Goal: Task Accomplishment & Management: Use online tool/utility

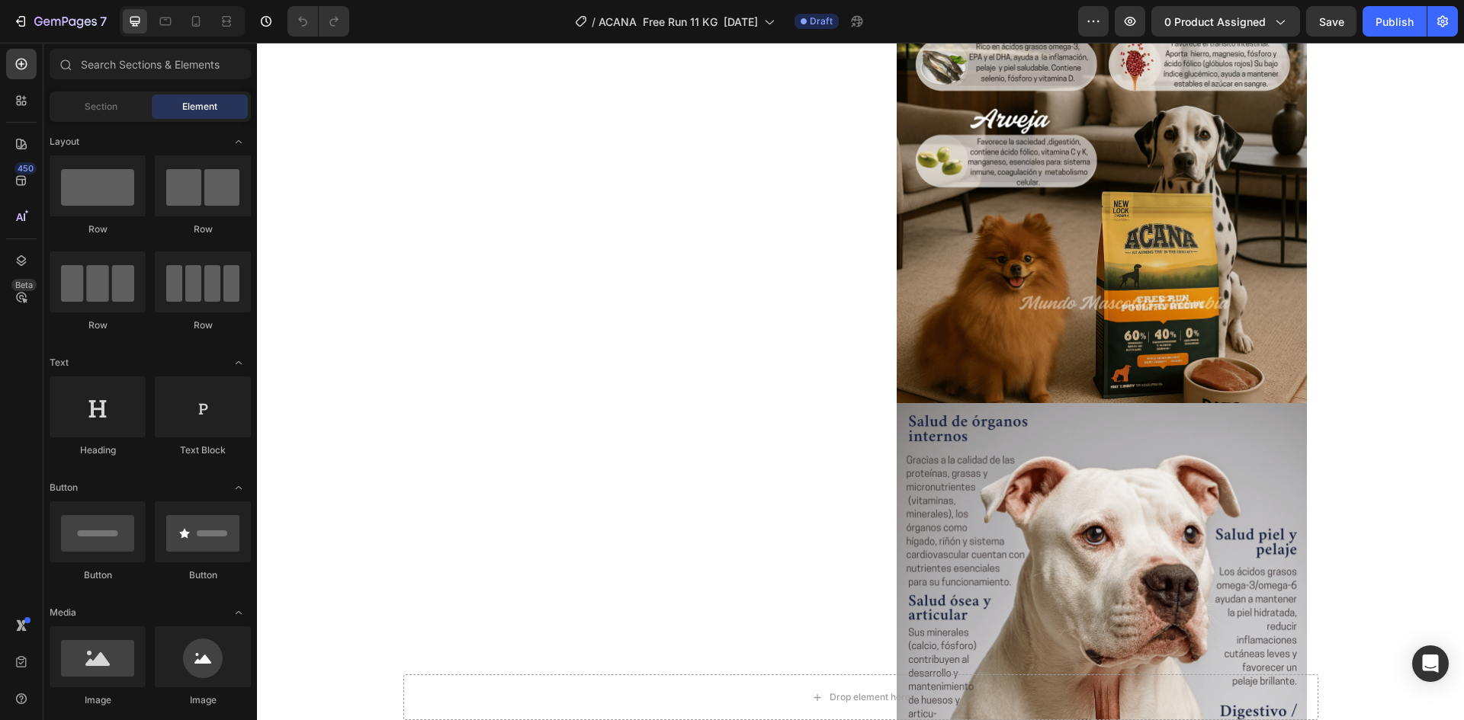
scroll to position [1737, 0]
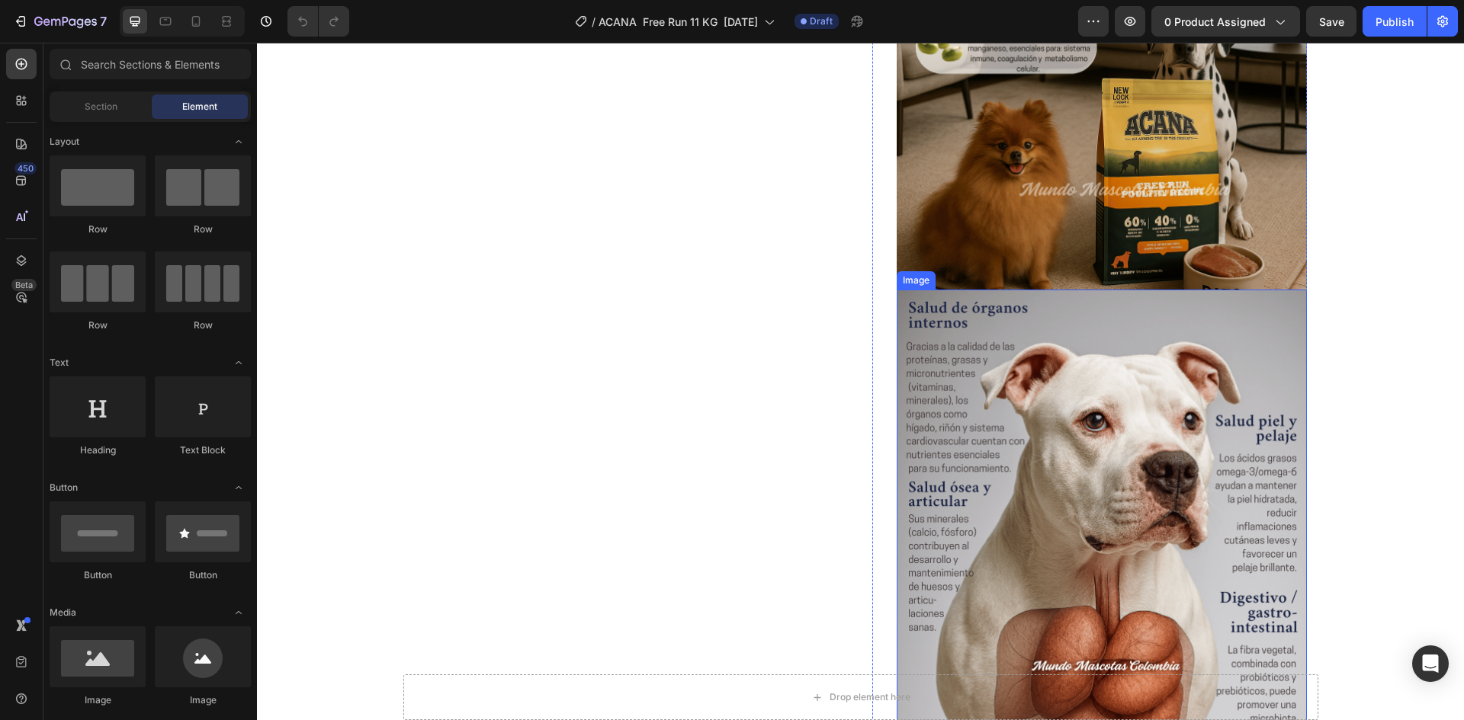
click at [1268, 317] on img at bounding box center [1101, 546] width 410 height 513
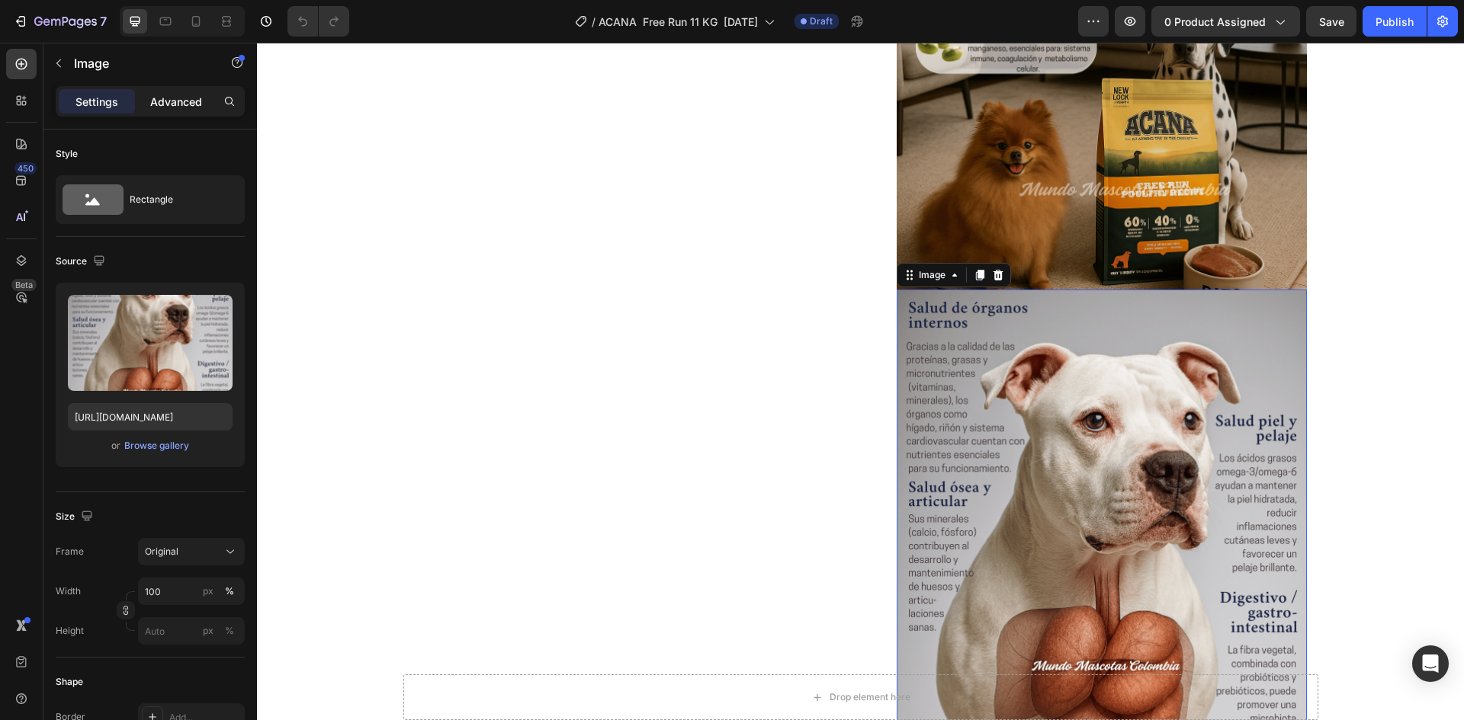
click at [189, 99] on p "Advanced" at bounding box center [176, 102] width 52 height 16
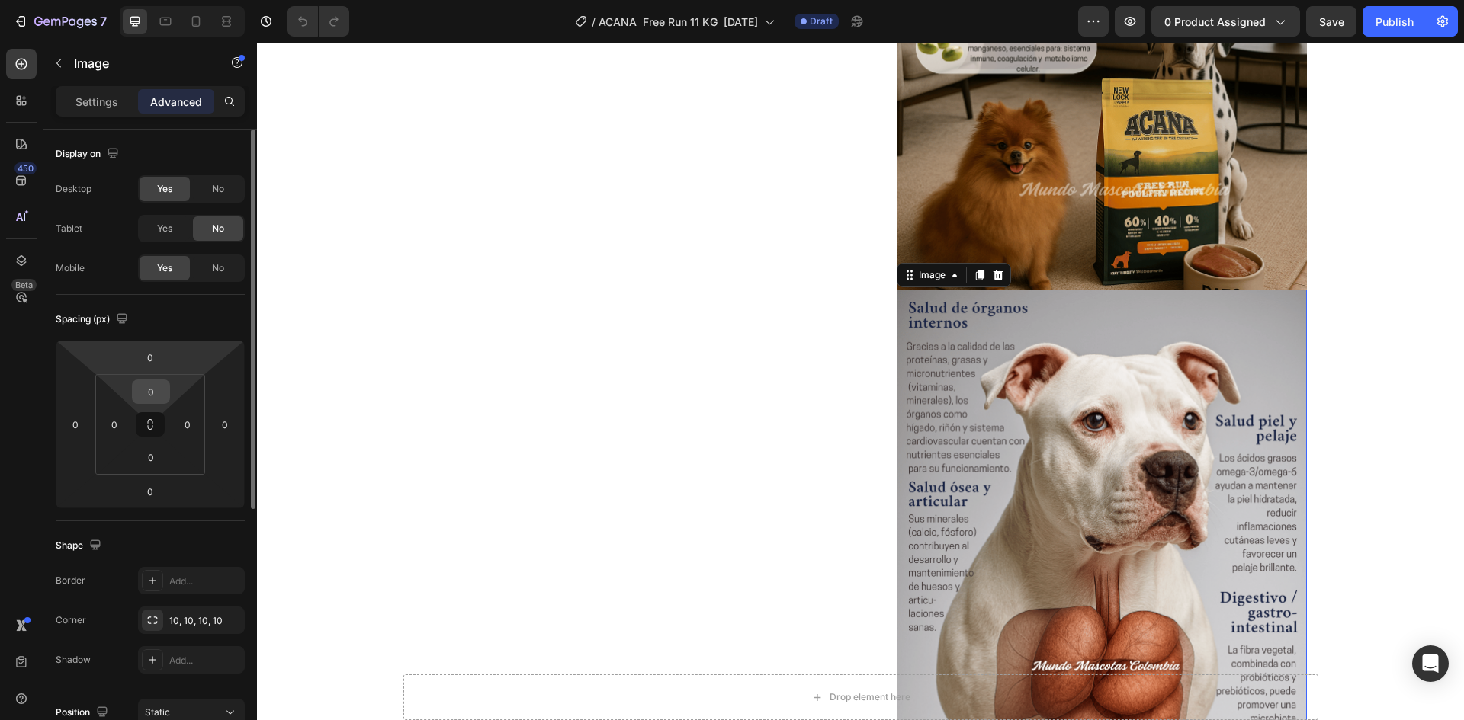
click at [159, 391] on input "0" at bounding box center [151, 391] width 30 height 23
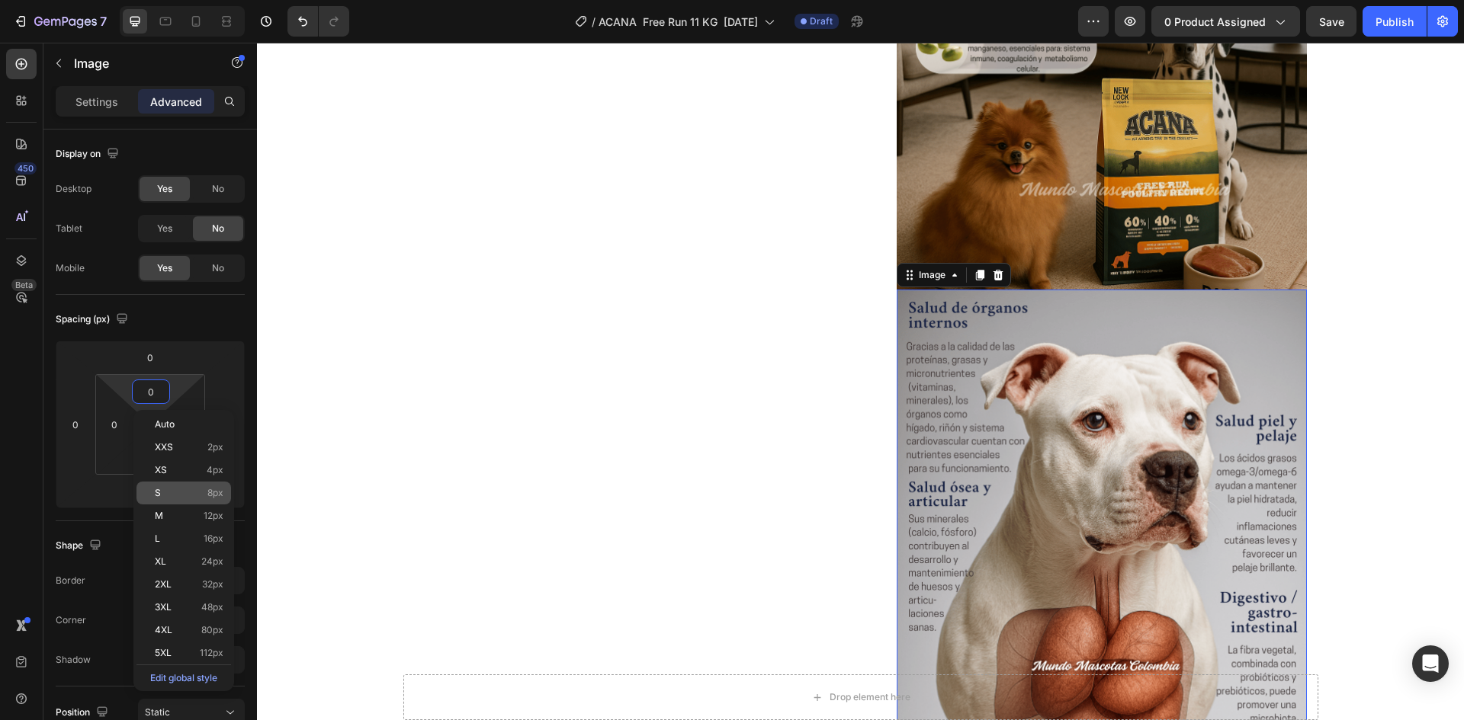
click at [184, 495] on p "S 8px" at bounding box center [189, 493] width 69 height 11
type input "8"
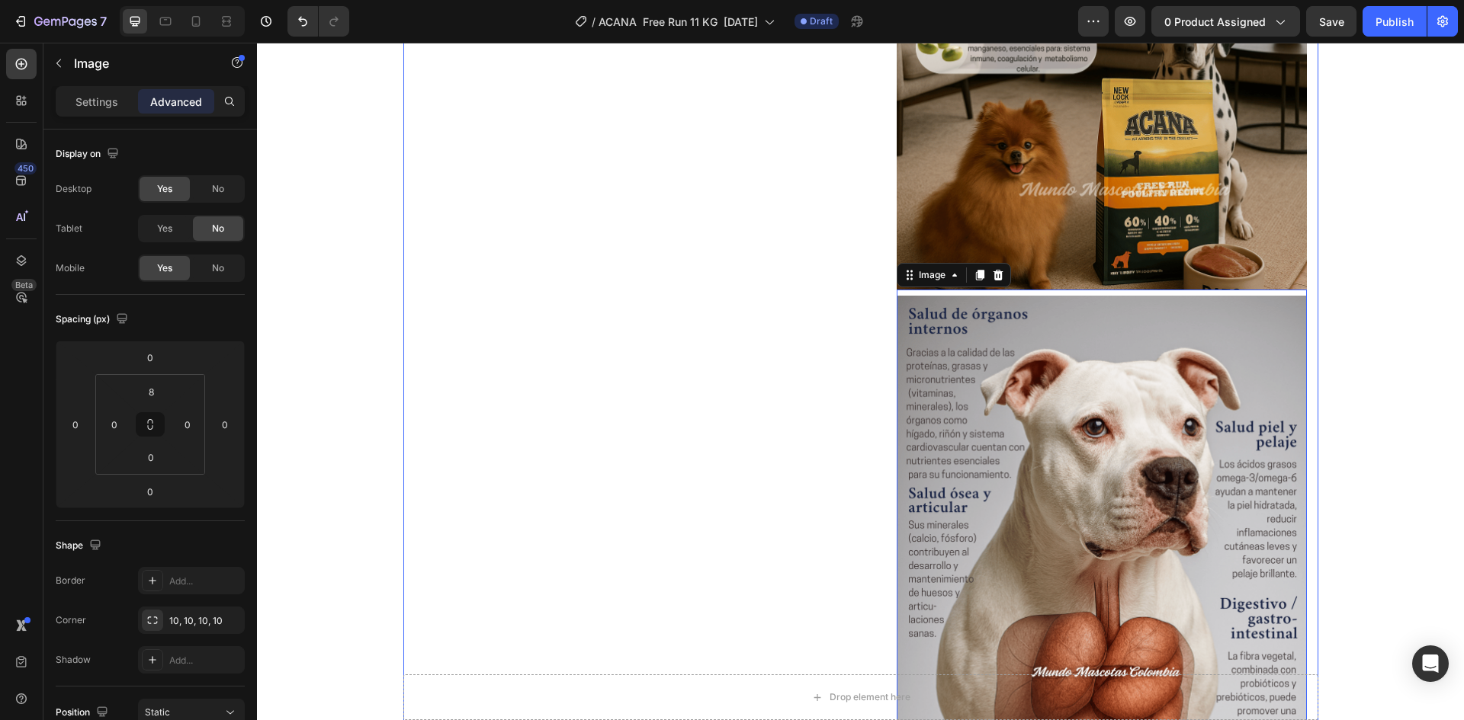
click at [636, 221] on div "Product Images "¡Mi perro simplemente ama este alimento! Es evidente que el sab…" at bounding box center [632, 126] width 435 height 3415
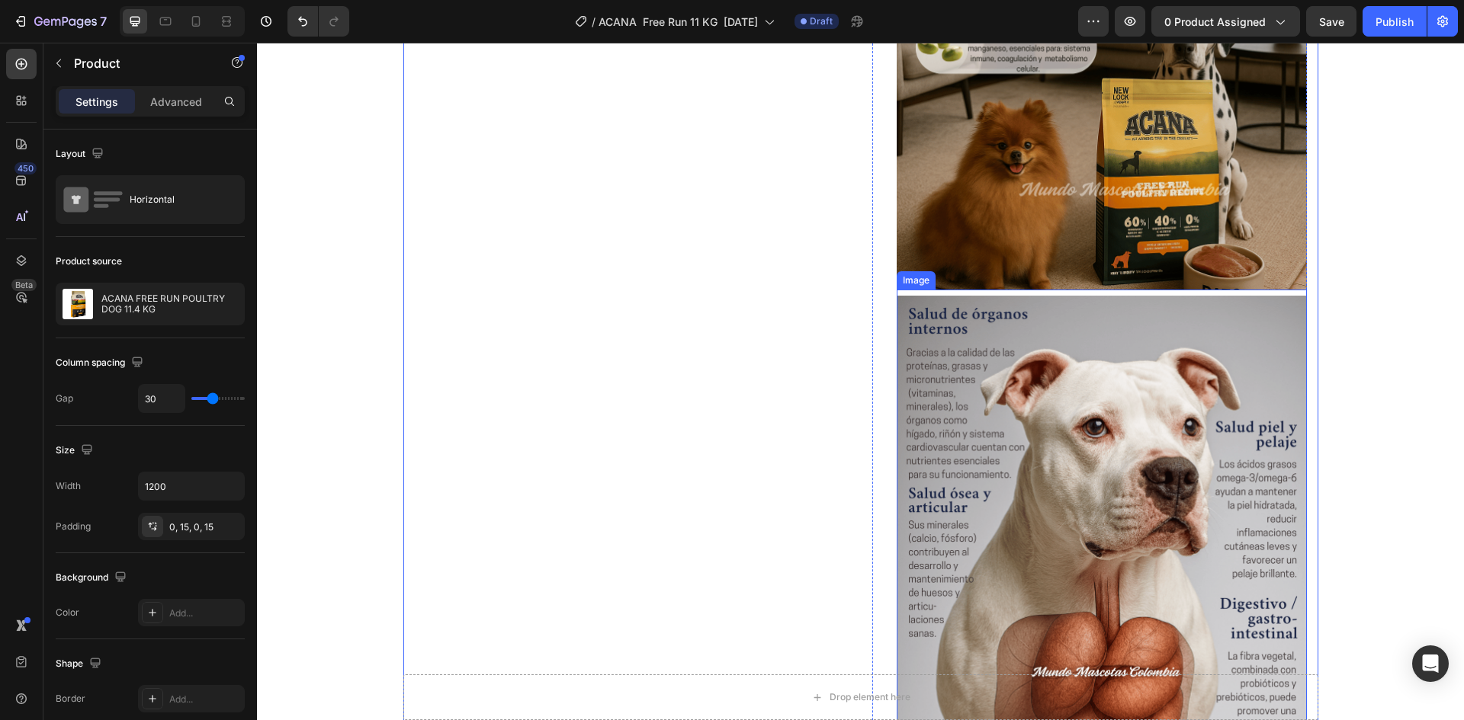
click at [1092, 309] on img at bounding box center [1101, 552] width 410 height 513
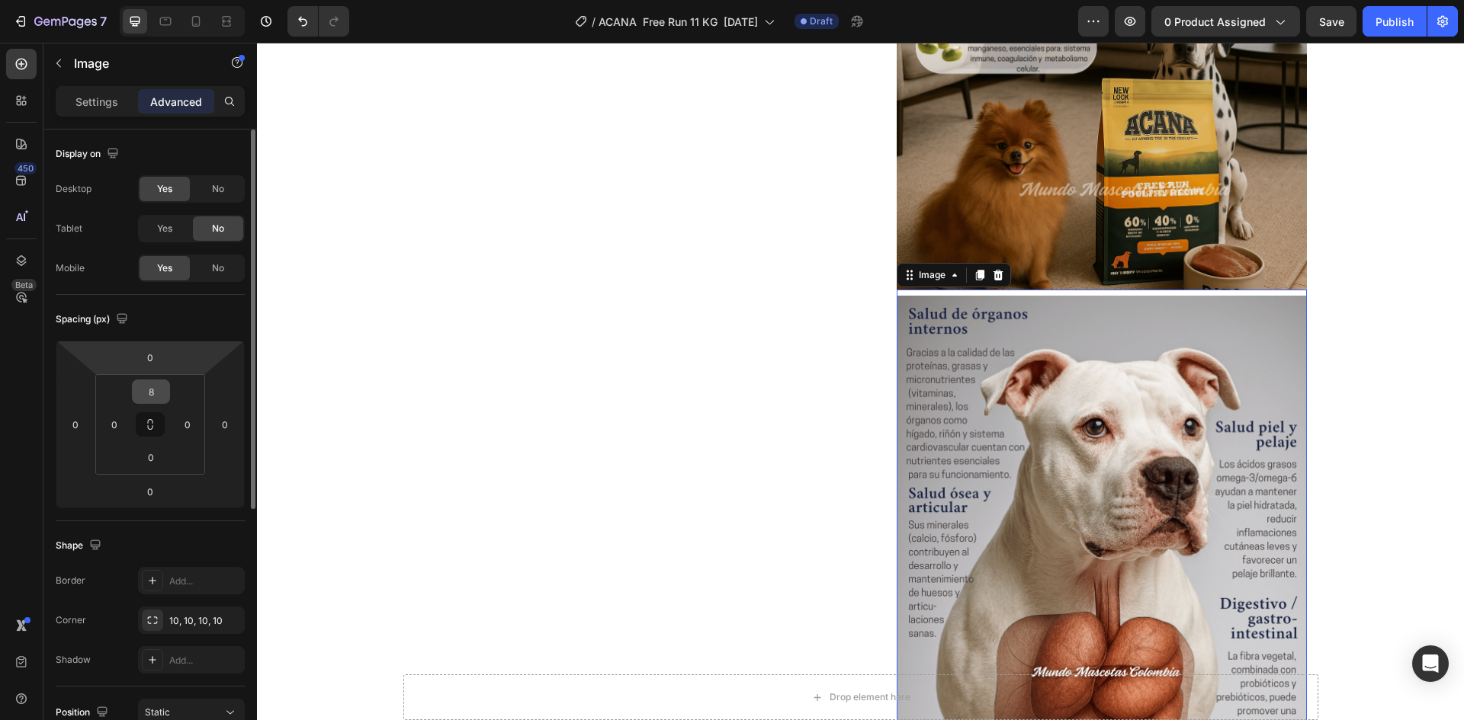
click at [153, 390] on input "8" at bounding box center [151, 391] width 30 height 23
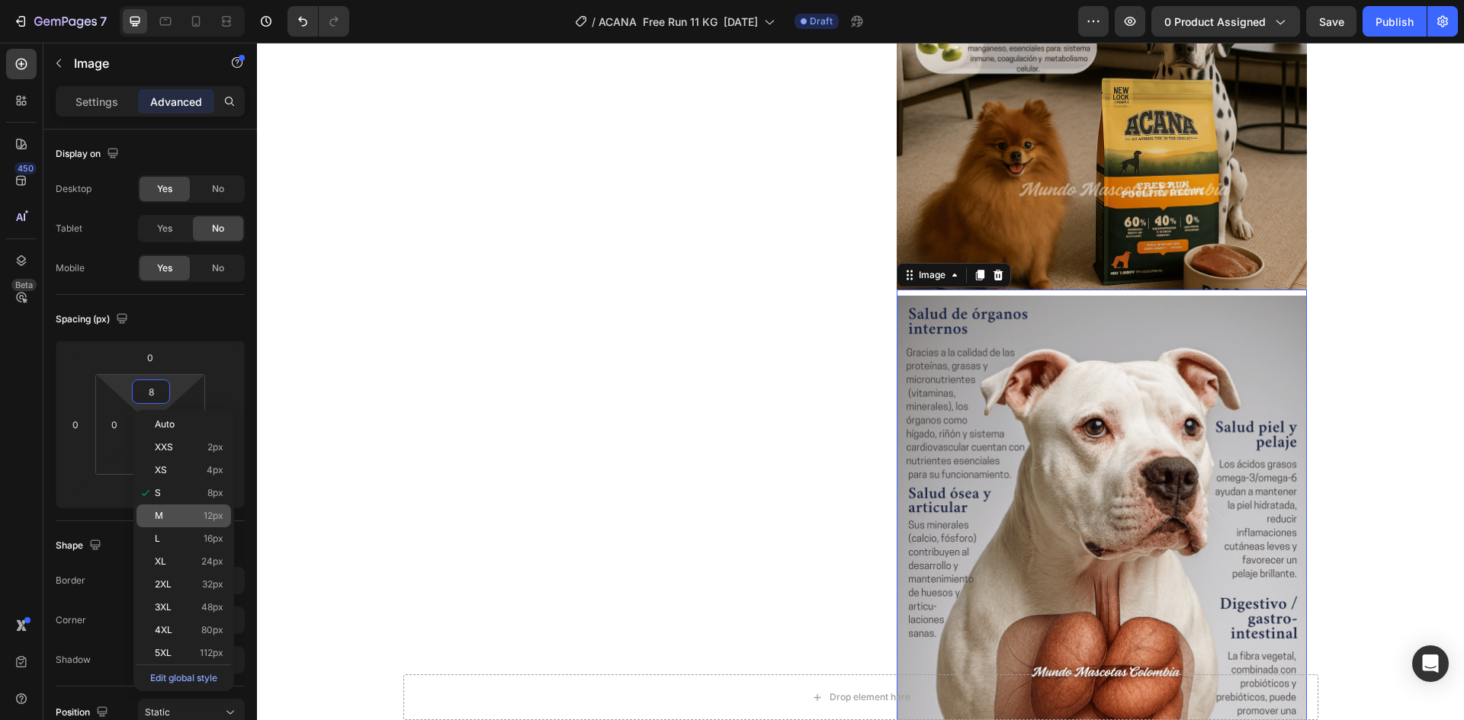
click at [188, 508] on div "M 12px" at bounding box center [183, 516] width 95 height 23
type input "12"
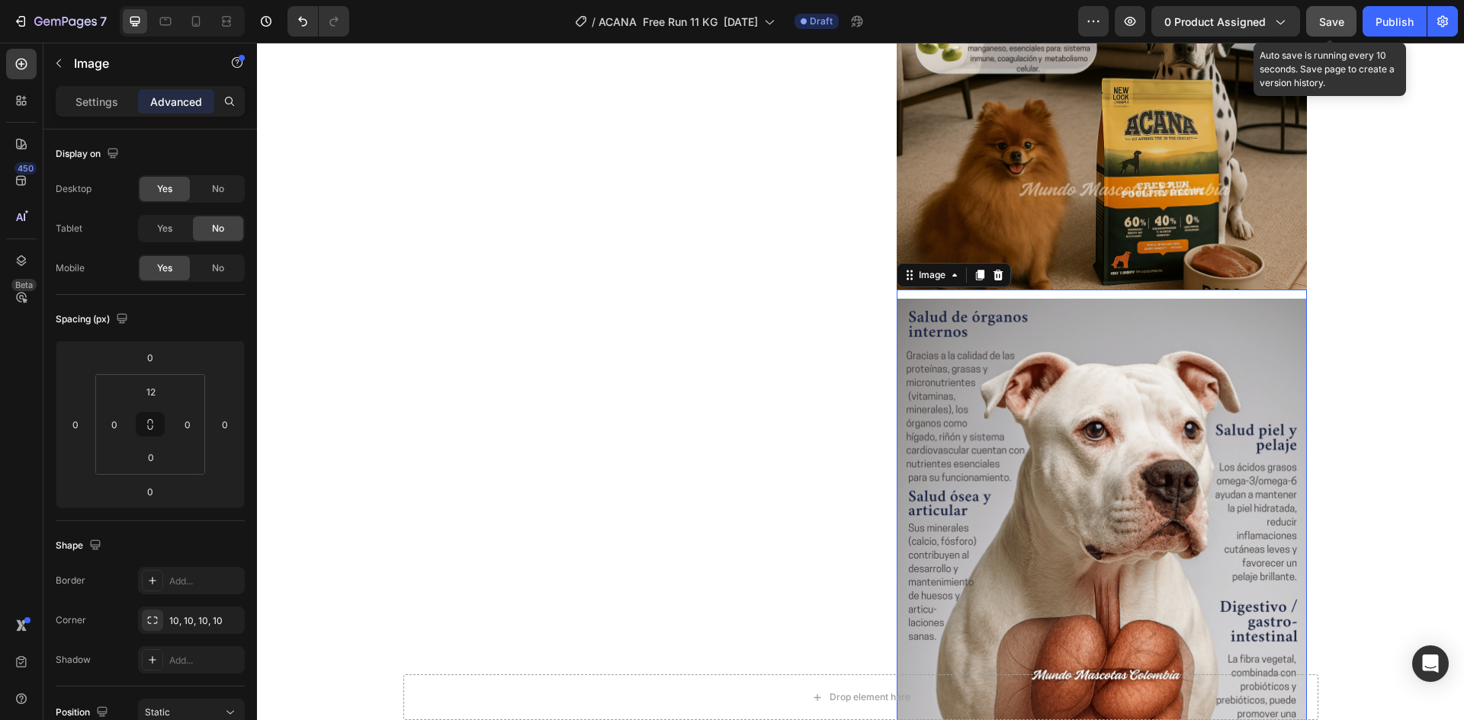
click at [1331, 24] on span "Save" at bounding box center [1331, 21] width 25 height 13
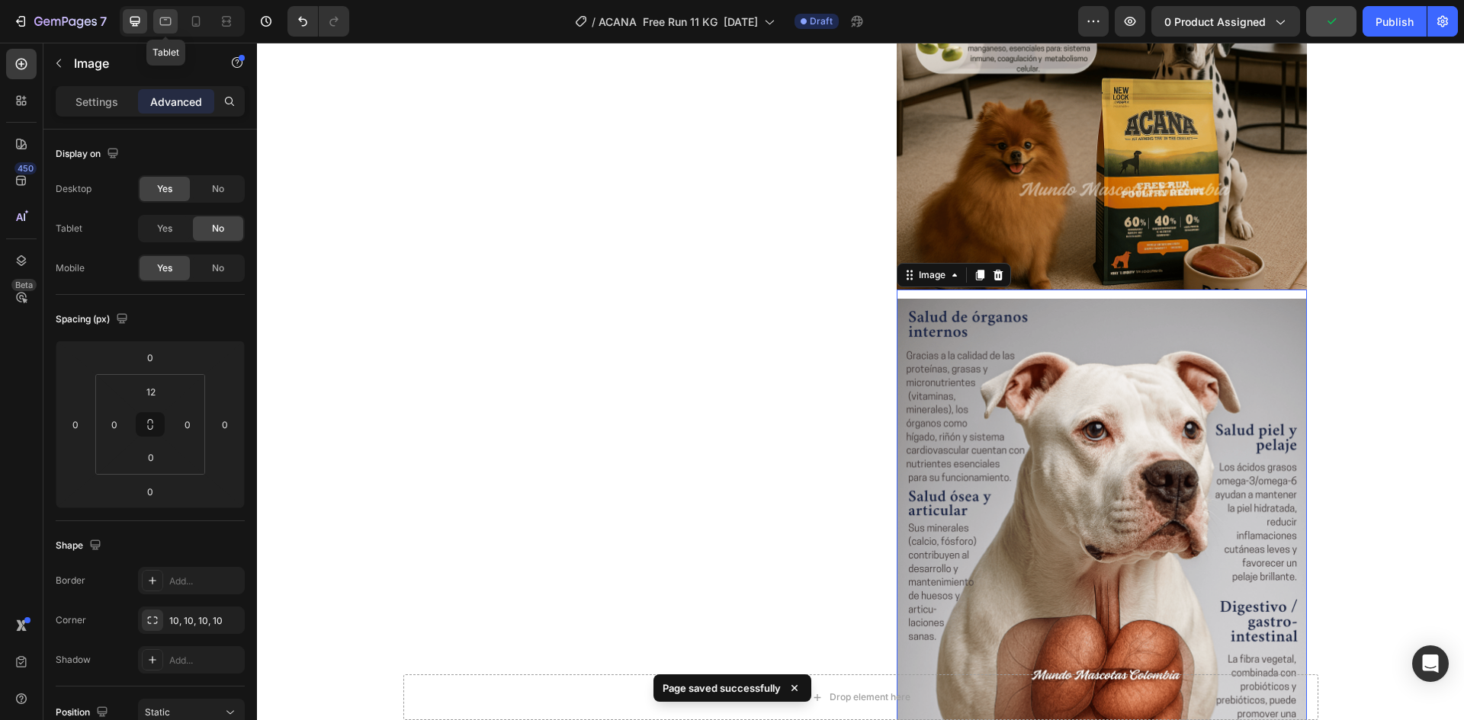
click at [162, 23] on icon at bounding box center [165, 21] width 15 height 15
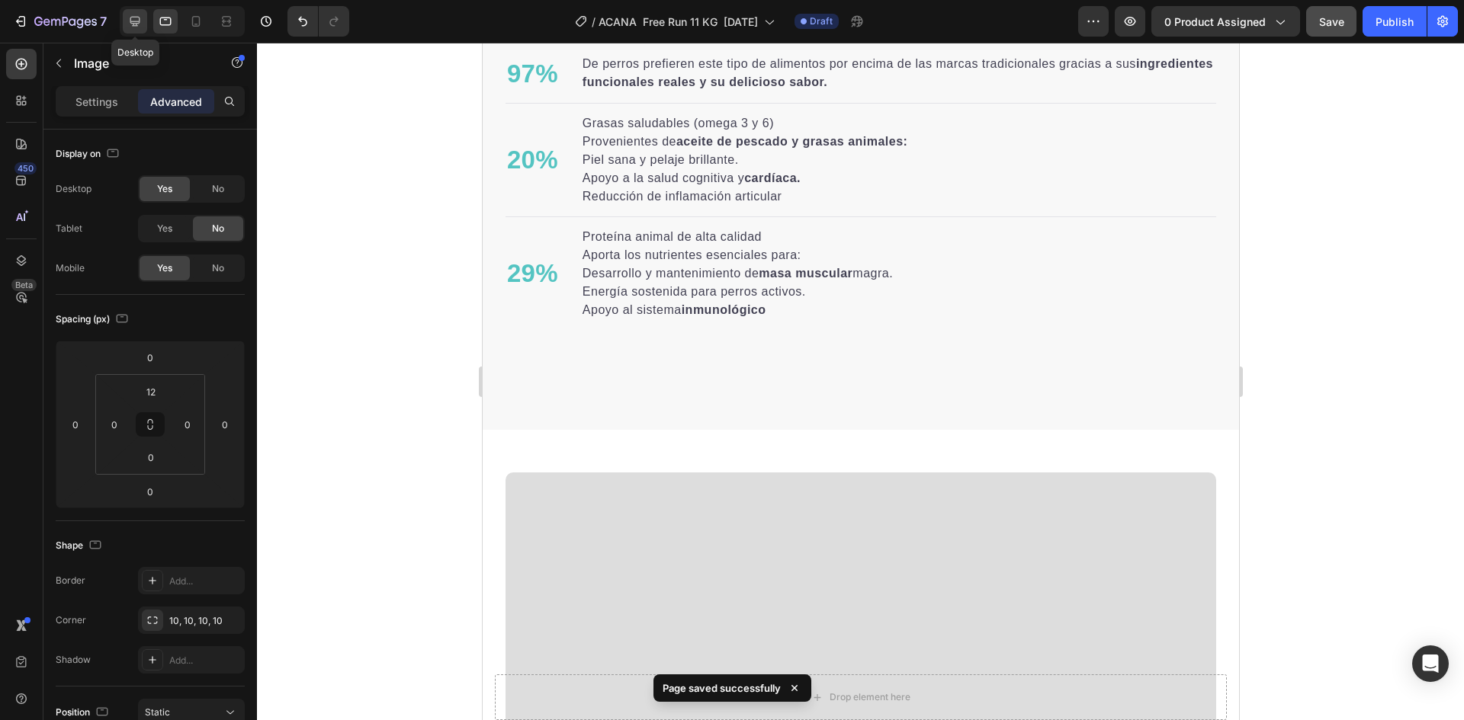
drag, startPoint x: 130, startPoint y: 14, endPoint x: 27, endPoint y: 35, distance: 105.7
click at [130, 14] on icon at bounding box center [134, 21] width 15 height 15
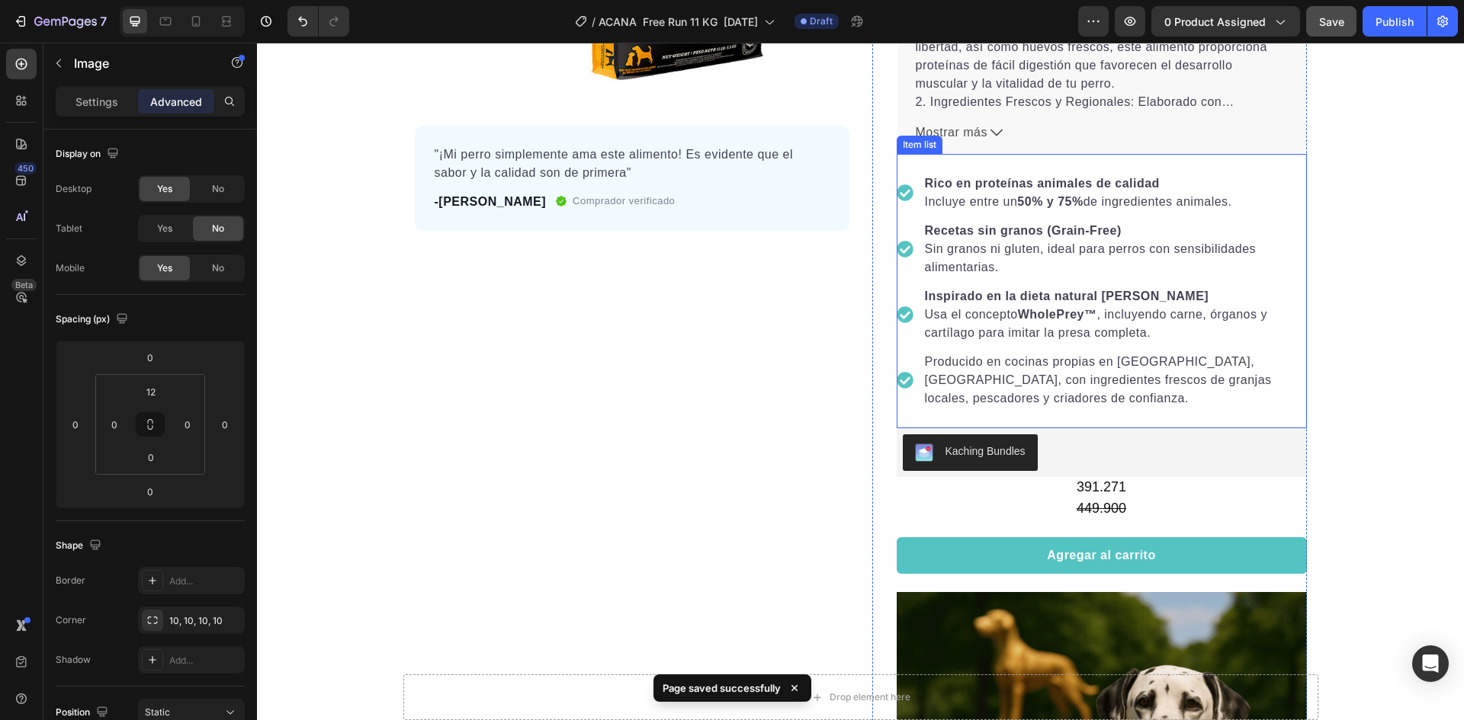
scroll to position [637, 0]
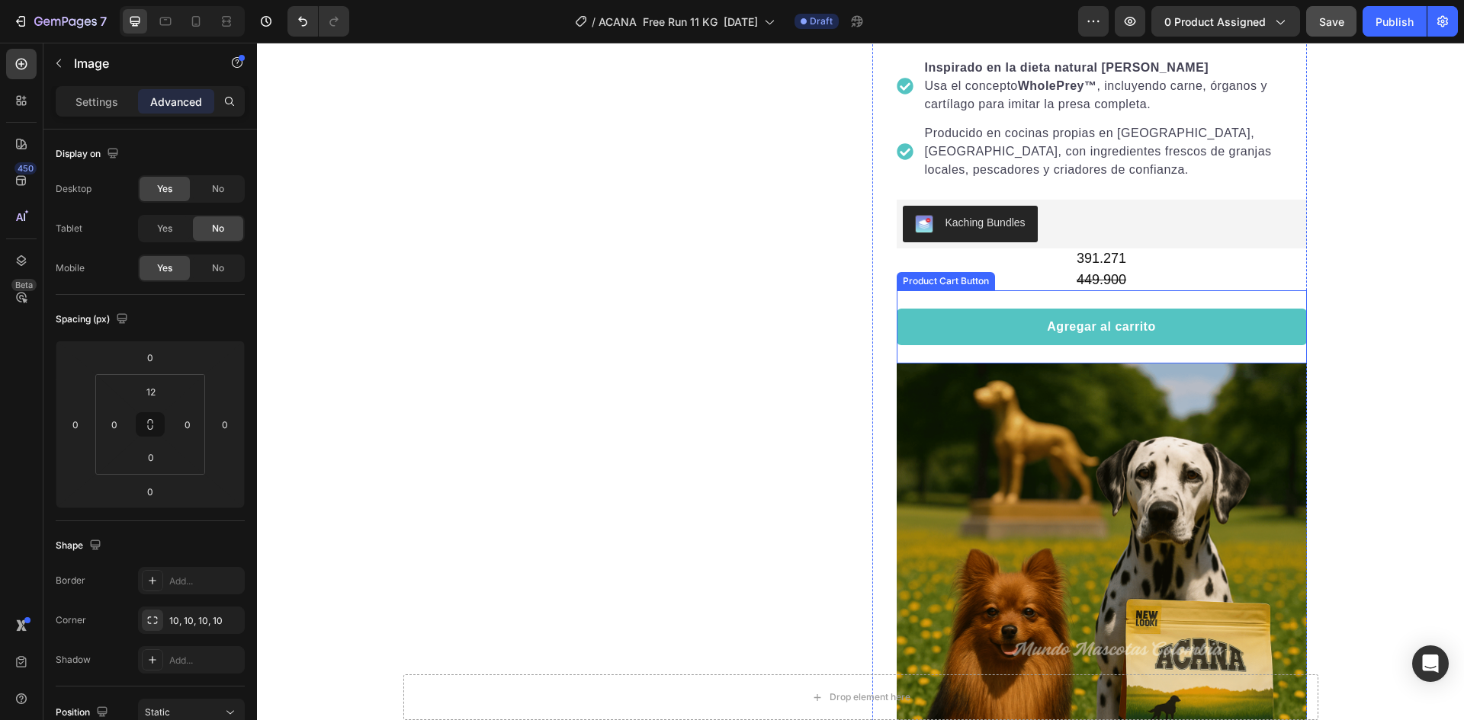
click at [958, 419] on img at bounding box center [1101, 620] width 410 height 513
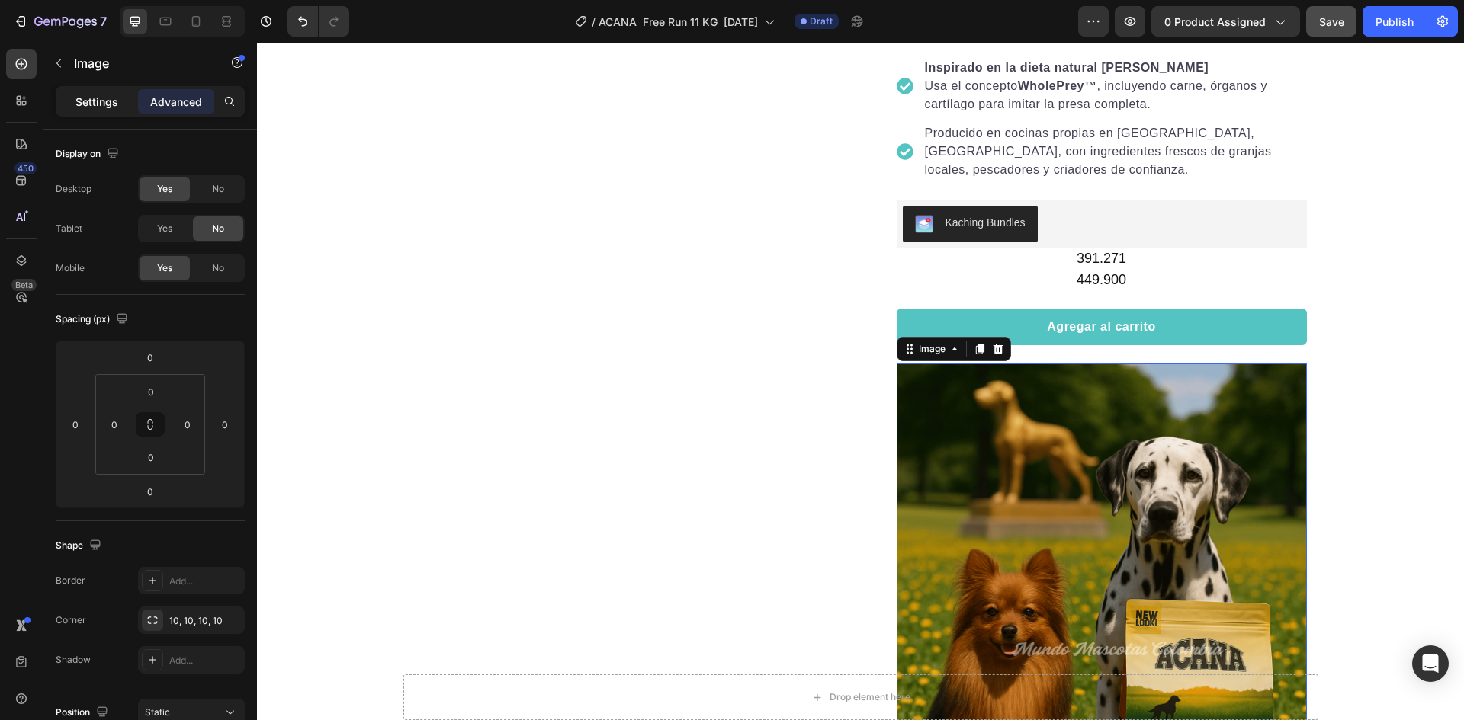
click at [106, 98] on p "Settings" at bounding box center [96, 102] width 43 height 16
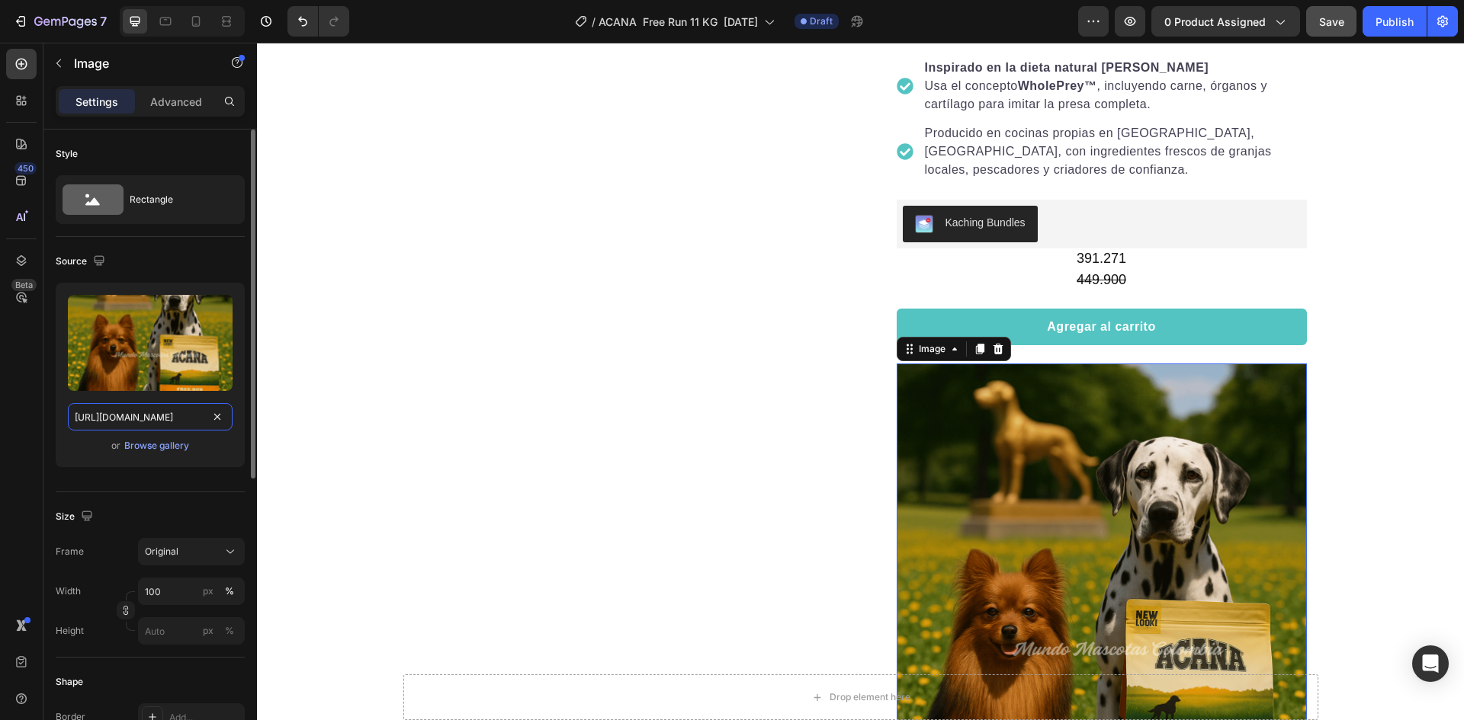
click at [145, 409] on input "[URL][DOMAIN_NAME]" at bounding box center [150, 416] width 165 height 27
click at [165, 24] on icon at bounding box center [165, 22] width 11 height 8
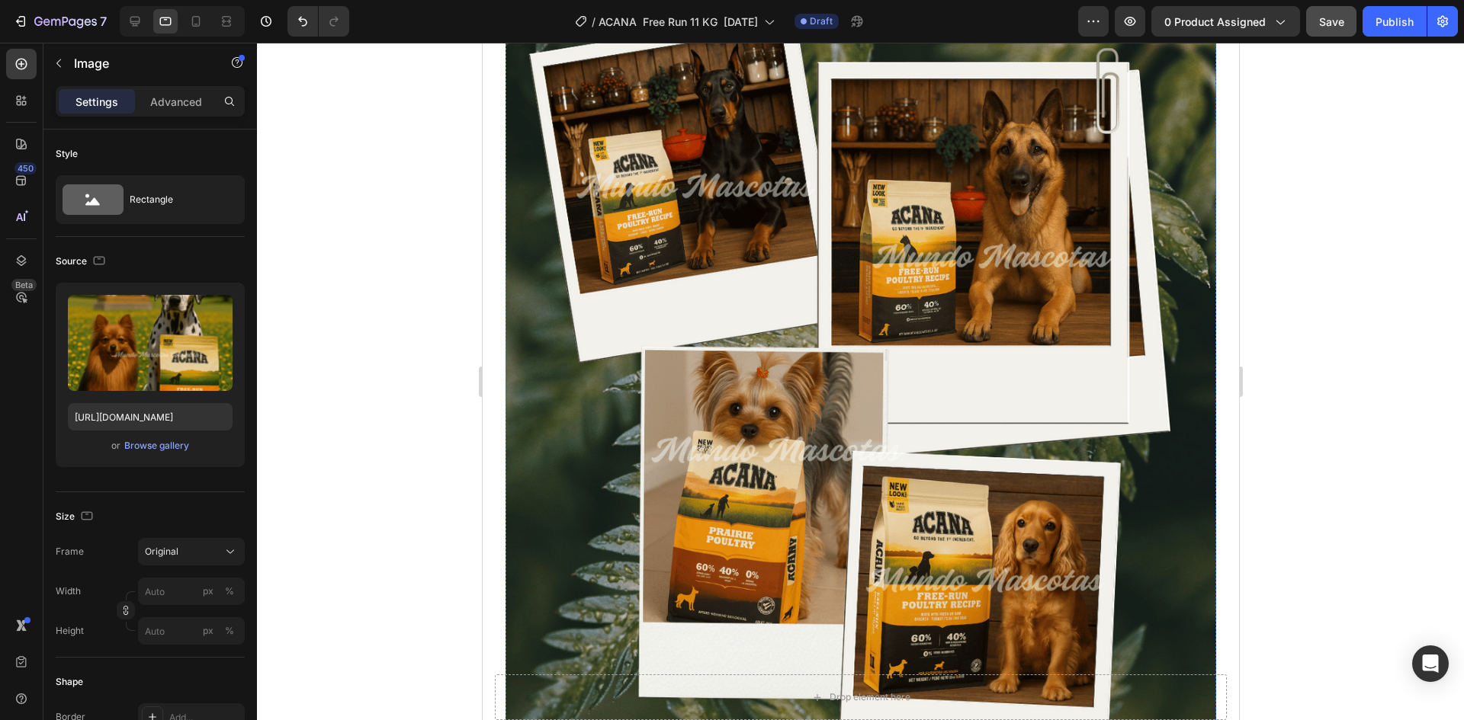
scroll to position [2032, 0]
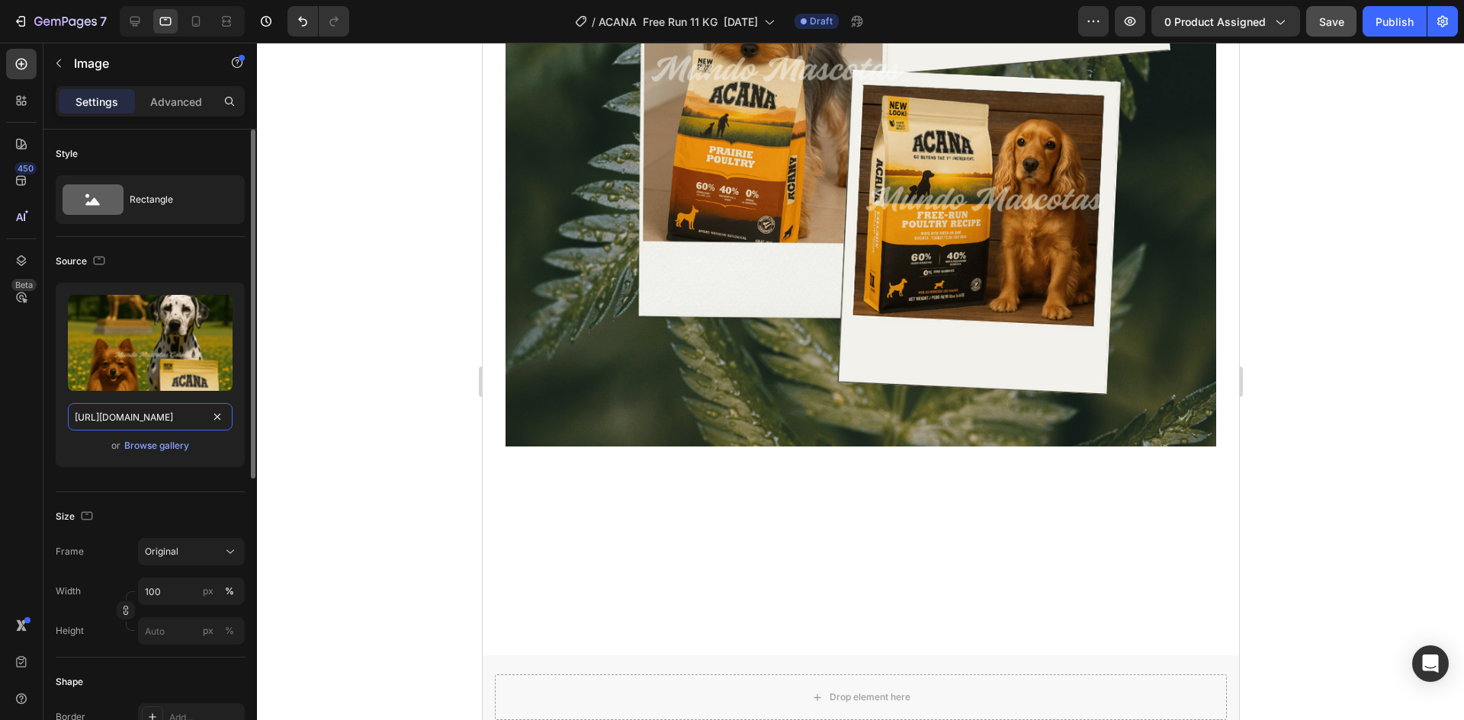
click at [139, 422] on input "[URL][DOMAIN_NAME]" at bounding box center [150, 416] width 165 height 27
paste input "portada_3.png?v=1758848150"
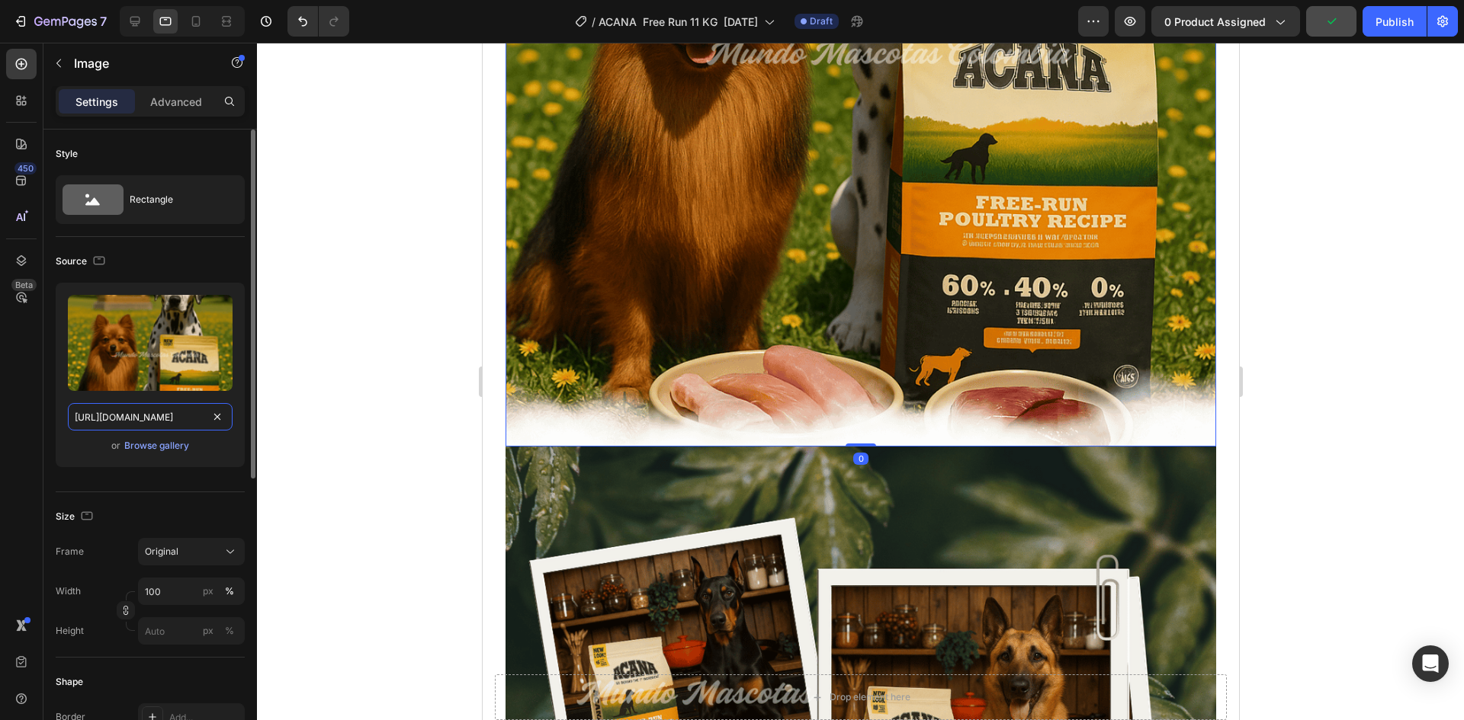
scroll to position [0, 355]
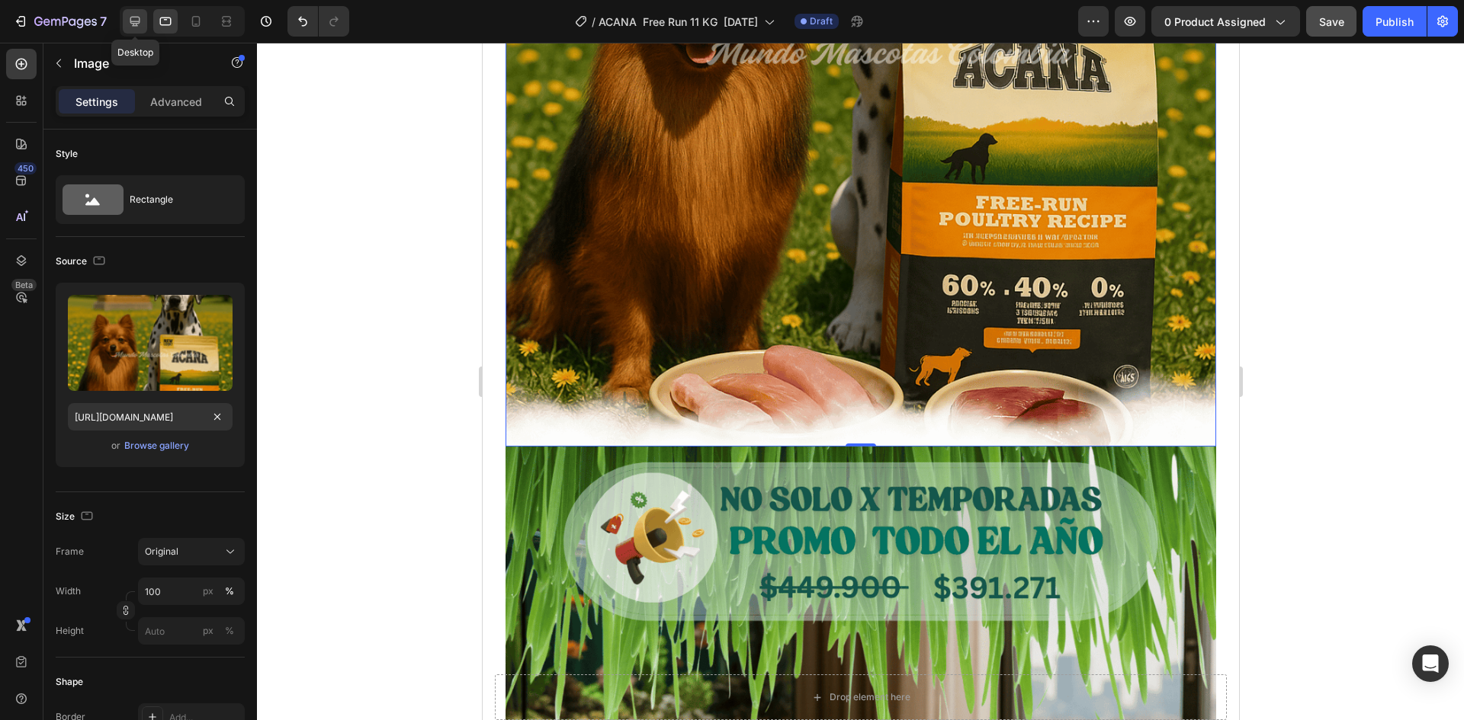
click at [141, 17] on icon at bounding box center [134, 21] width 15 height 15
type input "[URL][DOMAIN_NAME]"
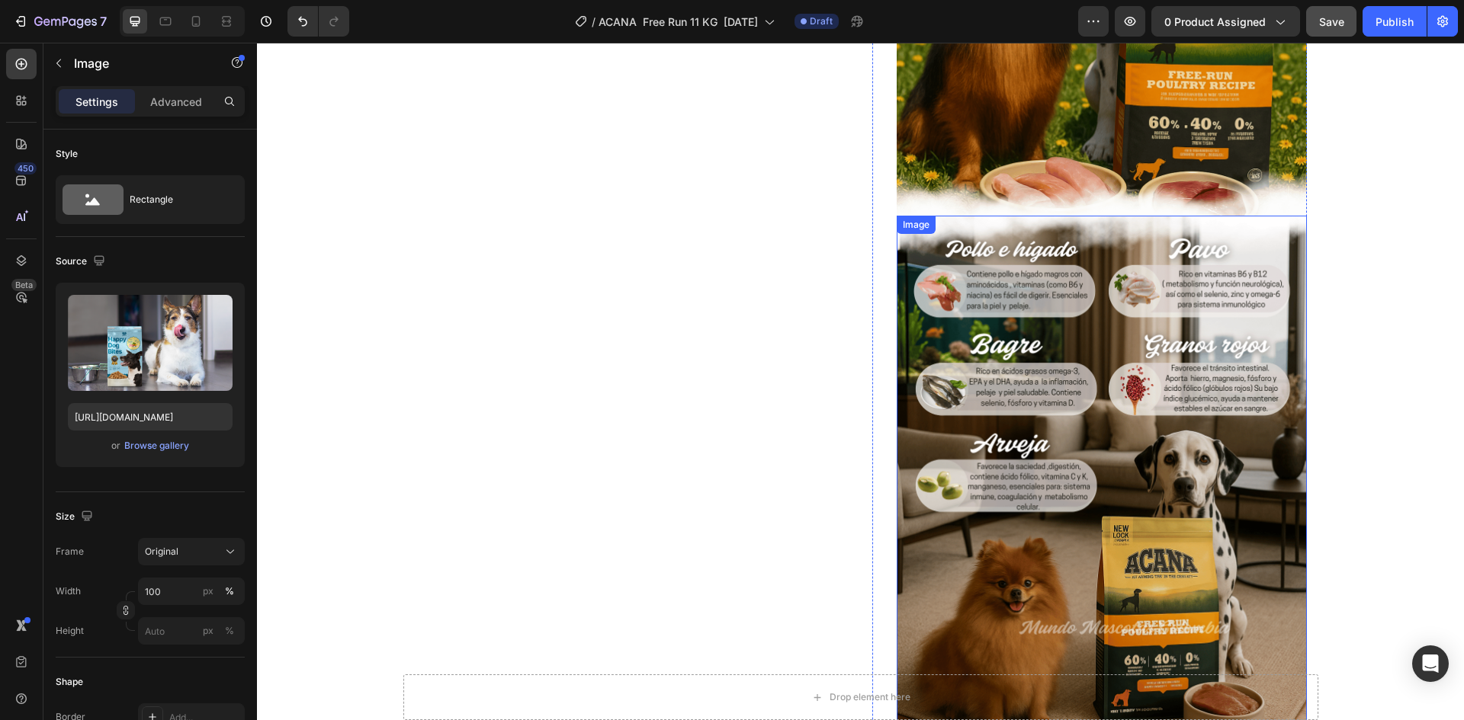
scroll to position [1445, 0]
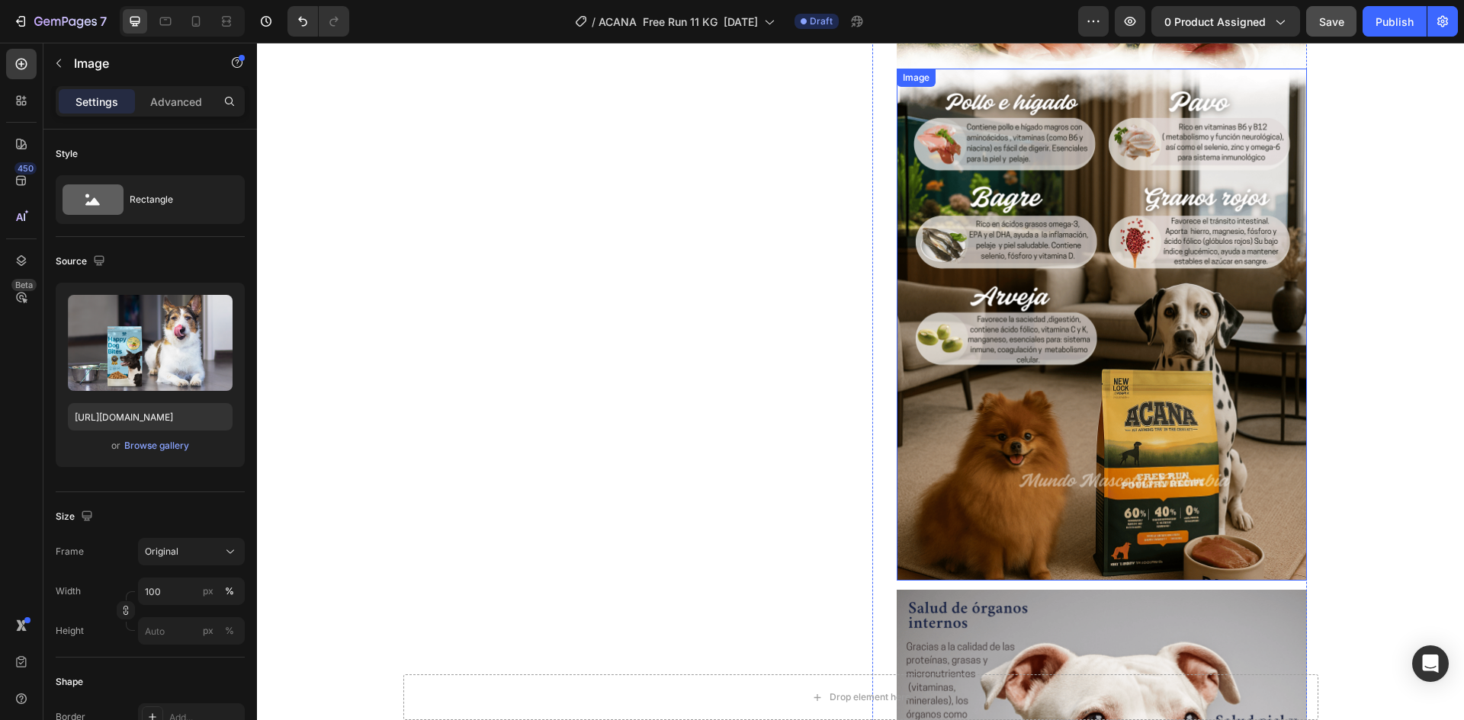
click at [1031, 278] on img at bounding box center [1101, 325] width 410 height 513
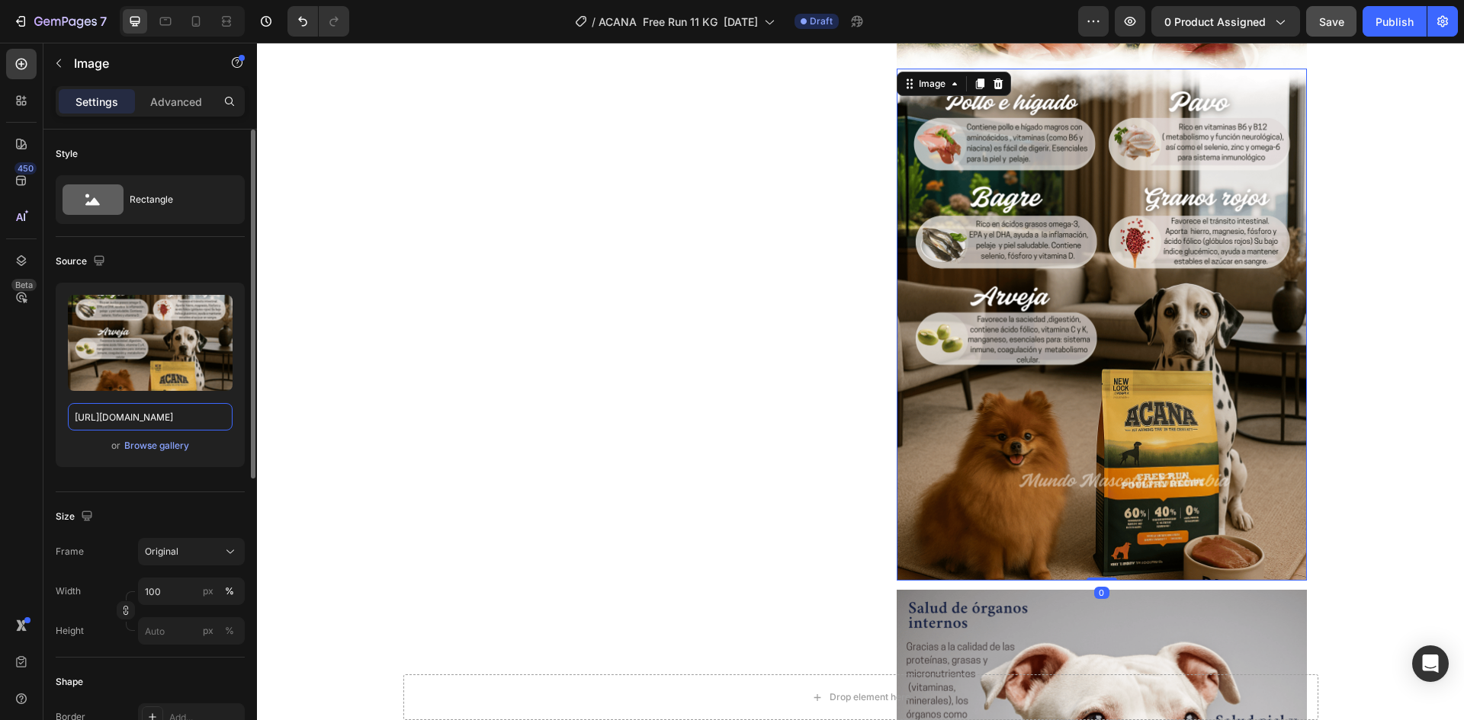
click at [171, 414] on input "[URL][DOMAIN_NAME]" at bounding box center [150, 416] width 165 height 27
click at [173, 18] on icon at bounding box center [165, 21] width 15 height 15
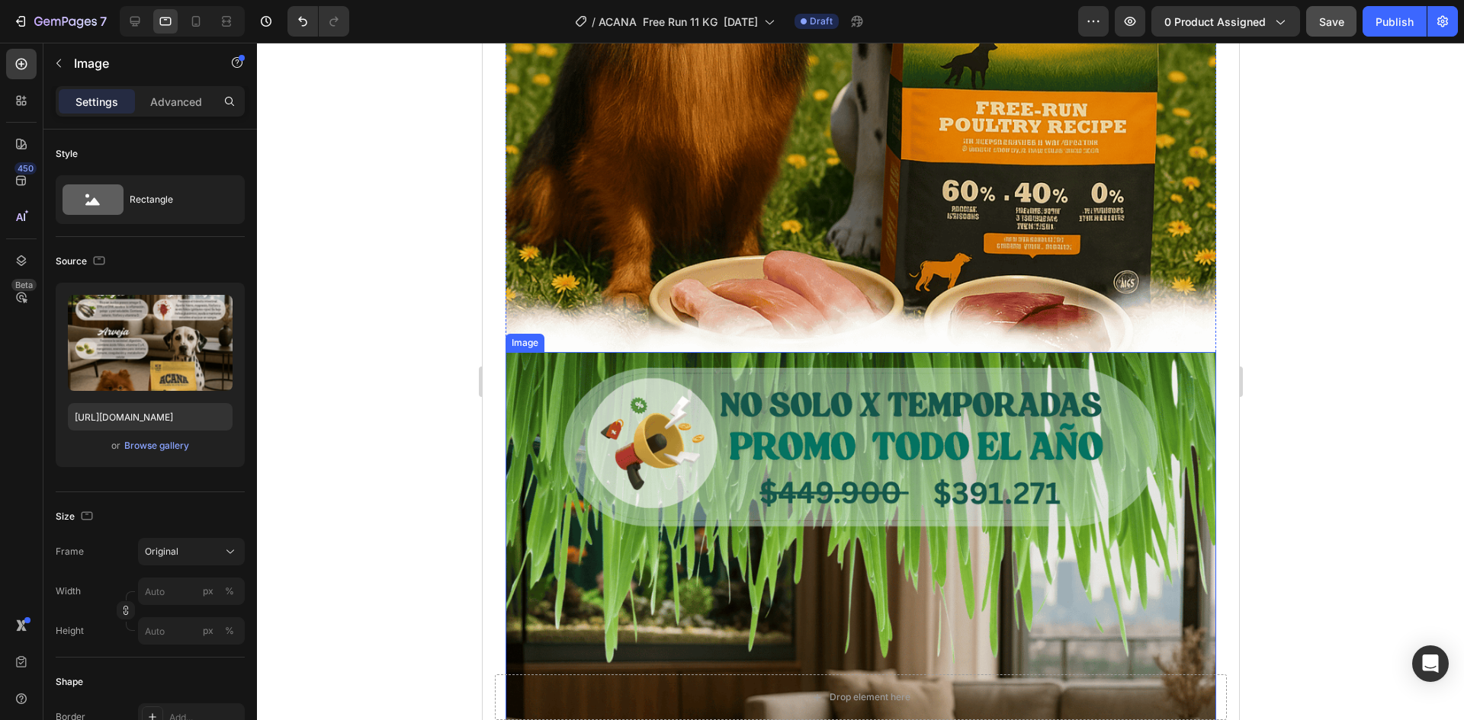
scroll to position [2508, 0]
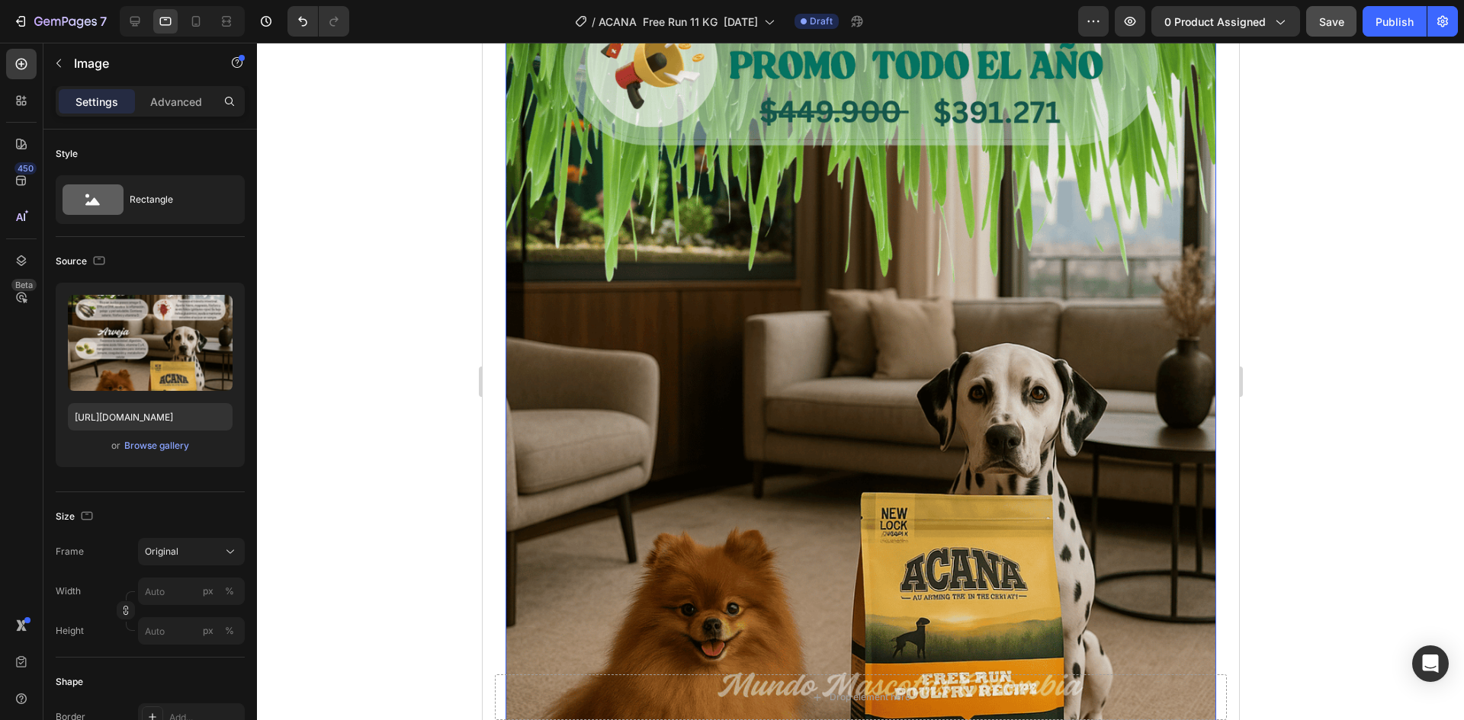
click at [877, 422] on img at bounding box center [860, 415] width 710 height 888
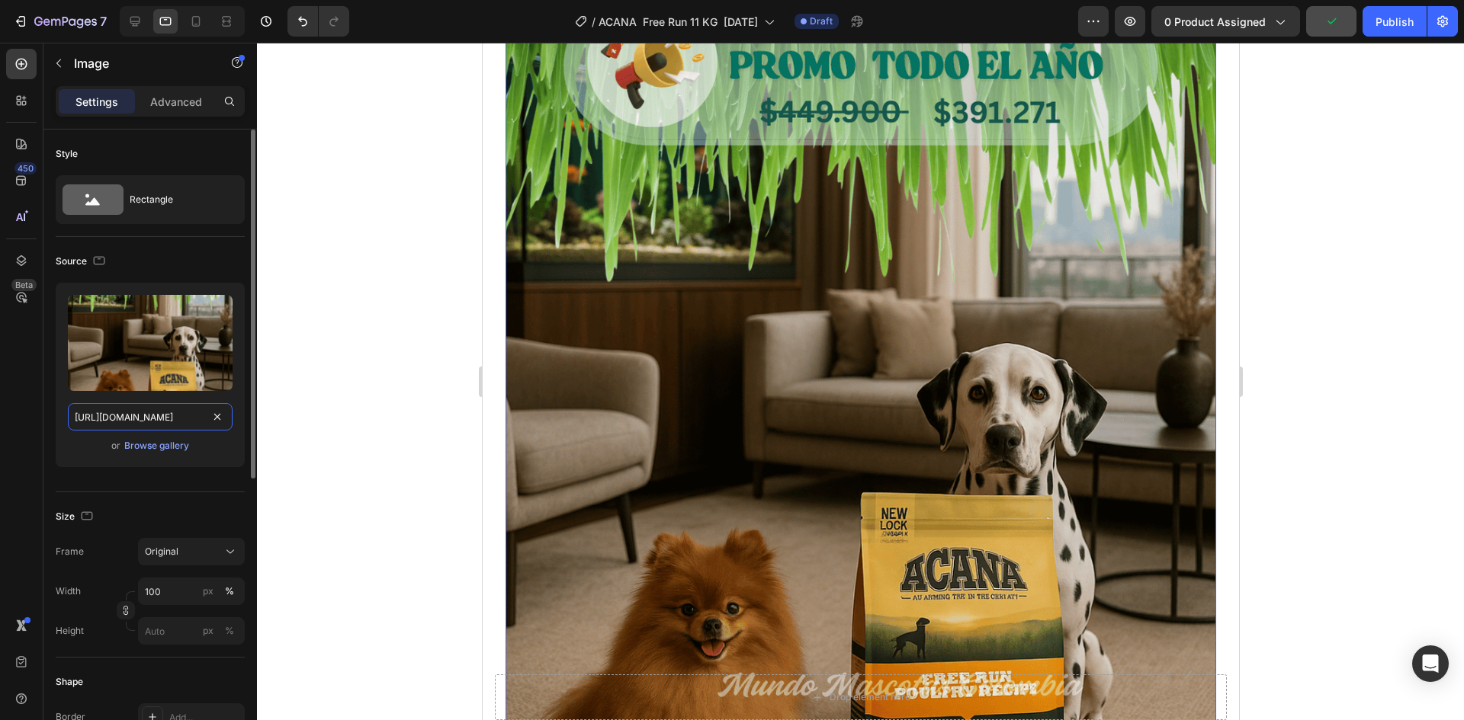
click at [180, 417] on input "https://cdn.shopify.com/s/files/1/0625/8586/4362/files/Acana_Free_Run_Poultry_p…" at bounding box center [150, 416] width 165 height 27
paste input "ingredientes_33.png?v=1758848236"
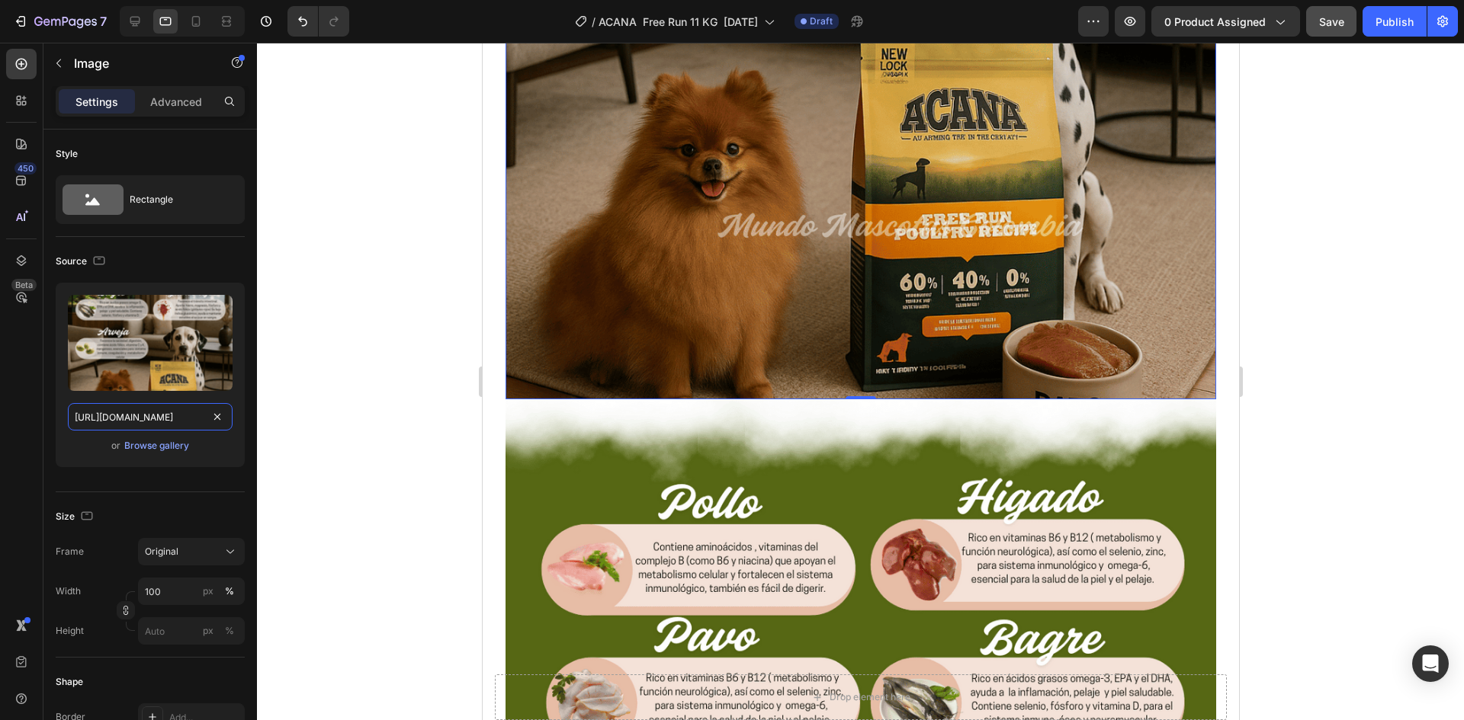
scroll to position [3042, 0]
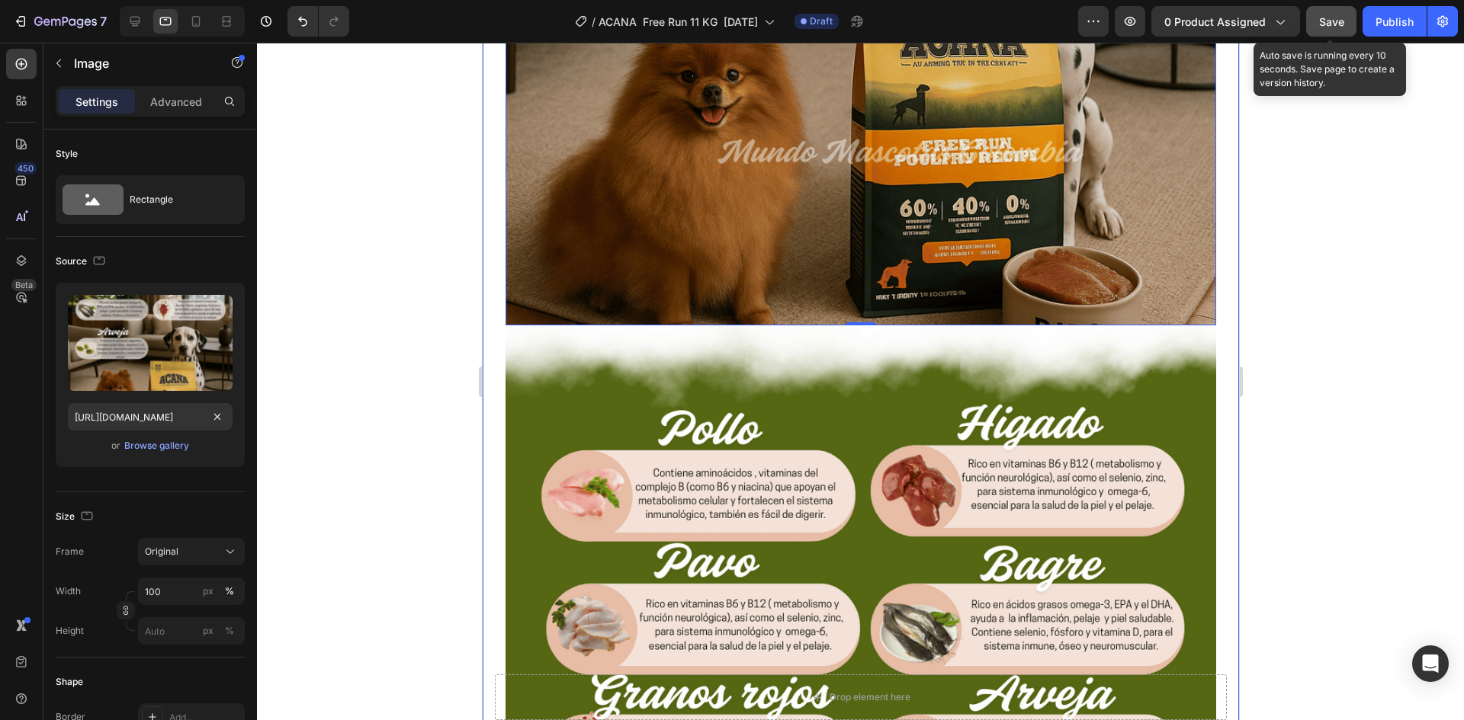
click at [1332, 30] on button "Save" at bounding box center [1331, 21] width 50 height 30
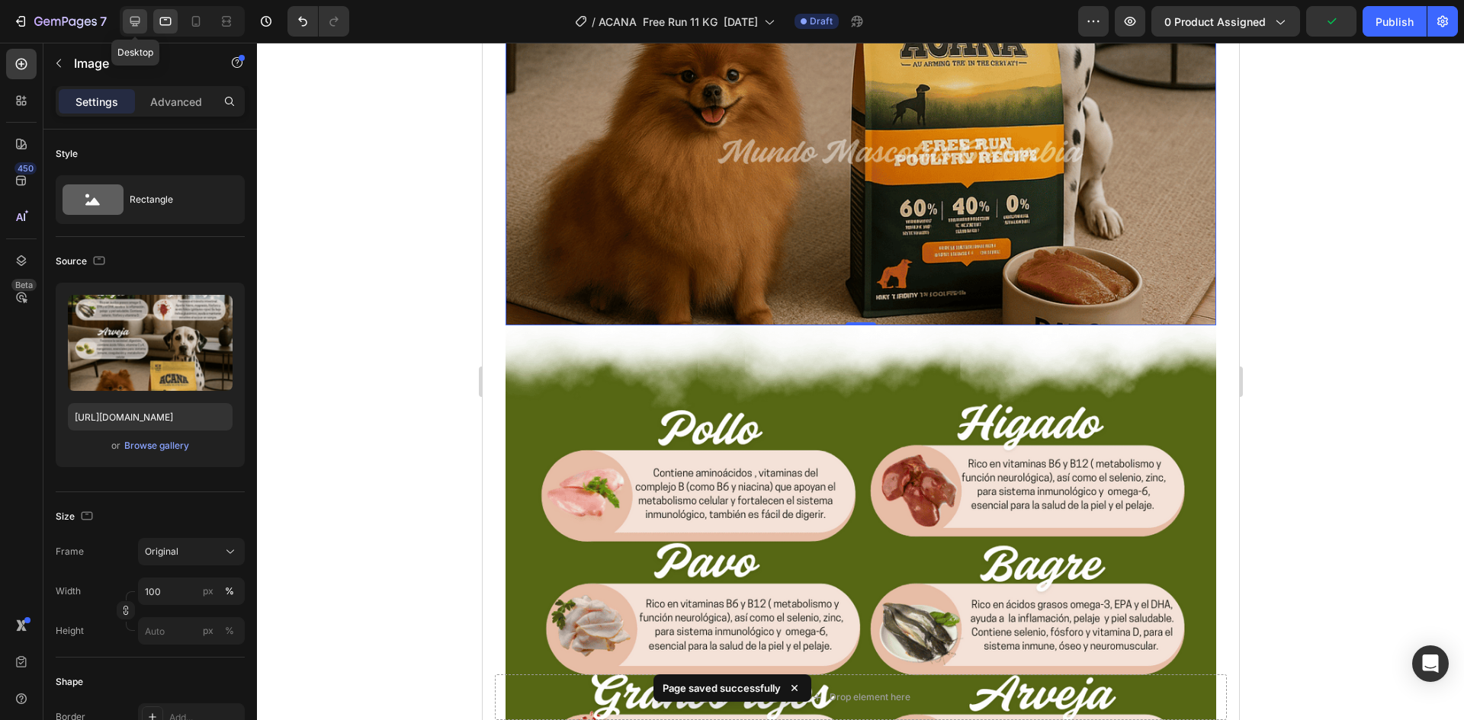
click at [133, 23] on icon at bounding box center [135, 22] width 10 height 10
type input "[URL][DOMAIN_NAME]"
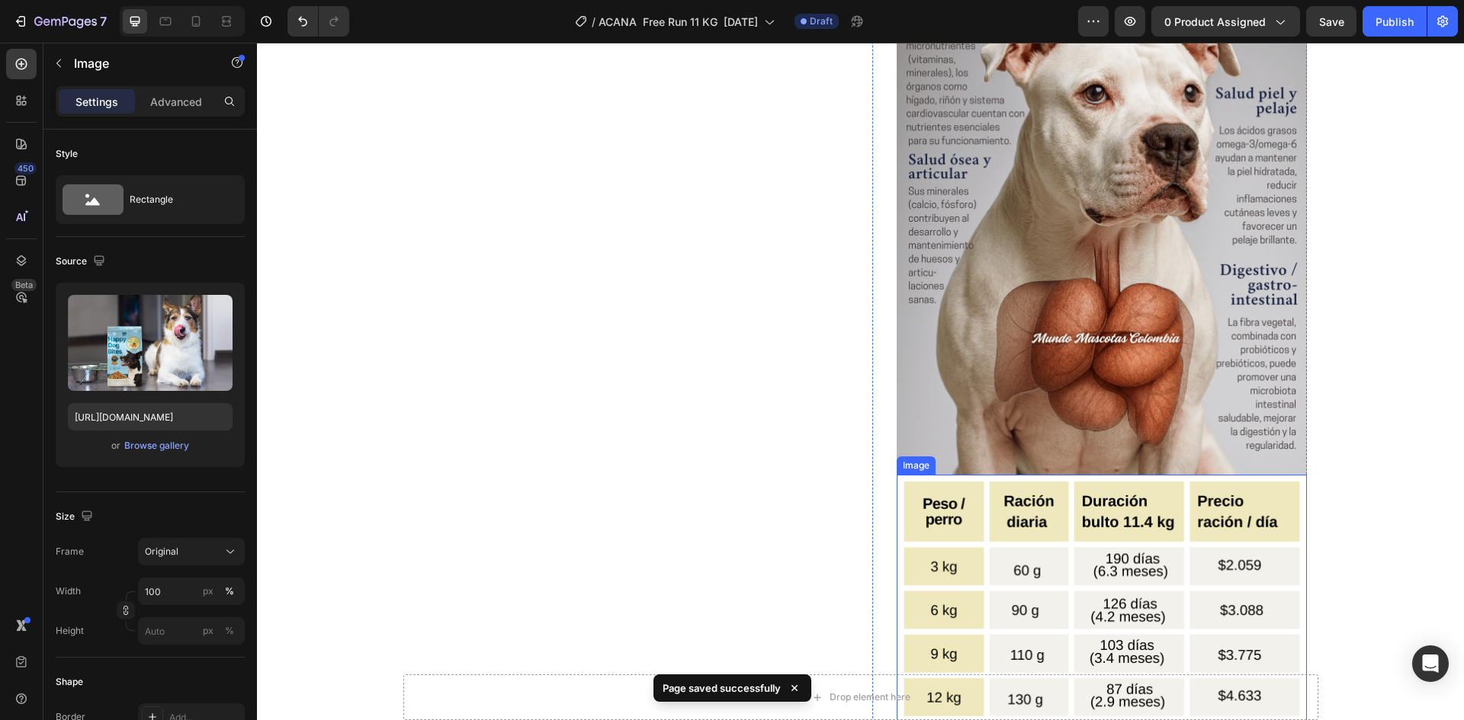
scroll to position [2455, 0]
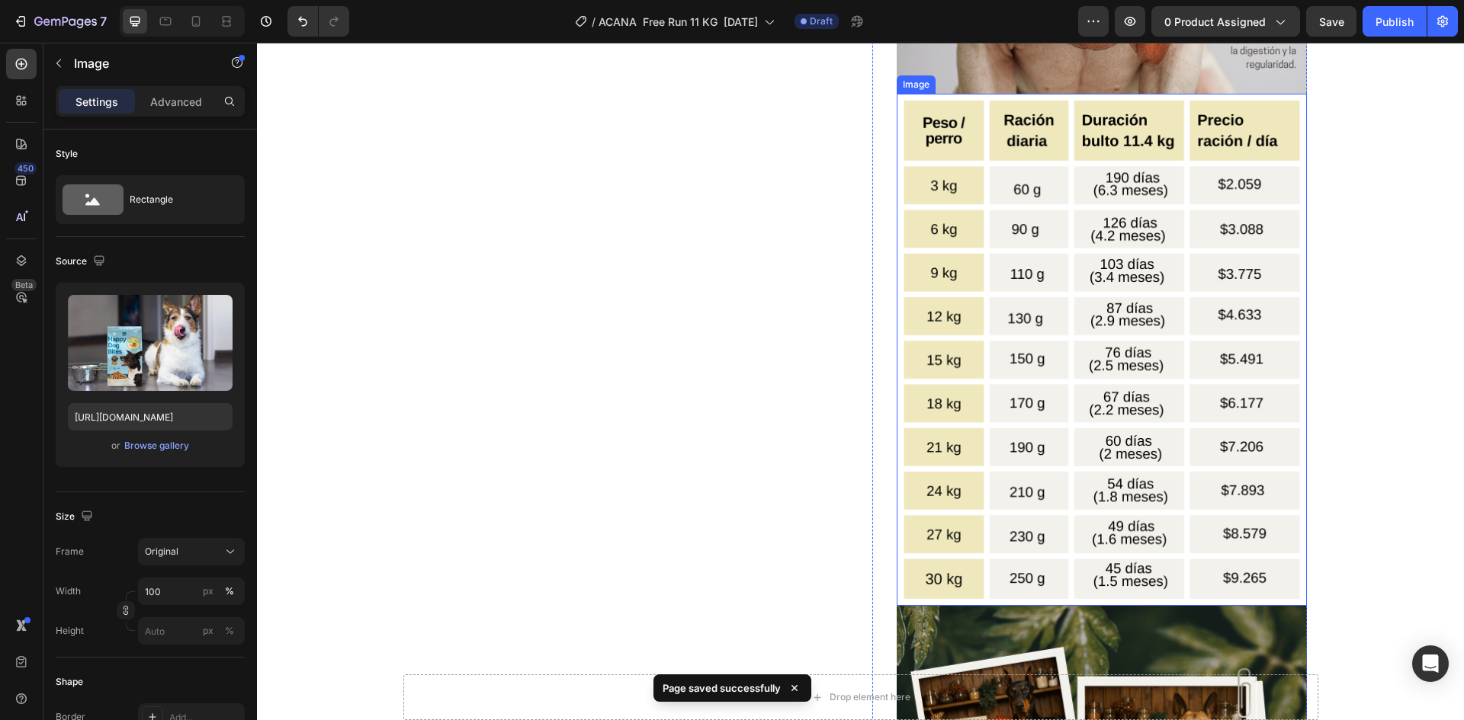
click at [1111, 421] on img at bounding box center [1101, 350] width 410 height 513
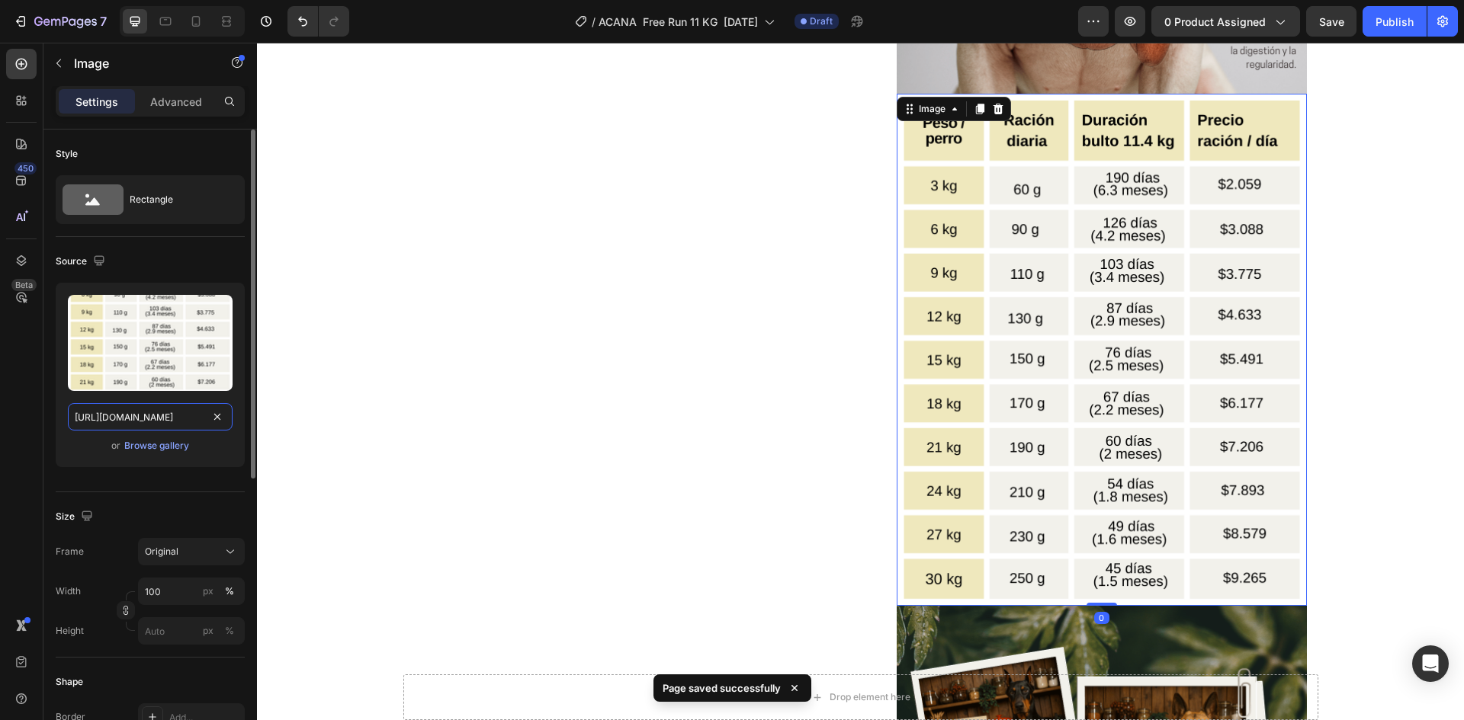
click at [167, 420] on input "https://cdn.shopify.com/s/files/1/0625/8586/4362/files/Acana_Free_Run_Poultry_t…" at bounding box center [150, 416] width 165 height 27
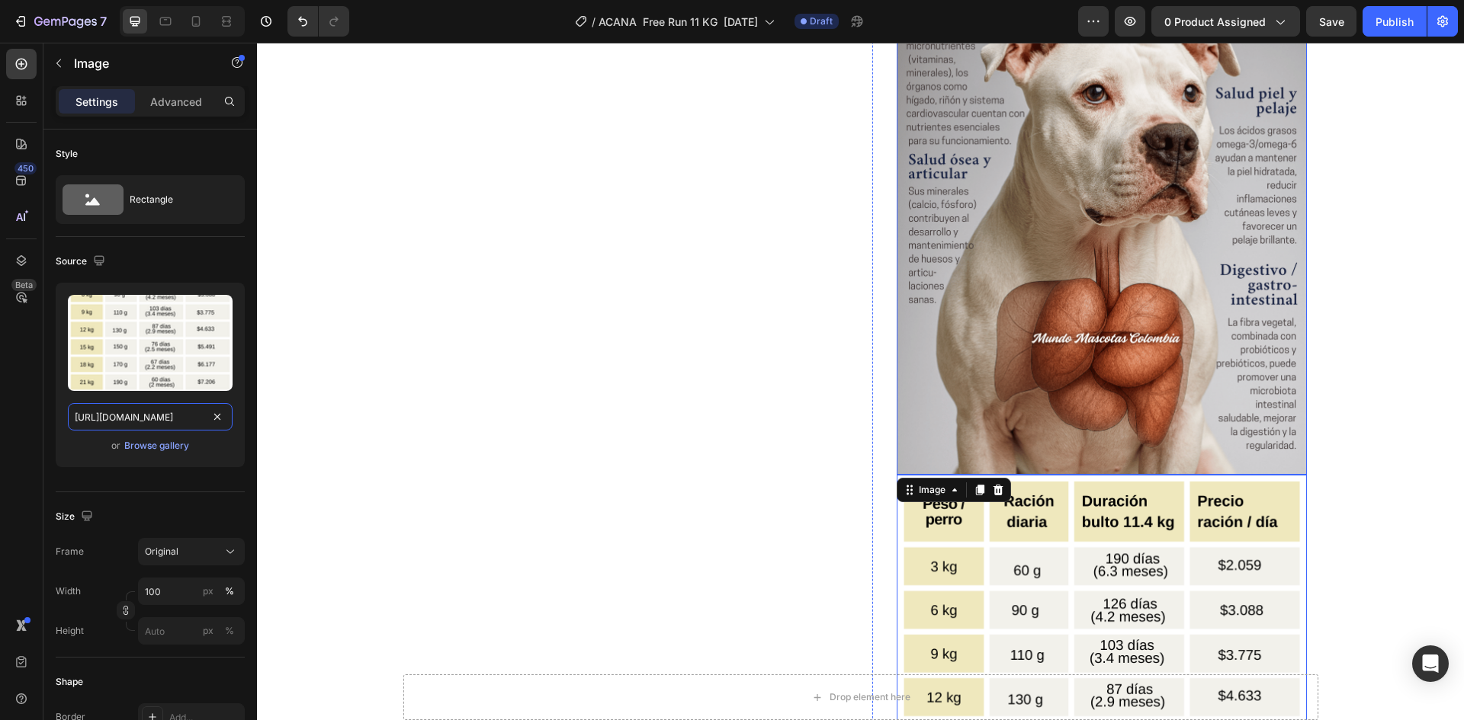
scroll to position [1845, 0]
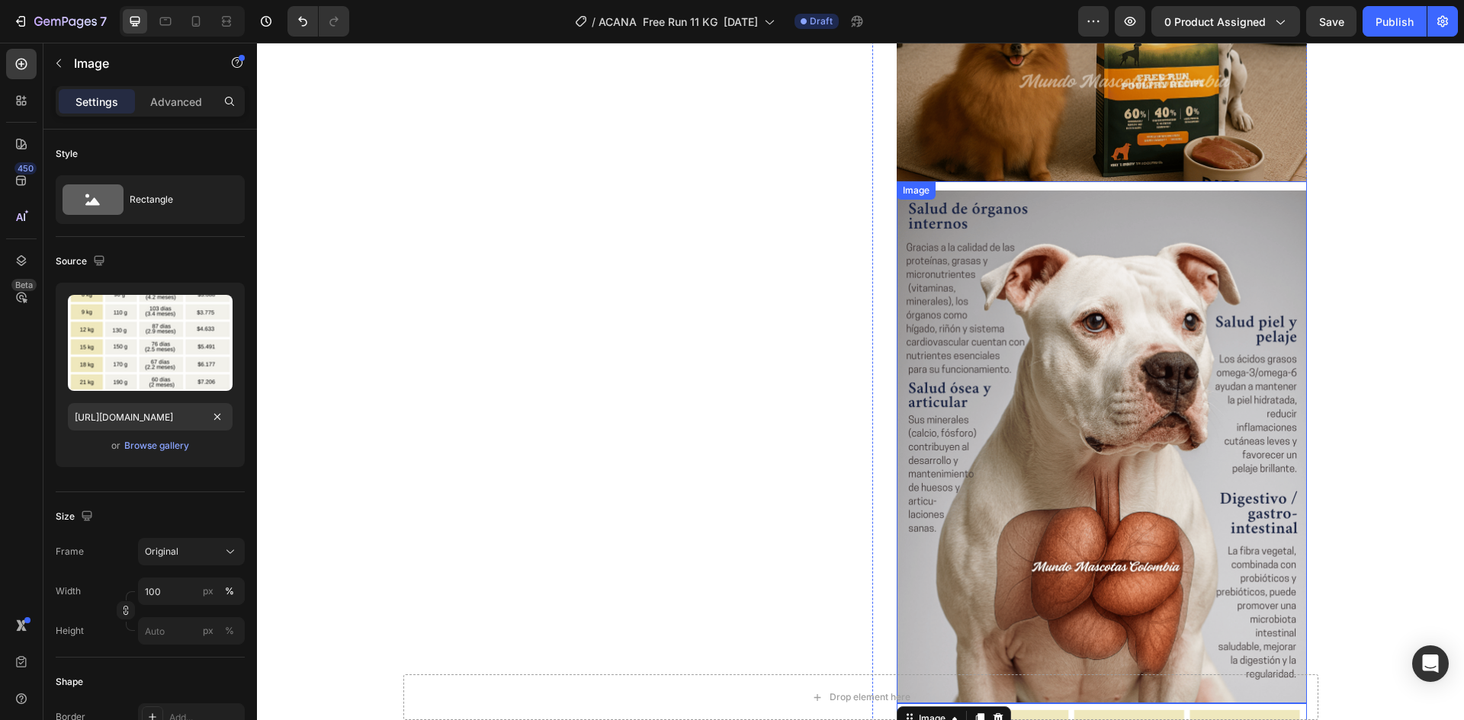
click at [1052, 319] on img at bounding box center [1101, 447] width 410 height 513
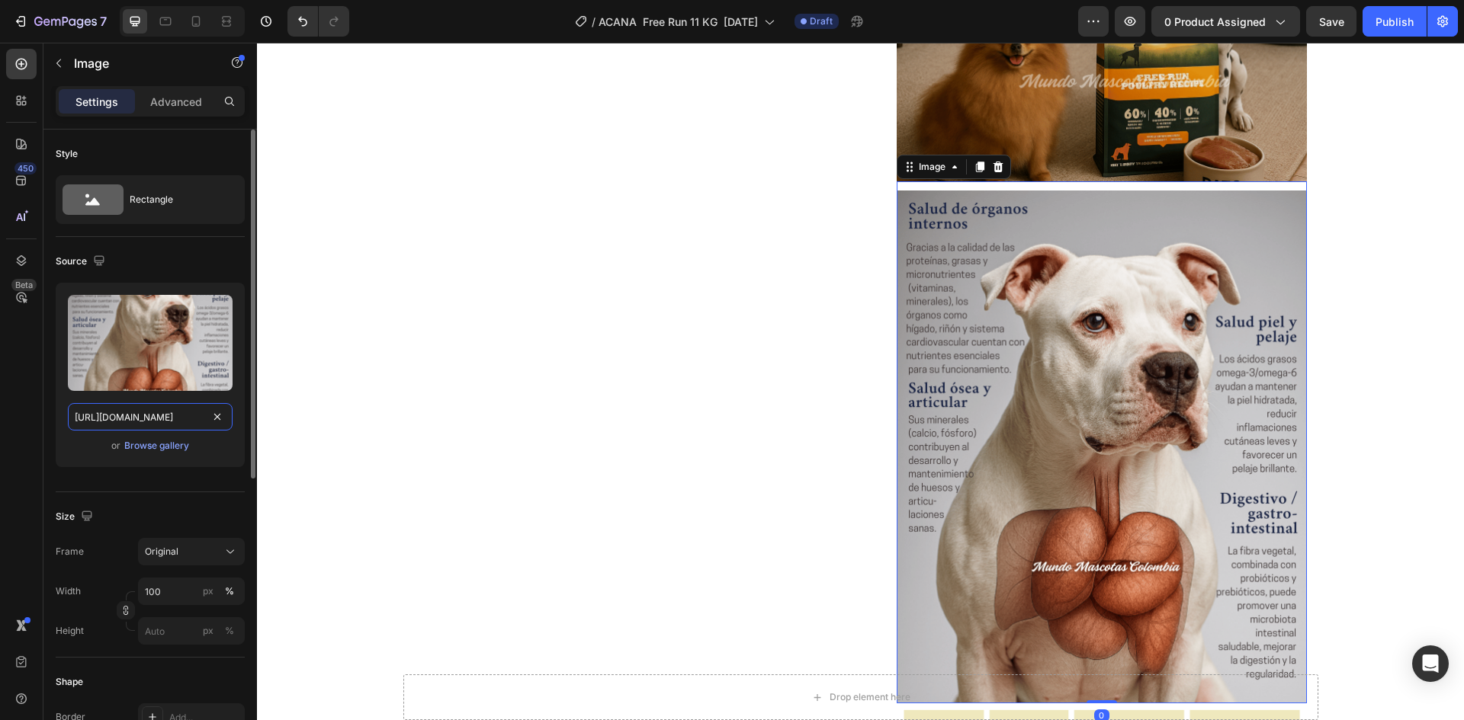
click at [142, 421] on input "[URL][DOMAIN_NAME]" at bounding box center [150, 416] width 165 height 27
click at [160, 18] on icon at bounding box center [165, 21] width 15 height 15
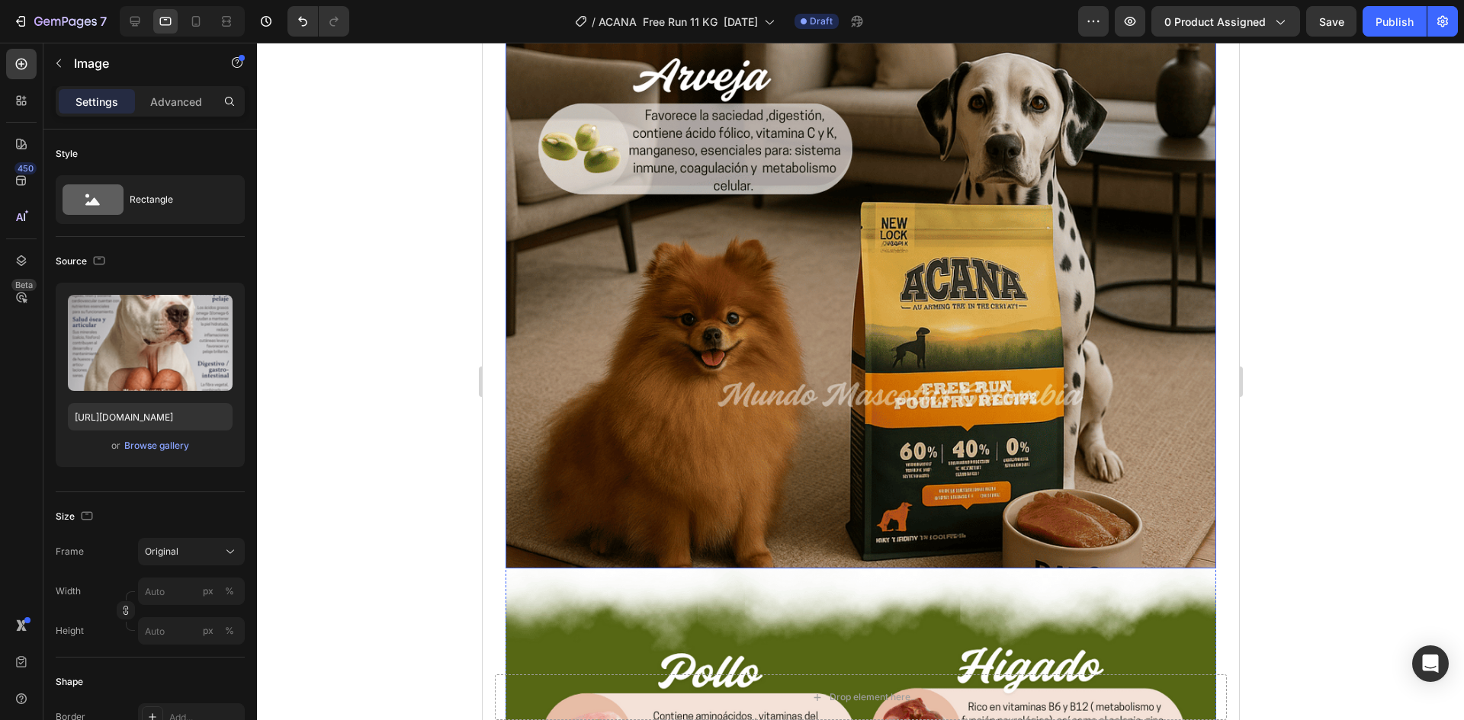
scroll to position [3103, 0]
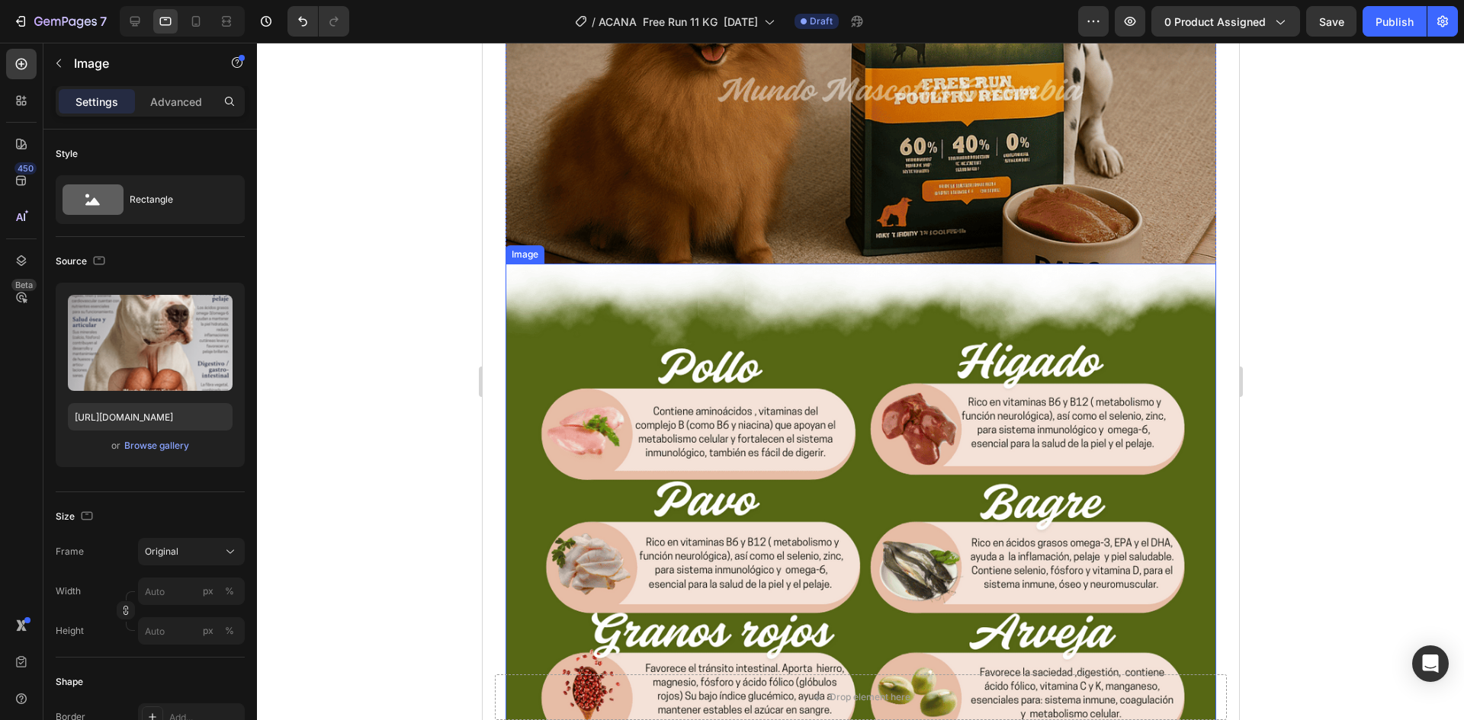
click at [829, 347] on img at bounding box center [860, 708] width 710 height 888
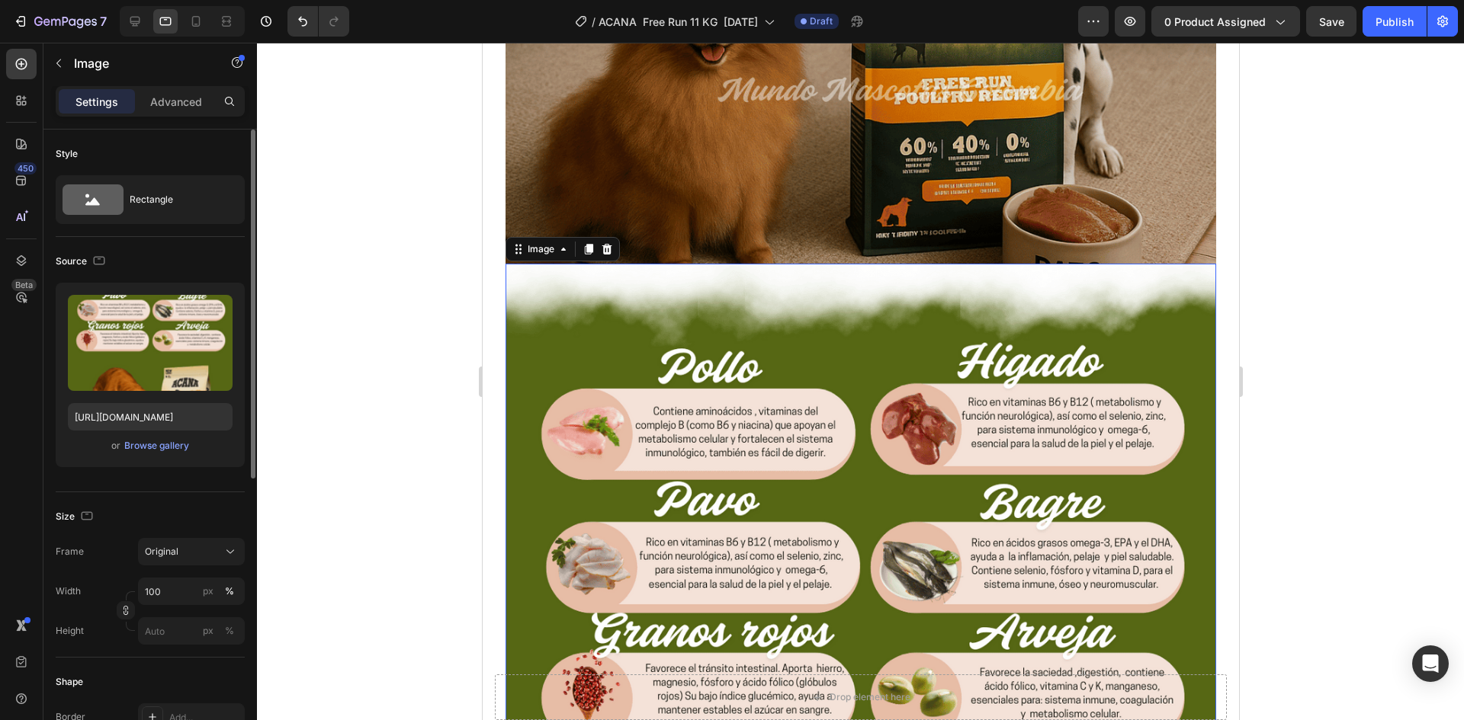
click at [62, 419] on div "Upload Image https://cdn.shopify.com/s/files/1/0625/8586/4362/files/Acana_Free_…" at bounding box center [150, 375] width 189 height 184
click at [132, 412] on input "[URL][DOMAIN_NAME]" at bounding box center [150, 416] width 165 height 27
paste input "topografico_free_run_poultry.png?v=1758850085"
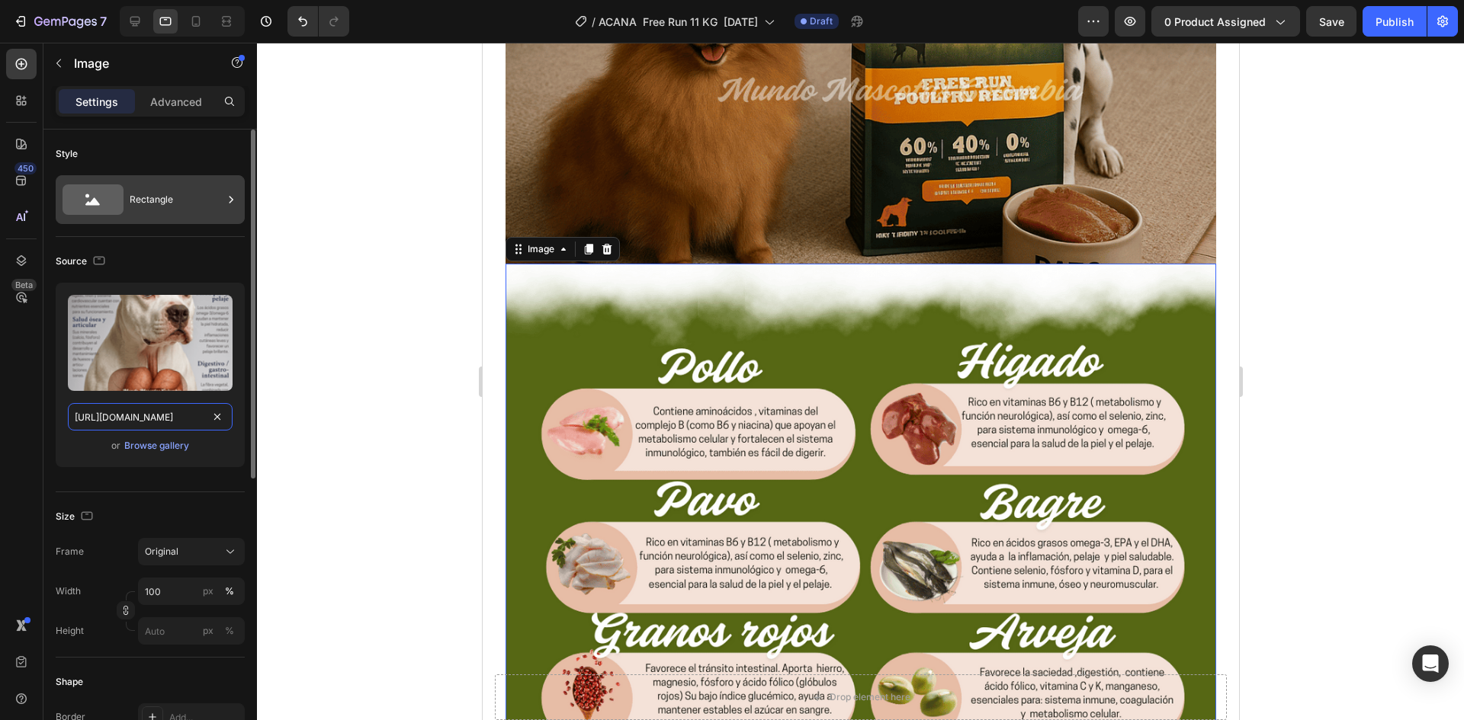
scroll to position [0, 438]
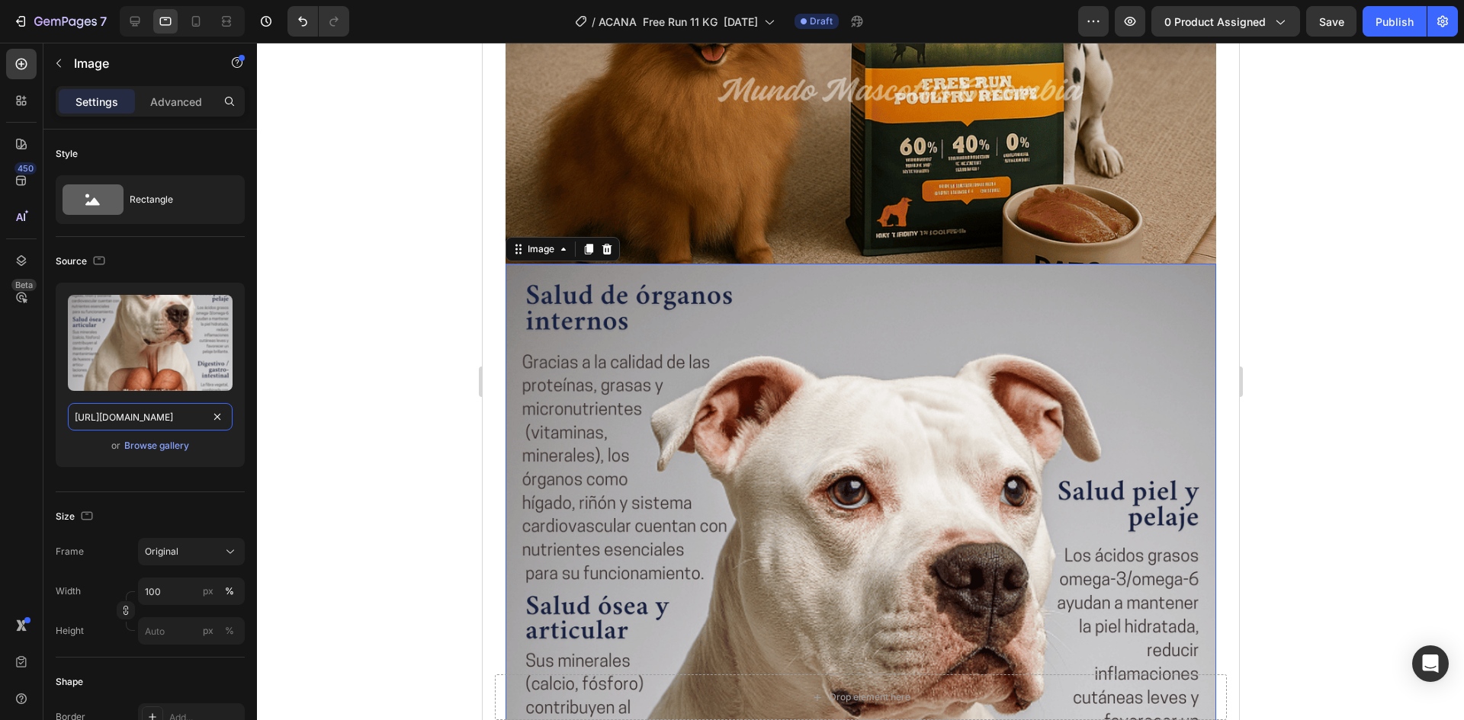
type input "[URL][DOMAIN_NAME]"
click at [613, 308] on img at bounding box center [860, 708] width 710 height 888
click at [188, 99] on p "Advanced" at bounding box center [176, 102] width 52 height 16
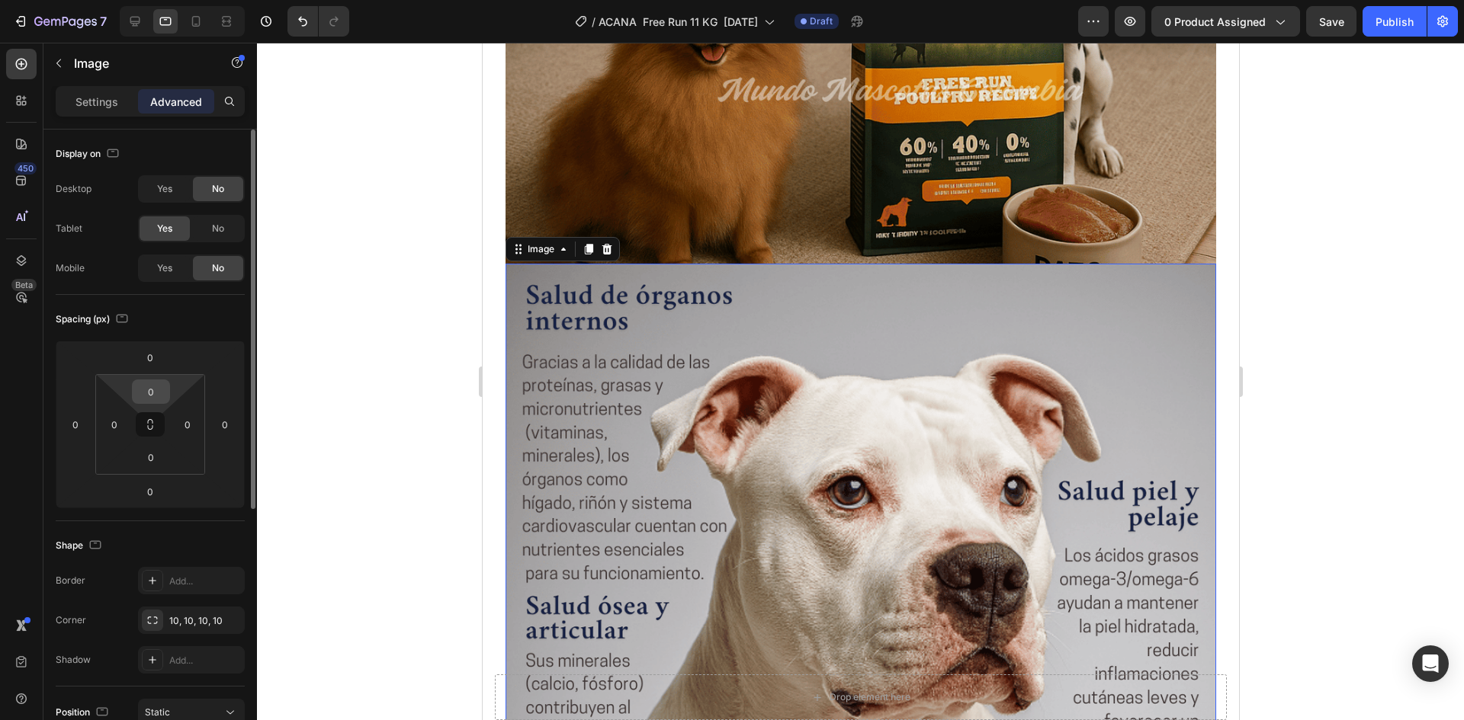
click at [158, 396] on input "0" at bounding box center [151, 391] width 30 height 23
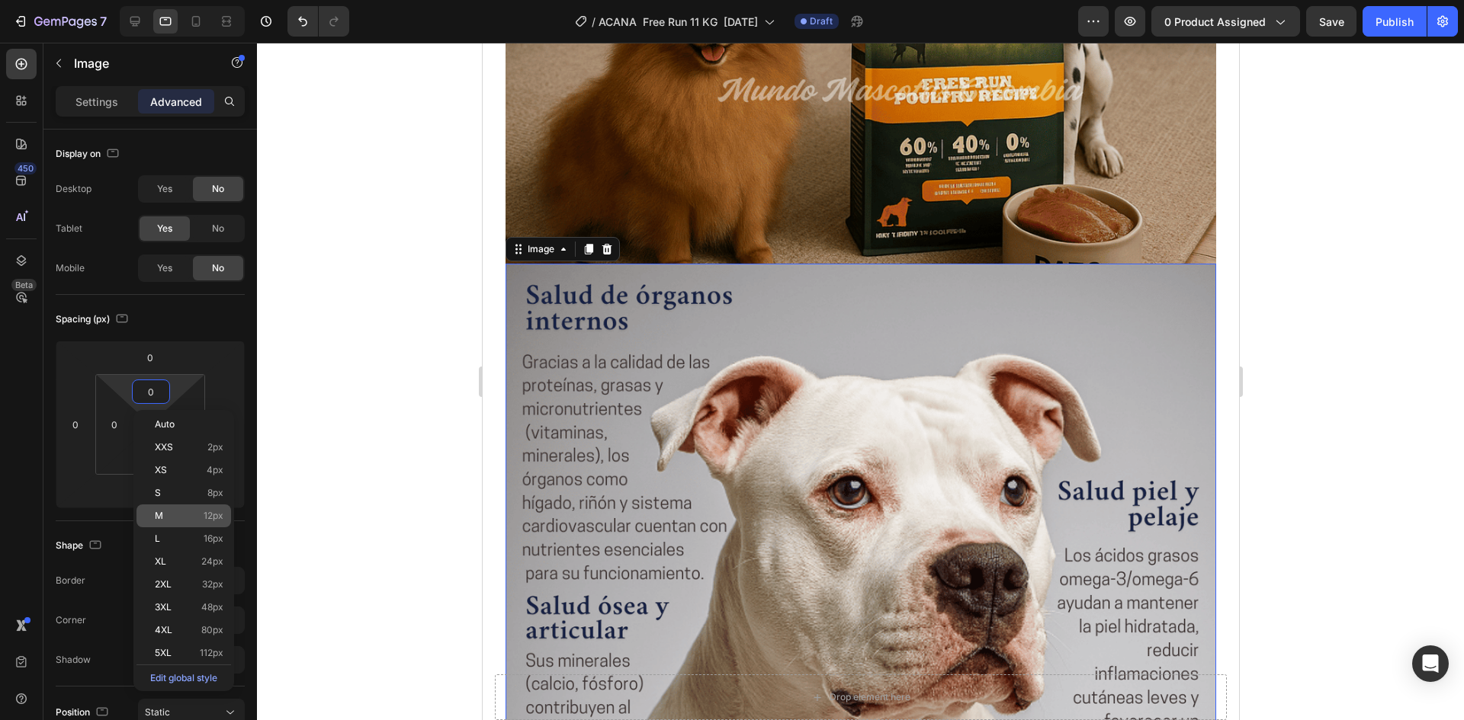
click at [180, 514] on p "M 12px" at bounding box center [189, 516] width 69 height 11
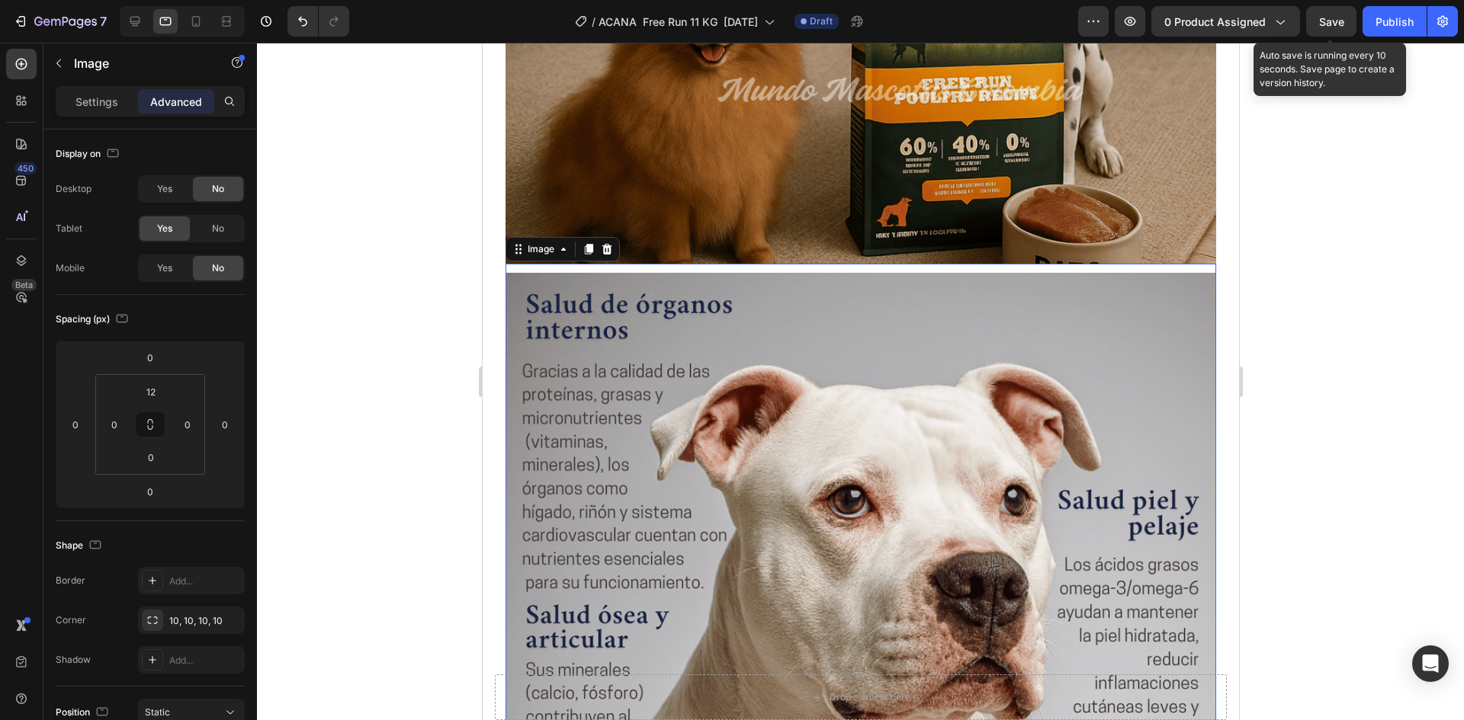
click at [1334, 25] on span "Save" at bounding box center [1331, 21] width 25 height 13
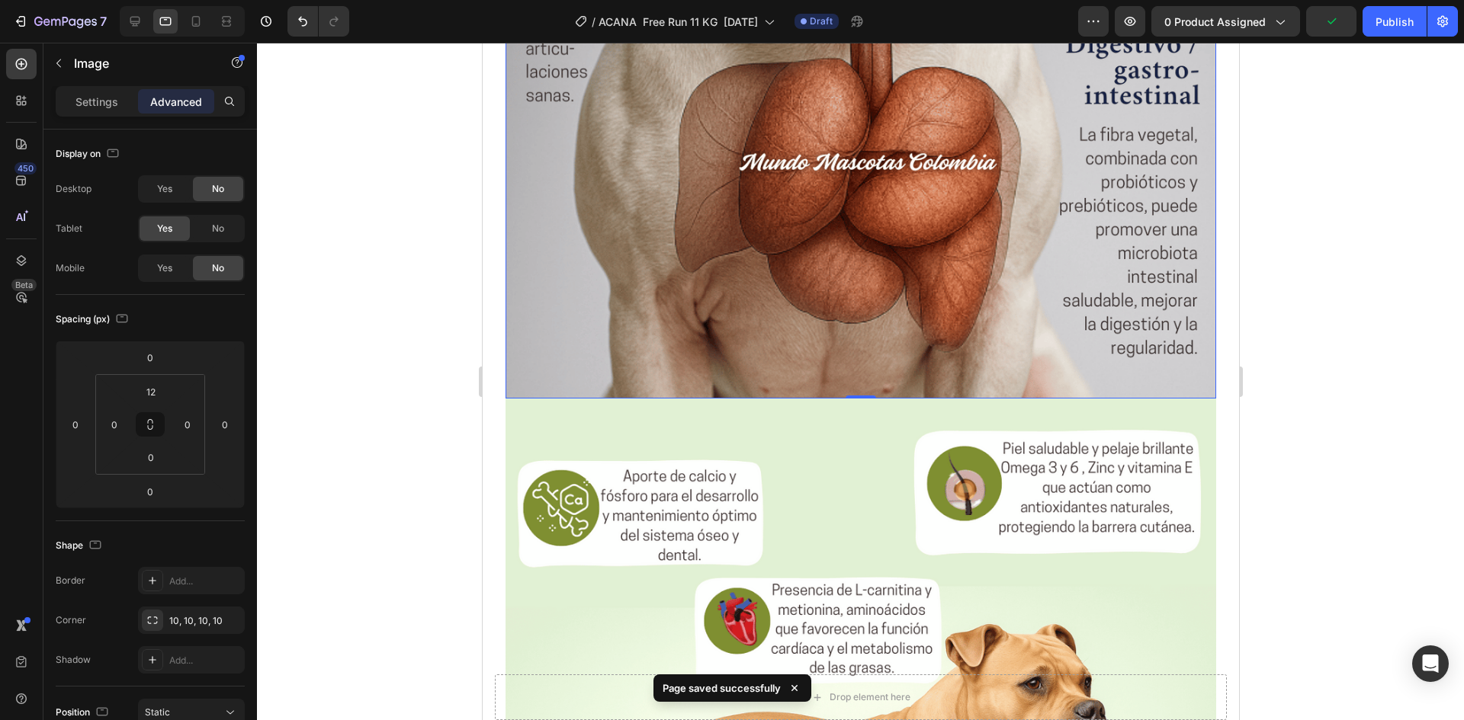
scroll to position [4171, 0]
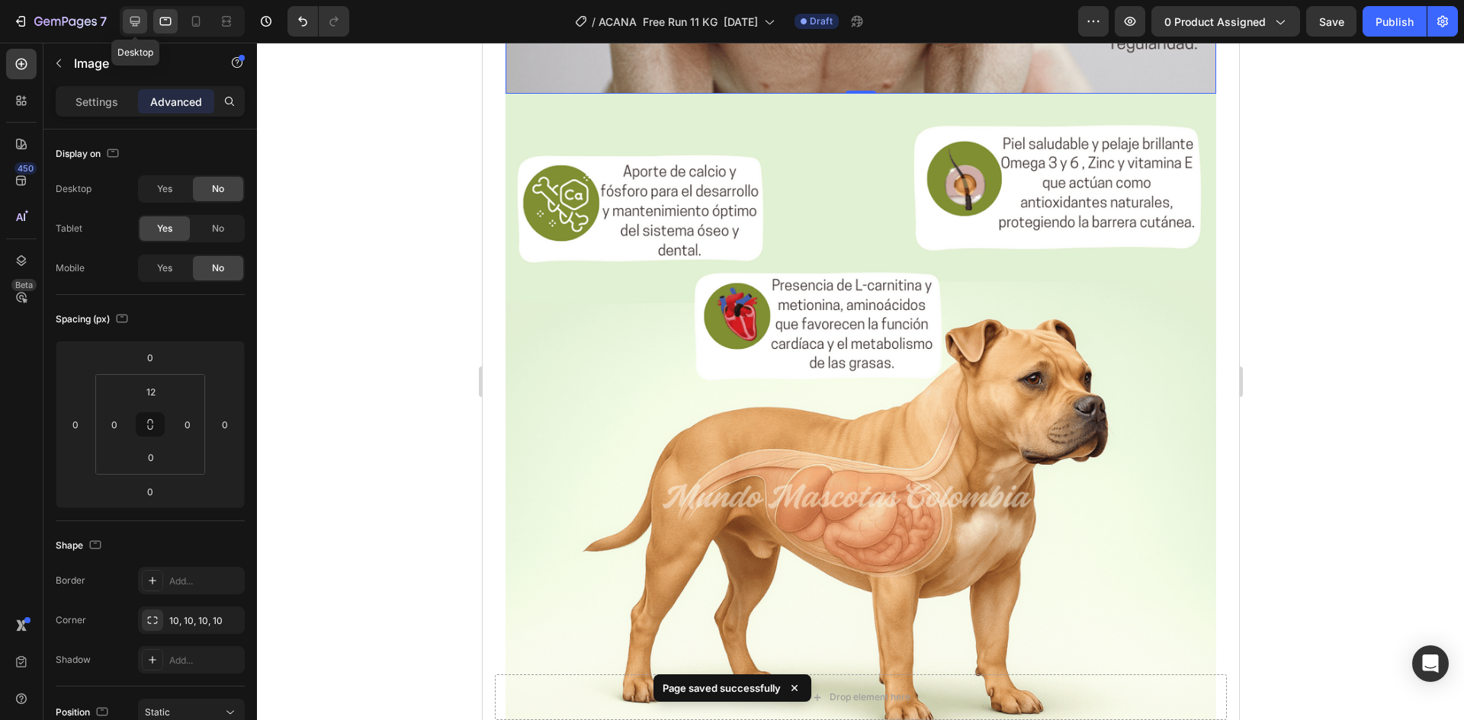
click at [141, 21] on icon at bounding box center [134, 21] width 15 height 15
type input "0"
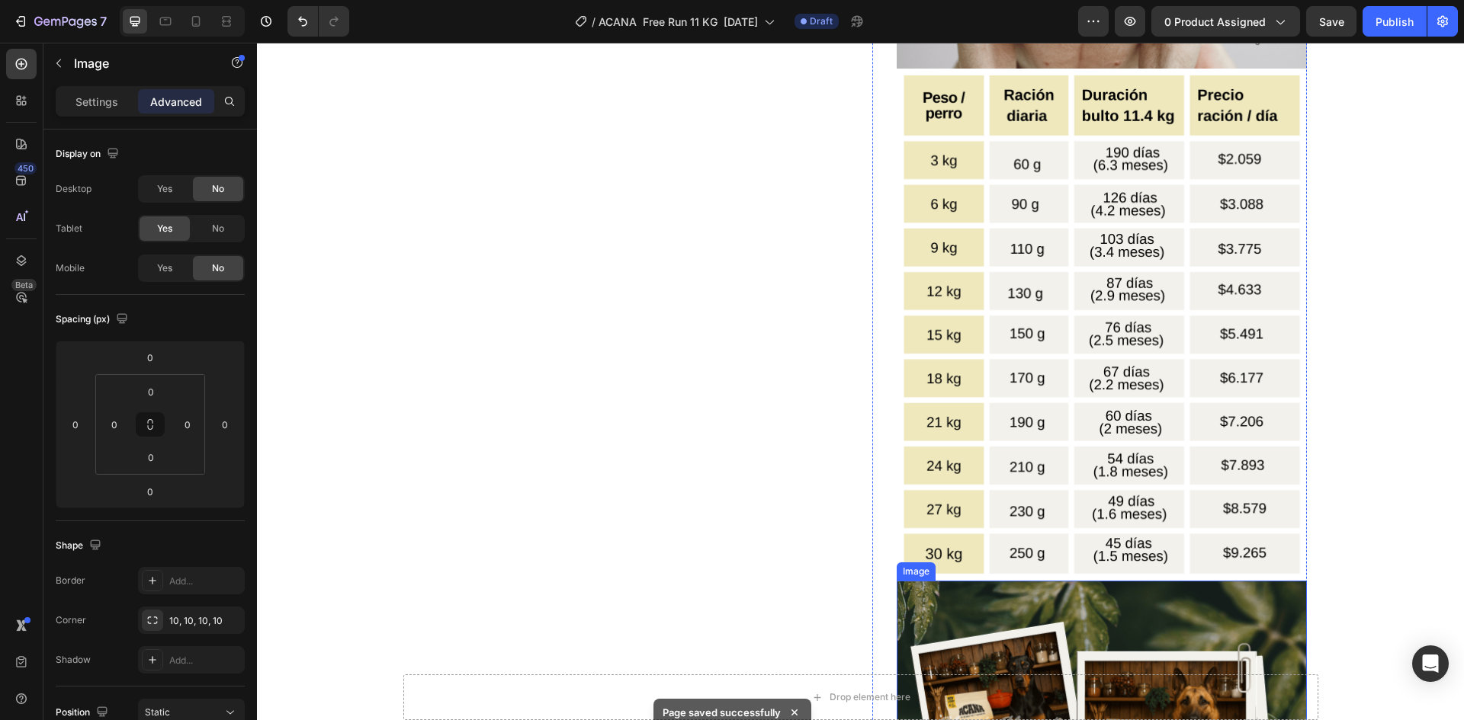
scroll to position [2172, 0]
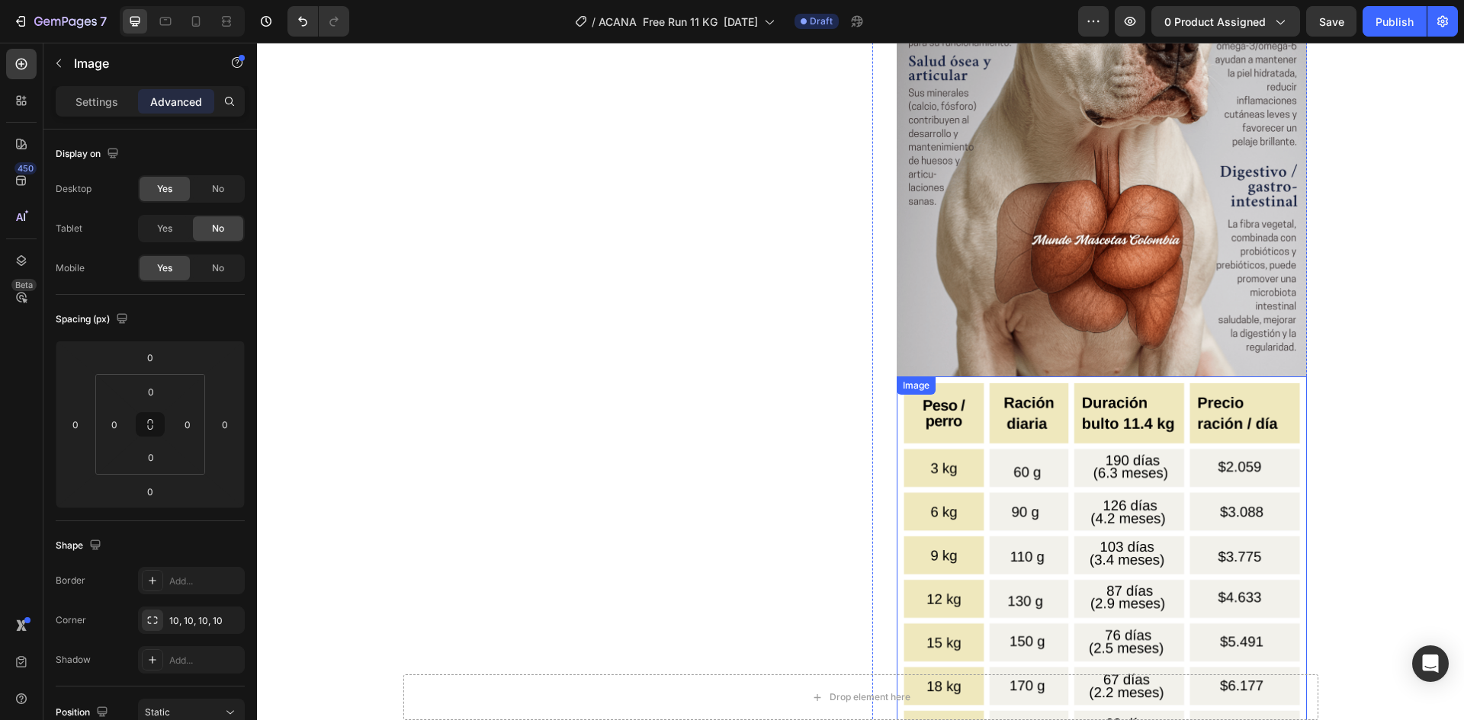
click at [1070, 463] on img at bounding box center [1101, 633] width 410 height 513
click at [91, 107] on p "Settings" at bounding box center [96, 102] width 43 height 16
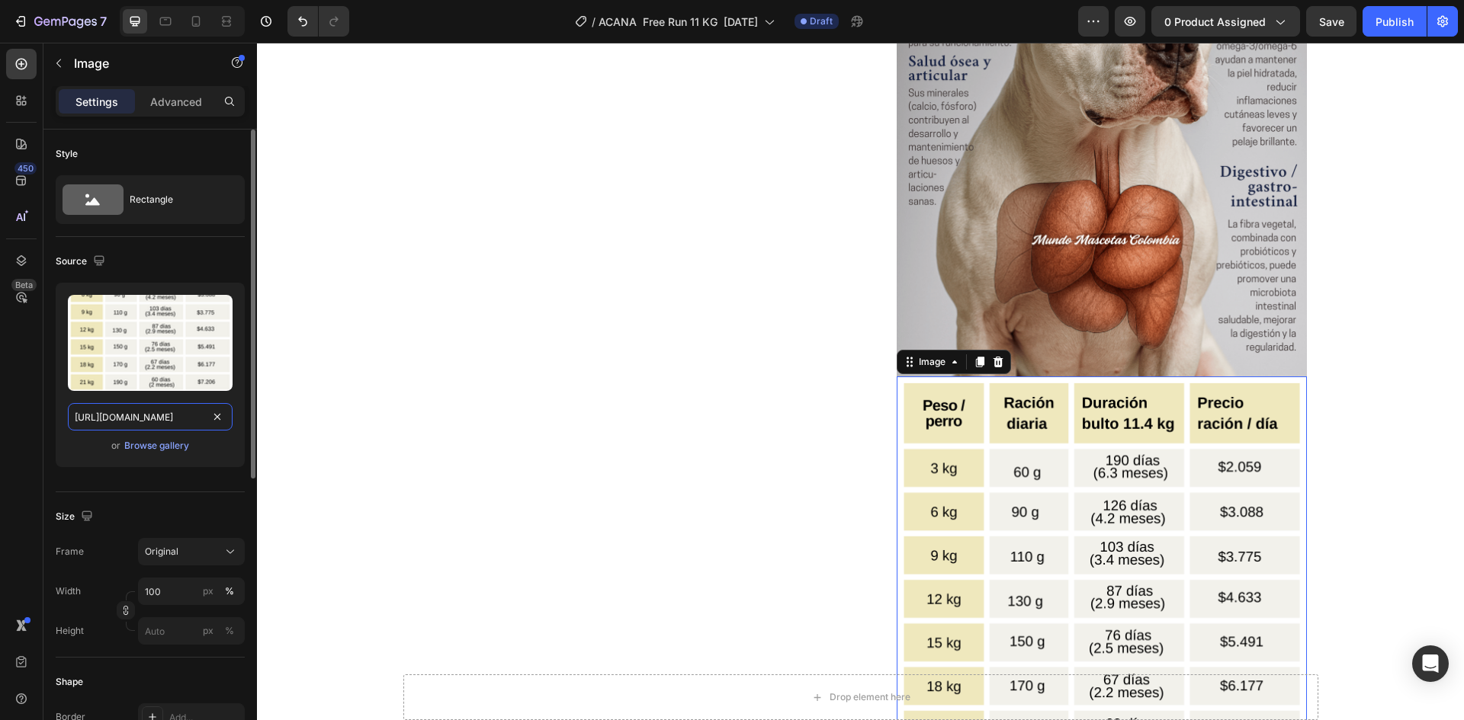
click at [146, 415] on input "https://cdn.shopify.com/s/files/1/0625/8586/4362/files/Acana_Free_Run_Poultry_t…" at bounding box center [150, 416] width 165 height 27
click at [165, 14] on icon at bounding box center [165, 21] width 15 height 15
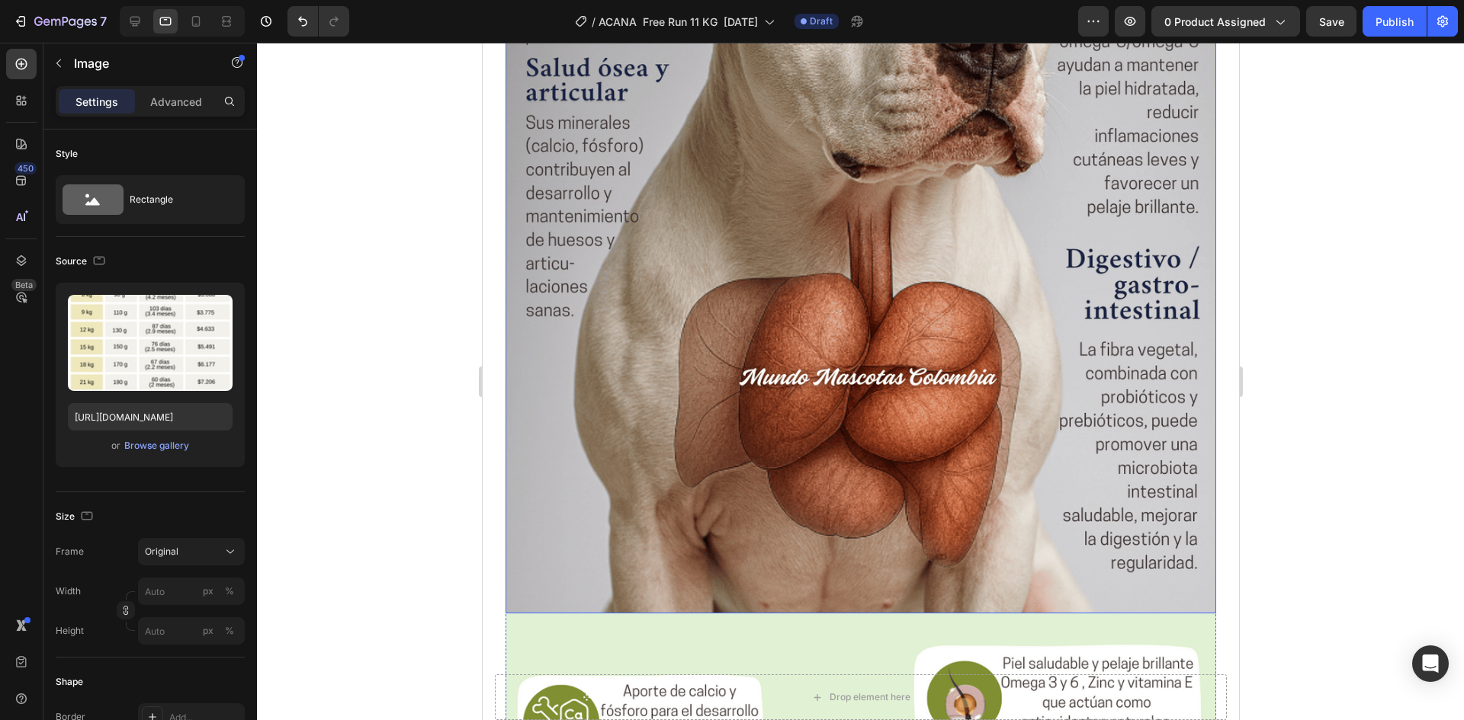
scroll to position [4032, 0]
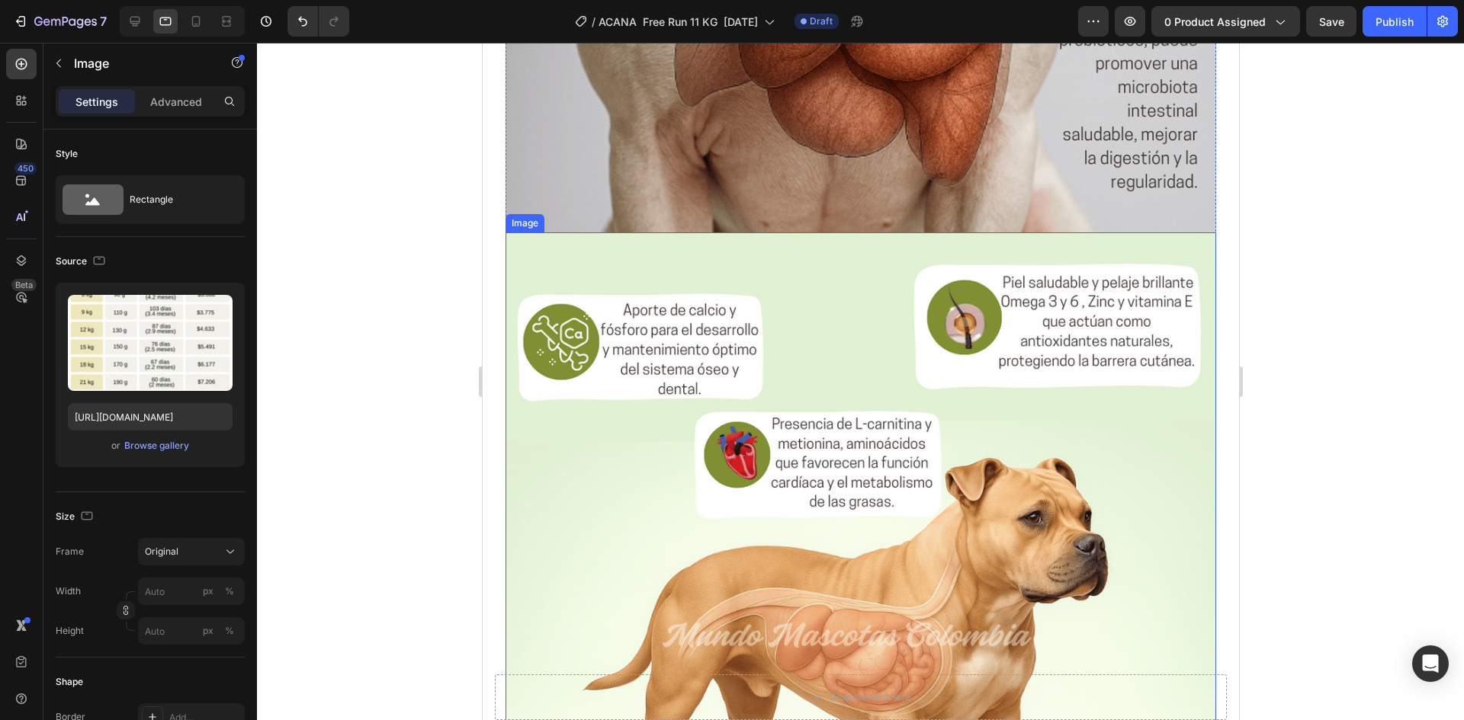
click at [737, 326] on img at bounding box center [860, 677] width 710 height 888
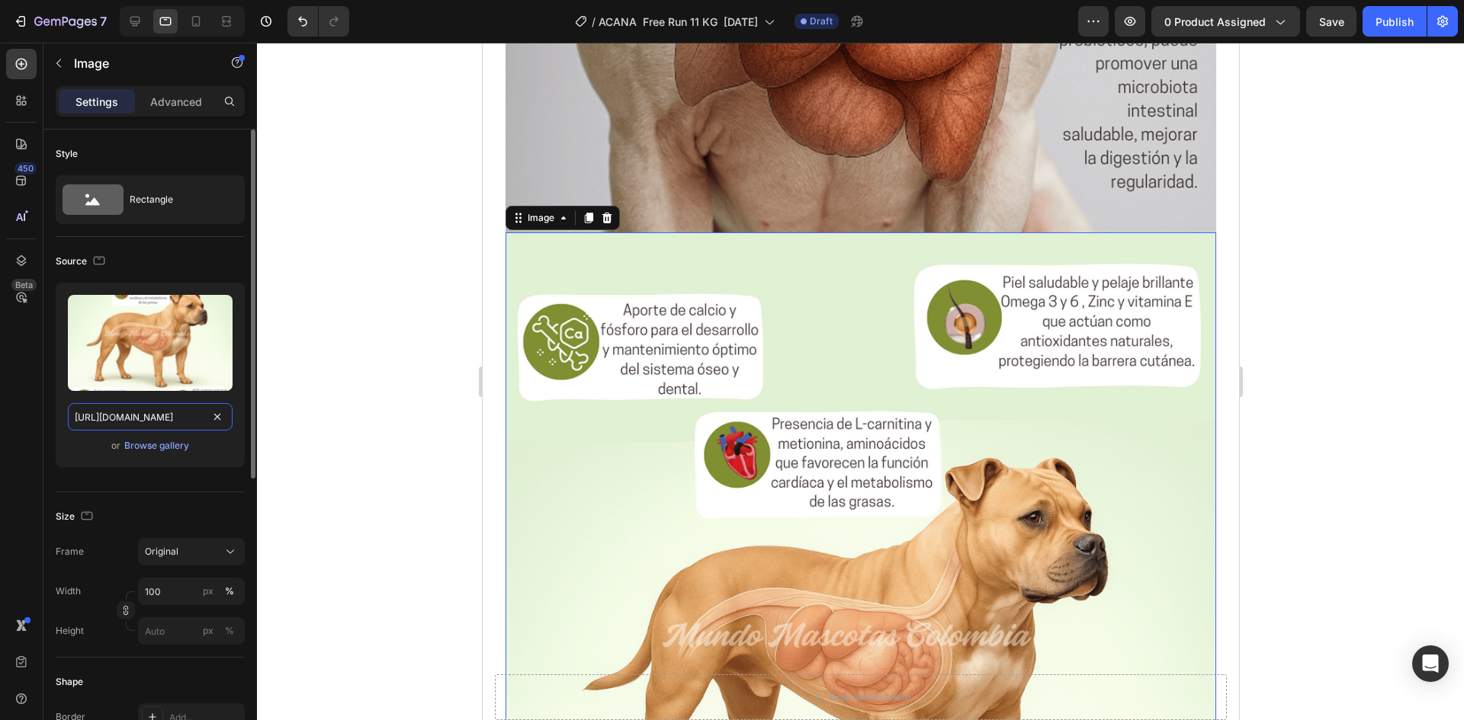
click at [154, 409] on input "[URL][DOMAIN_NAME]" at bounding box center [150, 416] width 165 height 27
paste input "tabla.png?v=1758850284"
type input "https://cdn.shopify.com/s/files/1/0625/8586/4362/files/Acana_Free_Run_Poultry_t…"
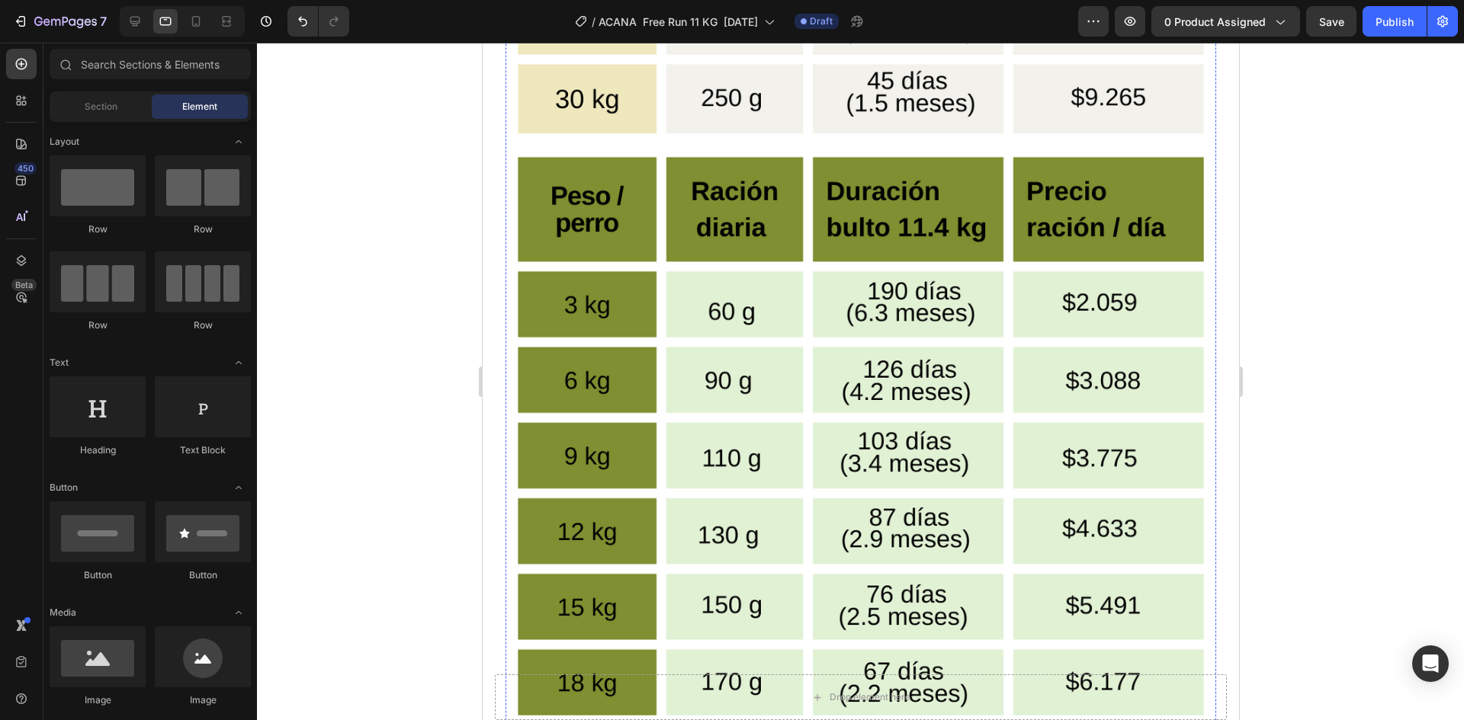
scroll to position [4702, 0]
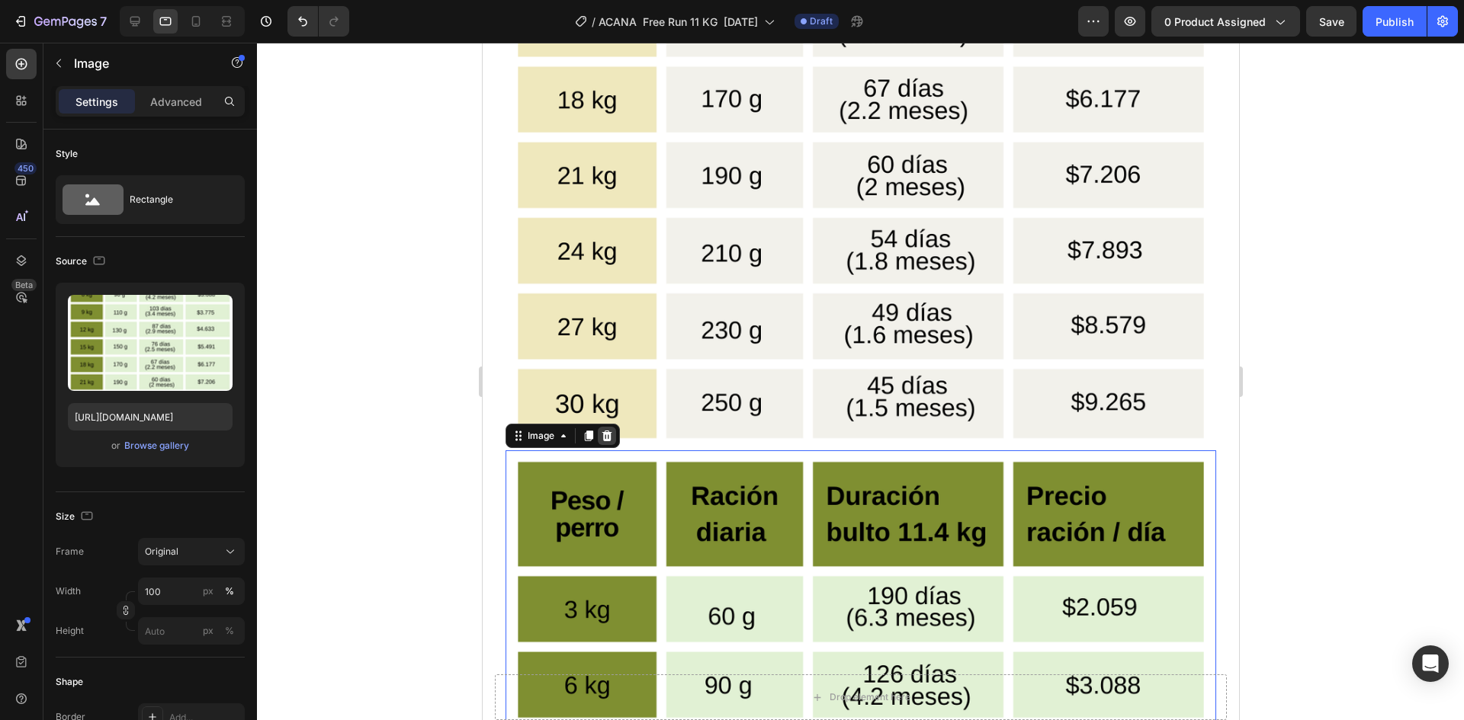
click at [608, 431] on icon at bounding box center [606, 436] width 10 height 11
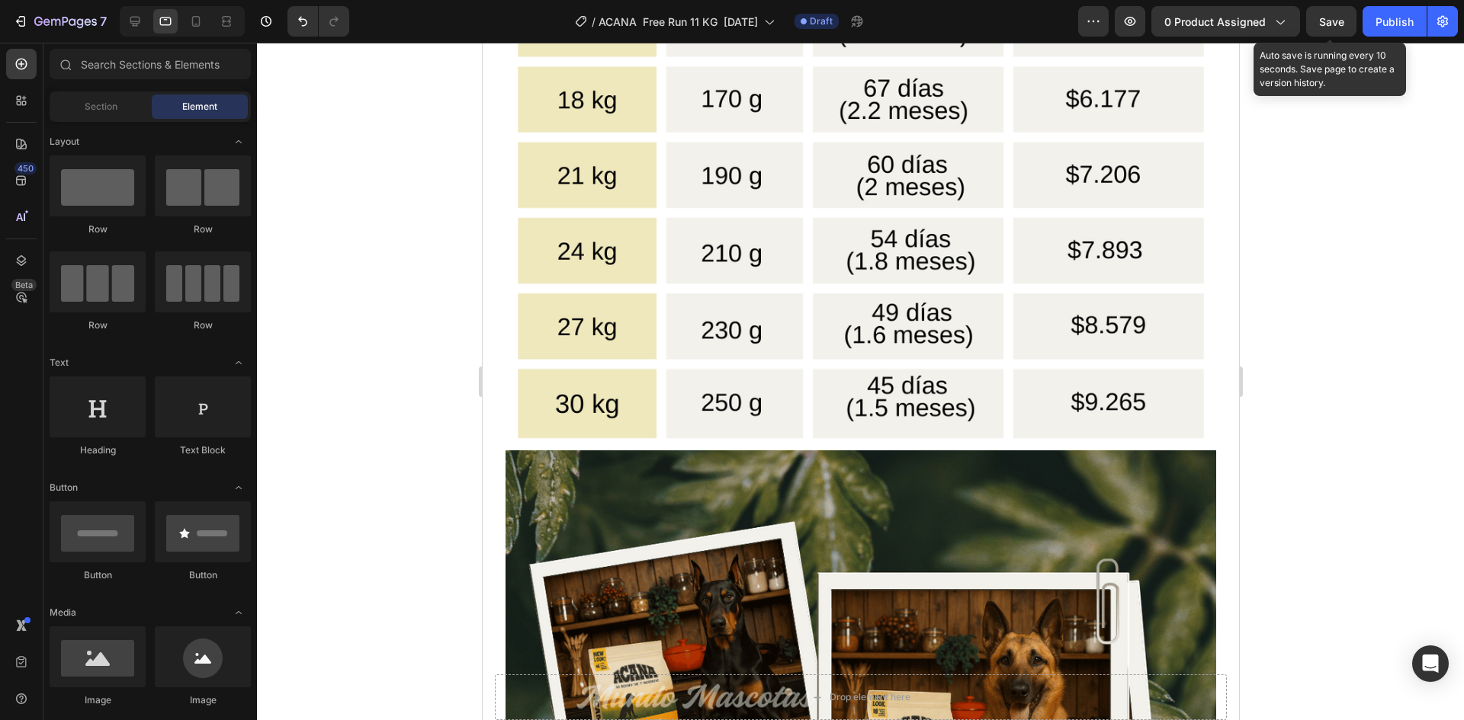
click at [1333, 26] on span "Save" at bounding box center [1331, 21] width 25 height 13
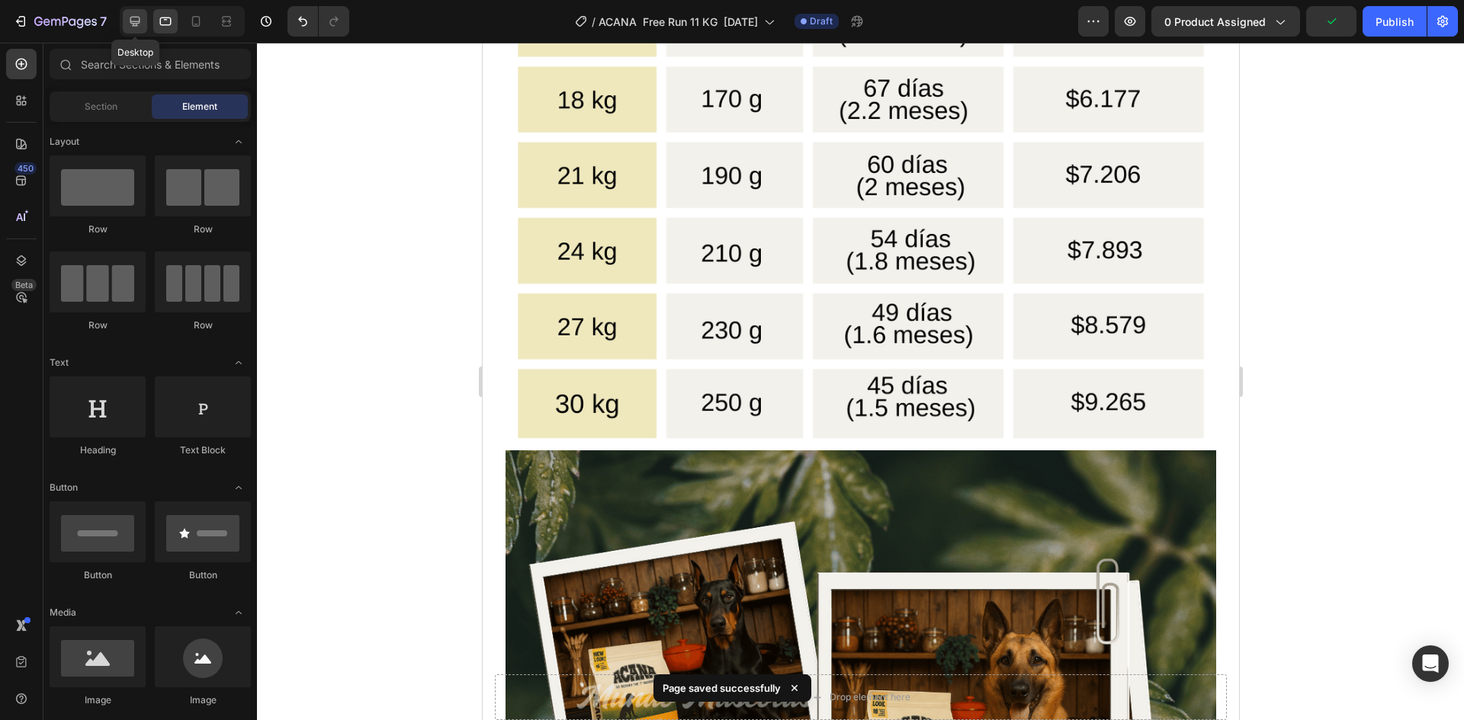
click at [134, 24] on icon at bounding box center [135, 22] width 10 height 10
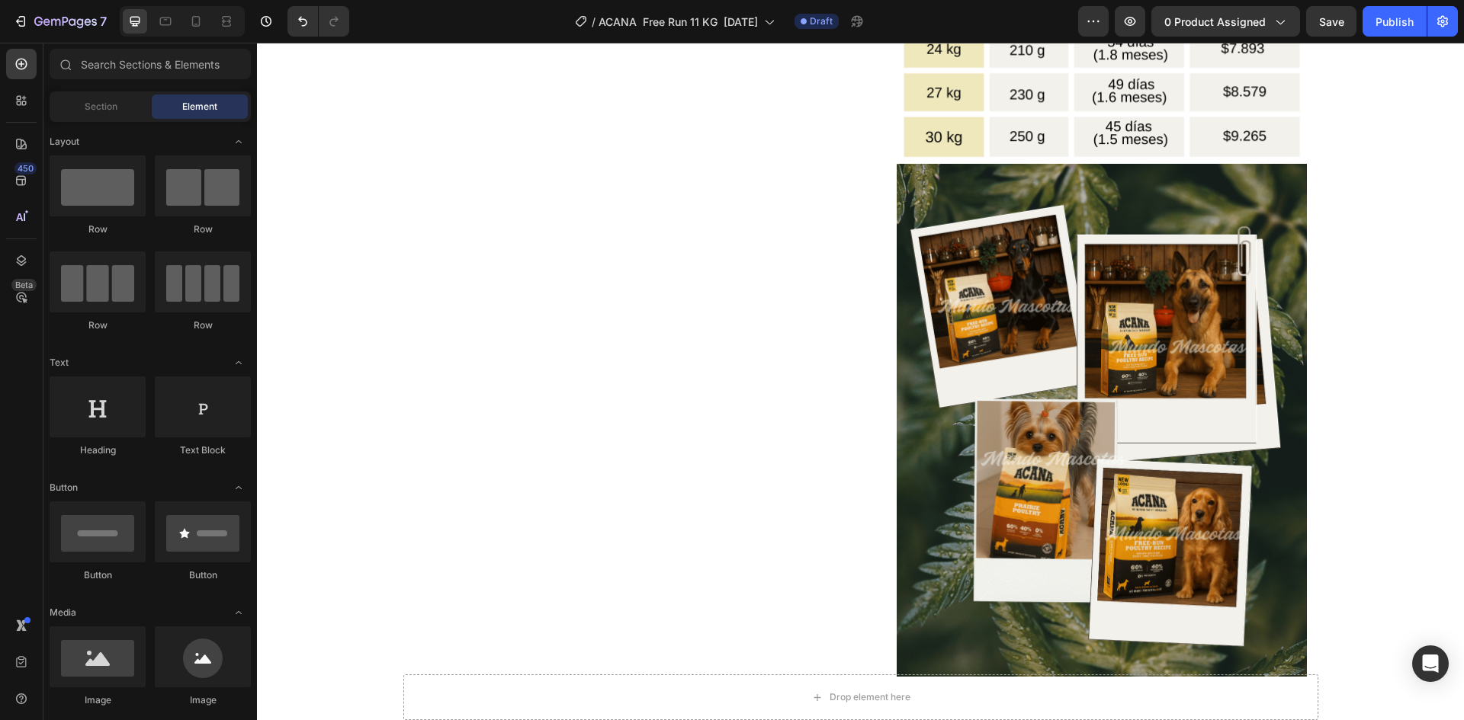
scroll to position [3278, 0]
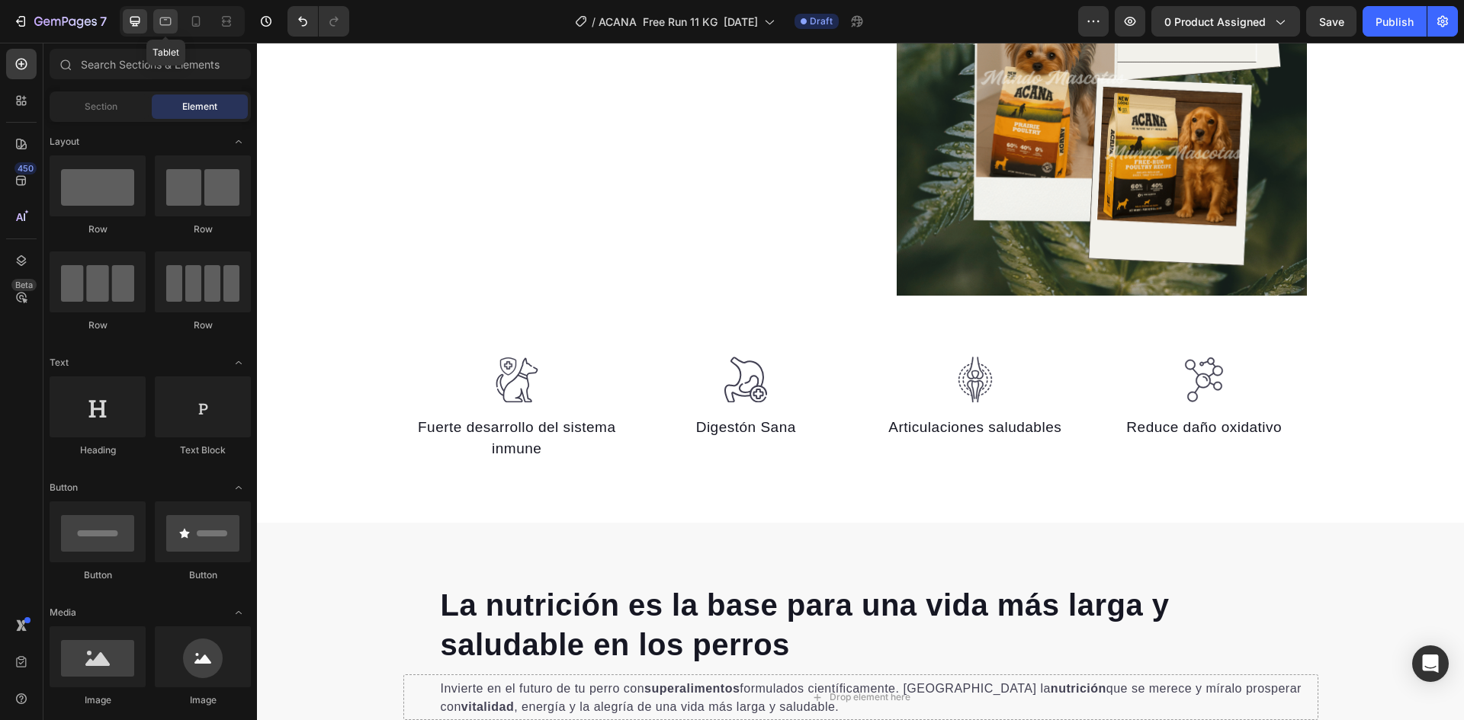
click at [165, 24] on icon at bounding box center [165, 22] width 11 height 8
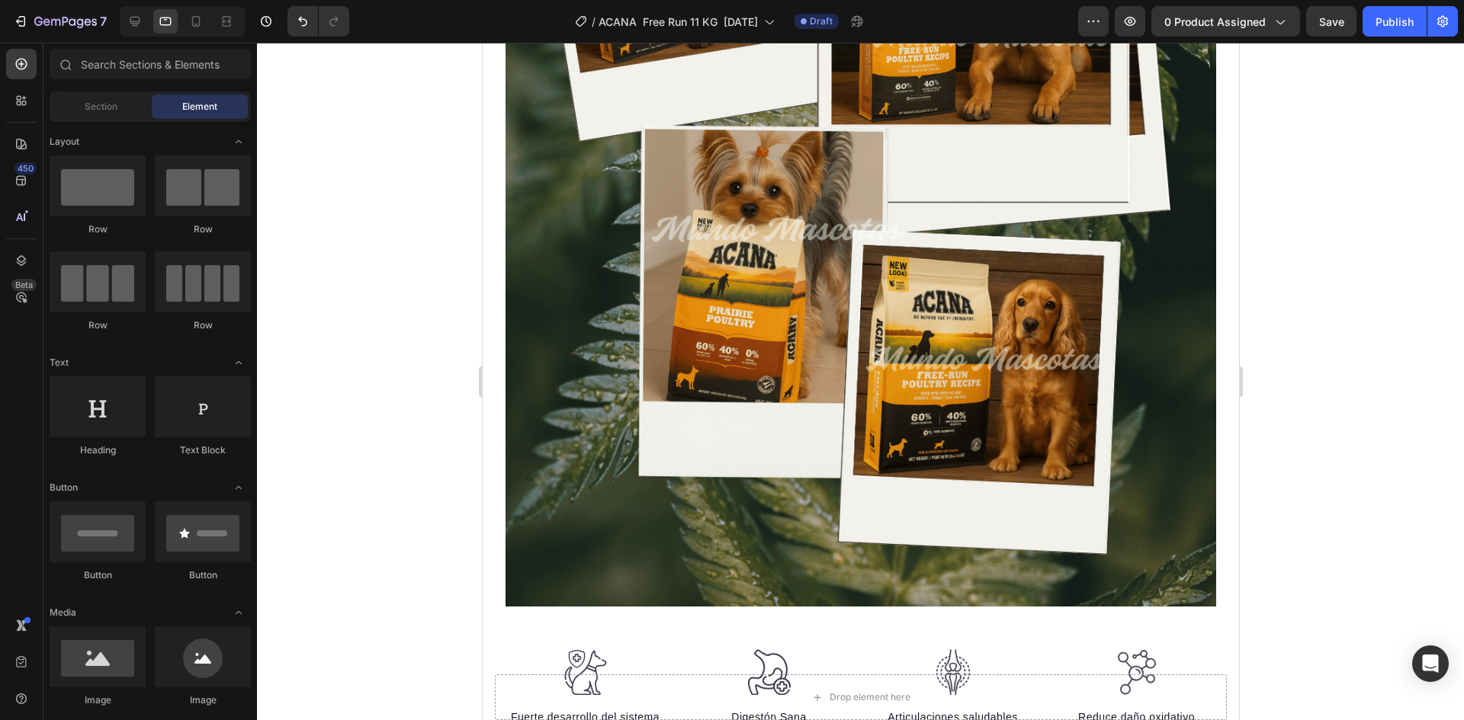
scroll to position [5468, 0]
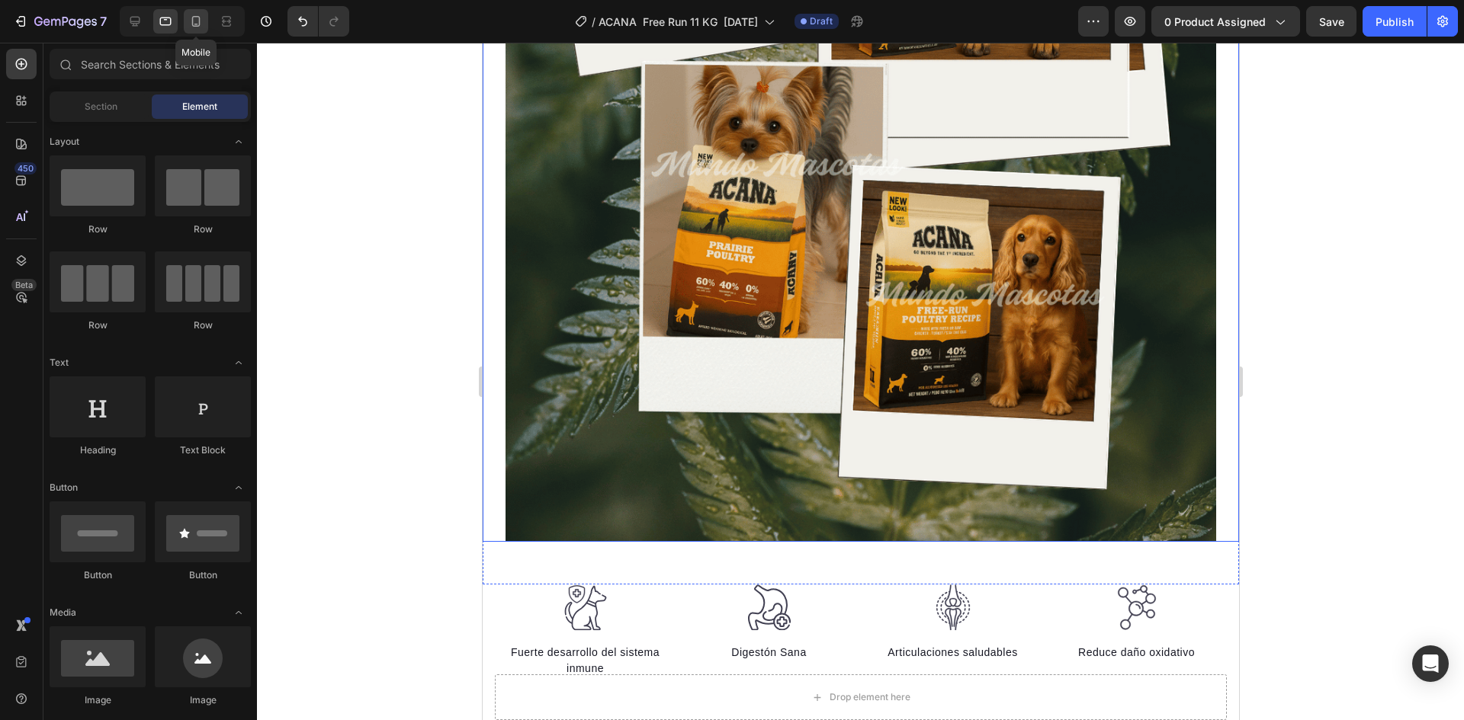
click at [200, 14] on icon at bounding box center [195, 21] width 15 height 15
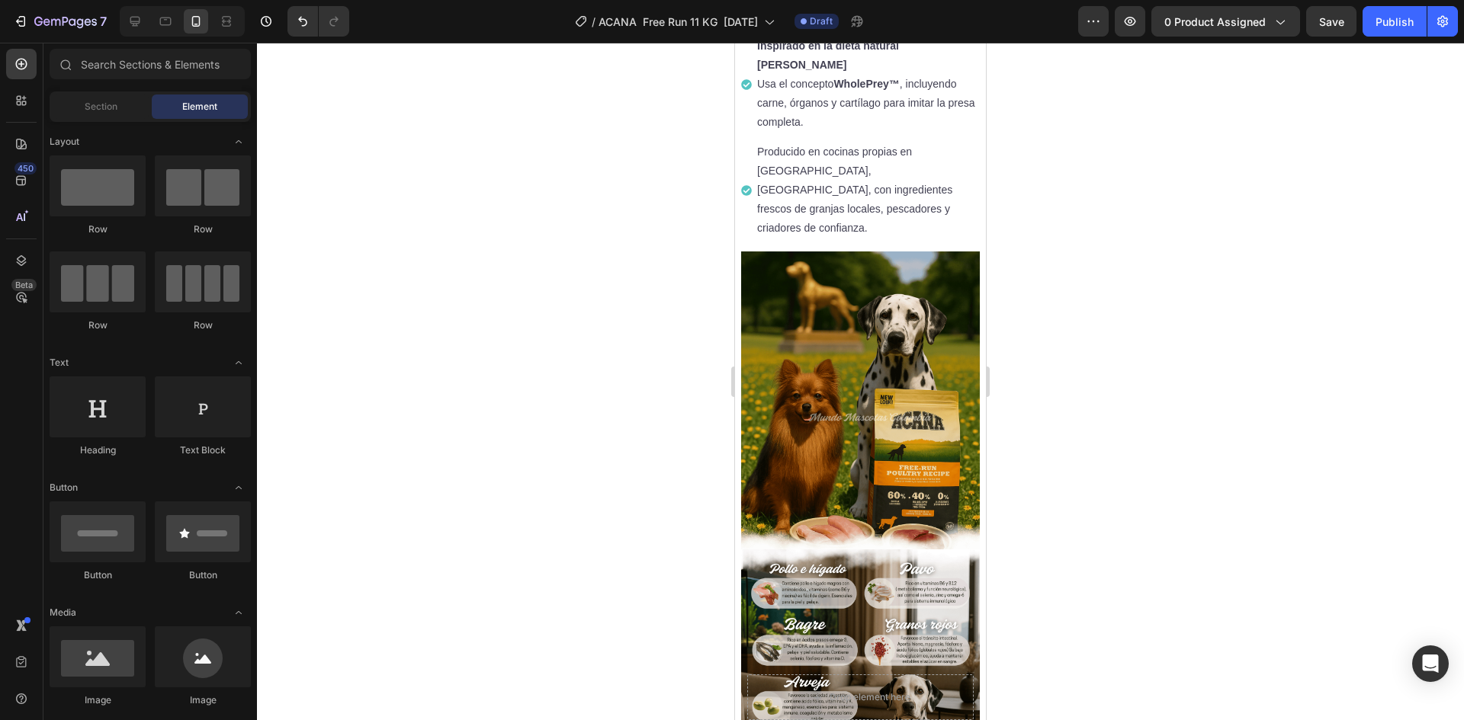
scroll to position [1139, 0]
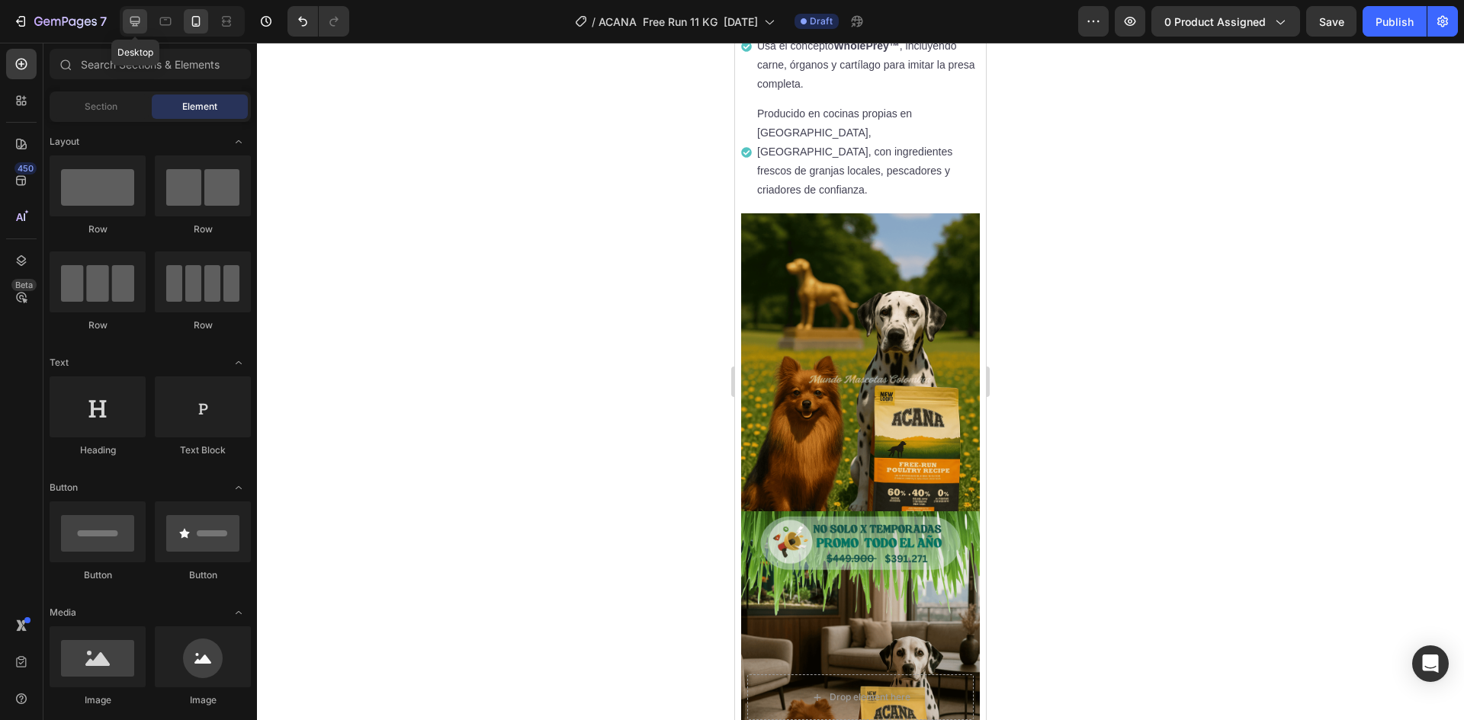
click at [136, 24] on icon at bounding box center [134, 21] width 15 height 15
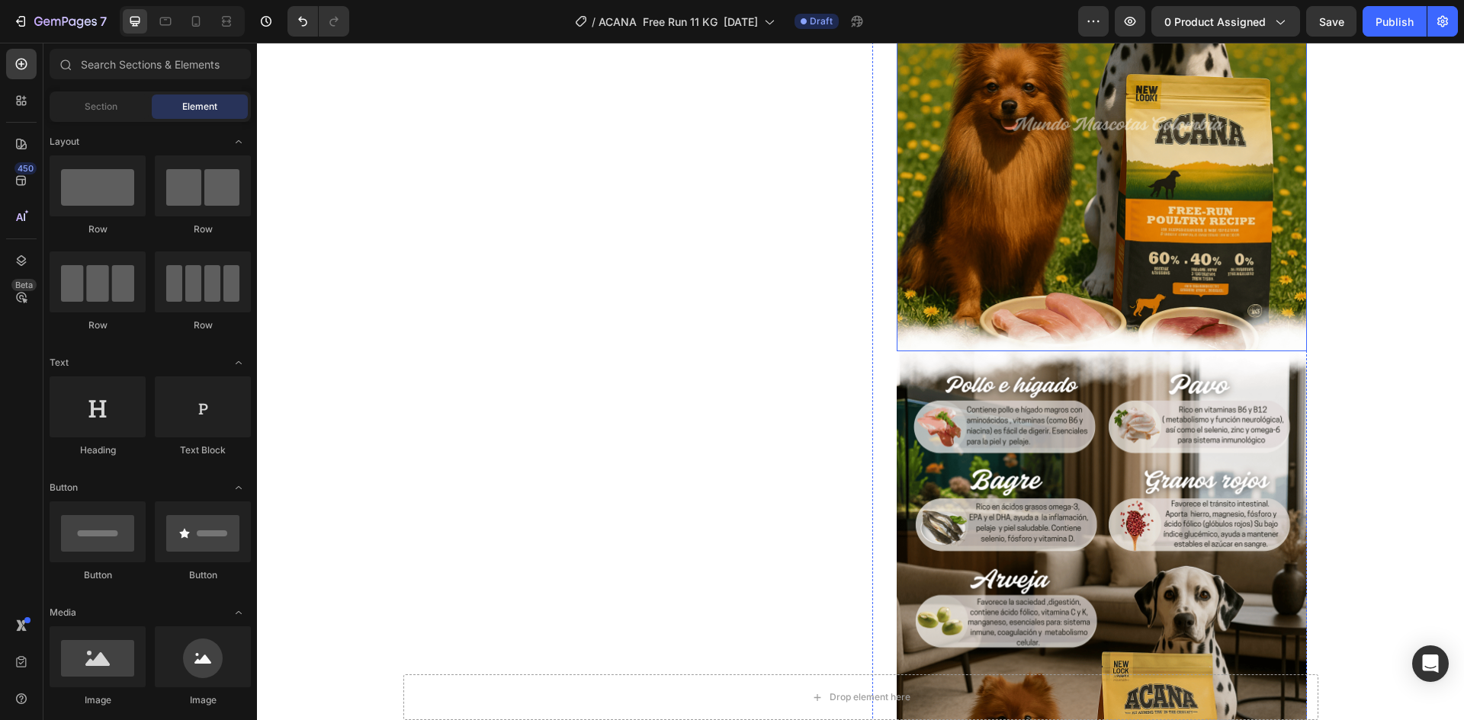
scroll to position [754, 0]
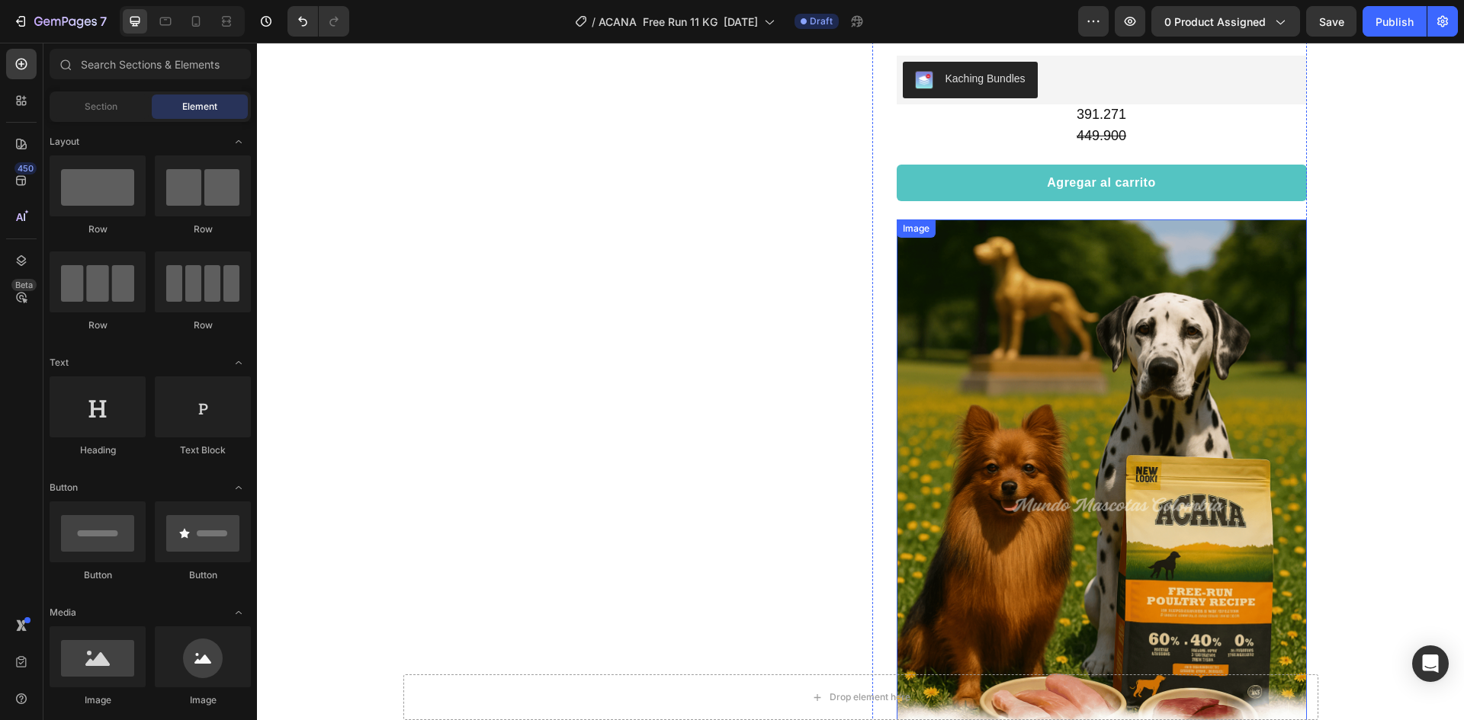
click at [1103, 352] on img at bounding box center [1101, 476] width 410 height 513
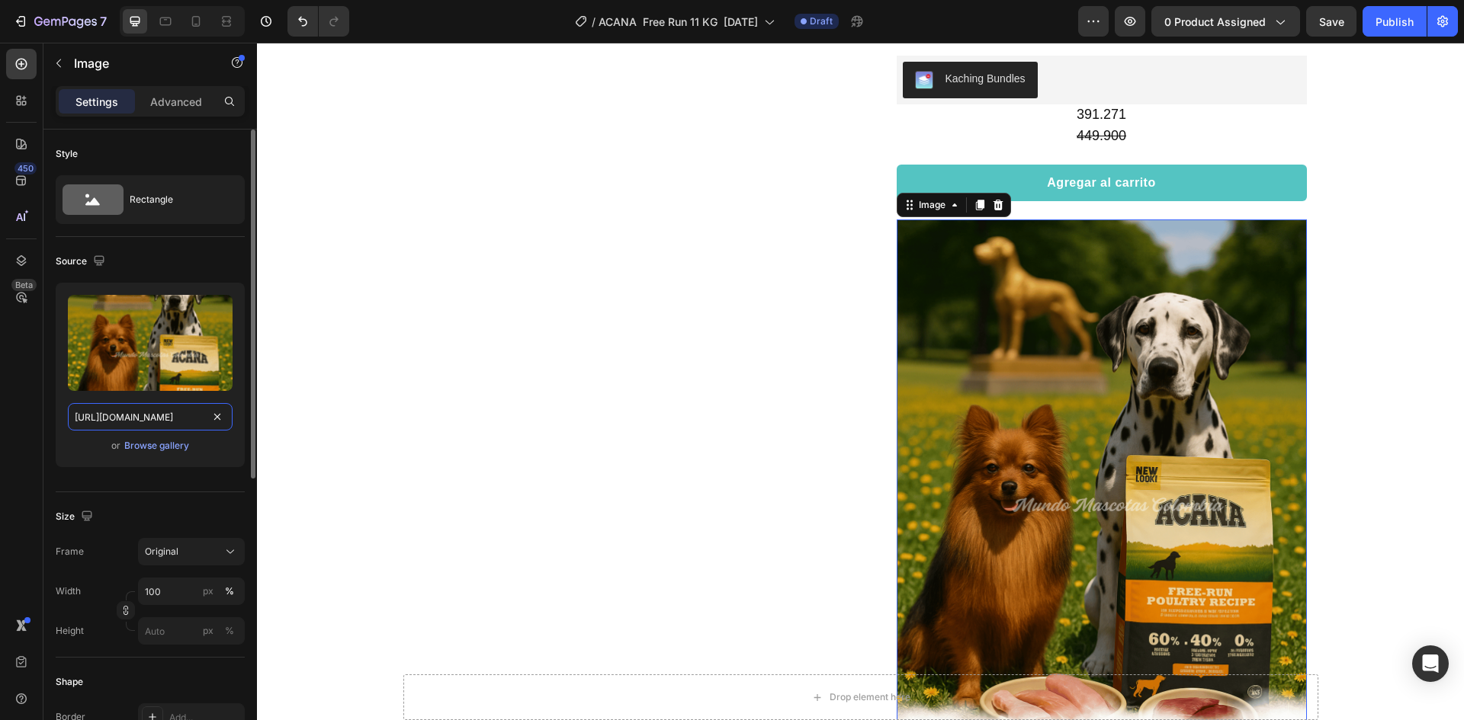
click at [155, 422] on input "[URL][DOMAIN_NAME]" at bounding box center [150, 416] width 165 height 27
drag, startPoint x: 193, startPoint y: 22, endPoint x: 24, endPoint y: 124, distance: 197.7
click at [193, 22] on icon at bounding box center [196, 21] width 8 height 11
type input "[URL][DOMAIN_NAME]"
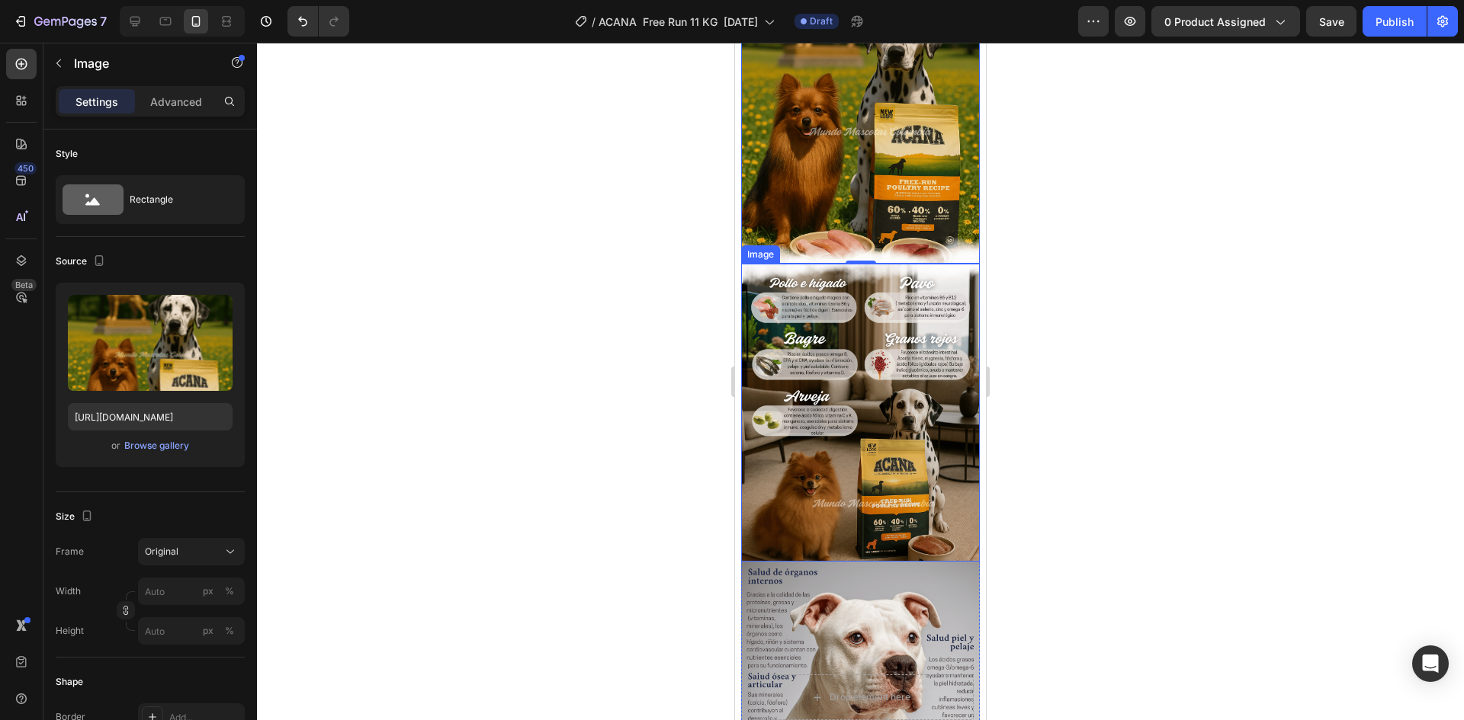
scroll to position [1439, 0]
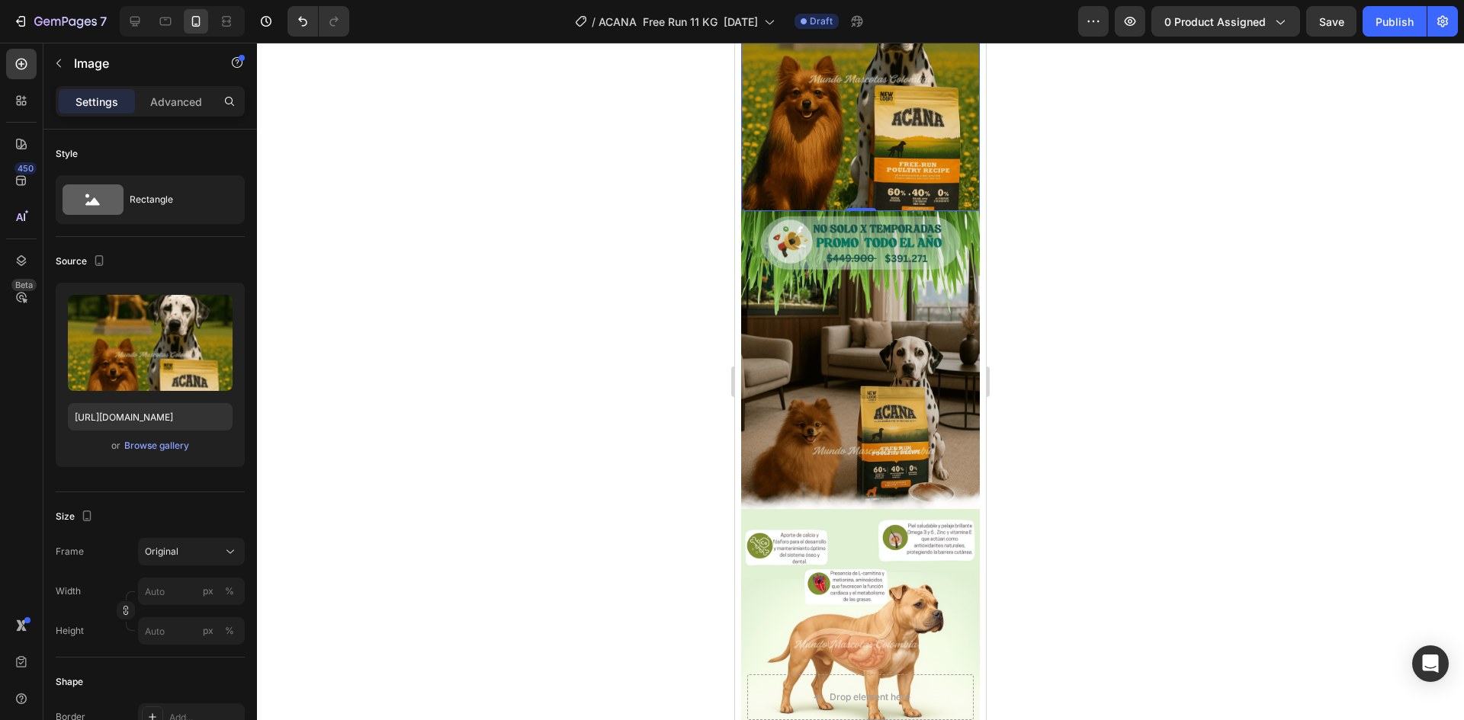
click at [867, 94] on img at bounding box center [860, 62] width 239 height 298
click at [166, 425] on input "[URL][DOMAIN_NAME]" at bounding box center [150, 416] width 165 height 27
paste input "portada_3.png?v=1758848150"
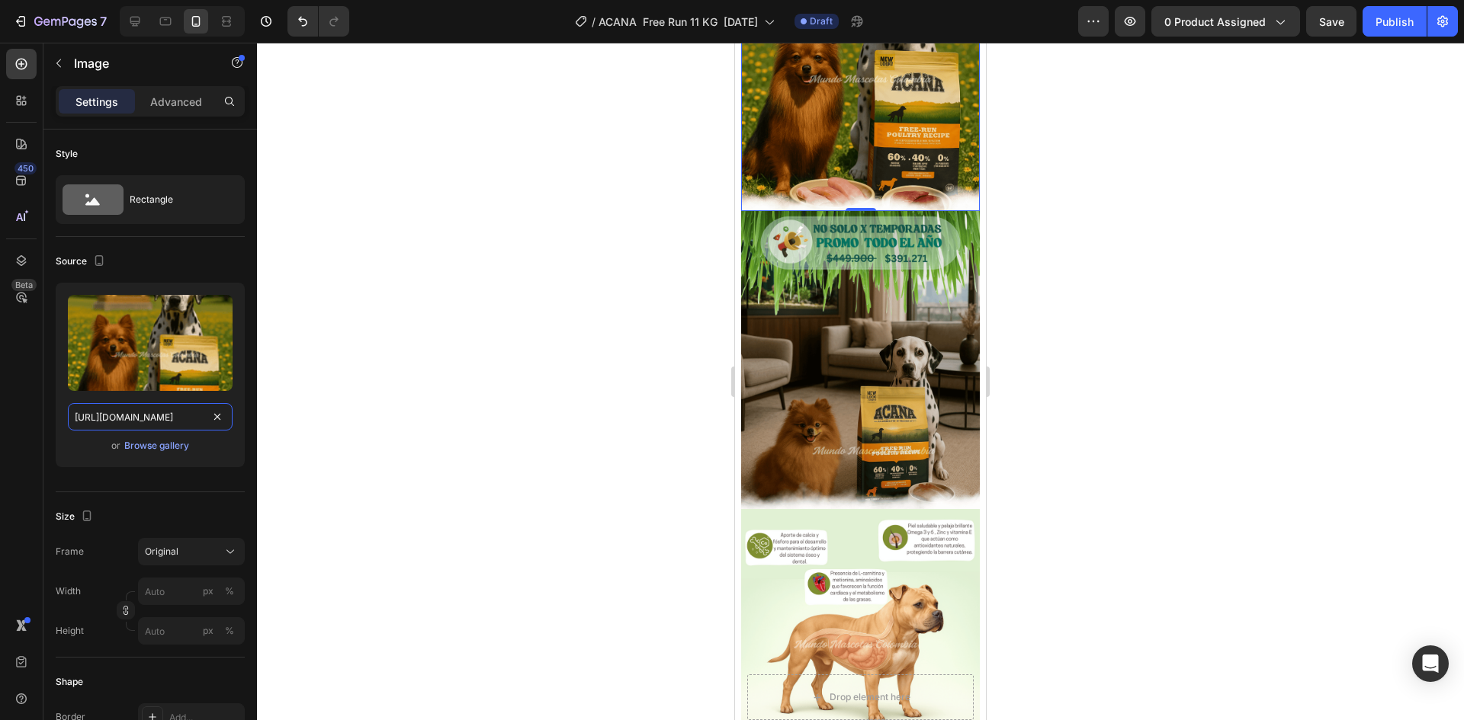
scroll to position [0, 355]
type input "[URL][DOMAIN_NAME]"
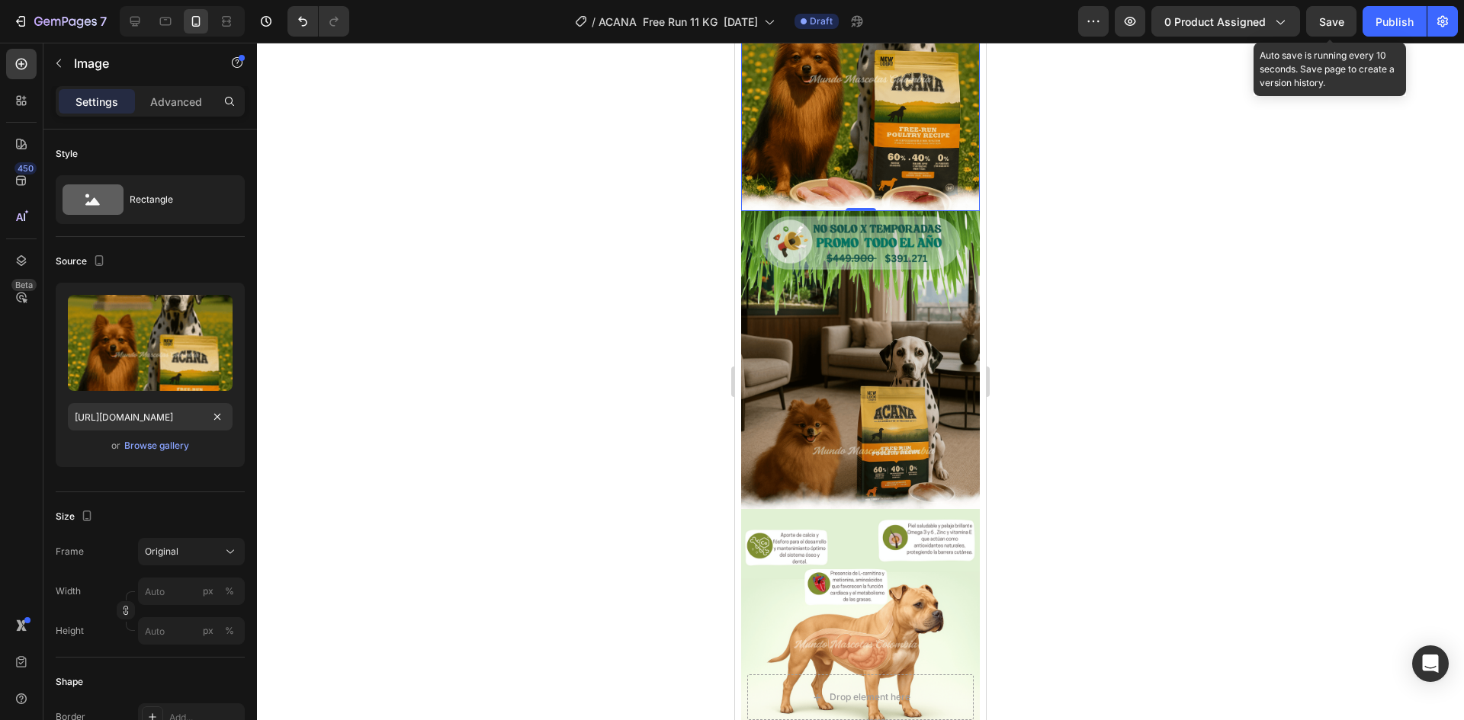
click at [1340, 20] on span "Save" at bounding box center [1331, 21] width 25 height 13
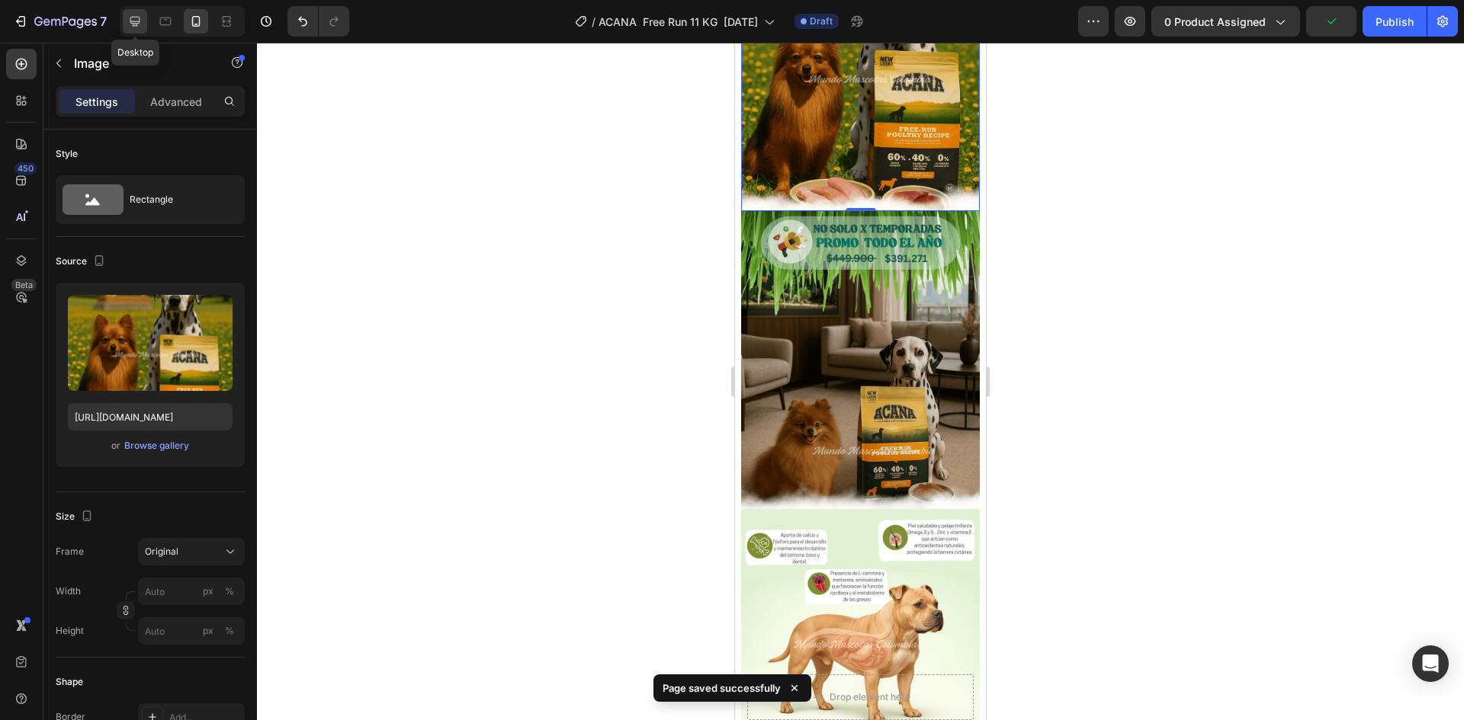
click at [131, 20] on icon at bounding box center [135, 22] width 10 height 10
type input "100"
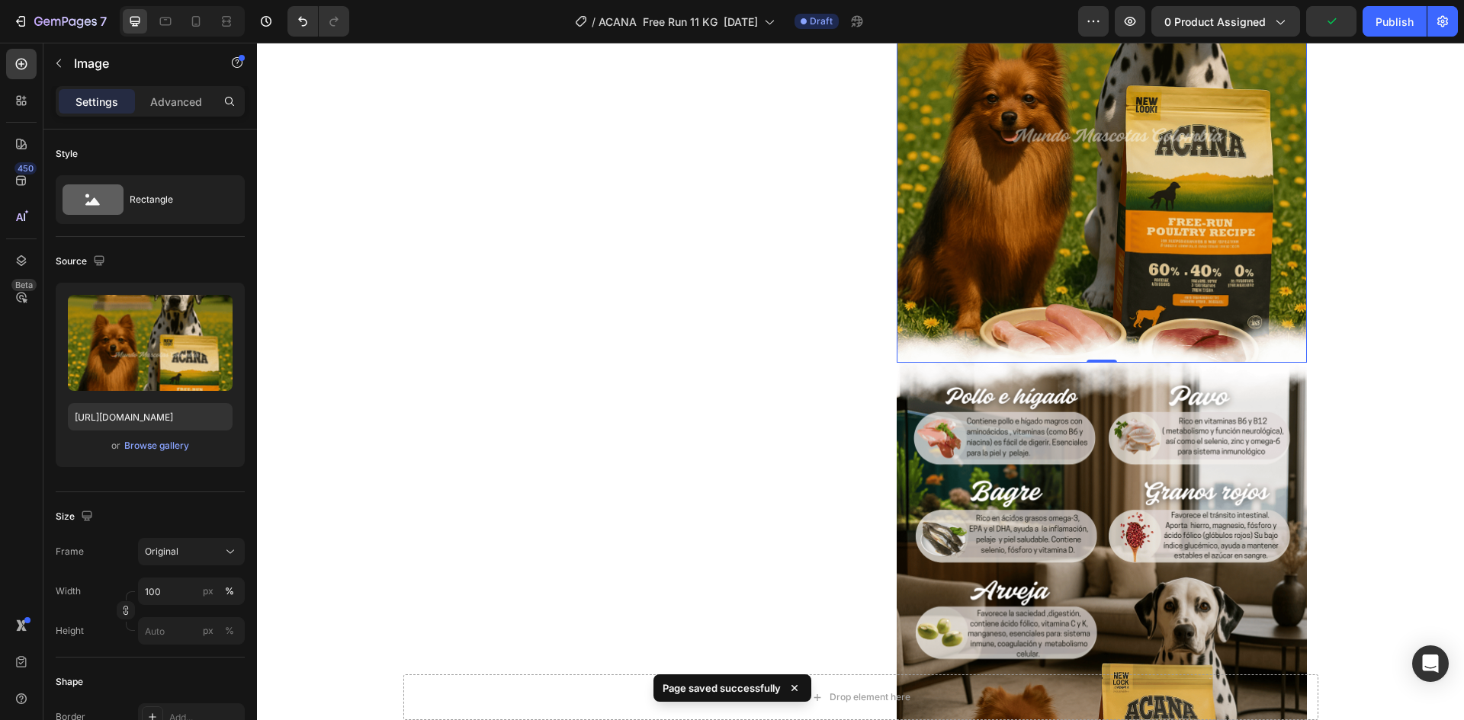
scroll to position [877, 0]
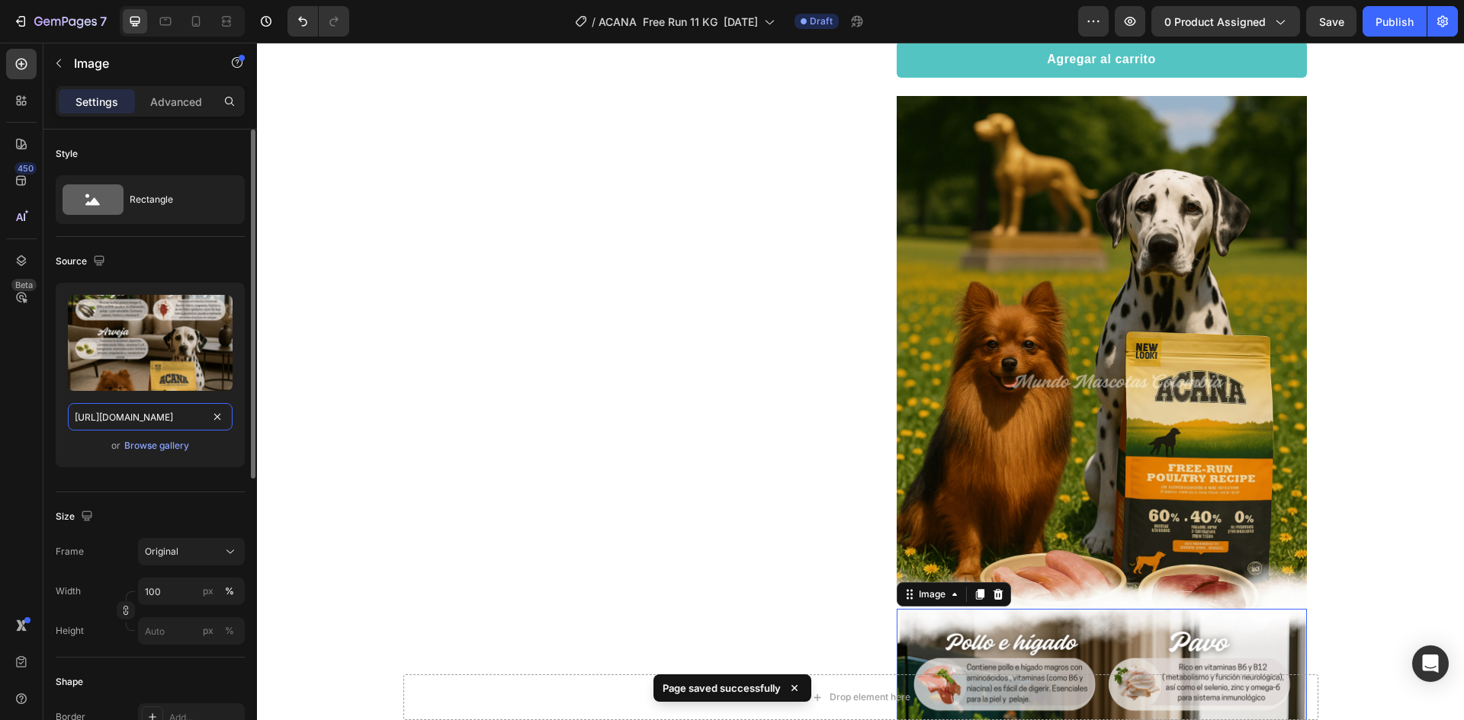
click at [168, 414] on input "[URL][DOMAIN_NAME]" at bounding box center [150, 416] width 165 height 27
click at [190, 19] on icon at bounding box center [195, 21] width 15 height 15
type input "https://cdn.shopify.com/s/files/1/0625/8586/4362/files/Acana_Free_Run_Poultry_p…"
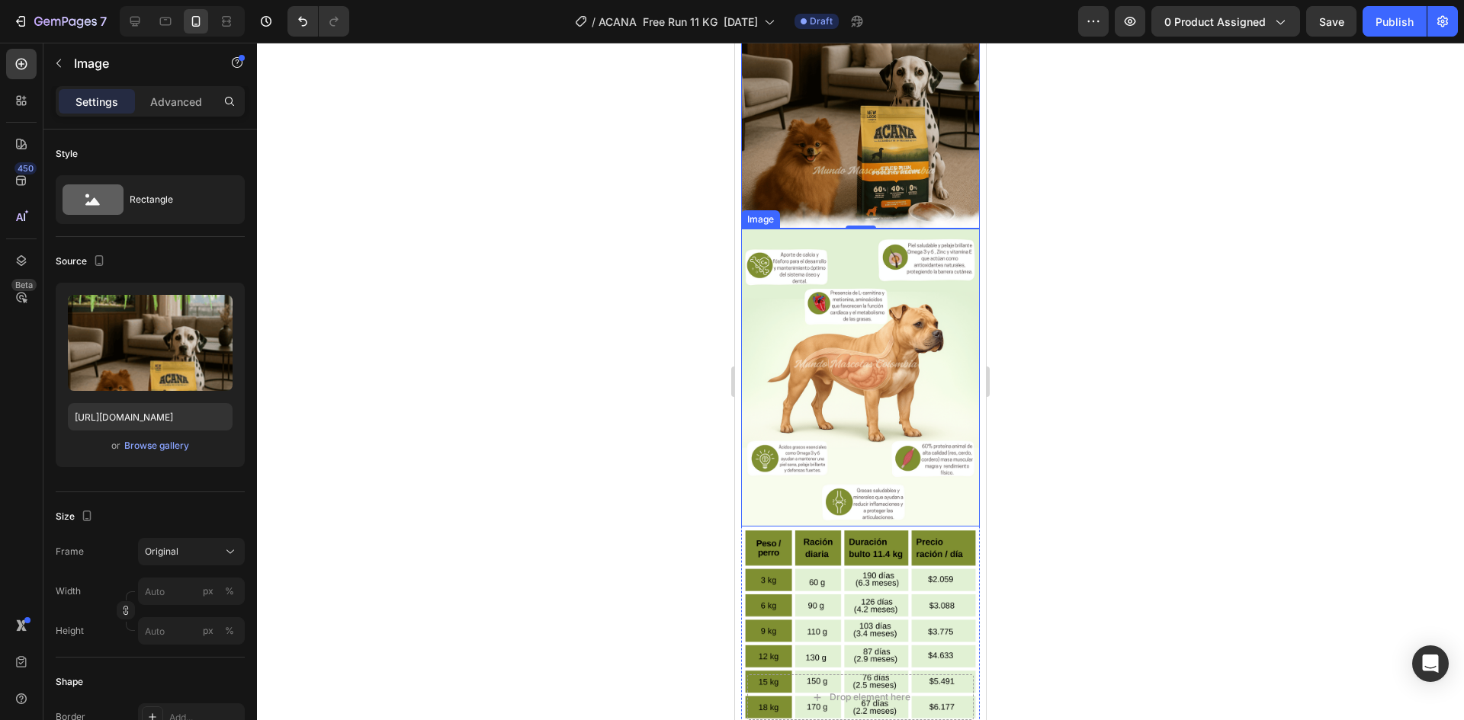
scroll to position [1724, 0]
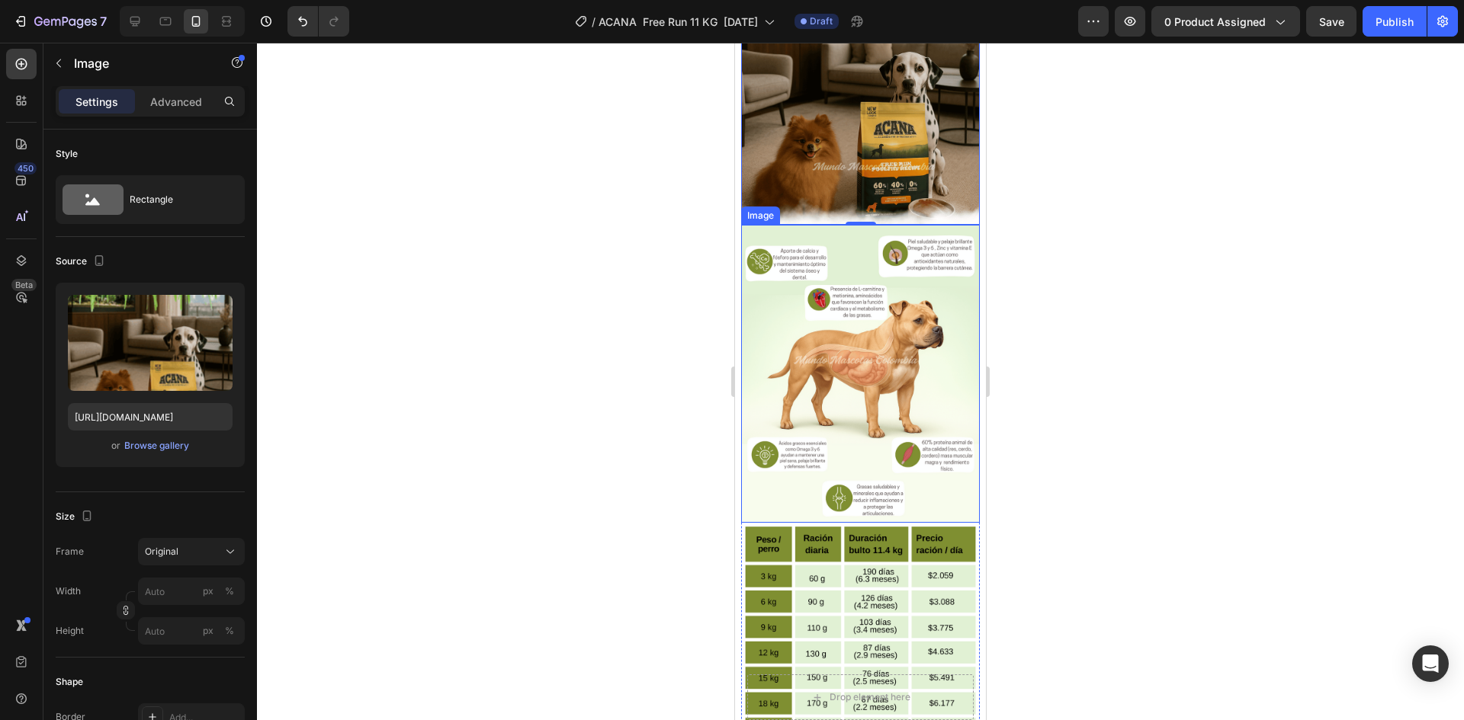
click at [891, 252] on img at bounding box center [860, 374] width 239 height 298
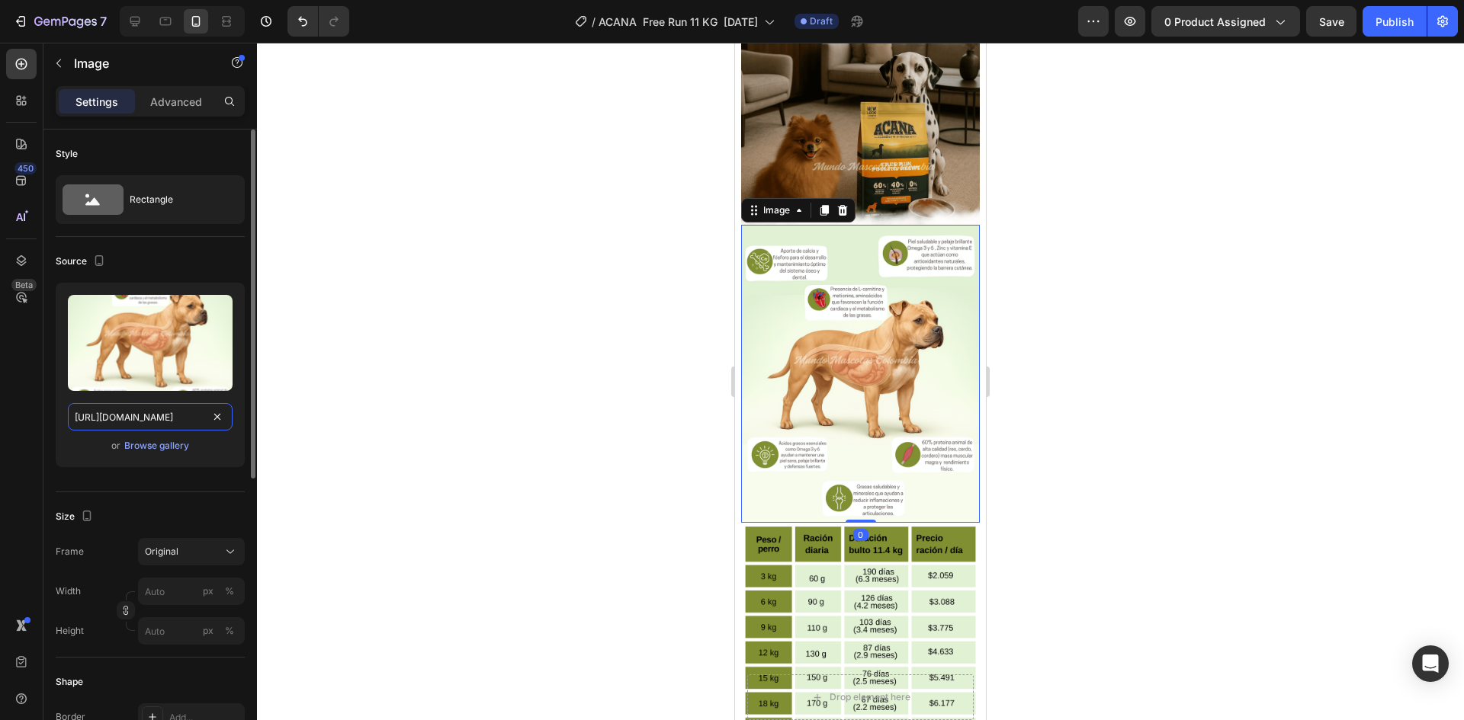
click at [161, 415] on input "[URL][DOMAIN_NAME]" at bounding box center [150, 416] width 165 height 27
paste input "ingredientes_33.png?v=175884823"
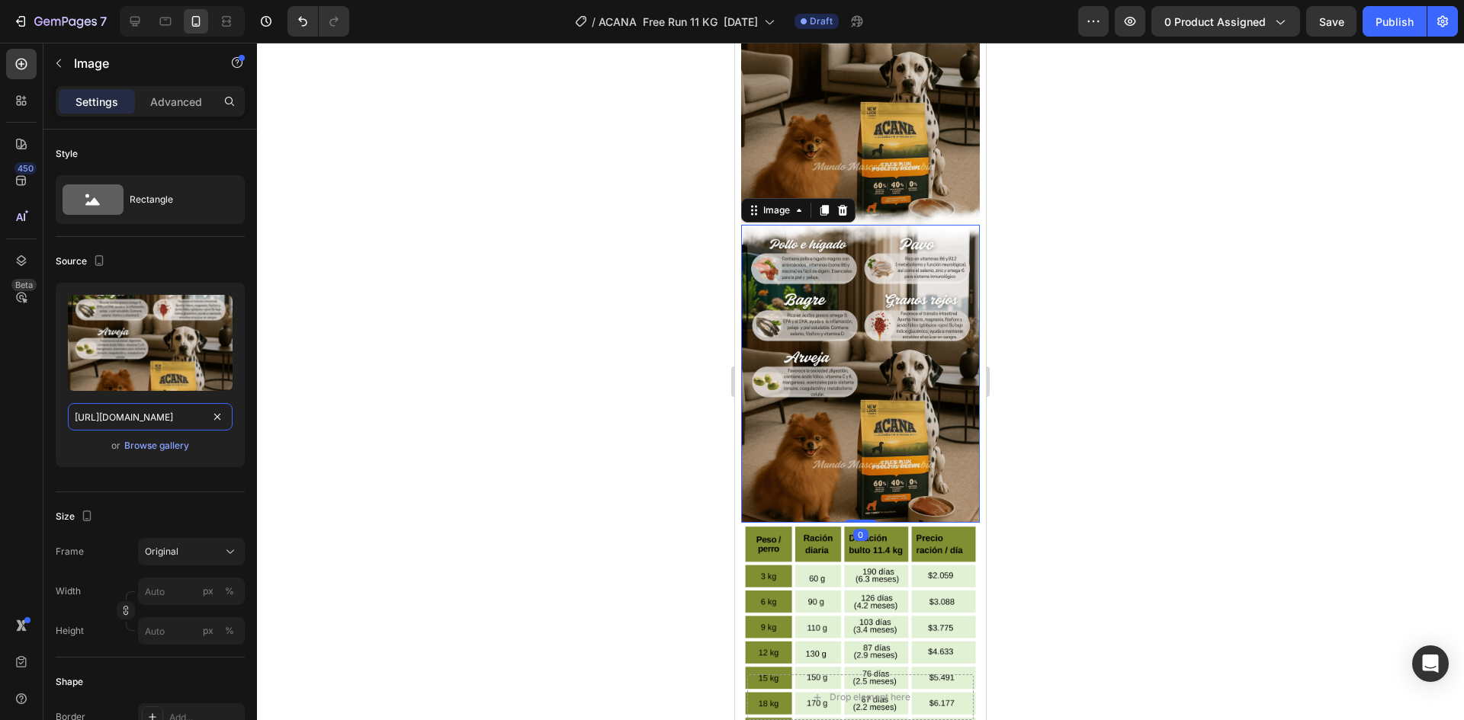
scroll to position [0, 383]
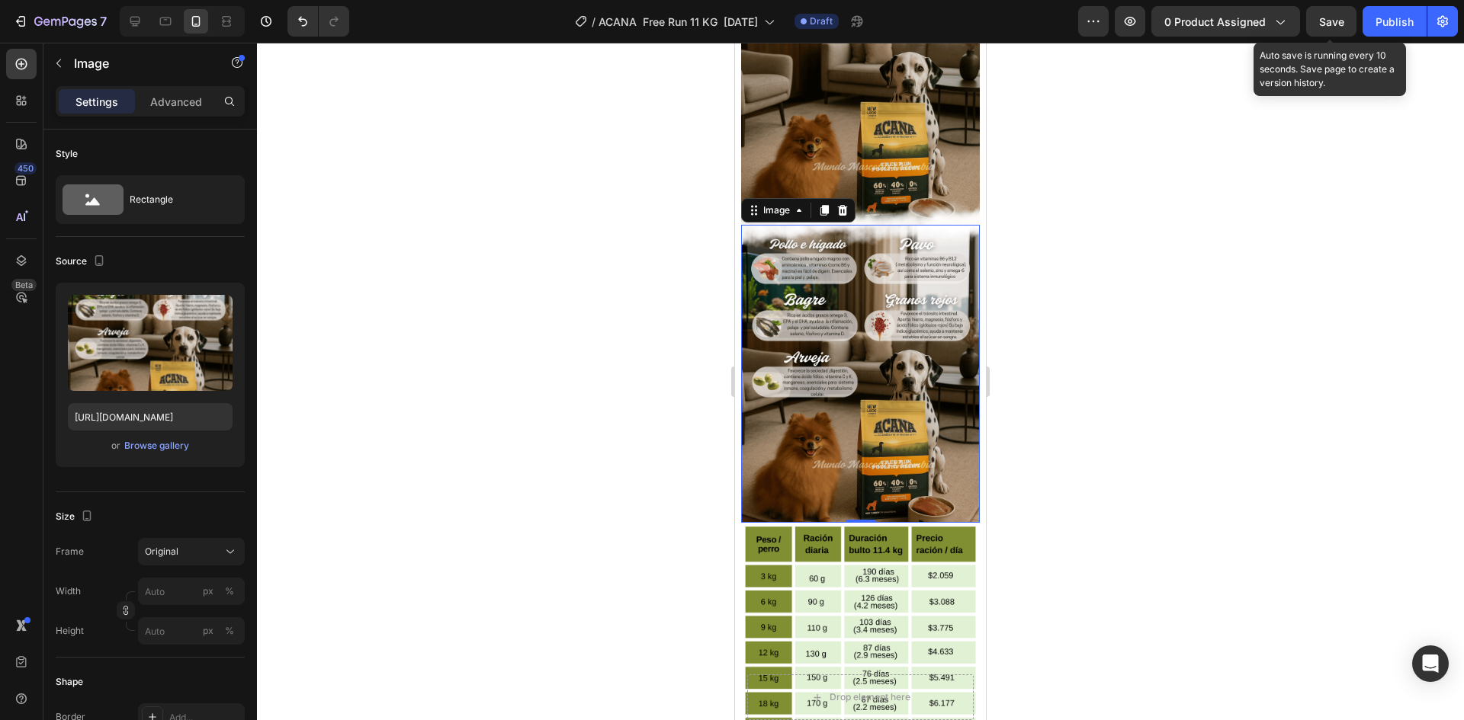
click at [1342, 23] on span "Save" at bounding box center [1331, 21] width 25 height 13
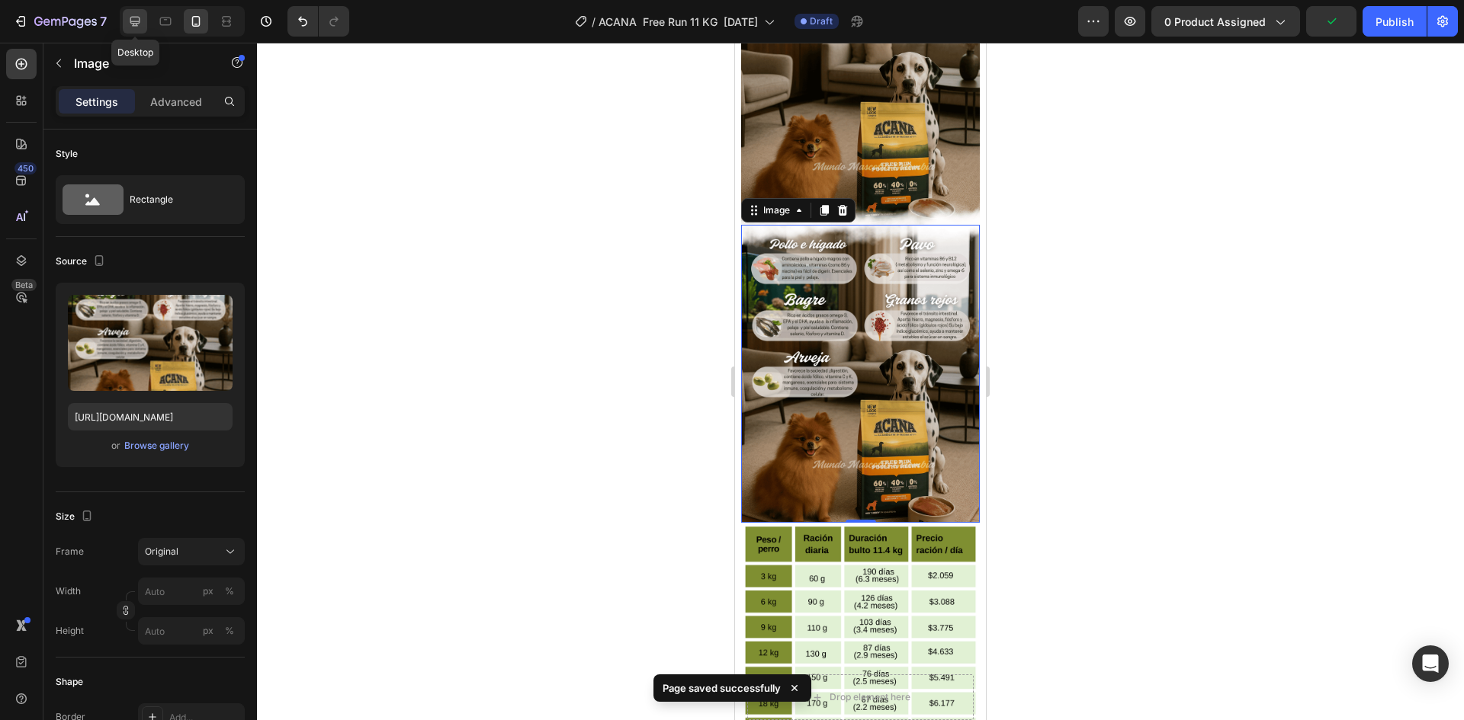
click at [133, 15] on icon at bounding box center [134, 21] width 15 height 15
type input "[URL][DOMAIN_NAME]"
type input "100"
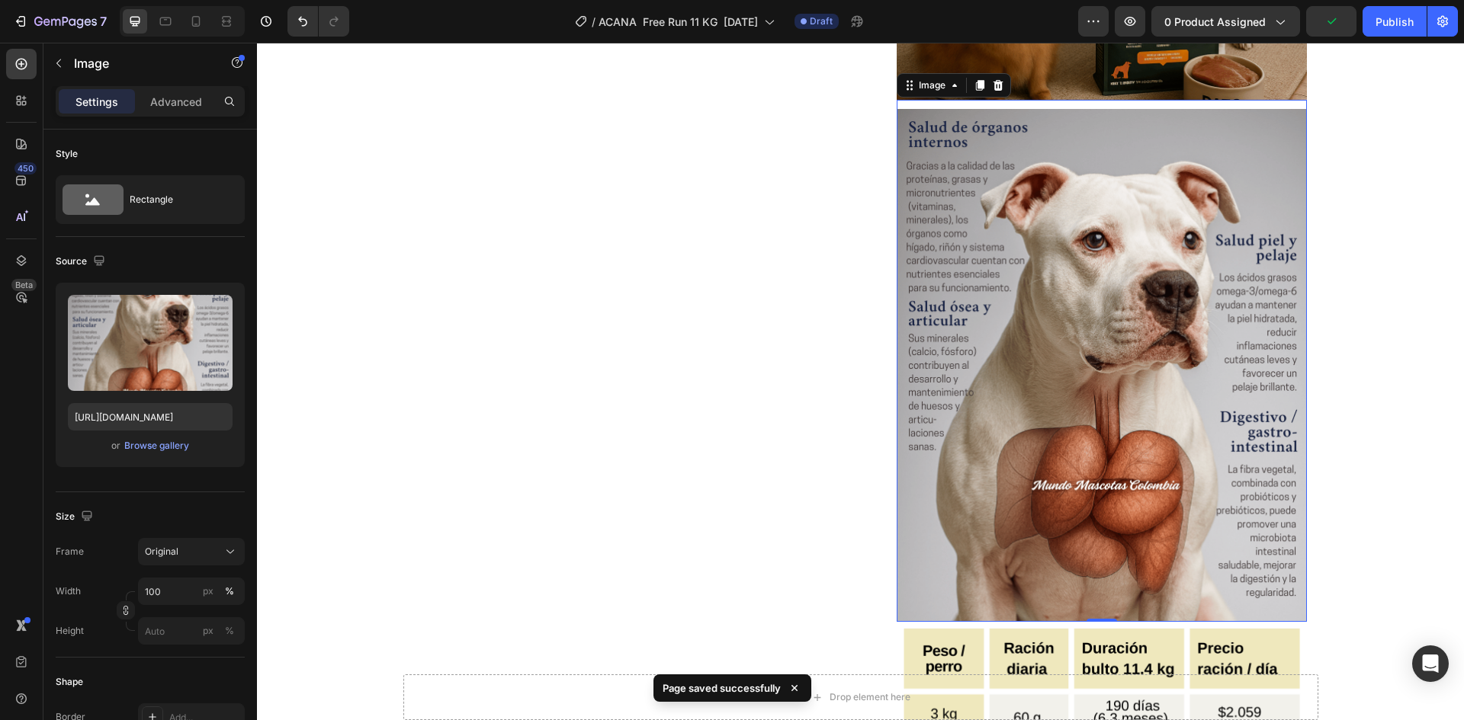
scroll to position [1903, 0]
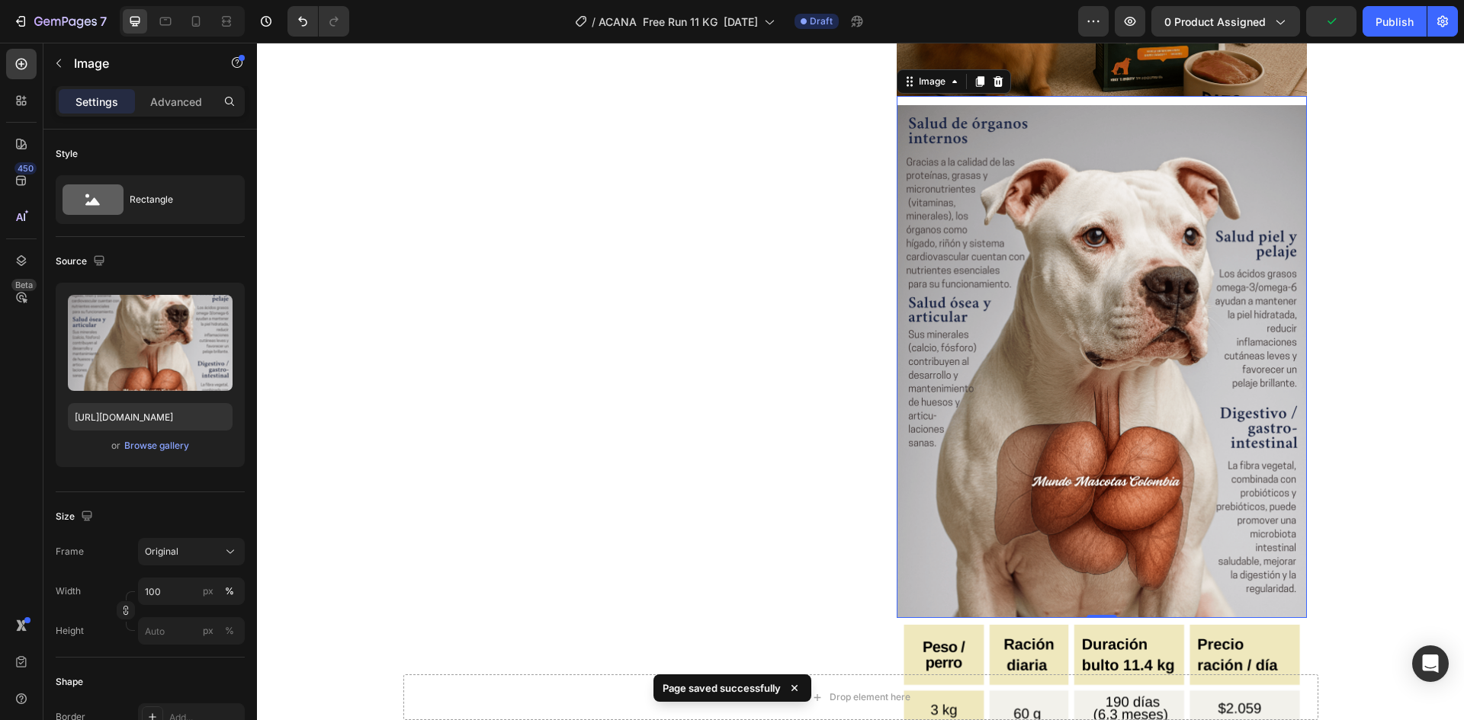
click at [1047, 281] on img at bounding box center [1101, 361] width 410 height 513
click at [180, 409] on input "[URL][DOMAIN_NAME]" at bounding box center [150, 416] width 165 height 27
drag, startPoint x: 199, startPoint y: 21, endPoint x: 11, endPoint y: 249, distance: 295.2
click at [199, 21] on icon at bounding box center [196, 21] width 8 height 11
type input "[URL][DOMAIN_NAME]"
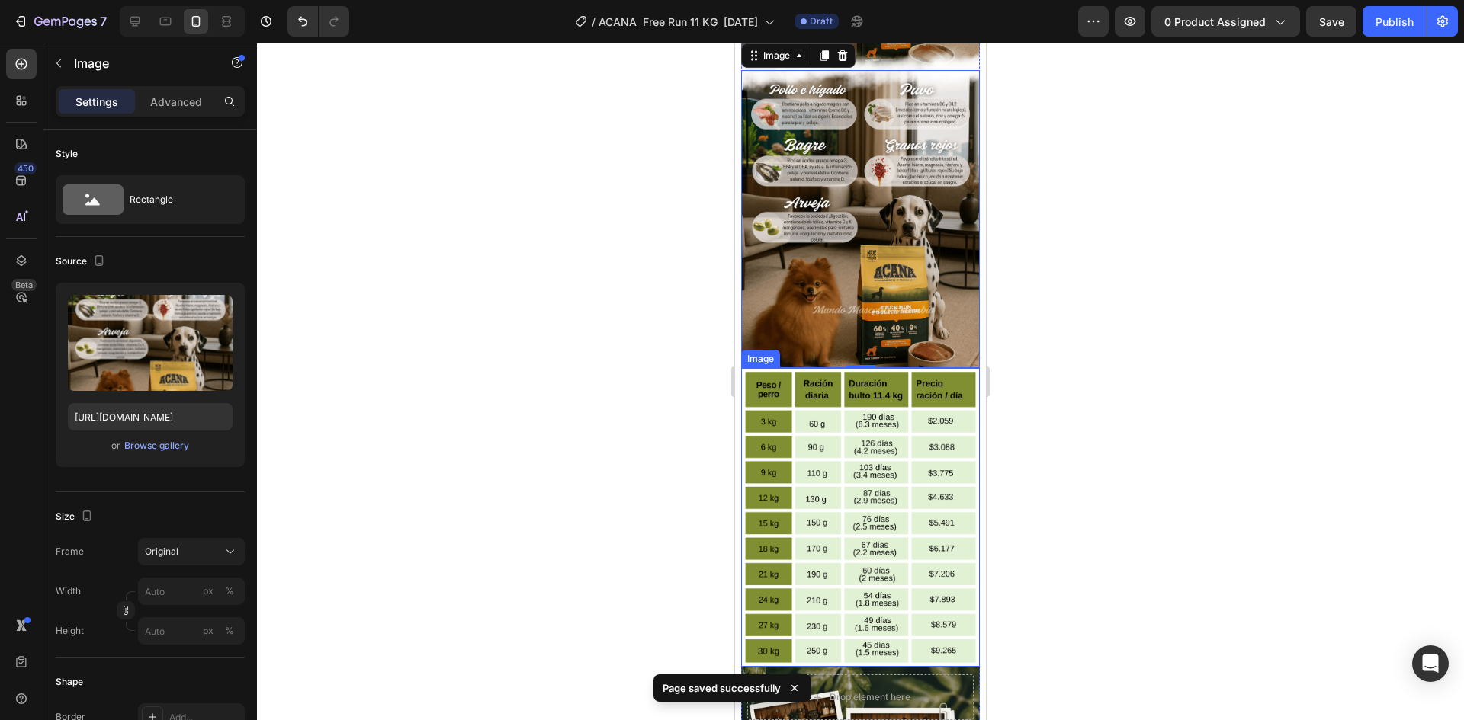
scroll to position [2008, 0]
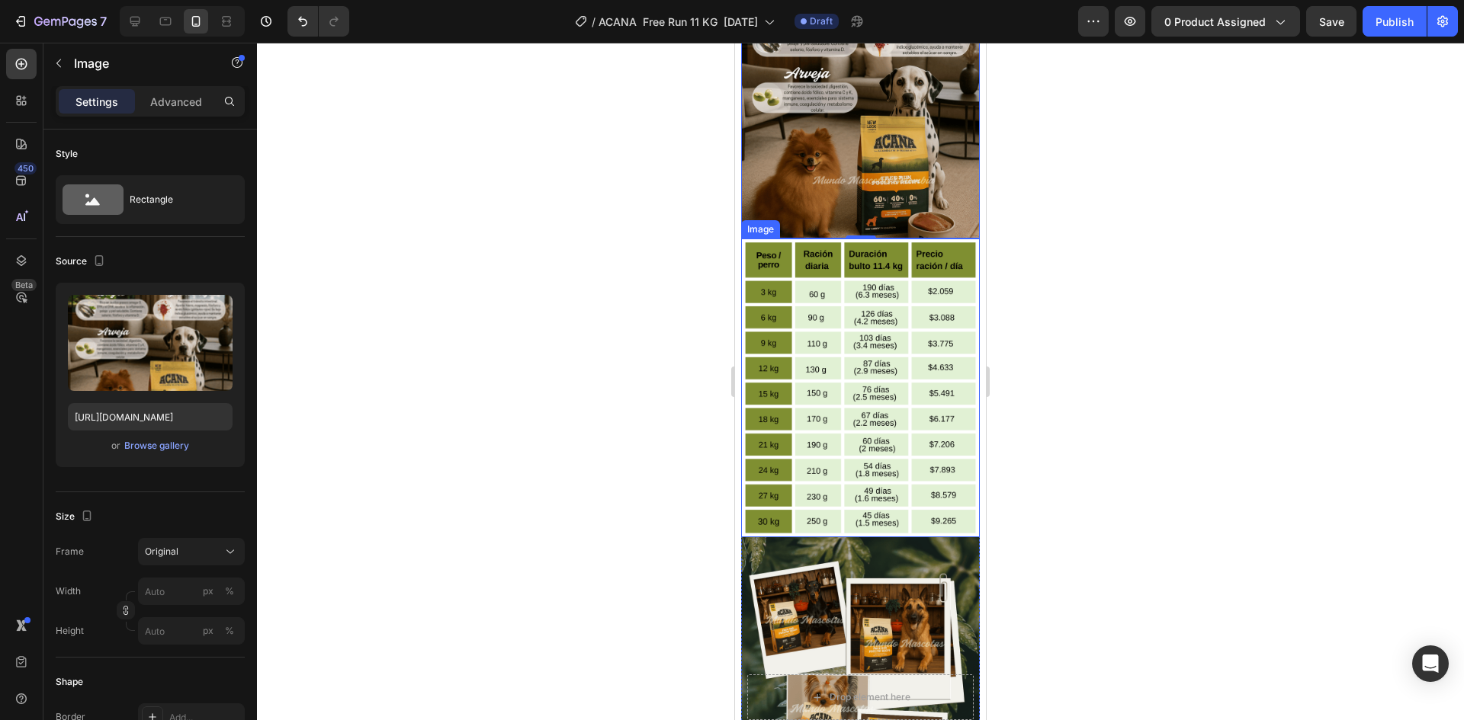
click at [838, 274] on img at bounding box center [860, 388] width 239 height 298
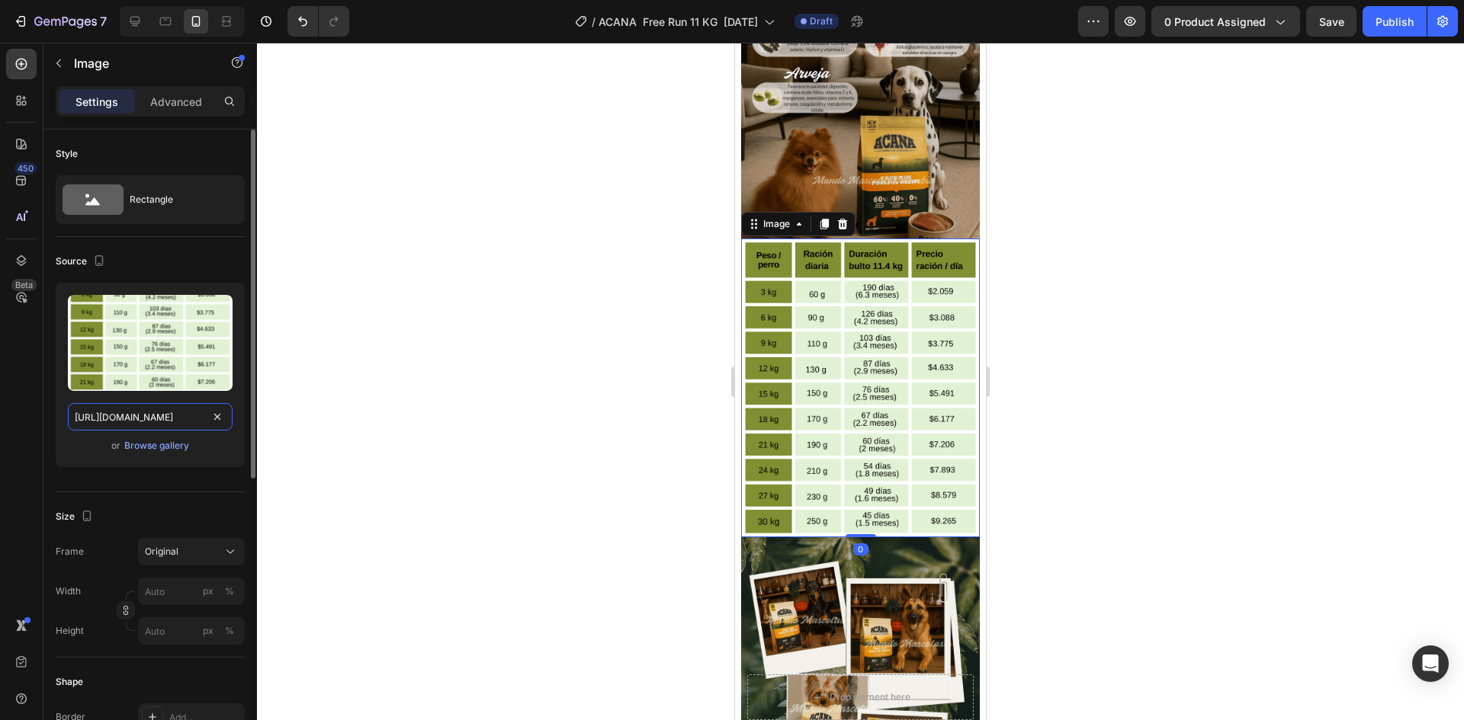
click at [174, 422] on input "https://cdn.shopify.com/s/files/1/0625/8586/4362/files/Acana_Free_Run_Poultry_1…" at bounding box center [150, 416] width 165 height 27
paste input "topografico_free_run_poultry.png?v=1758850085"
type input "[URL][DOMAIN_NAME]"
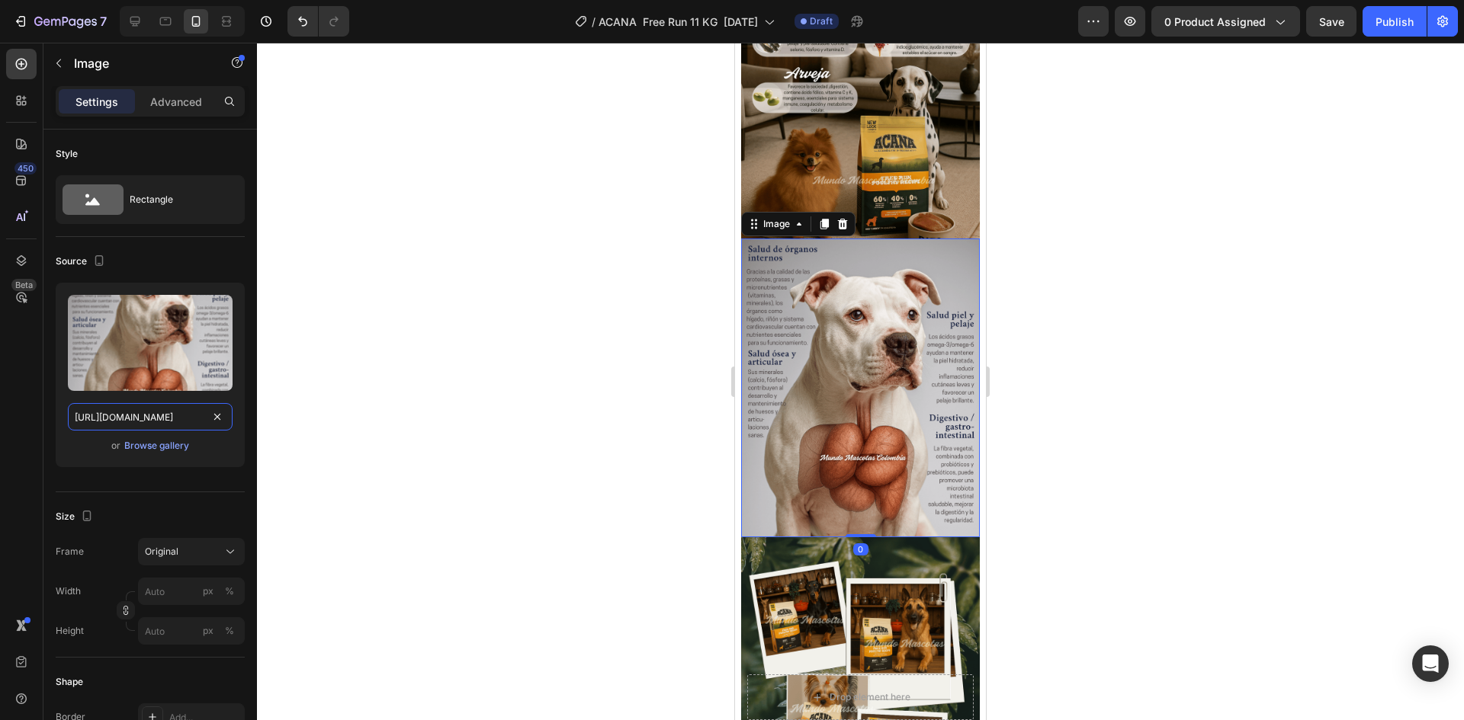
scroll to position [0, 438]
click at [185, 102] on p "Advanced" at bounding box center [176, 102] width 52 height 16
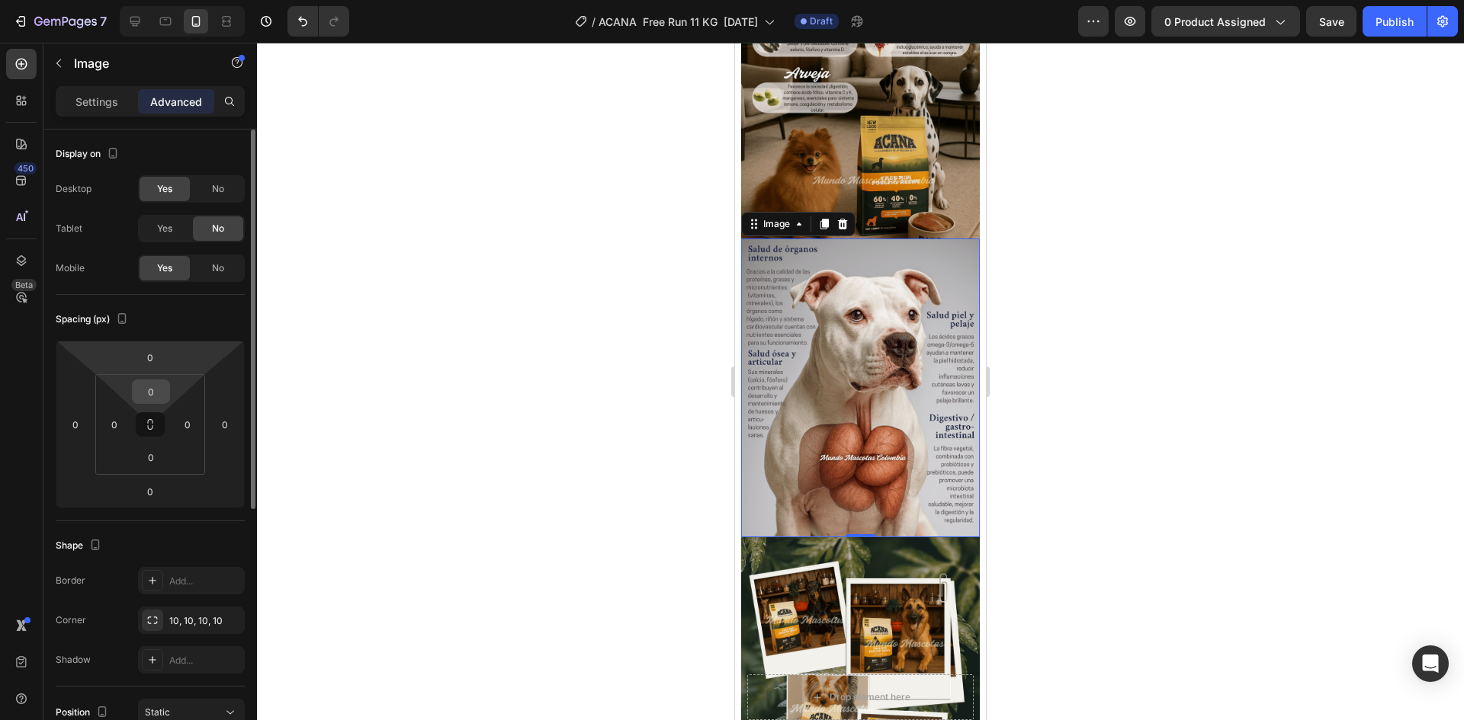
click at [149, 393] on input "0" at bounding box center [151, 391] width 30 height 23
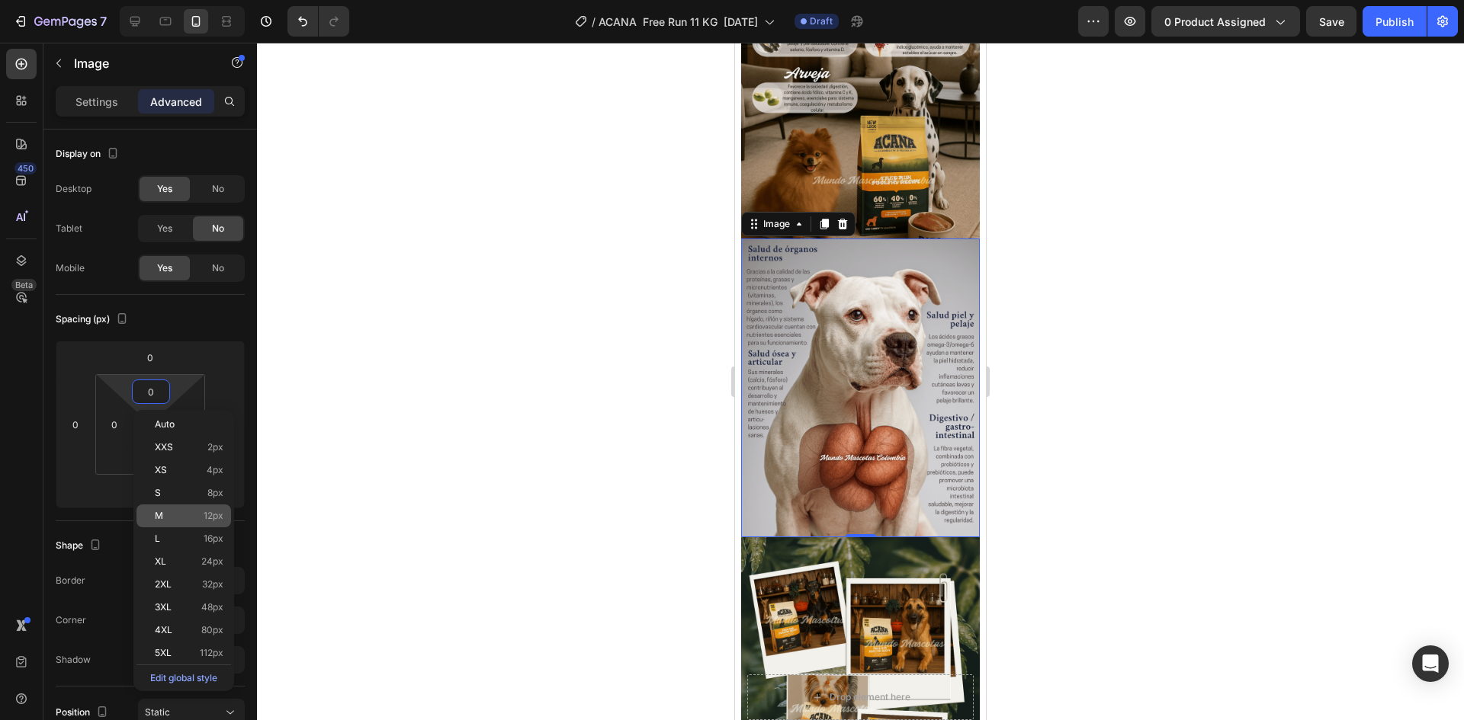
click at [196, 512] on p "M 12px" at bounding box center [189, 516] width 69 height 11
type input "12"
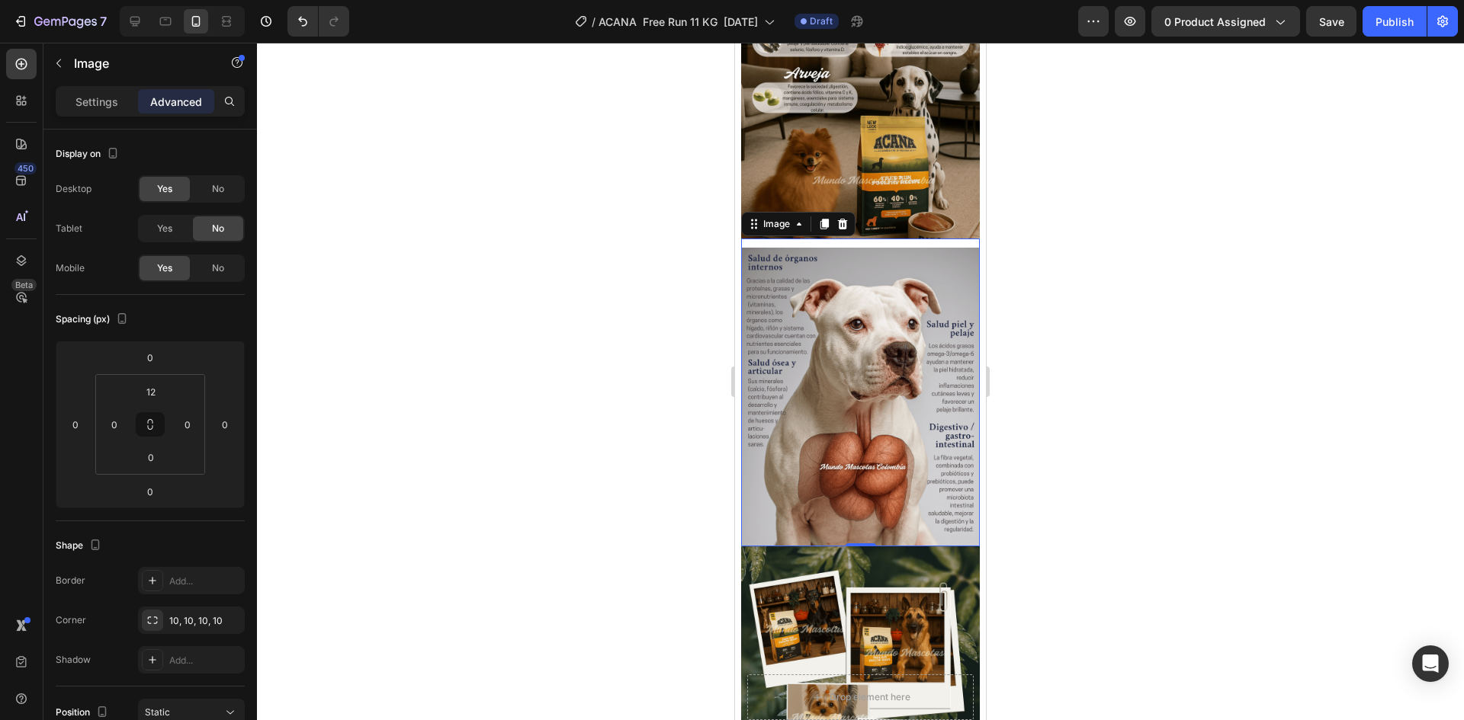
scroll to position [2237, 0]
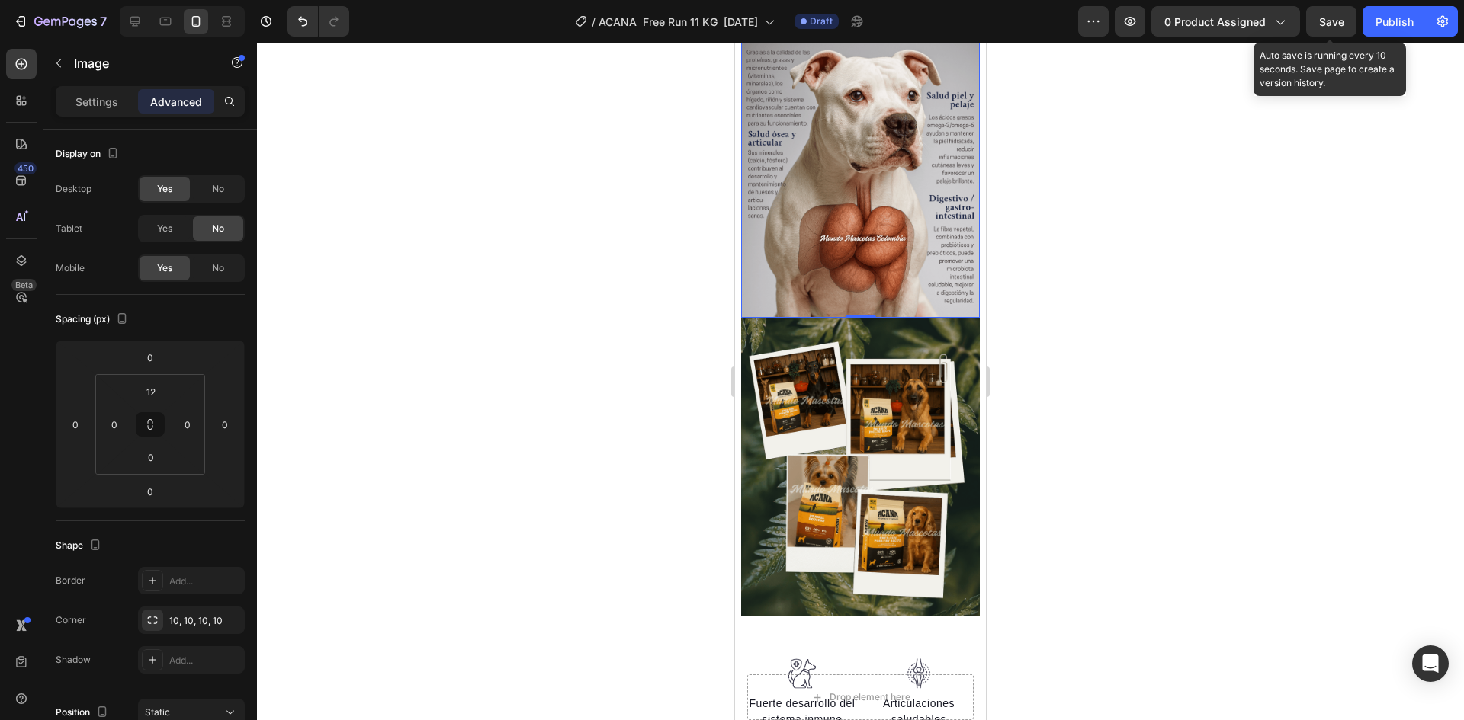
click at [1336, 26] on span "Save" at bounding box center [1331, 21] width 25 height 13
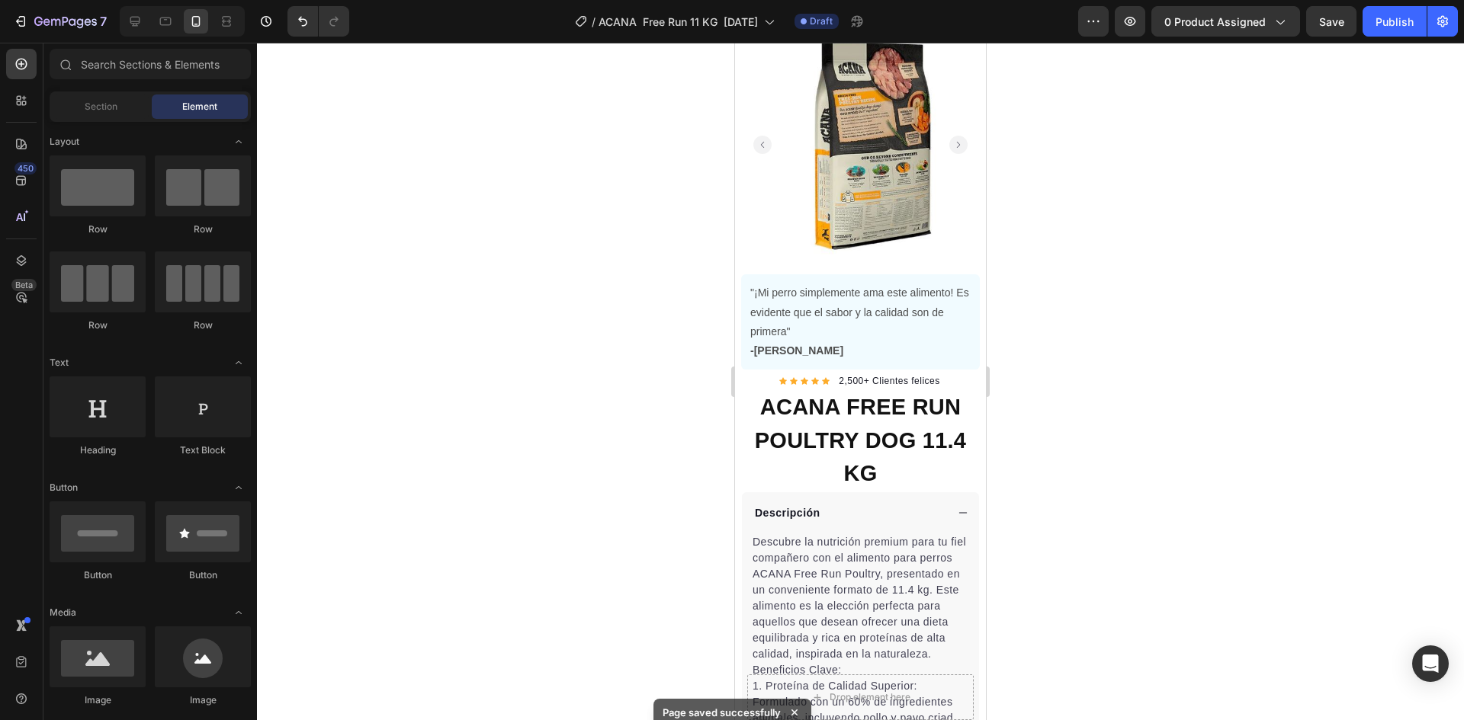
scroll to position [0, 0]
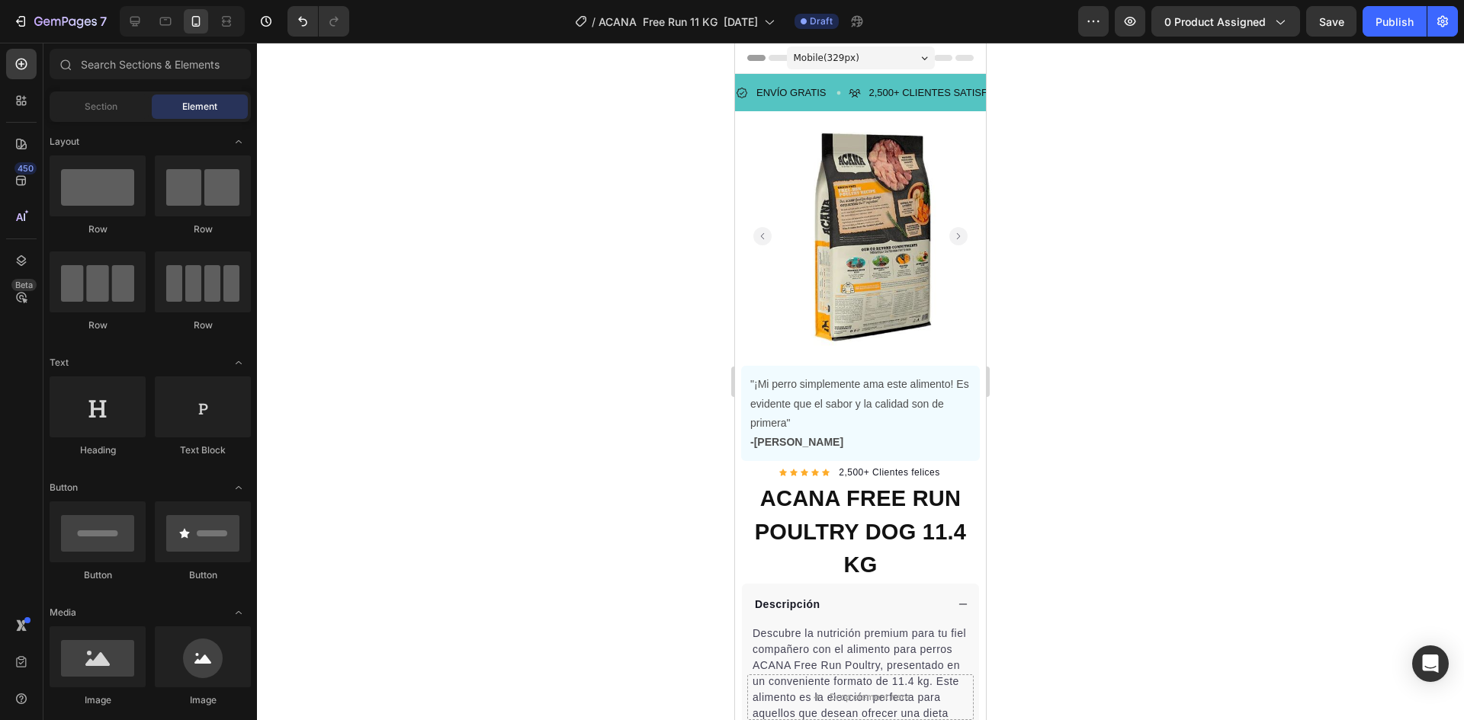
drag, startPoint x: 980, startPoint y: 313, endPoint x: 1788, endPoint y: 104, distance: 834.8
click at [1140, 18] on button "button" at bounding box center [1129, 21] width 30 height 30
click at [1326, 21] on span "Save" at bounding box center [1331, 21] width 25 height 13
click at [1133, 24] on icon "button" at bounding box center [1129, 21] width 15 height 15
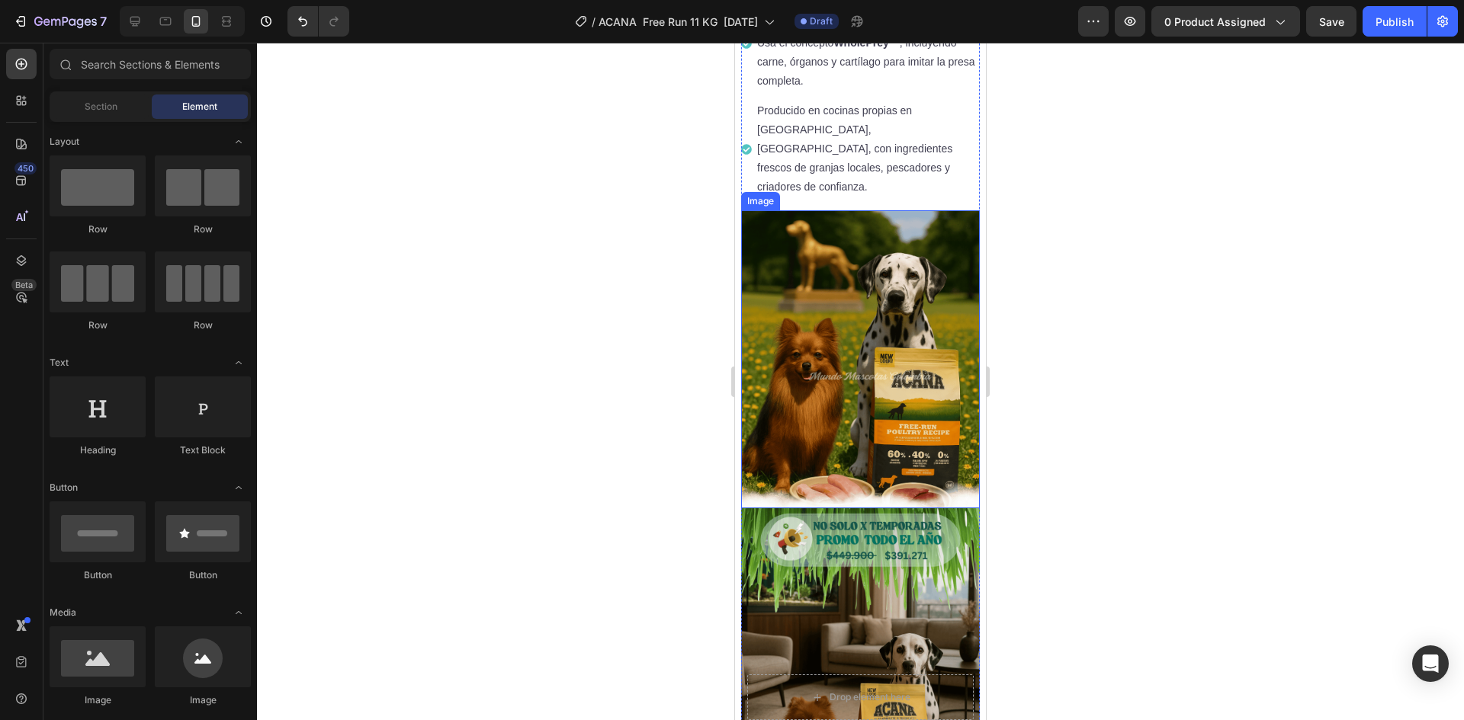
scroll to position [1296, 0]
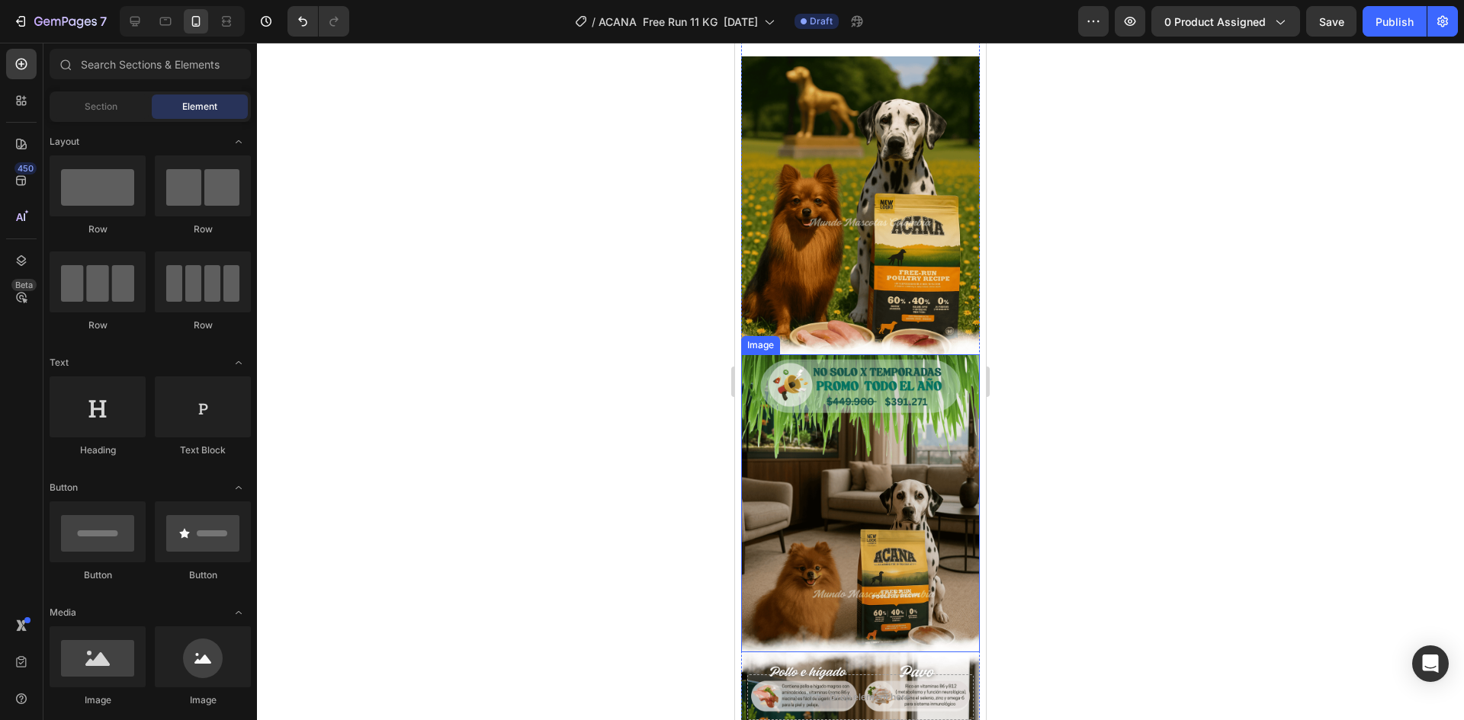
click at [852, 411] on img at bounding box center [860, 503] width 239 height 298
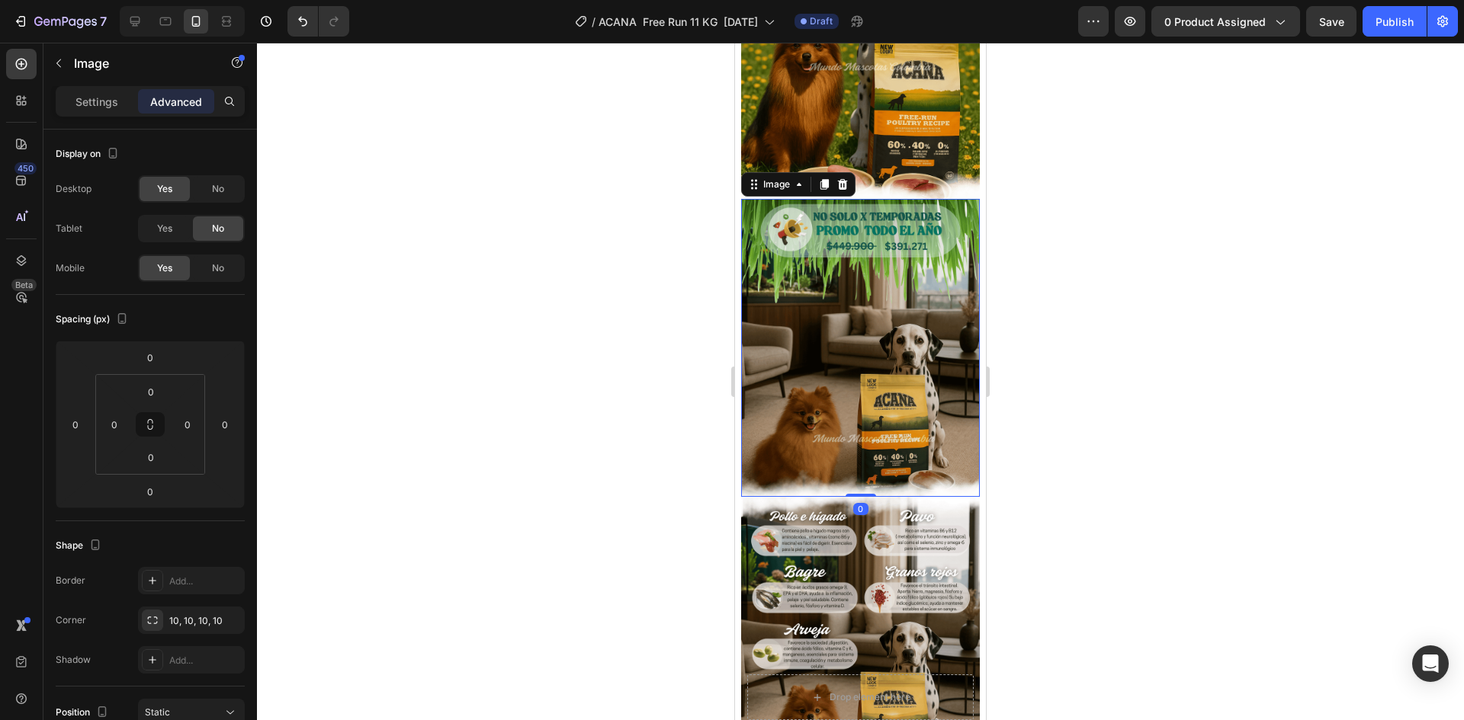
scroll to position [1448, 0]
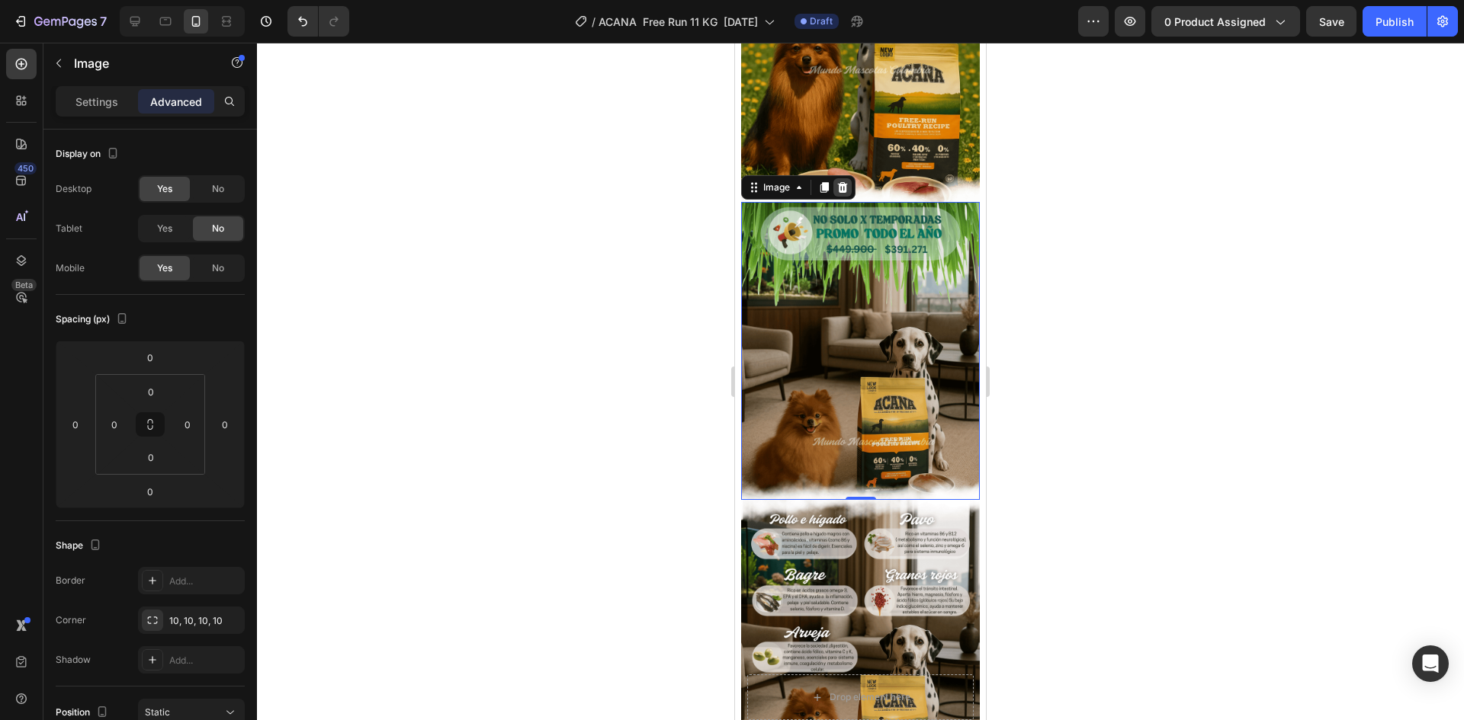
click at [845, 182] on icon at bounding box center [843, 187] width 10 height 11
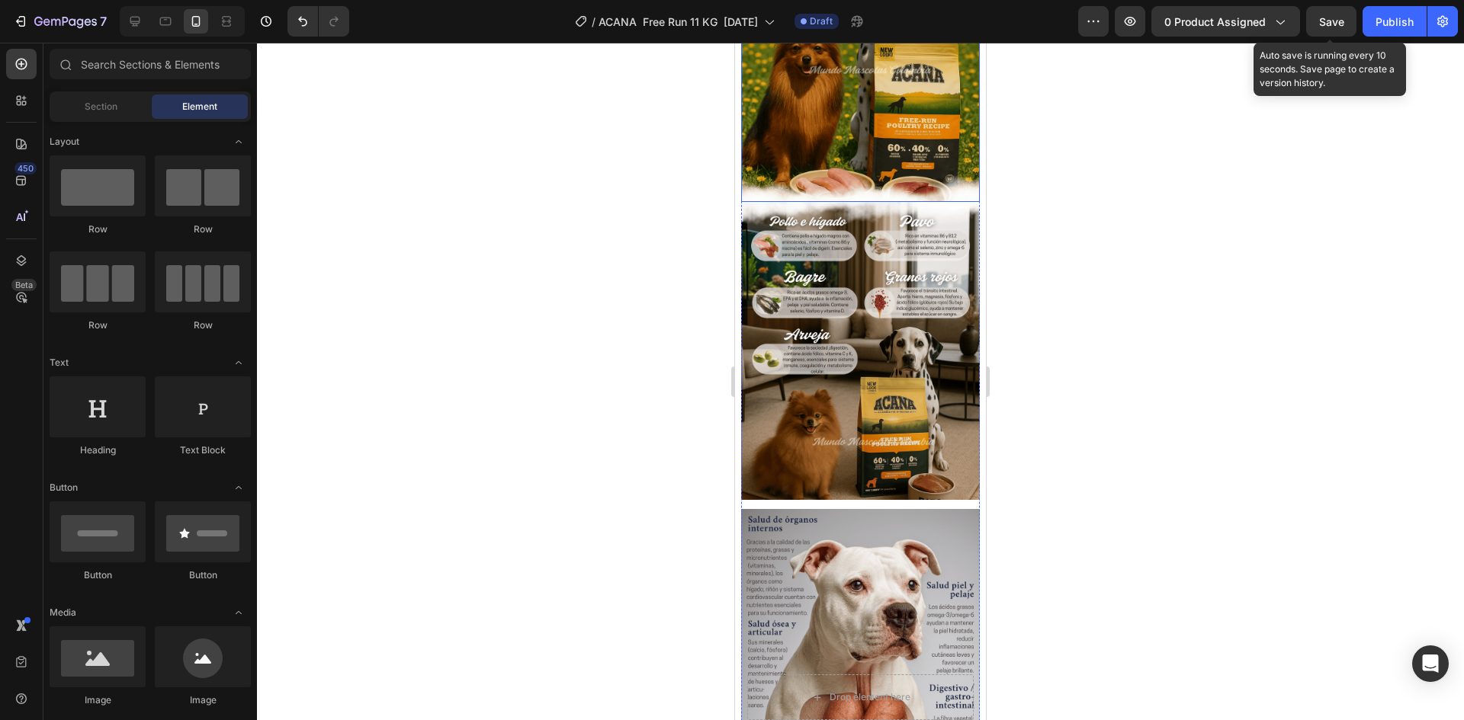
click at [1336, 19] on span "Save" at bounding box center [1331, 21] width 25 height 13
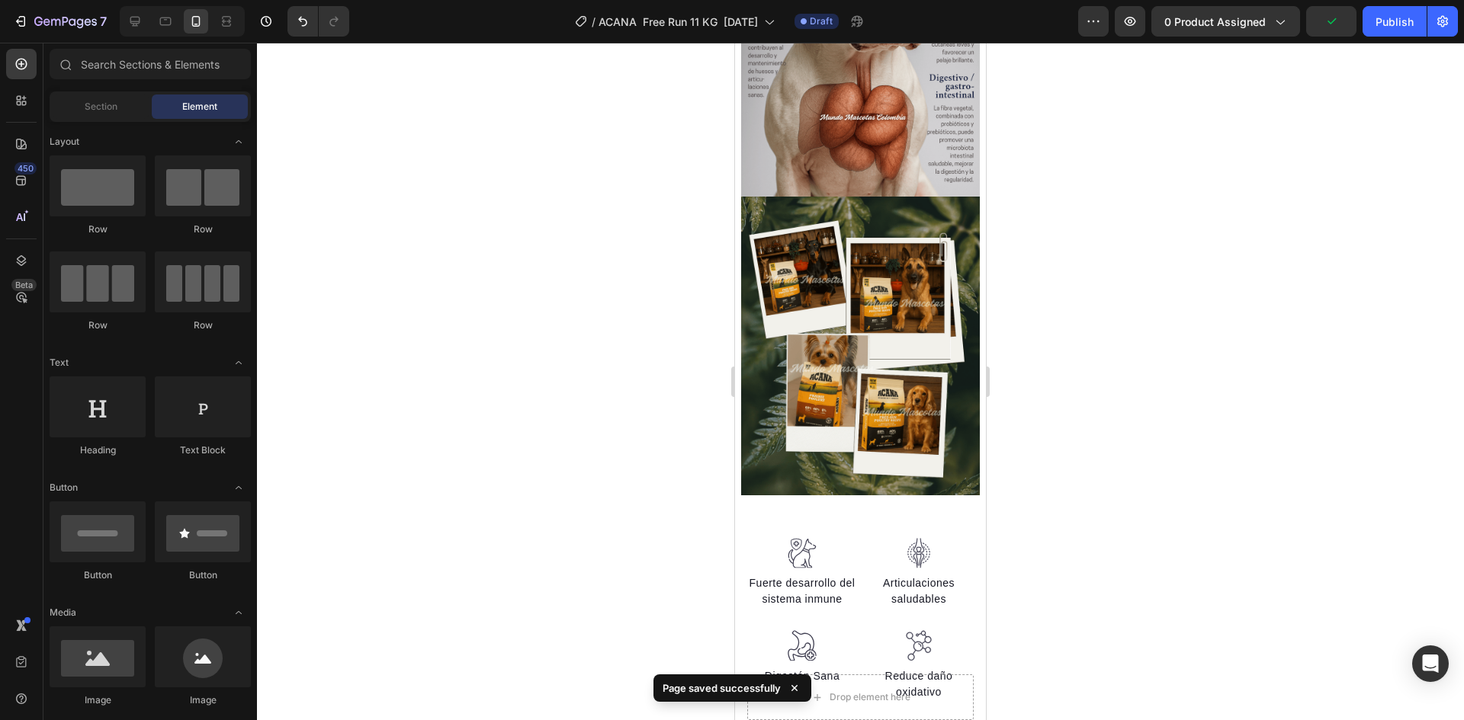
scroll to position [1826, 0]
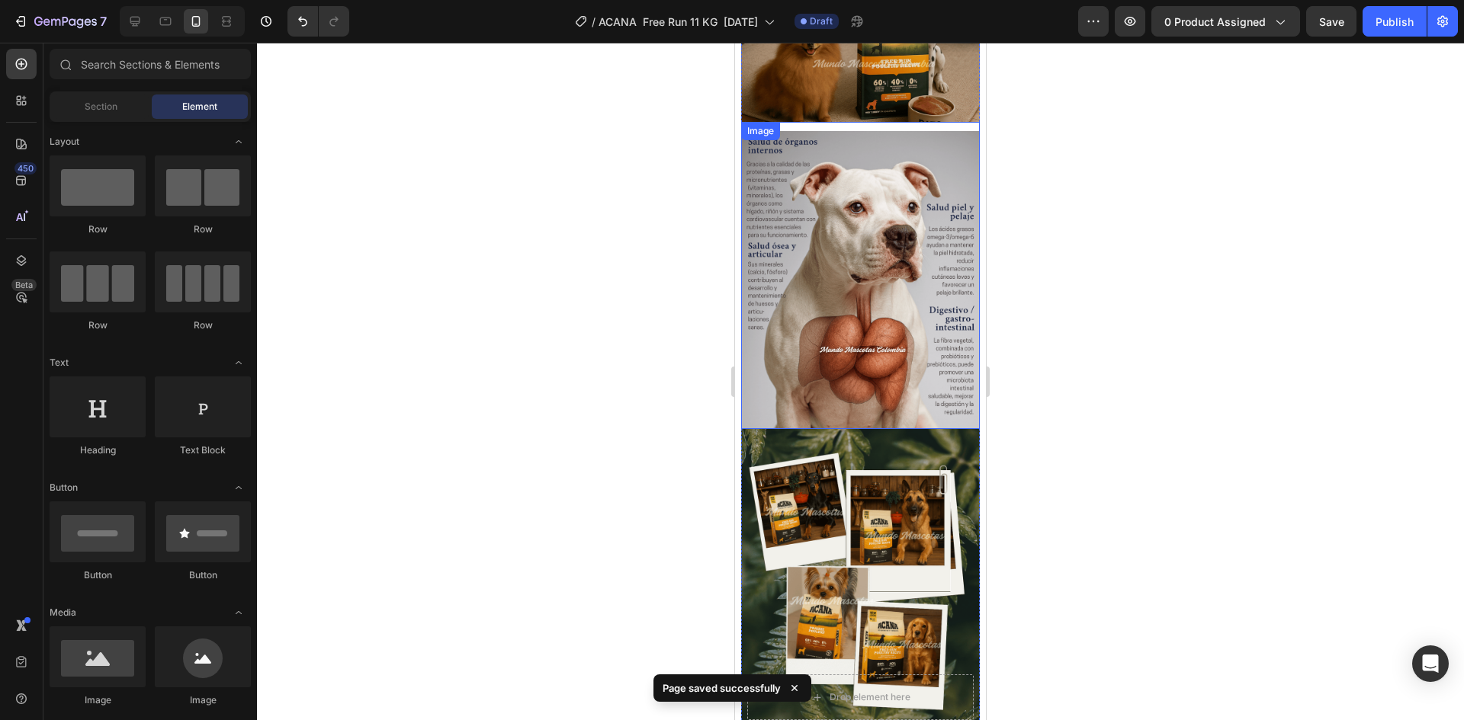
click at [879, 326] on img at bounding box center [860, 280] width 239 height 298
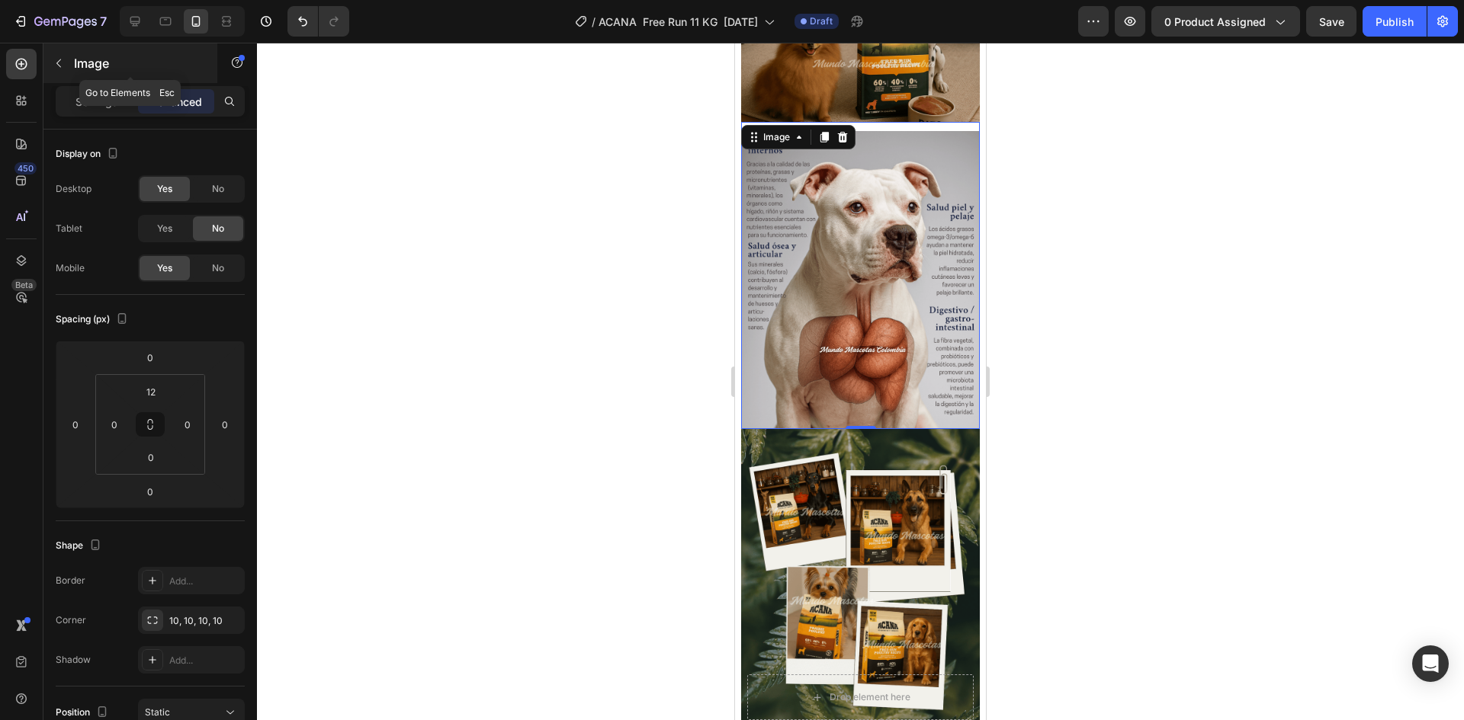
click at [99, 65] on p "Image" at bounding box center [139, 63] width 130 height 18
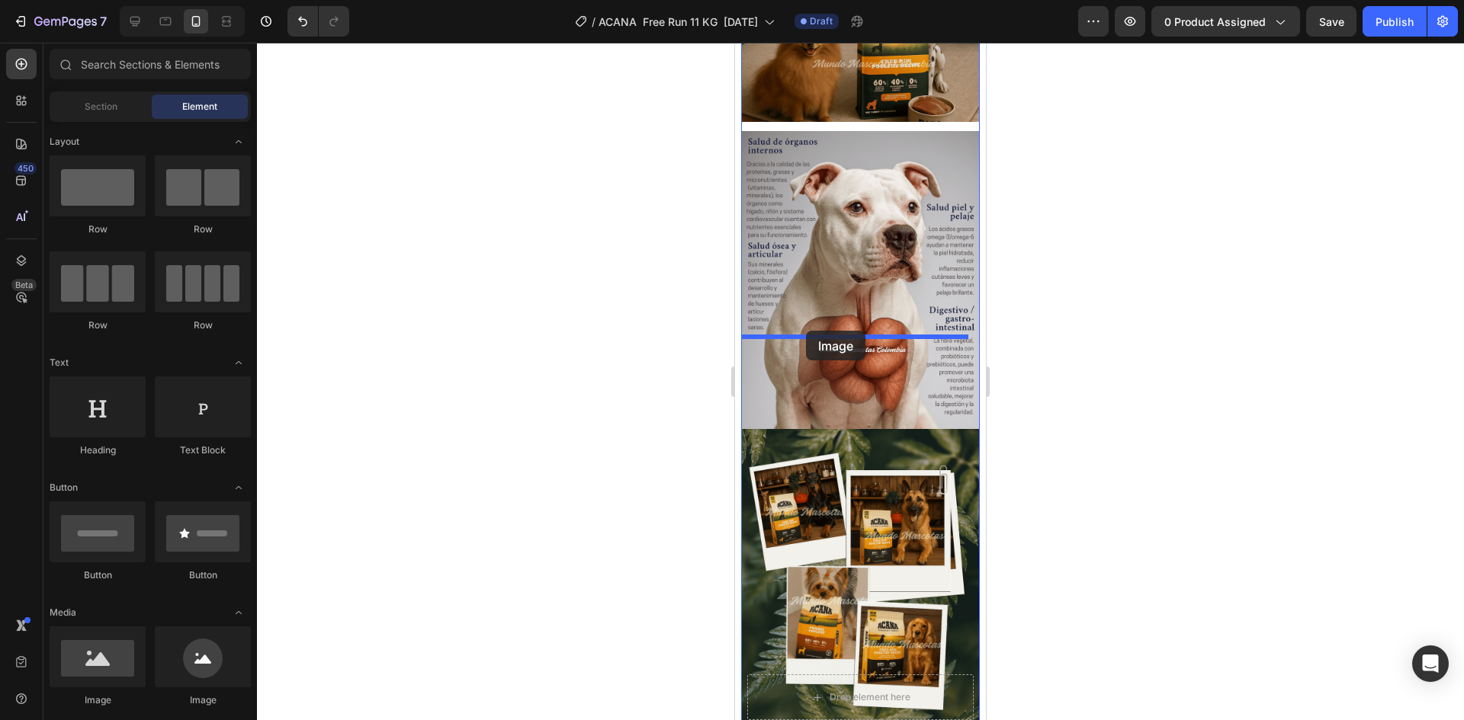
drag, startPoint x: 837, startPoint y: 714, endPoint x: 806, endPoint y: 331, distance: 384.0
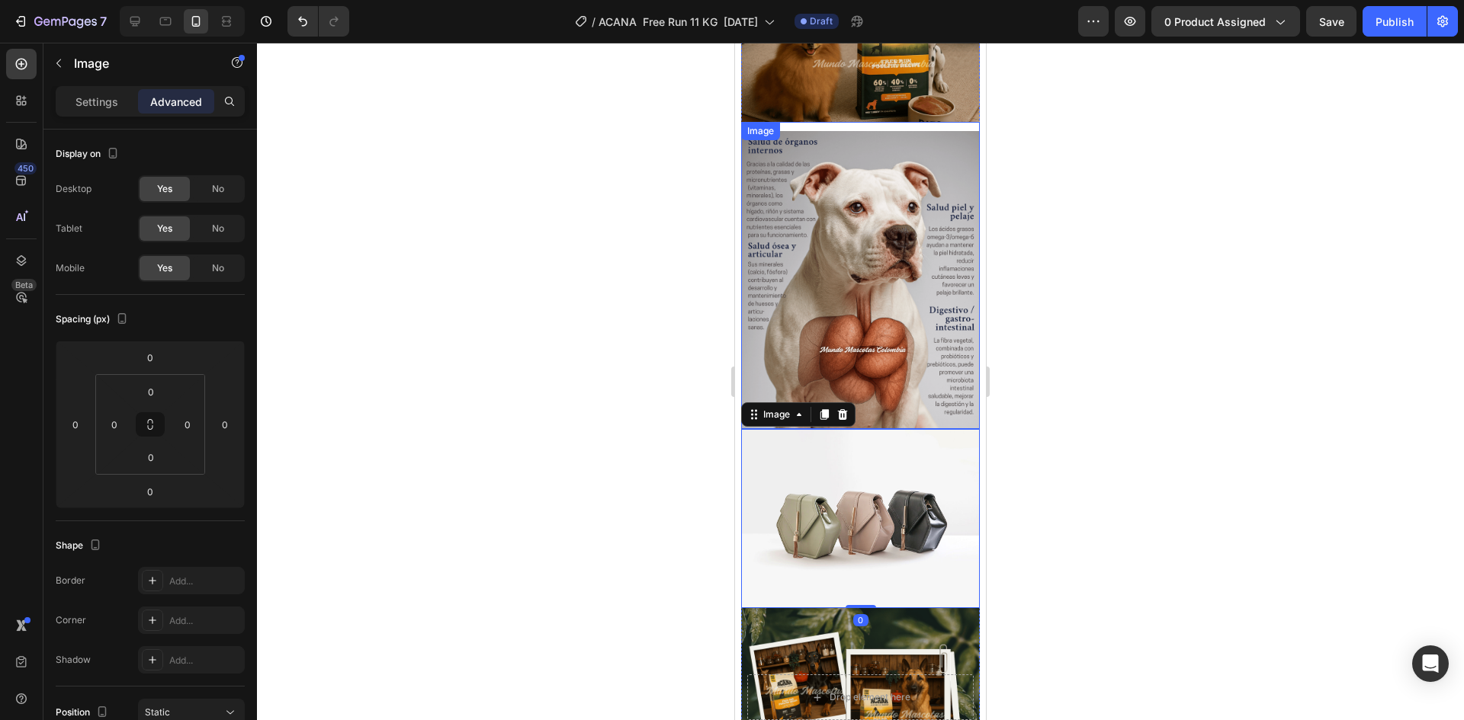
click at [1056, 338] on div at bounding box center [860, 382] width 1207 height 678
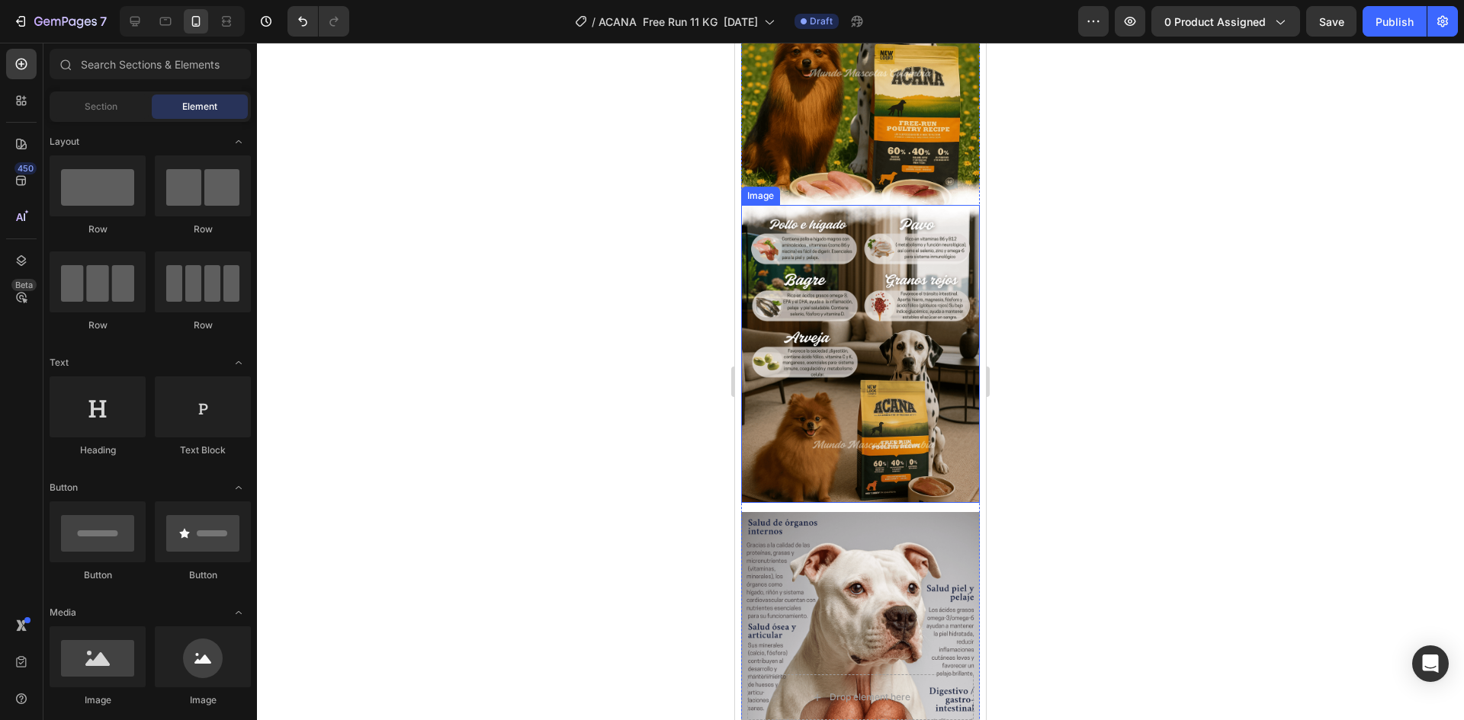
scroll to position [1750, 0]
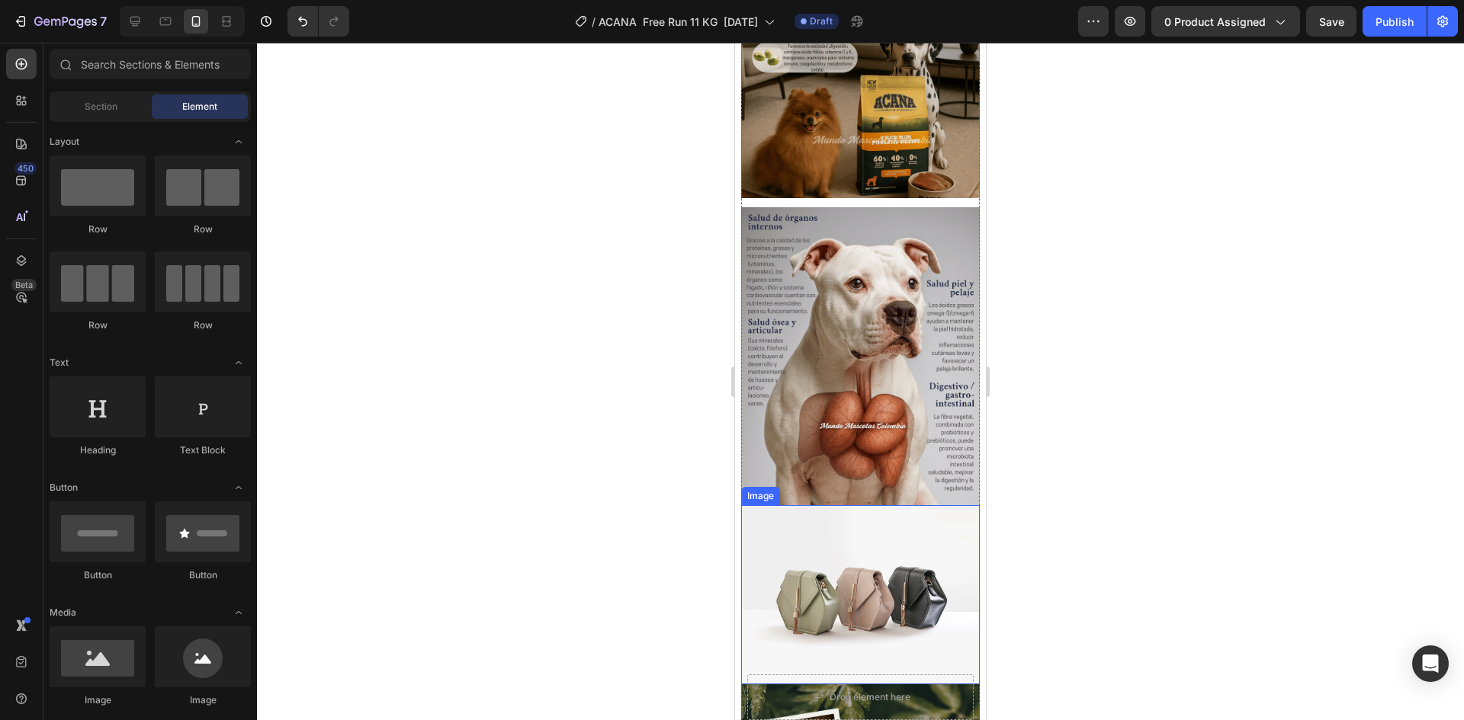
click at [887, 512] on img at bounding box center [860, 594] width 239 height 179
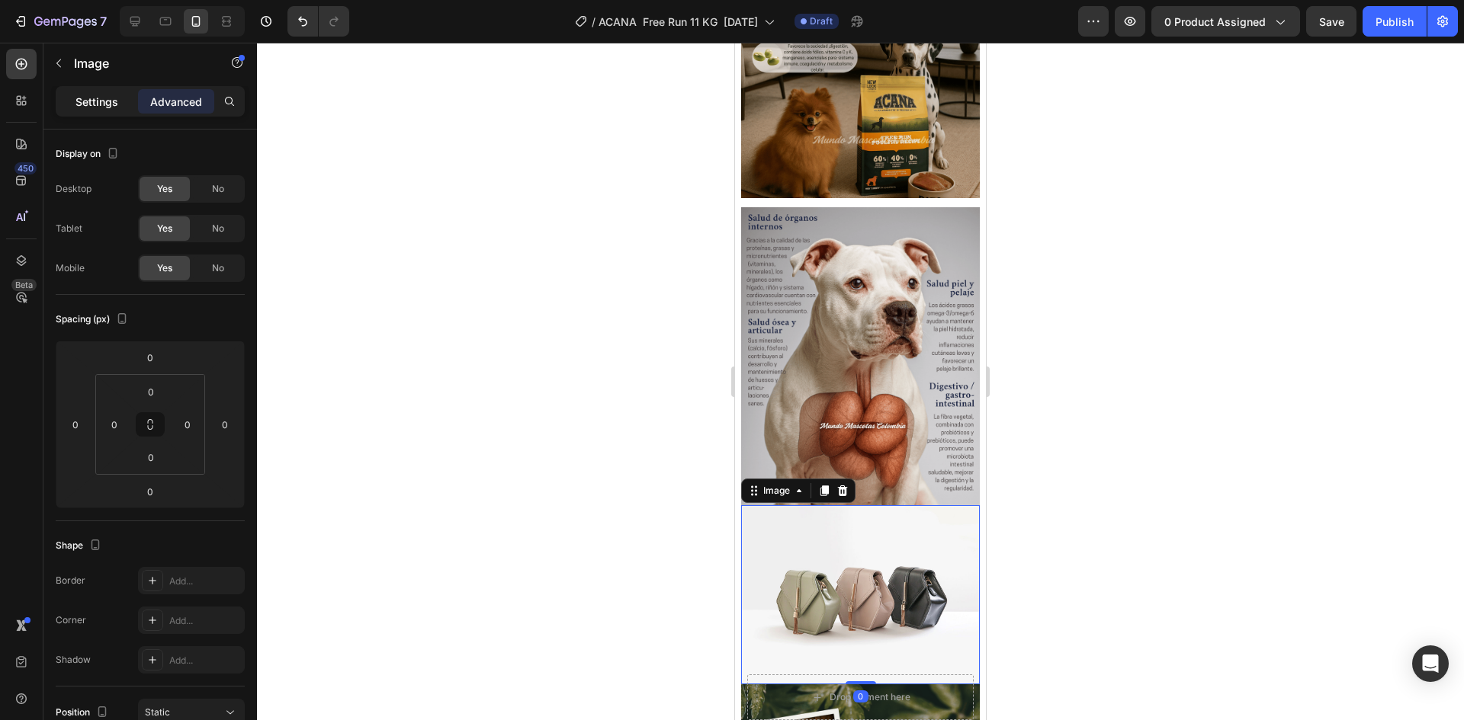
click at [111, 106] on p "Settings" at bounding box center [96, 102] width 43 height 16
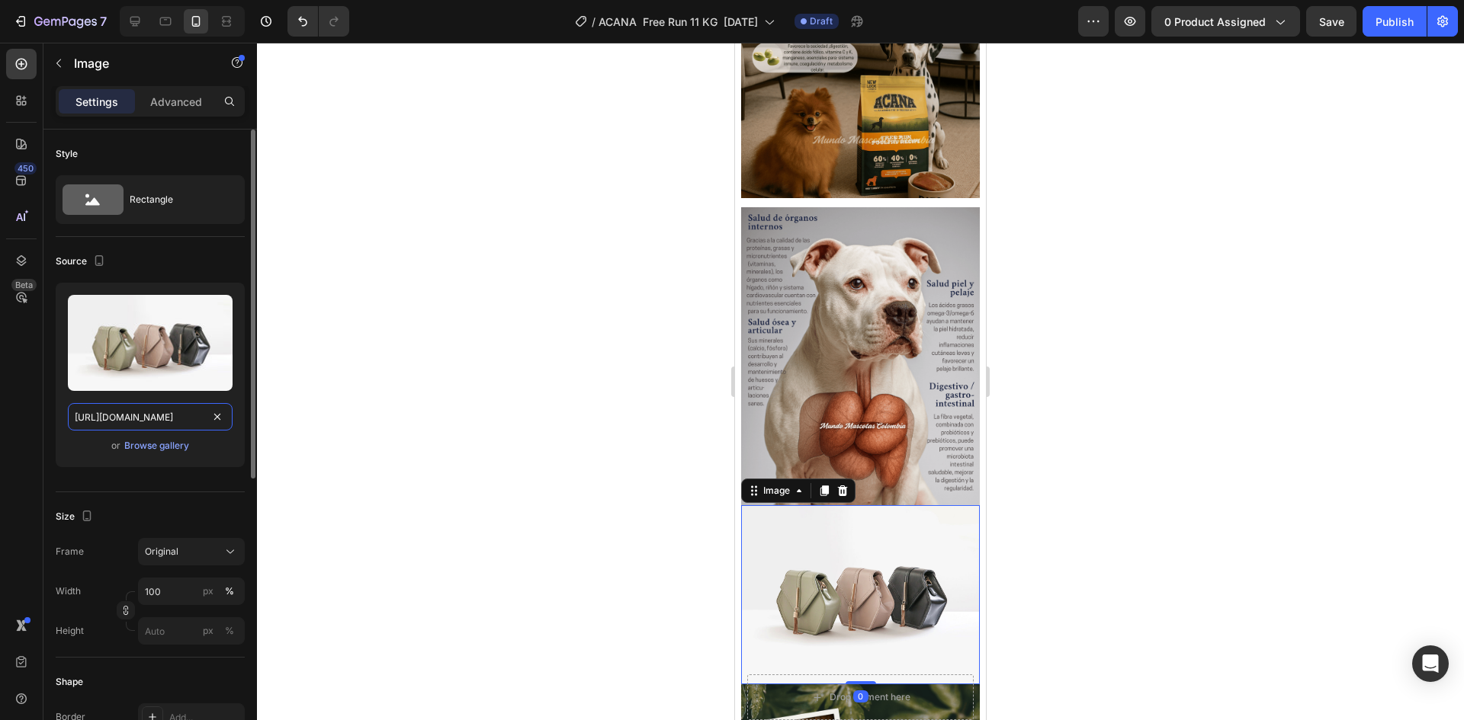
click at [133, 415] on input "[URL][DOMAIN_NAME]" at bounding box center [150, 416] width 165 height 27
paste input "0625/8586/4362/files/Acana_Free_Run_Poultry_tabla.png?v=1758850284"
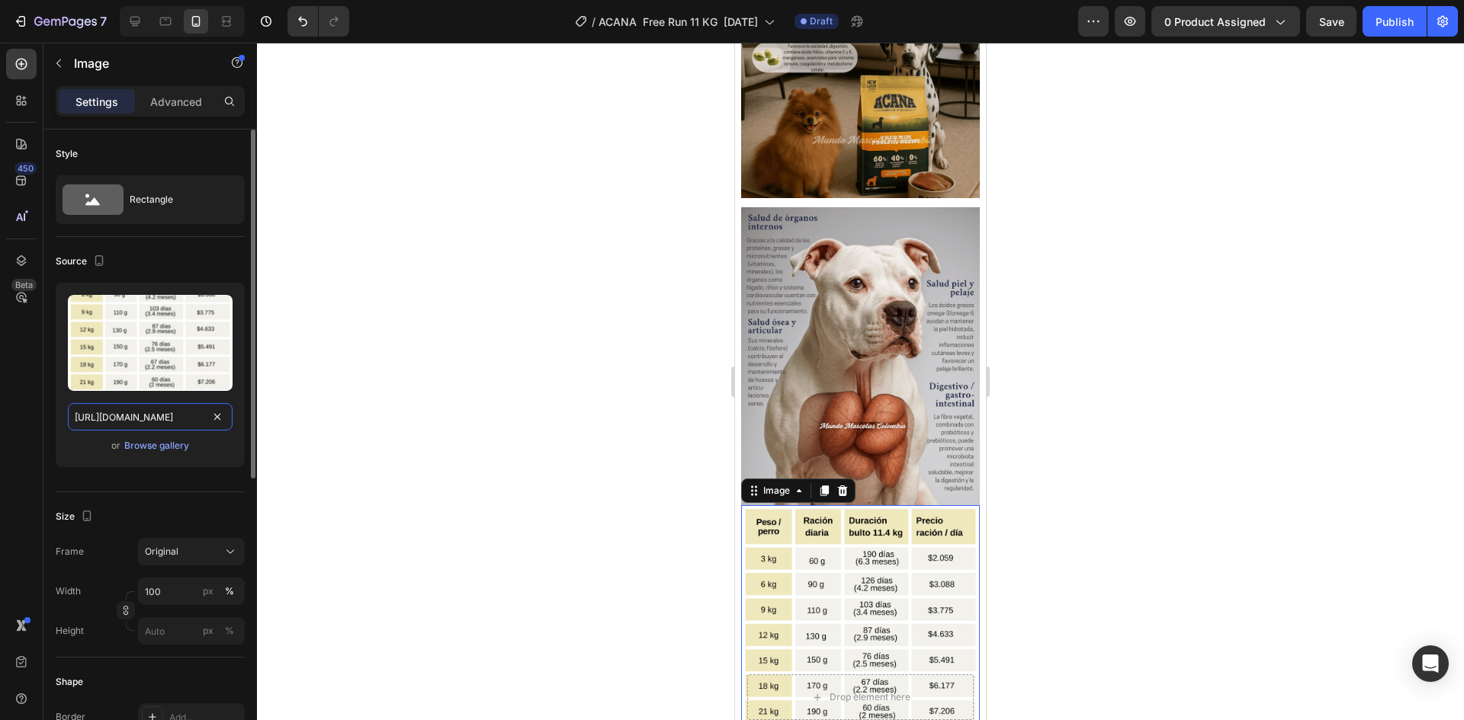
scroll to position [0, 335]
type input "https://cdn.shopify.com/s/files/1/0625/8586/4362/files/Acana_Free_Run_Poultry_t…"
click at [1326, 30] on button "Save" at bounding box center [1331, 21] width 50 height 30
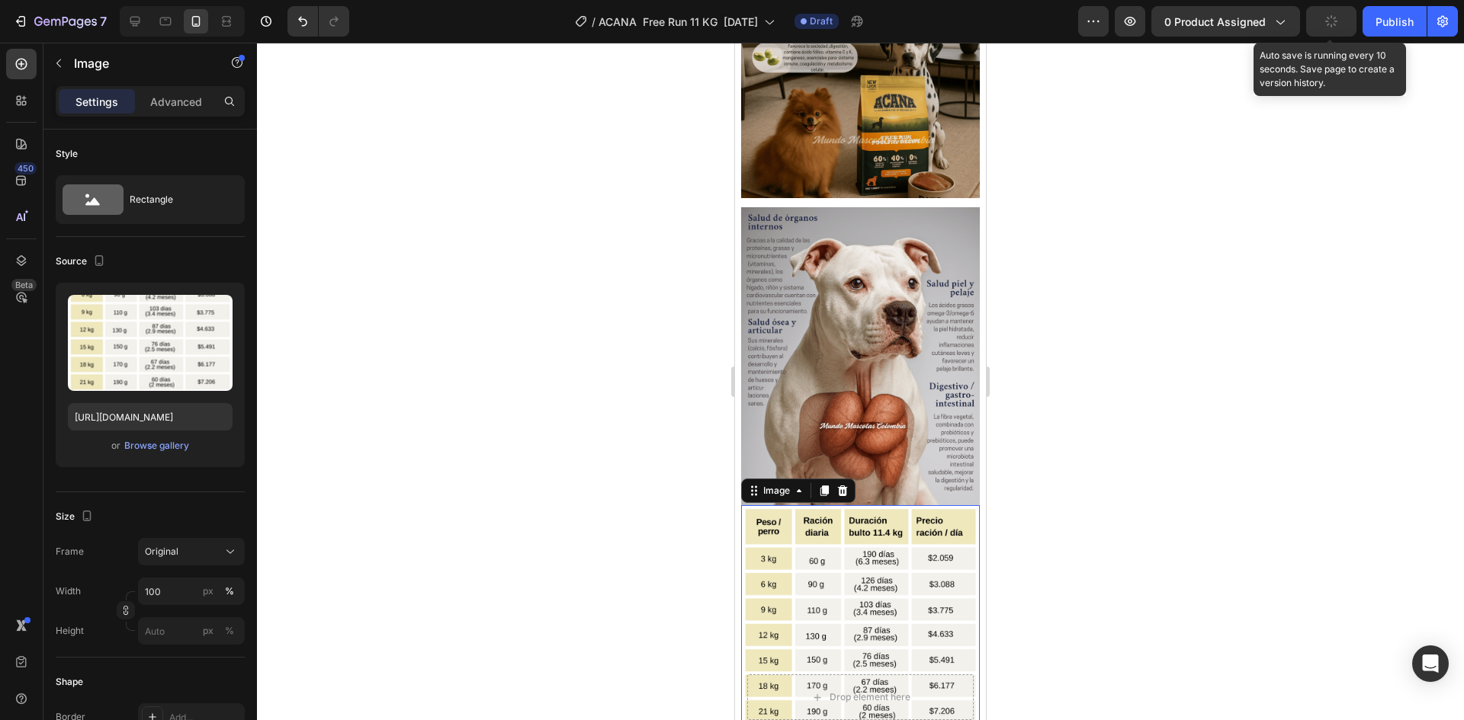
scroll to position [0, 0]
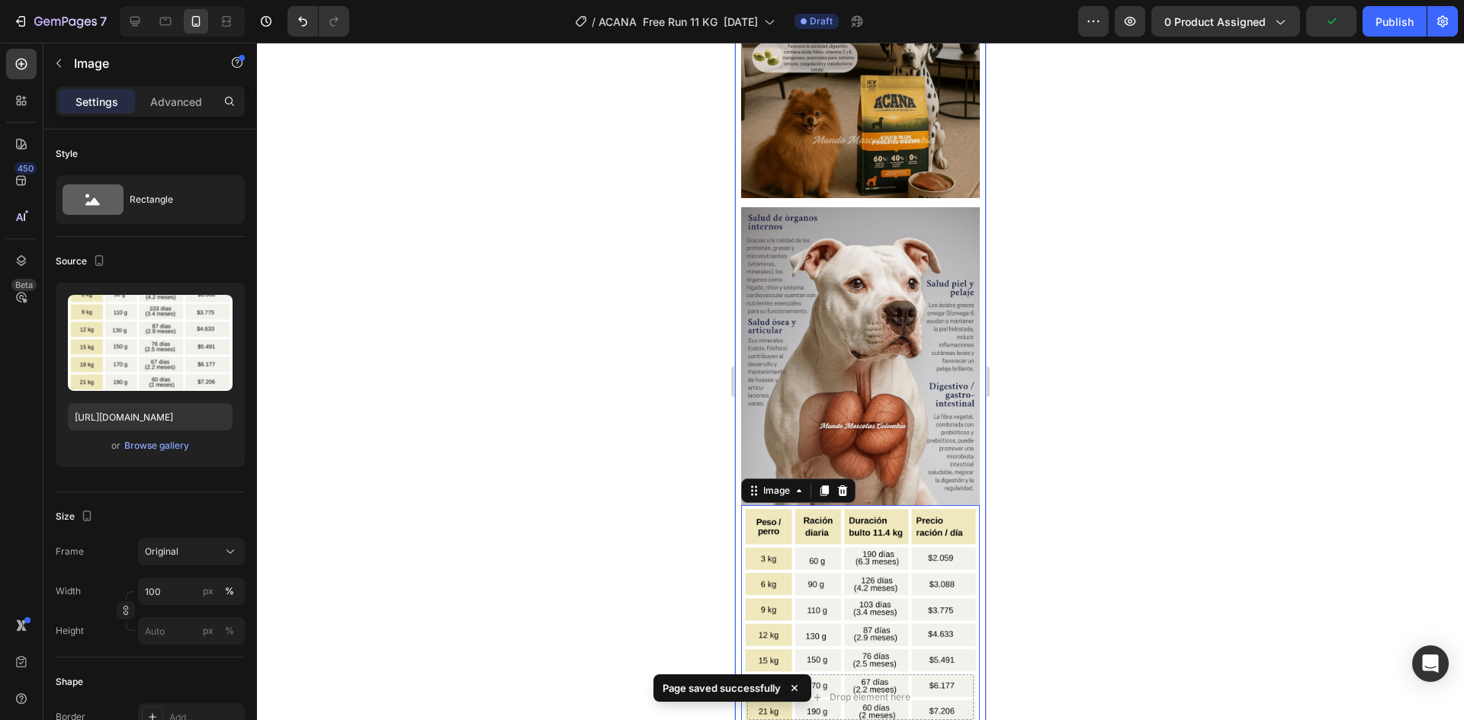
click at [1047, 329] on div at bounding box center [860, 382] width 1207 height 678
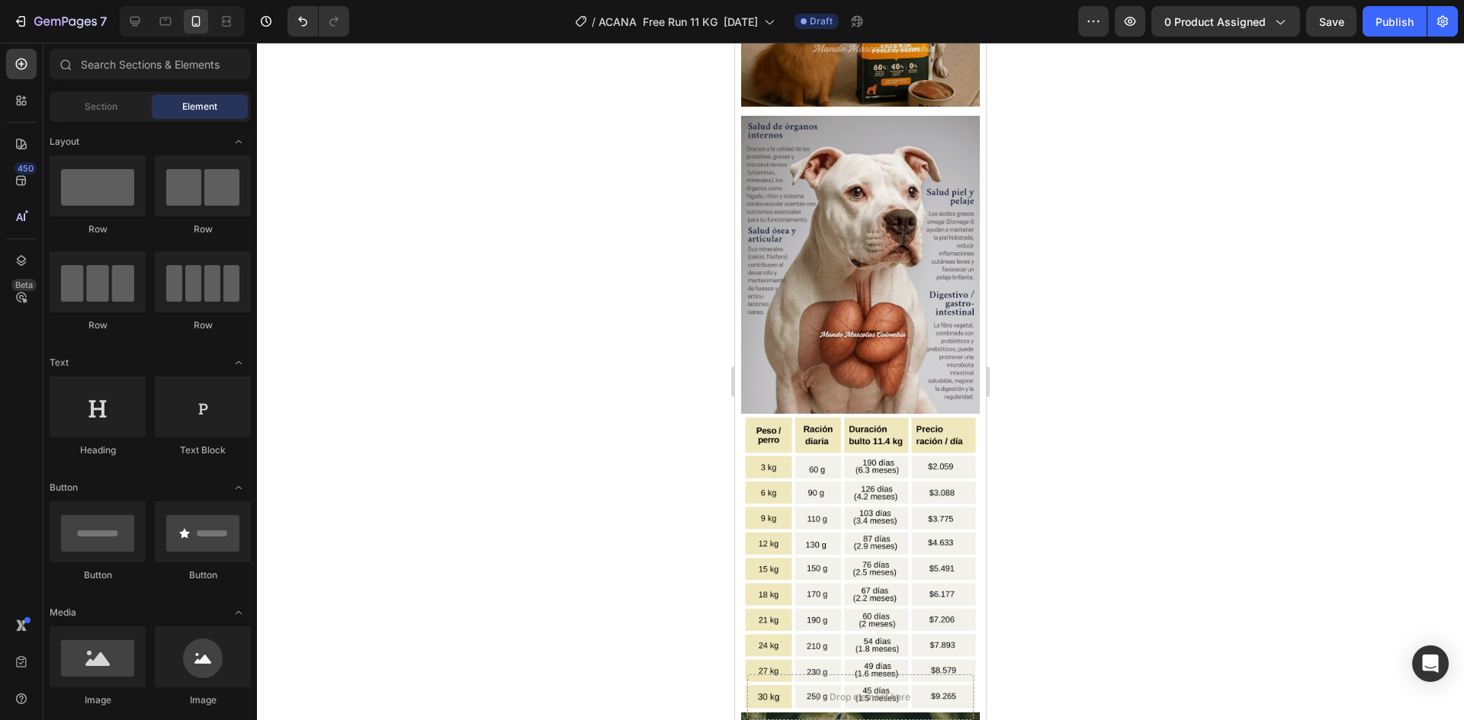
scroll to position [1522, 0]
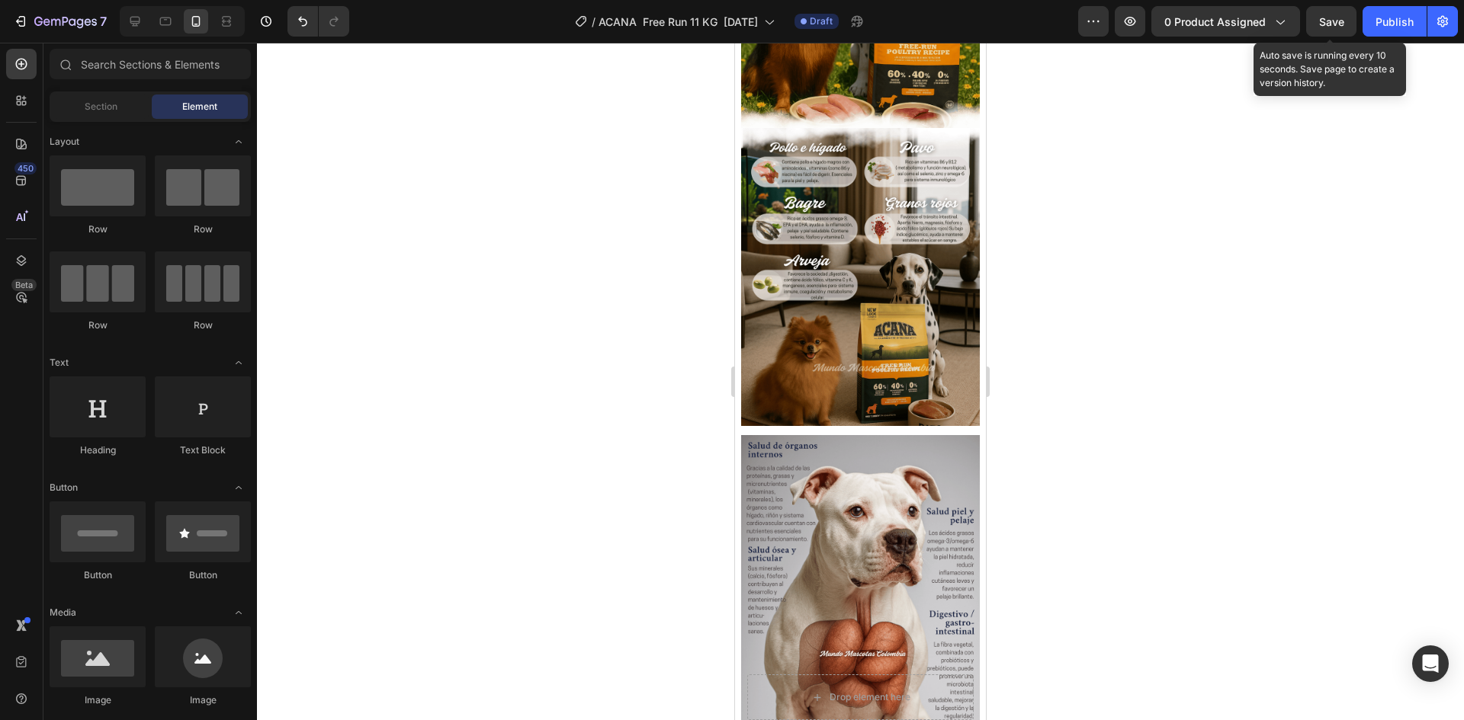
click at [1326, 27] on span "Save" at bounding box center [1331, 21] width 25 height 13
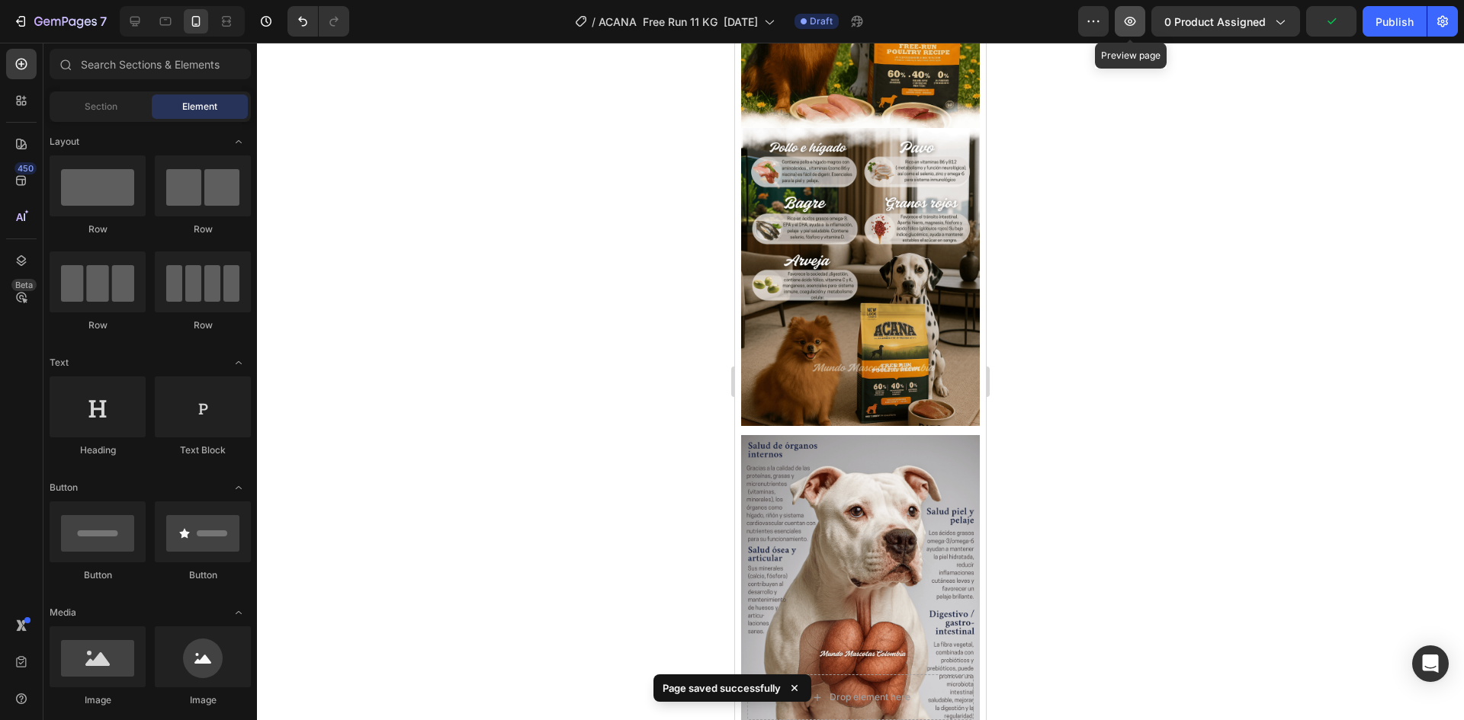
click at [1131, 24] on icon "button" at bounding box center [1129, 21] width 15 height 15
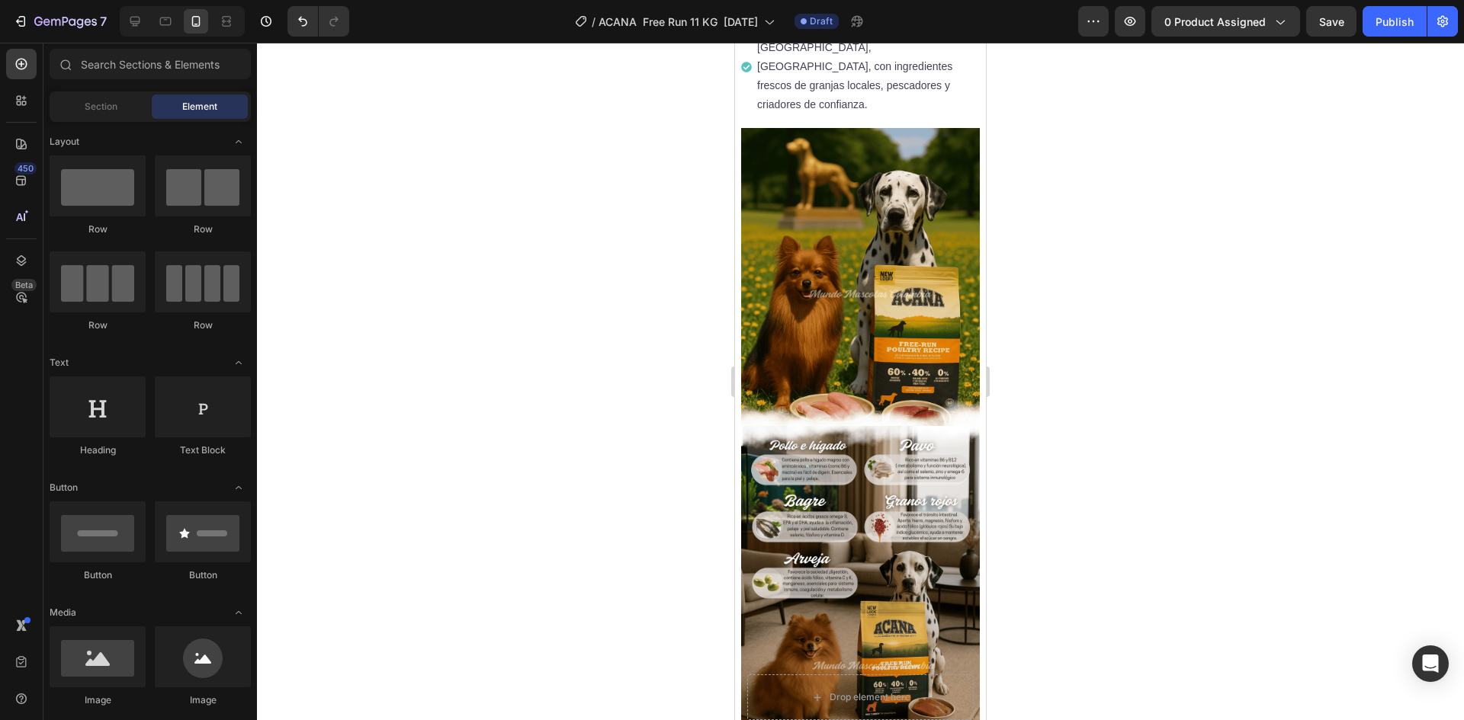
scroll to position [1217, 0]
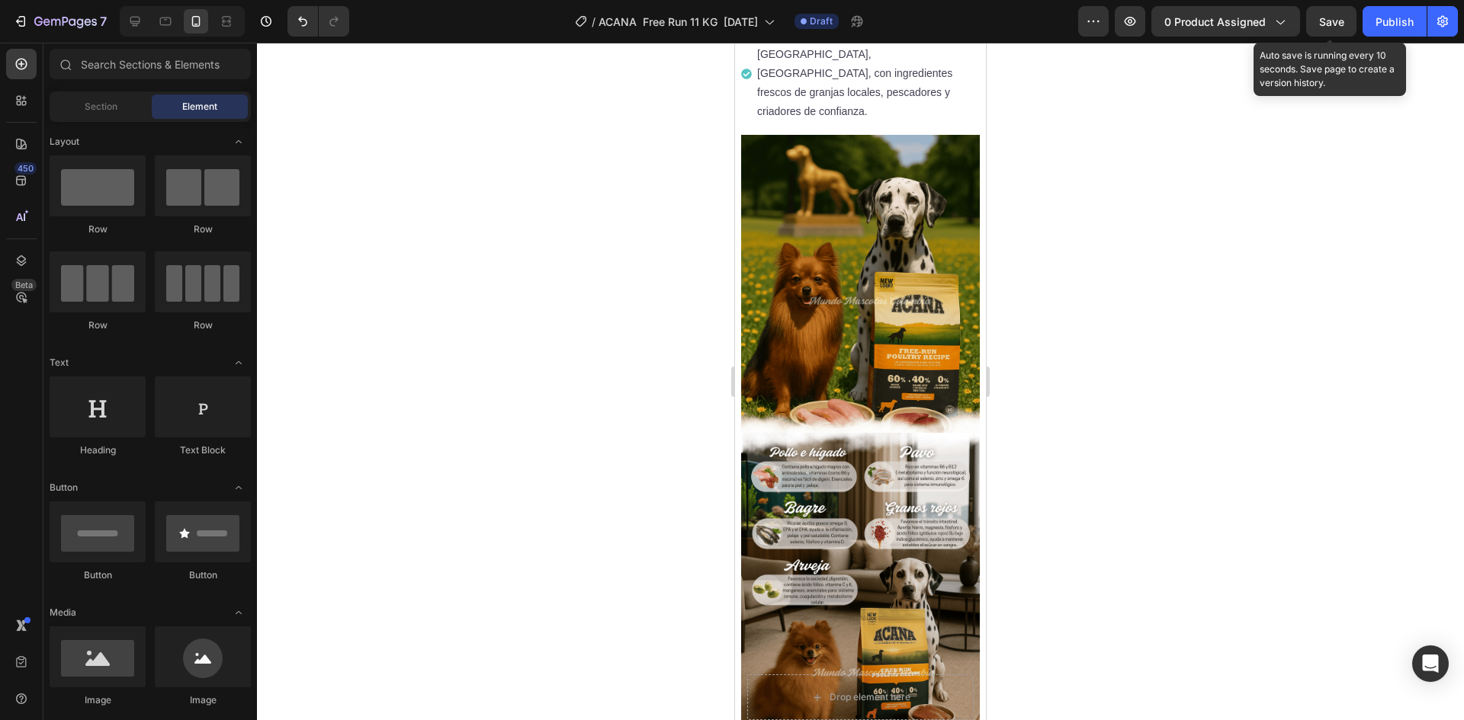
click at [1342, 17] on span "Save" at bounding box center [1331, 21] width 25 height 13
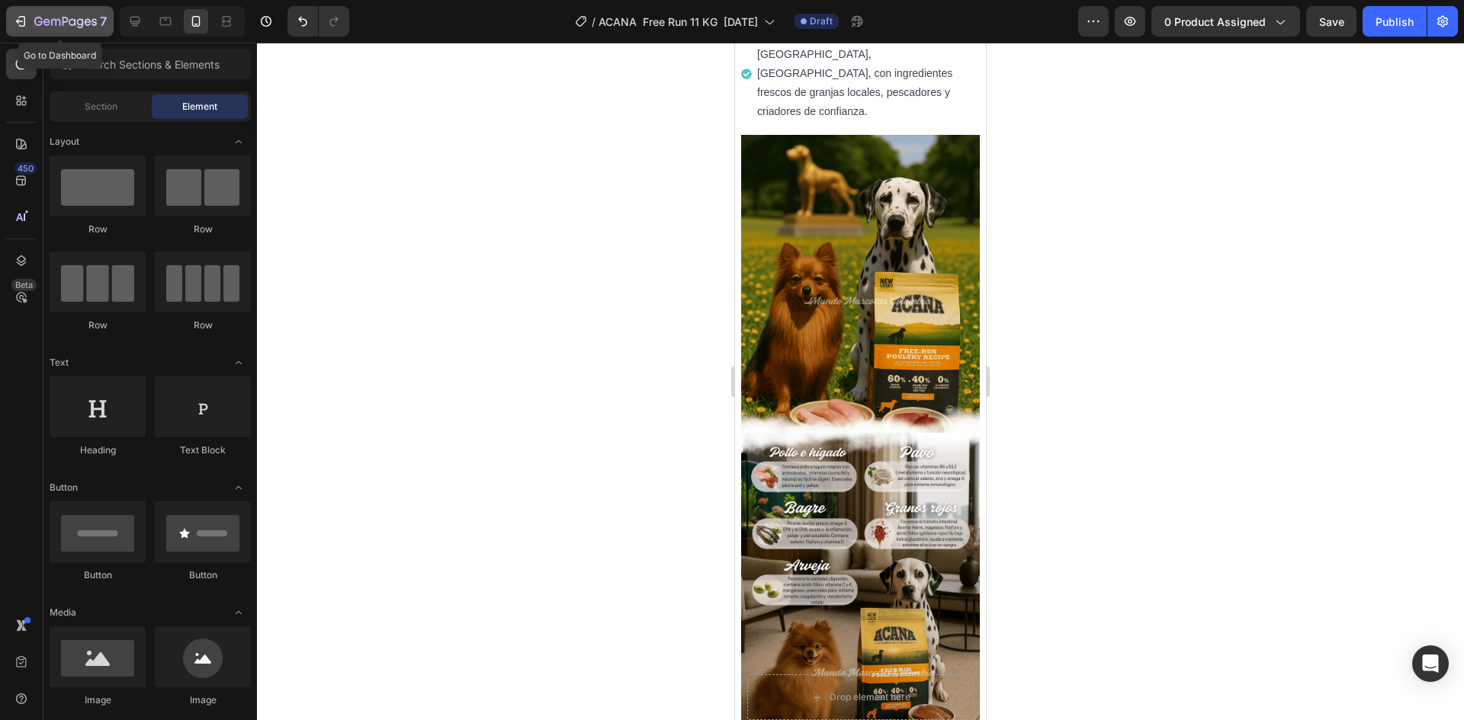
click at [62, 21] on icon "button" at bounding box center [65, 22] width 63 height 13
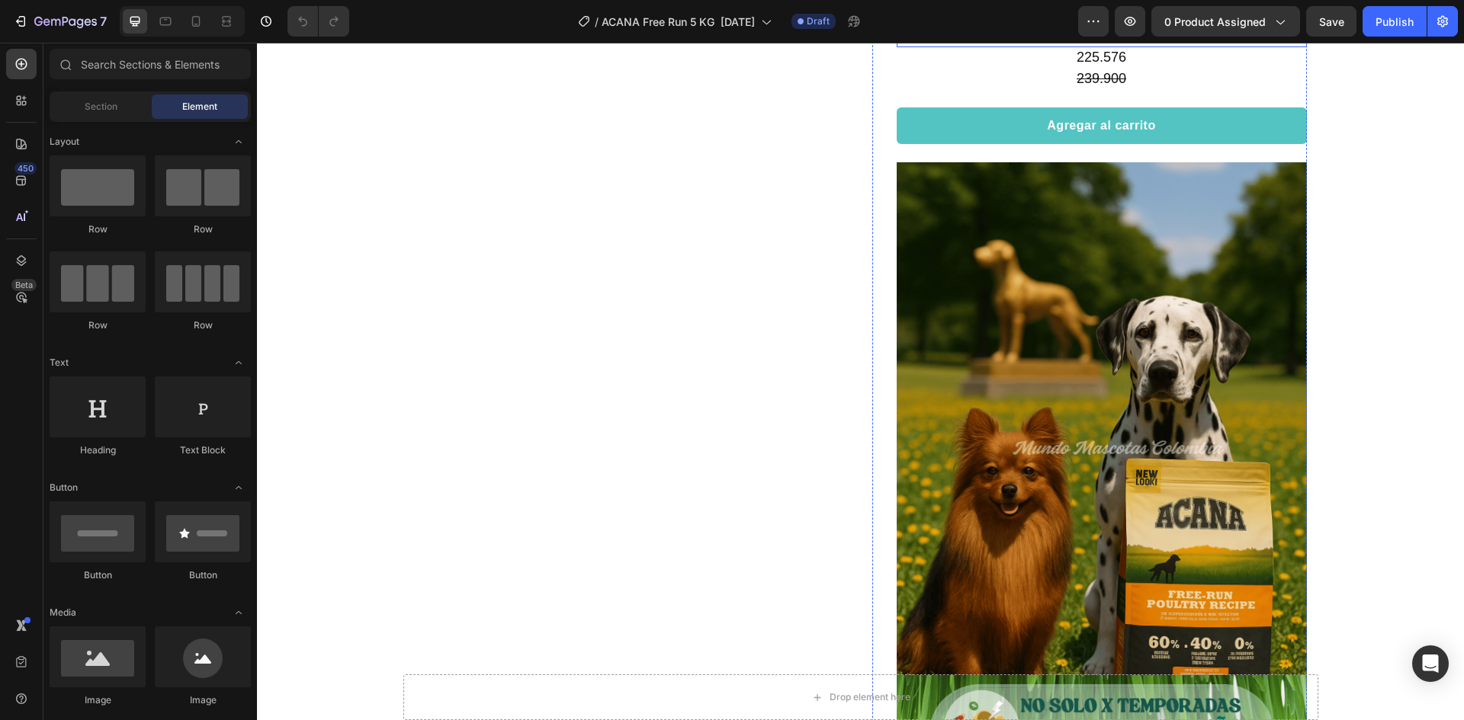
scroll to position [991, 0]
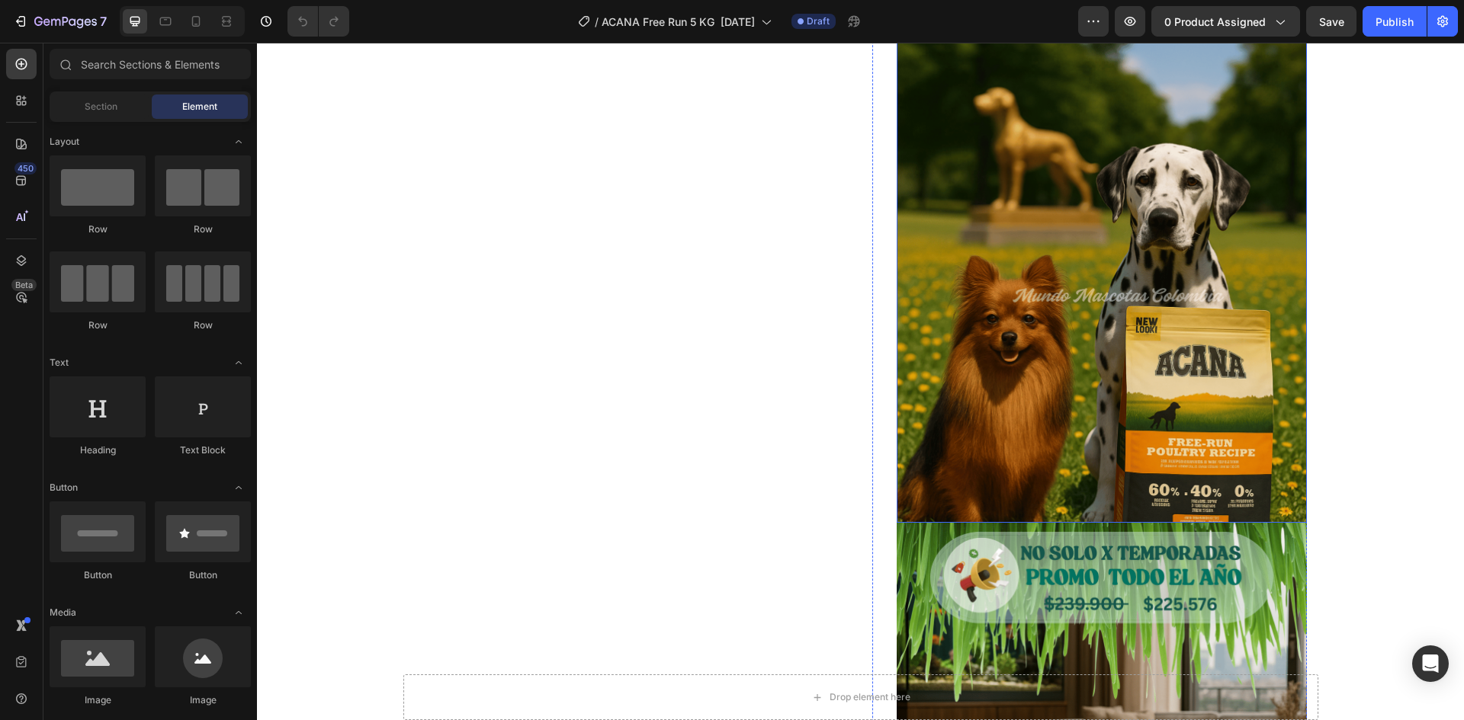
click at [1052, 226] on img at bounding box center [1101, 266] width 410 height 513
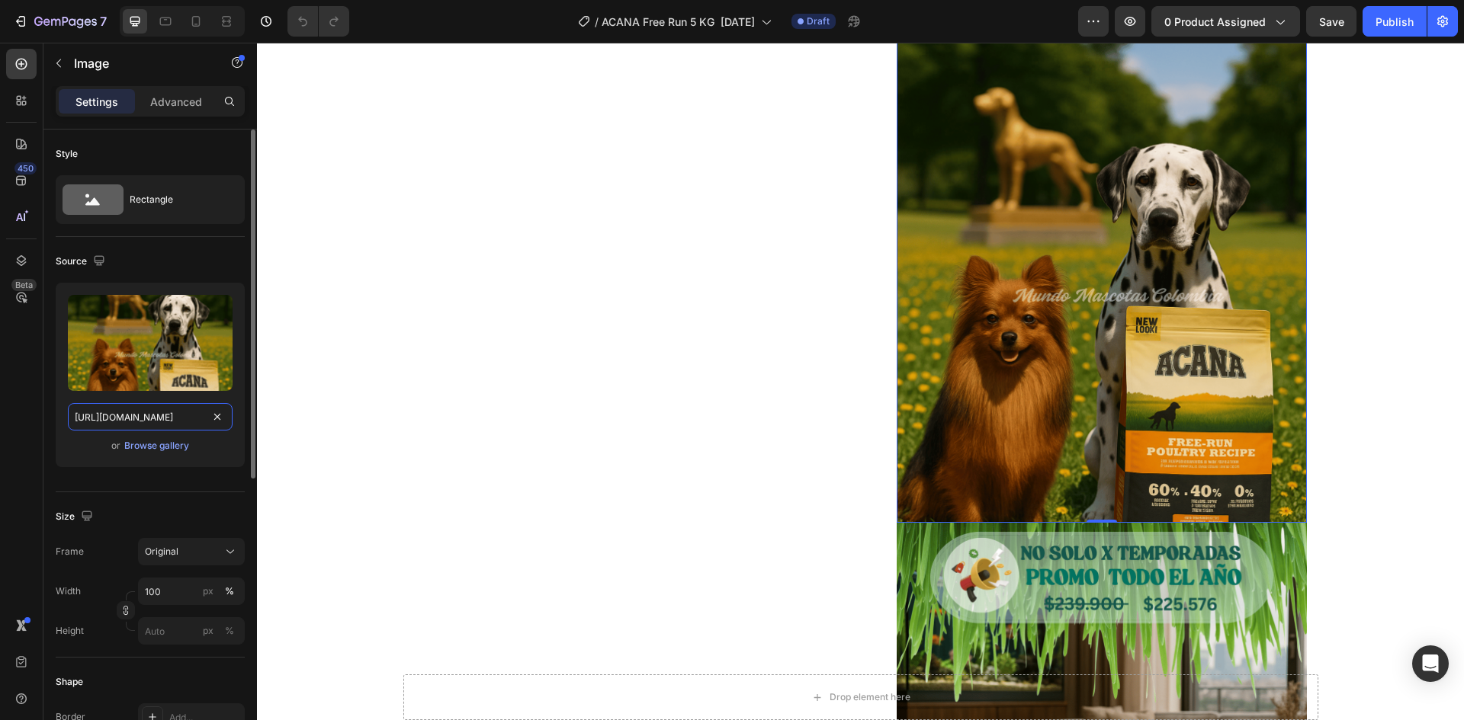
click at [135, 419] on input "[URL][DOMAIN_NAME]" at bounding box center [150, 416] width 165 height 27
paste input "portada_3.png?v=1758848150"
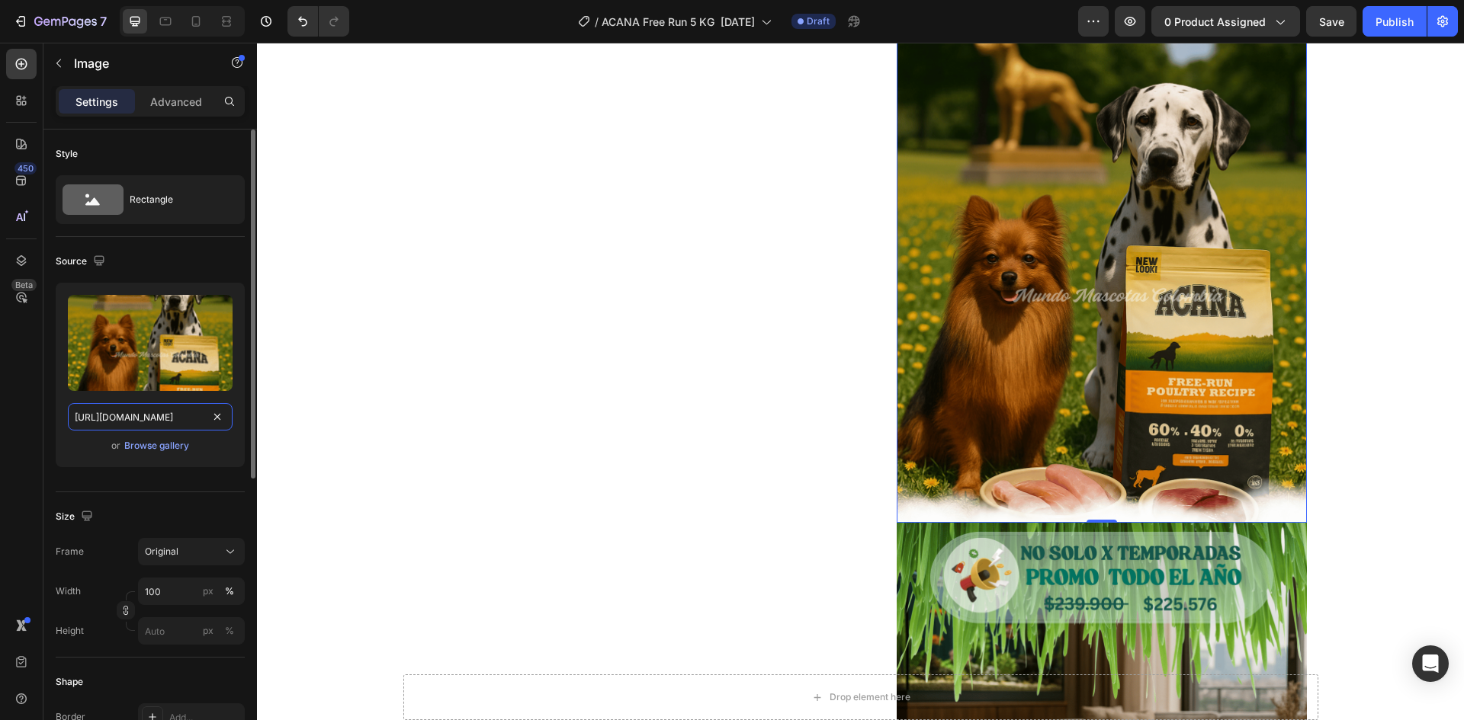
scroll to position [0, 355]
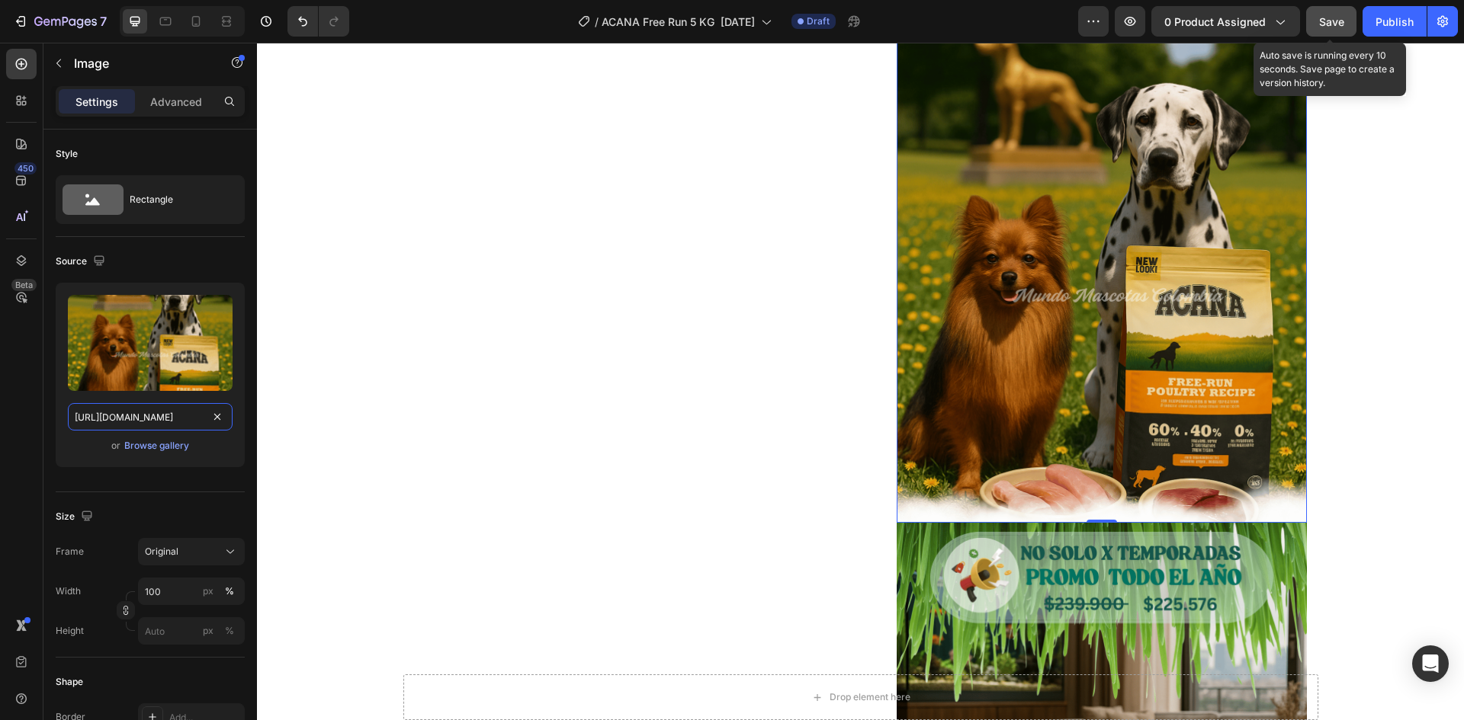
type input "[URL][DOMAIN_NAME]"
click at [1329, 22] on span "Save" at bounding box center [1331, 21] width 25 height 13
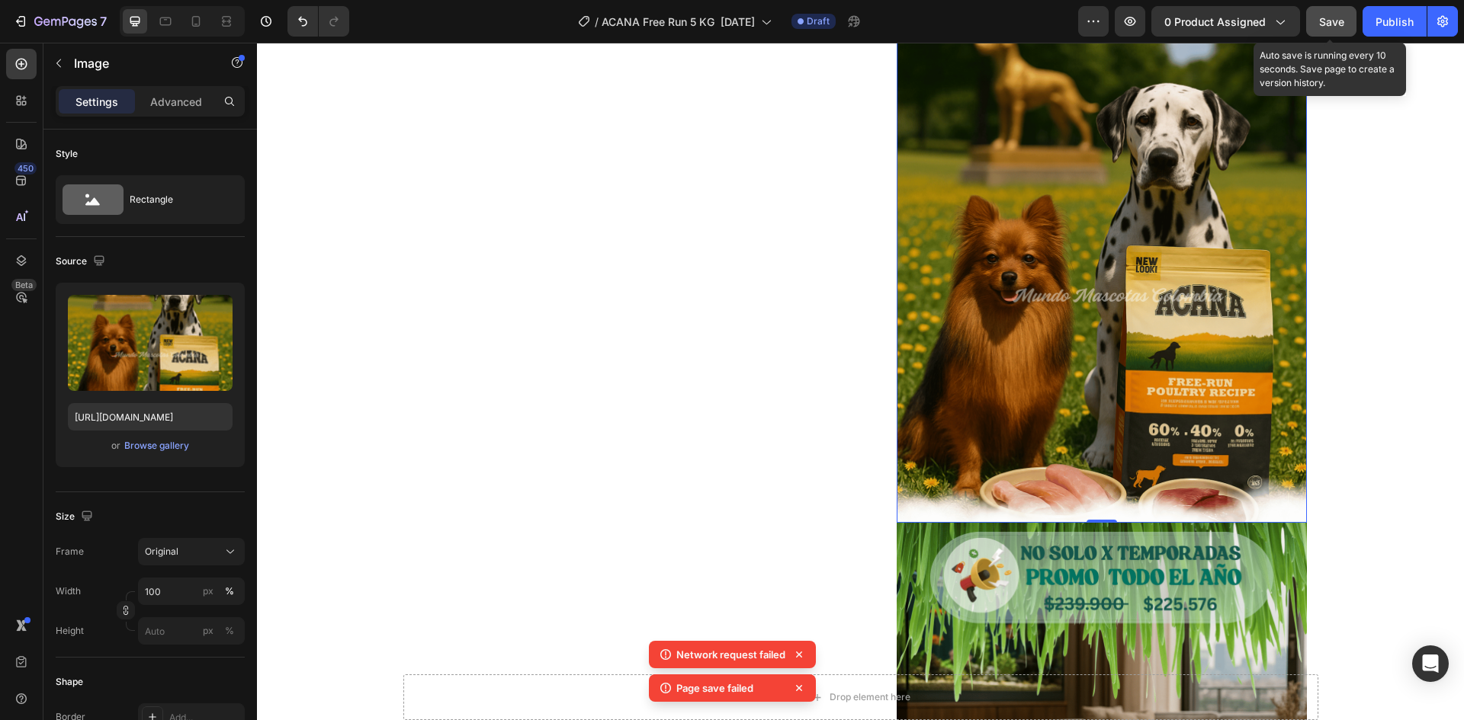
click at [1342, 27] on span "Save" at bounding box center [1331, 21] width 25 height 13
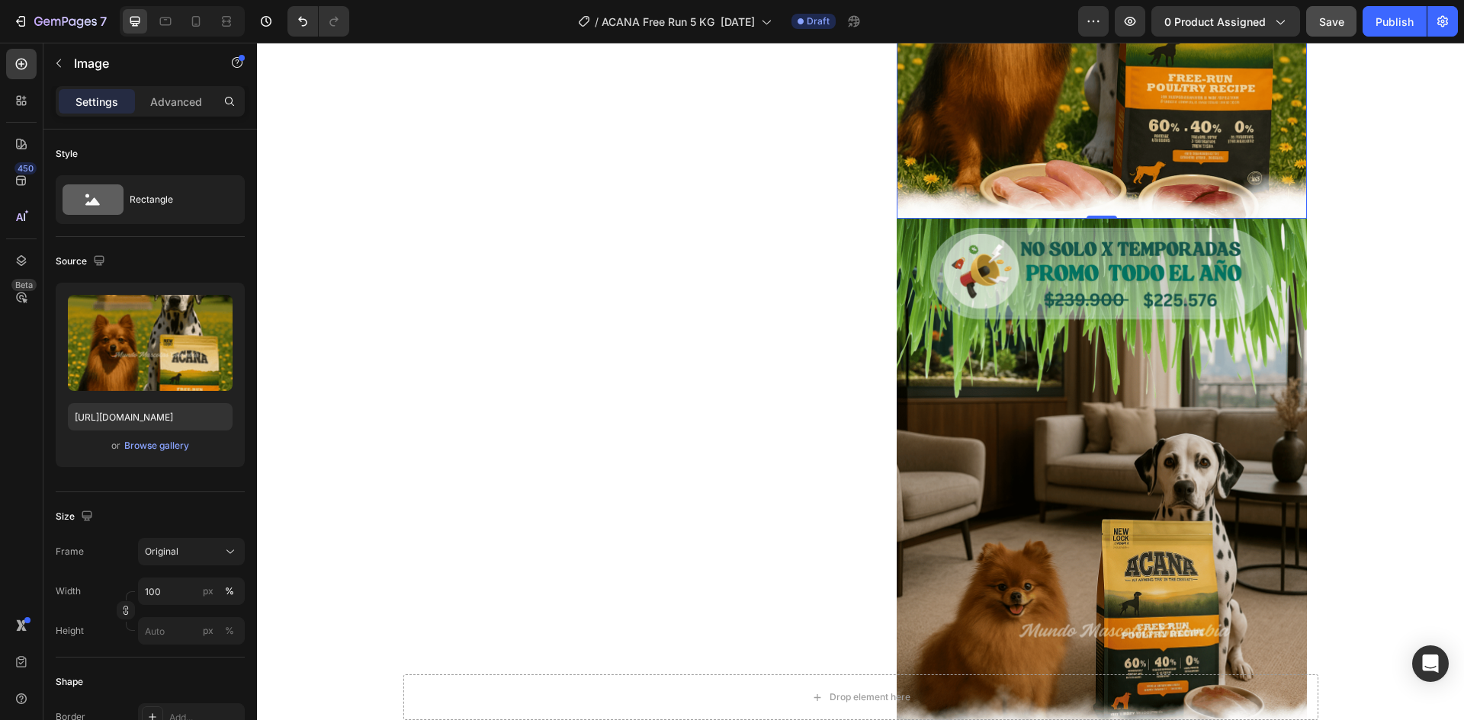
scroll to position [1296, 0]
click at [1019, 425] on img at bounding box center [1101, 474] width 410 height 513
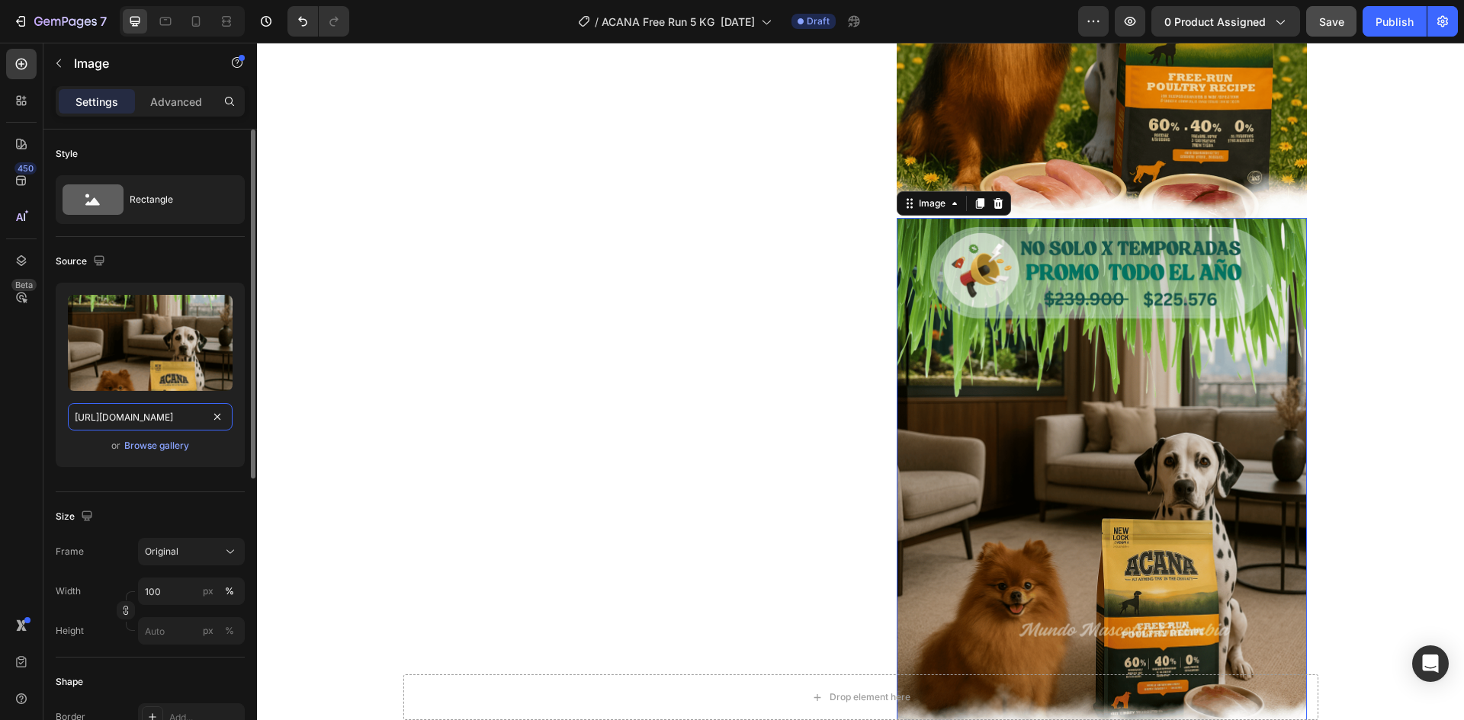
click at [133, 412] on input "[URL][DOMAIN_NAME]" at bounding box center [150, 416] width 165 height 27
paste input "ingredientes_33.png?v=1758848236"
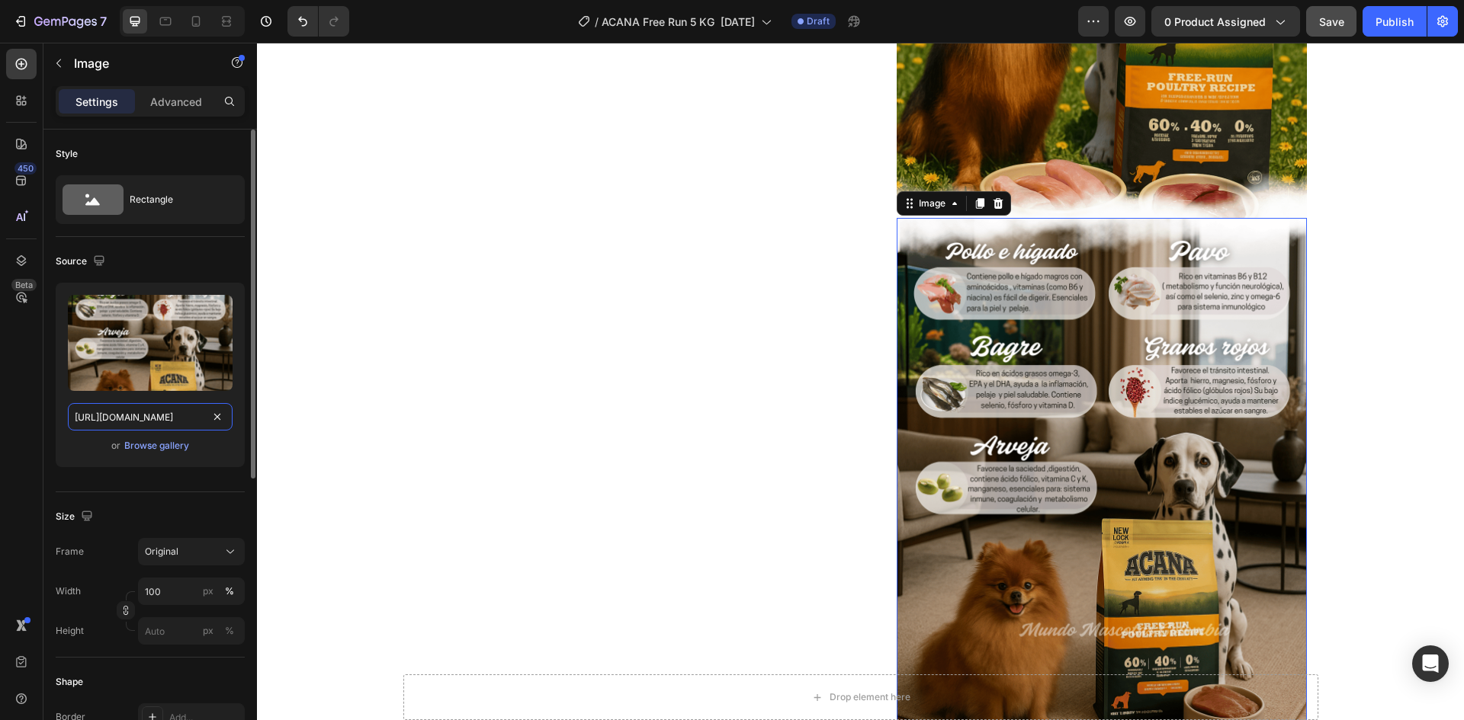
scroll to position [0, 383]
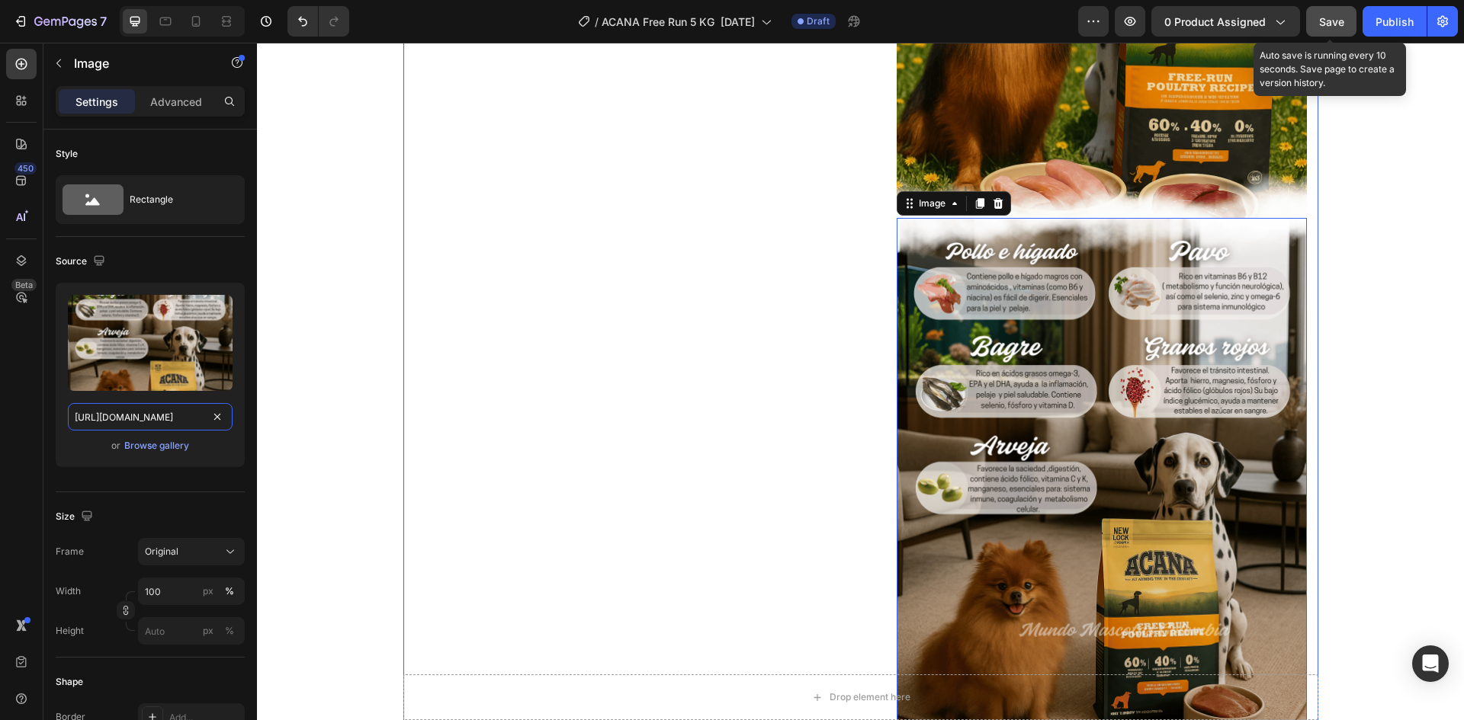
type input "[URL][DOMAIN_NAME]"
click at [1327, 30] on button "Save" at bounding box center [1331, 21] width 50 height 30
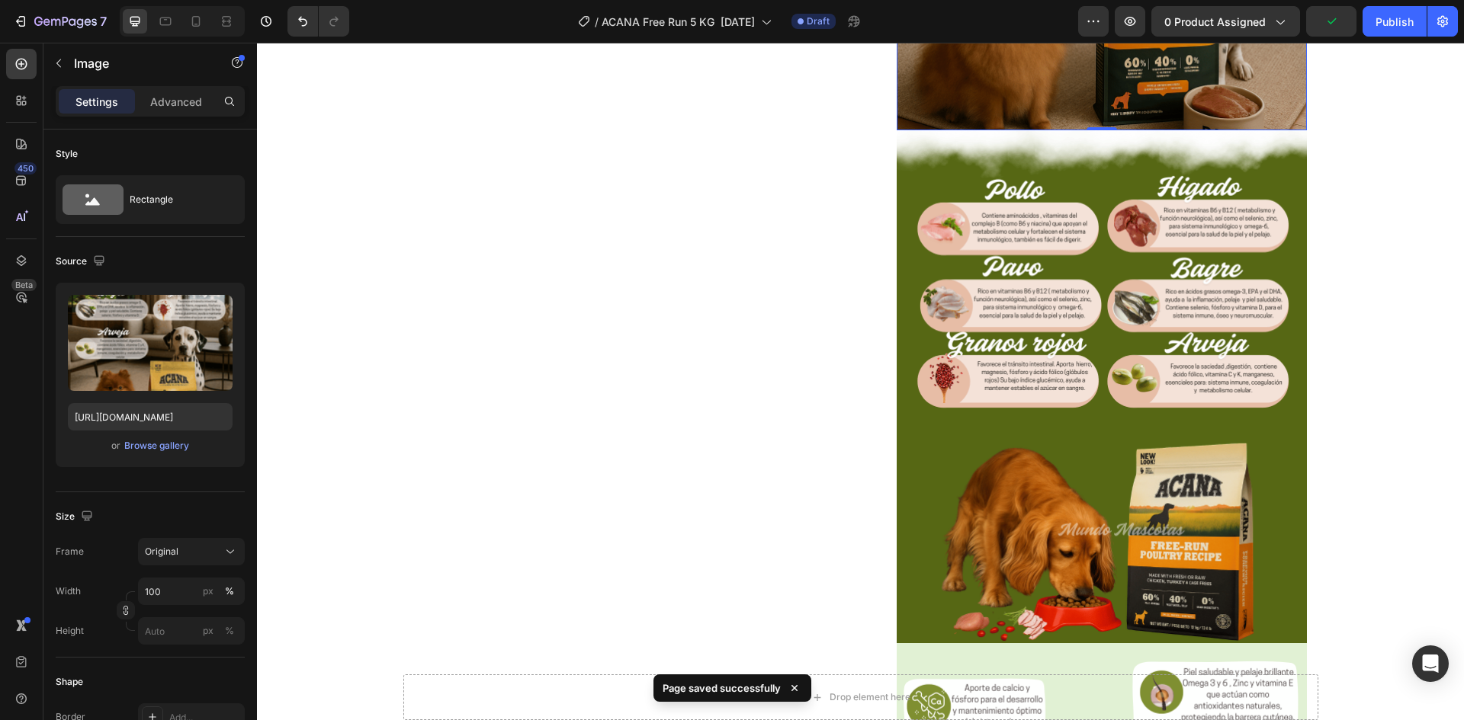
scroll to position [1906, 0]
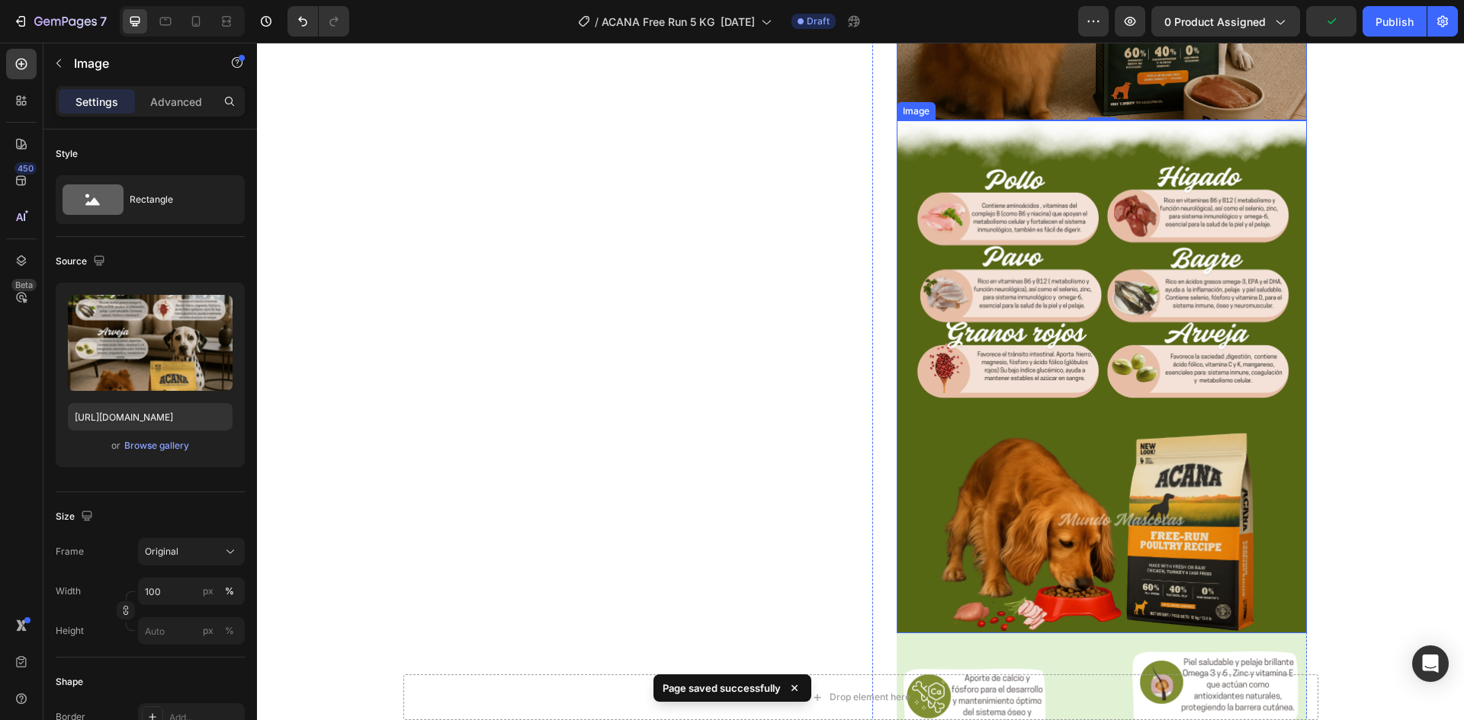
click at [1140, 319] on img at bounding box center [1101, 376] width 410 height 513
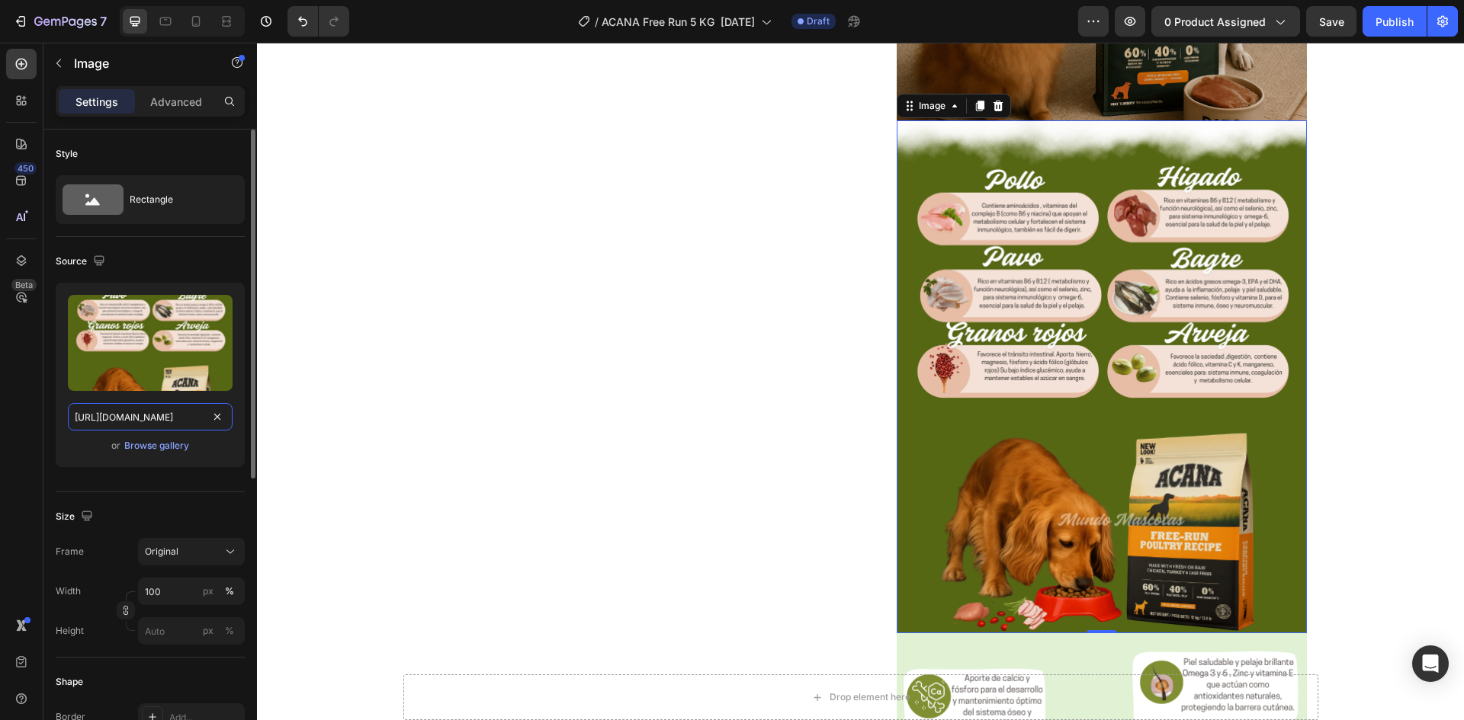
click at [149, 415] on input "[URL][DOMAIN_NAME]" at bounding box center [150, 416] width 165 height 27
paste input "topografico_free_run_poultry.png?v=1758850085"
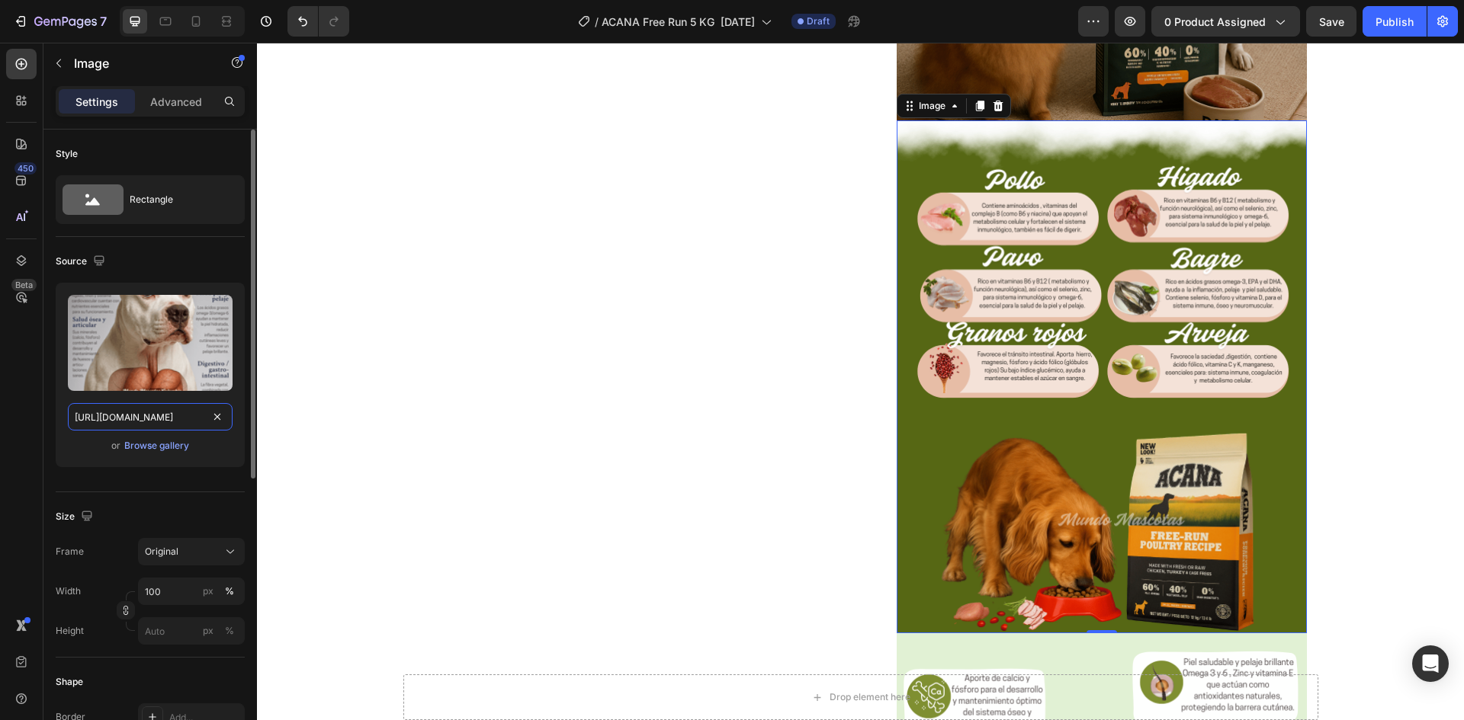
scroll to position [0, 438]
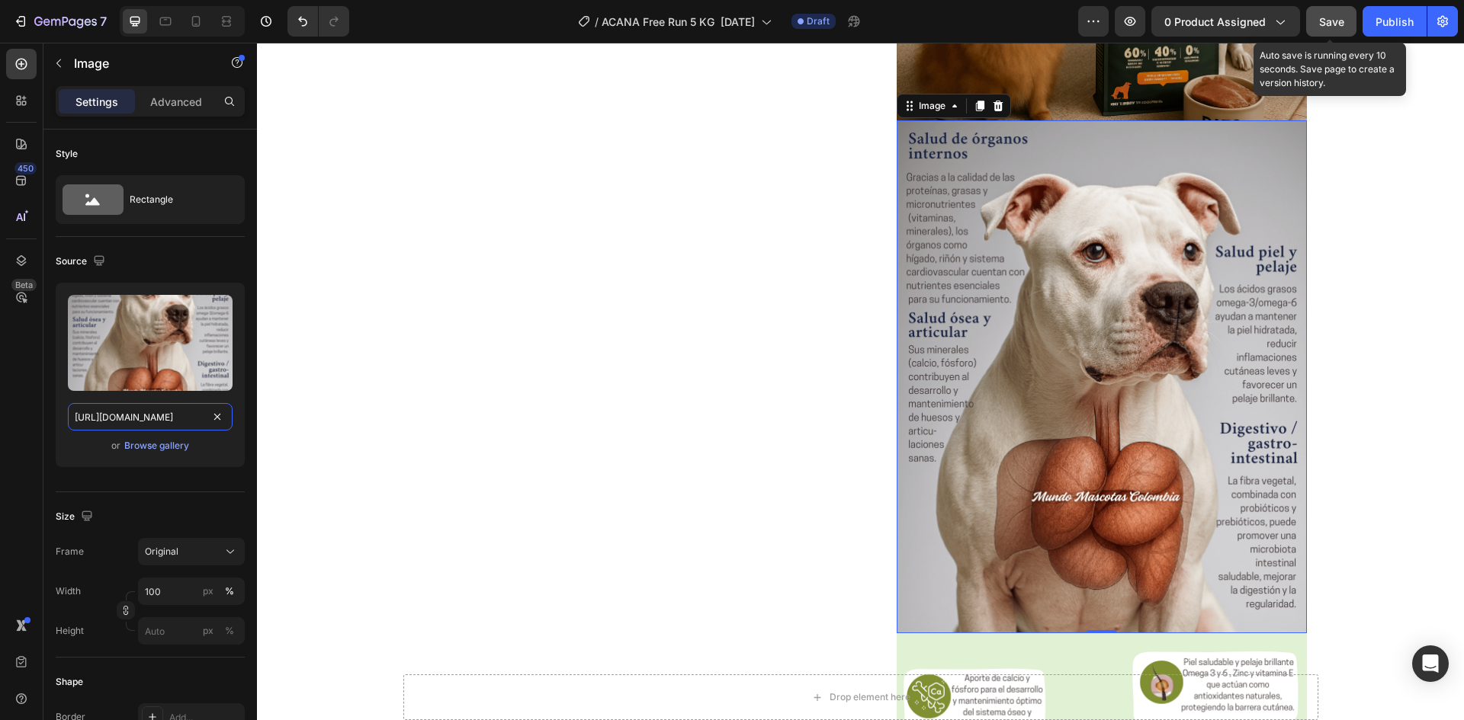
type input "[URL][DOMAIN_NAME]"
click at [1345, 18] on button "Save" at bounding box center [1331, 21] width 50 height 30
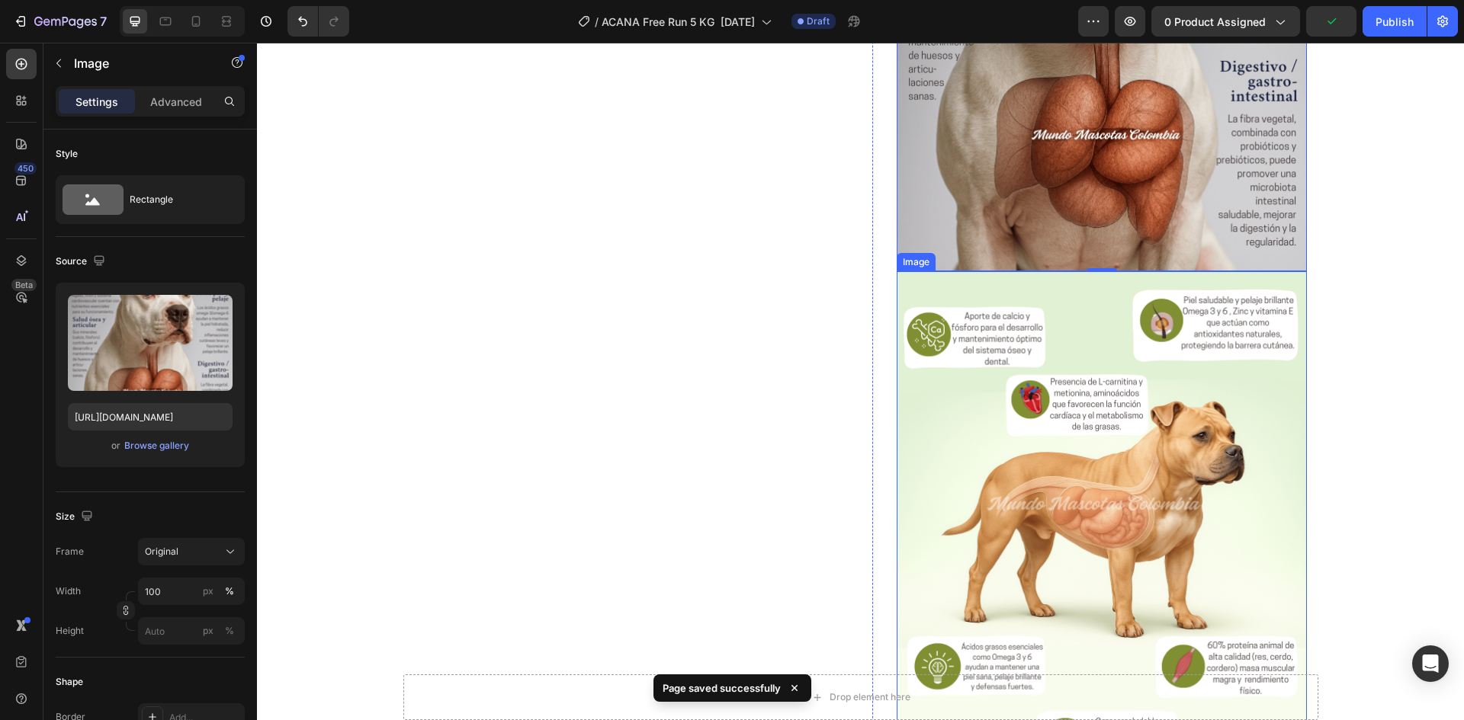
scroll to position [2363, 0]
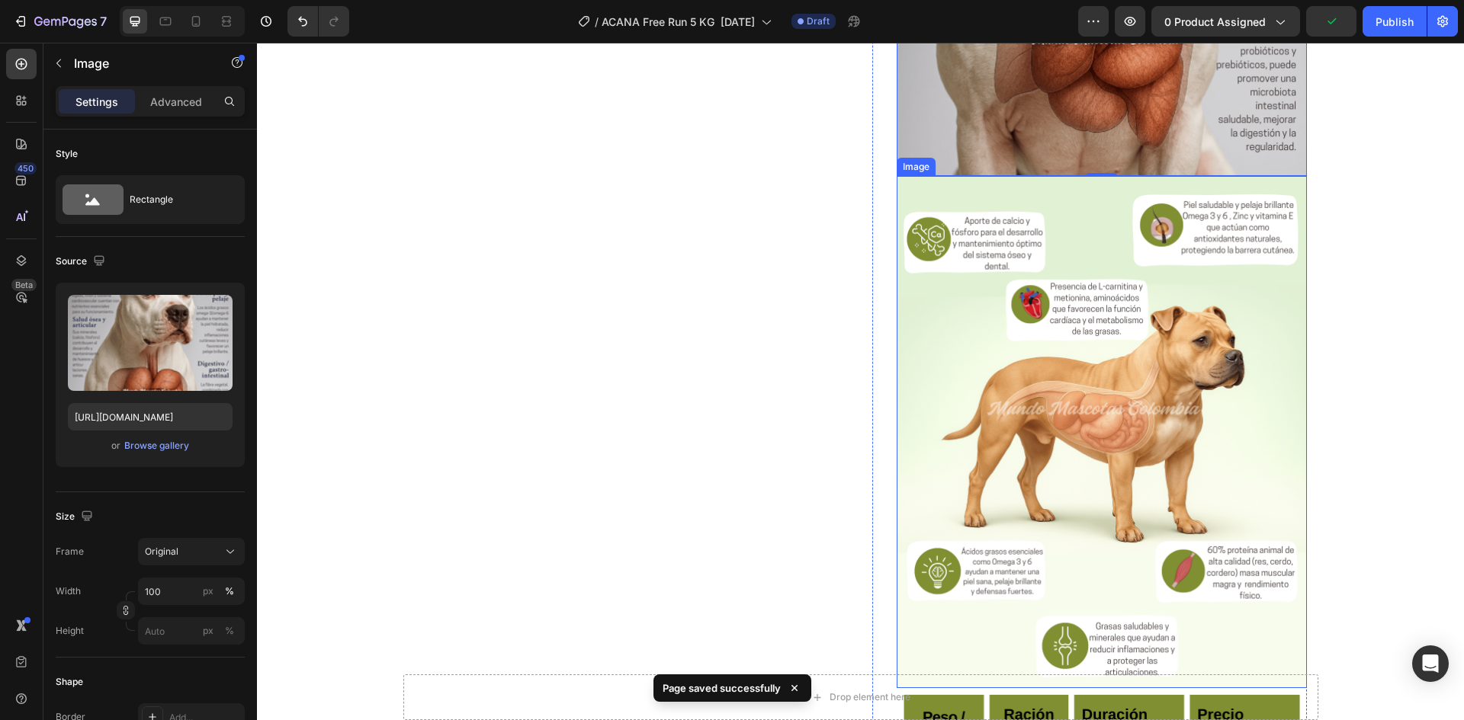
click at [1076, 334] on img at bounding box center [1101, 432] width 410 height 513
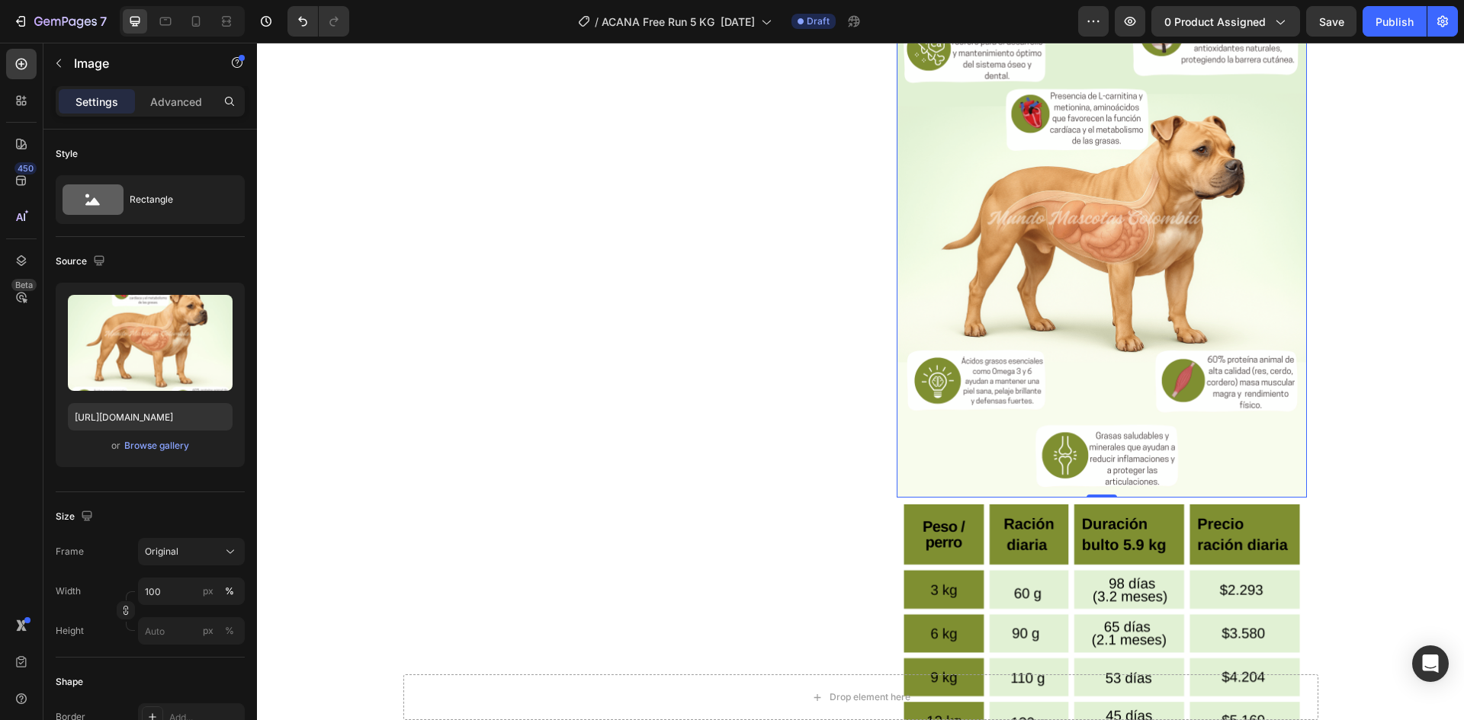
scroll to position [2516, 0]
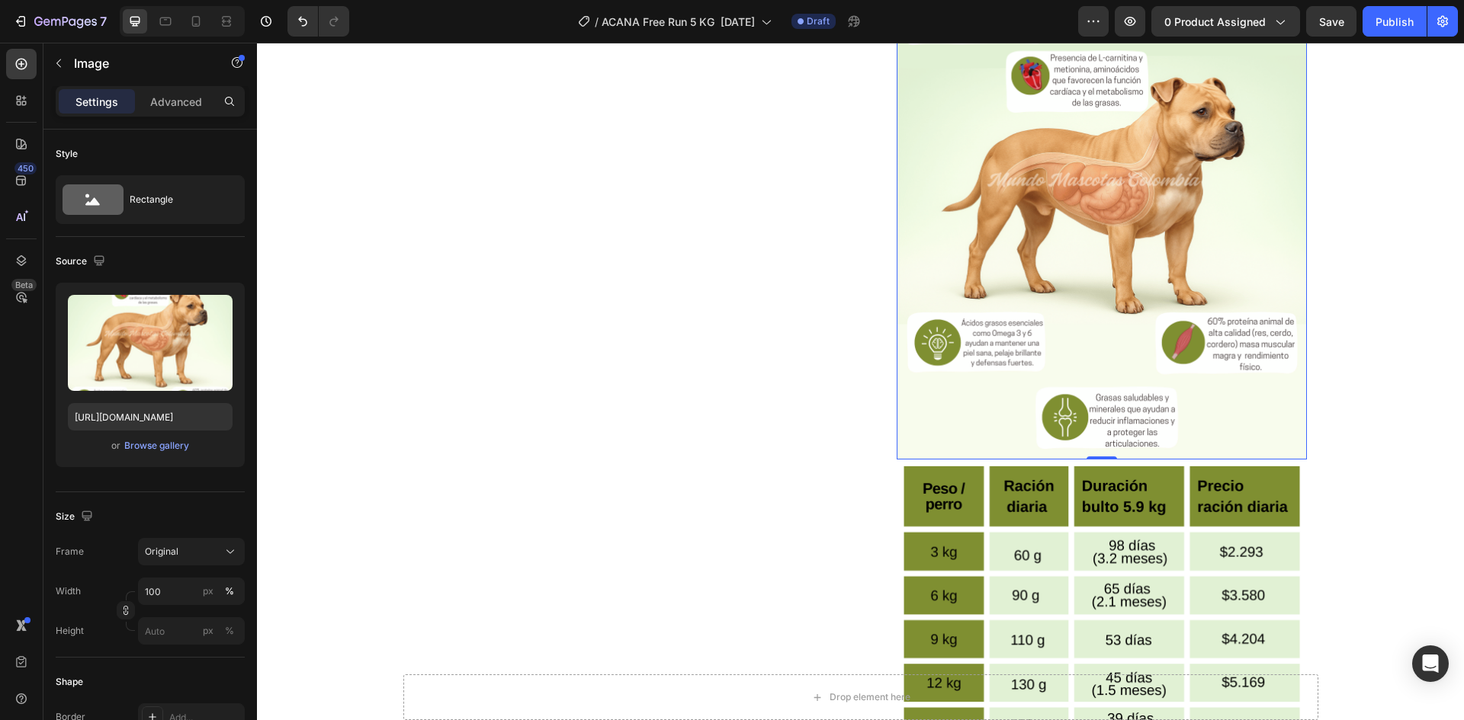
click at [1171, 278] on img at bounding box center [1101, 203] width 410 height 513
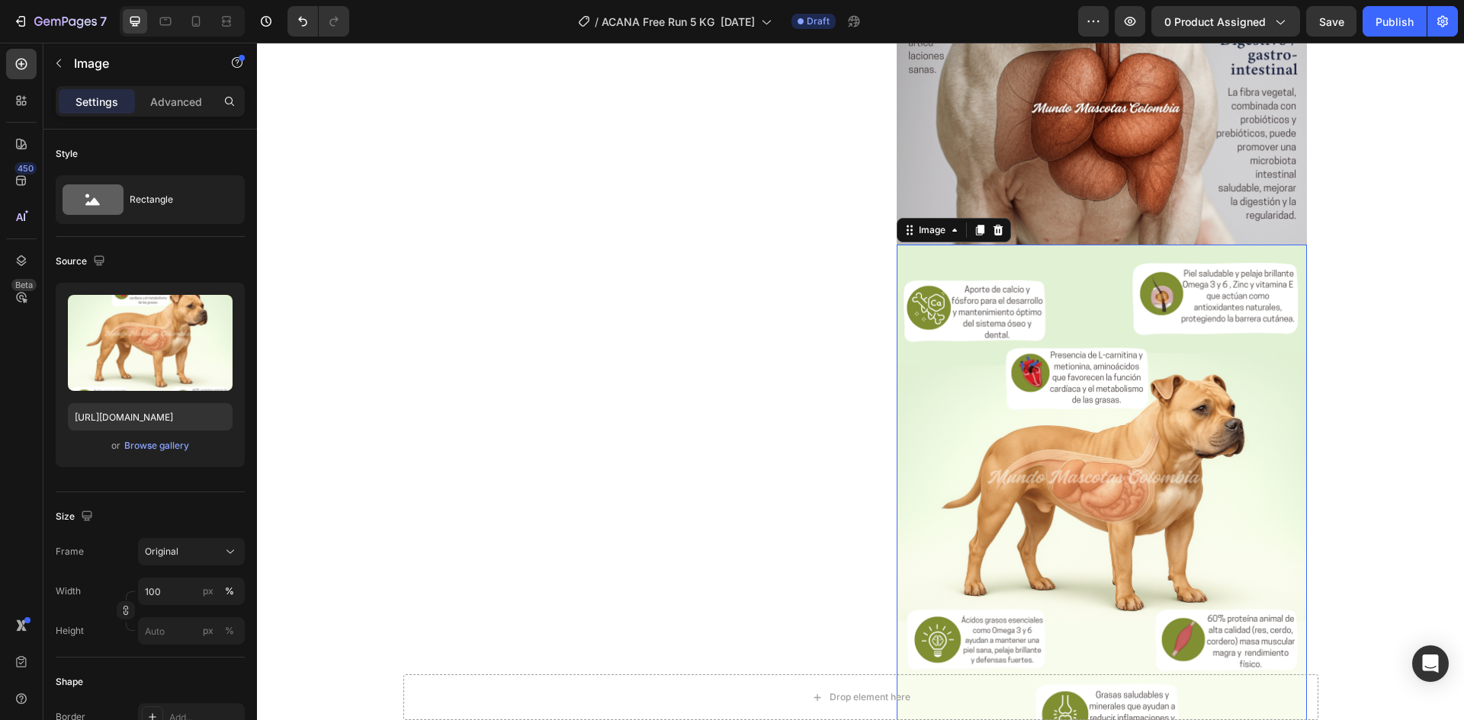
scroll to position [2287, 0]
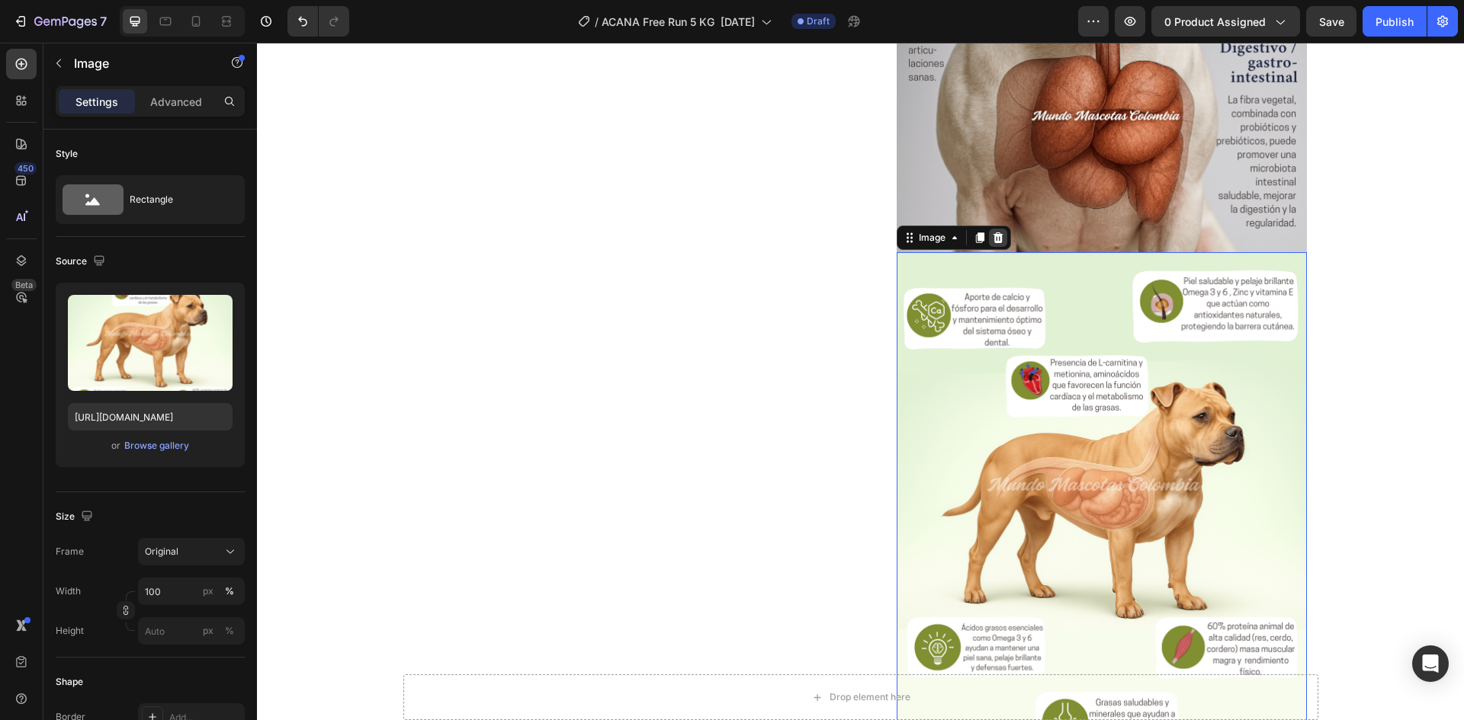
click at [996, 241] on icon at bounding box center [998, 237] width 10 height 11
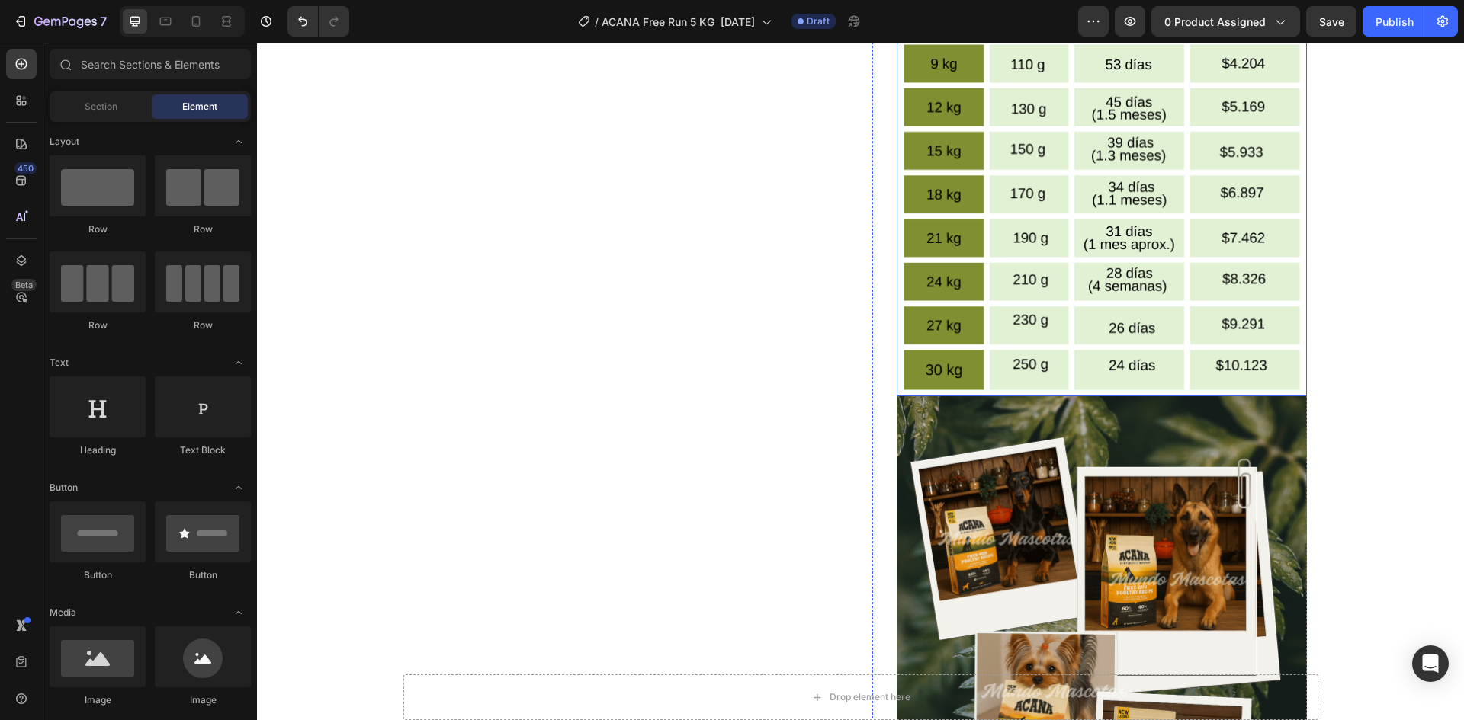
scroll to position [2668, 0]
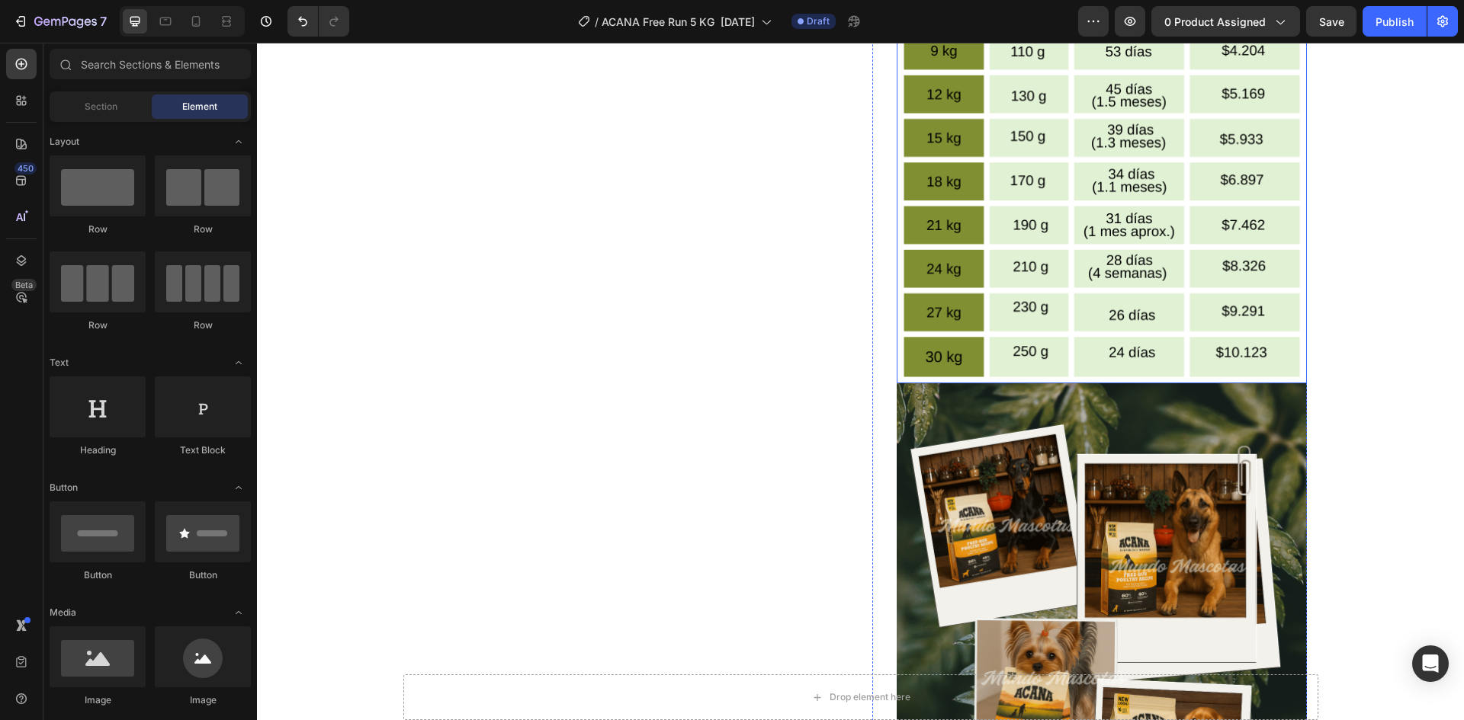
click at [1082, 305] on img at bounding box center [1101, 127] width 410 height 513
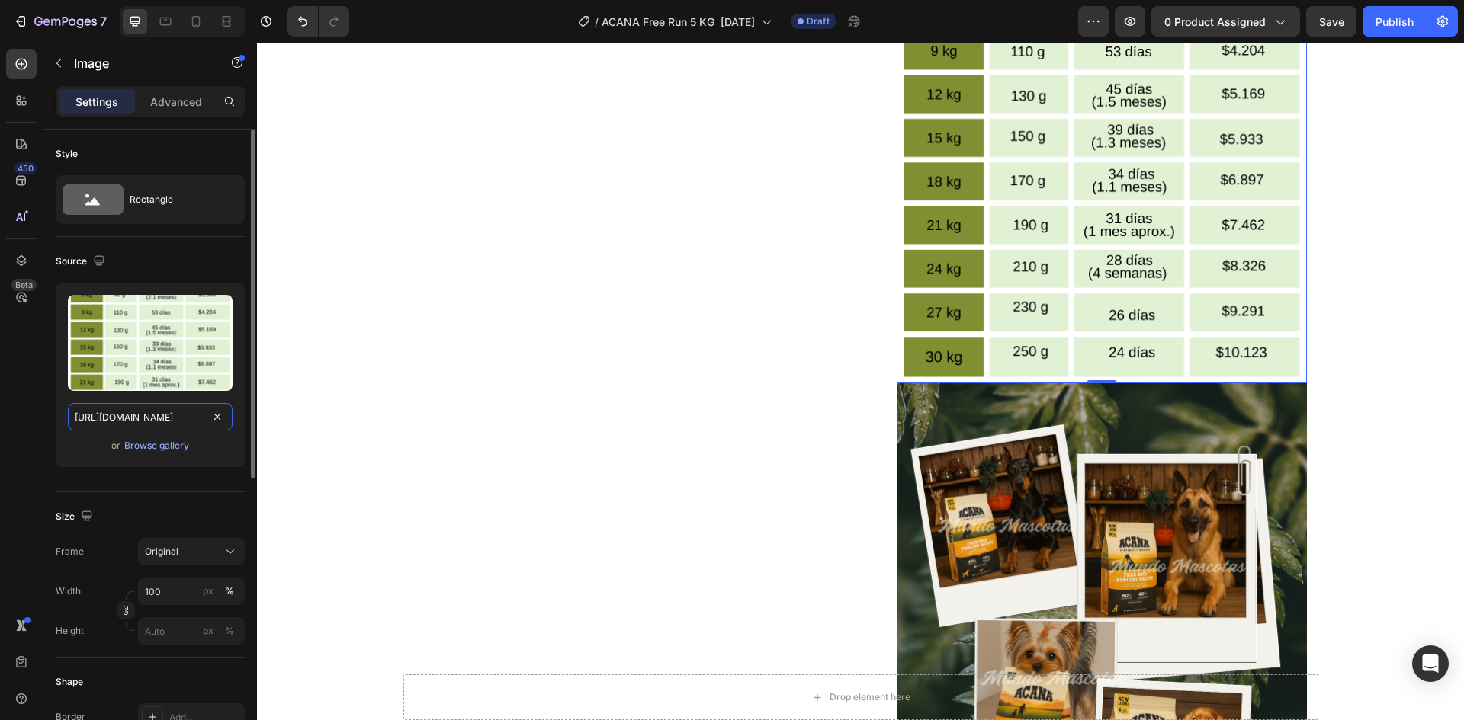
click at [167, 419] on input "[URL][DOMAIN_NAME]" at bounding box center [150, 416] width 165 height 27
paste input "tabla_PAQUETE_SEMI_BULTO.png?v=1758915226"
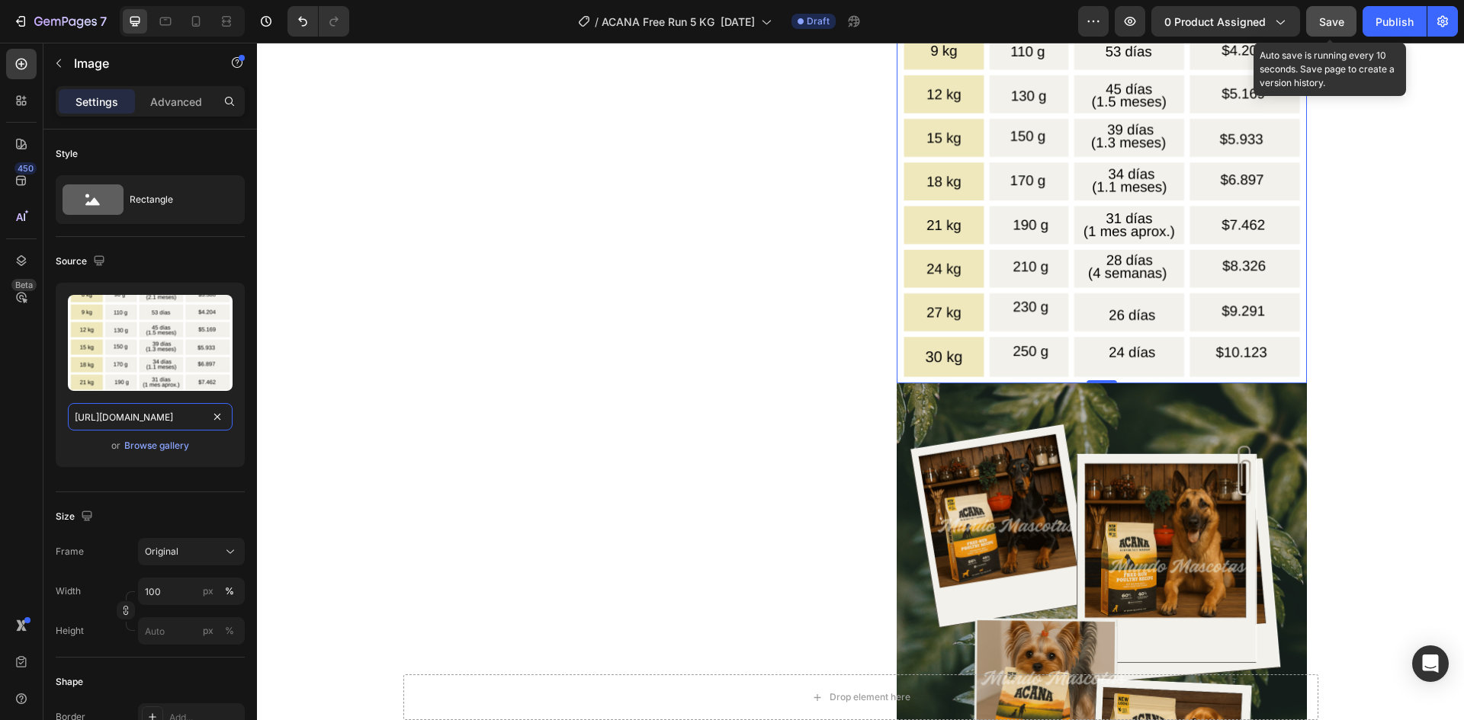
type input "[URL][DOMAIN_NAME]"
click at [1331, 14] on div "Save" at bounding box center [1331, 22] width 25 height 16
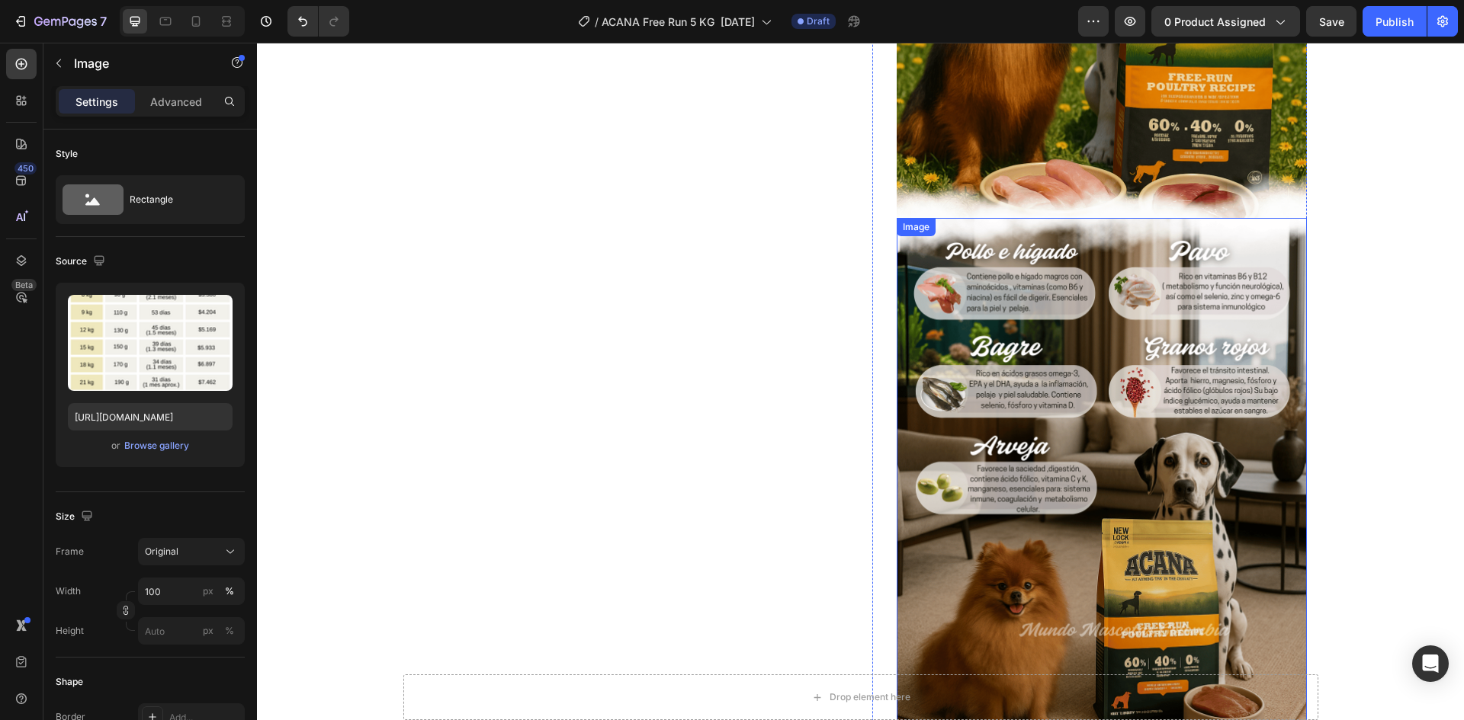
scroll to position [991, 0]
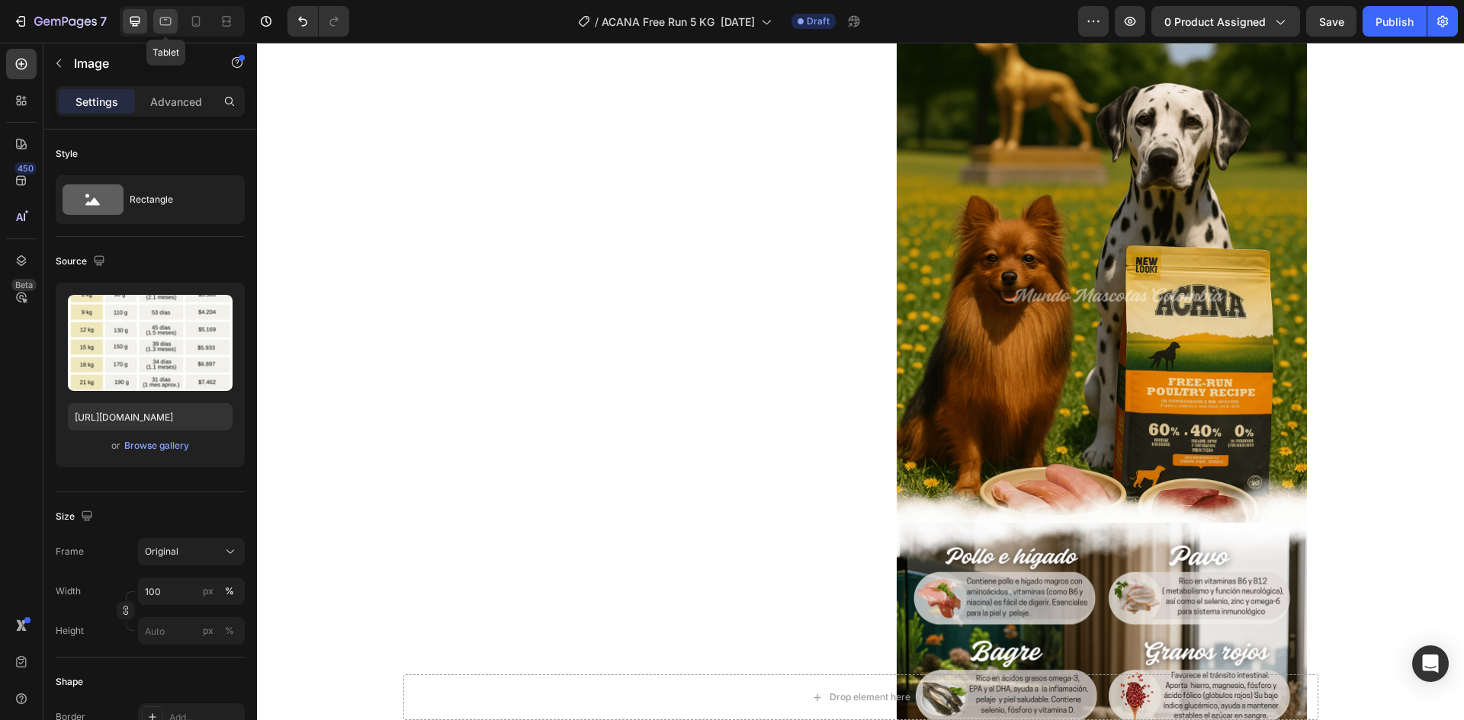
click at [165, 21] on icon at bounding box center [165, 21] width 15 height 15
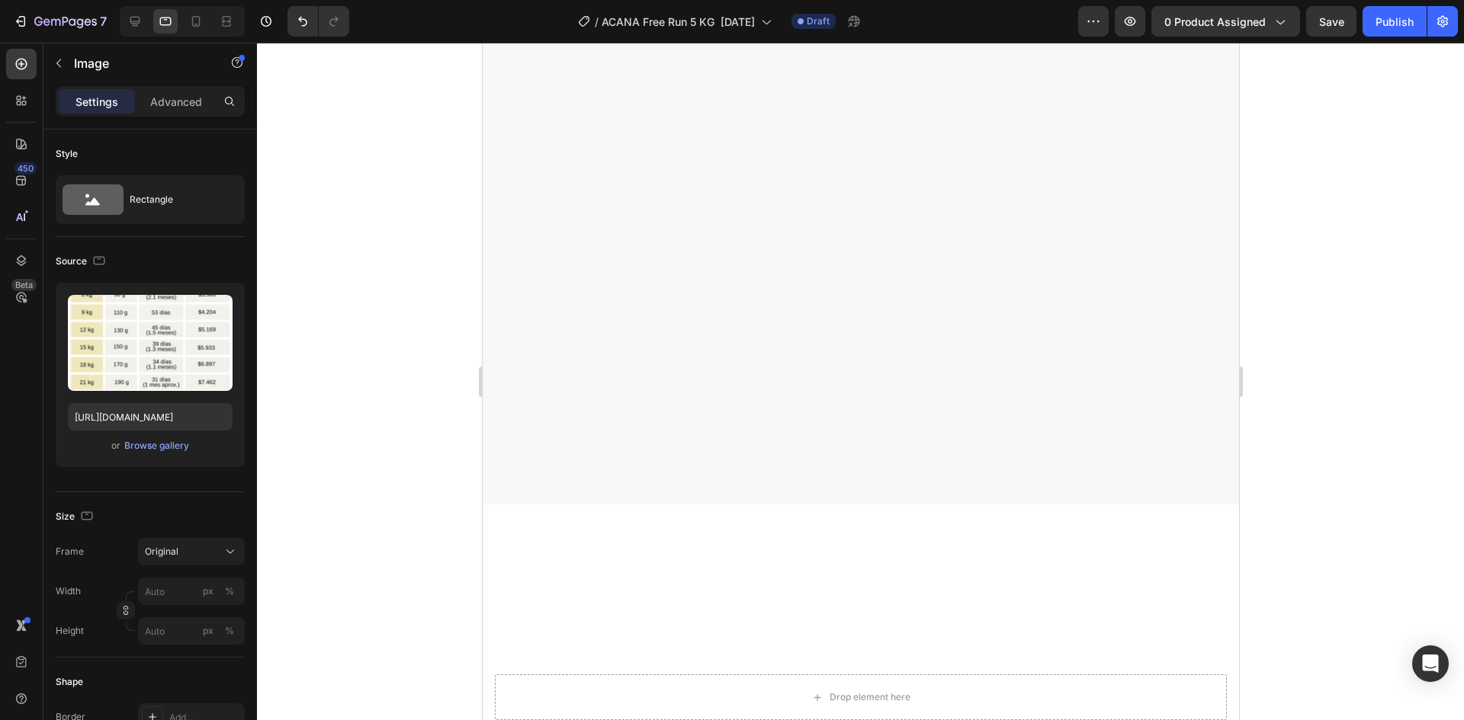
scroll to position [2005, 0]
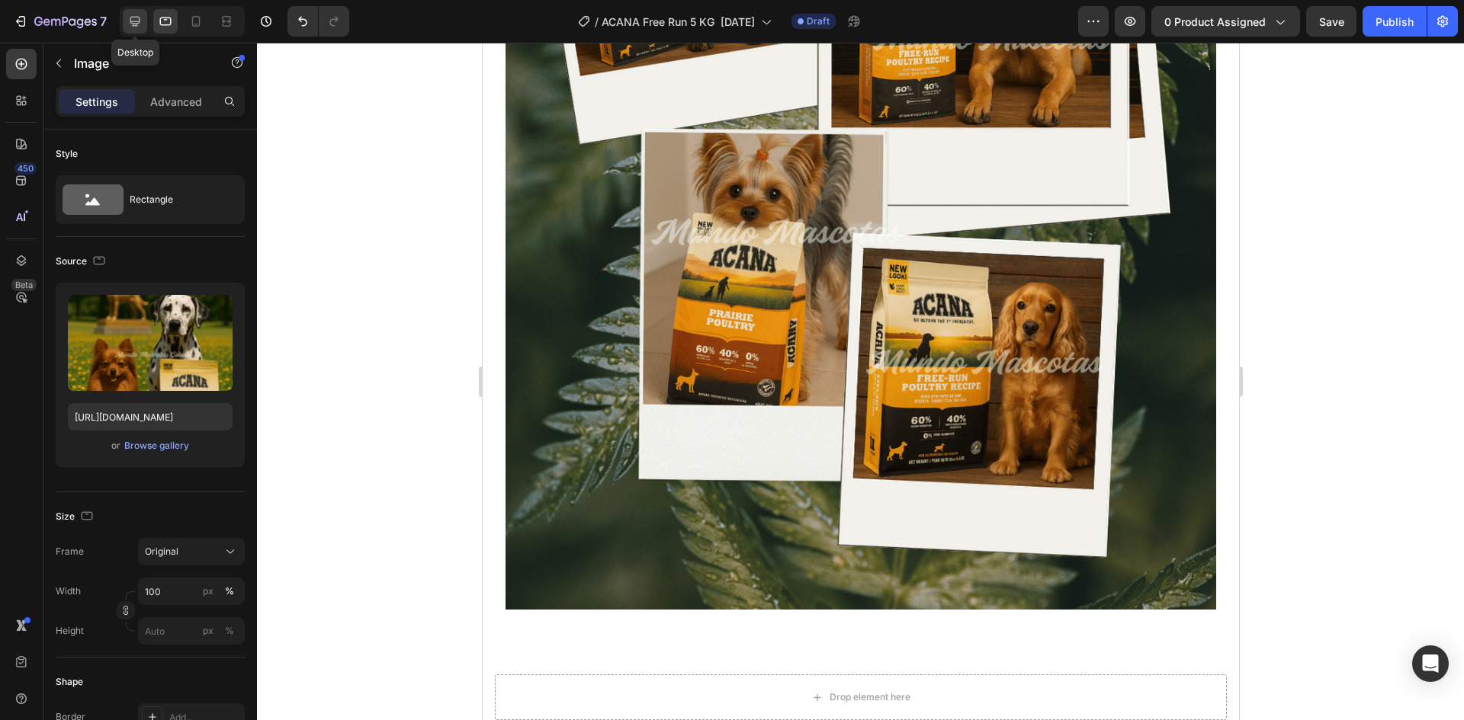
click at [135, 30] on div at bounding box center [135, 21] width 24 height 24
type input "[URL][DOMAIN_NAME]"
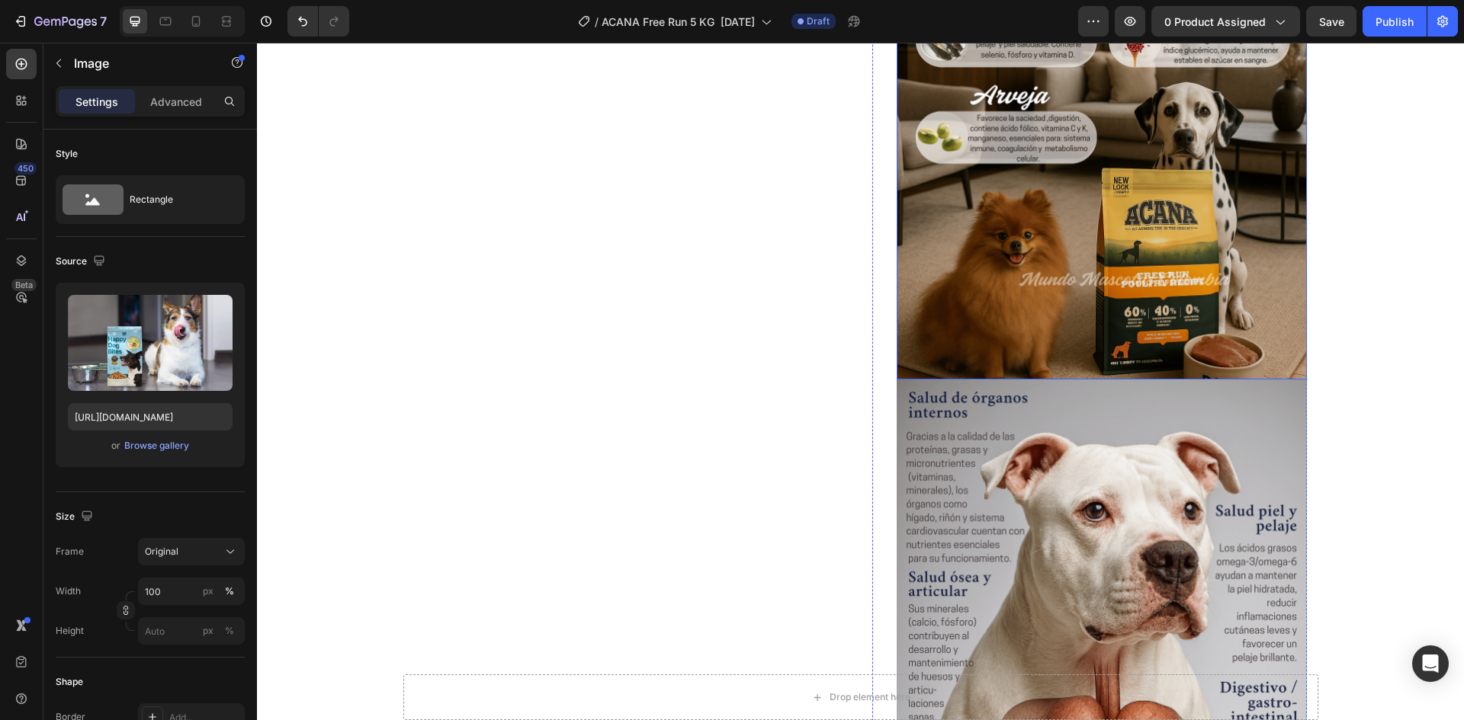
scroll to position [1342, 0]
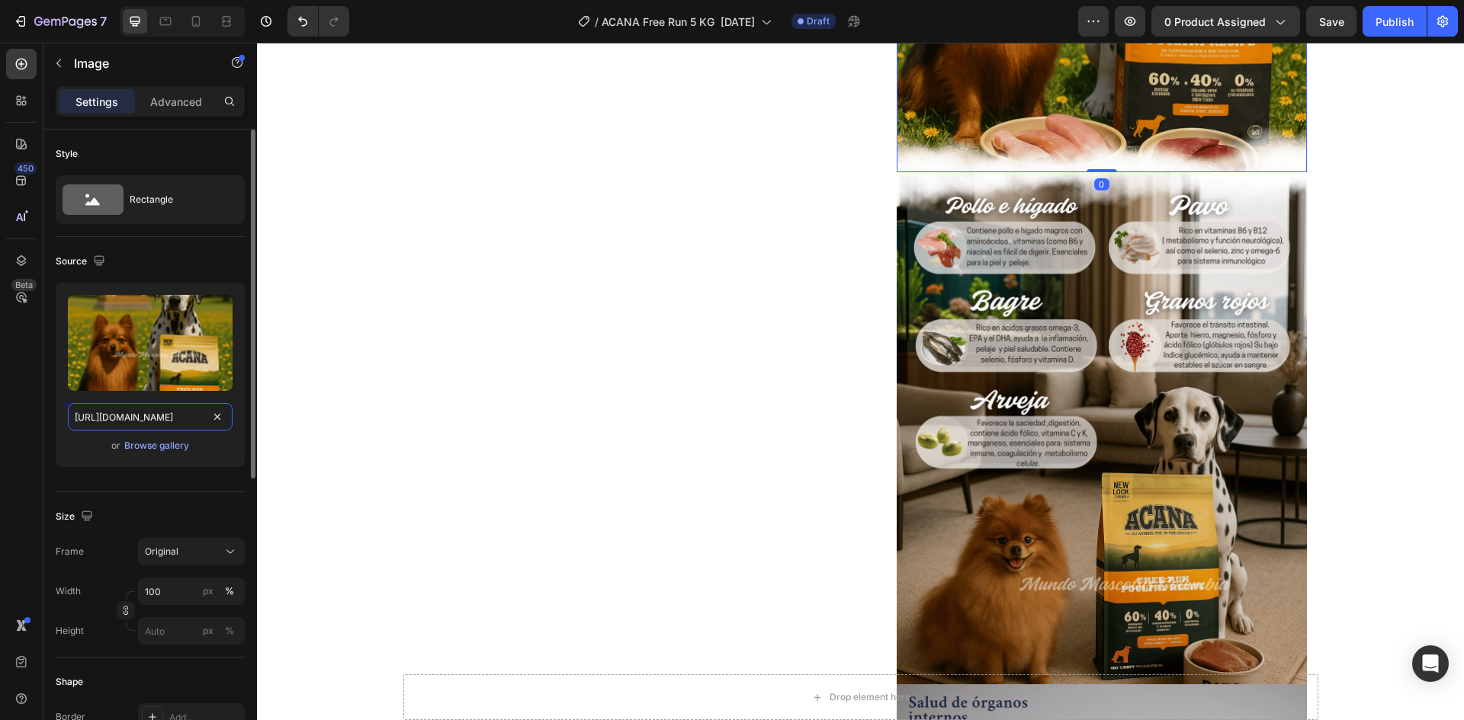
click at [133, 428] on input "[URL][DOMAIN_NAME]" at bounding box center [150, 416] width 165 height 27
click at [165, 25] on icon at bounding box center [165, 22] width 11 height 8
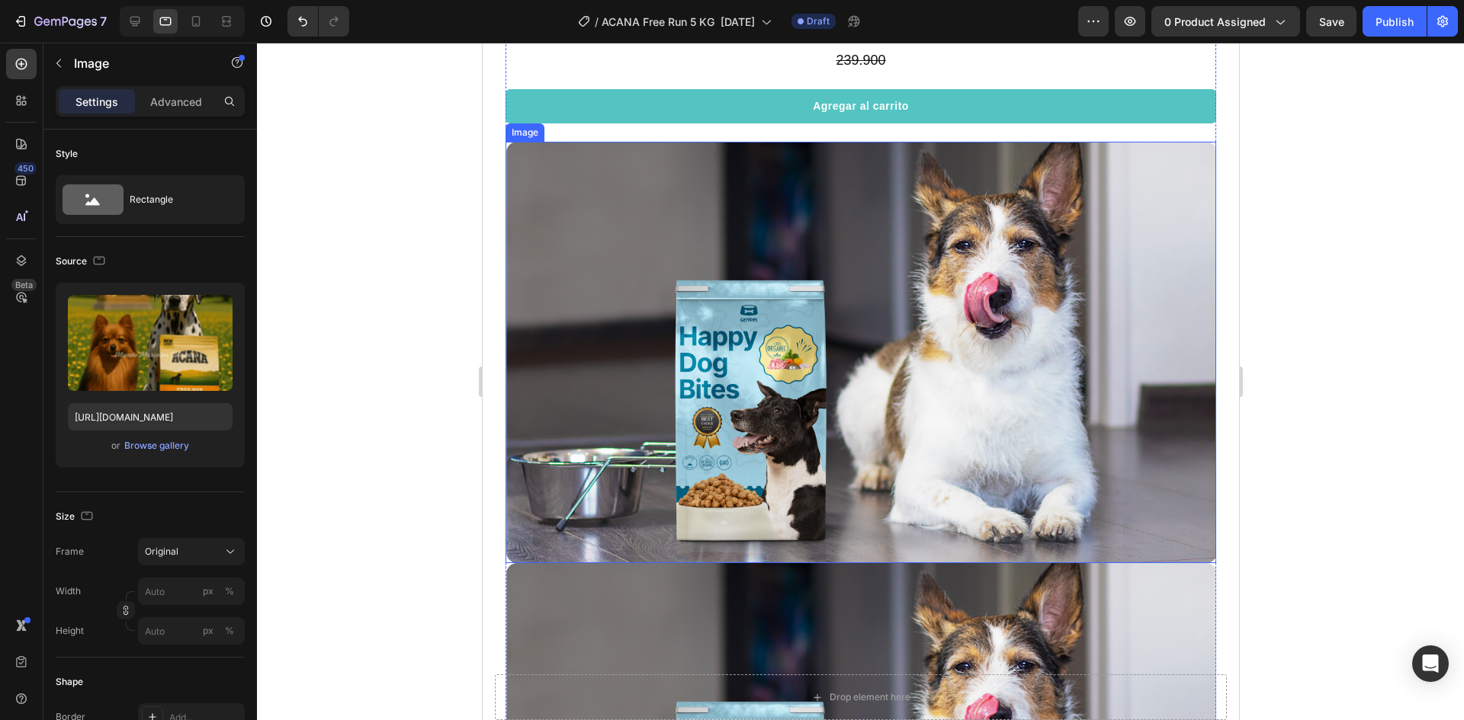
scroll to position [1669, 0]
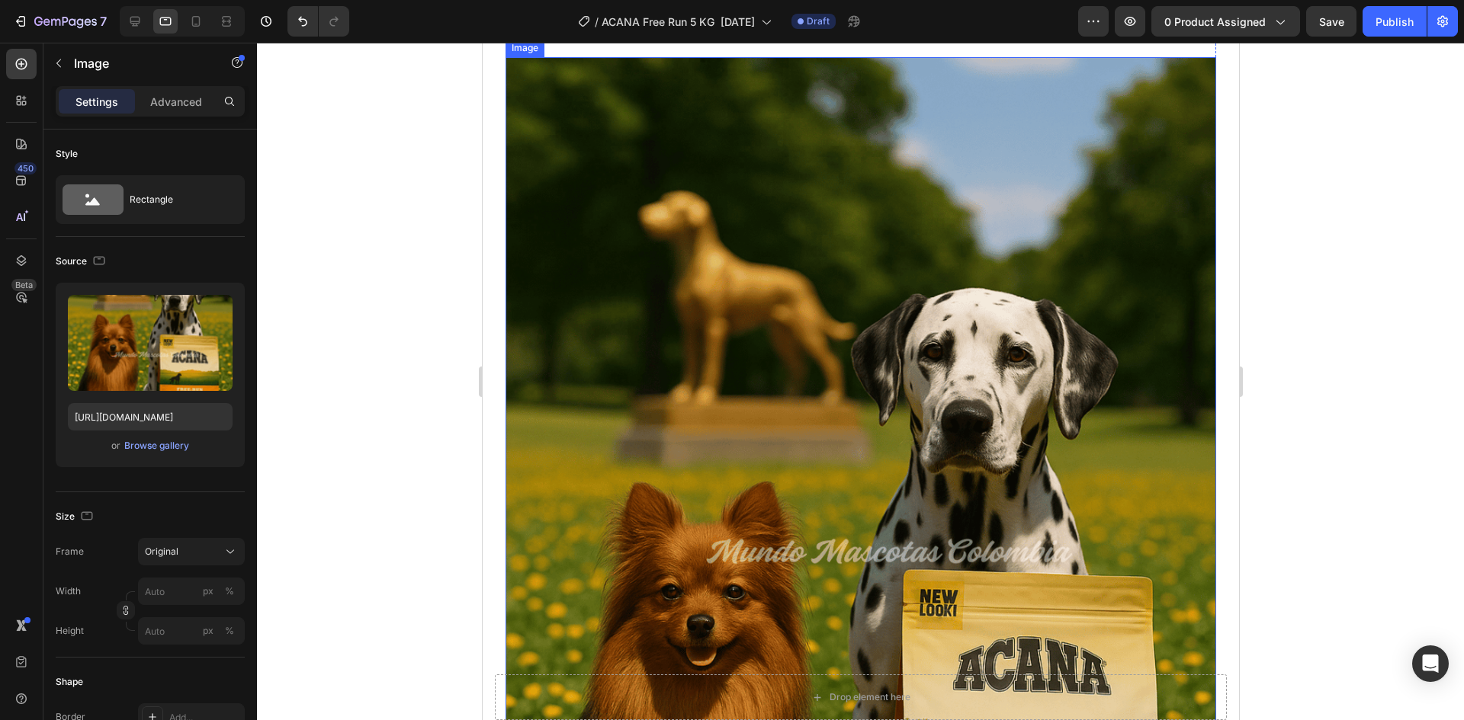
click at [743, 297] on img at bounding box center [860, 501] width 710 height 888
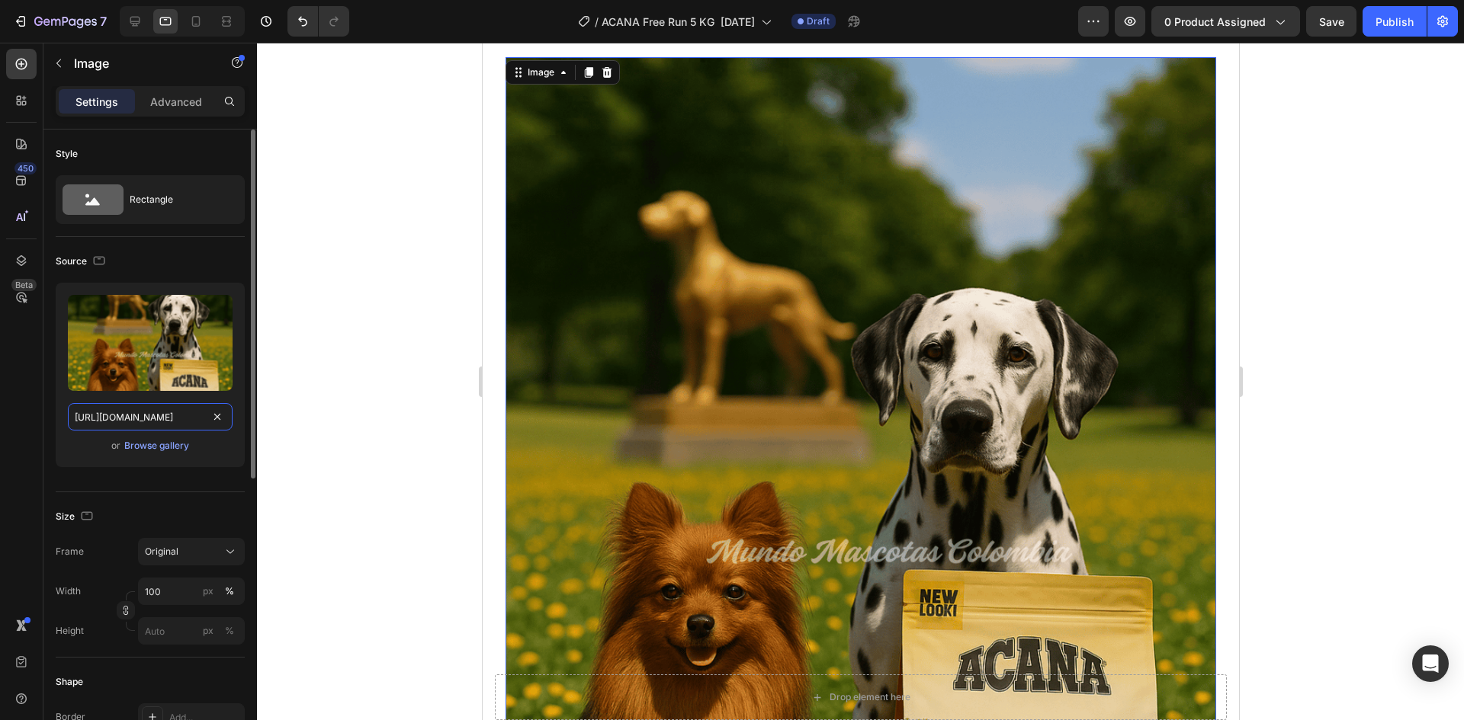
click at [136, 423] on input "[URL][DOMAIN_NAME]" at bounding box center [150, 416] width 165 height 27
paste input "portada_3.png?v=1758848150"
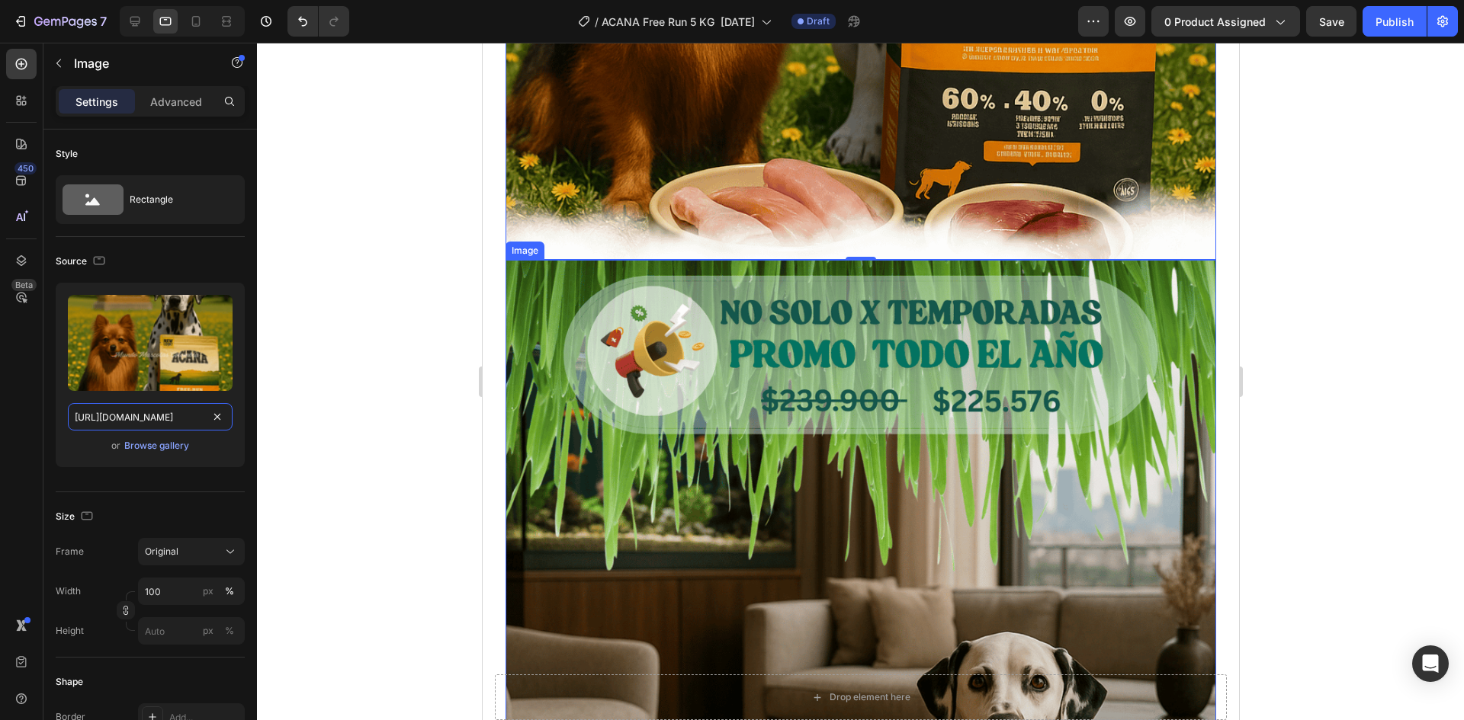
scroll to position [2356, 0]
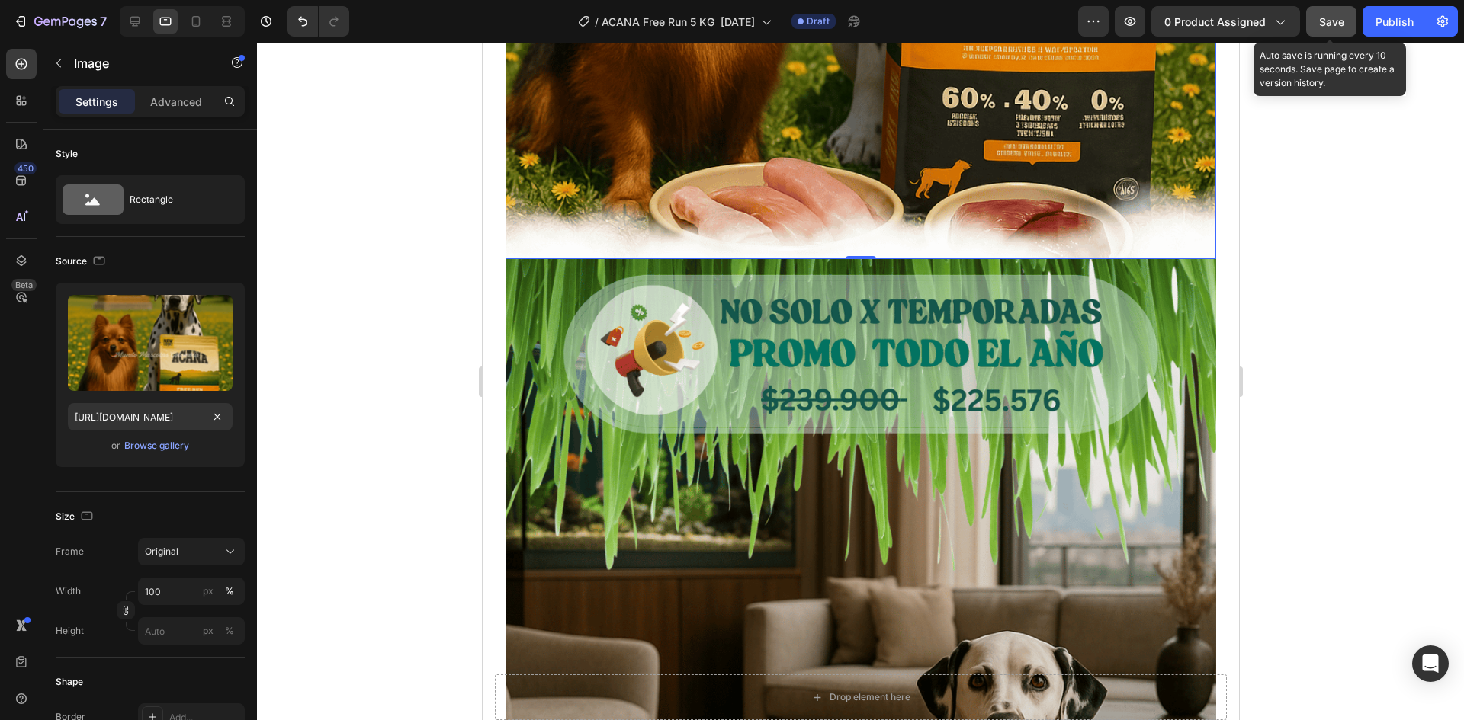
click at [1335, 15] on span "Save" at bounding box center [1331, 21] width 25 height 13
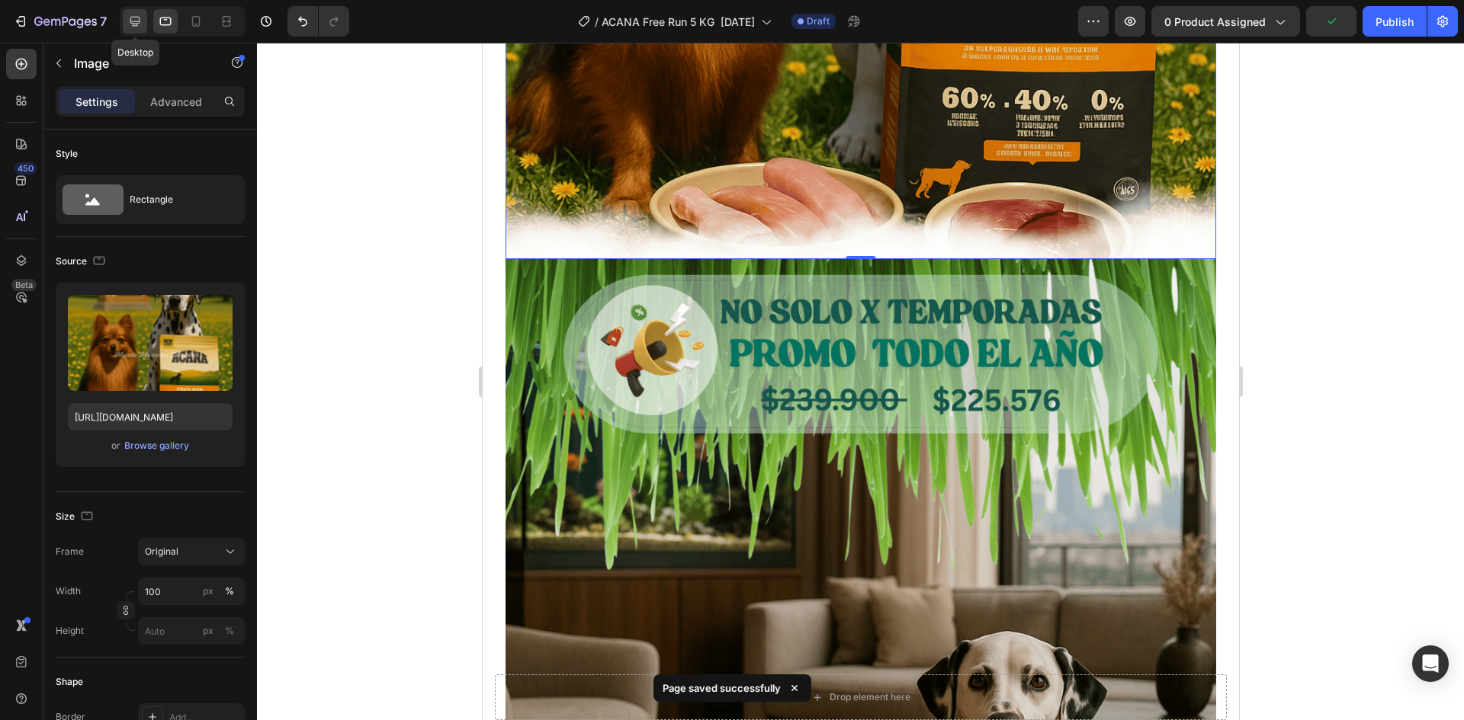
click at [133, 21] on icon at bounding box center [135, 22] width 10 height 10
type input "[URL][DOMAIN_NAME]"
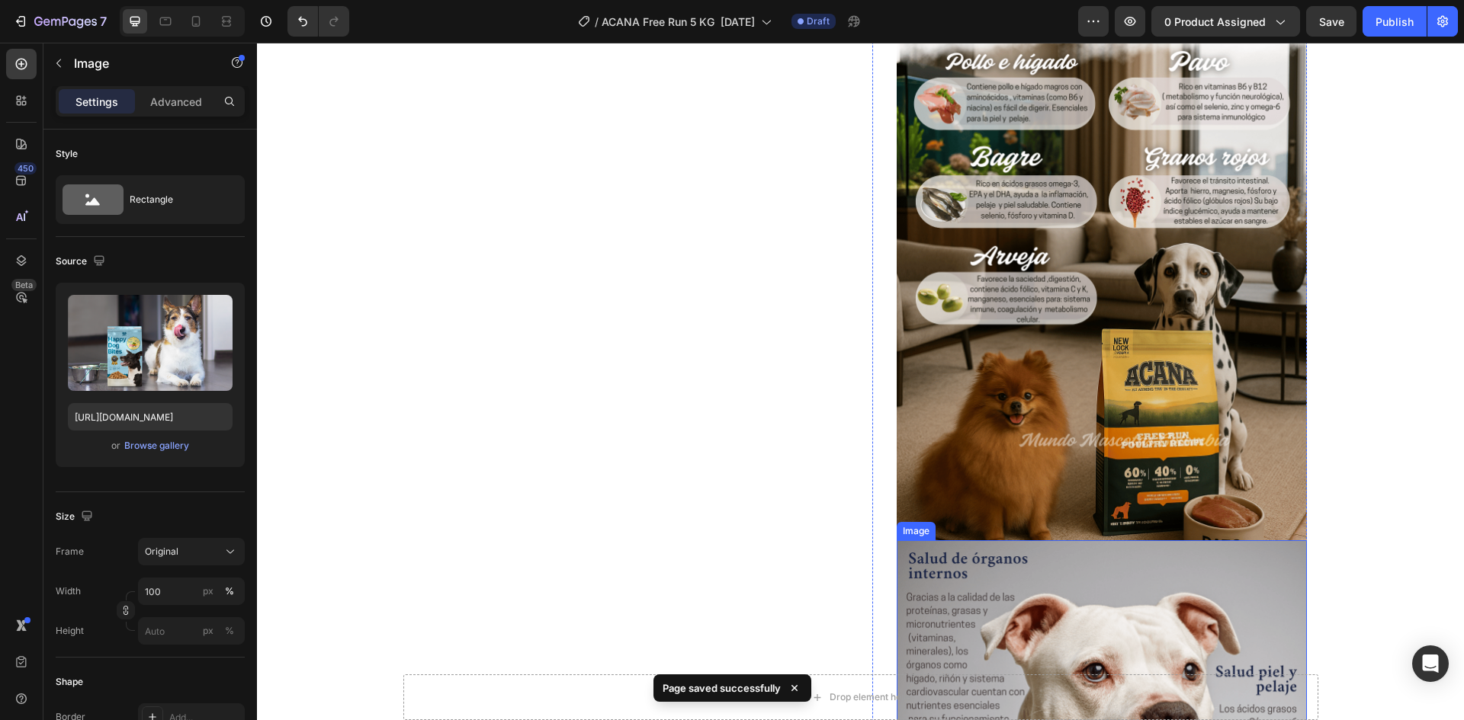
scroll to position [1464, 0]
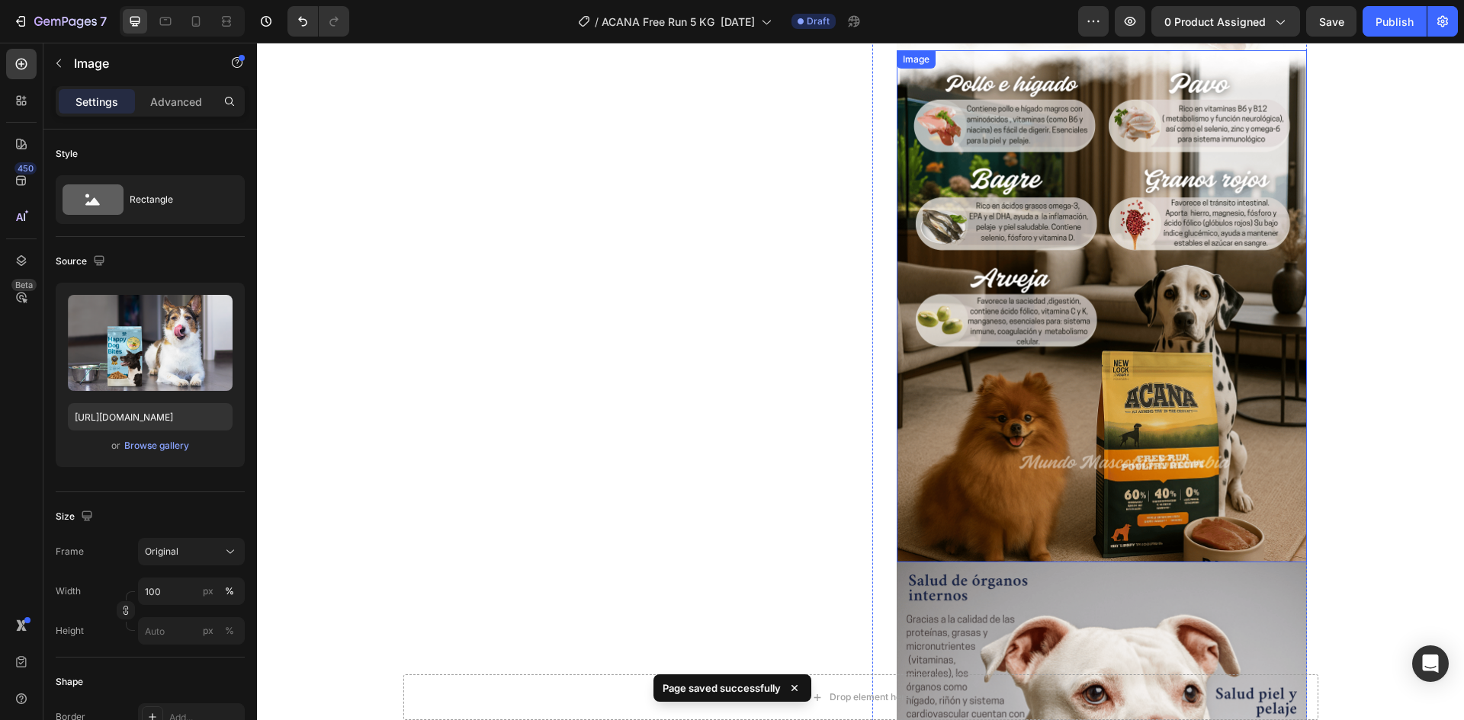
click at [1095, 230] on img at bounding box center [1101, 306] width 410 height 513
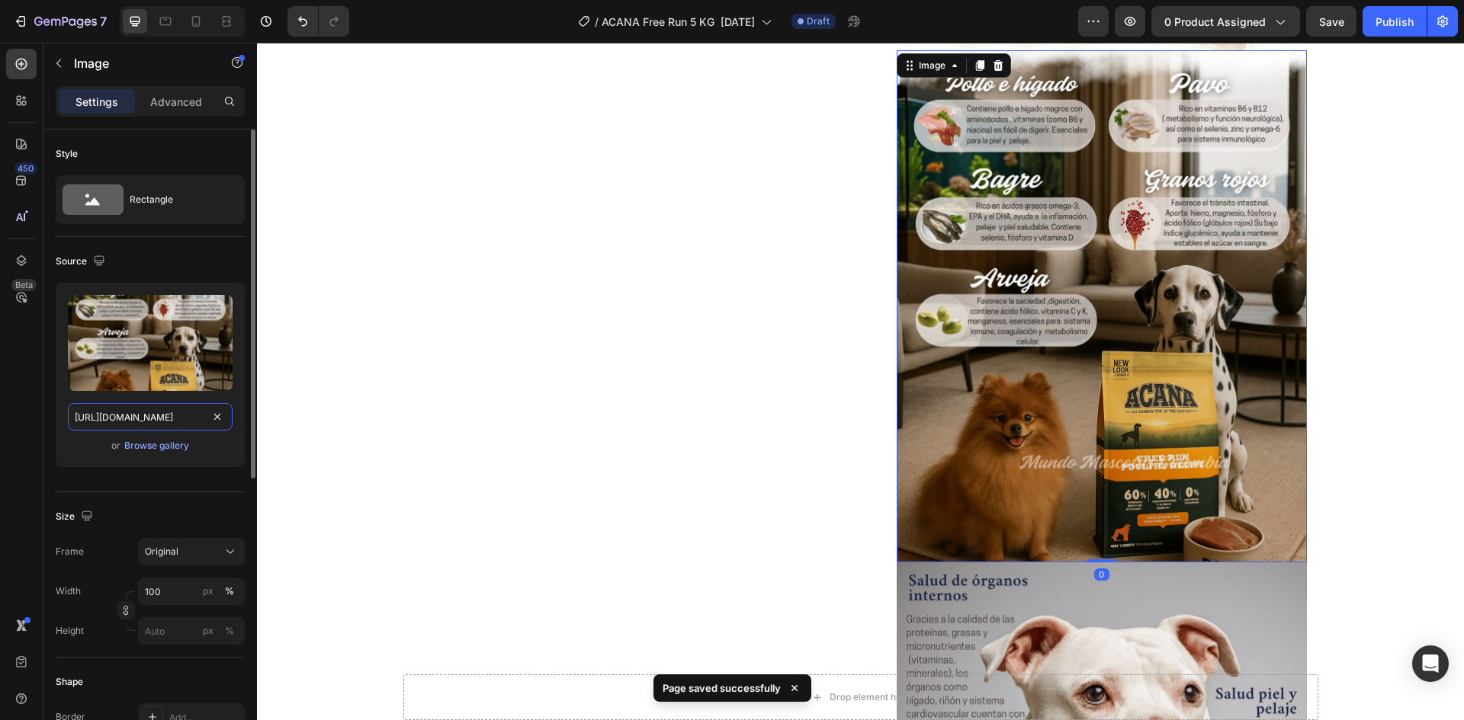
click at [163, 418] on input "[URL][DOMAIN_NAME]" at bounding box center [150, 416] width 165 height 27
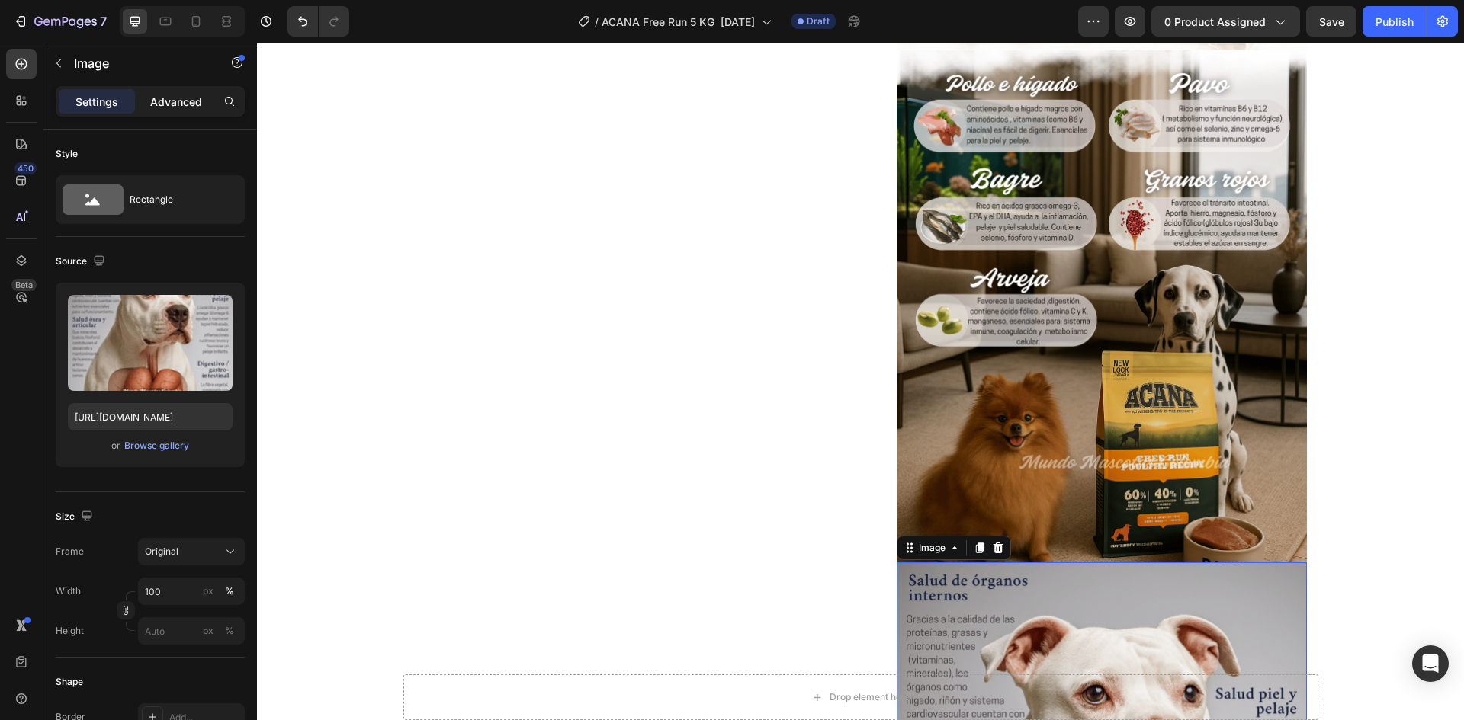
click at [167, 94] on p "Advanced" at bounding box center [176, 102] width 52 height 16
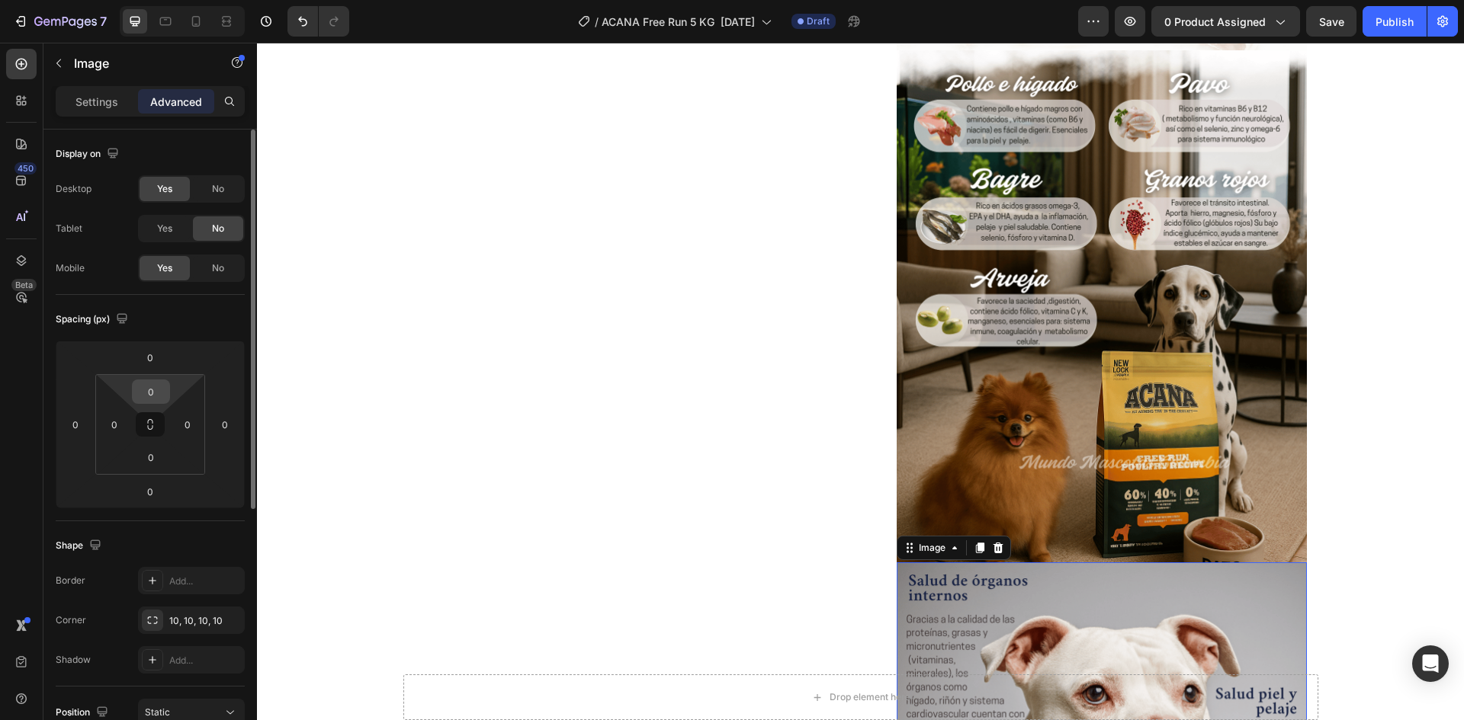
click at [144, 396] on input "0" at bounding box center [151, 391] width 30 height 23
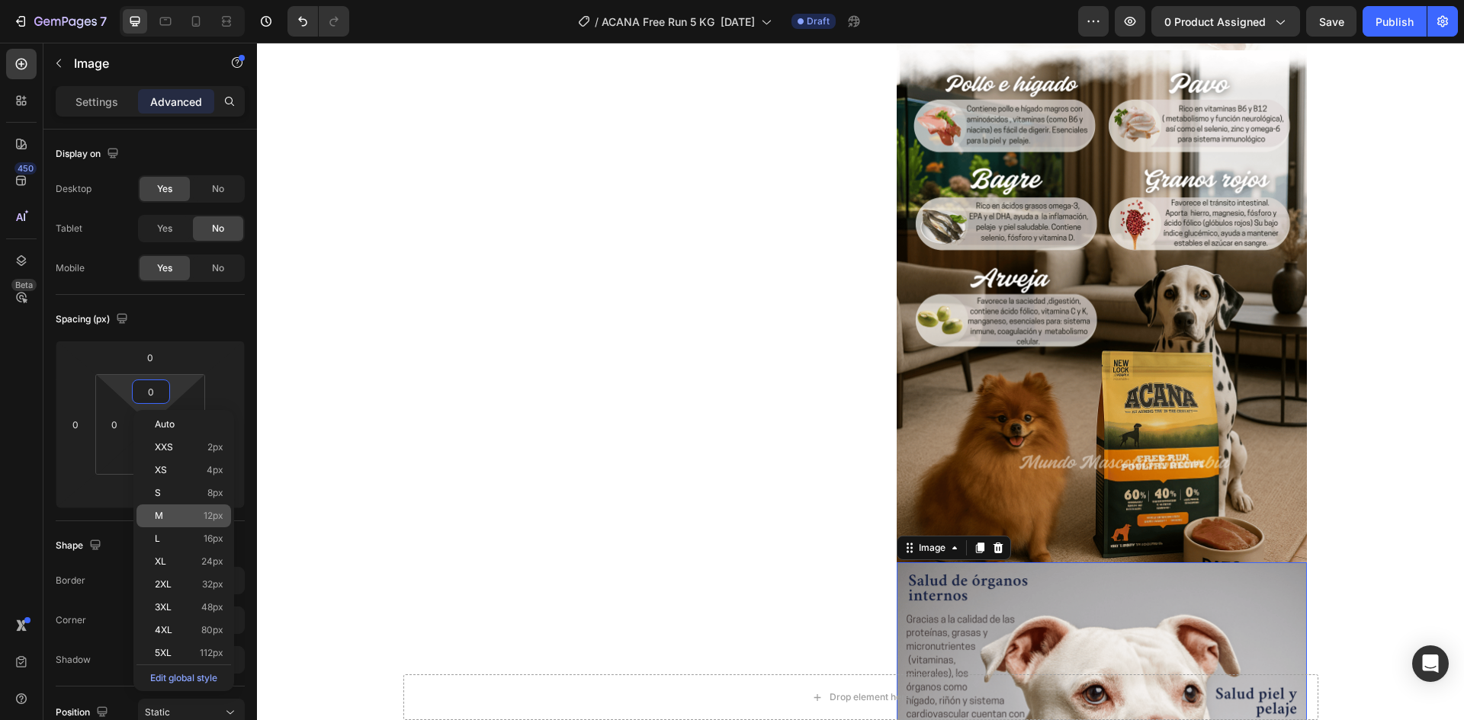
click at [205, 511] on span "12px" at bounding box center [214, 516] width 20 height 11
type input "12"
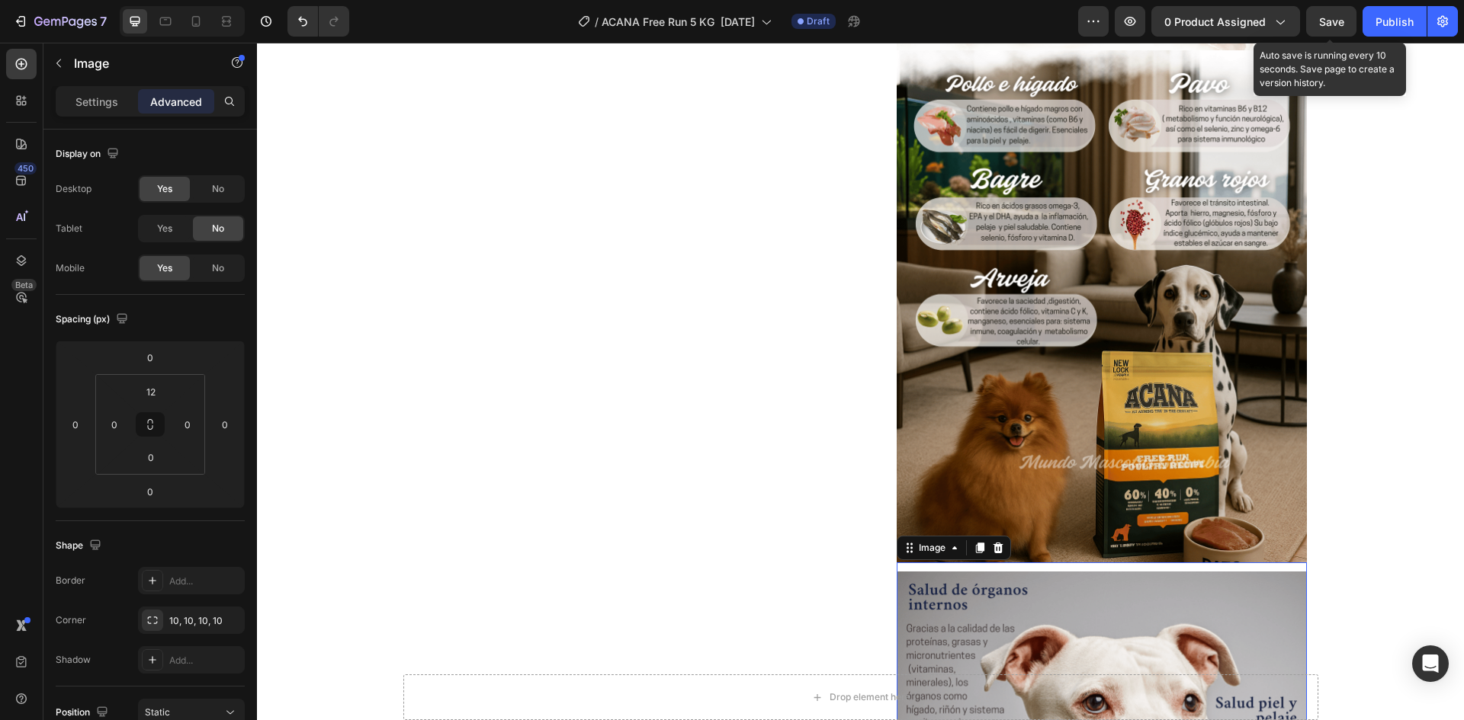
click at [1332, 23] on span "Save" at bounding box center [1331, 21] width 25 height 13
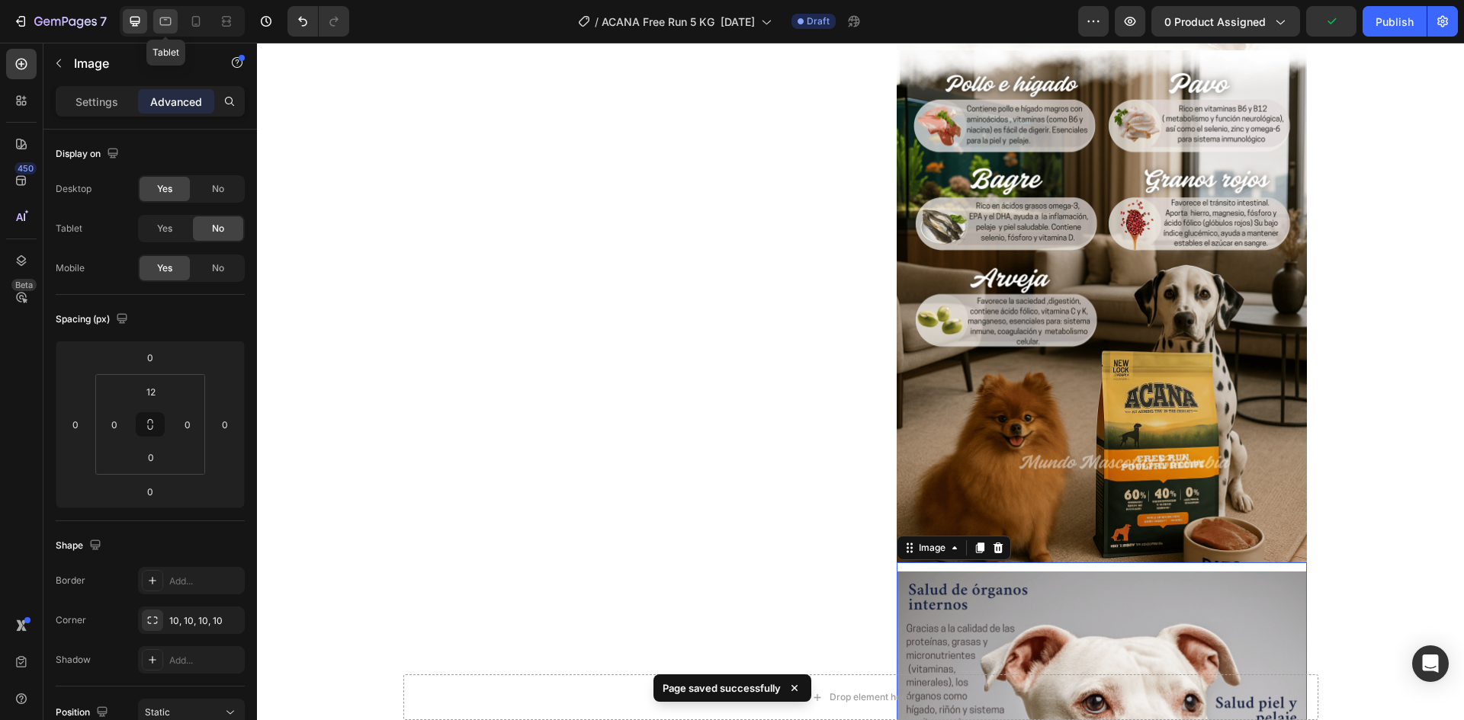
click at [165, 20] on icon at bounding box center [166, 20] width 4 height 2
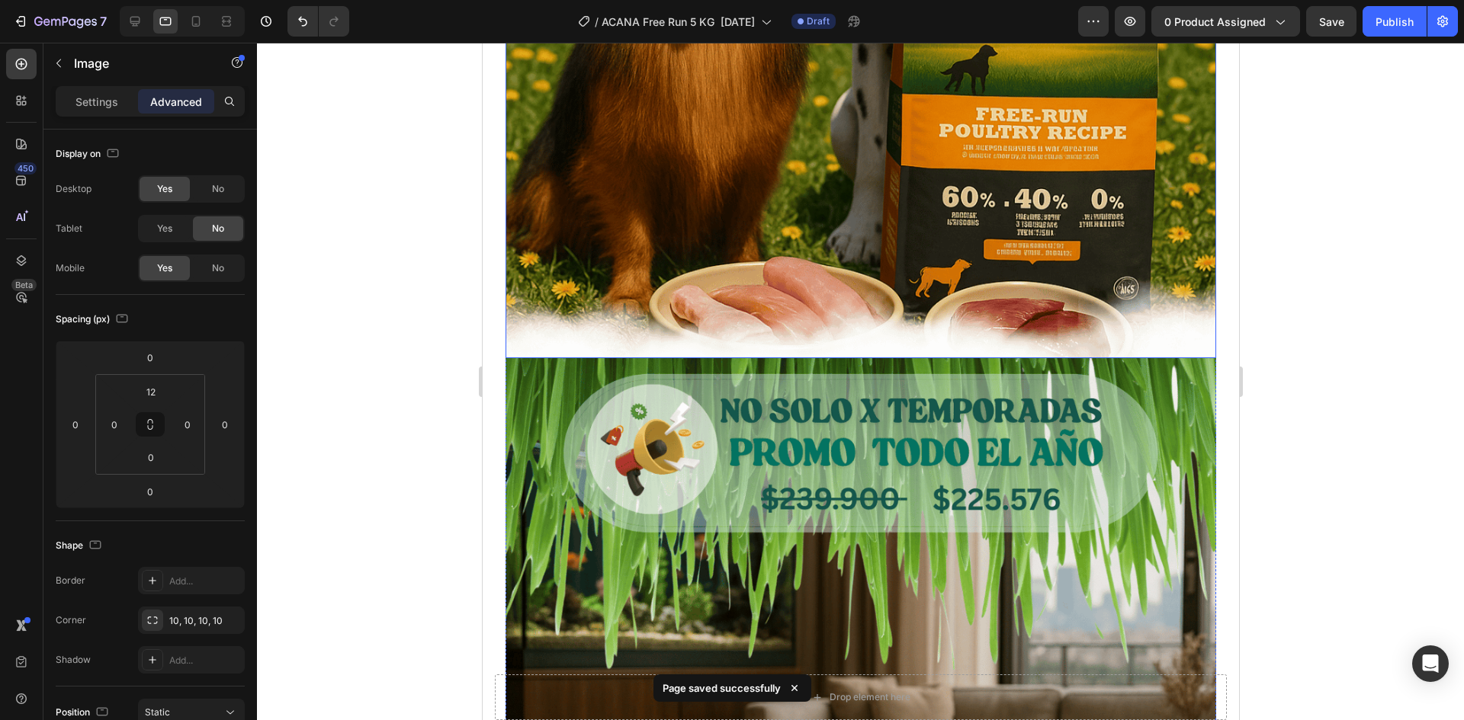
scroll to position [2622, 0]
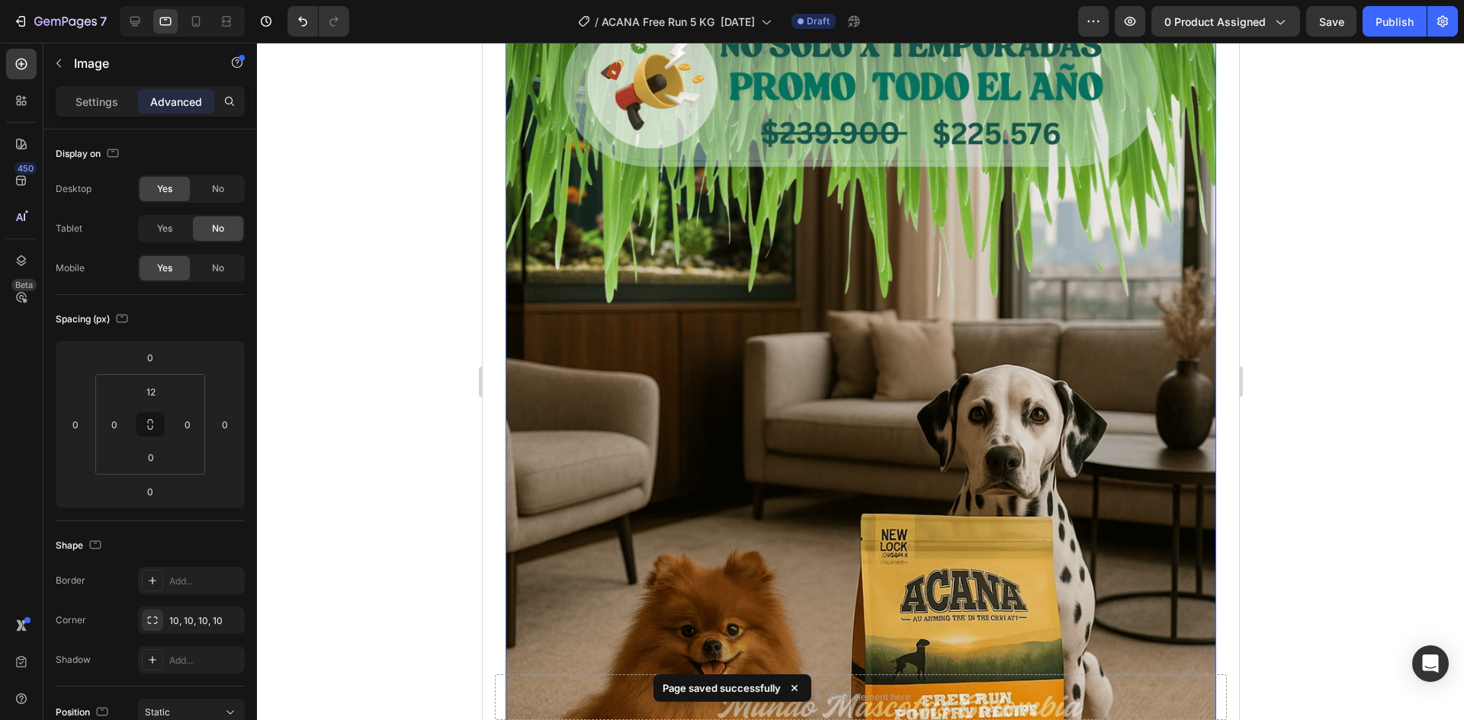
click at [951, 291] on img at bounding box center [860, 436] width 710 height 888
click at [88, 92] on div "Settings" at bounding box center [97, 101] width 76 height 24
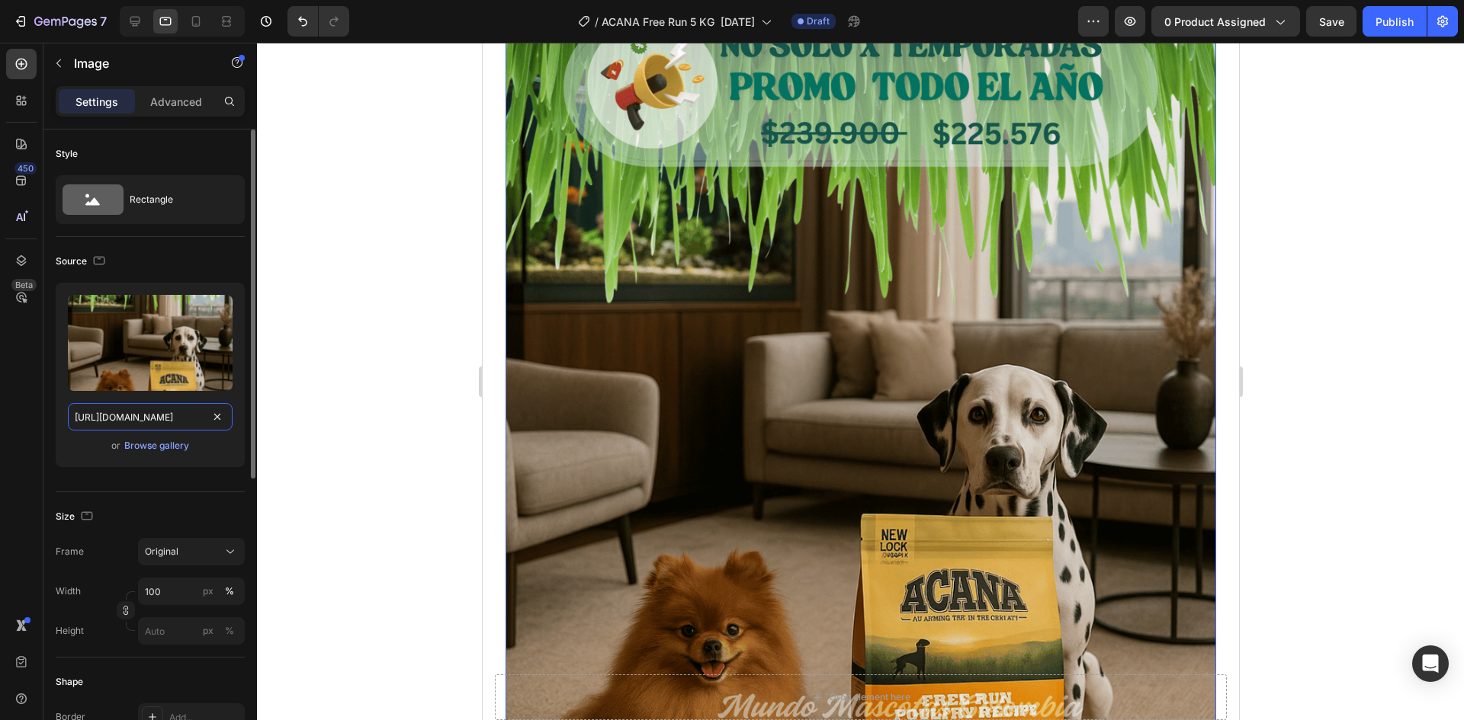
click at [153, 409] on input "[URL][DOMAIN_NAME]" at bounding box center [150, 416] width 165 height 27
paste input "ingredientes_33.png?v=1758848236"
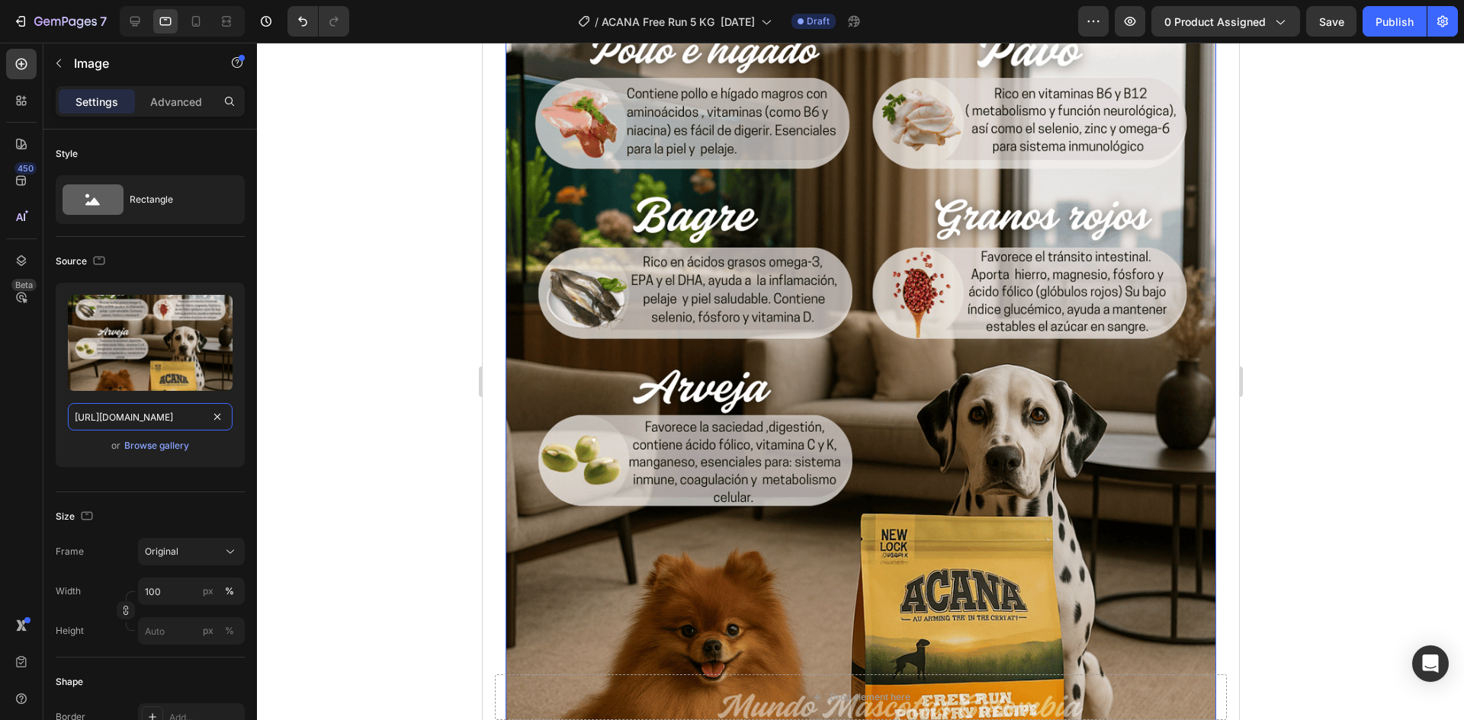
scroll to position [0, 383]
type input "[URL][DOMAIN_NAME]"
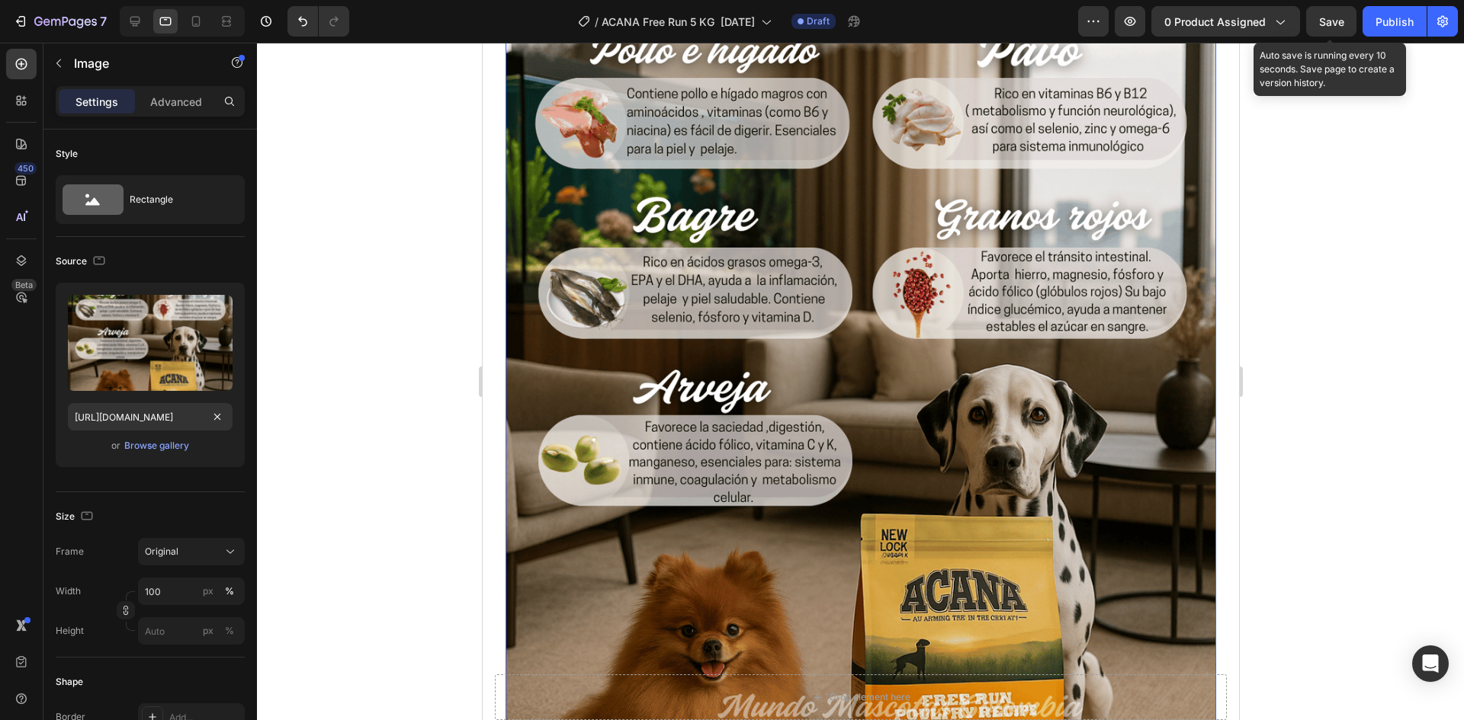
click at [1344, 21] on span "Save" at bounding box center [1331, 21] width 25 height 13
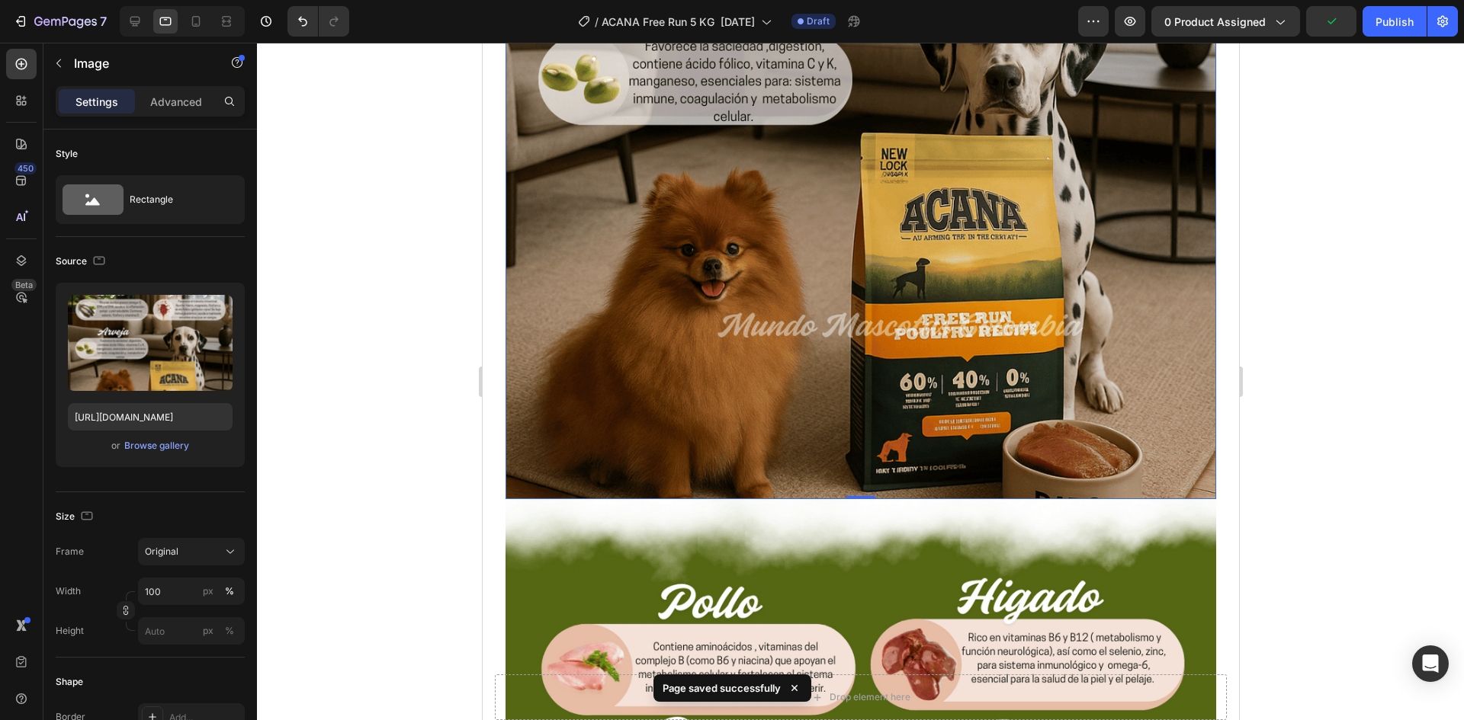
scroll to position [3308, 0]
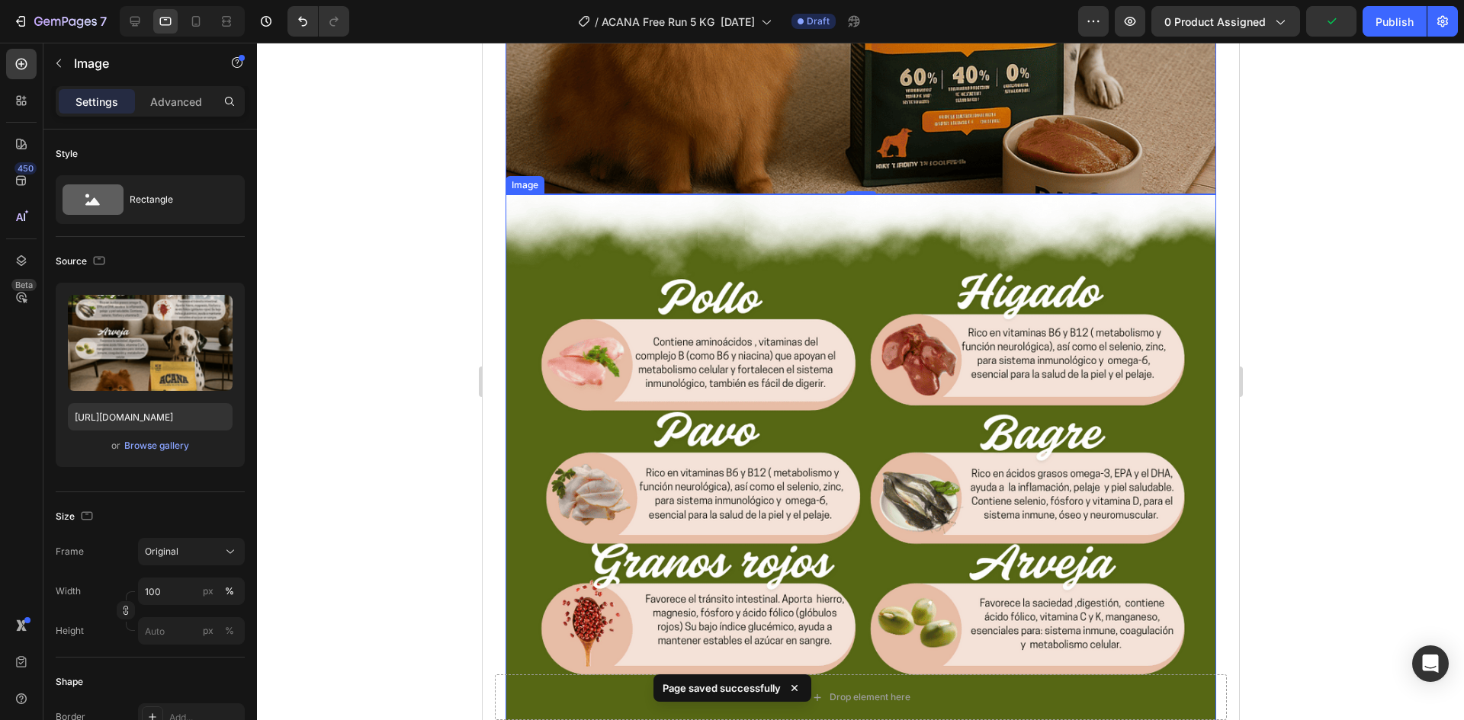
click at [798, 306] on img at bounding box center [860, 638] width 710 height 888
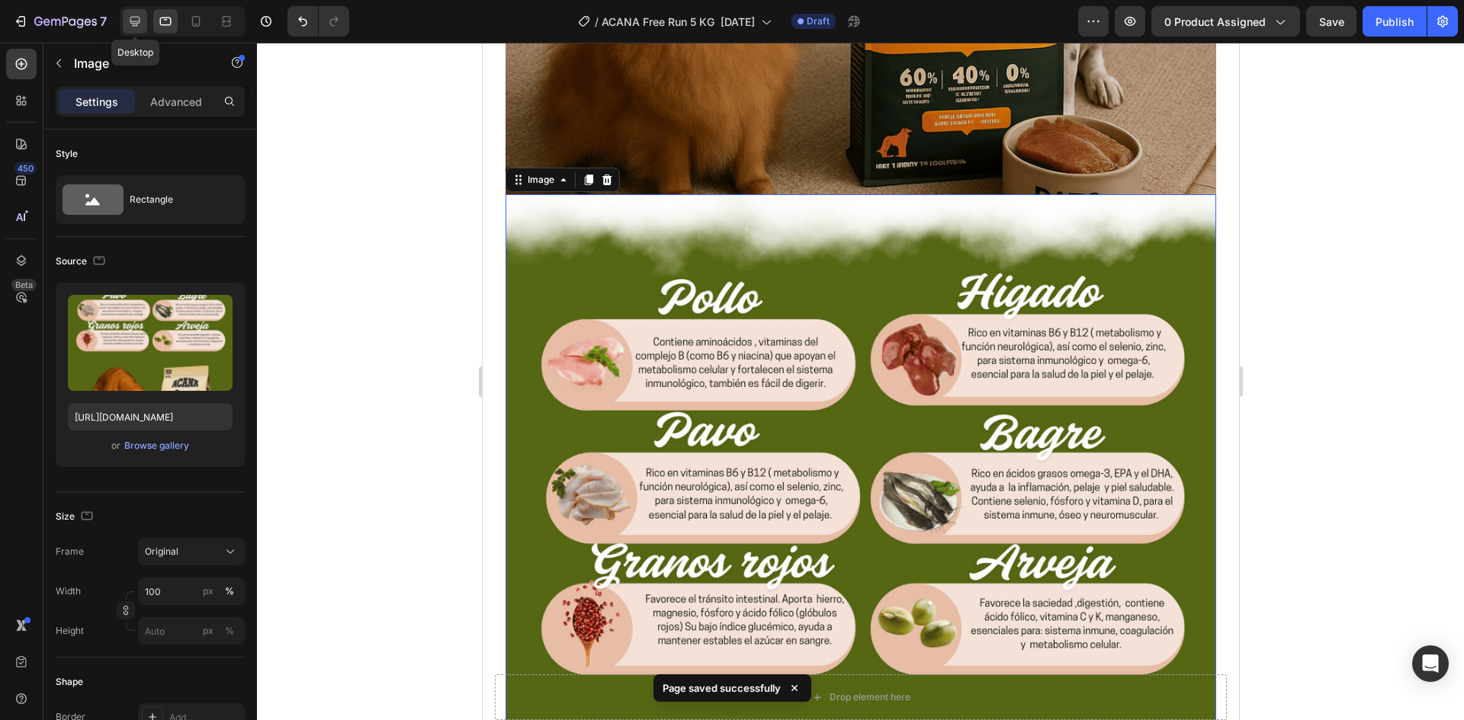
click at [130, 25] on icon at bounding box center [134, 21] width 15 height 15
type input "[URL][DOMAIN_NAME]"
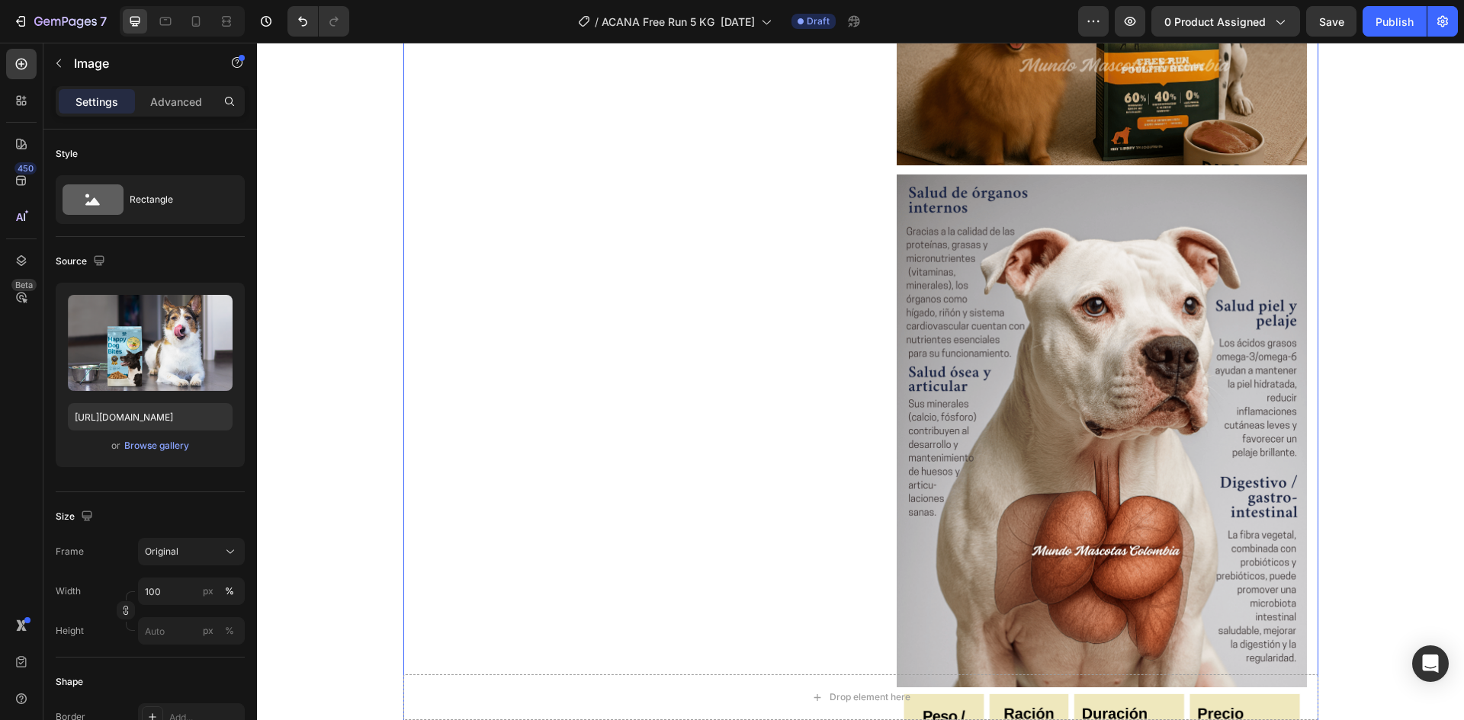
scroll to position [2015, 0]
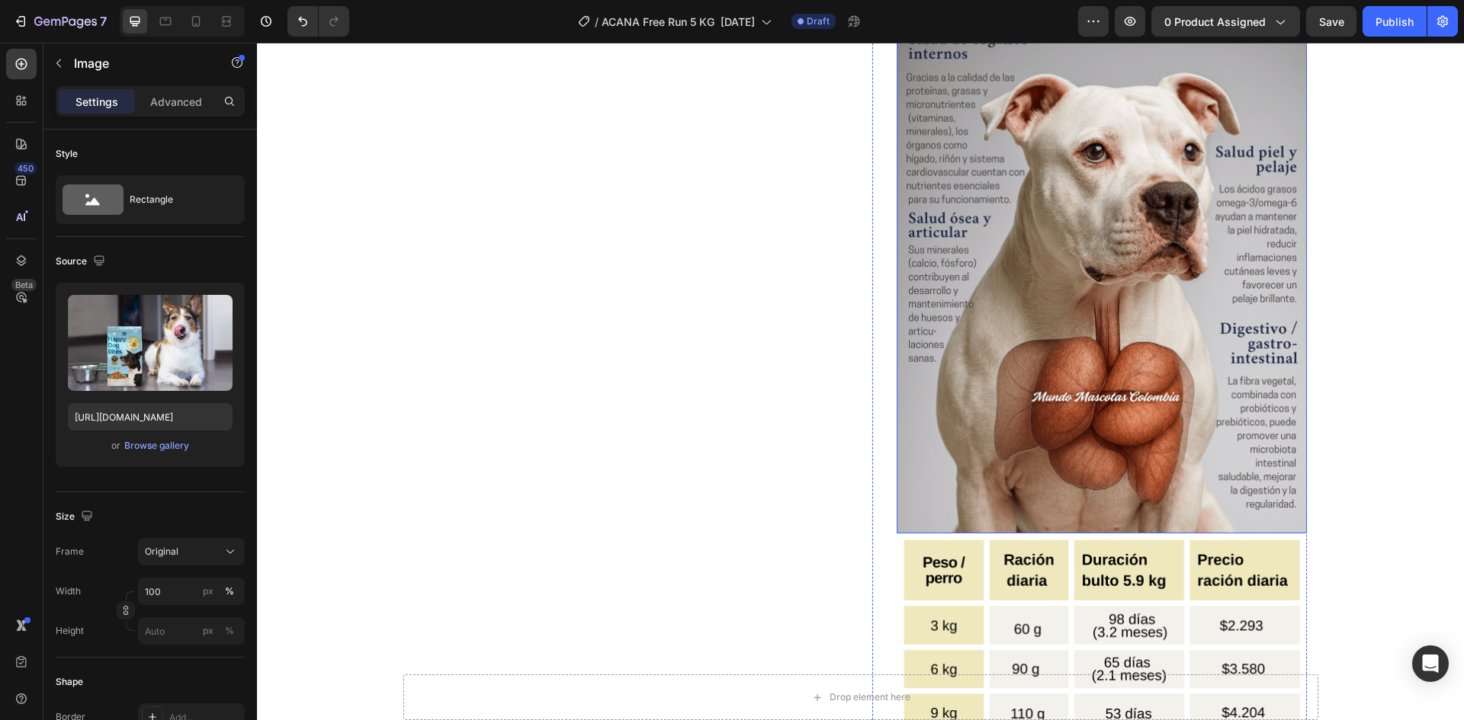
click at [1109, 274] on img at bounding box center [1101, 277] width 410 height 513
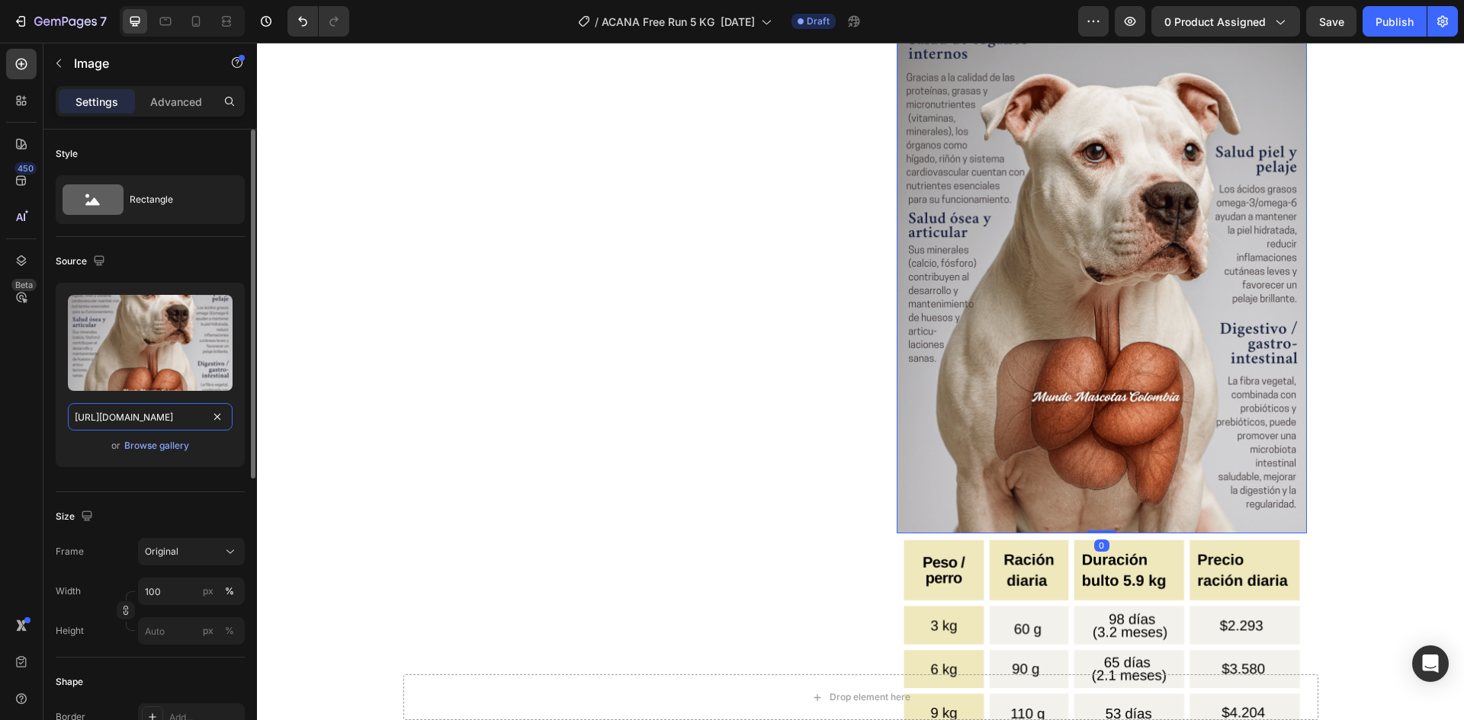
click at [136, 413] on input "[URL][DOMAIN_NAME]" at bounding box center [150, 416] width 165 height 27
click at [163, 23] on icon at bounding box center [165, 21] width 15 height 15
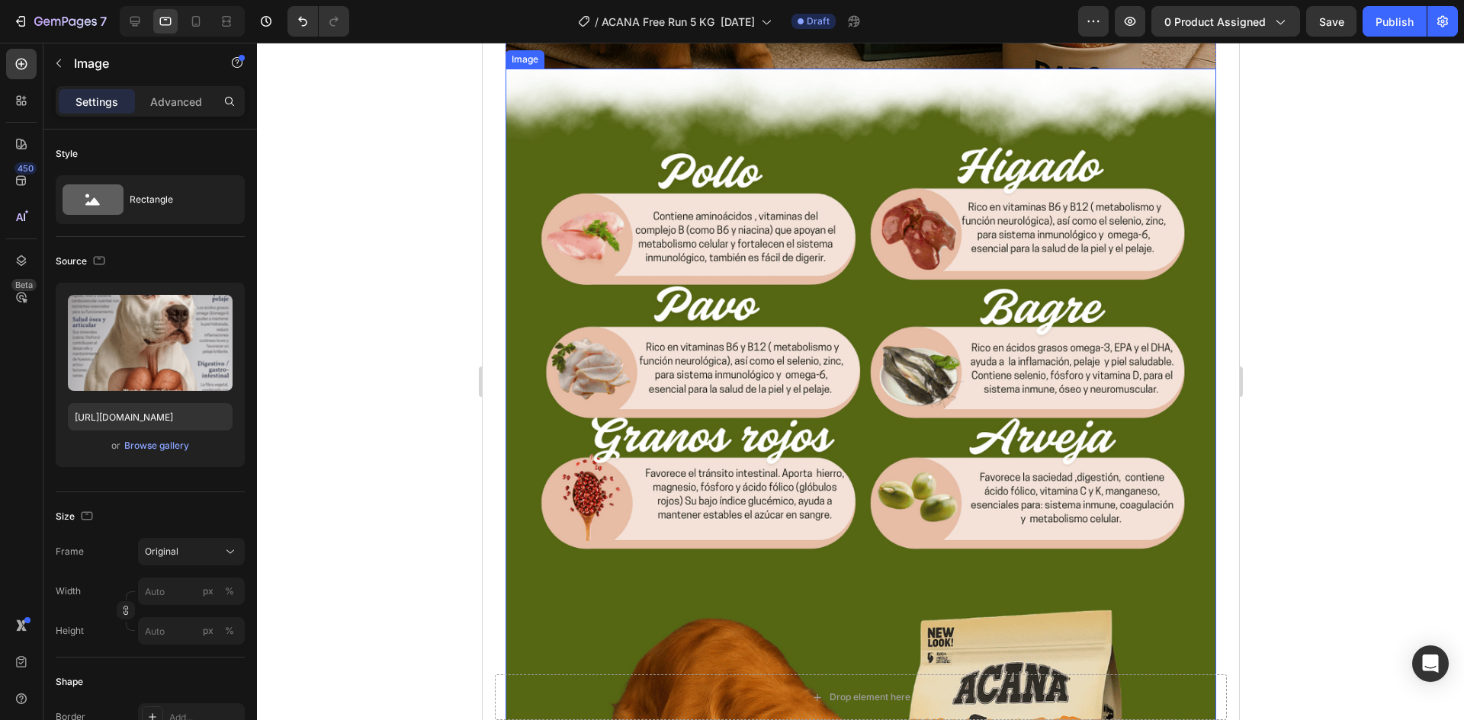
scroll to position [3545, 0]
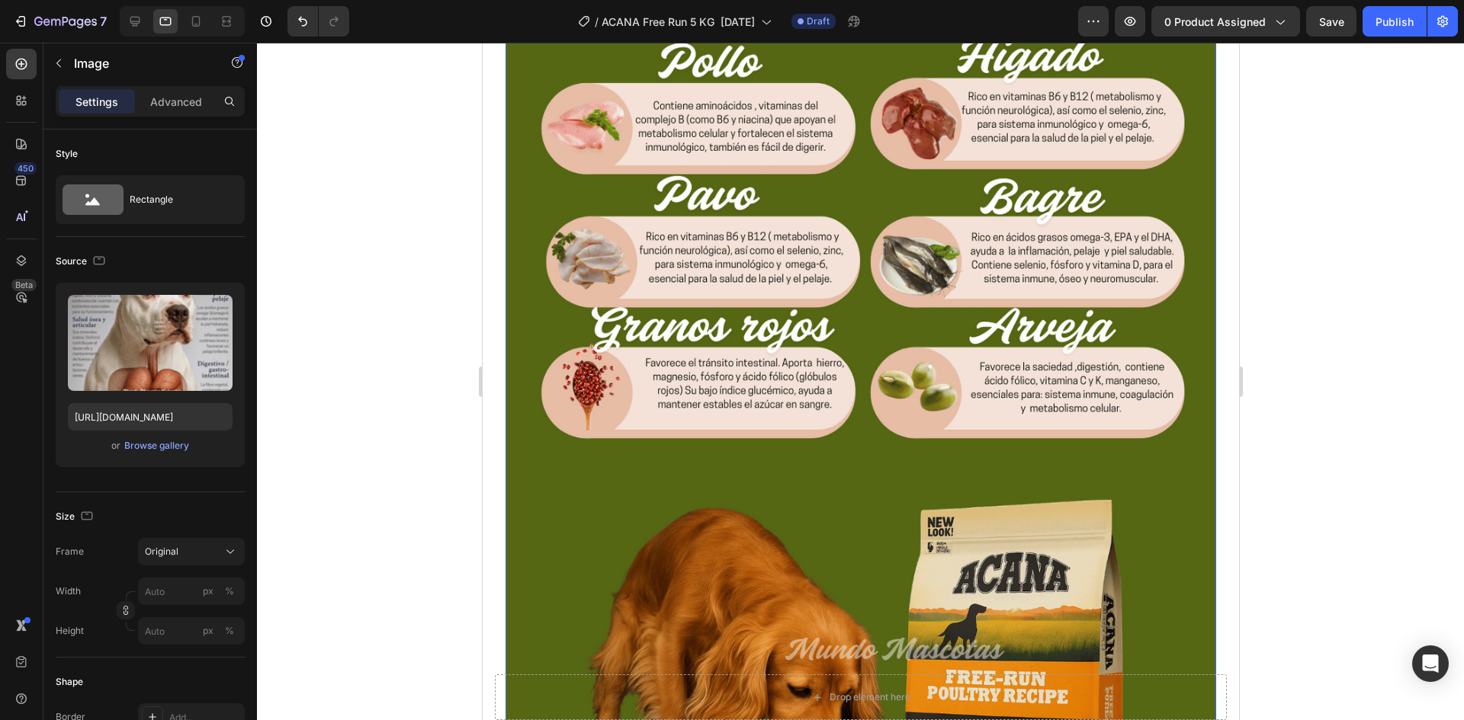
click at [903, 358] on img at bounding box center [860, 402] width 710 height 888
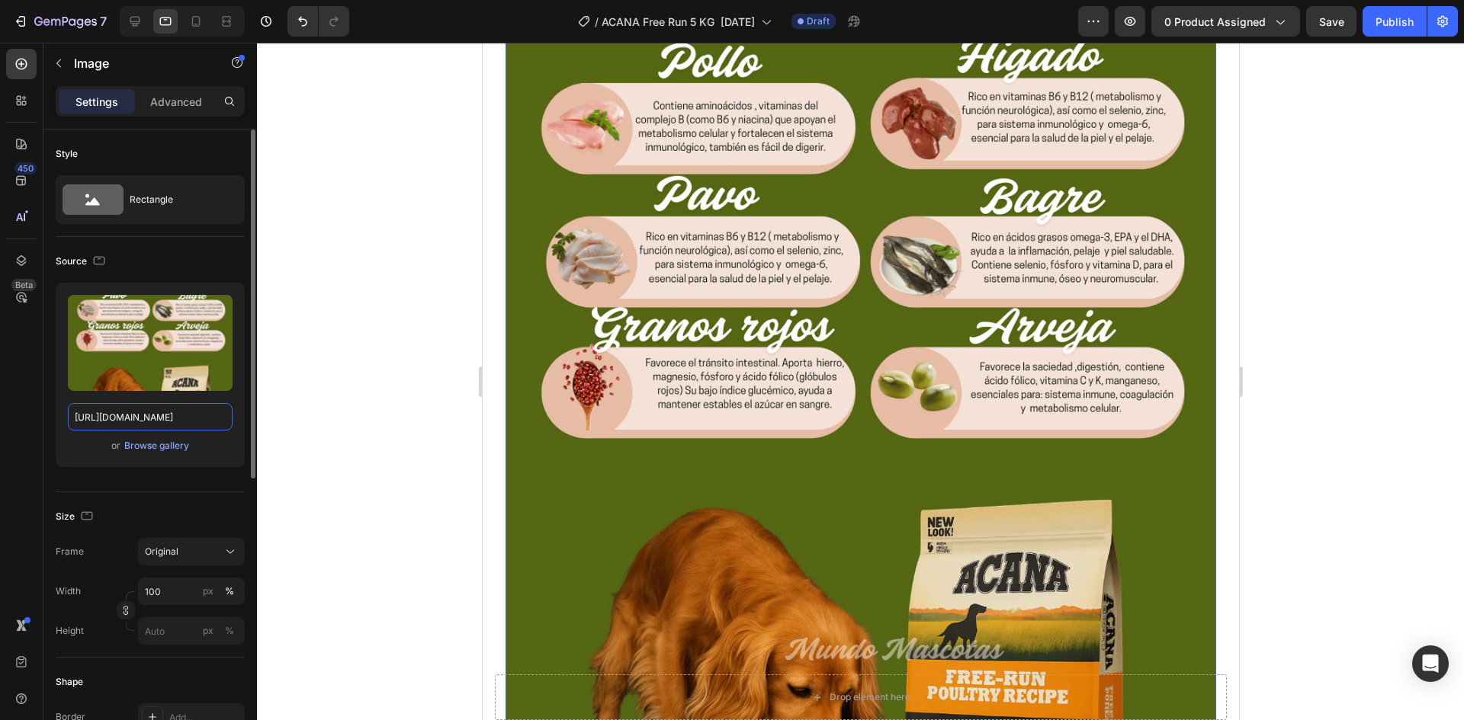
click at [180, 412] on input "[URL][DOMAIN_NAME]" at bounding box center [150, 416] width 165 height 27
paste input "topografico_free_run_poultry.png?v=1758850085"
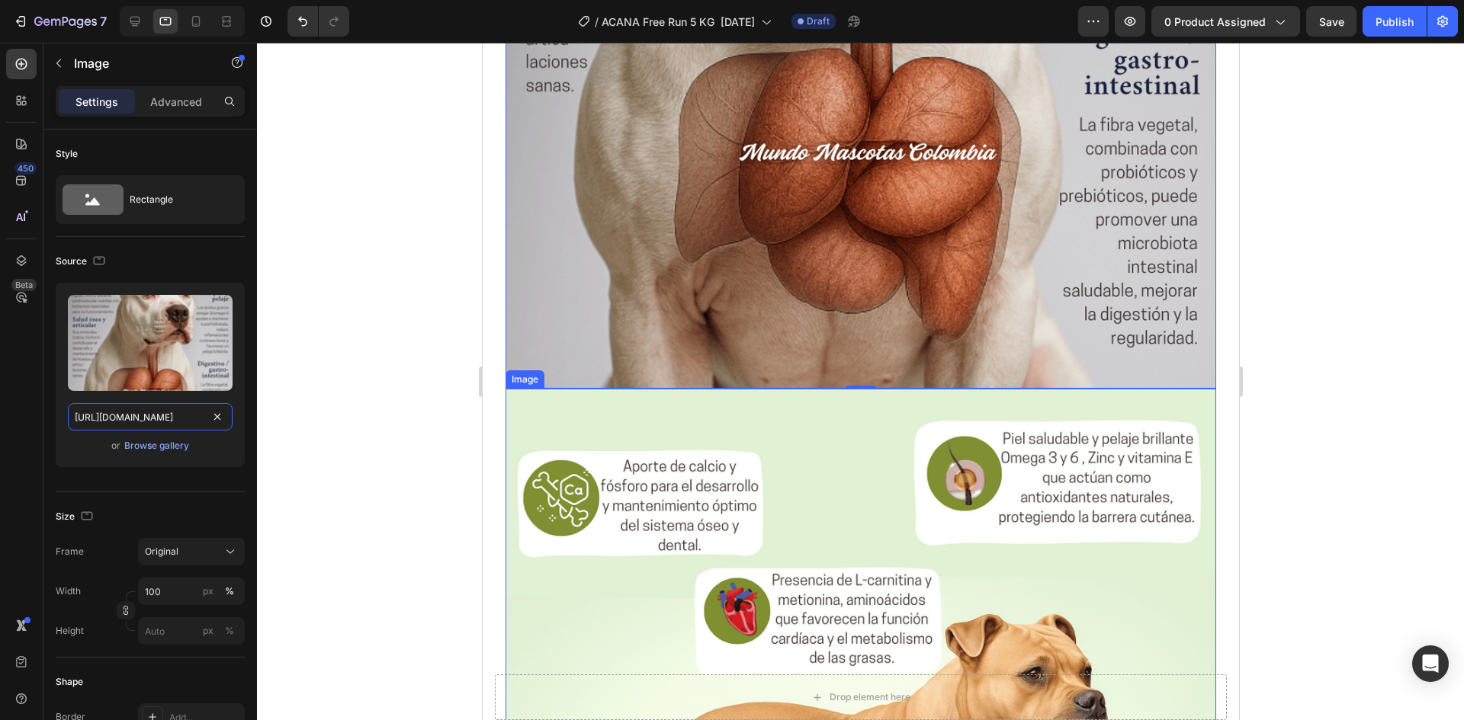
scroll to position [4231, 0]
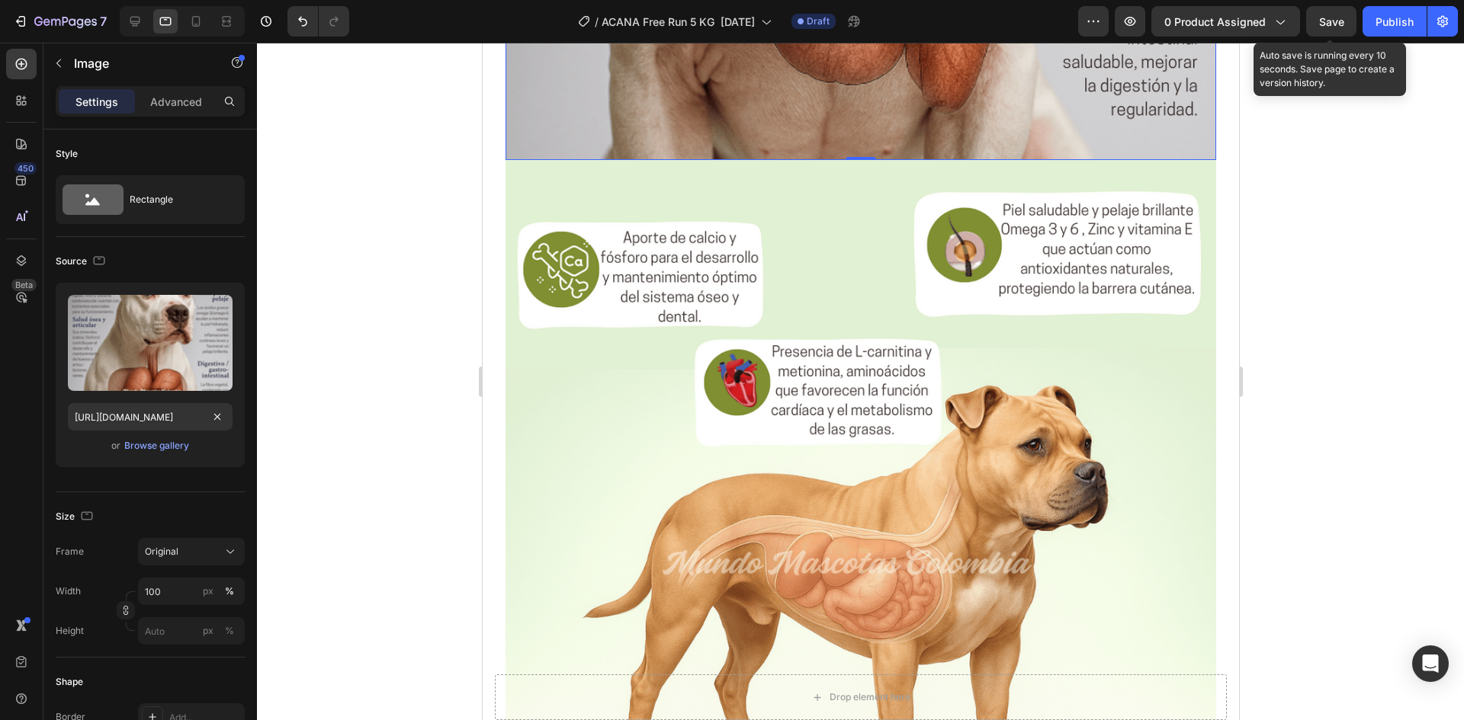
click at [1333, 20] on span "Save" at bounding box center [1331, 21] width 25 height 13
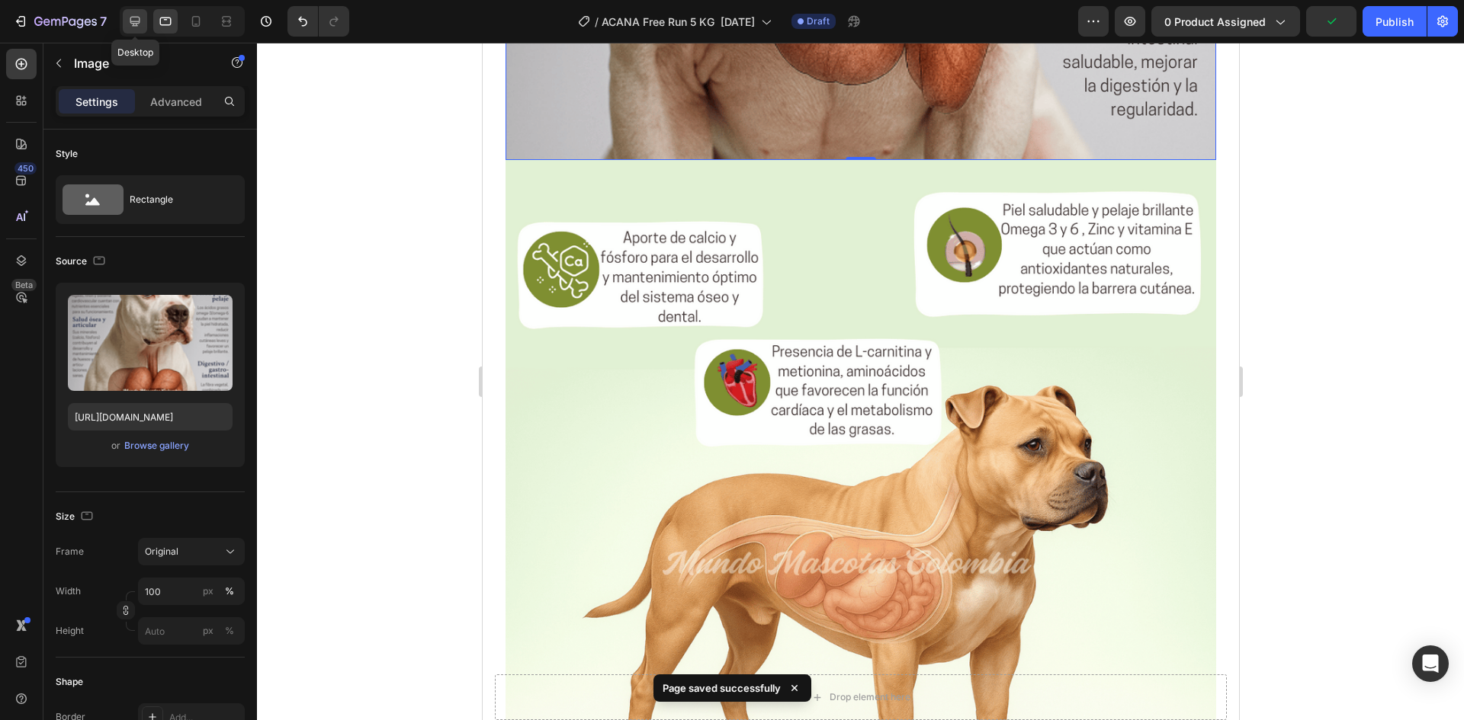
click at [142, 20] on icon at bounding box center [134, 21] width 15 height 15
type input "[URL][DOMAIN_NAME]"
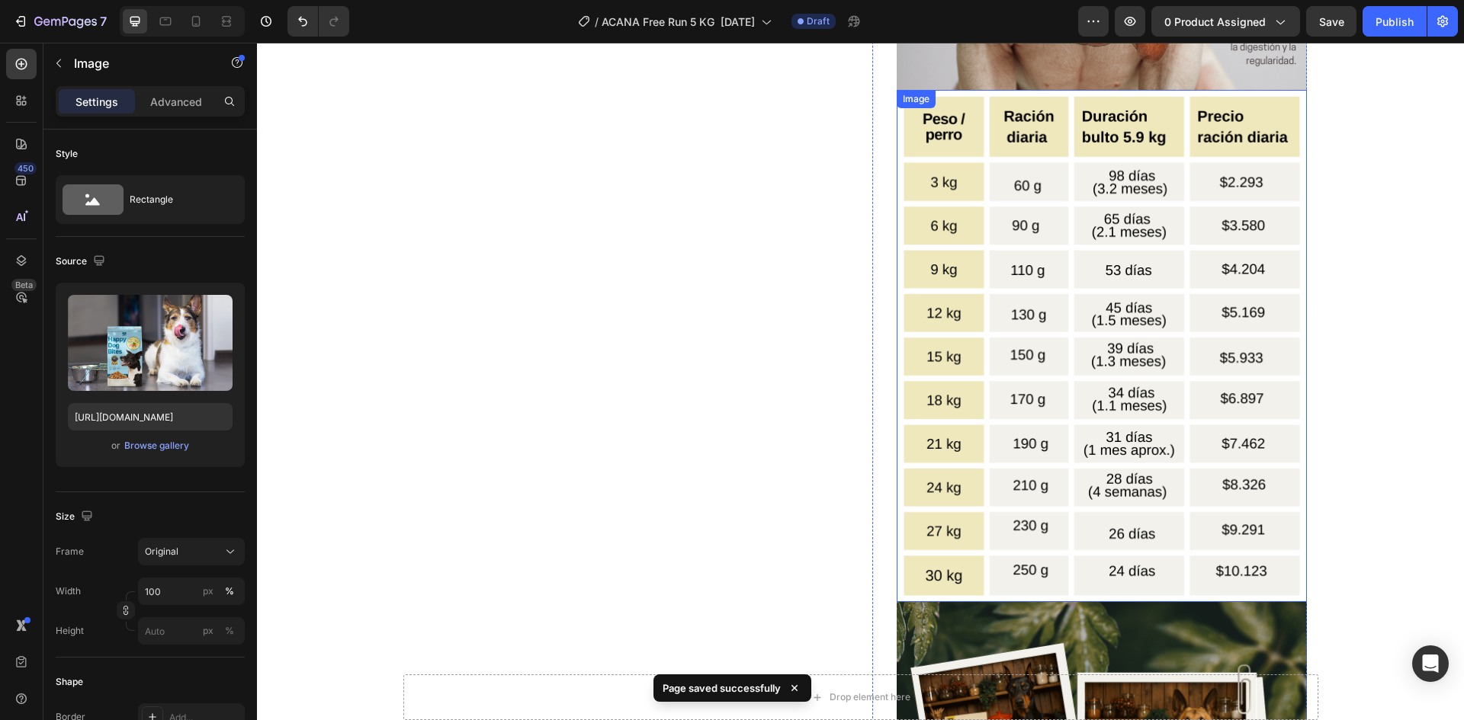
scroll to position [2154, 0]
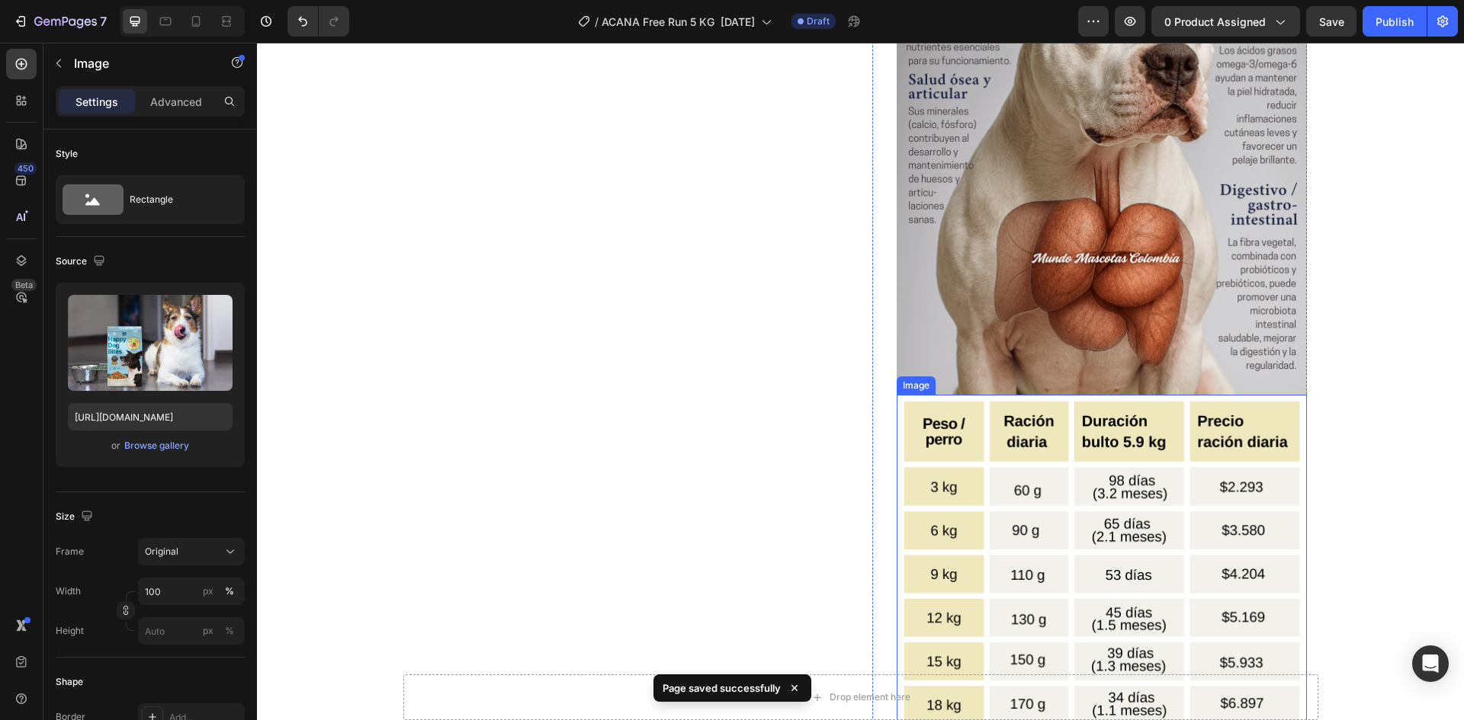
click at [977, 505] on img at bounding box center [1101, 651] width 410 height 513
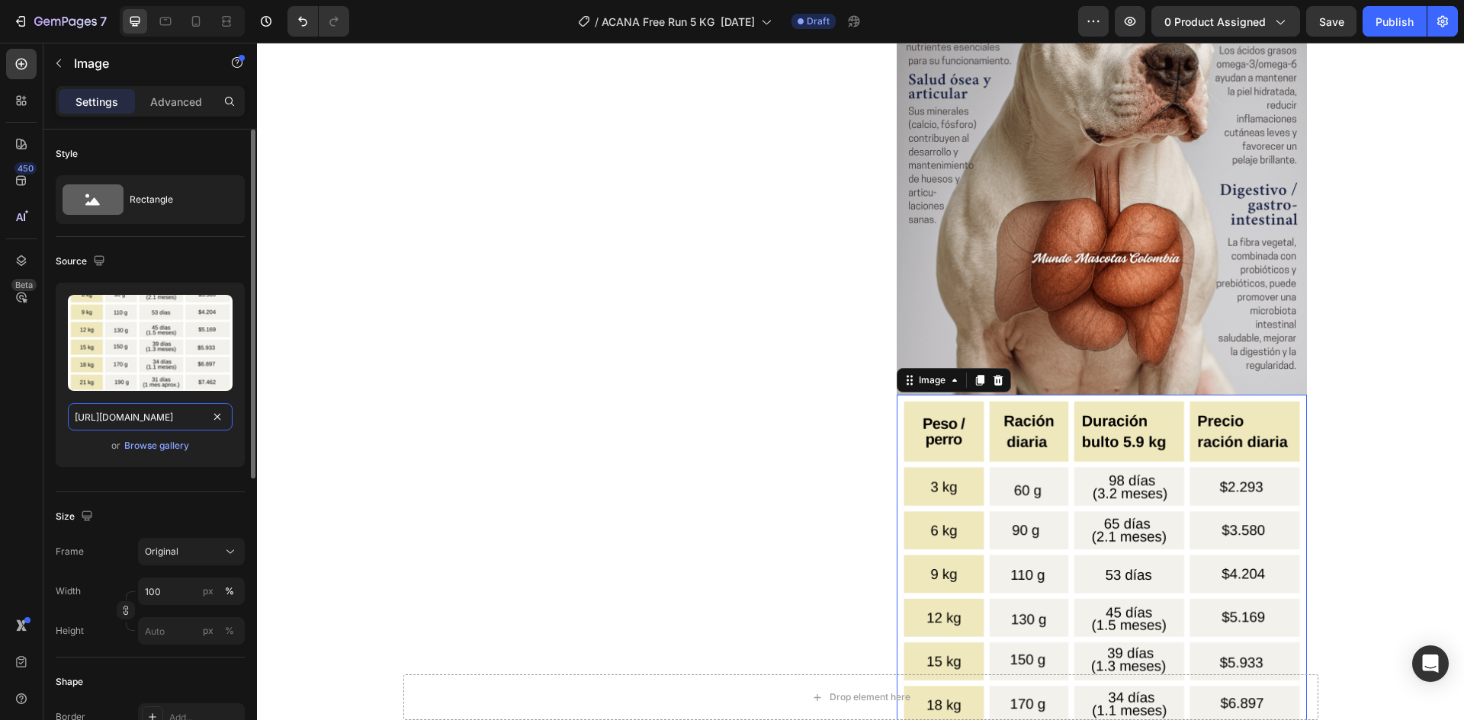
click at [161, 412] on input "[URL][DOMAIN_NAME]" at bounding box center [150, 416] width 165 height 27
click at [165, 28] on icon at bounding box center [165, 21] width 15 height 15
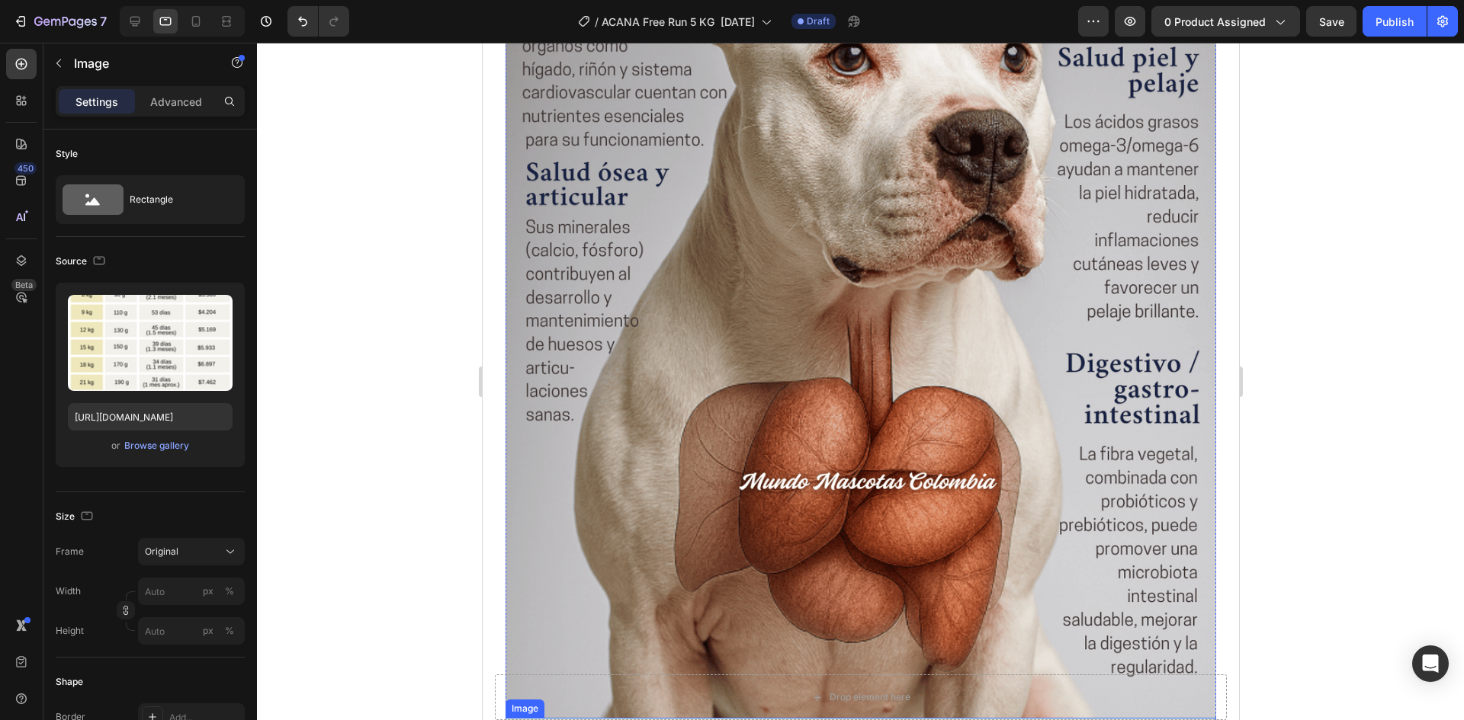
scroll to position [3369, 0]
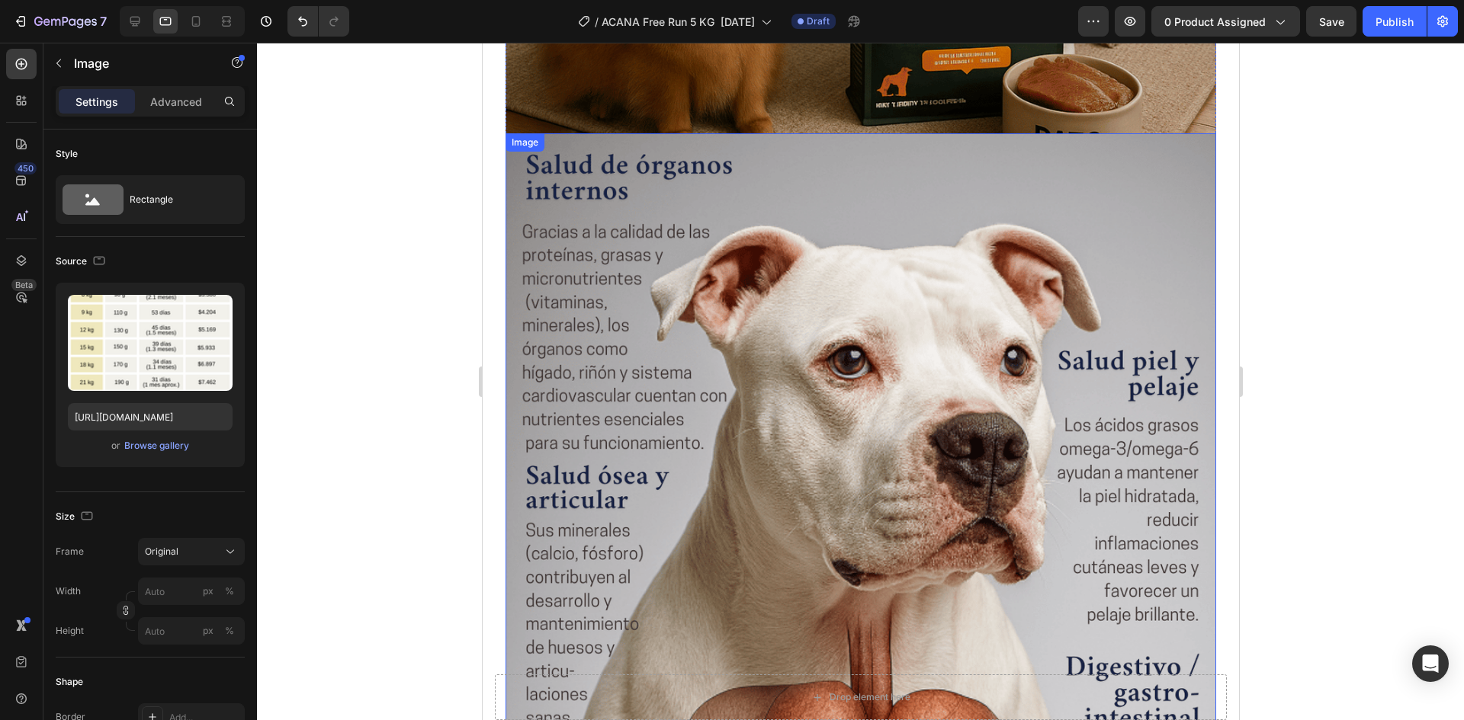
click at [777, 182] on img at bounding box center [860, 577] width 710 height 888
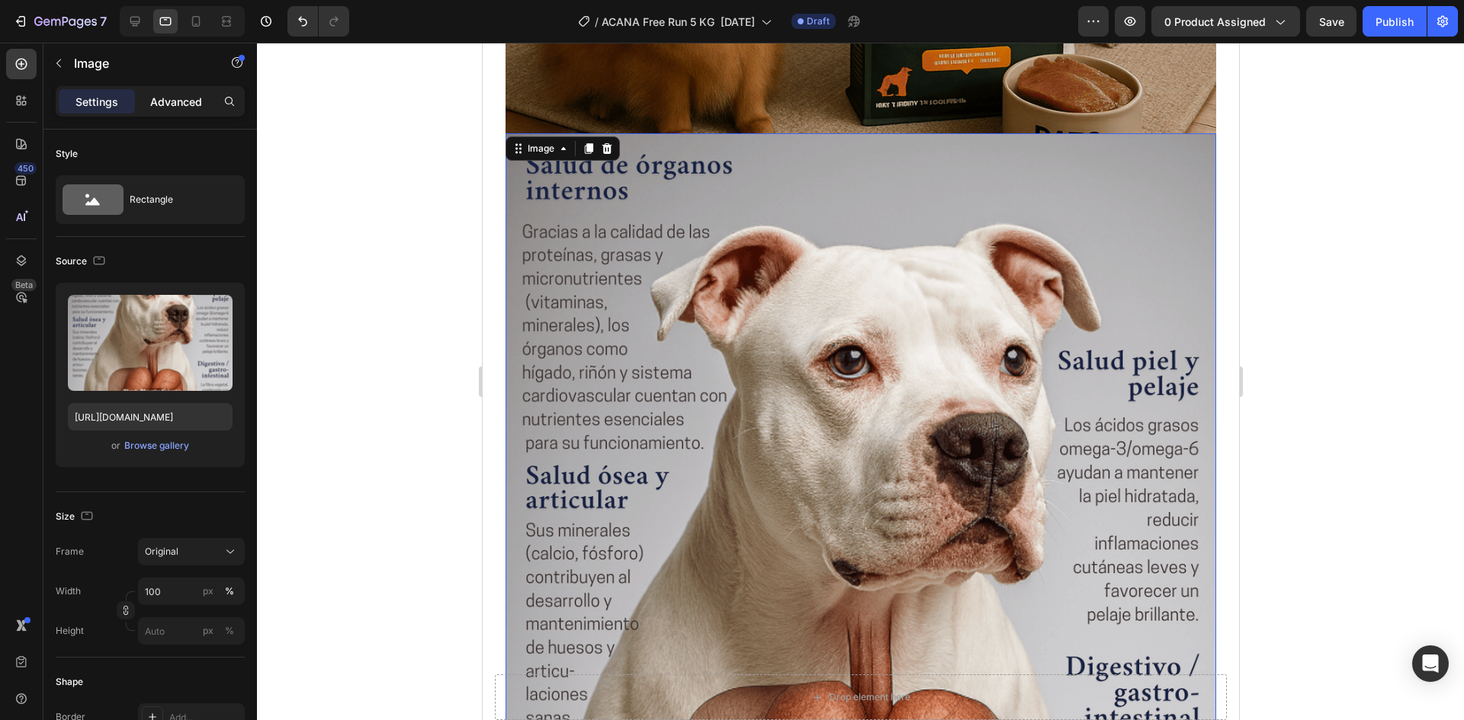
click at [183, 100] on p "Advanced" at bounding box center [176, 102] width 52 height 16
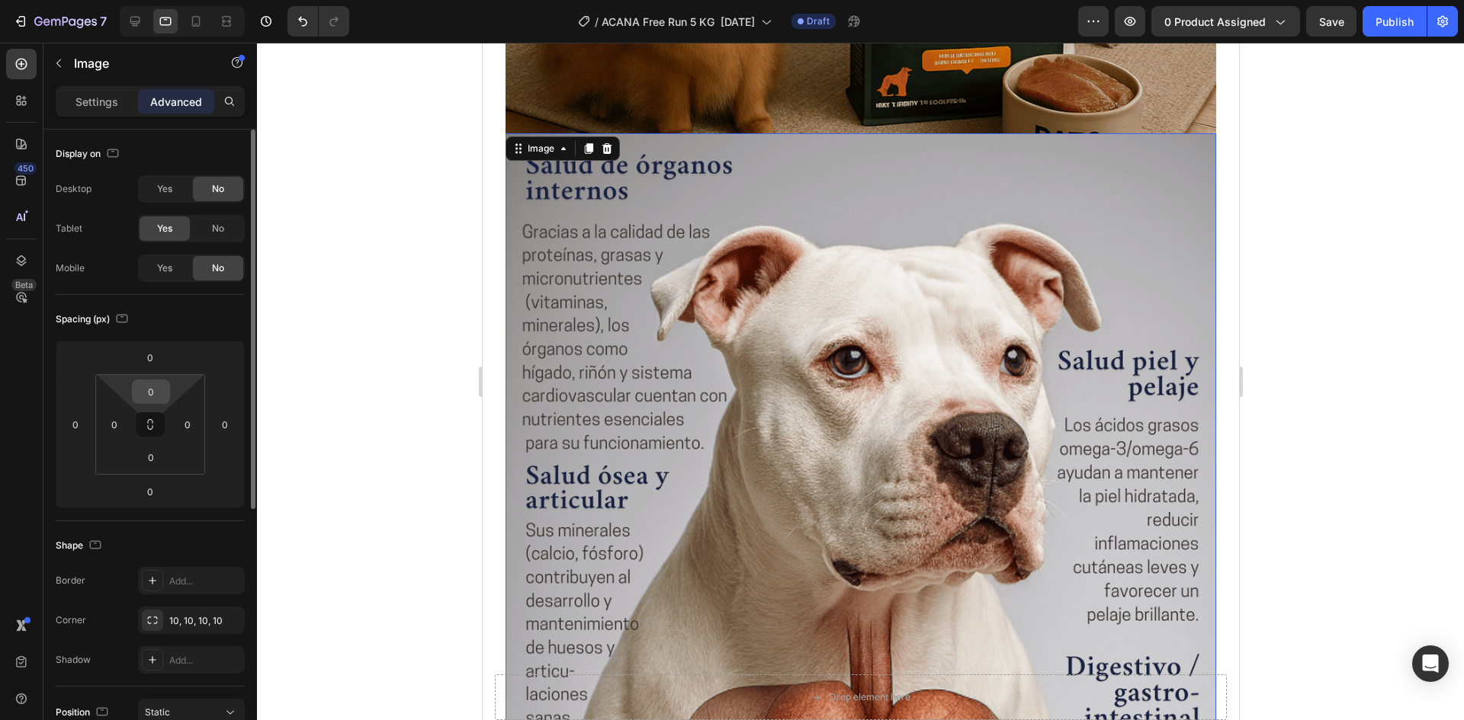
click at [162, 393] on input "0" at bounding box center [151, 391] width 30 height 23
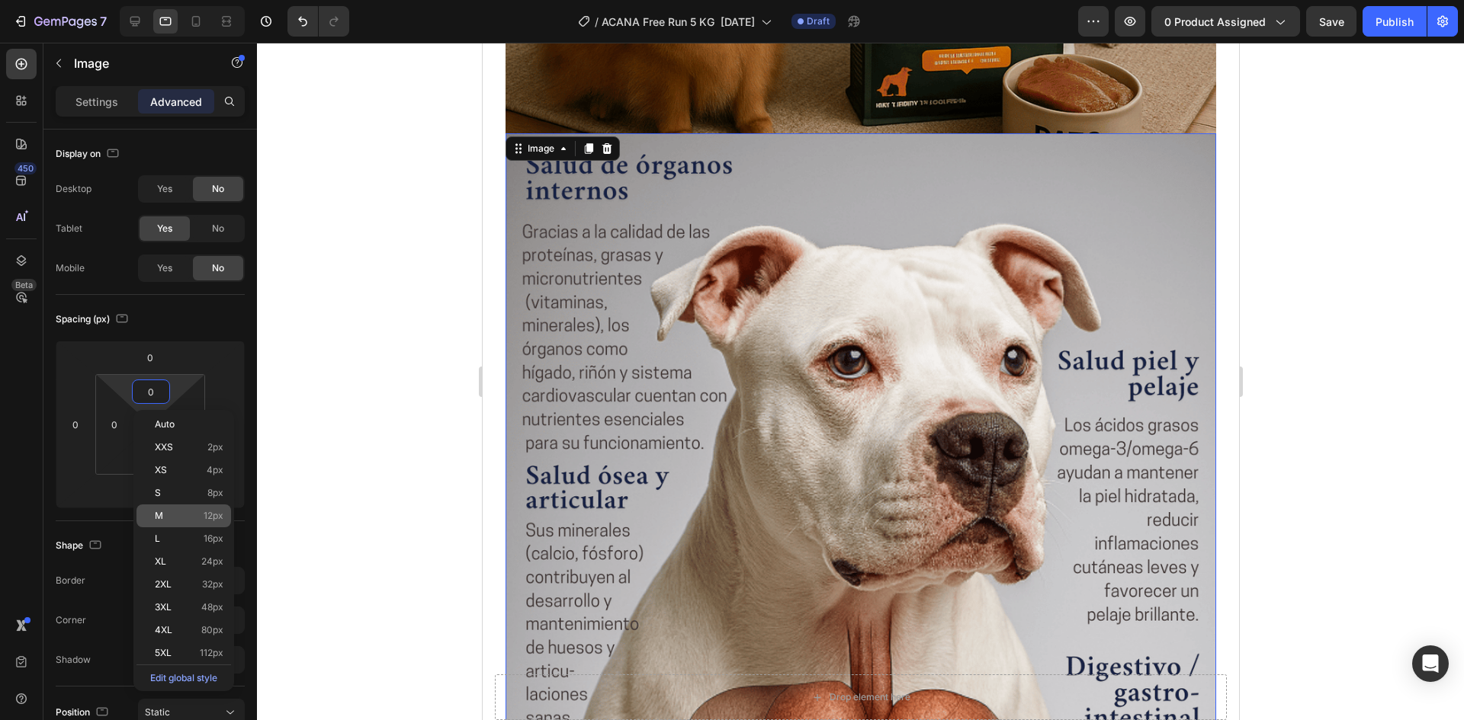
click at [197, 509] on div "M 12px" at bounding box center [183, 516] width 95 height 23
type input "12"
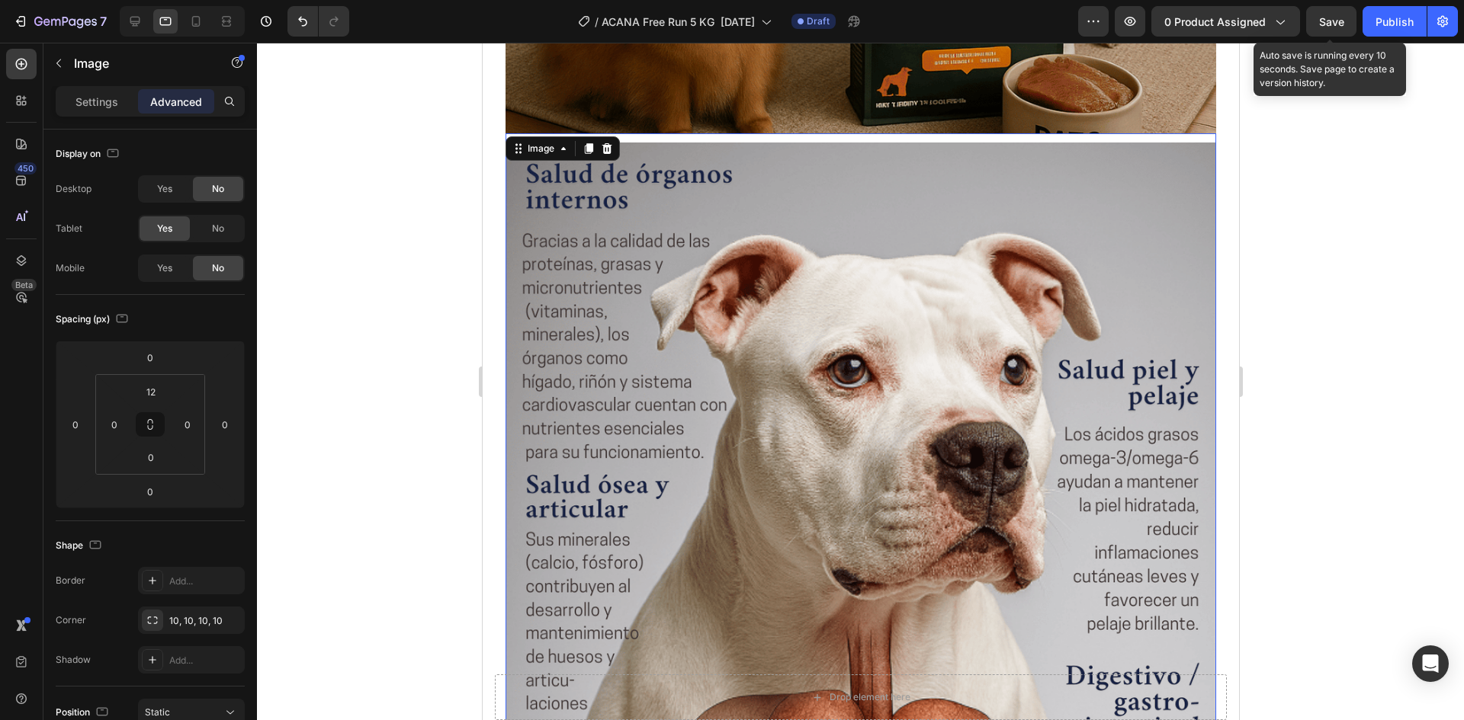
click at [1320, 22] on span "Save" at bounding box center [1331, 21] width 25 height 13
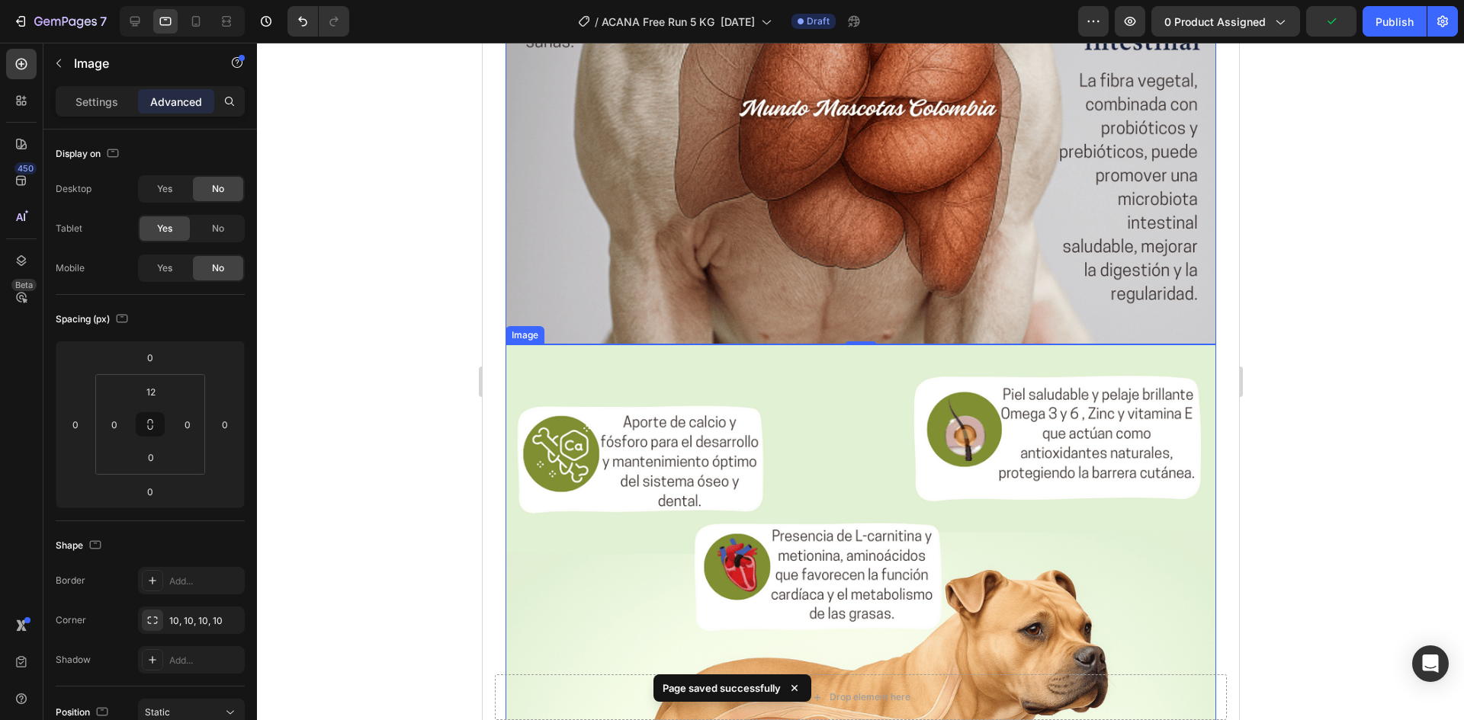
scroll to position [4360, 0]
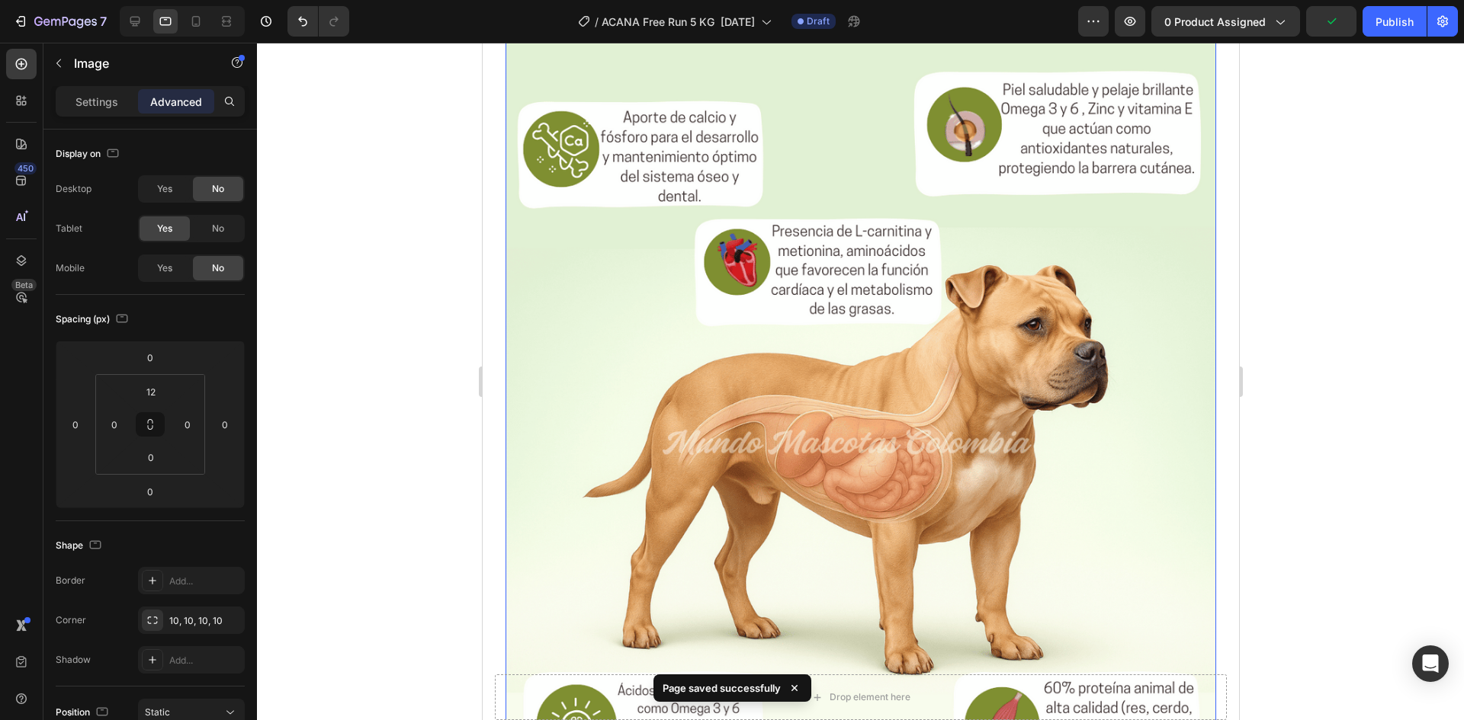
click at [883, 309] on img at bounding box center [860, 484] width 710 height 888
click at [75, 101] on div "Settings" at bounding box center [97, 101] width 76 height 24
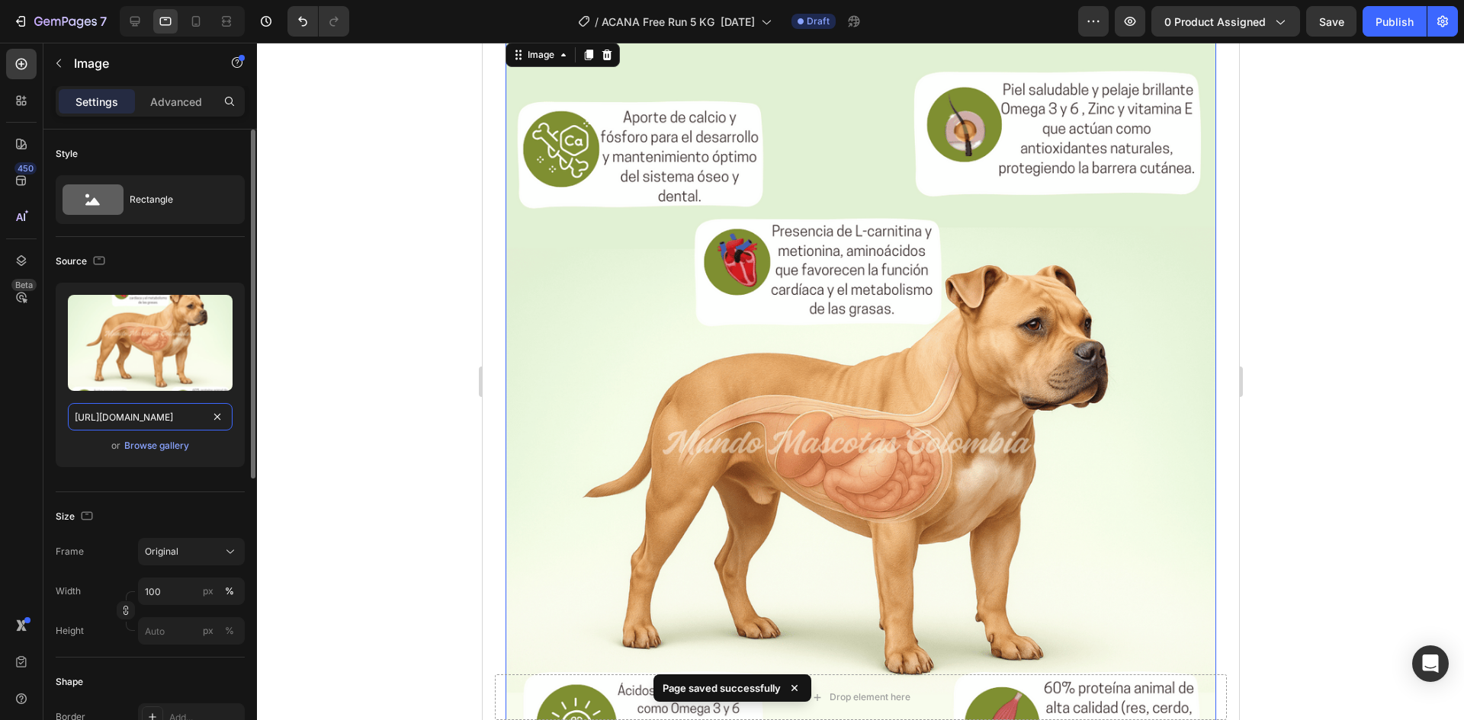
click at [141, 408] on input "[URL][DOMAIN_NAME]" at bounding box center [150, 416] width 165 height 27
paste input "tabla_PAQUETE_SEMI_BULTO.png?v=175891522"
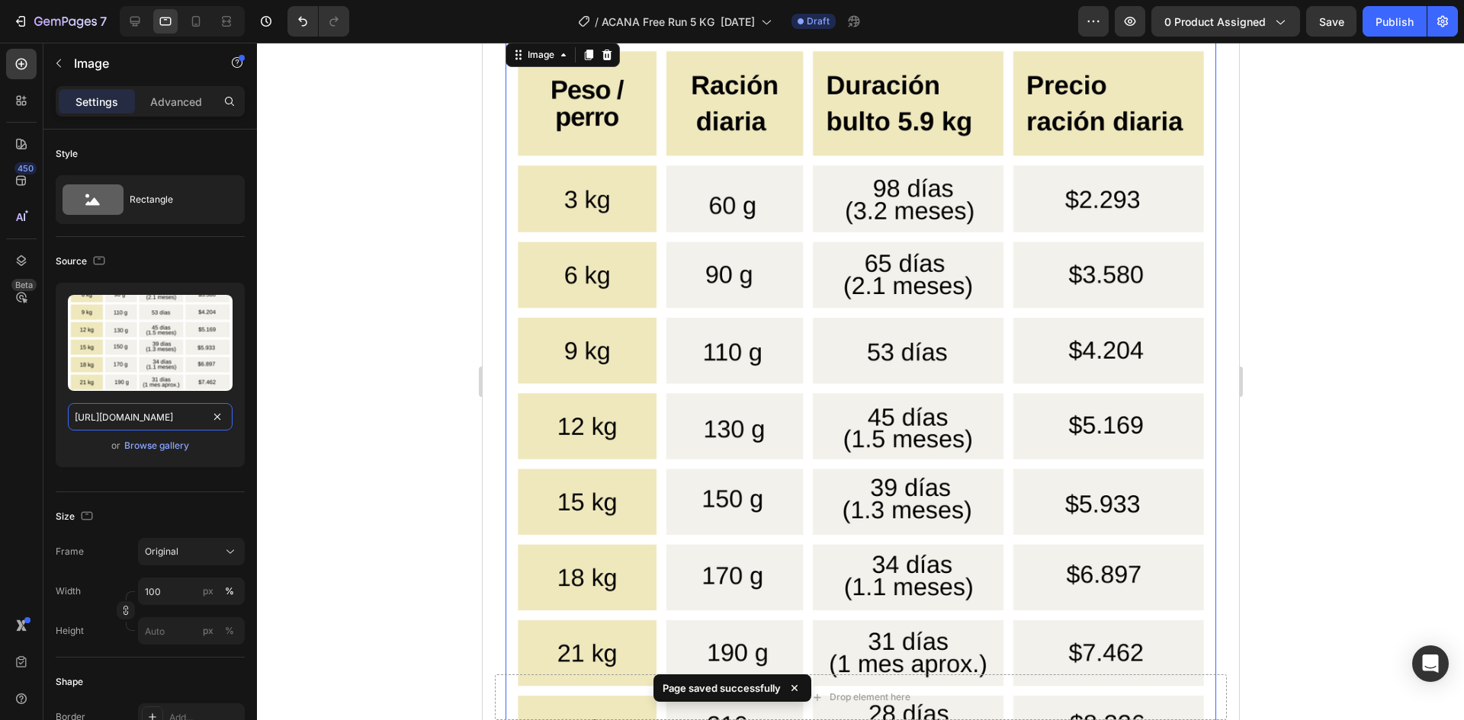
scroll to position [0, 439]
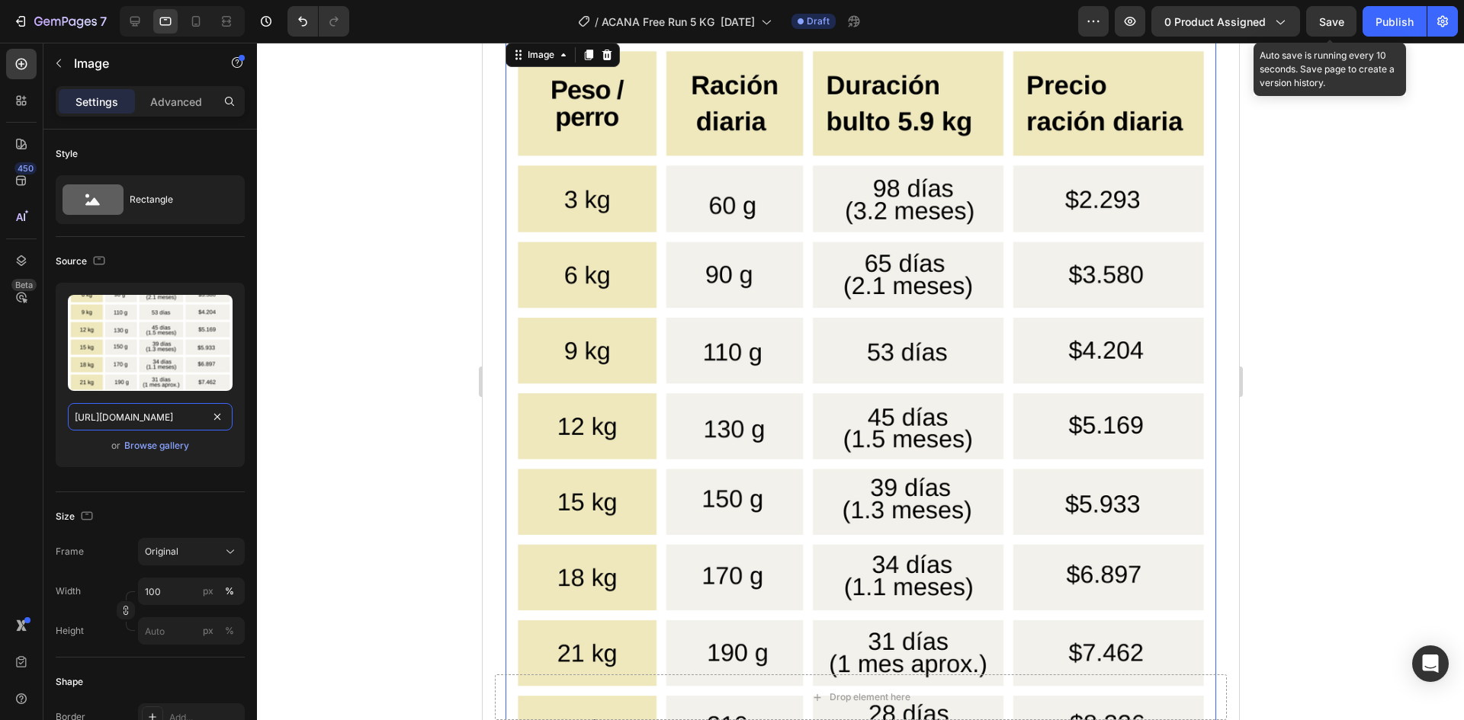
type input "[URL][DOMAIN_NAME]"
click at [1333, 24] on span "Save" at bounding box center [1331, 21] width 25 height 13
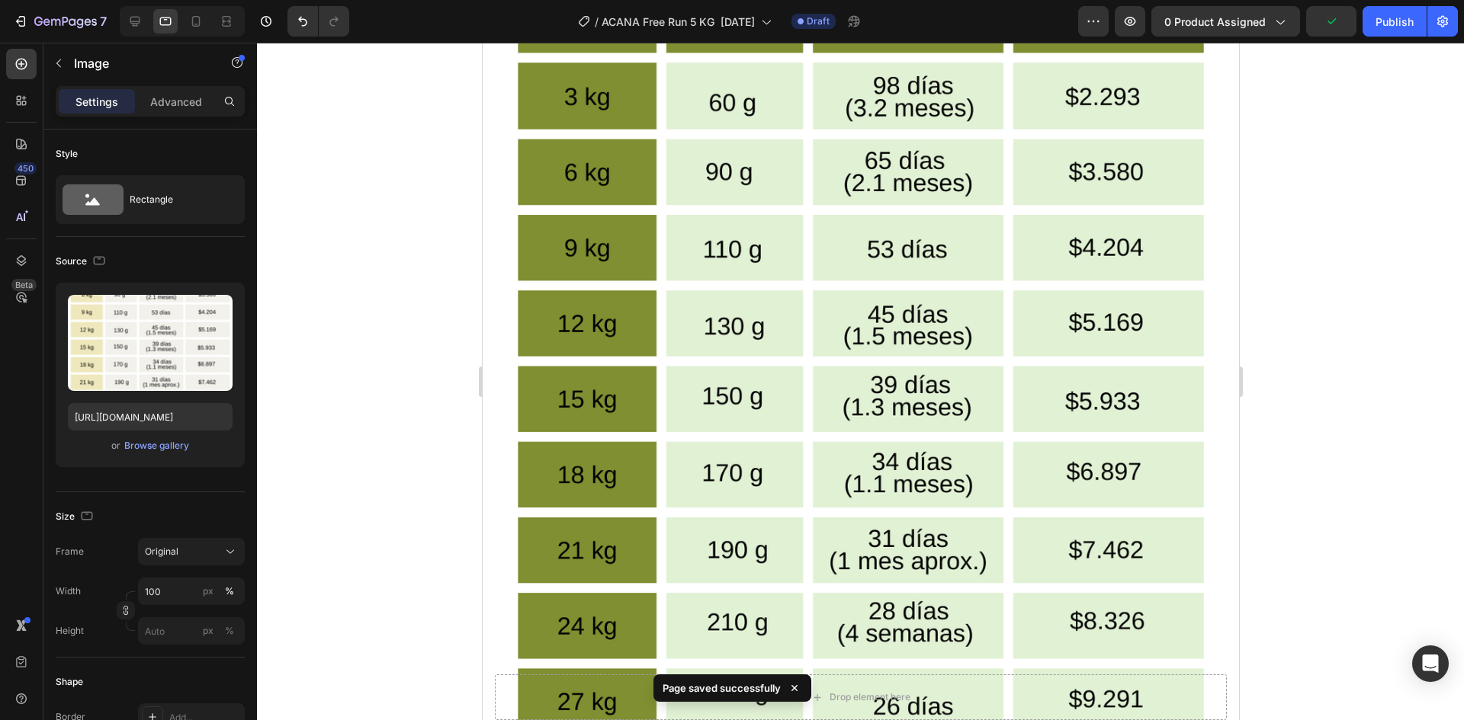
click at [946, 316] on img at bounding box center [860, 381] width 710 height 888
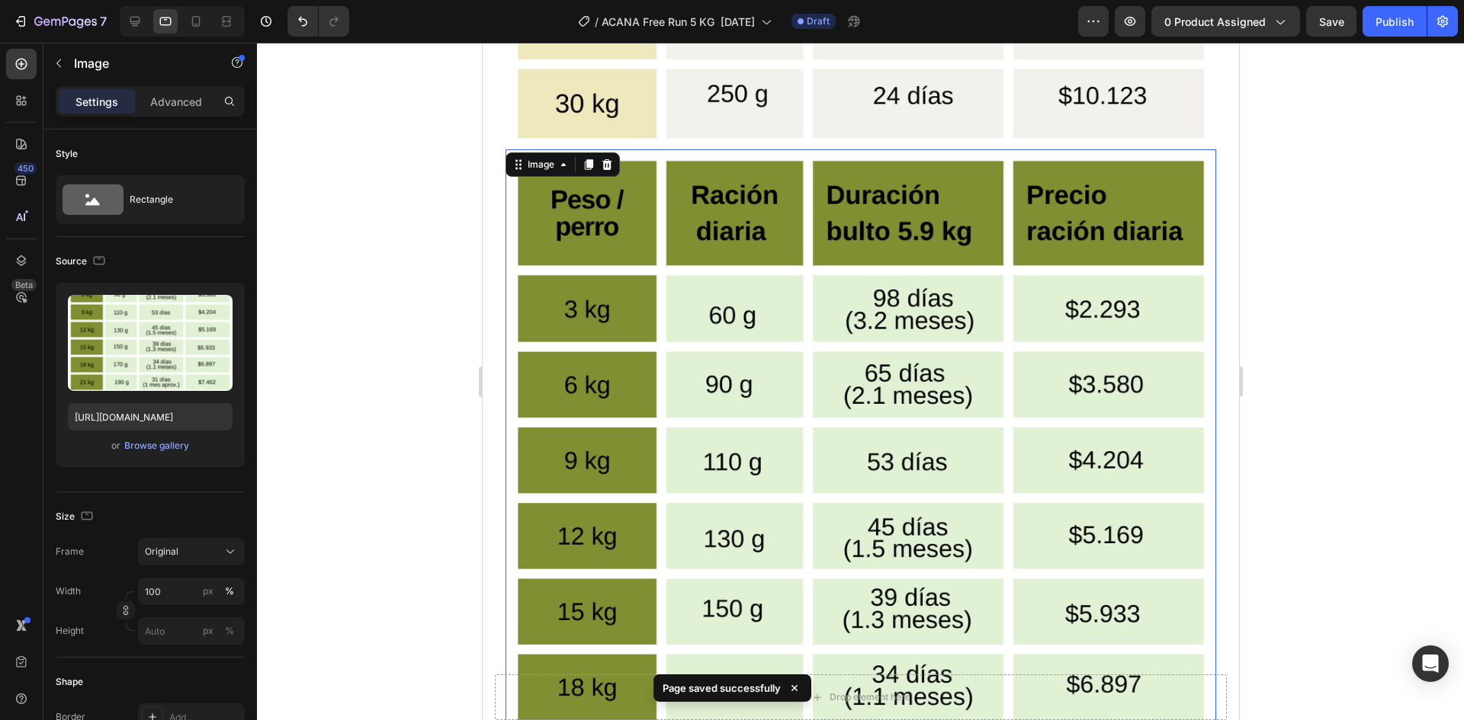
scroll to position [5123, 0]
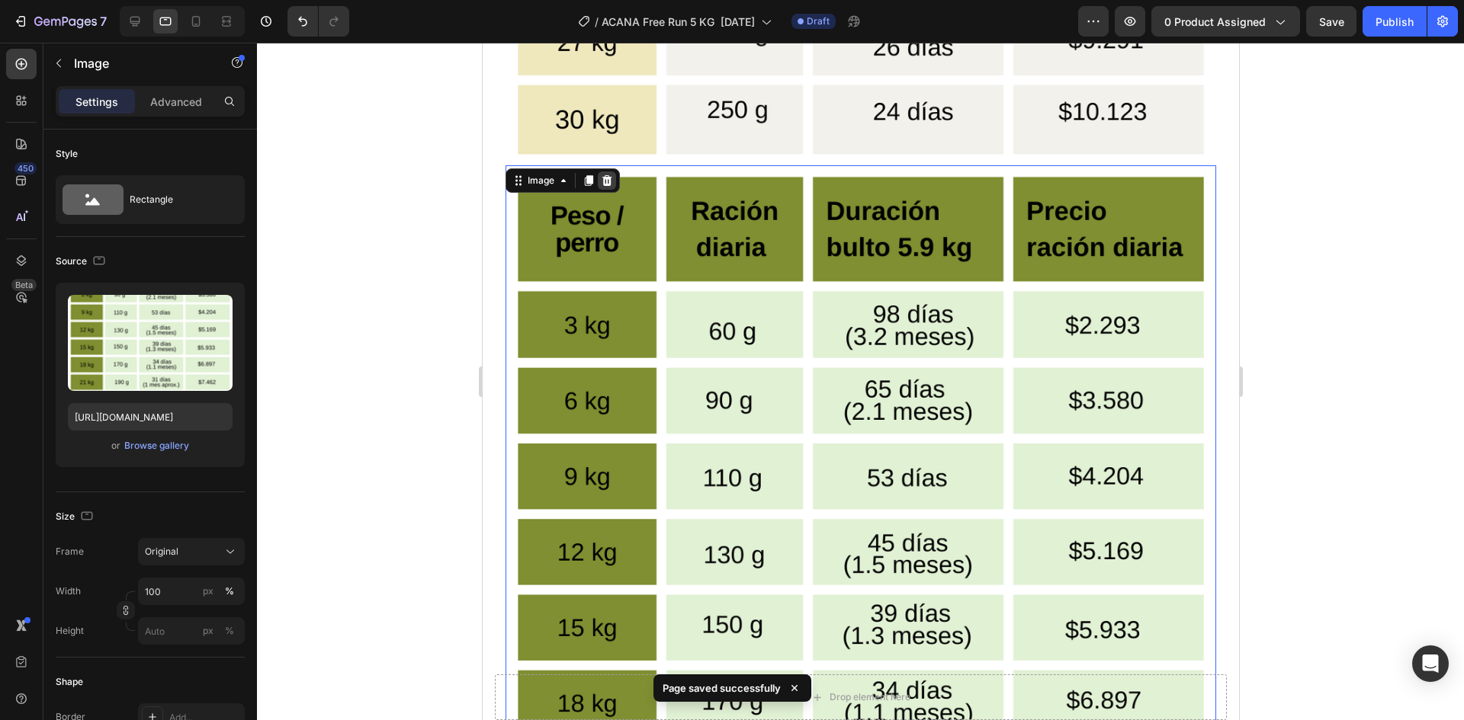
click at [606, 175] on icon at bounding box center [606, 181] width 12 height 12
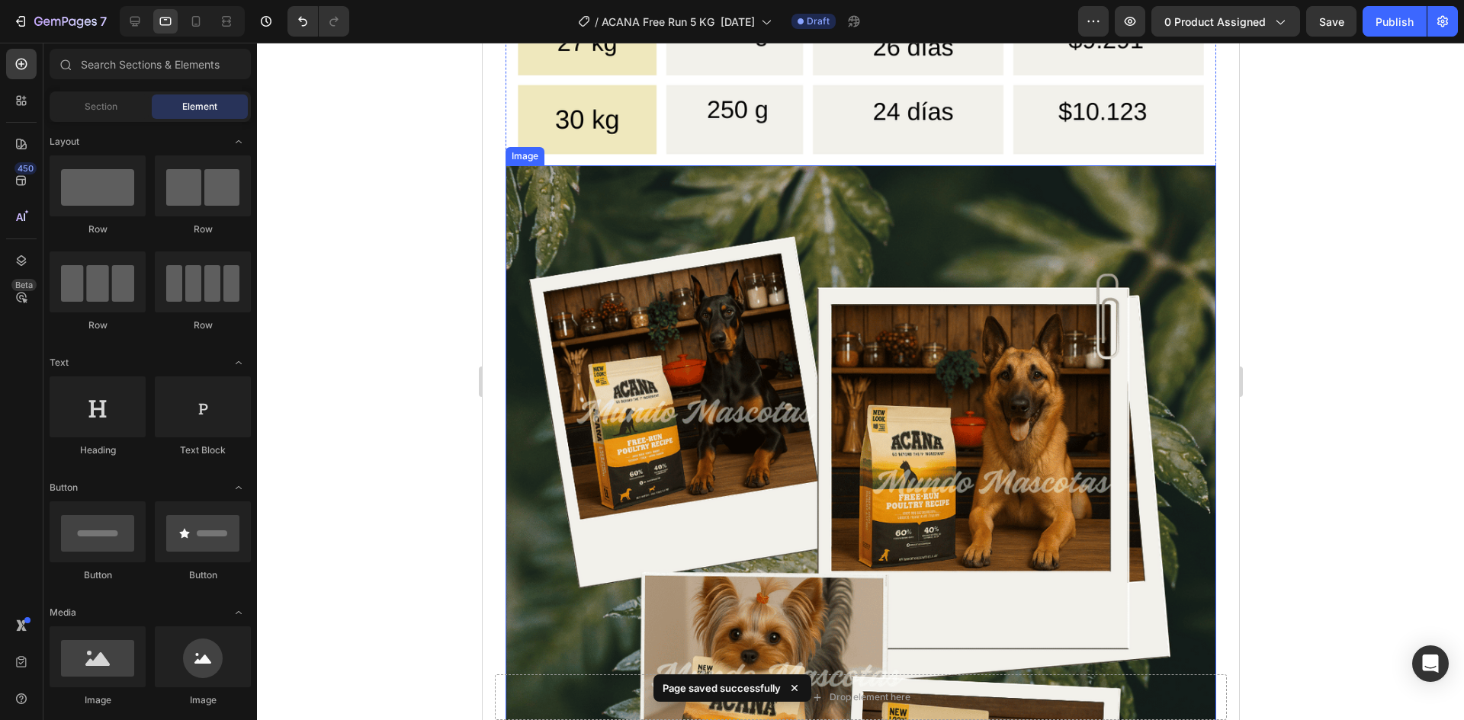
scroll to position [5428, 0]
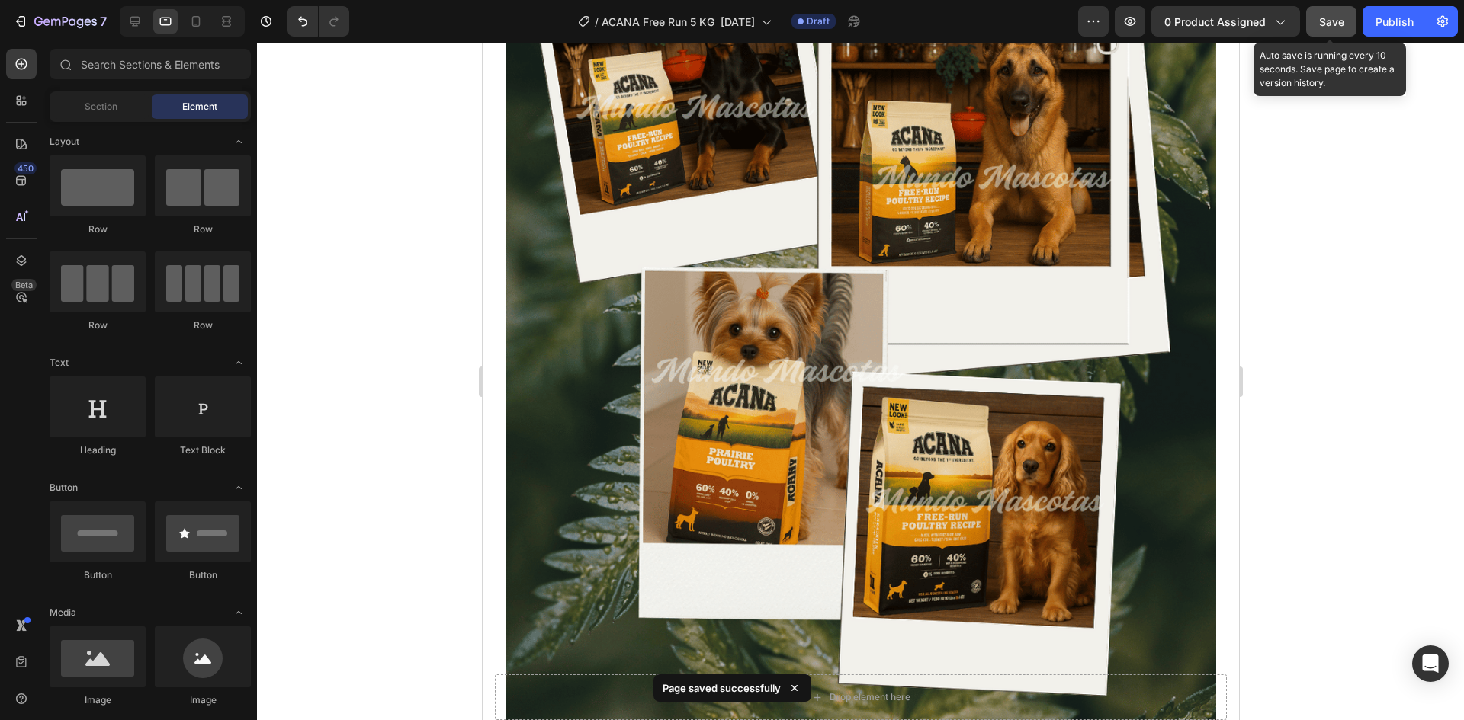
click at [1333, 30] on button "Save" at bounding box center [1331, 21] width 50 height 30
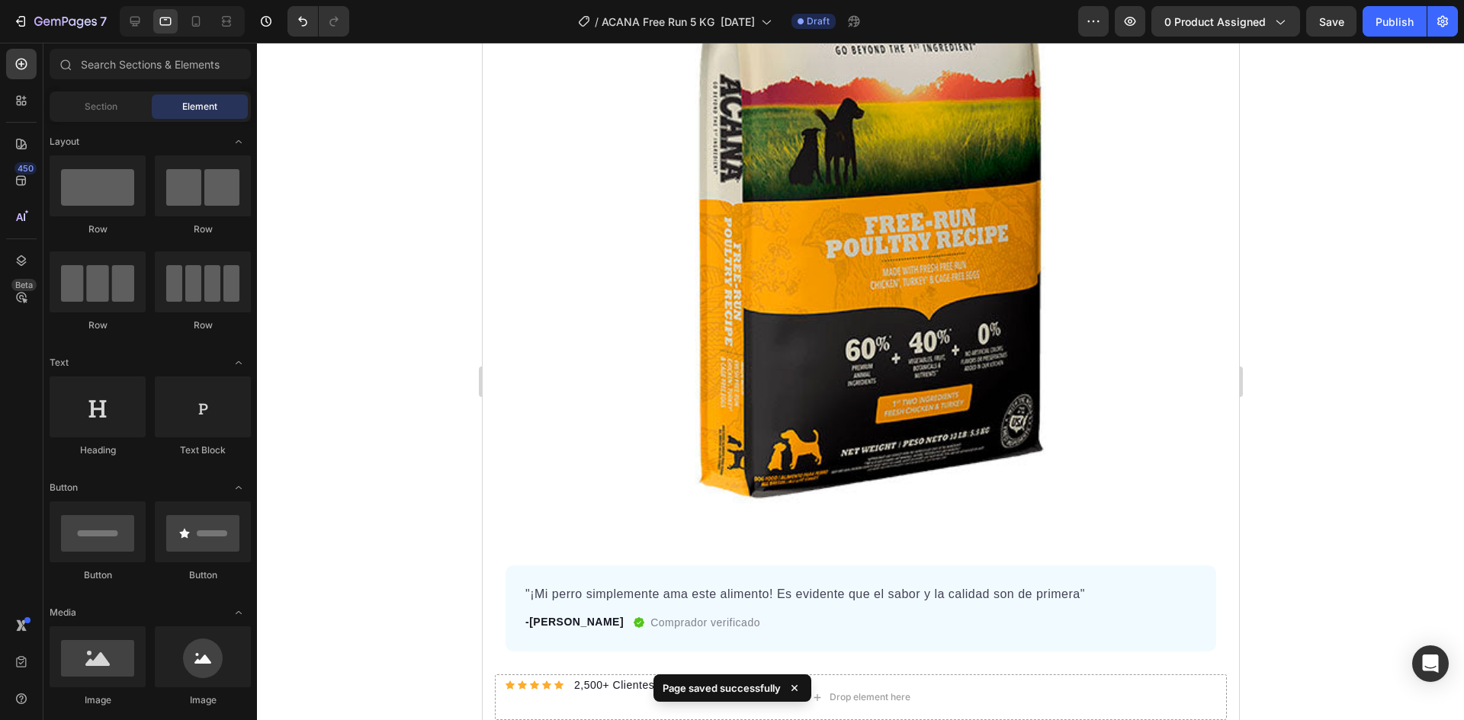
scroll to position [0, 0]
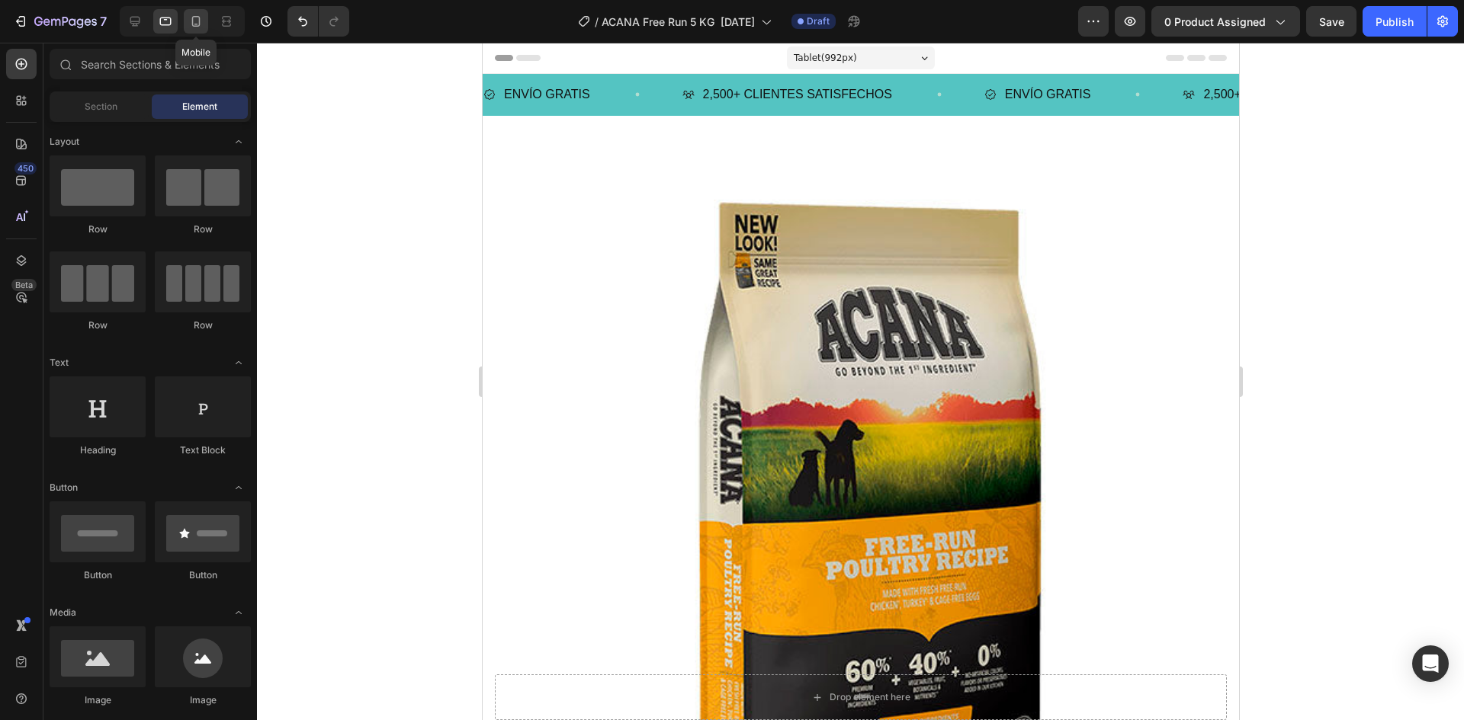
click at [204, 21] on div at bounding box center [196, 21] width 24 height 24
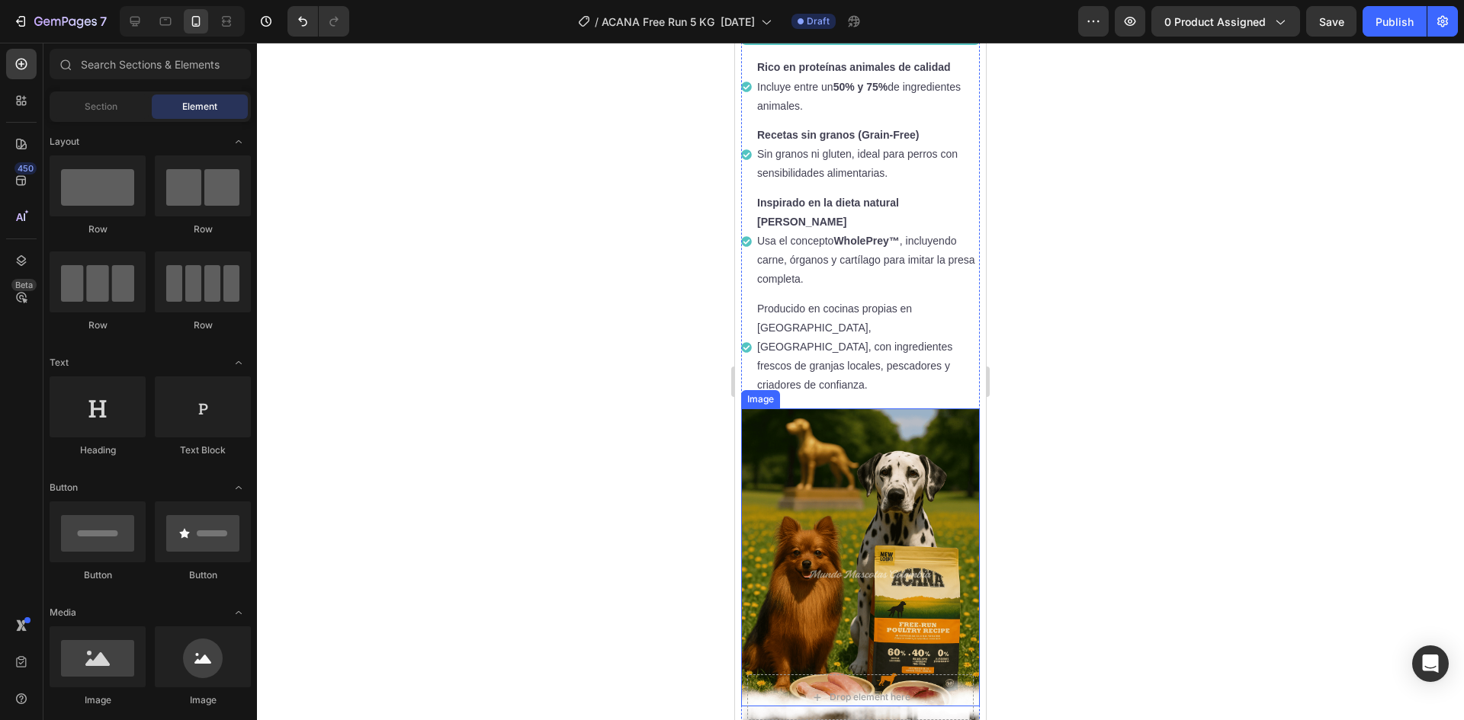
scroll to position [1143, 0]
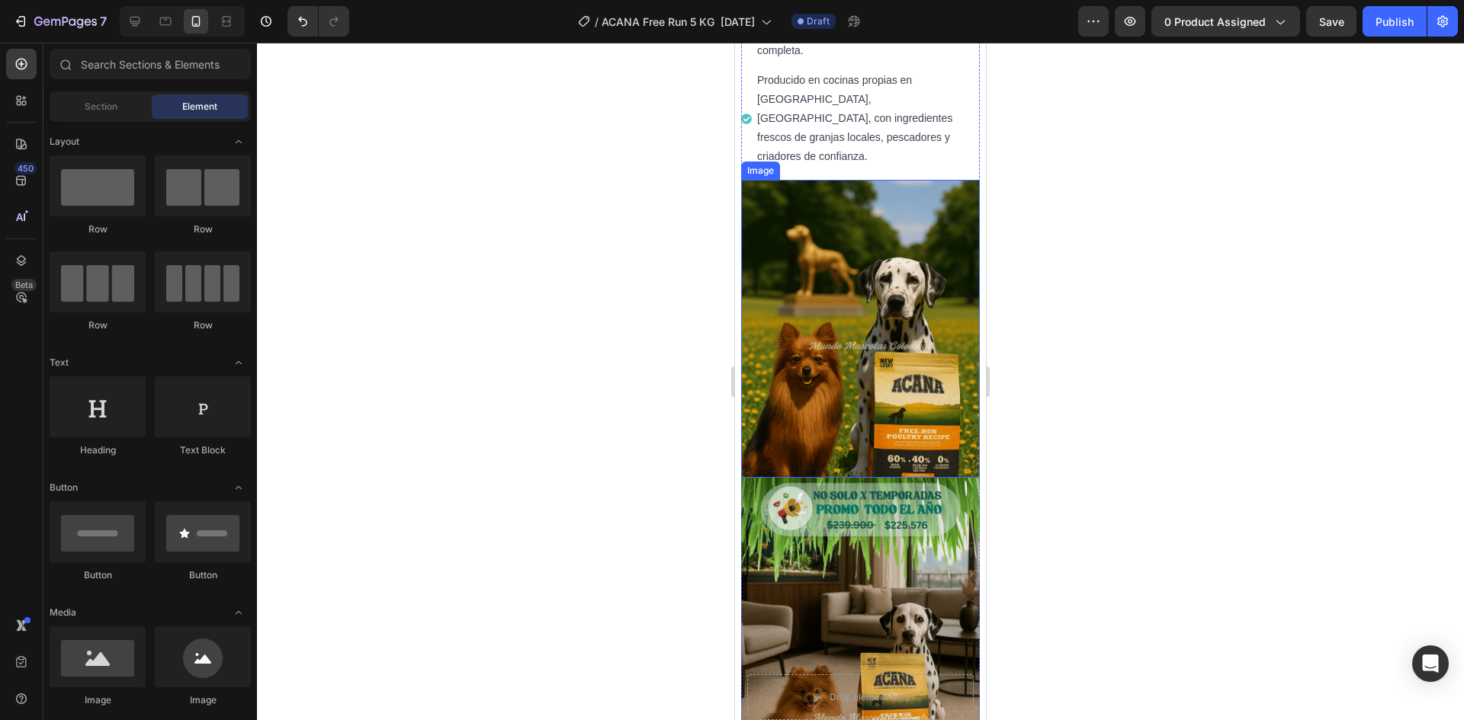
click at [842, 319] on img at bounding box center [860, 329] width 239 height 298
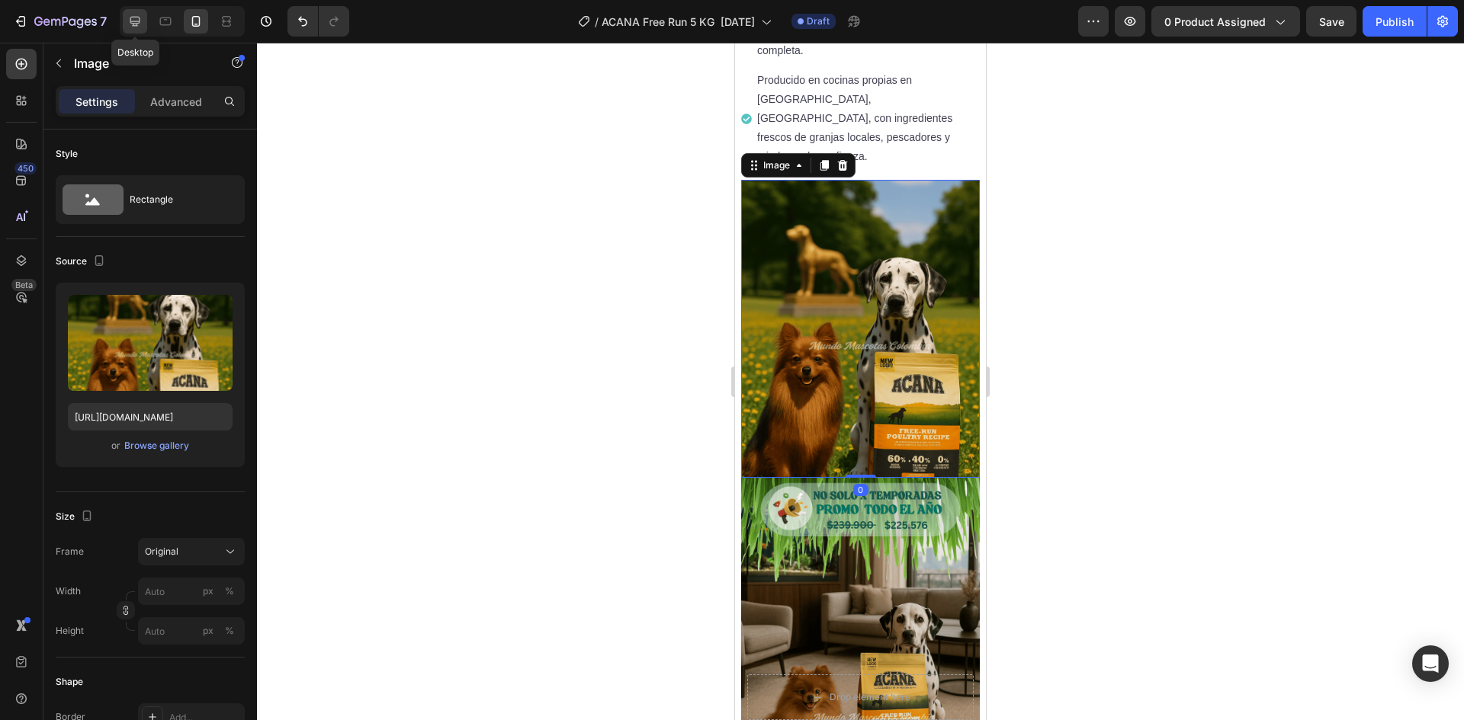
click at [136, 19] on icon at bounding box center [134, 21] width 15 height 15
type input "[URL][DOMAIN_NAME]"
type input "100"
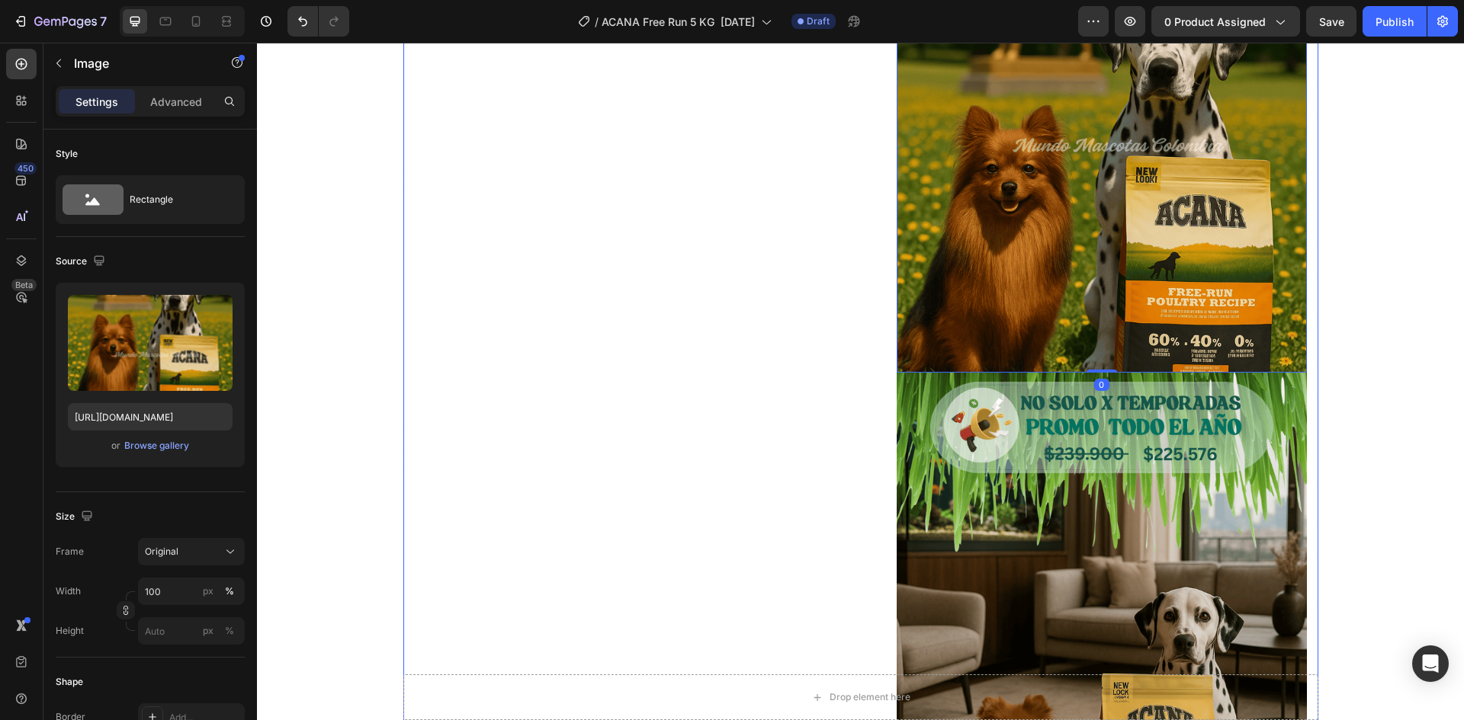
scroll to position [874, 0]
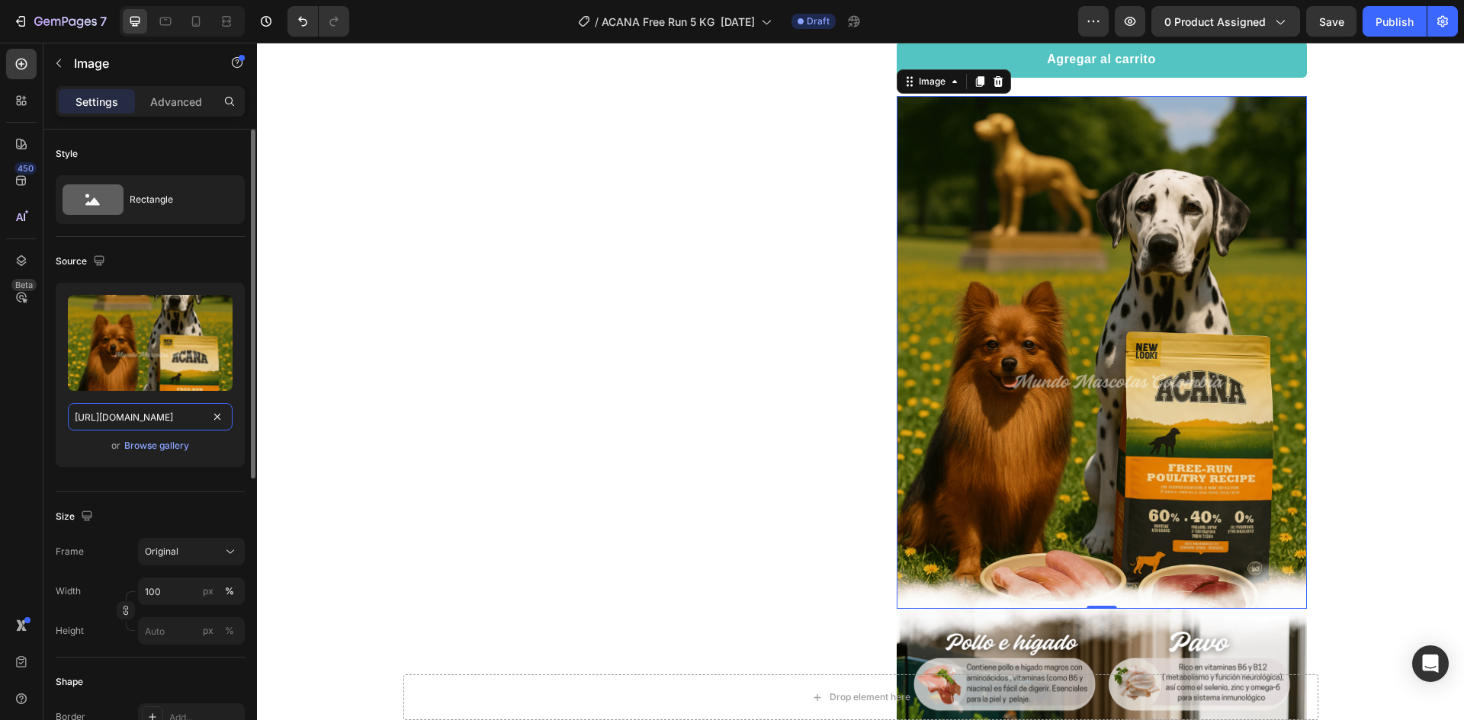
click at [149, 427] on input "[URL][DOMAIN_NAME]" at bounding box center [150, 416] width 165 height 27
click at [181, 101] on p "Advanced" at bounding box center [176, 102] width 52 height 16
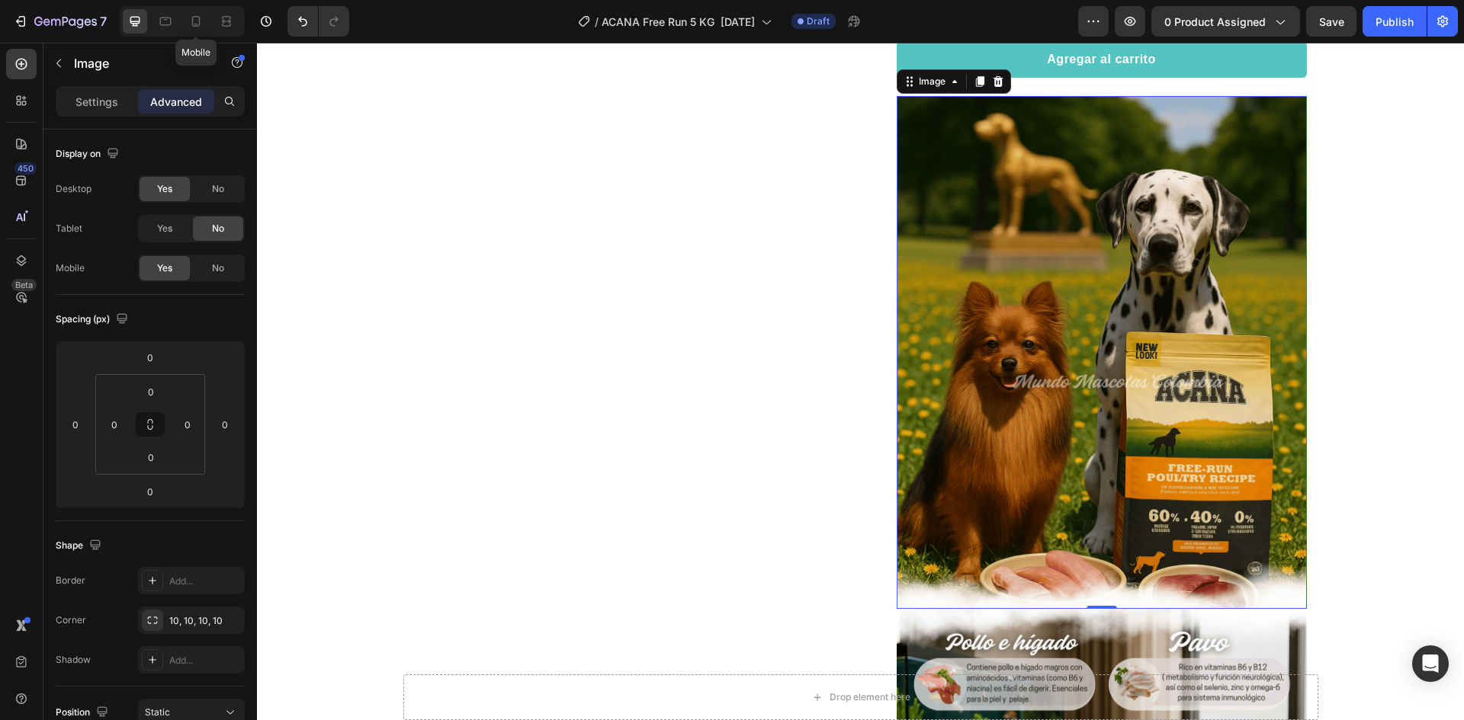
click at [200, 20] on icon at bounding box center [196, 21] width 8 height 11
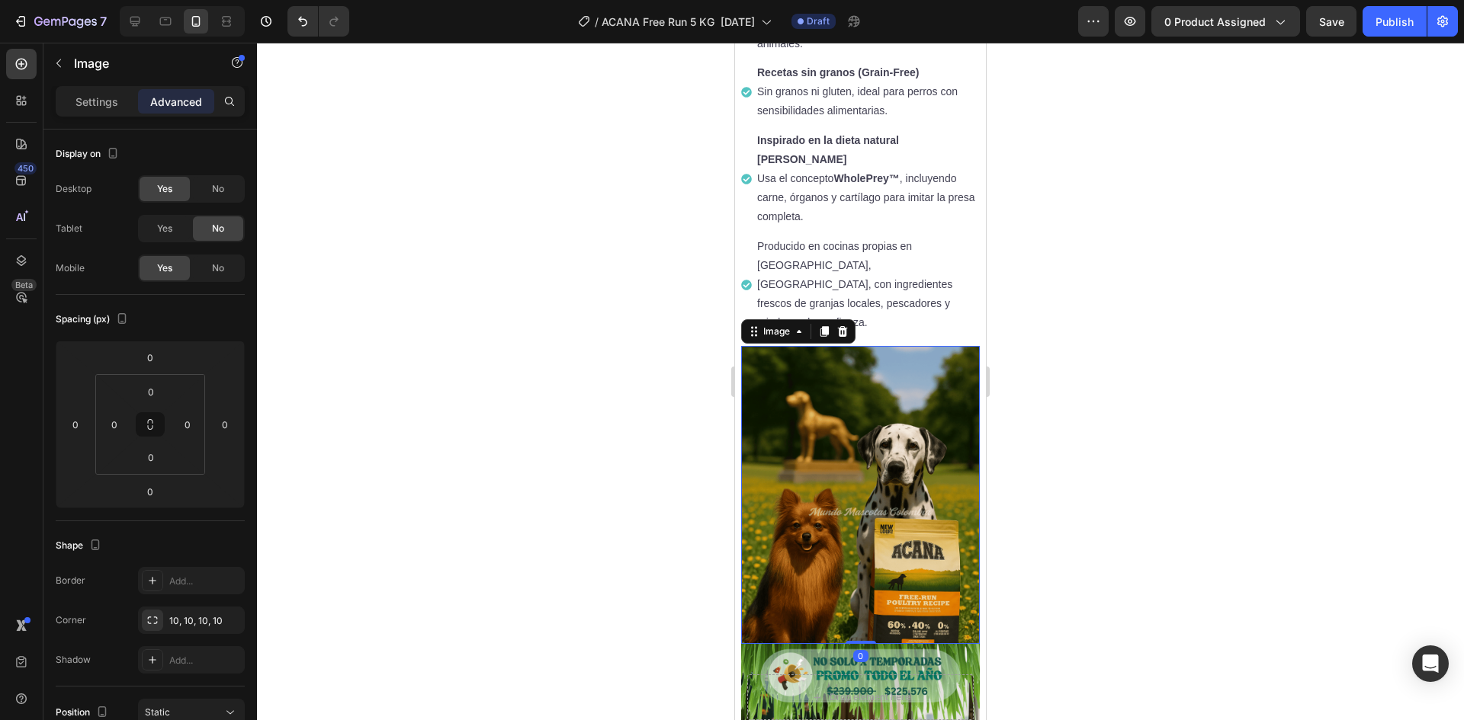
scroll to position [1178, 0]
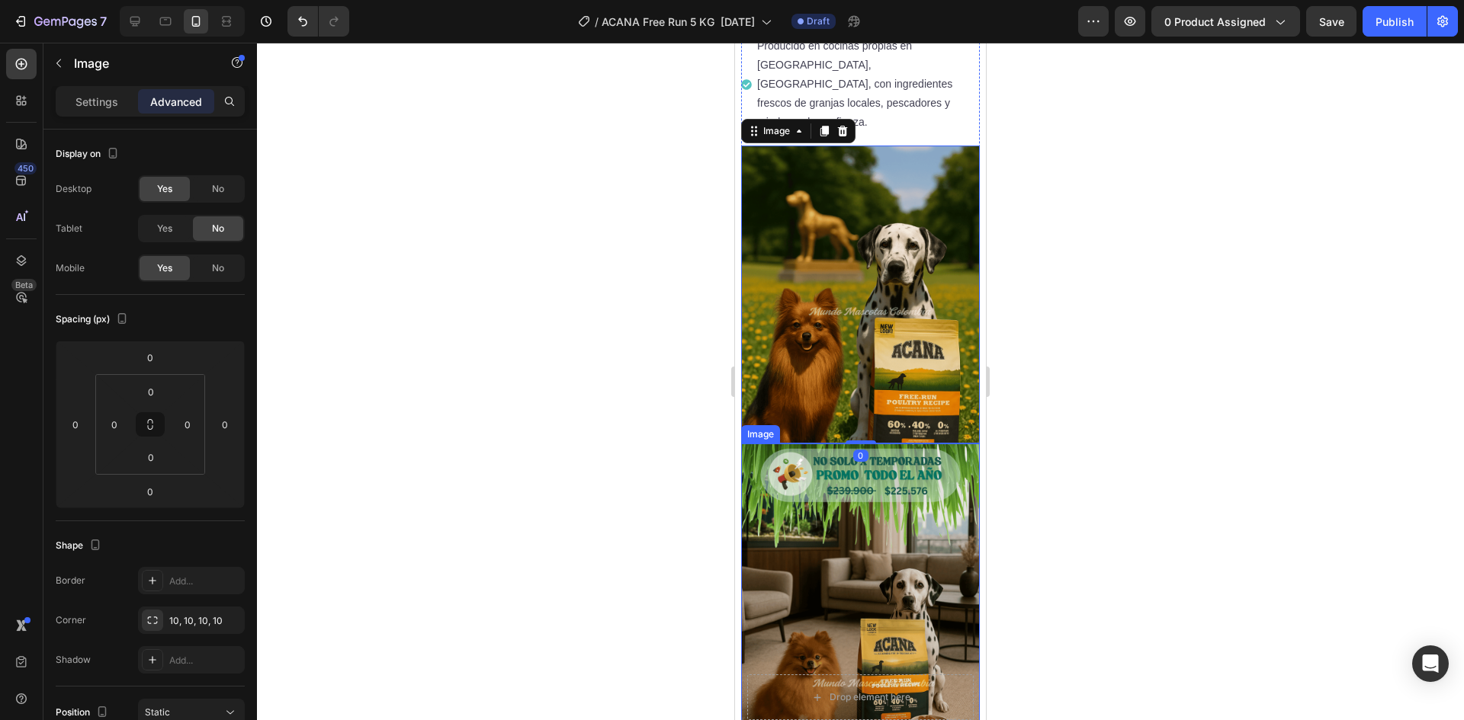
click at [851, 473] on img at bounding box center [860, 593] width 239 height 298
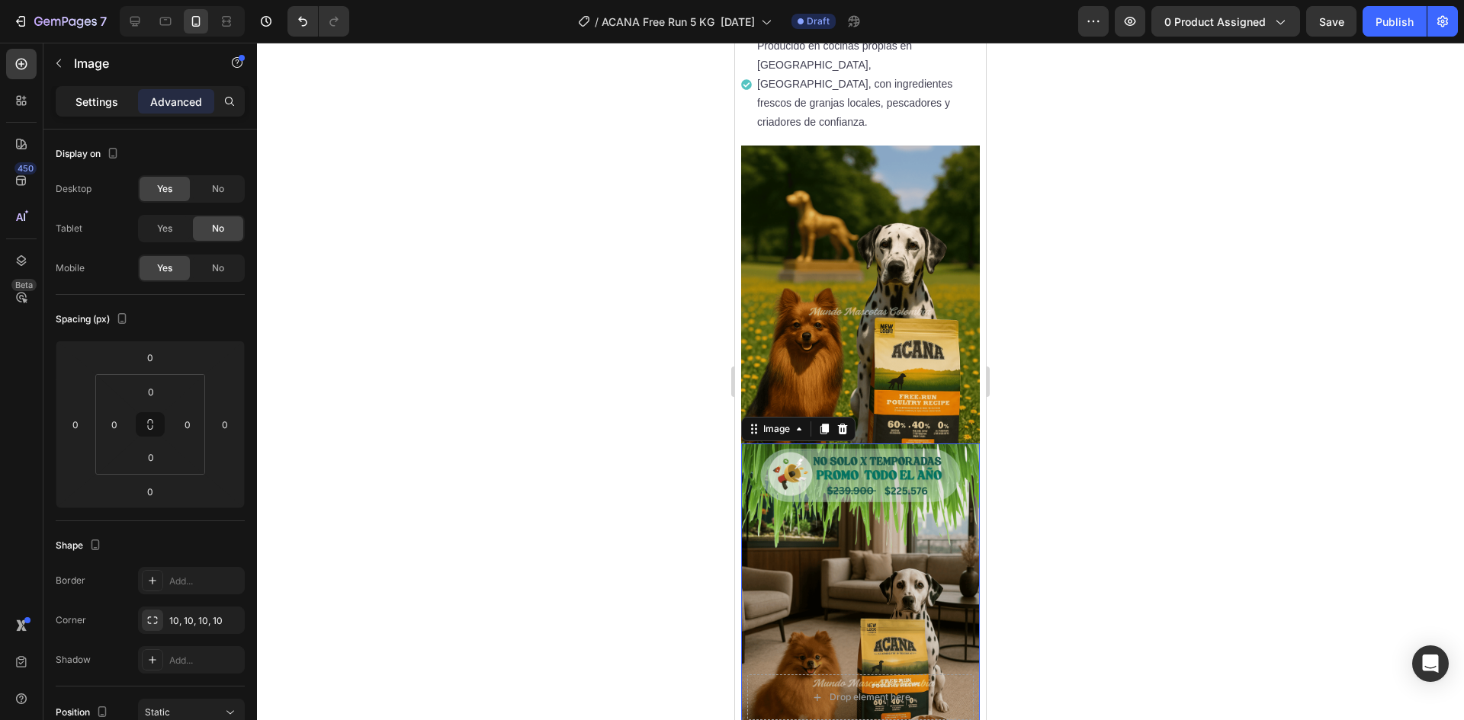
click at [101, 107] on p "Settings" at bounding box center [96, 102] width 43 height 16
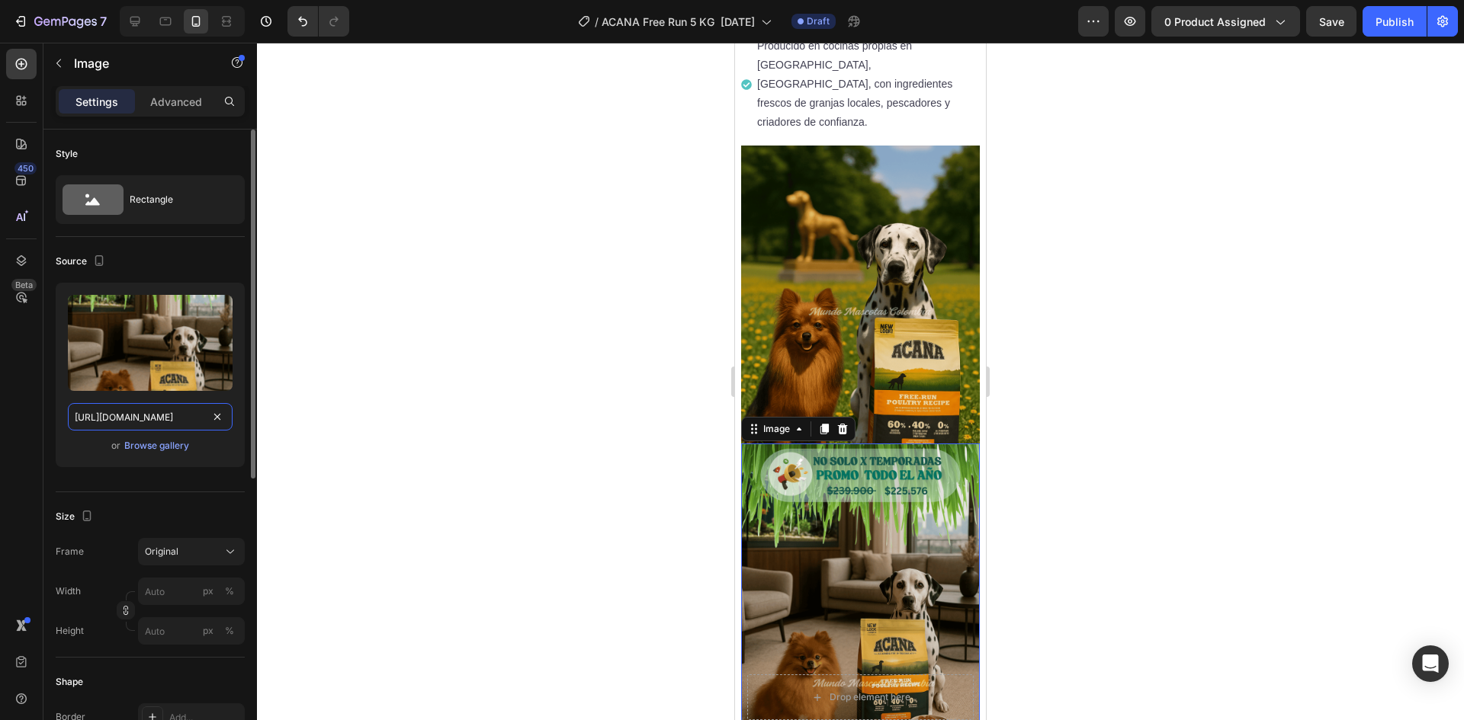
click at [165, 425] on input "[URL][DOMAIN_NAME]" at bounding box center [150, 416] width 165 height 27
paste input "ortada_3.png?v=1758848150"
type input "[URL][DOMAIN_NAME]"
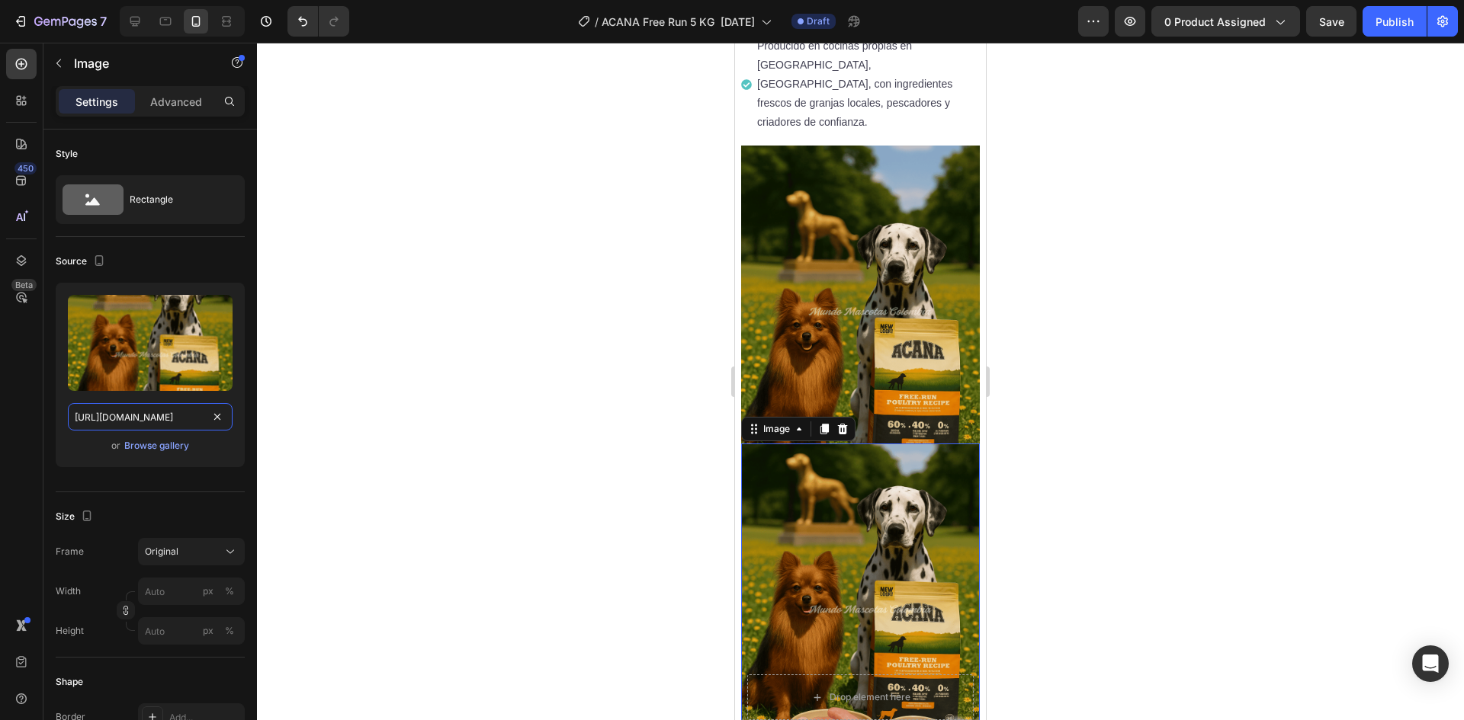
scroll to position [0, 355]
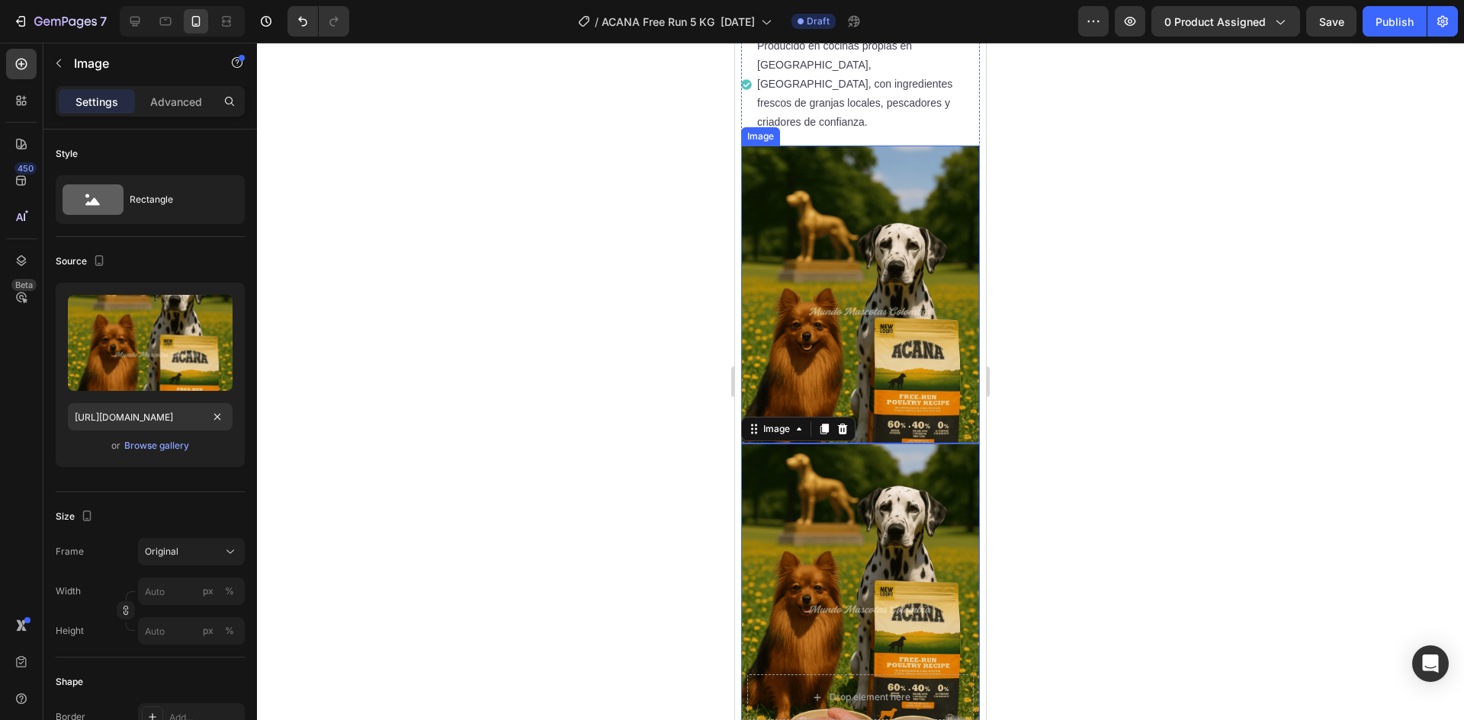
click at [832, 220] on img at bounding box center [860, 295] width 239 height 298
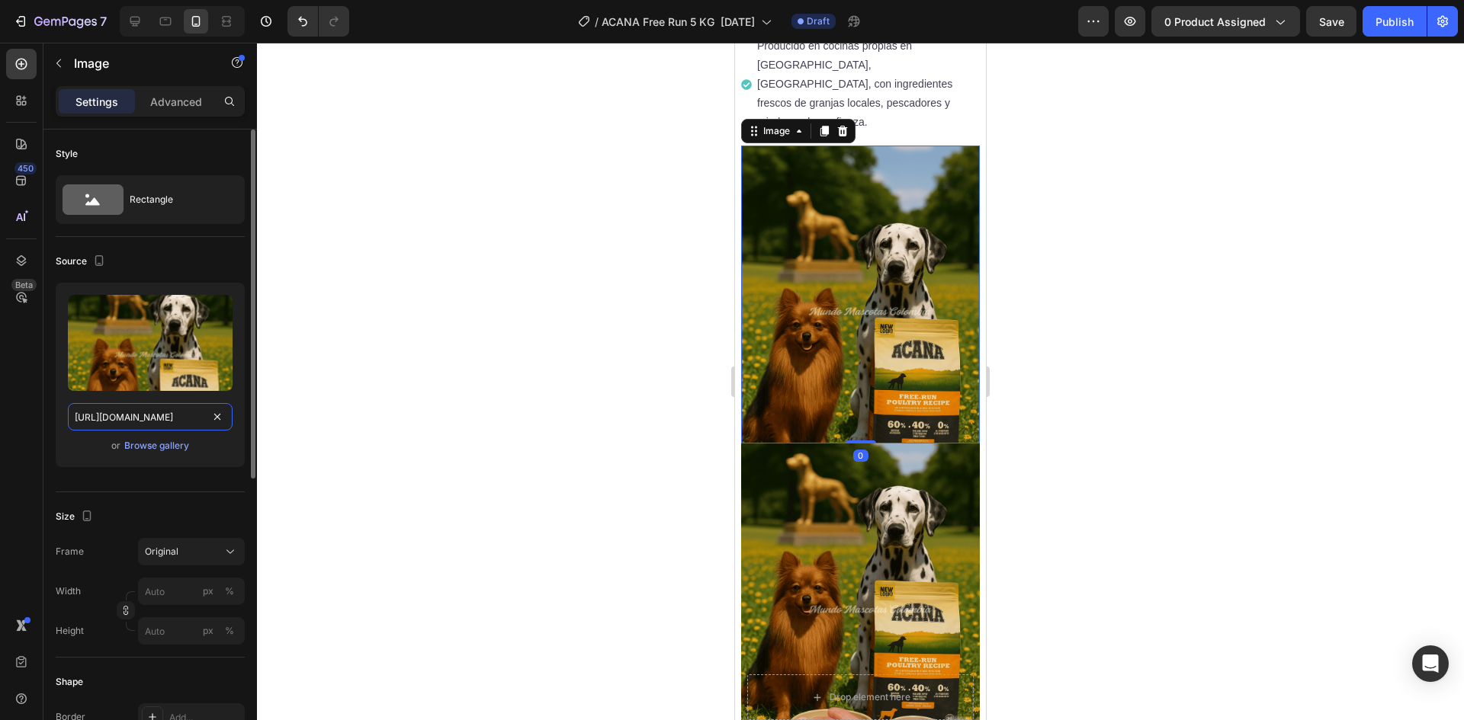
click at [141, 423] on input "[URL][DOMAIN_NAME]" at bounding box center [150, 416] width 165 height 27
paste input "portada_3.png?v=1758848150"
type input "[URL][DOMAIN_NAME]"
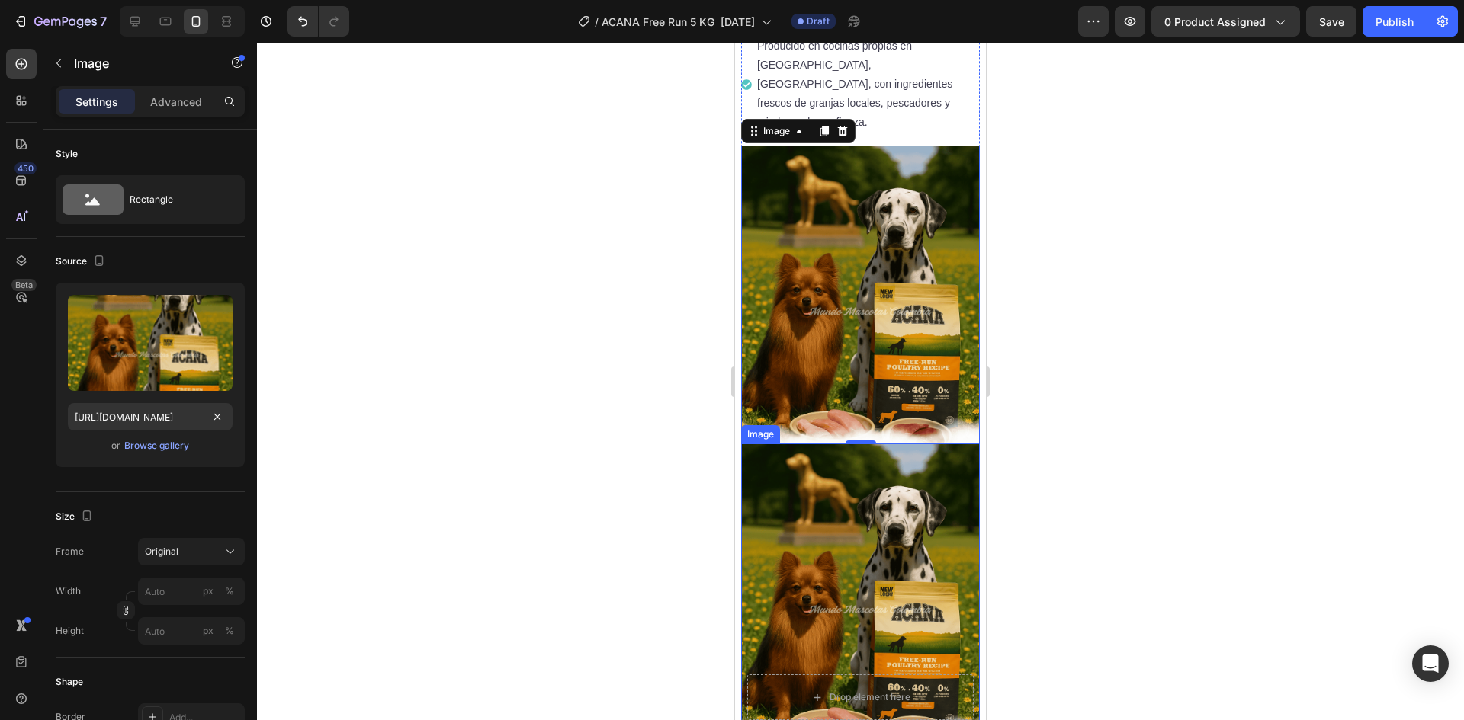
click at [882, 454] on img at bounding box center [860, 593] width 239 height 298
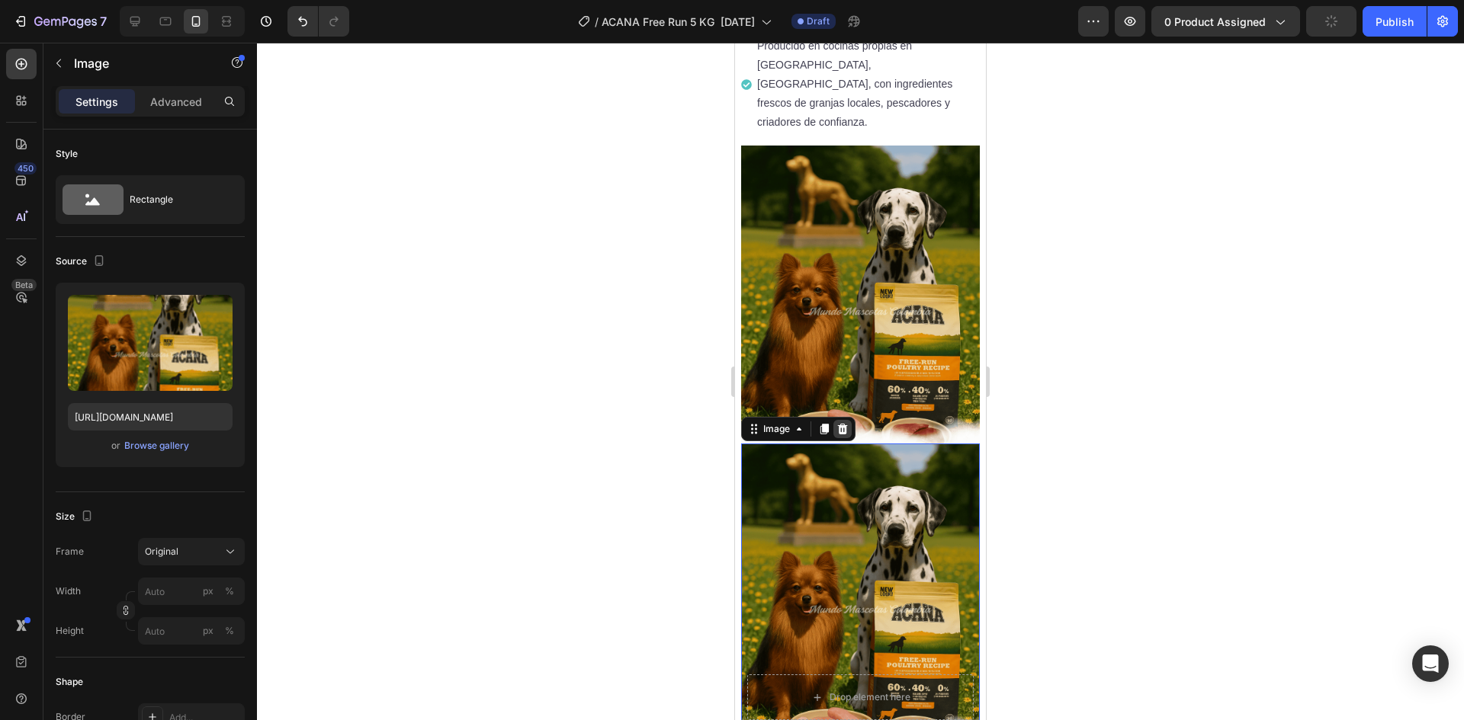
click at [839, 424] on icon at bounding box center [843, 429] width 10 height 11
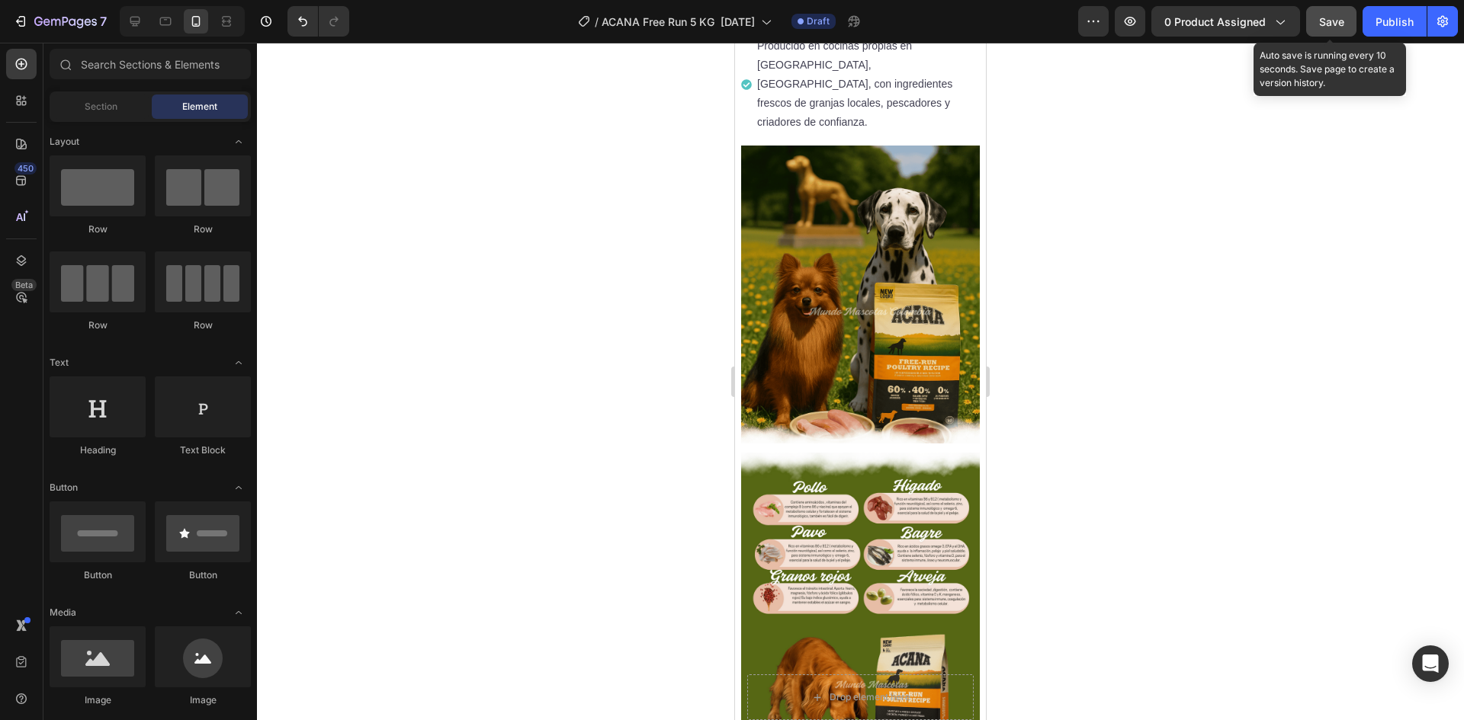
click at [1333, 34] on button "Save" at bounding box center [1331, 21] width 50 height 30
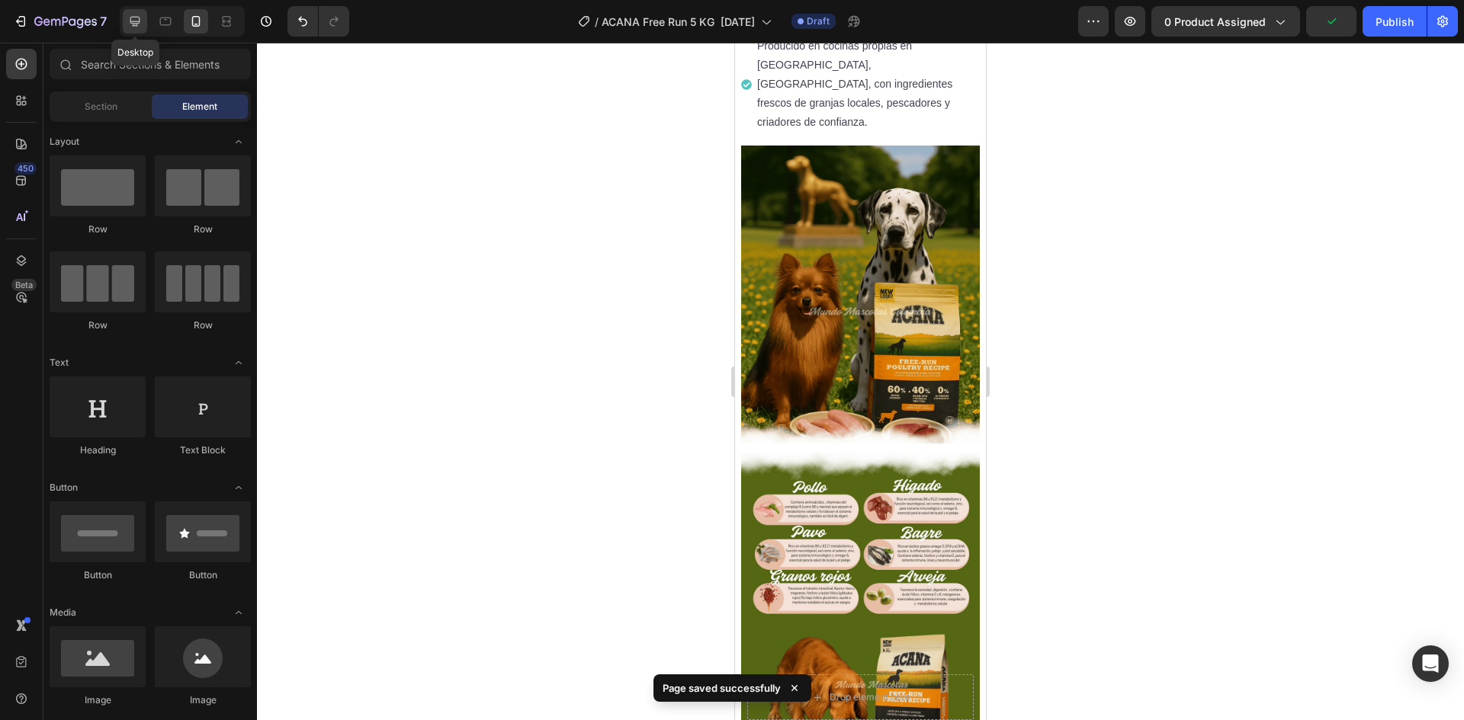
click at [144, 14] on div at bounding box center [135, 21] width 24 height 24
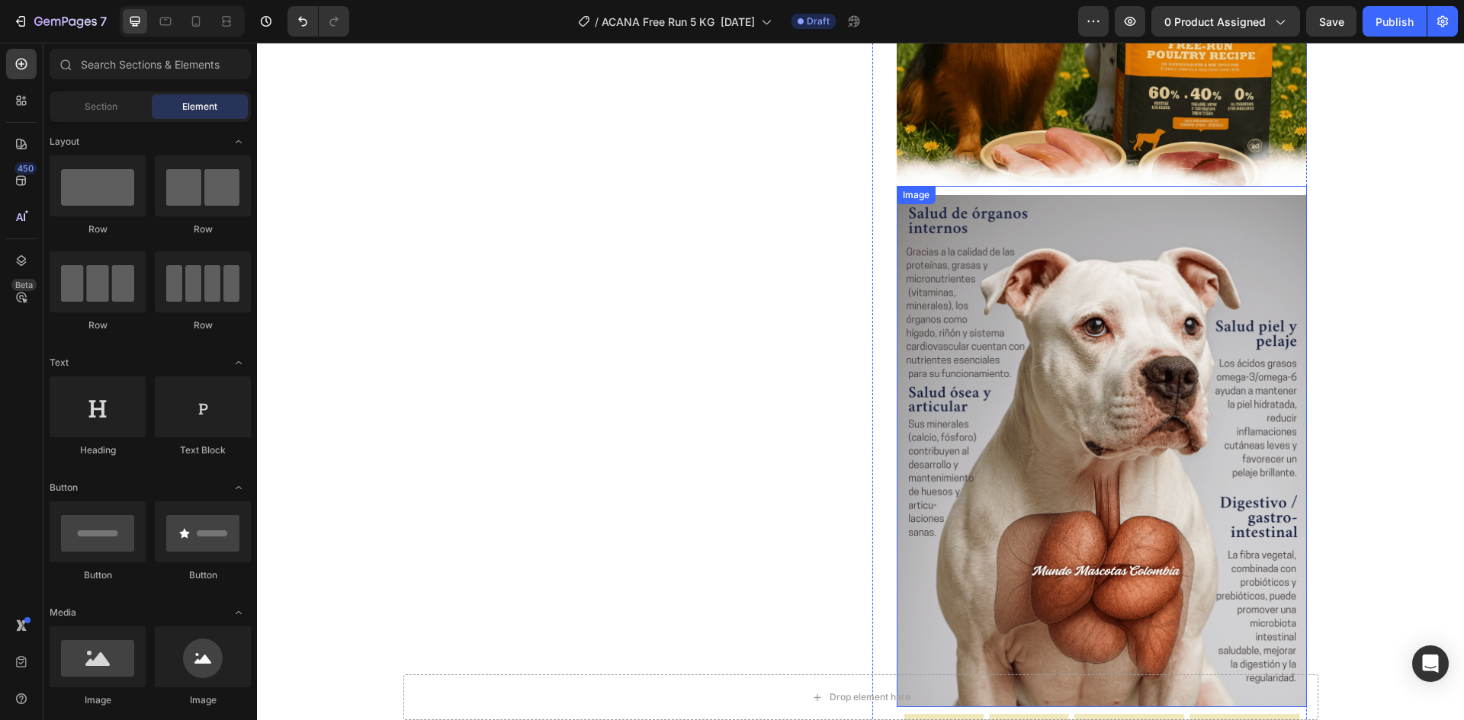
scroll to position [1069, 0]
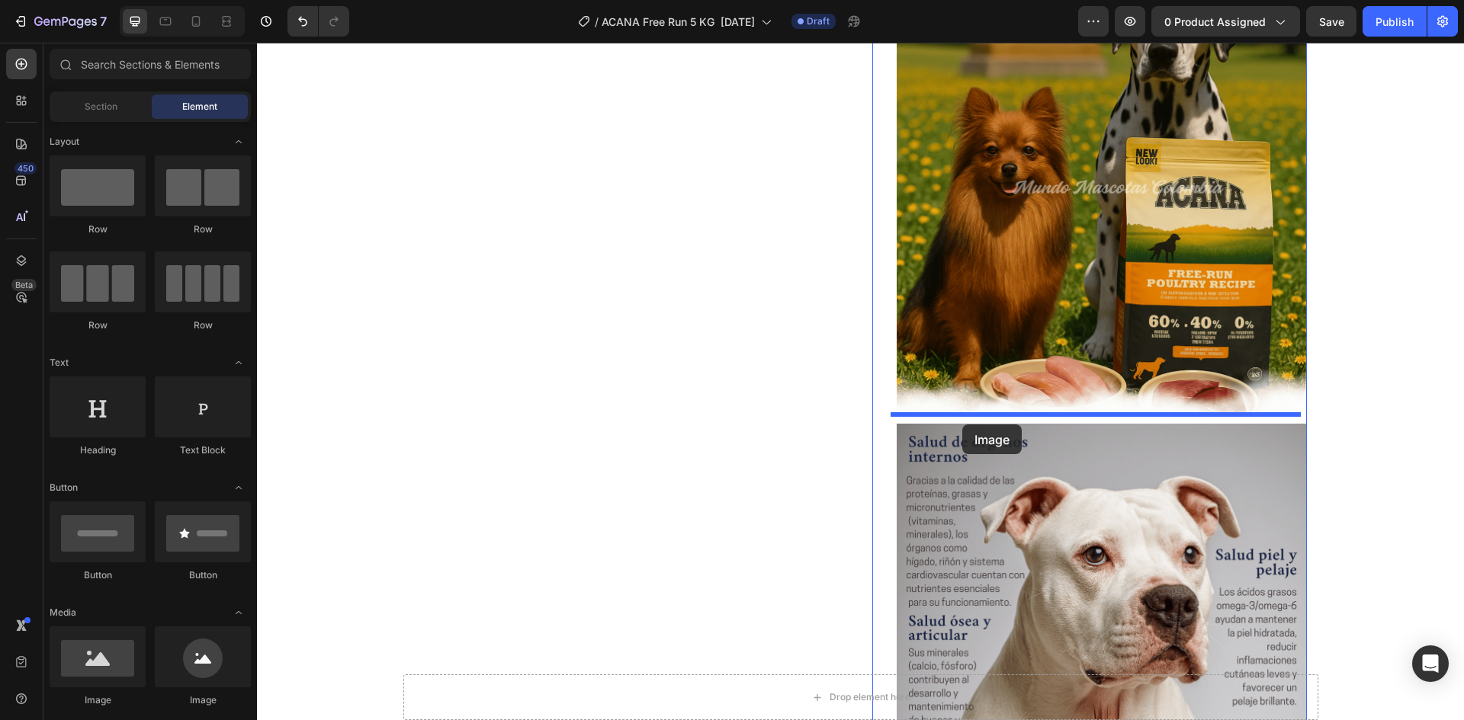
drag, startPoint x: 344, startPoint y: 717, endPoint x: 962, endPoint y: 425, distance: 684.0
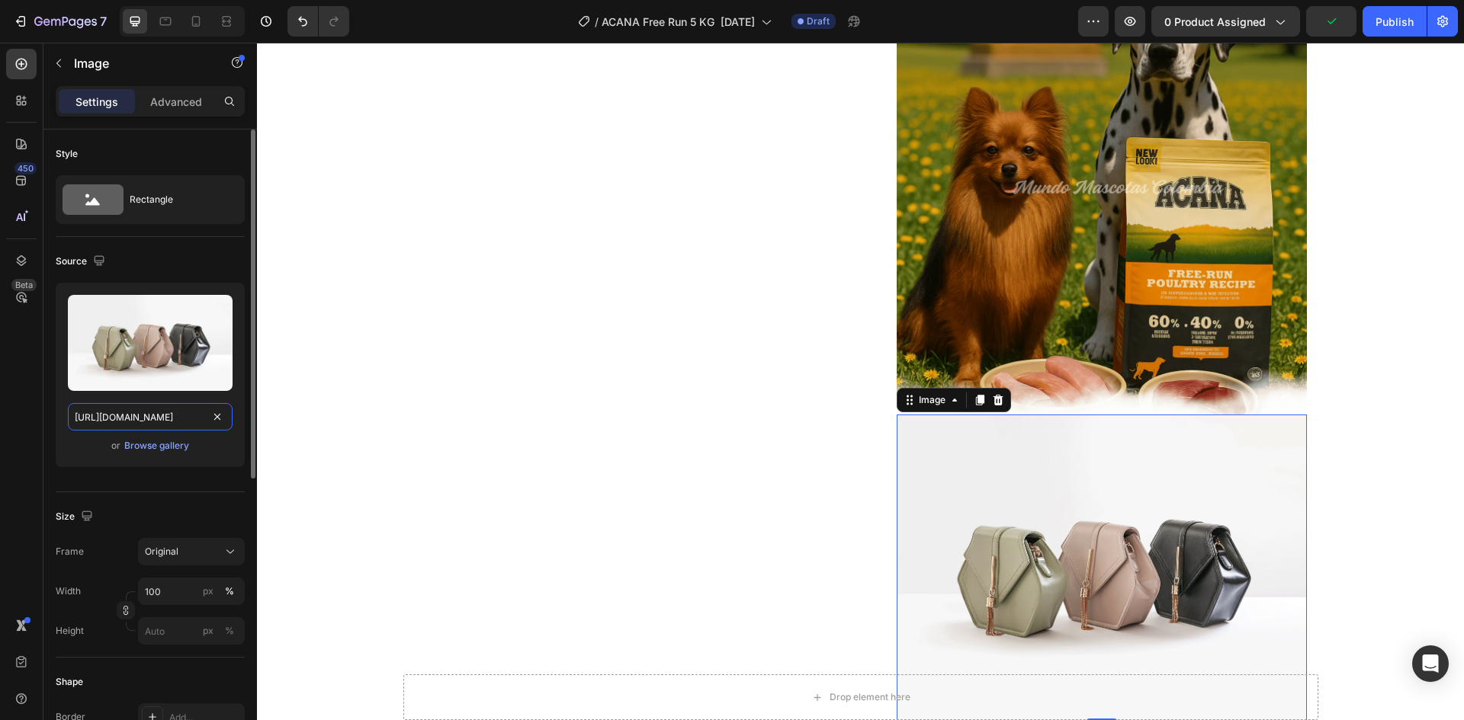
click at [108, 405] on input "[URL][DOMAIN_NAME]" at bounding box center [150, 416] width 165 height 27
paste input "0625/8586/4362/files/Acana_Free_Run_Poultry_ingredientes_33.png?v=1758848236"
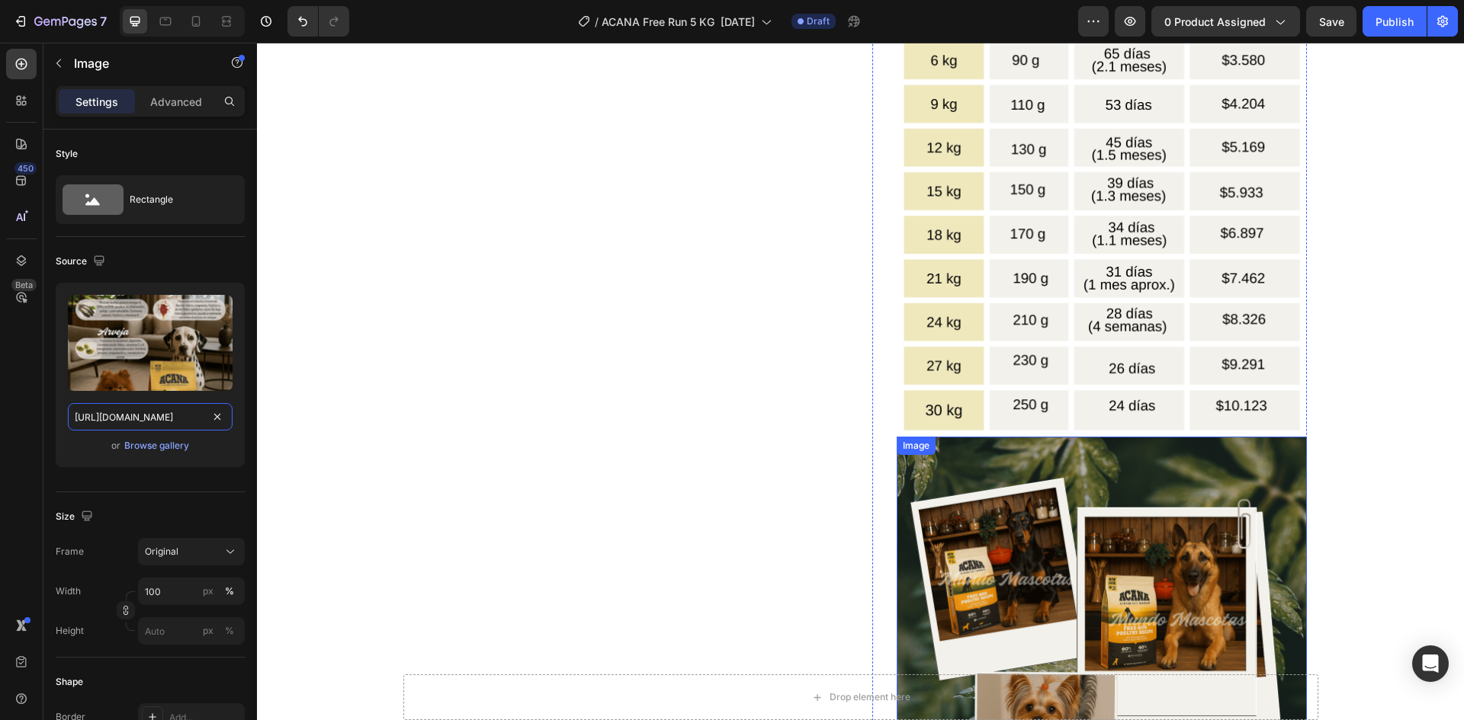
scroll to position [2975, 0]
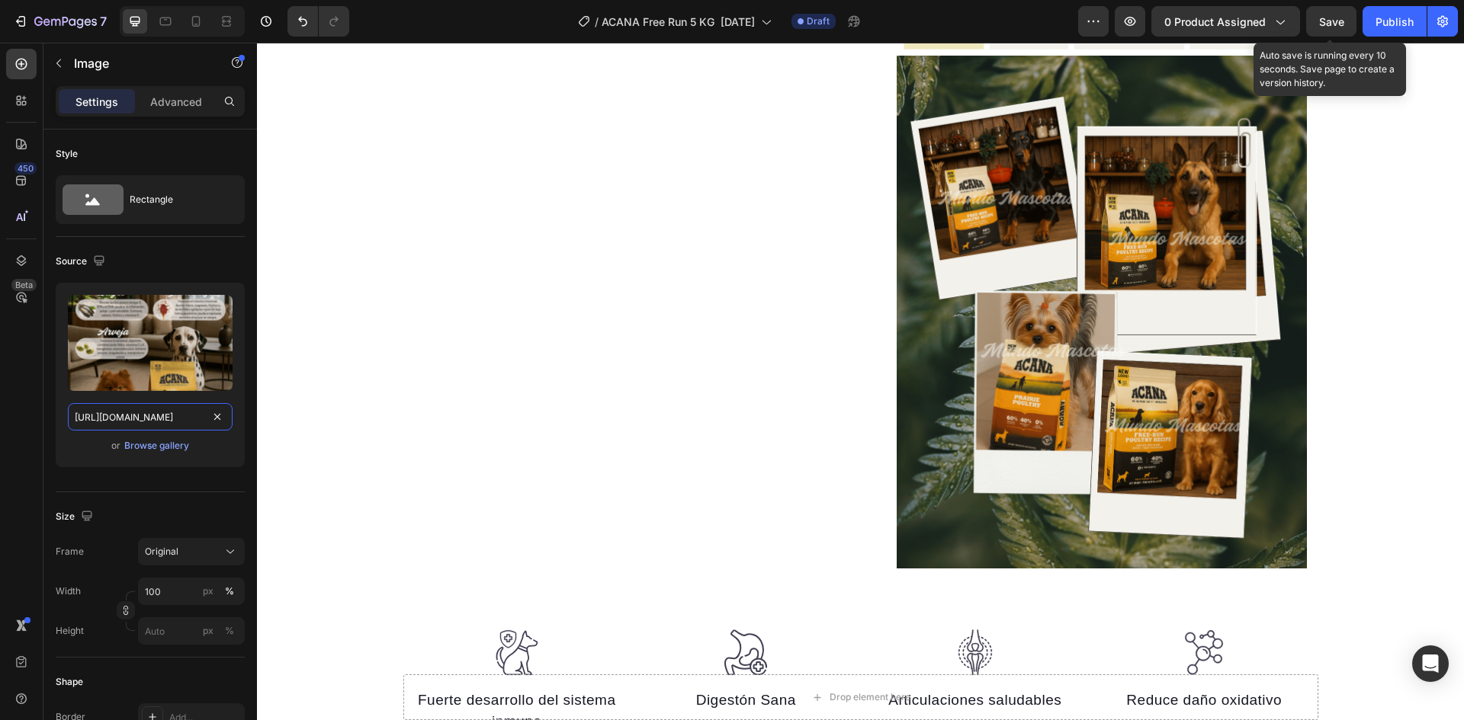
type input "[URL][DOMAIN_NAME]"
click at [1335, 21] on span "Save" at bounding box center [1331, 21] width 25 height 13
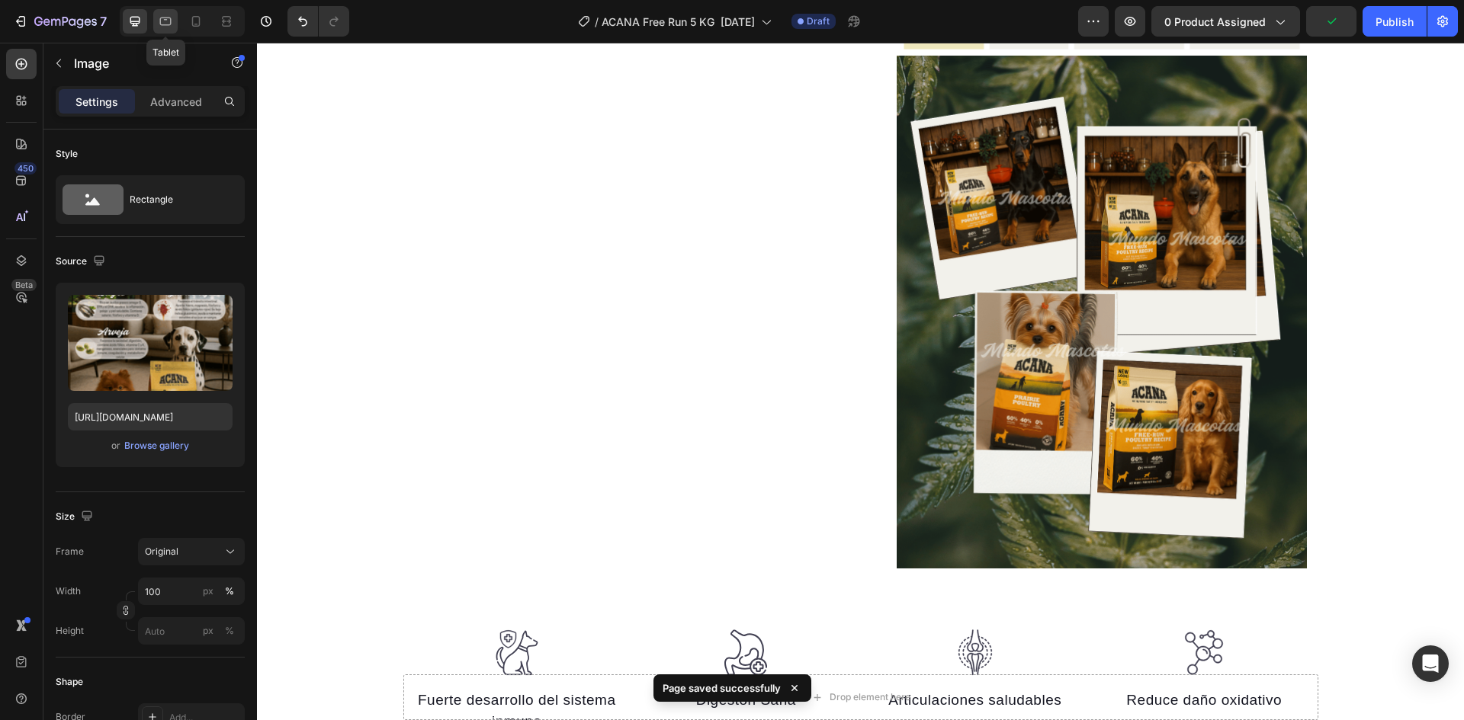
click at [168, 21] on icon at bounding box center [165, 21] width 15 height 15
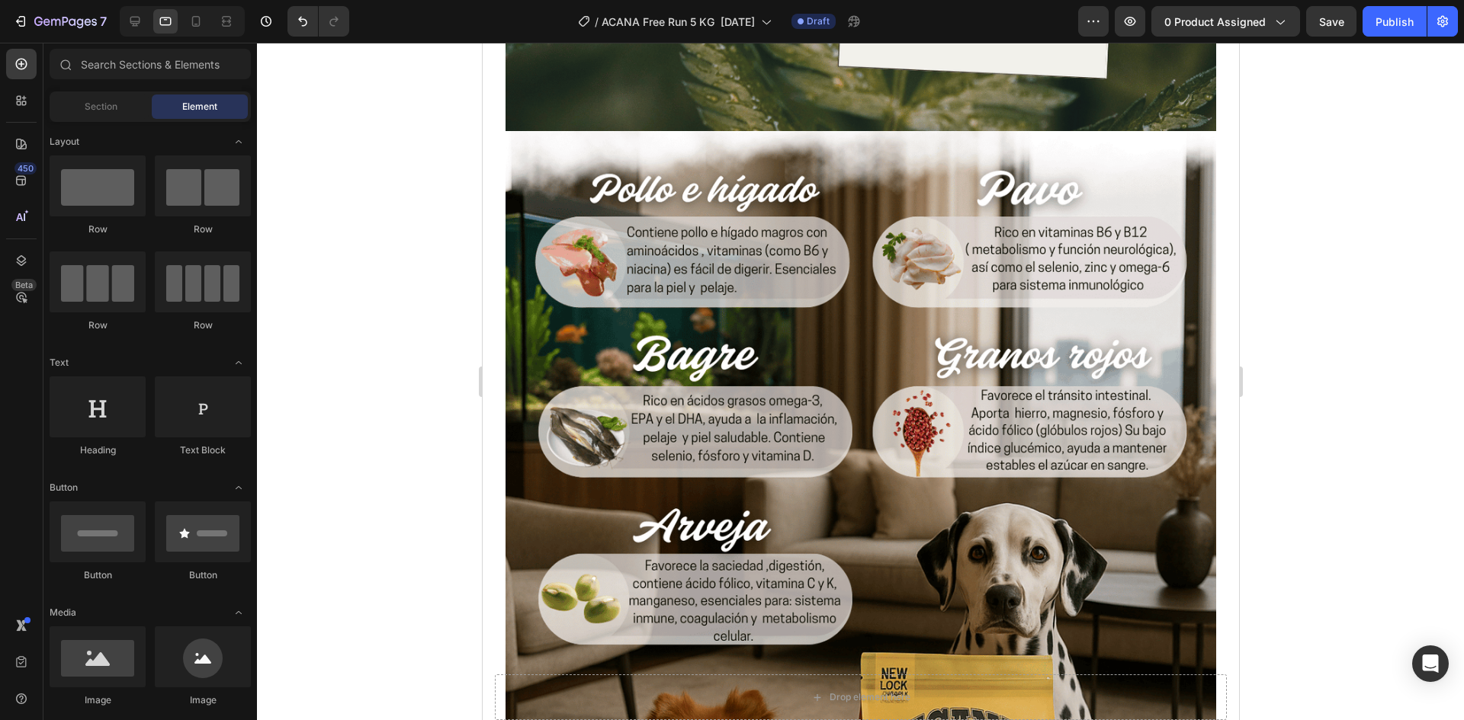
scroll to position [6039, 0]
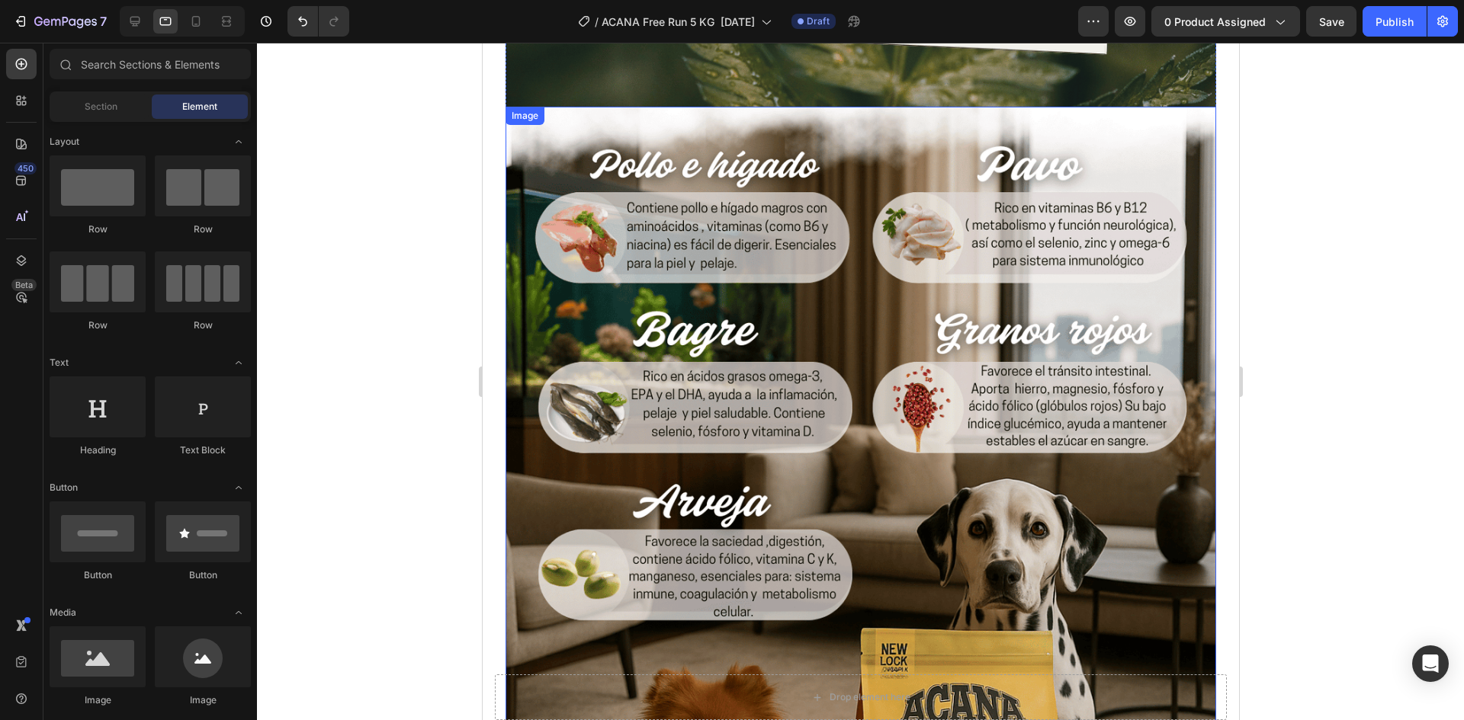
click at [1023, 396] on img at bounding box center [860, 551] width 710 height 888
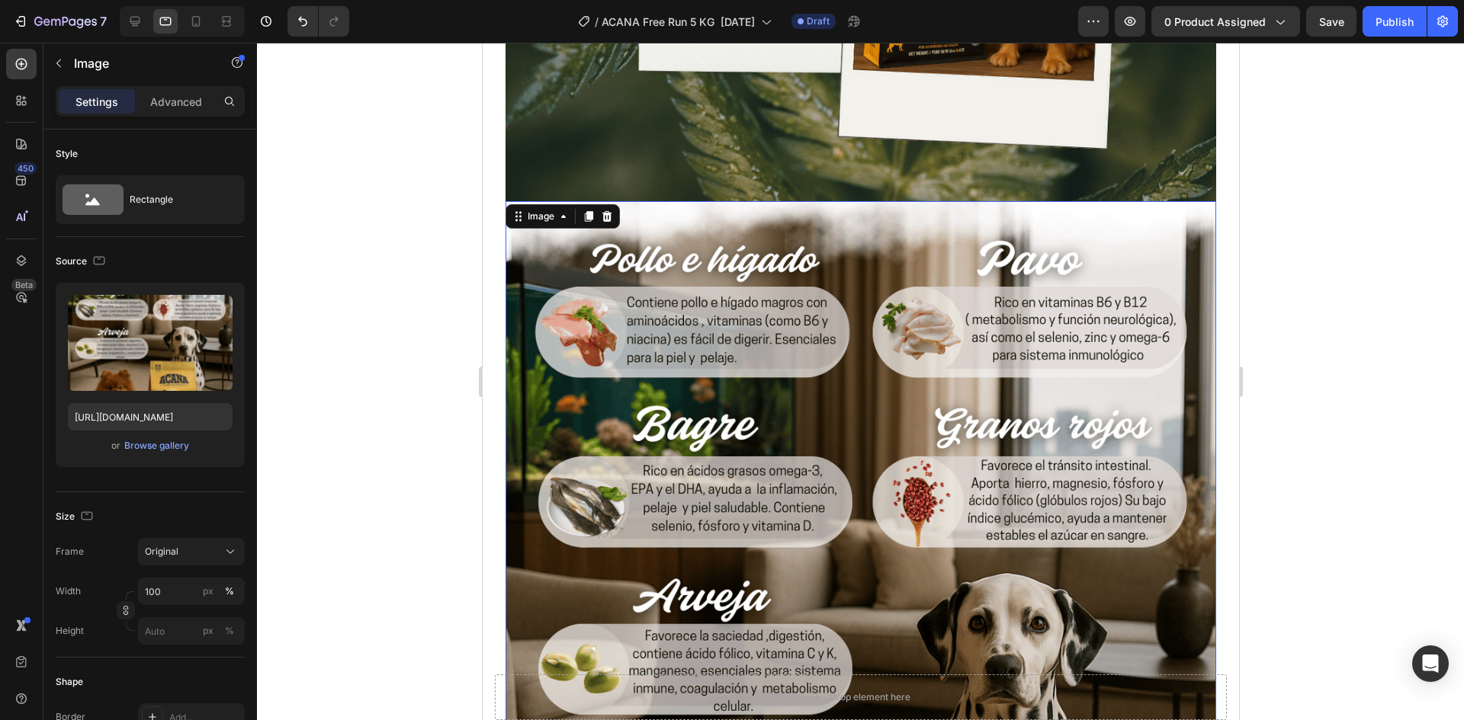
scroll to position [5887, 0]
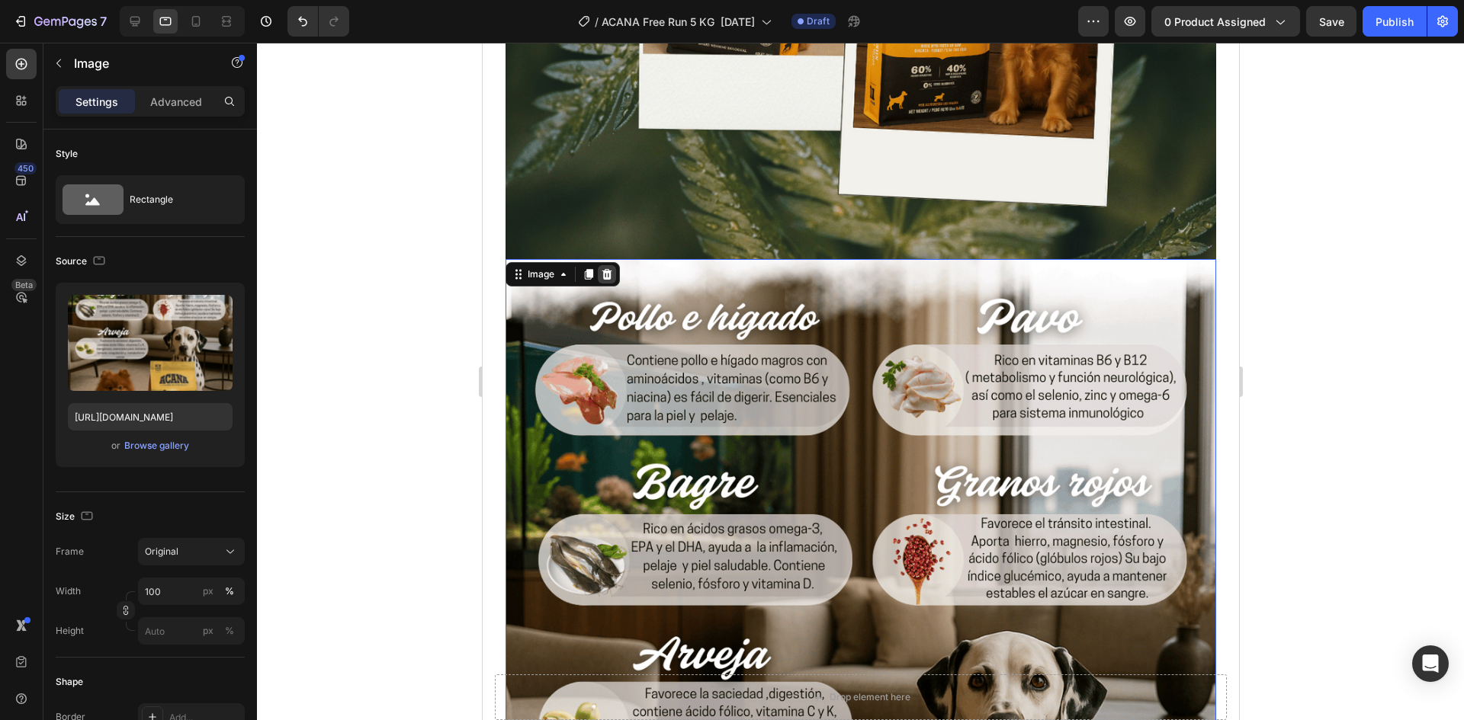
click at [609, 269] on icon at bounding box center [606, 274] width 10 height 11
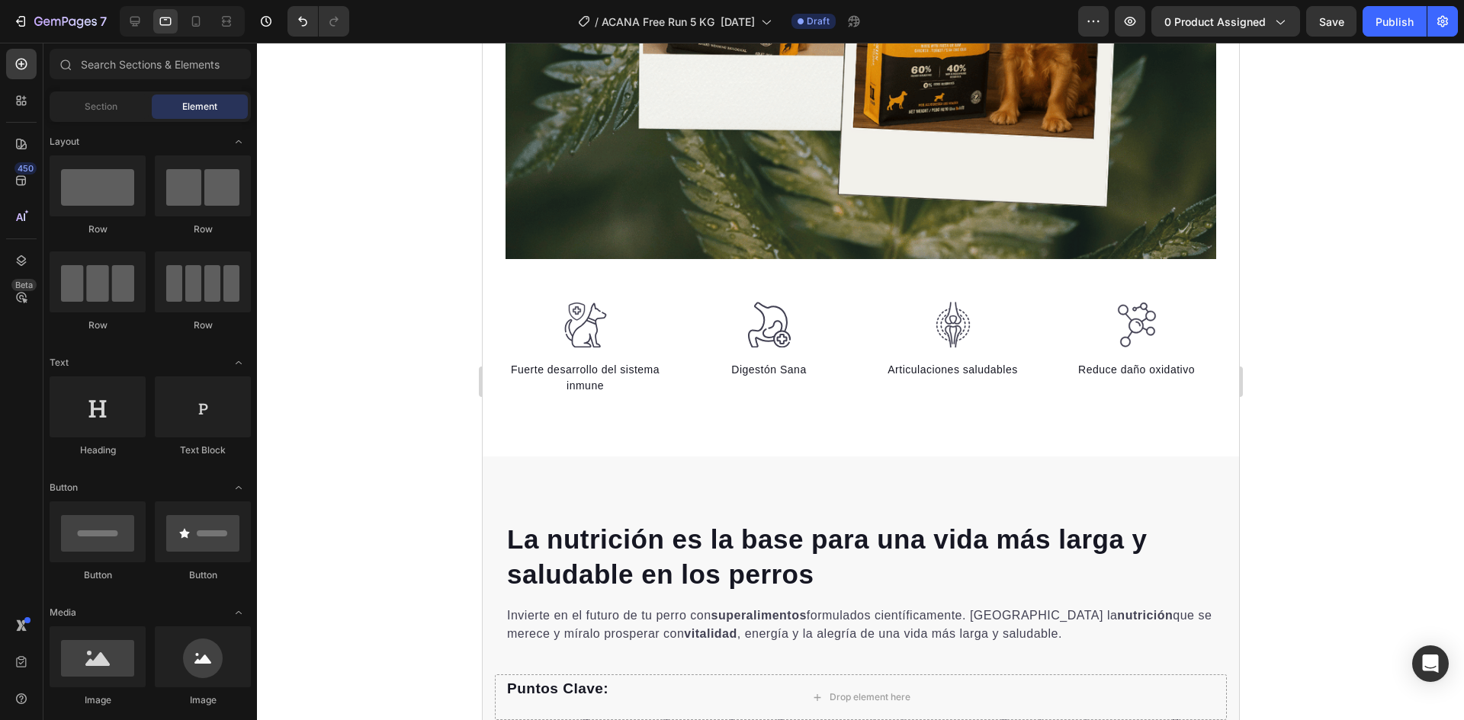
scroll to position [5734, 0]
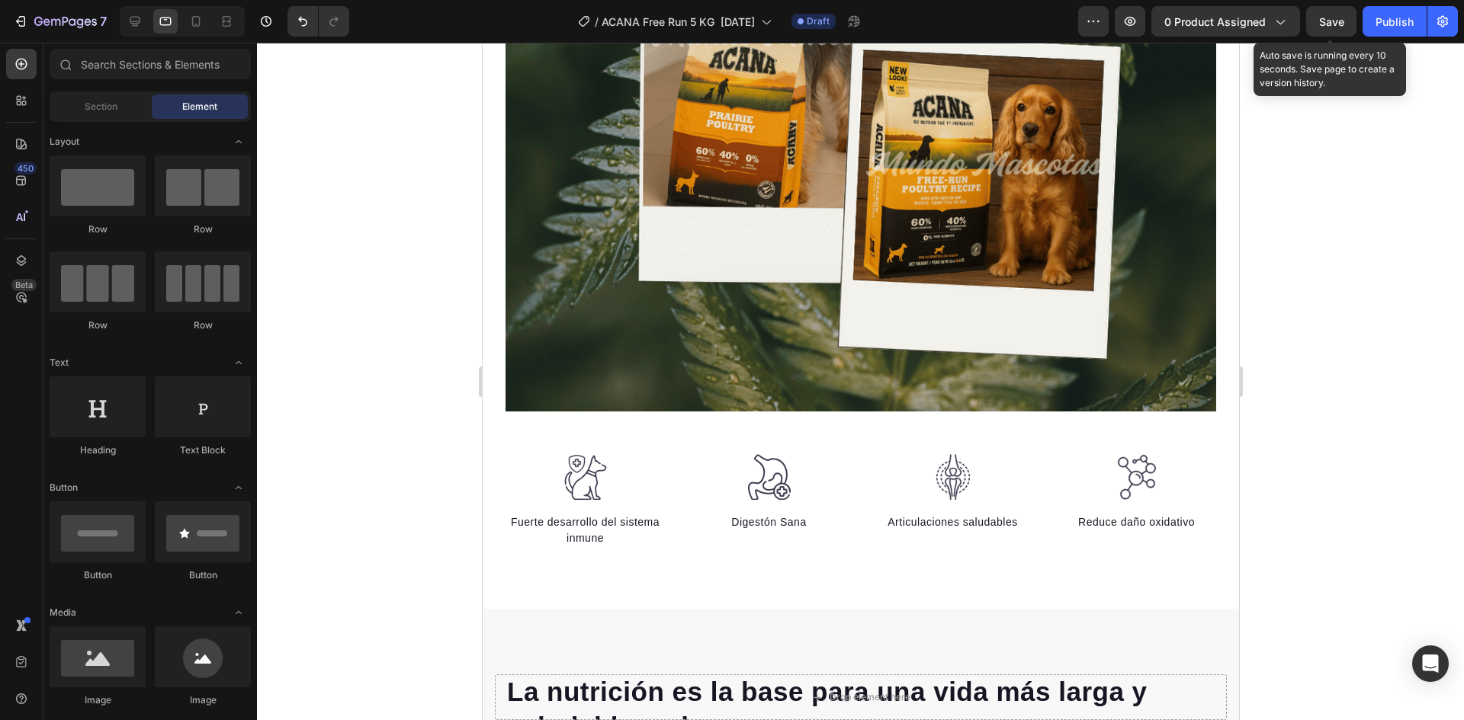
click at [1330, 27] on span "Save" at bounding box center [1331, 21] width 25 height 13
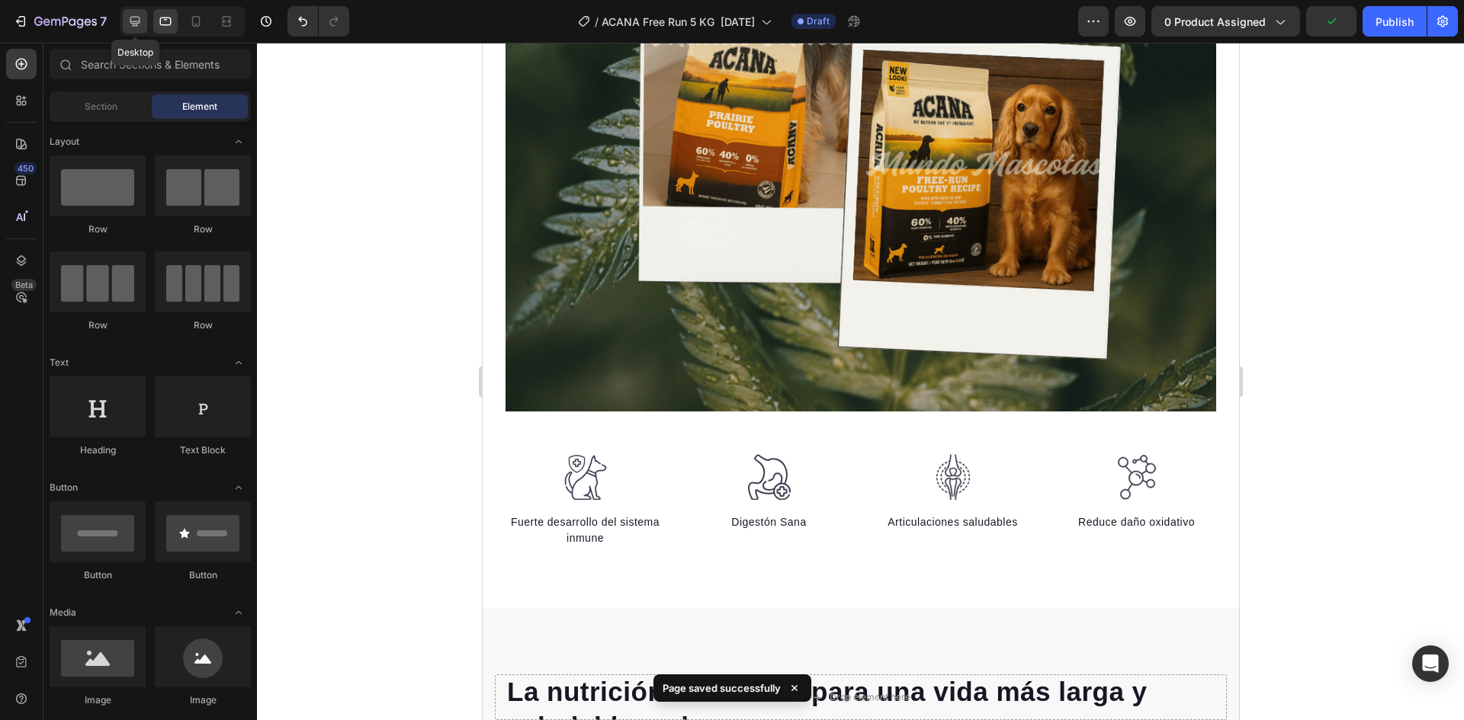
click at [127, 20] on div at bounding box center [135, 21] width 24 height 24
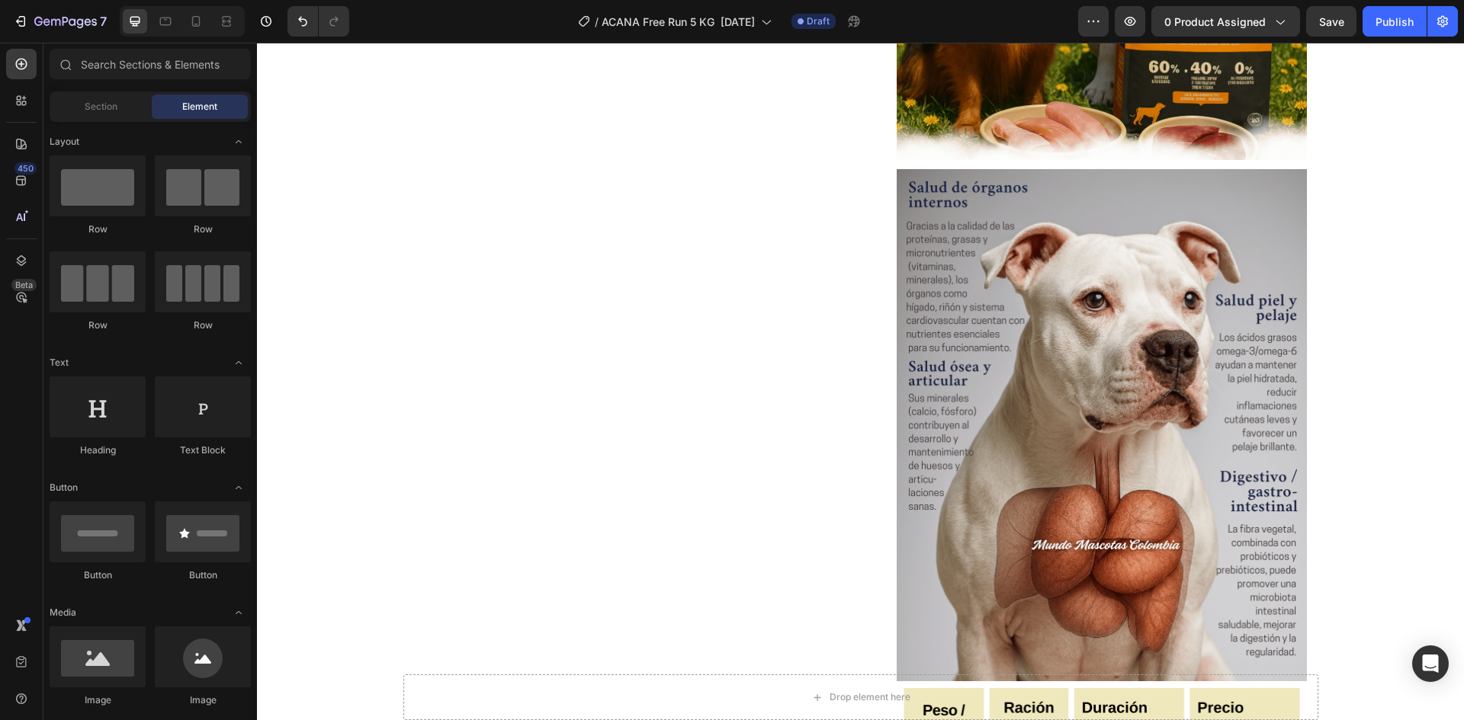
scroll to position [1240, 0]
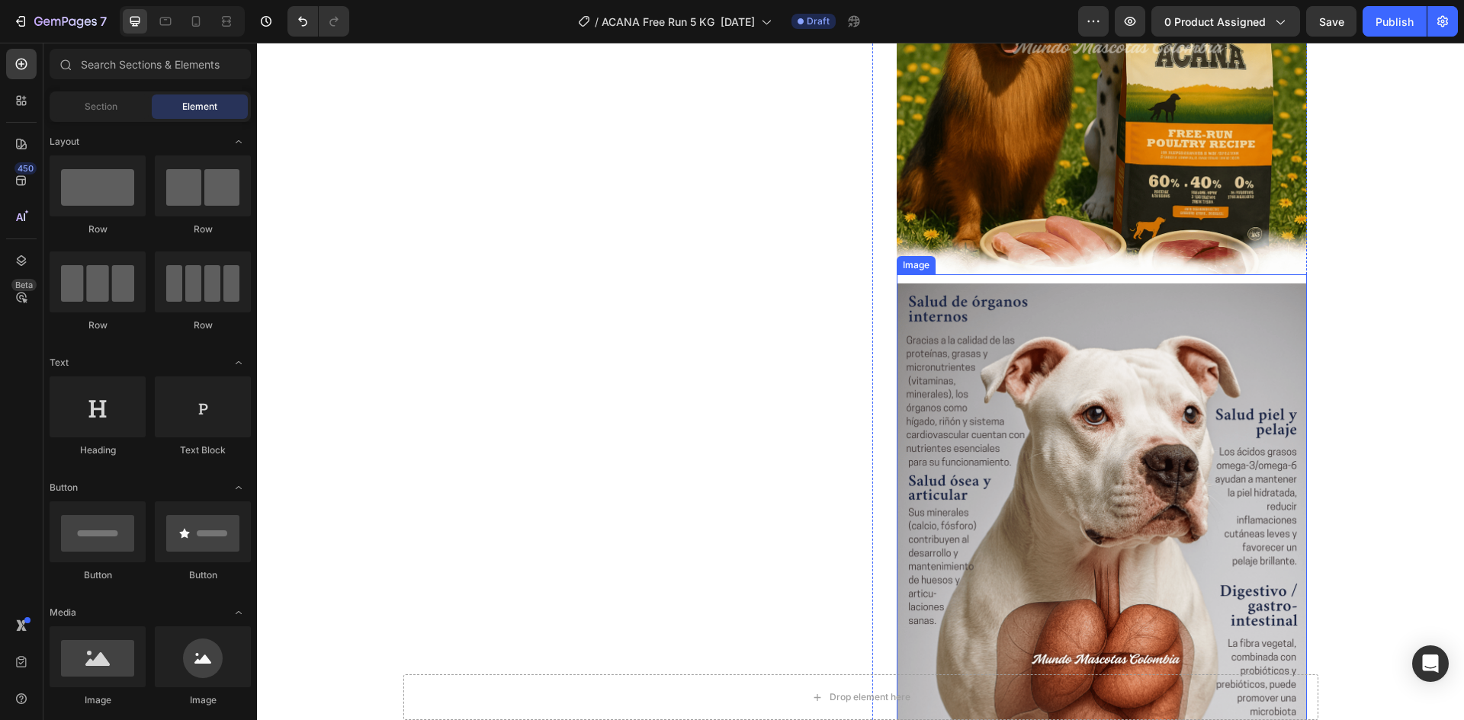
click at [1035, 365] on img at bounding box center [1101, 540] width 410 height 513
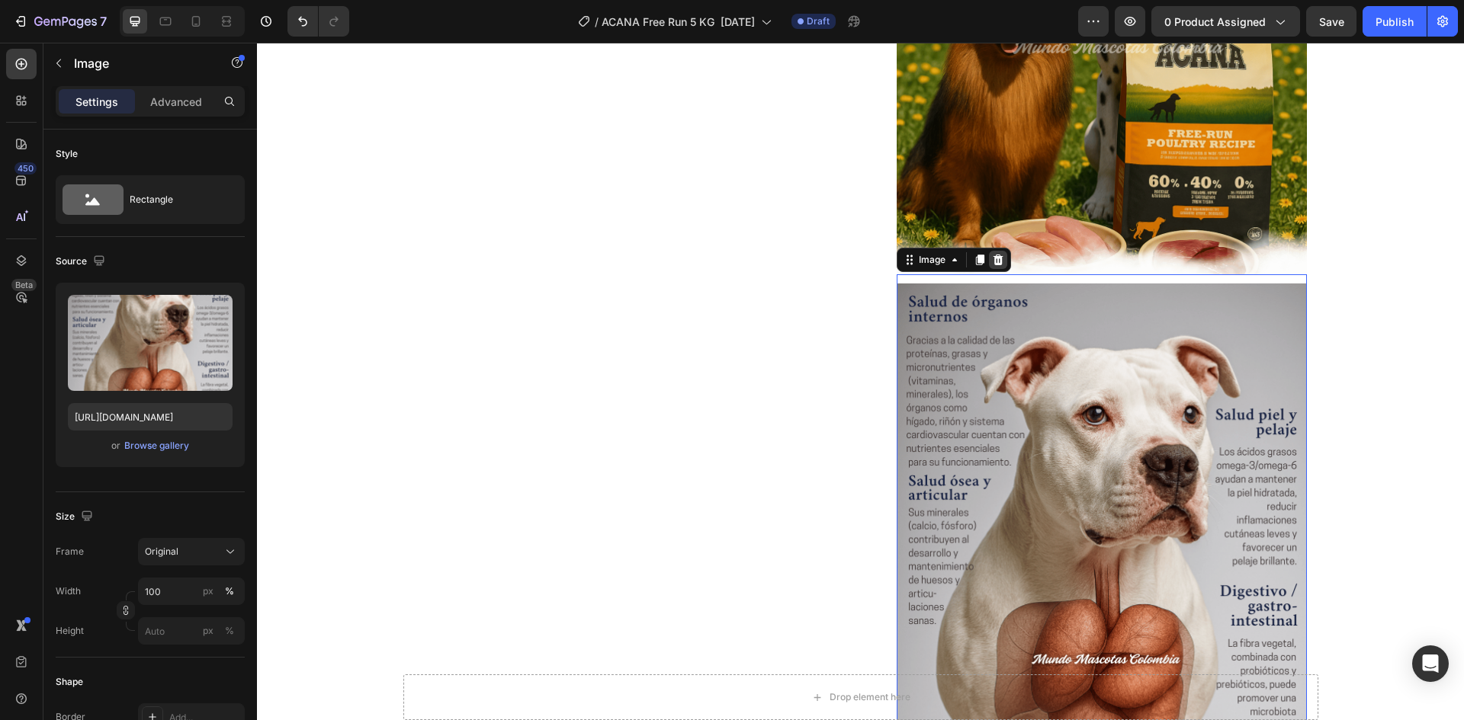
click at [992, 262] on icon at bounding box center [998, 260] width 12 height 12
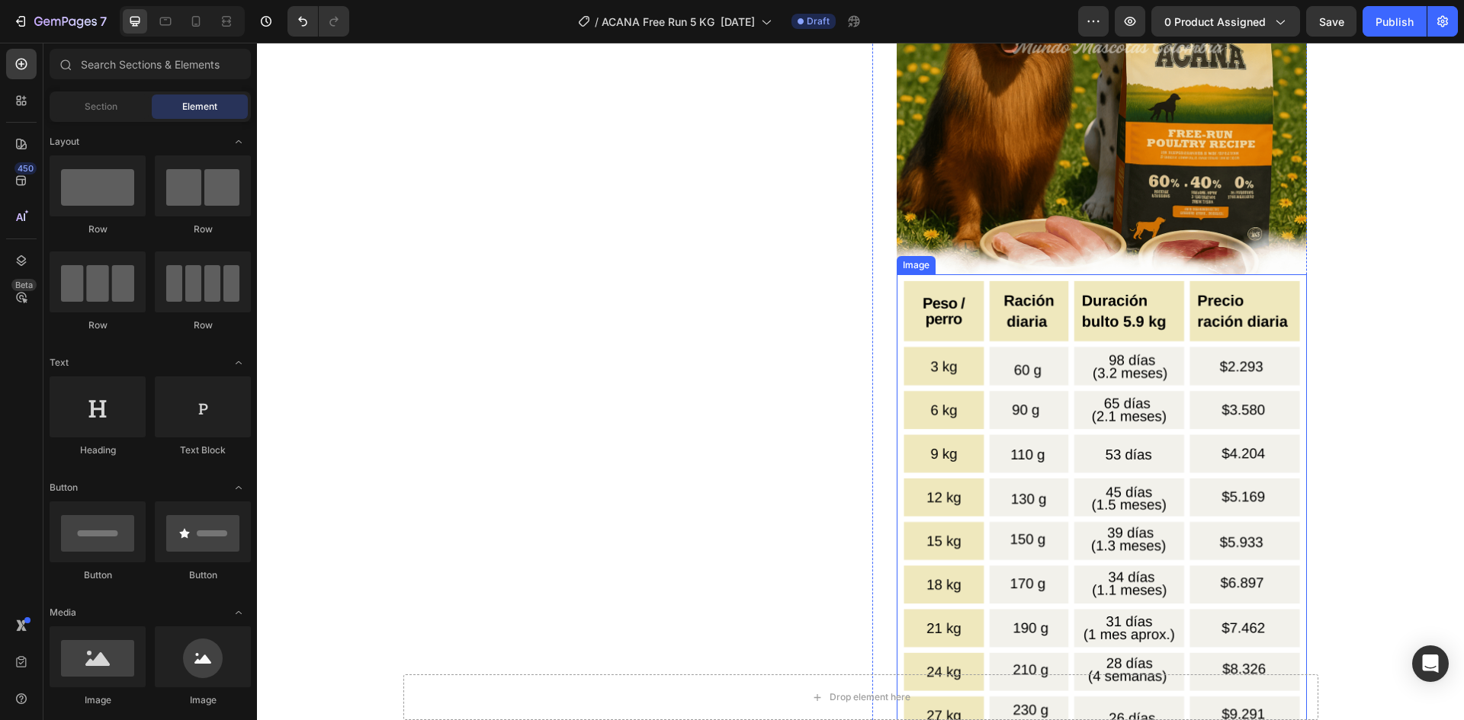
click at [1024, 361] on img at bounding box center [1101, 530] width 410 height 513
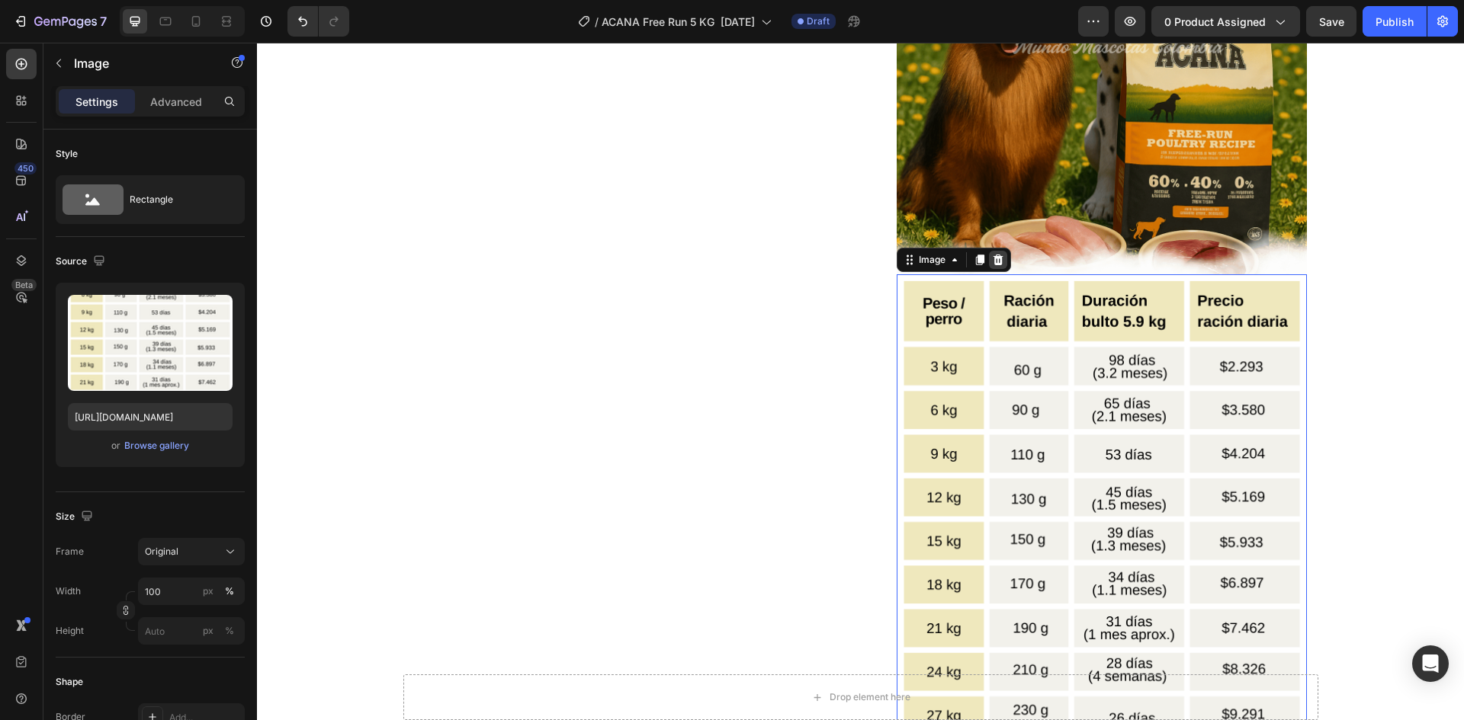
click at [995, 262] on icon at bounding box center [998, 259] width 10 height 11
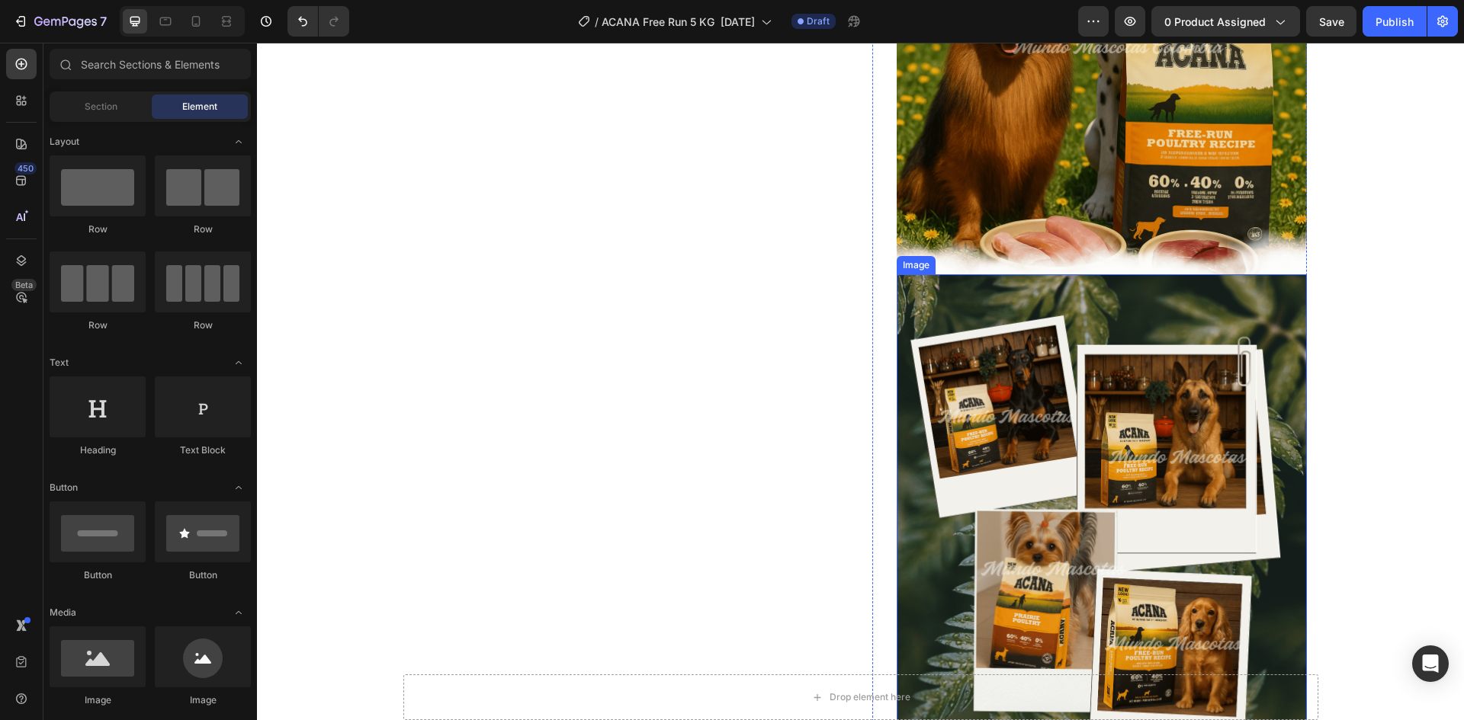
click at [1057, 415] on img at bounding box center [1101, 530] width 410 height 513
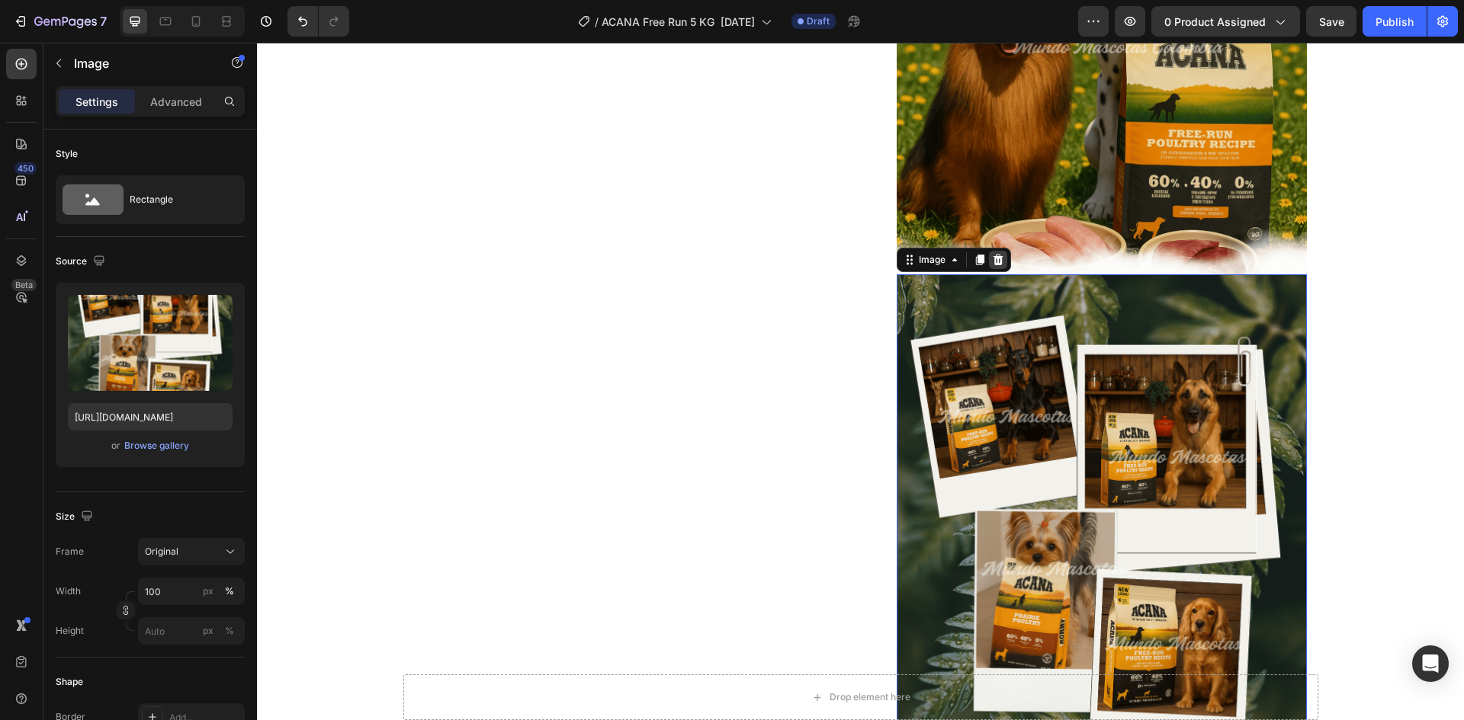
click at [996, 260] on icon at bounding box center [998, 259] width 10 height 11
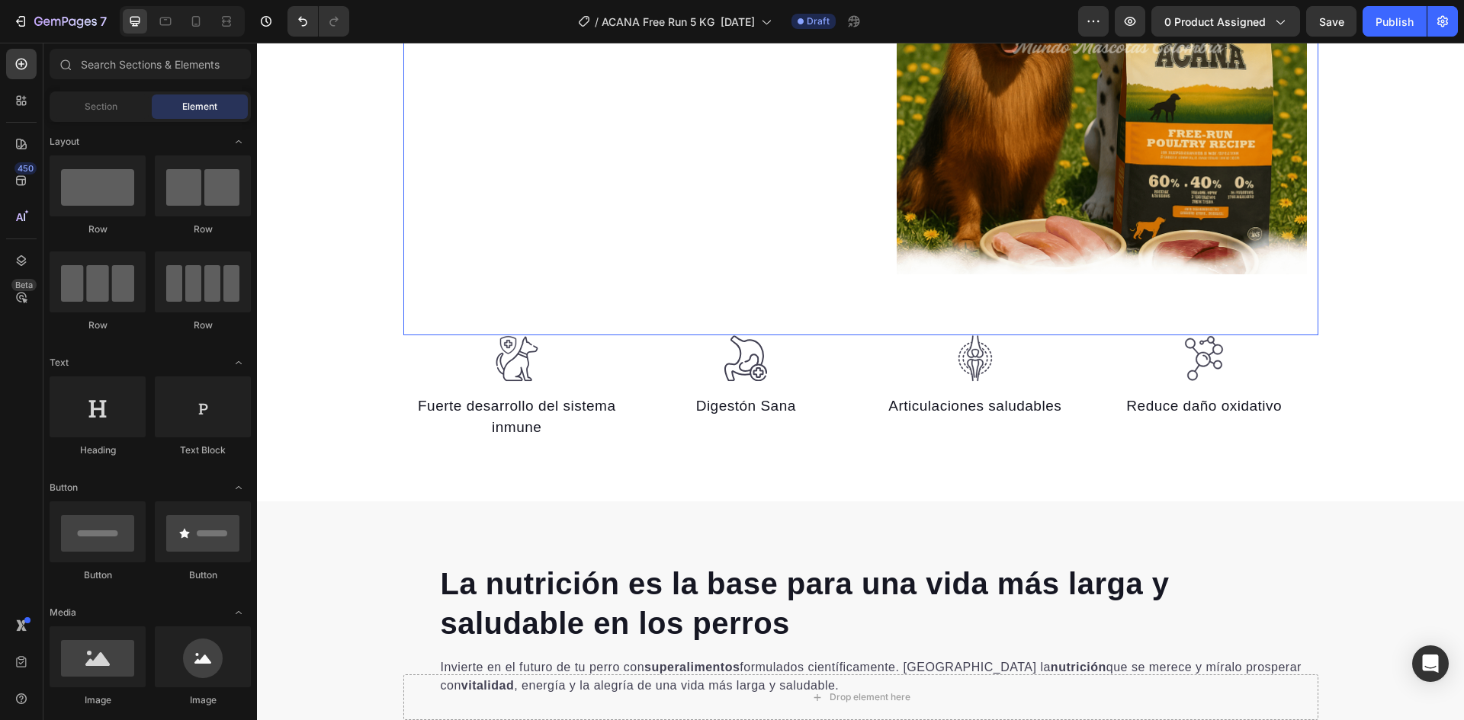
scroll to position [935, 0]
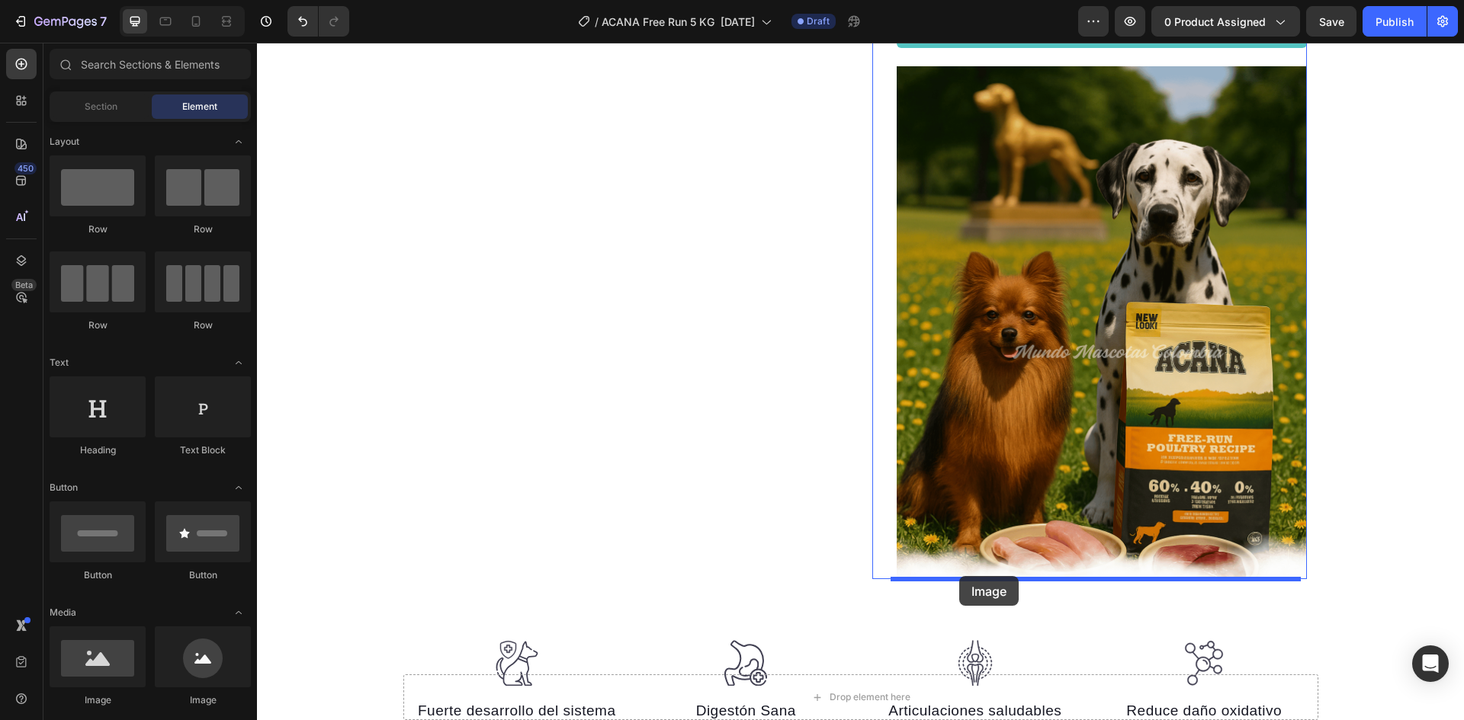
drag, startPoint x: 537, startPoint y: 553, endPoint x: 959, endPoint y: 576, distance: 423.0
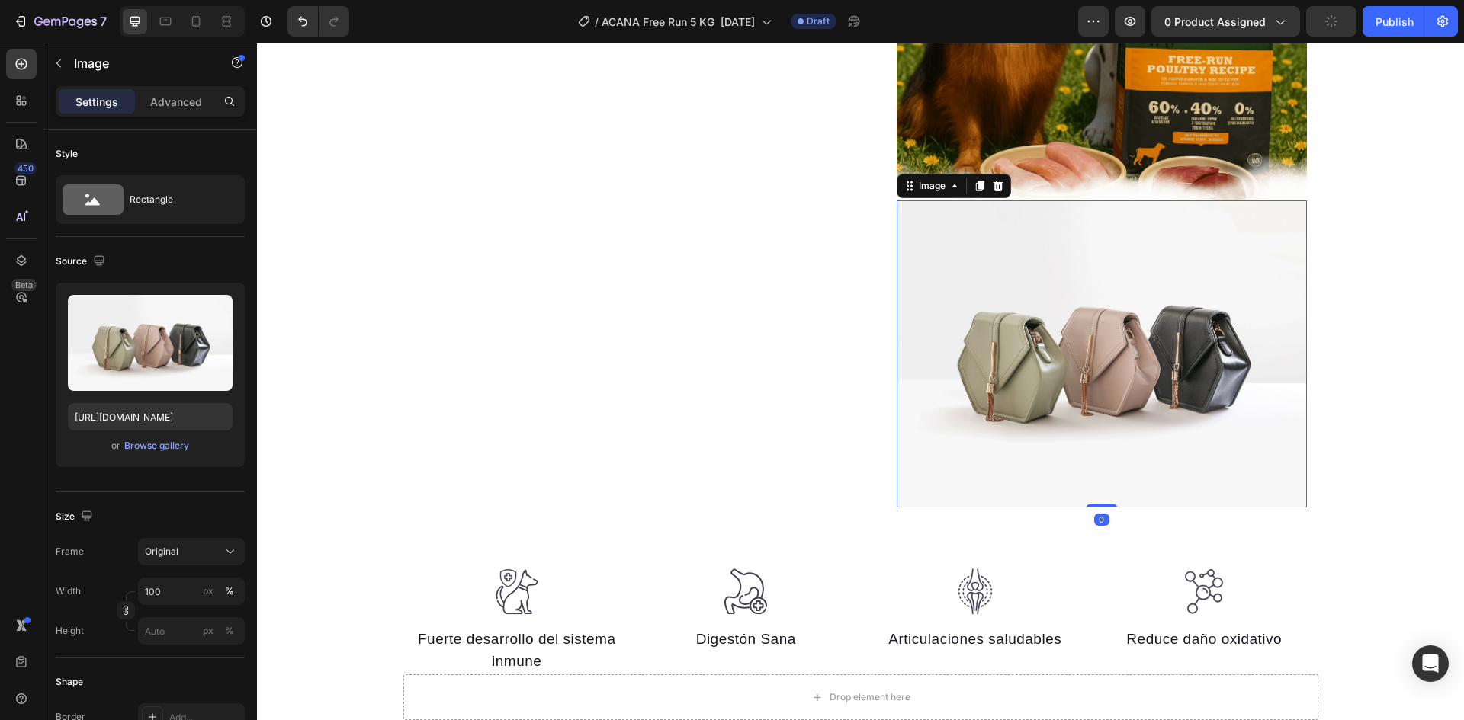
scroll to position [1316, 0]
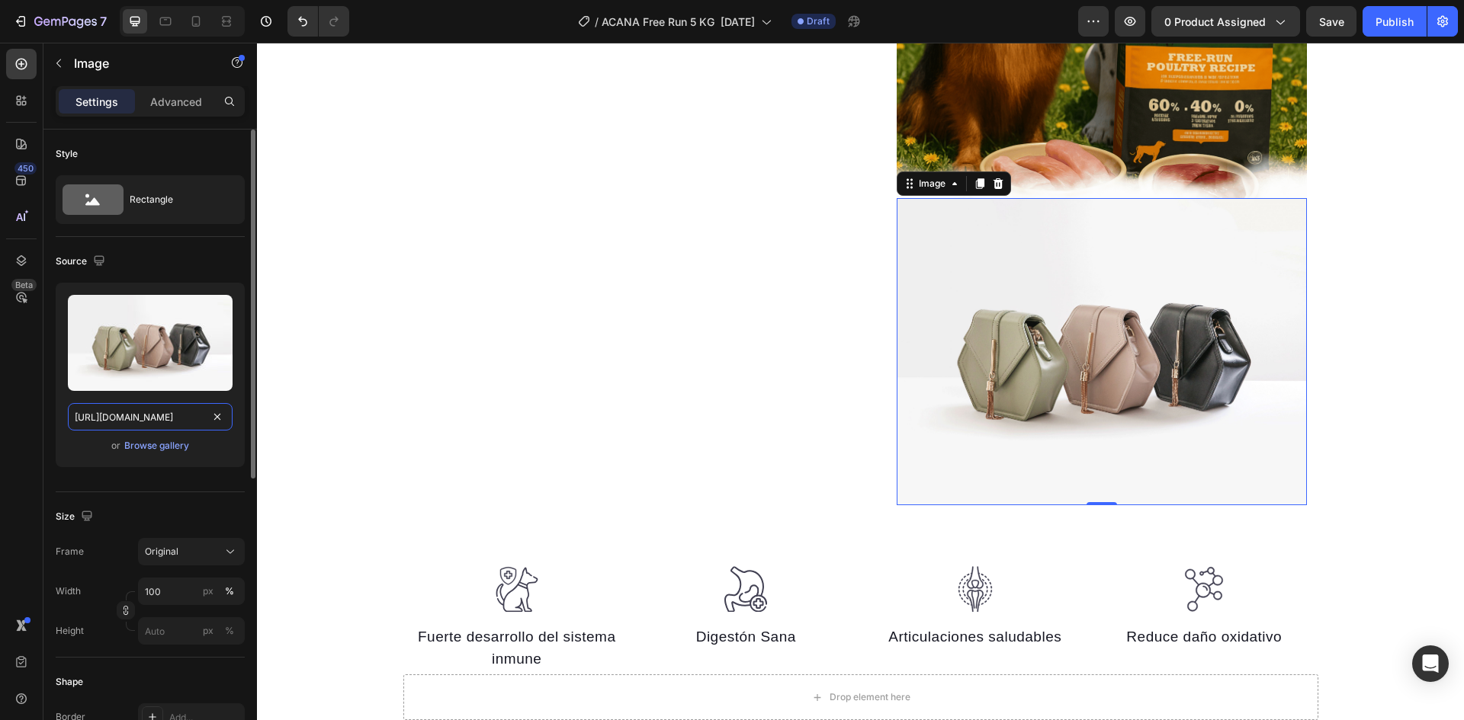
click at [158, 412] on input "[URL][DOMAIN_NAME]" at bounding box center [150, 416] width 165 height 27
paste input "0625/8586/4362/files/Acana_Free_Run_Poultry_ingredientes_33.png?v=1758848236"
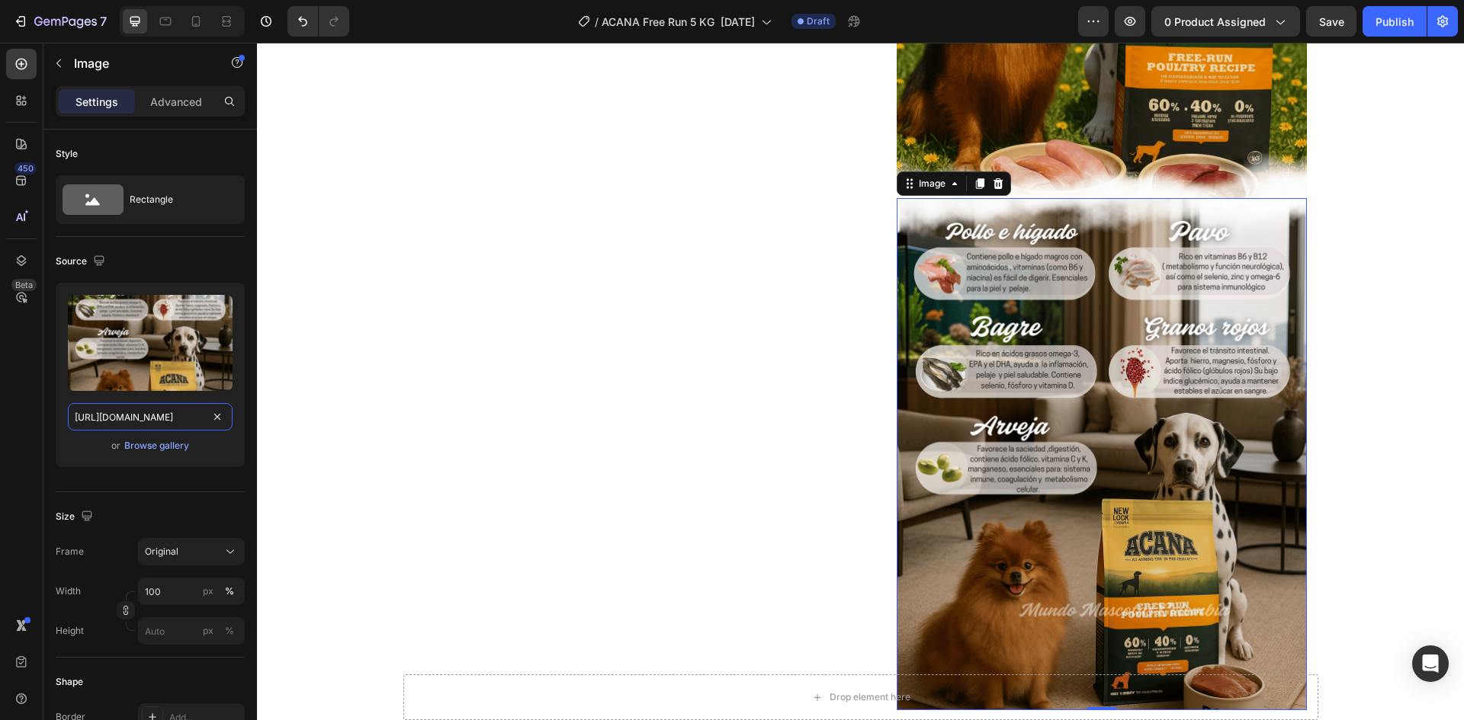
scroll to position [0, 383]
type input "[URL][DOMAIN_NAME]"
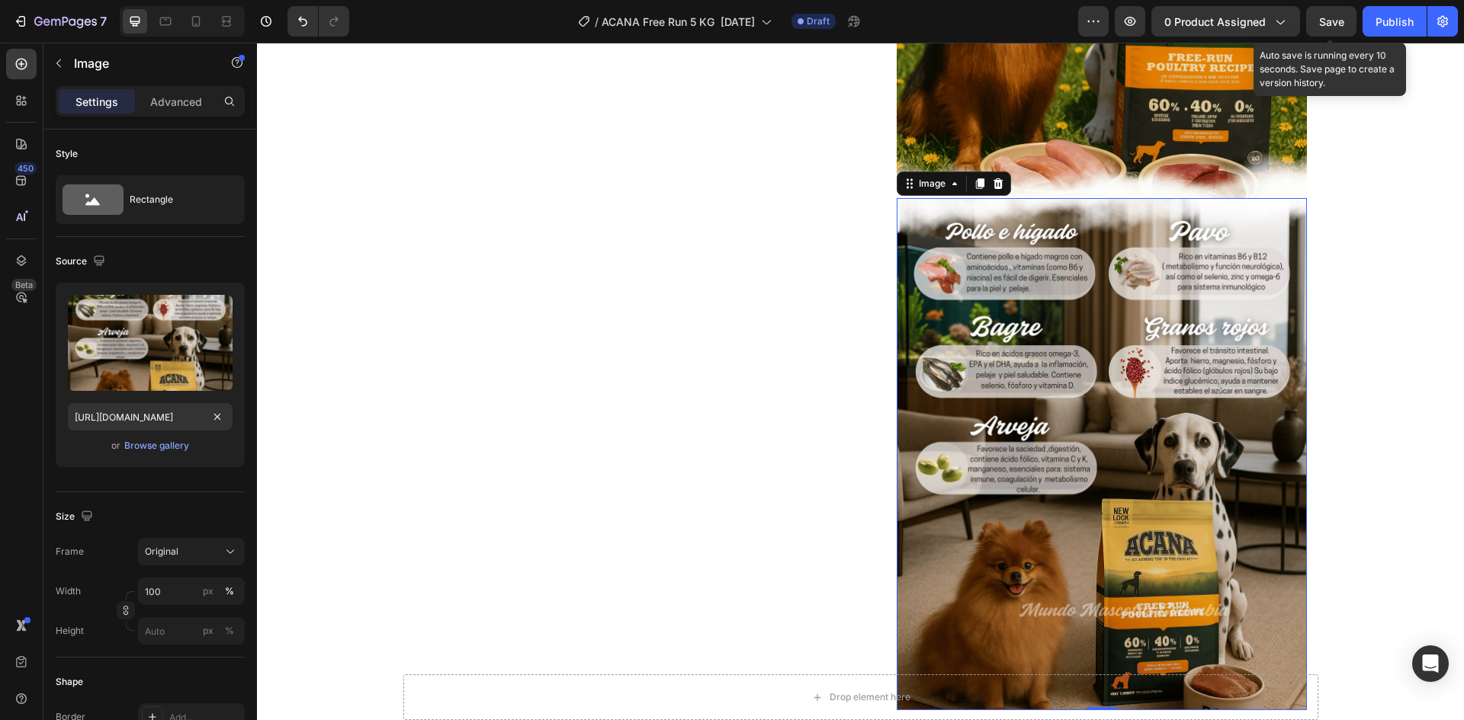
click at [1342, 25] on span "Save" at bounding box center [1331, 21] width 25 height 13
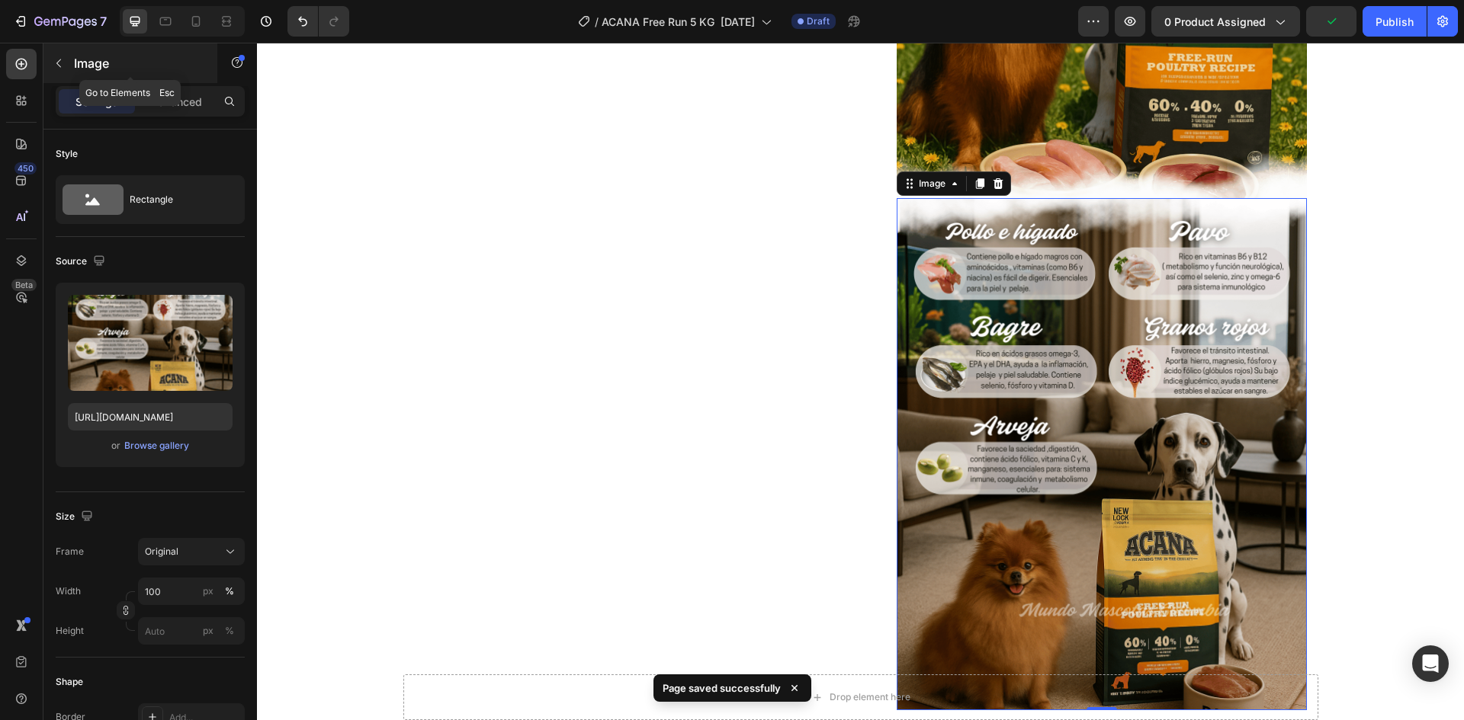
click at [58, 59] on icon "button" at bounding box center [59, 63] width 12 height 12
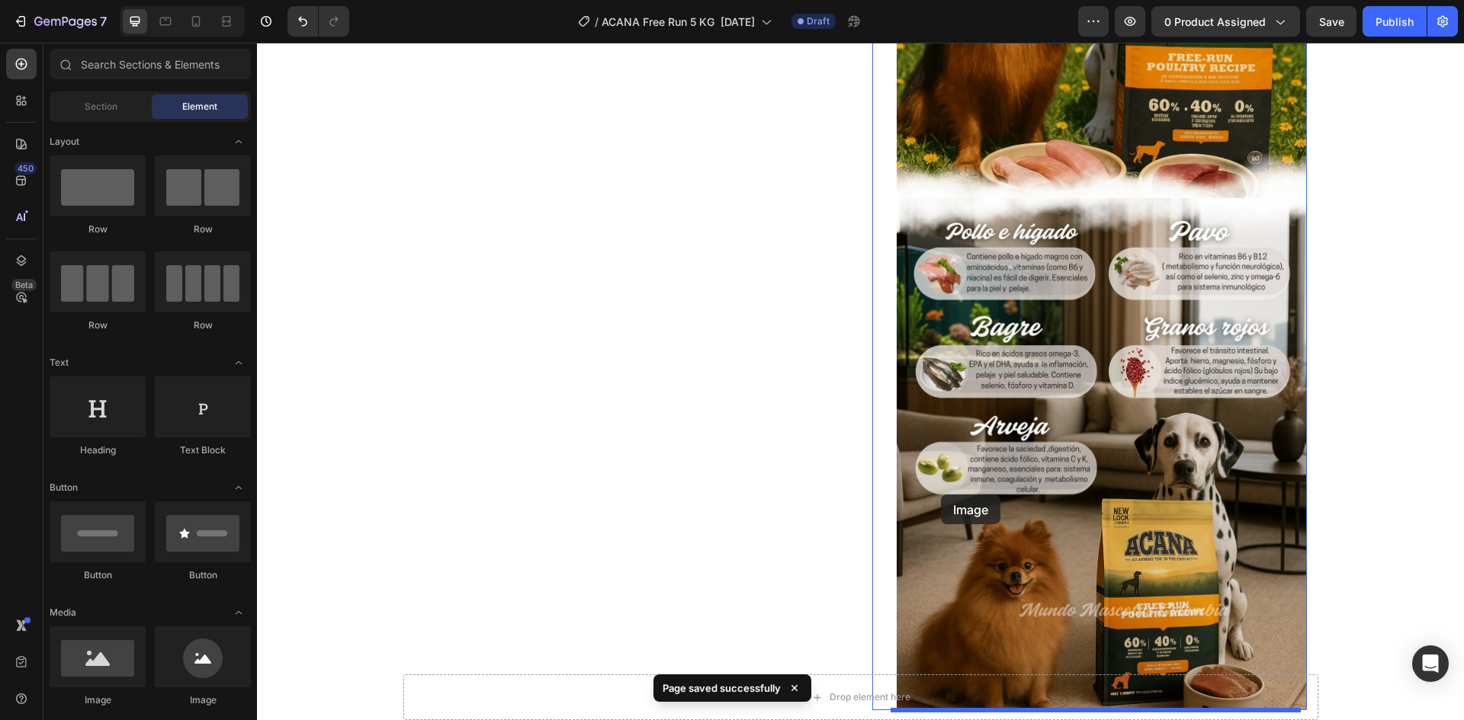
scroll to position [1544, 0]
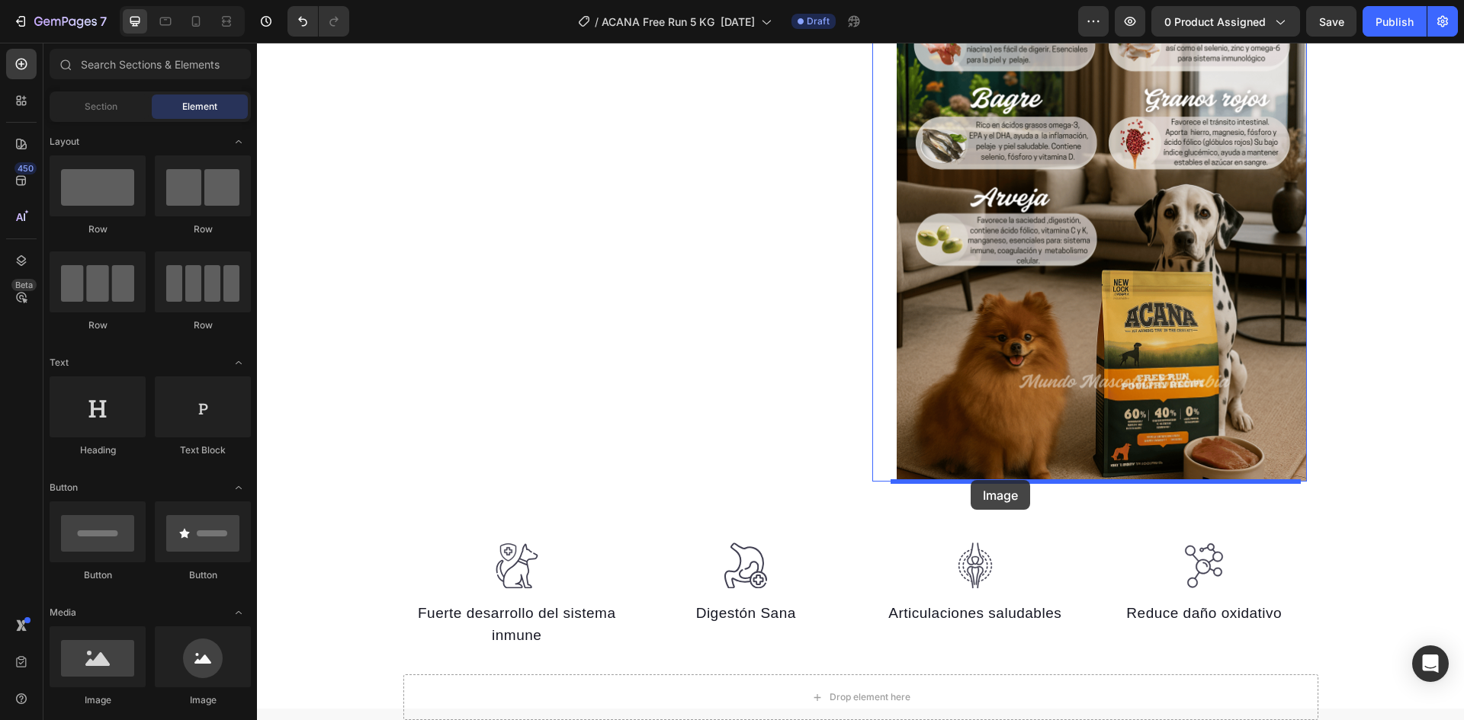
drag, startPoint x: 338, startPoint y: 701, endPoint x: 970, endPoint y: 480, distance: 670.2
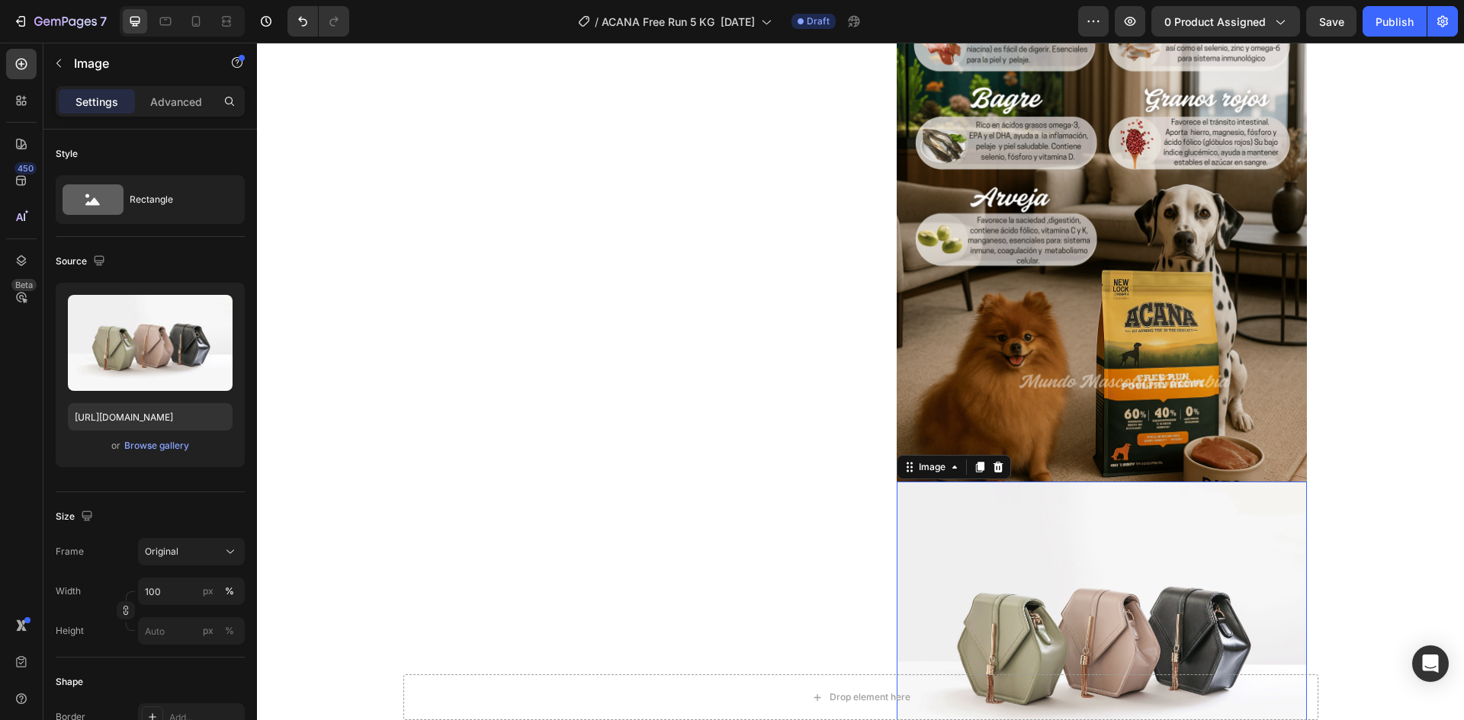
scroll to position [1849, 0]
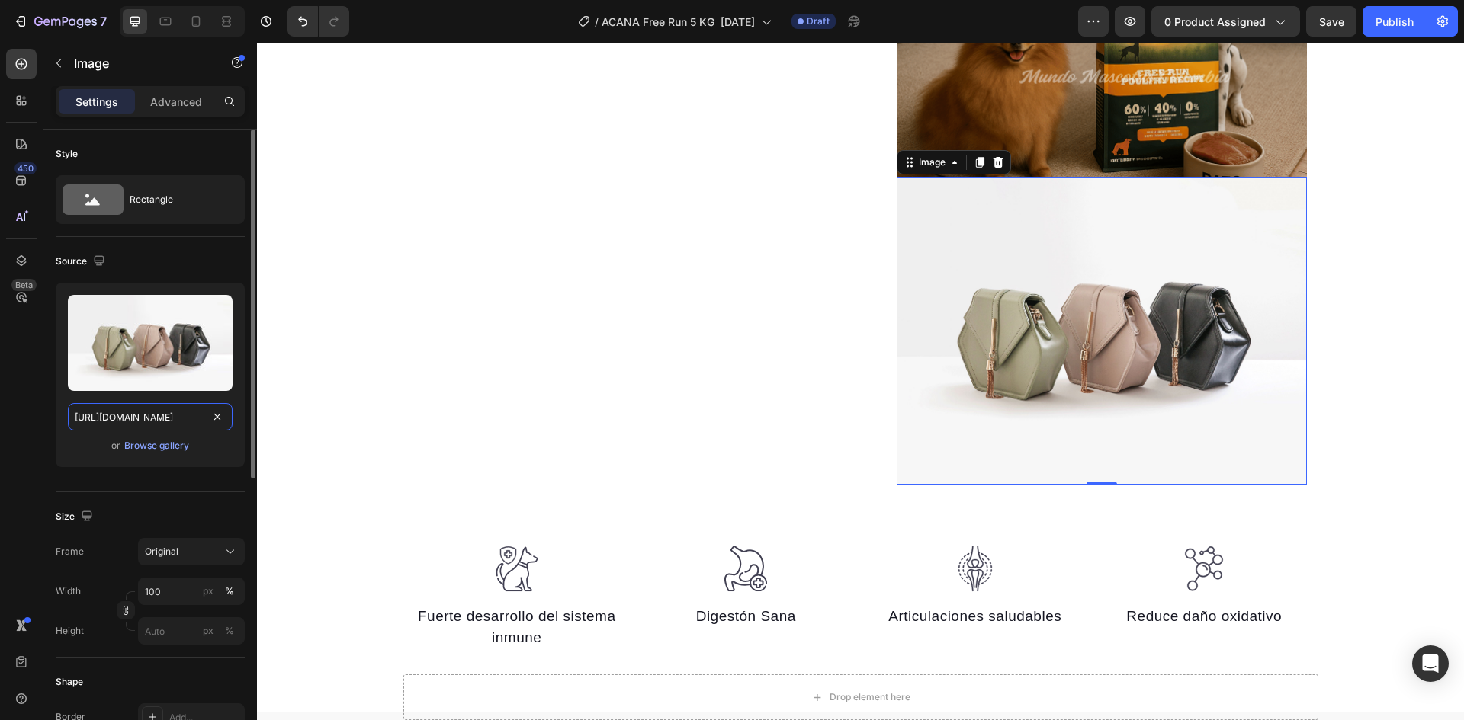
click at [168, 424] on input "[URL][DOMAIN_NAME]" at bounding box center [150, 416] width 165 height 27
paste input "0625/8586/4362/files/Acana_Free_Run_Poultry_topografico_free_run_poultry.png?v=…"
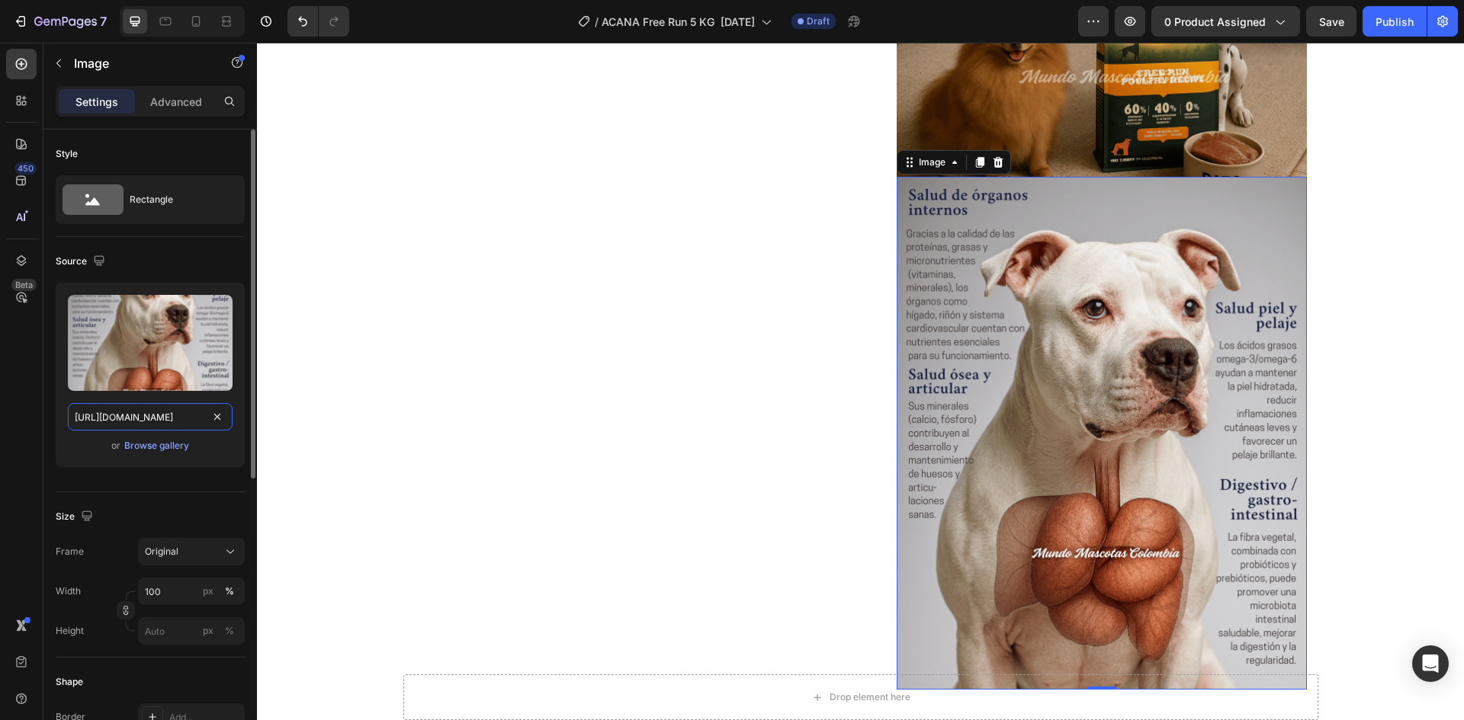
scroll to position [0, 438]
type input "[URL][DOMAIN_NAME]"
click at [160, 98] on p "Advanced" at bounding box center [176, 102] width 52 height 16
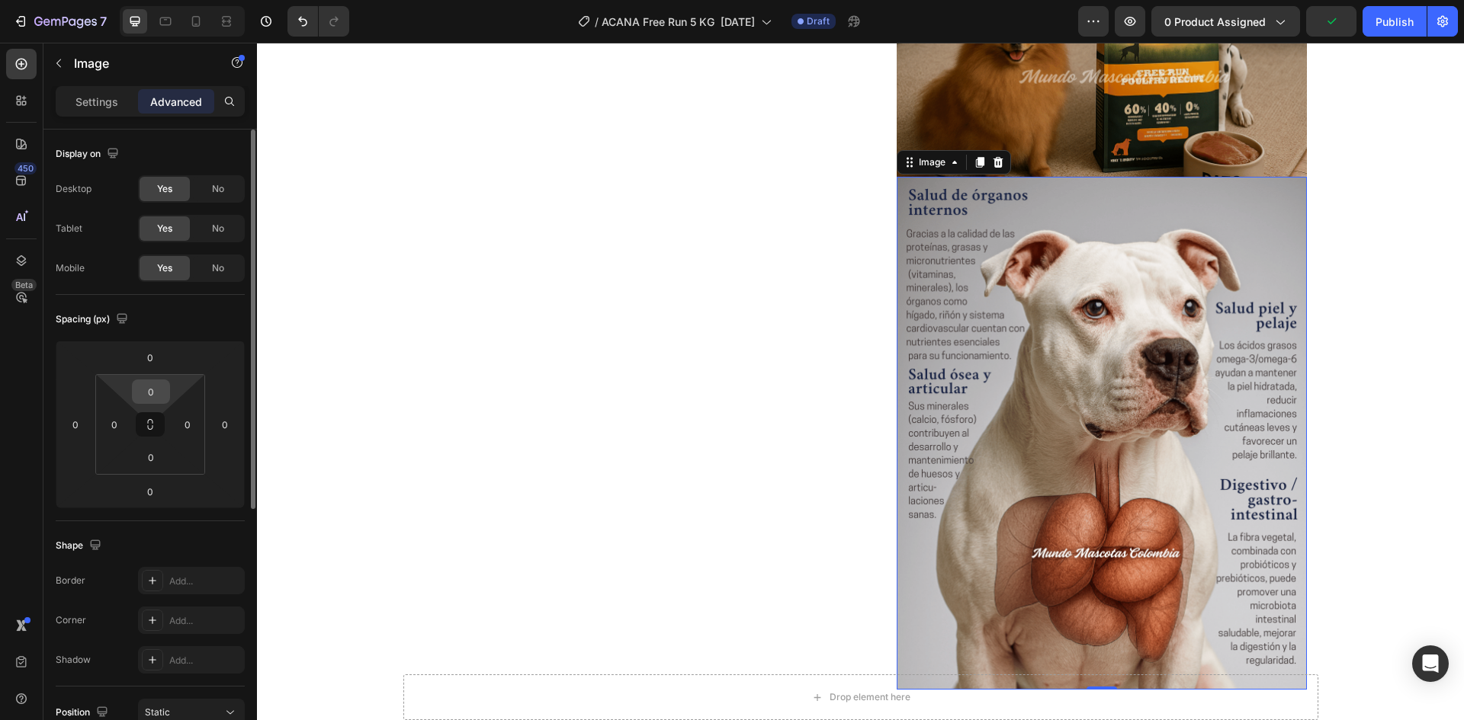
click at [151, 386] on input "0" at bounding box center [151, 391] width 30 height 23
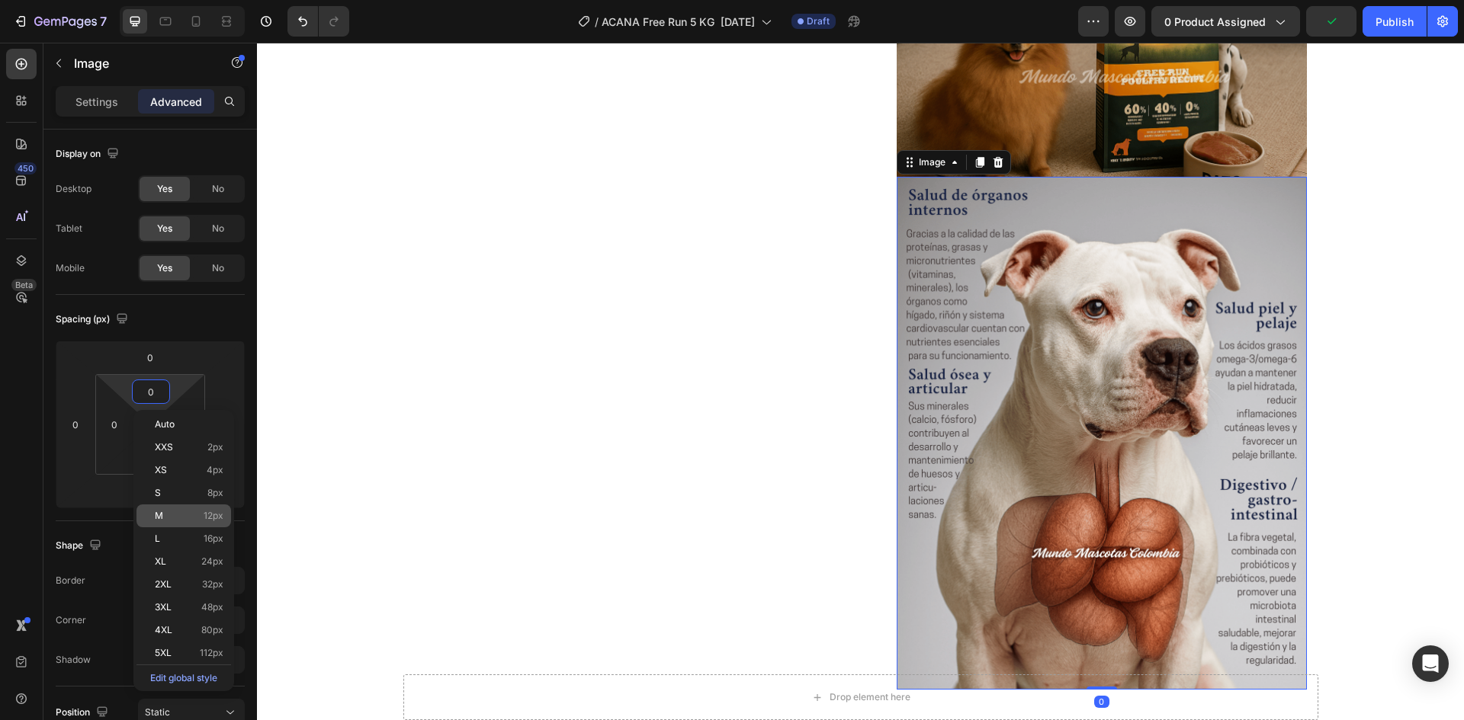
click at [187, 516] on p "M 12px" at bounding box center [189, 516] width 69 height 11
type input "12"
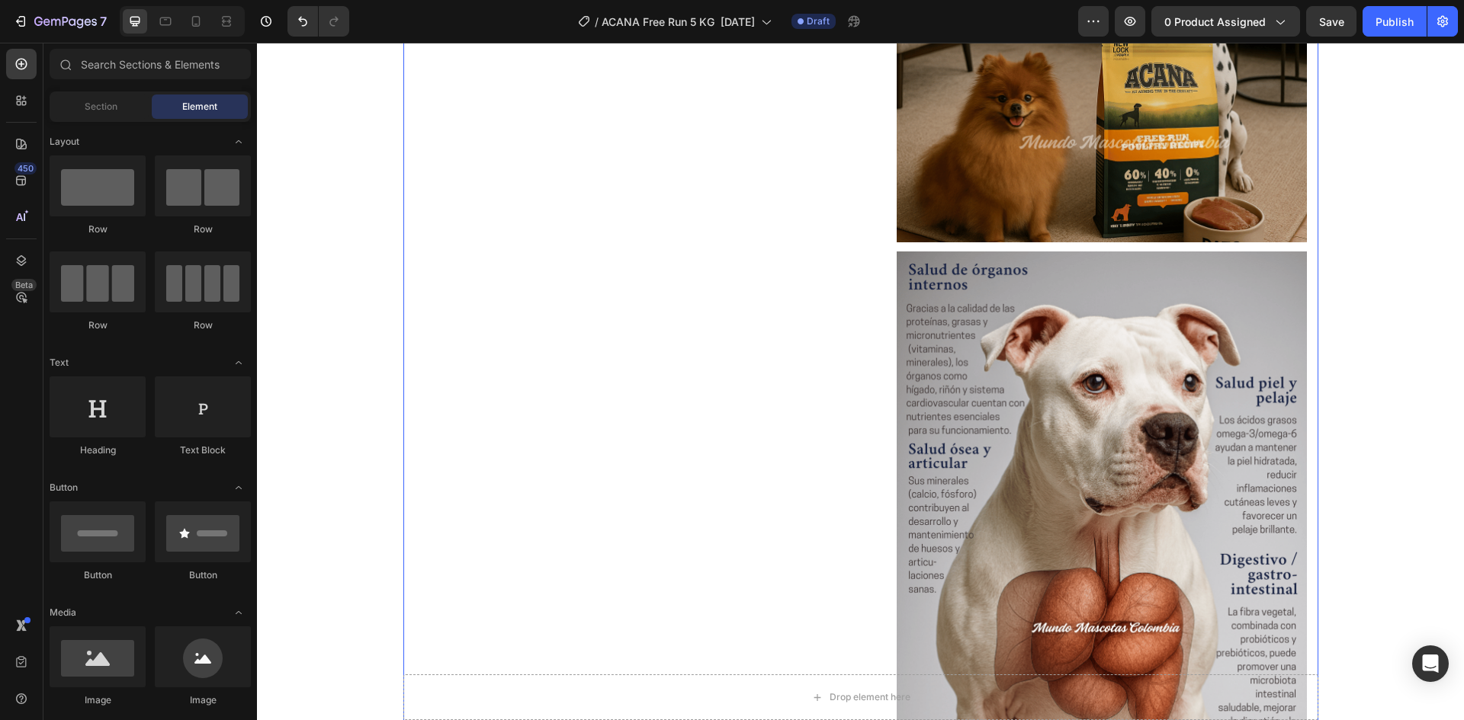
scroll to position [2078, 0]
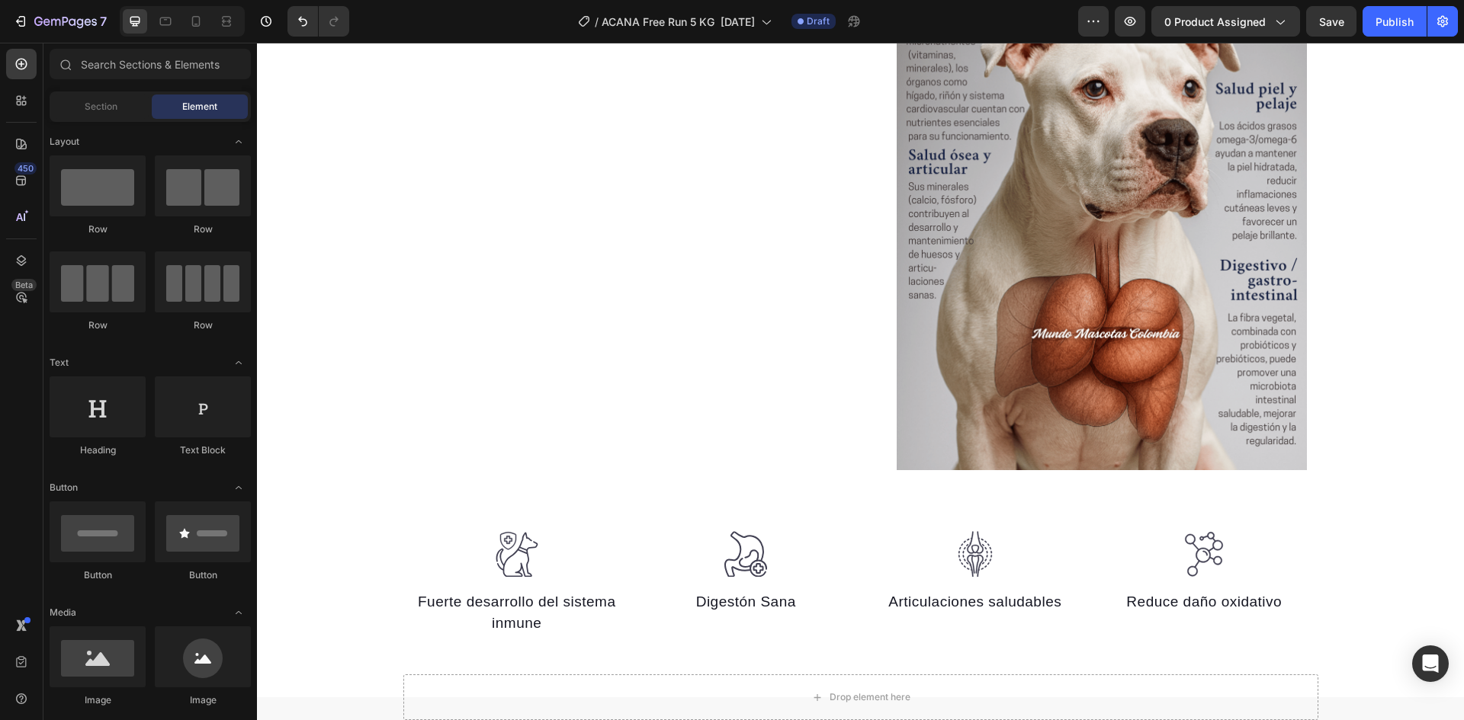
click at [1339, 19] on button "Save" at bounding box center [1331, 21] width 50 height 30
drag, startPoint x: 360, startPoint y: 709, endPoint x: 993, endPoint y: 466, distance: 678.6
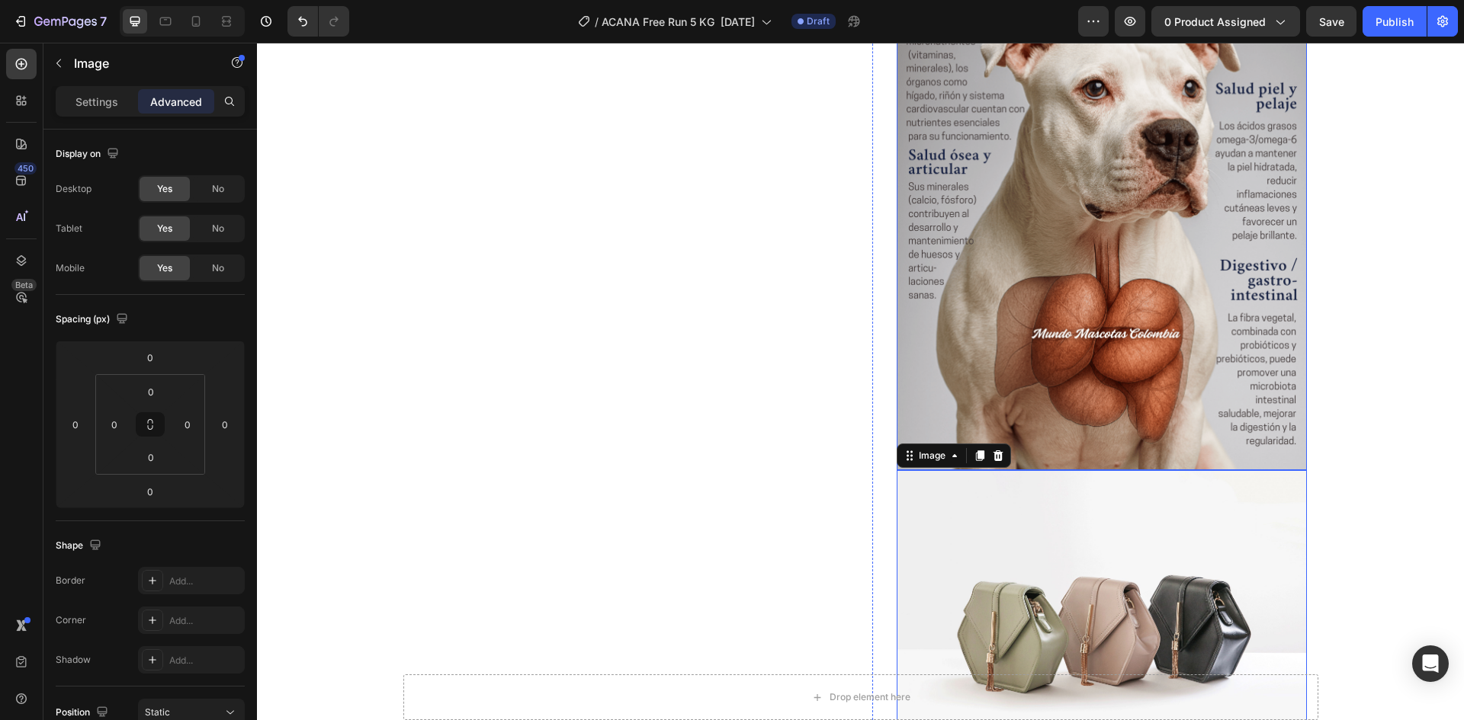
scroll to position [2383, 0]
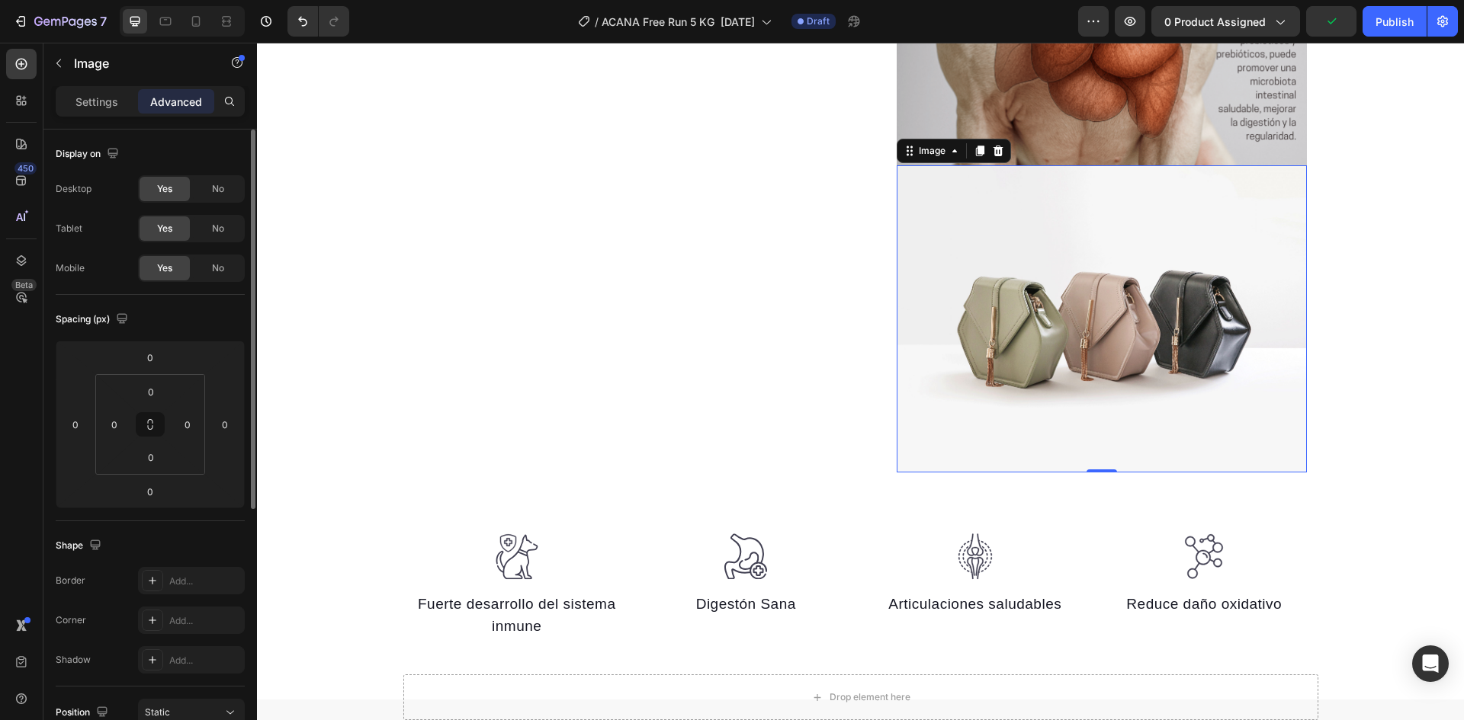
click at [107, 111] on div "Settings" at bounding box center [97, 101] width 76 height 24
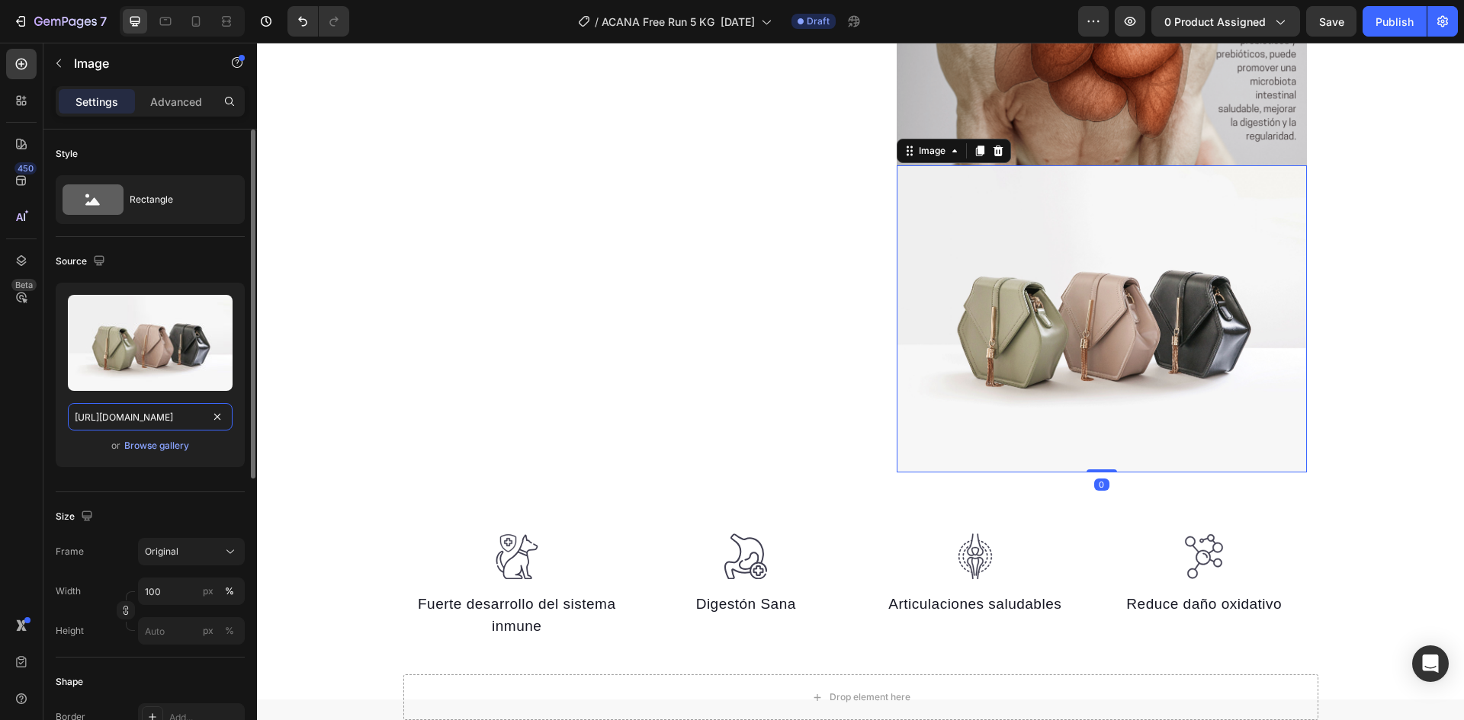
click at [151, 414] on input "[URL][DOMAIN_NAME]" at bounding box center [150, 416] width 165 height 27
paste input "0625/8586/4362/files/Acana_Free_Run_Poultry_tabla_PAQUETE_SEMI_BULTO.png?v=1758…"
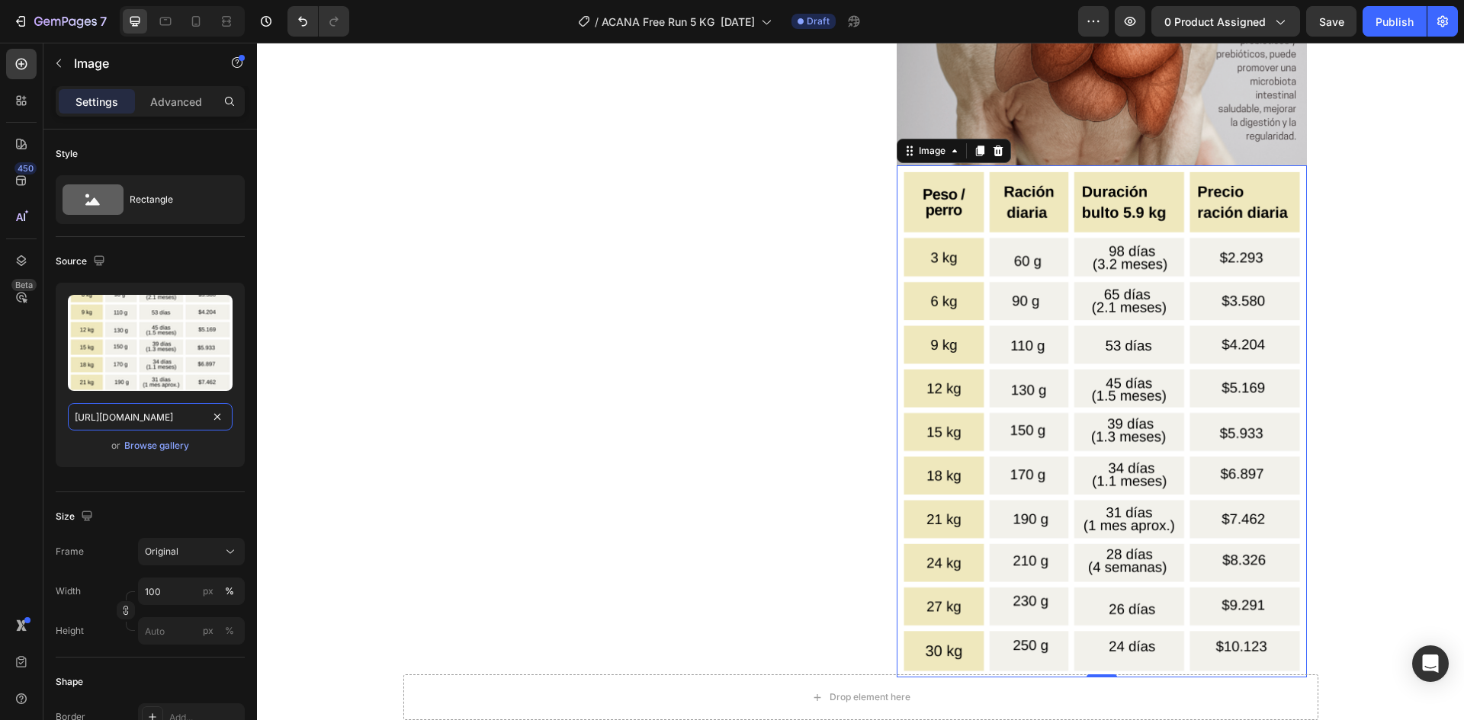
scroll to position [2688, 0]
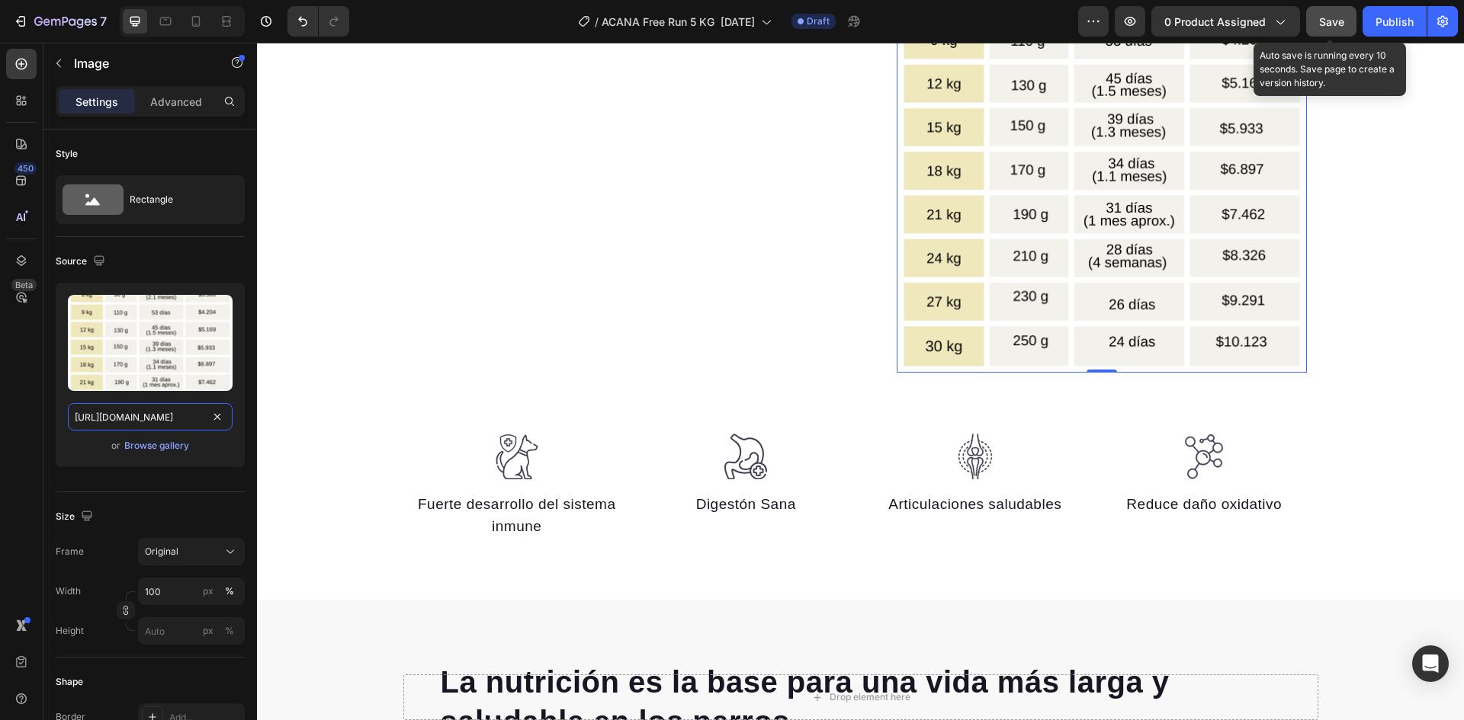
type input "[URL][DOMAIN_NAME]"
click at [1336, 30] on button "Save" at bounding box center [1331, 21] width 50 height 30
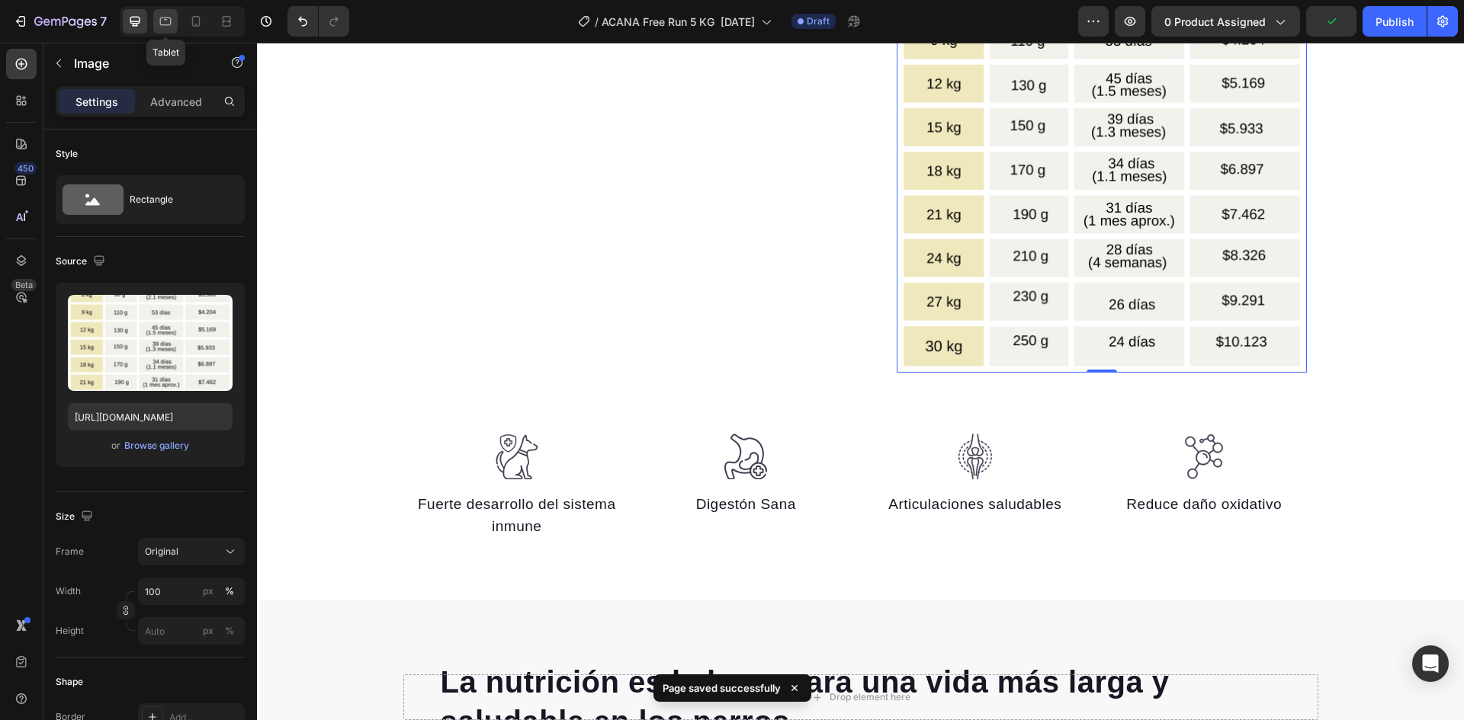
click at [167, 23] on icon at bounding box center [165, 21] width 15 height 15
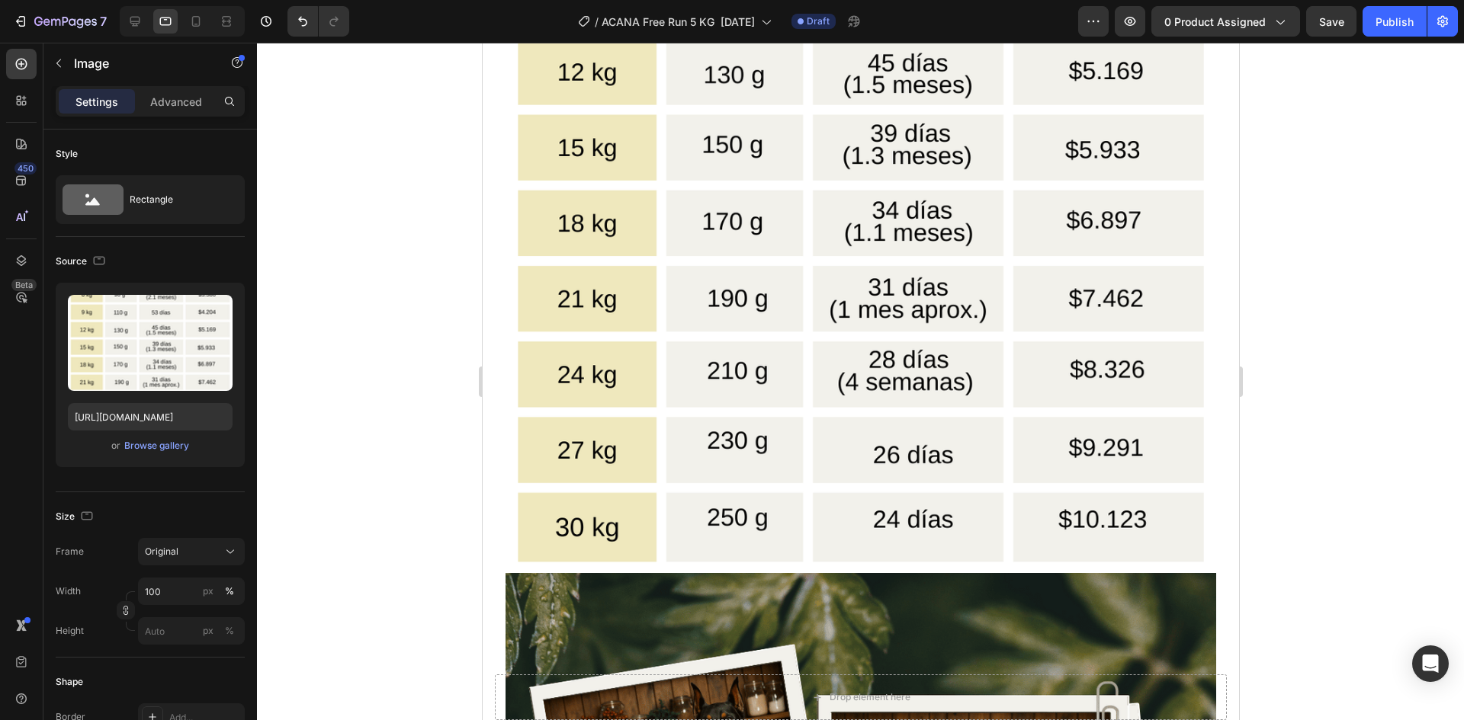
scroll to position [5085, 0]
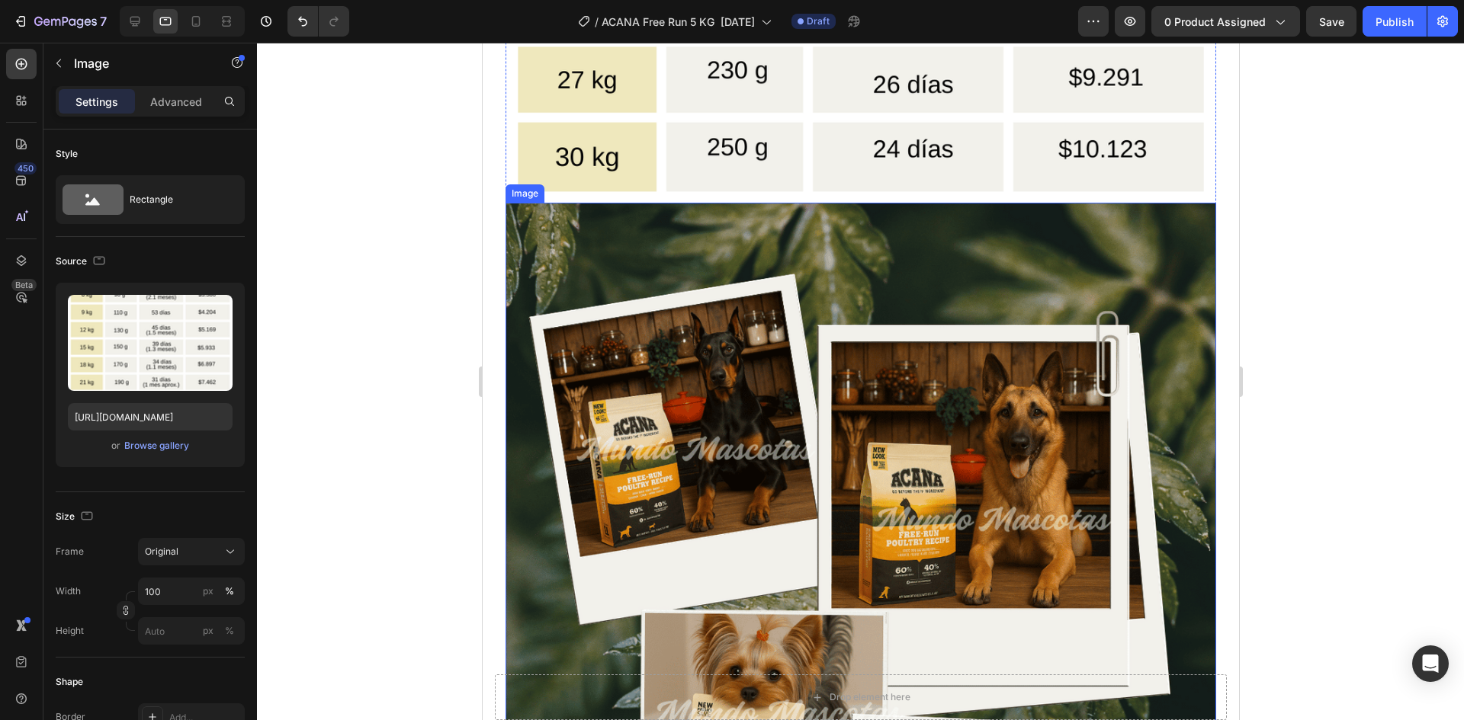
click at [994, 358] on img at bounding box center [860, 647] width 710 height 888
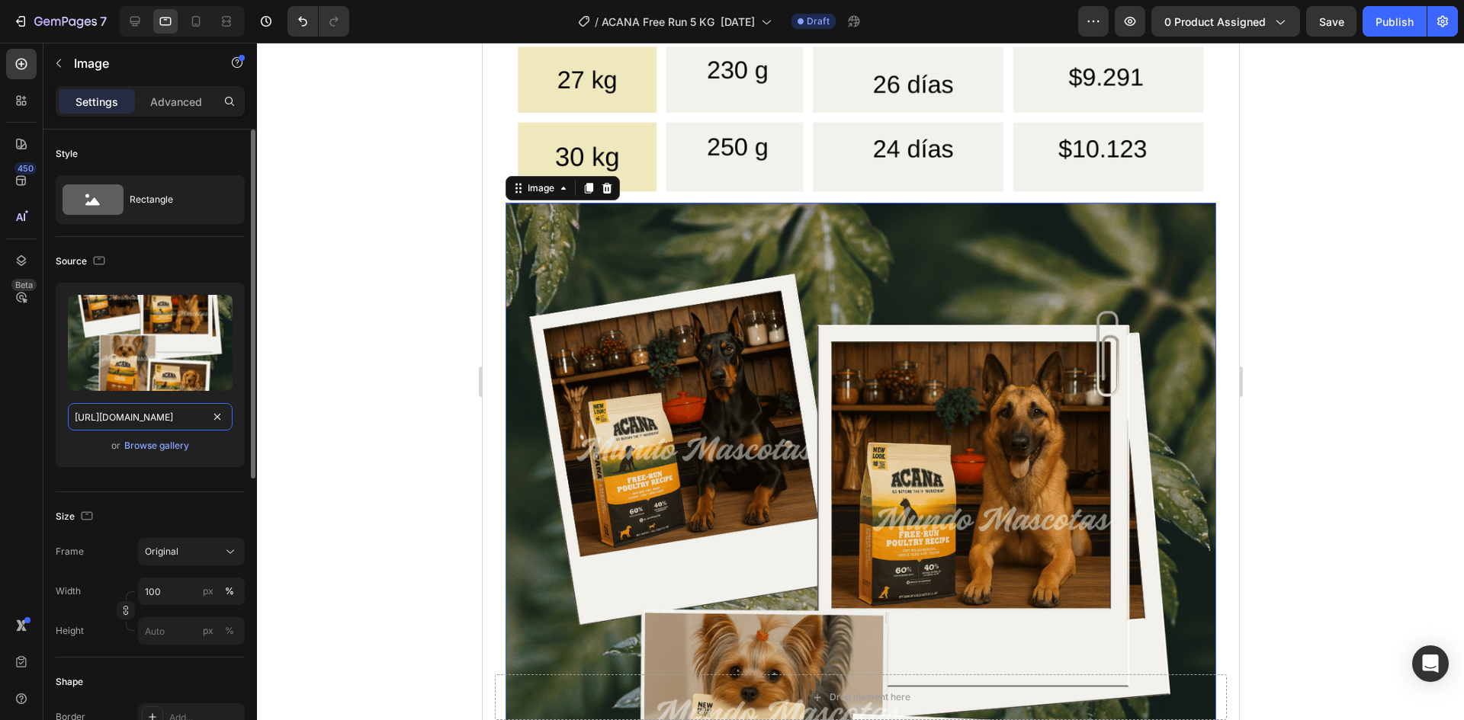
click at [157, 410] on input "[URL][DOMAIN_NAME]" at bounding box center [150, 416] width 165 height 27
click at [139, 19] on icon at bounding box center [134, 21] width 15 height 15
type input "[URL][DOMAIN_NAME]"
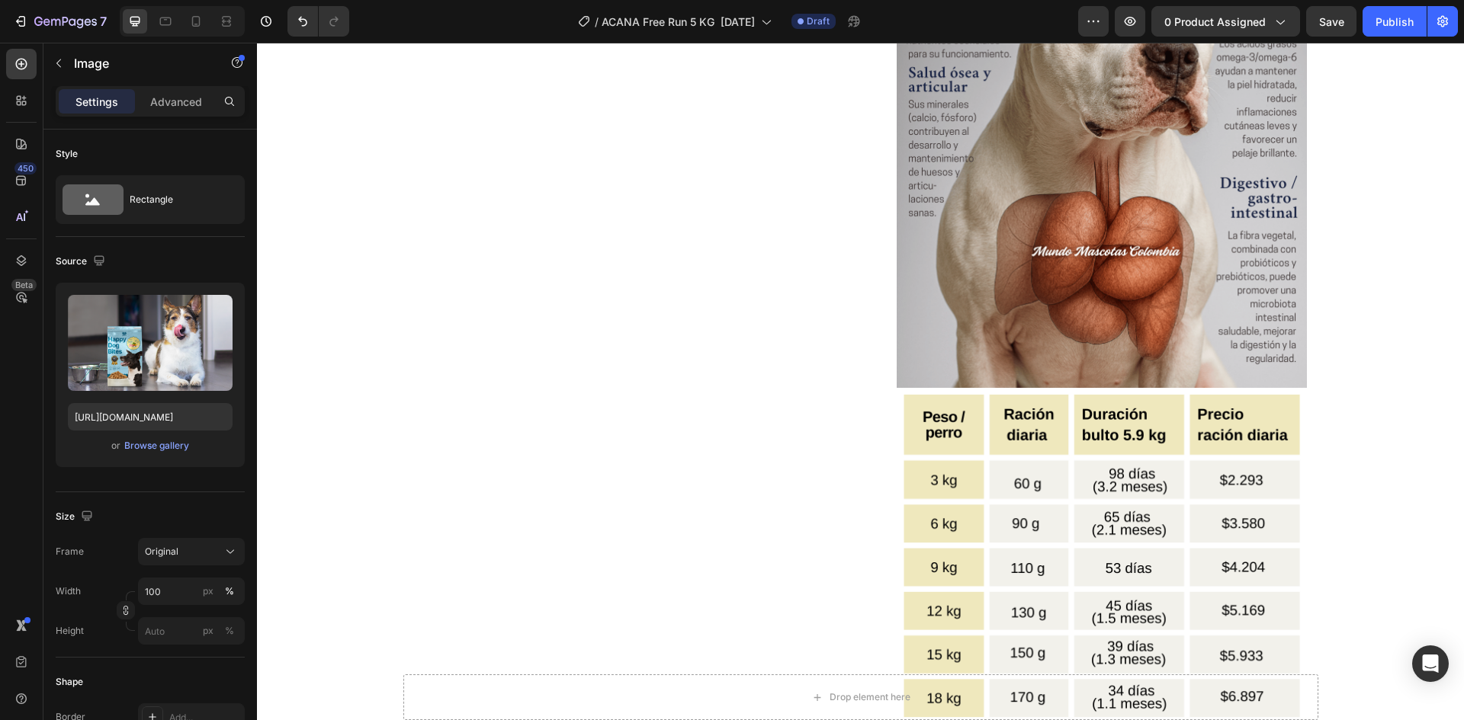
scroll to position [2140, 0]
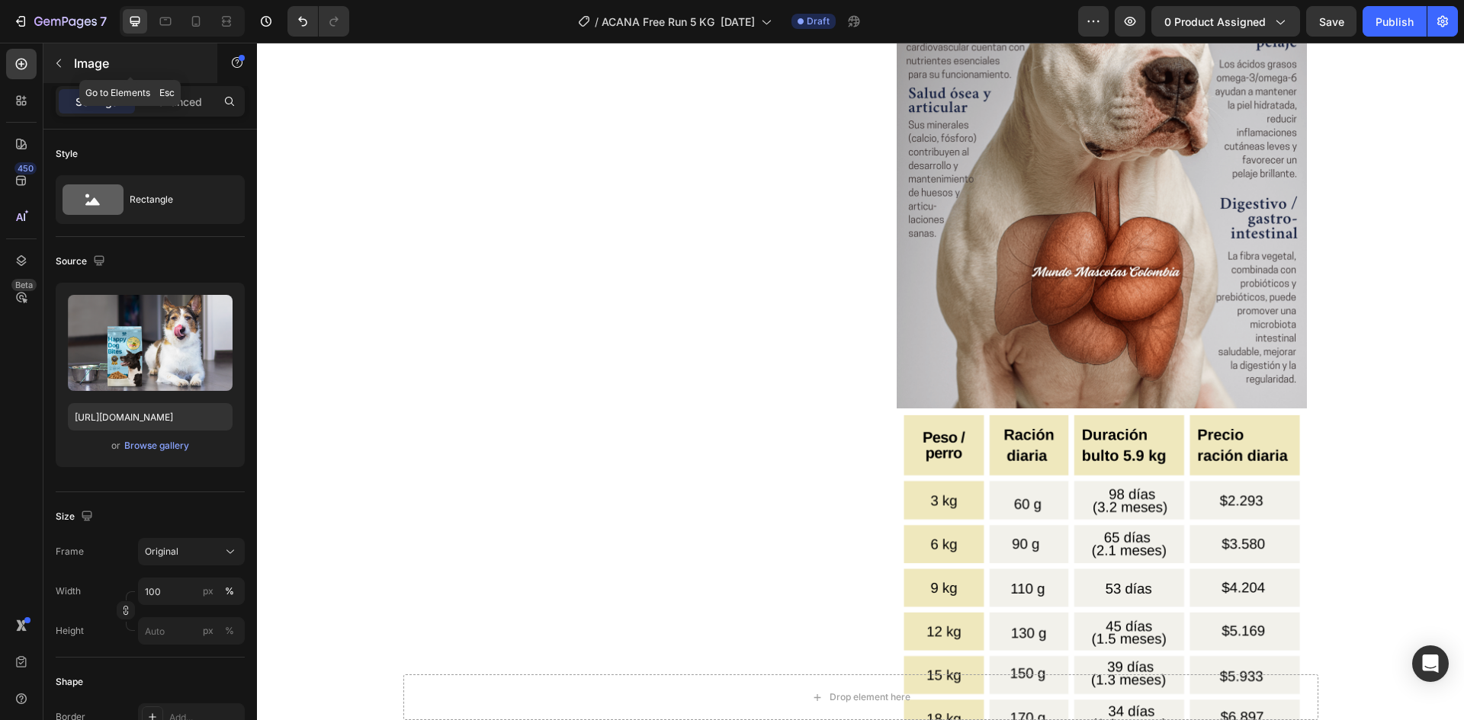
click at [64, 64] on icon "button" at bounding box center [59, 63] width 12 height 12
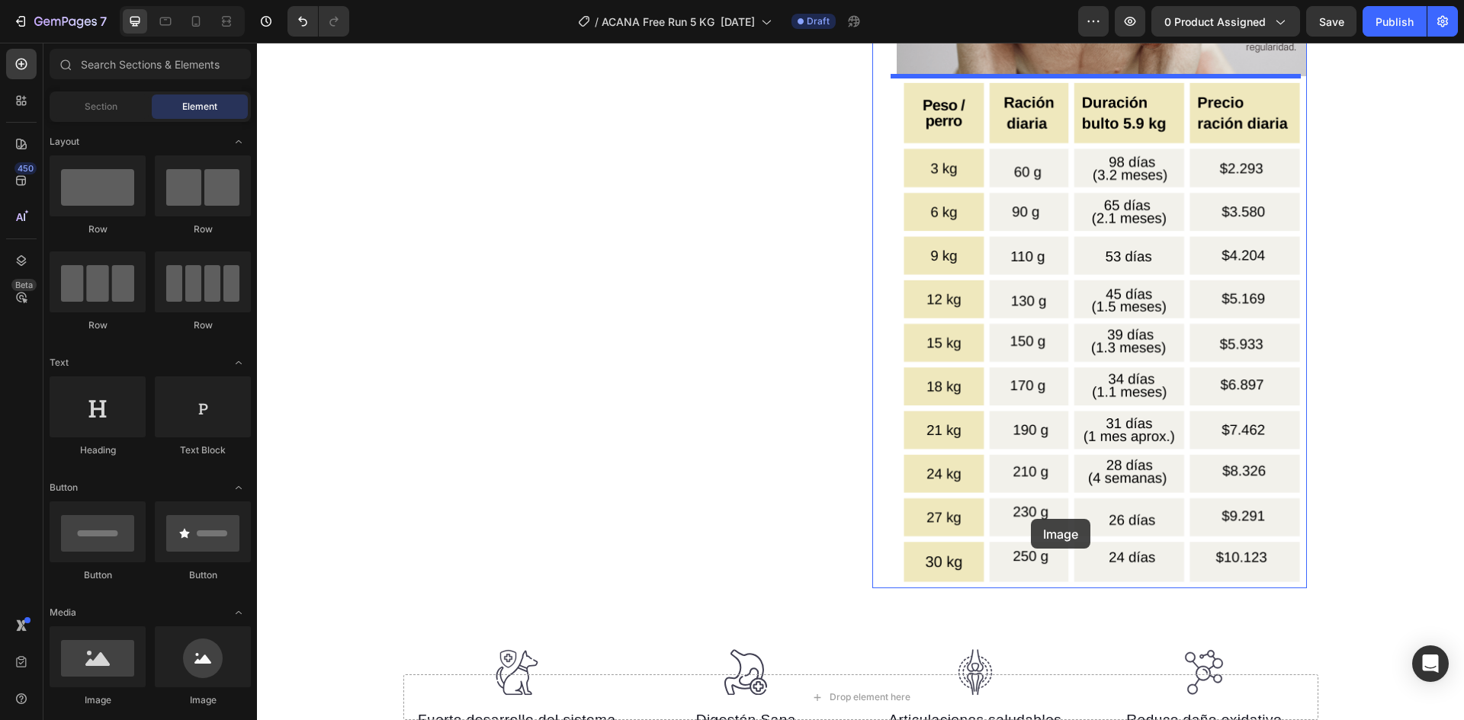
scroll to position [2597, 0]
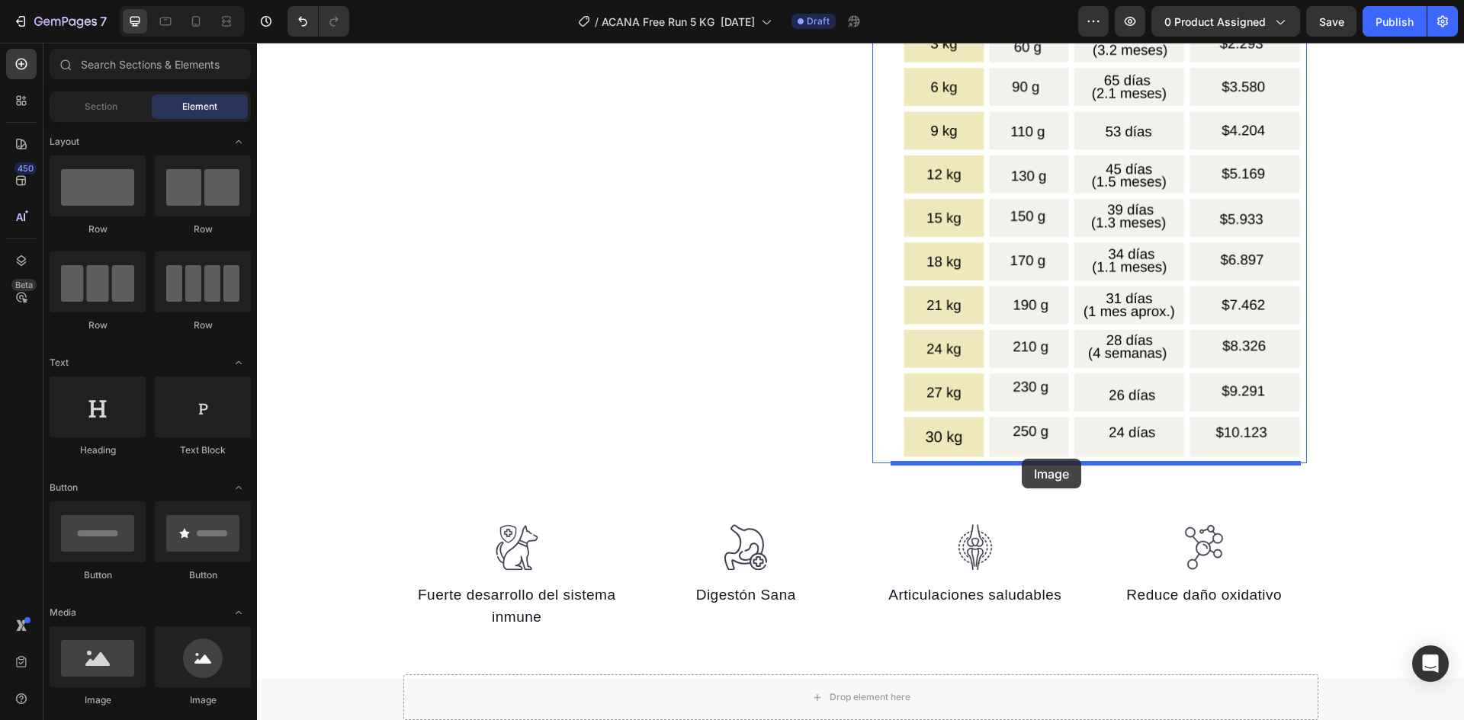
drag, startPoint x: 346, startPoint y: 710, endPoint x: 1021, endPoint y: 459, distance: 720.7
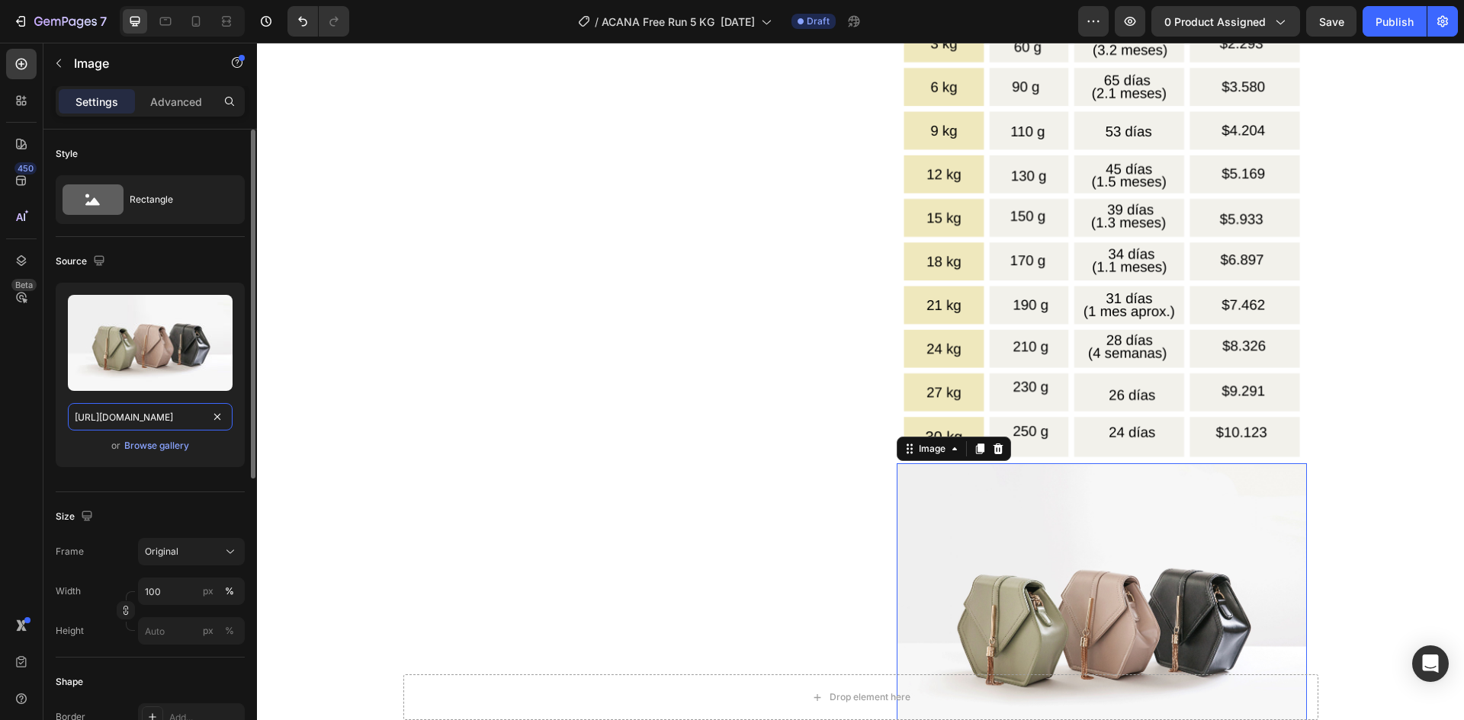
click at [192, 407] on input "[URL][DOMAIN_NAME]" at bounding box center [150, 416] width 165 height 27
paste input "0625/8586/4362/files/Acana_Free_Run_Poultry_clientes_polaroid.png?v=1745972413"
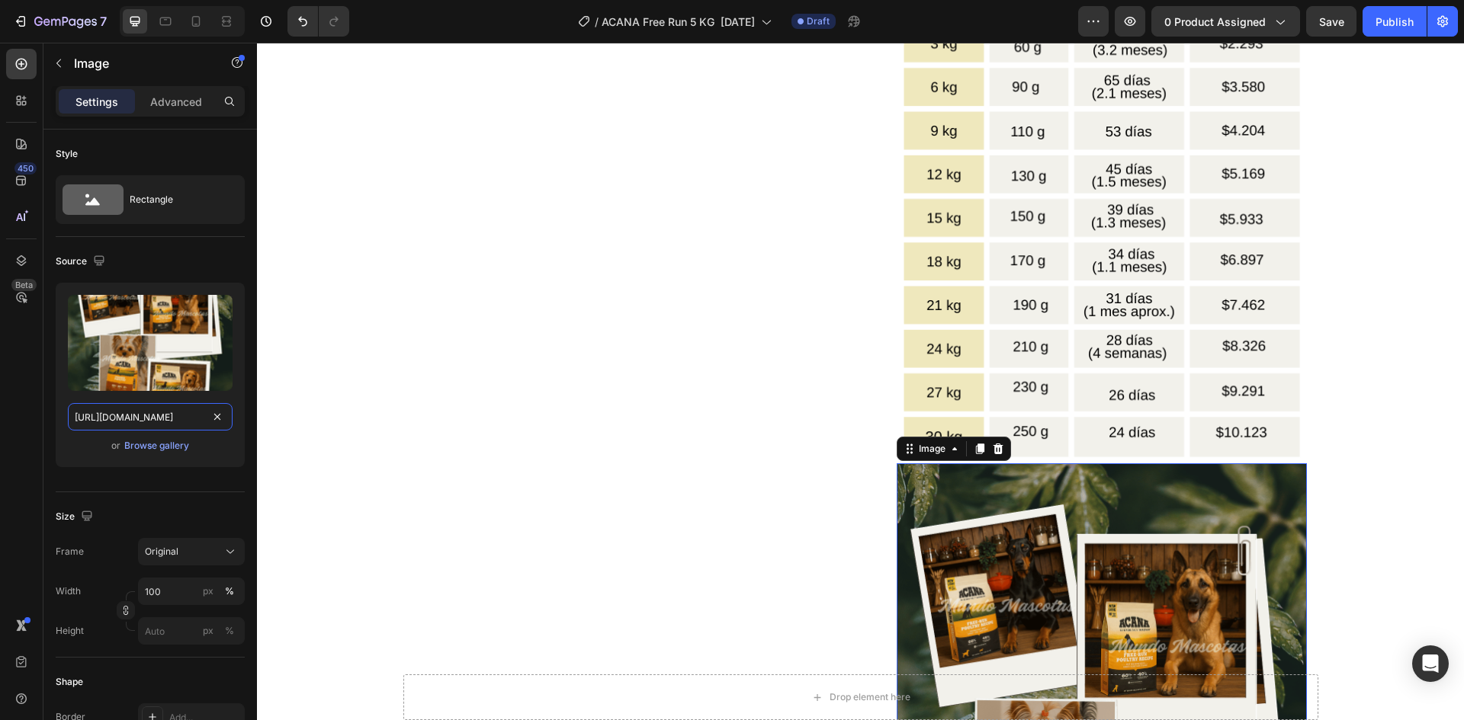
scroll to position [2902, 0]
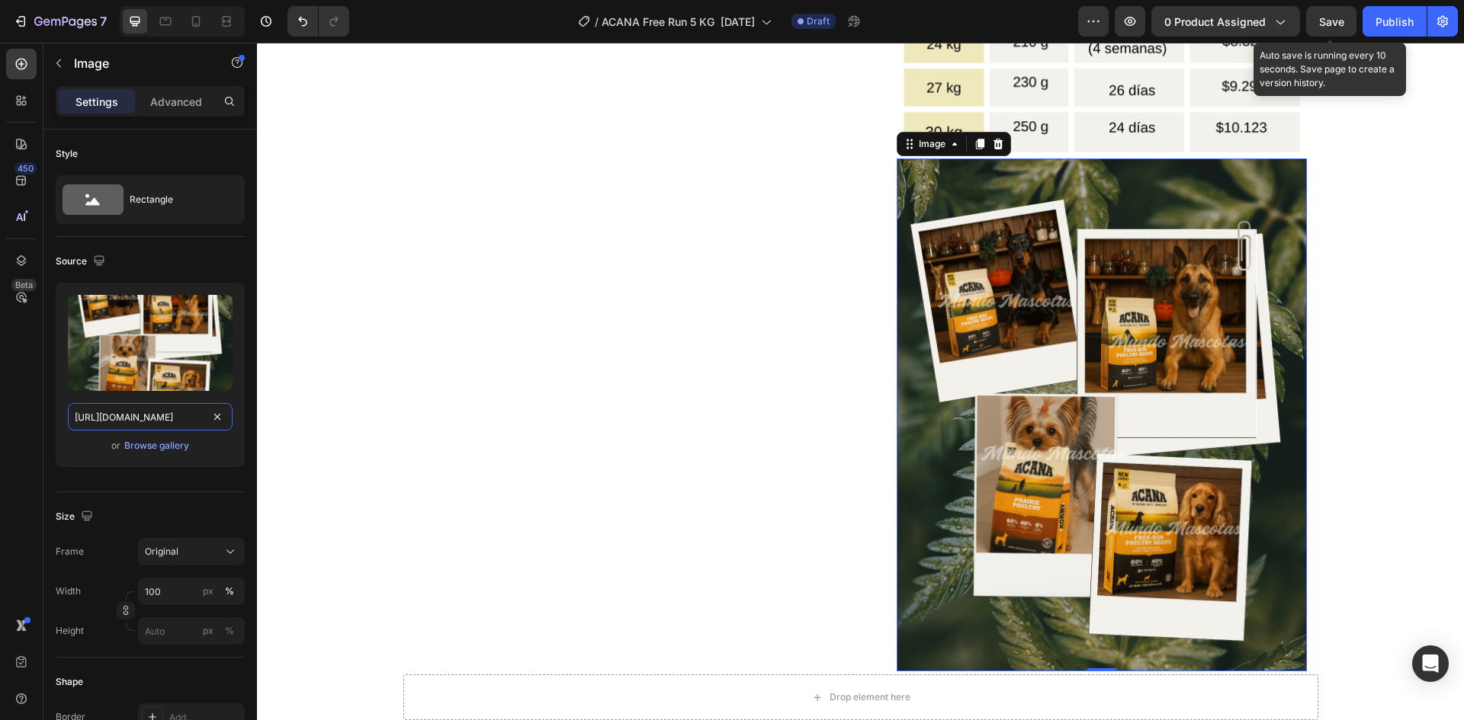
type input "[URL][DOMAIN_NAME]"
click at [1342, 15] on span "Save" at bounding box center [1331, 21] width 25 height 13
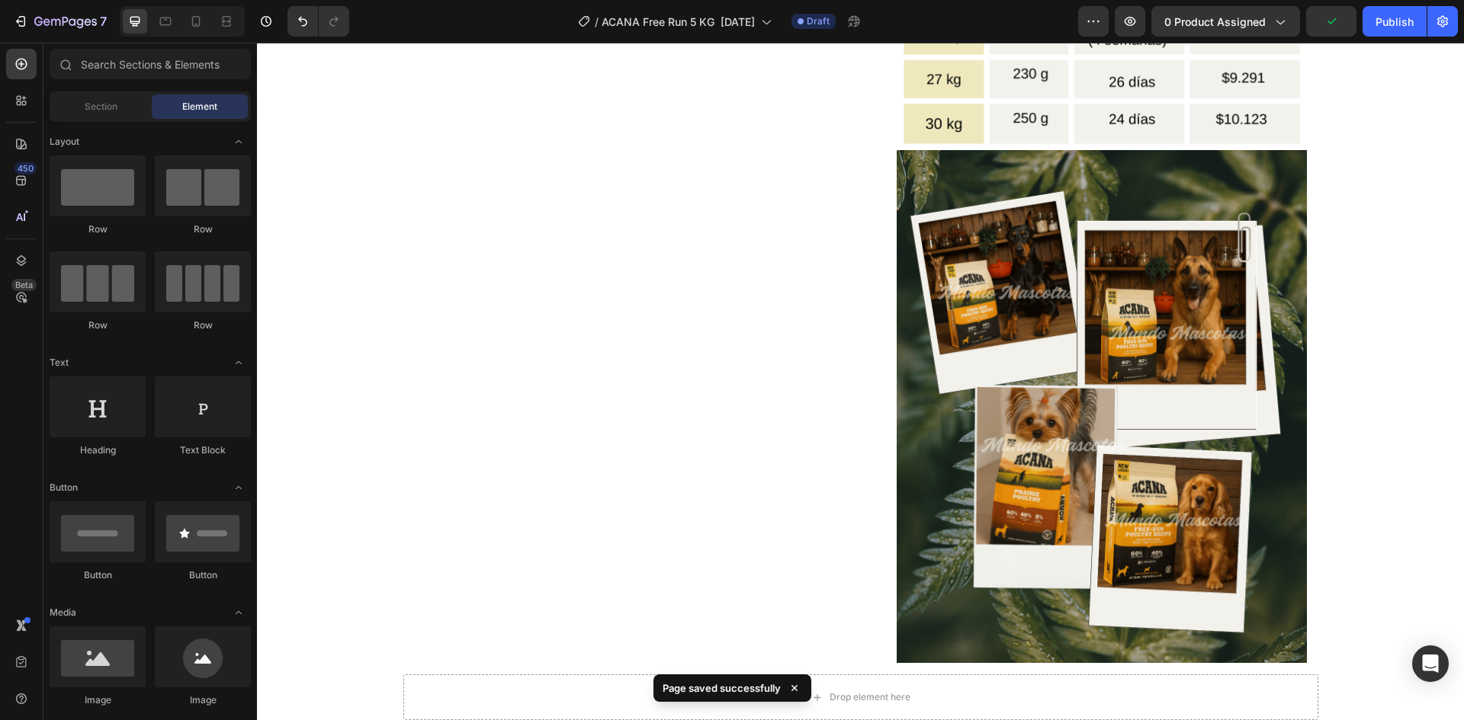
scroll to position [3240, 0]
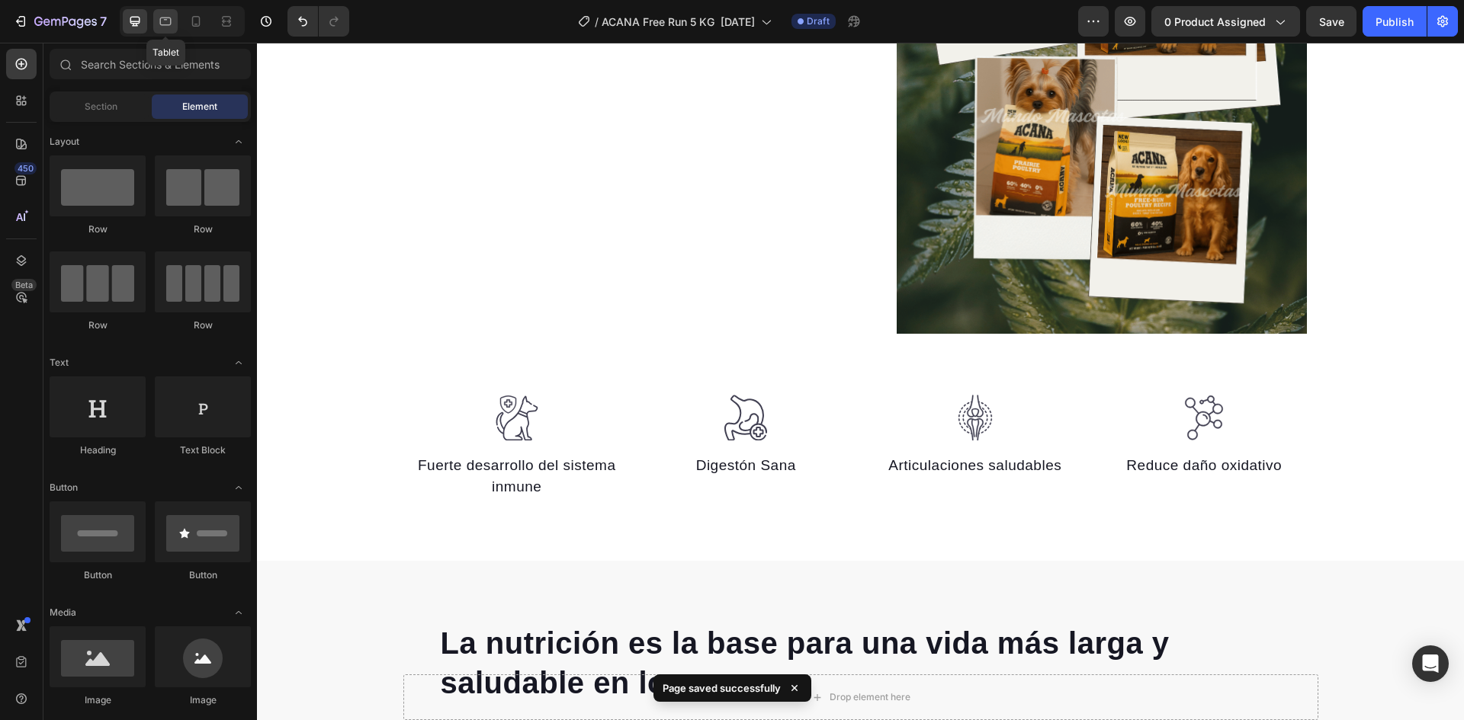
click at [171, 18] on icon at bounding box center [165, 22] width 11 height 8
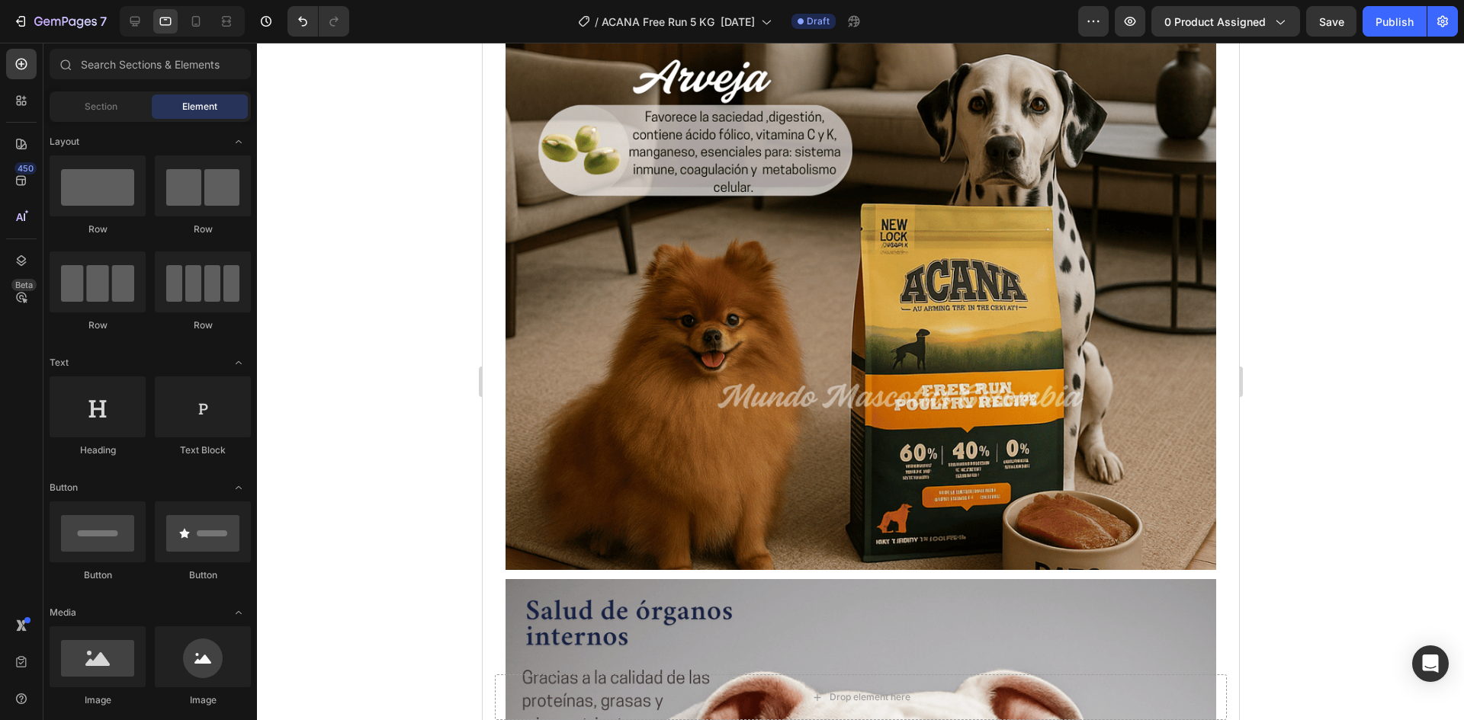
scroll to position [6265, 0]
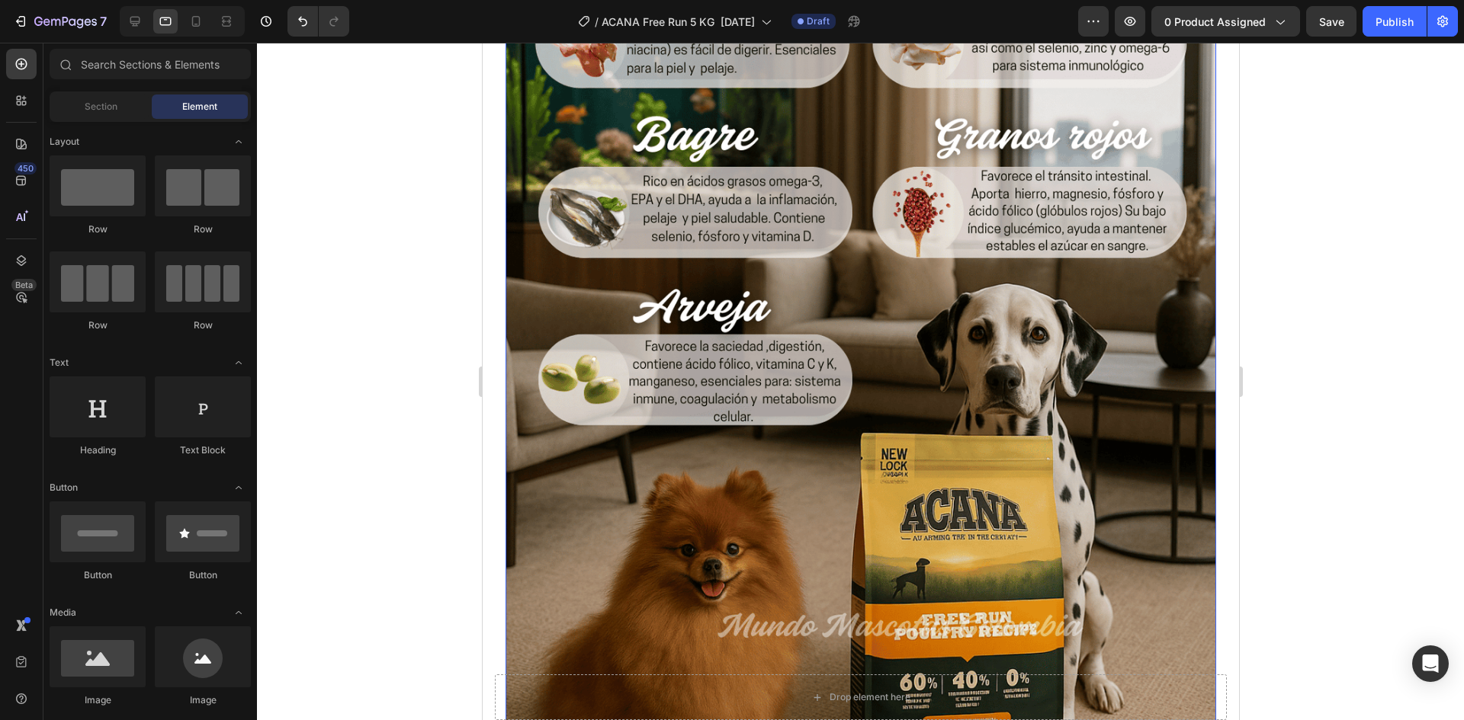
click at [1089, 279] on img at bounding box center [860, 356] width 710 height 888
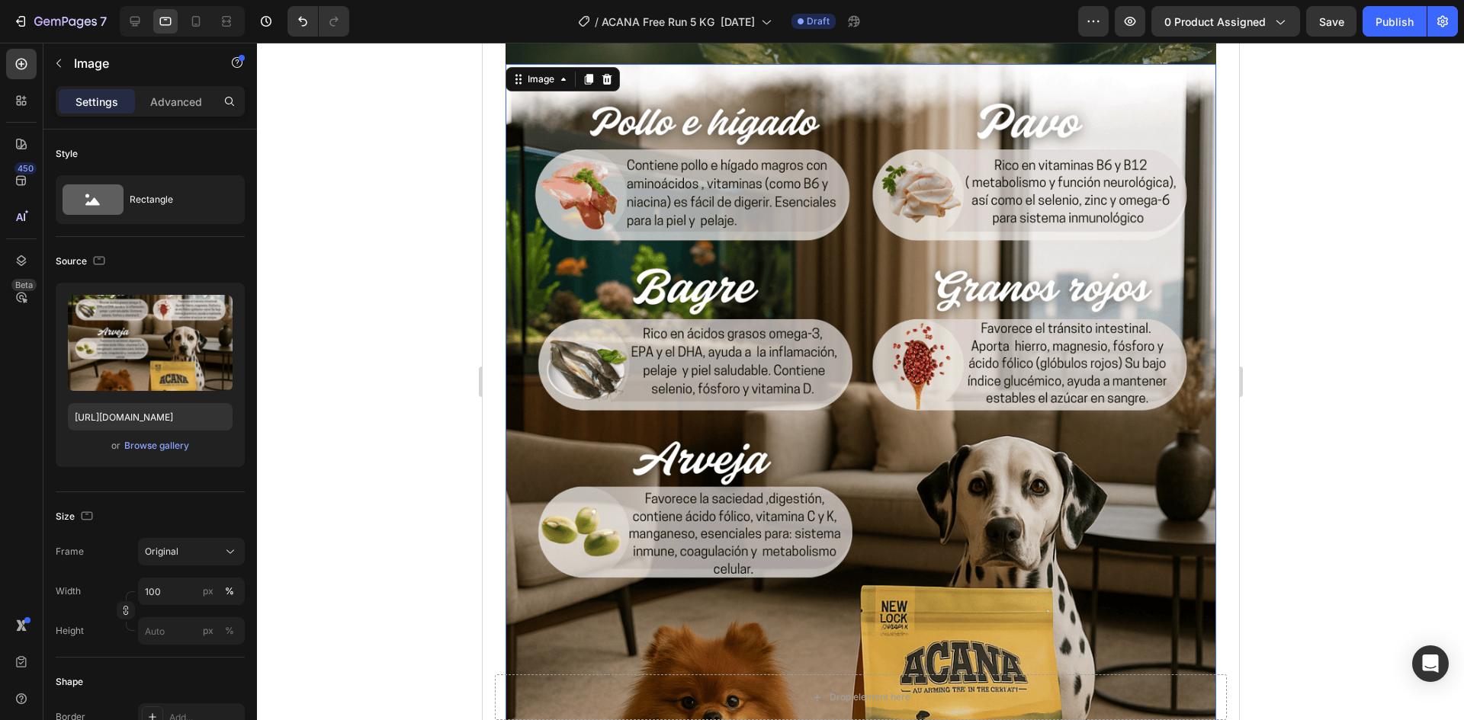
scroll to position [5960, 0]
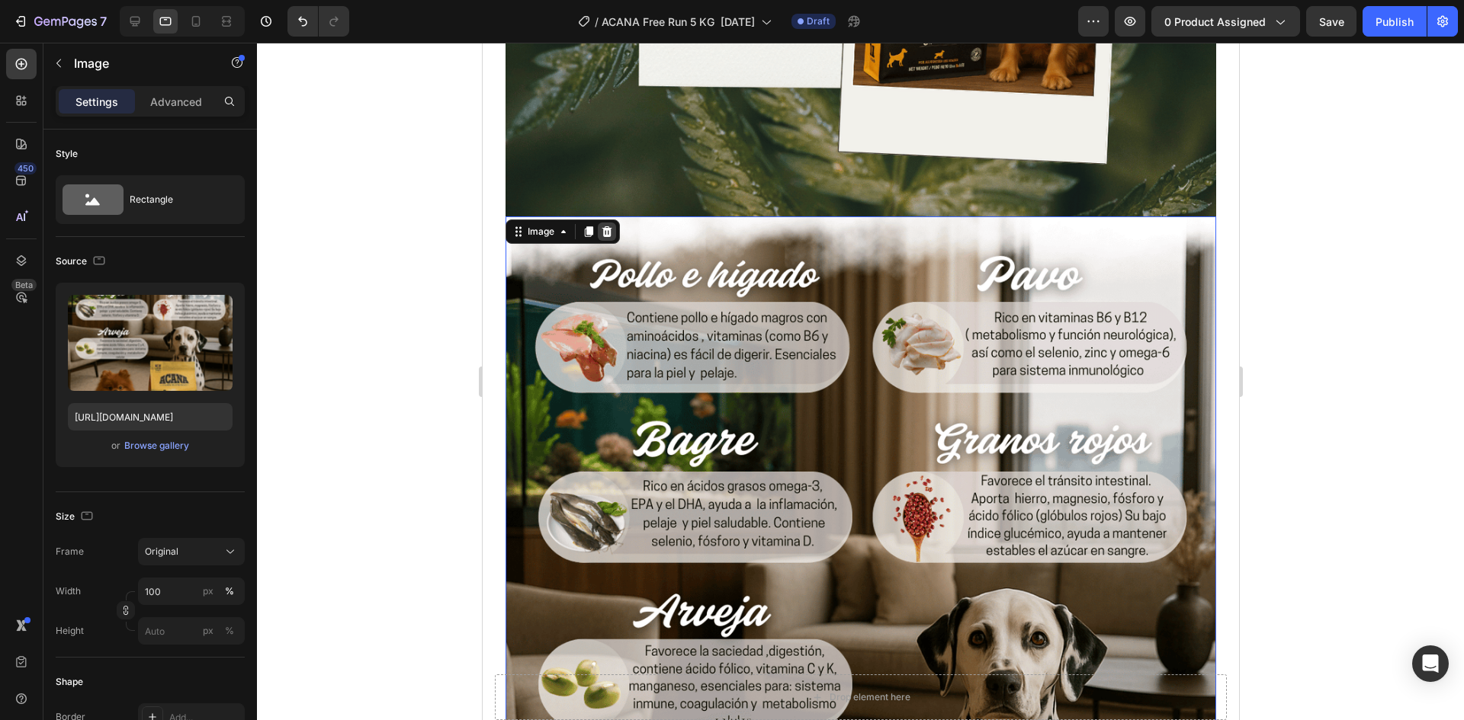
click at [611, 226] on icon at bounding box center [606, 232] width 12 height 12
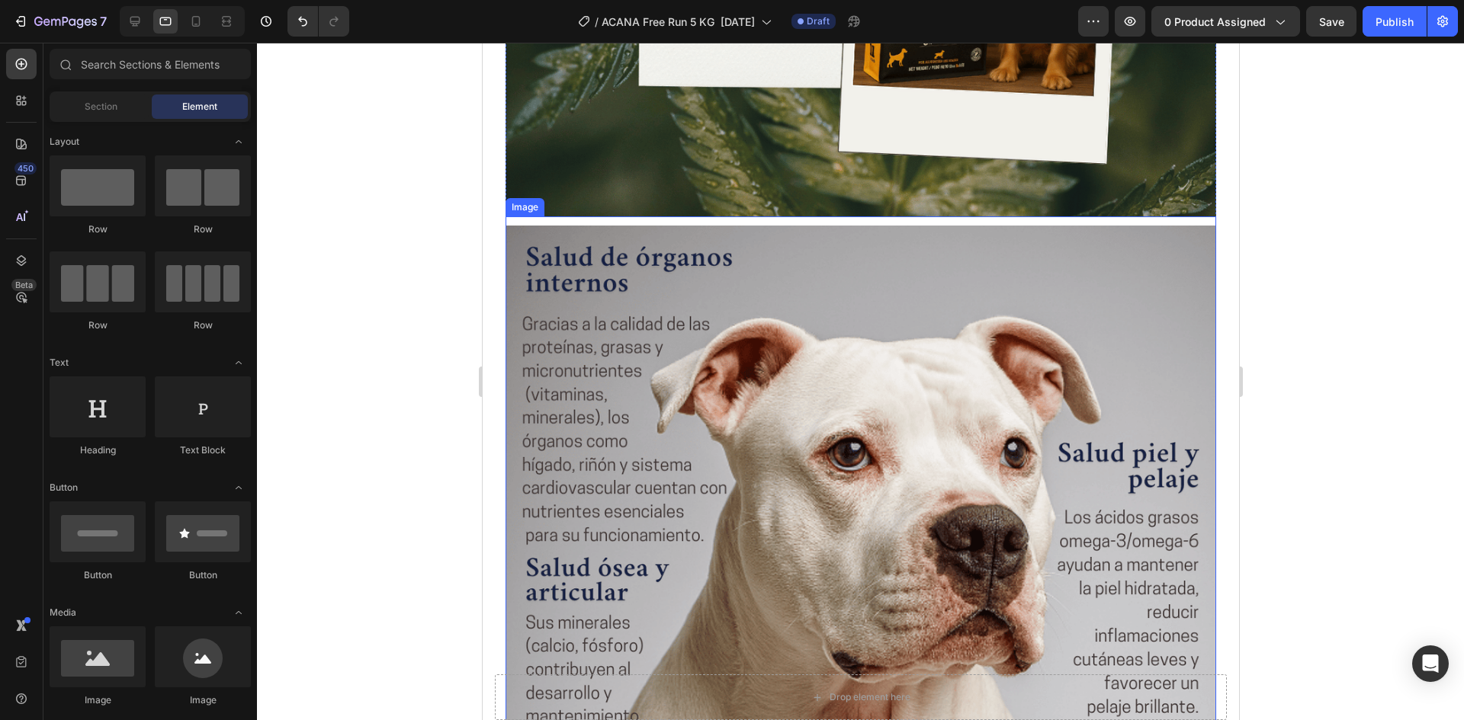
click at [919, 273] on img at bounding box center [860, 670] width 710 height 888
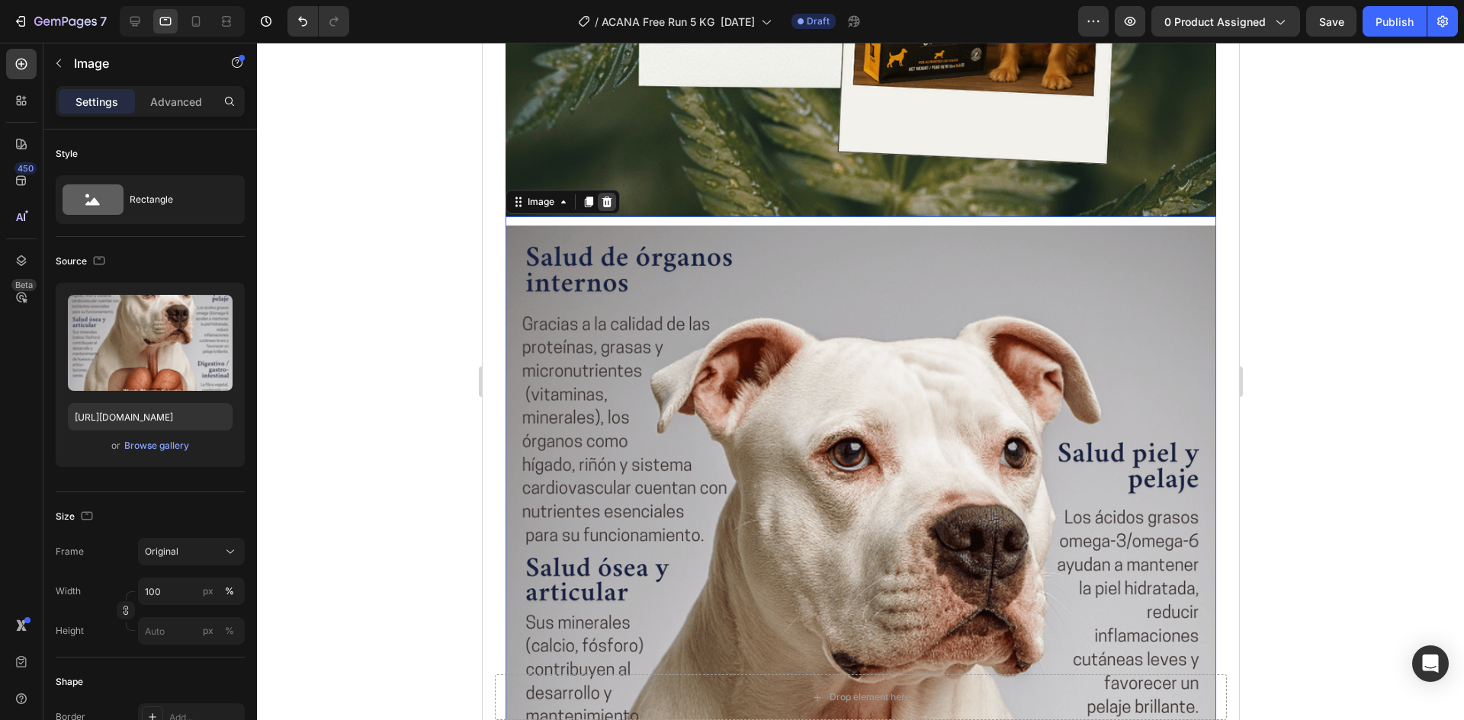
click at [611, 196] on icon at bounding box center [606, 202] width 12 height 12
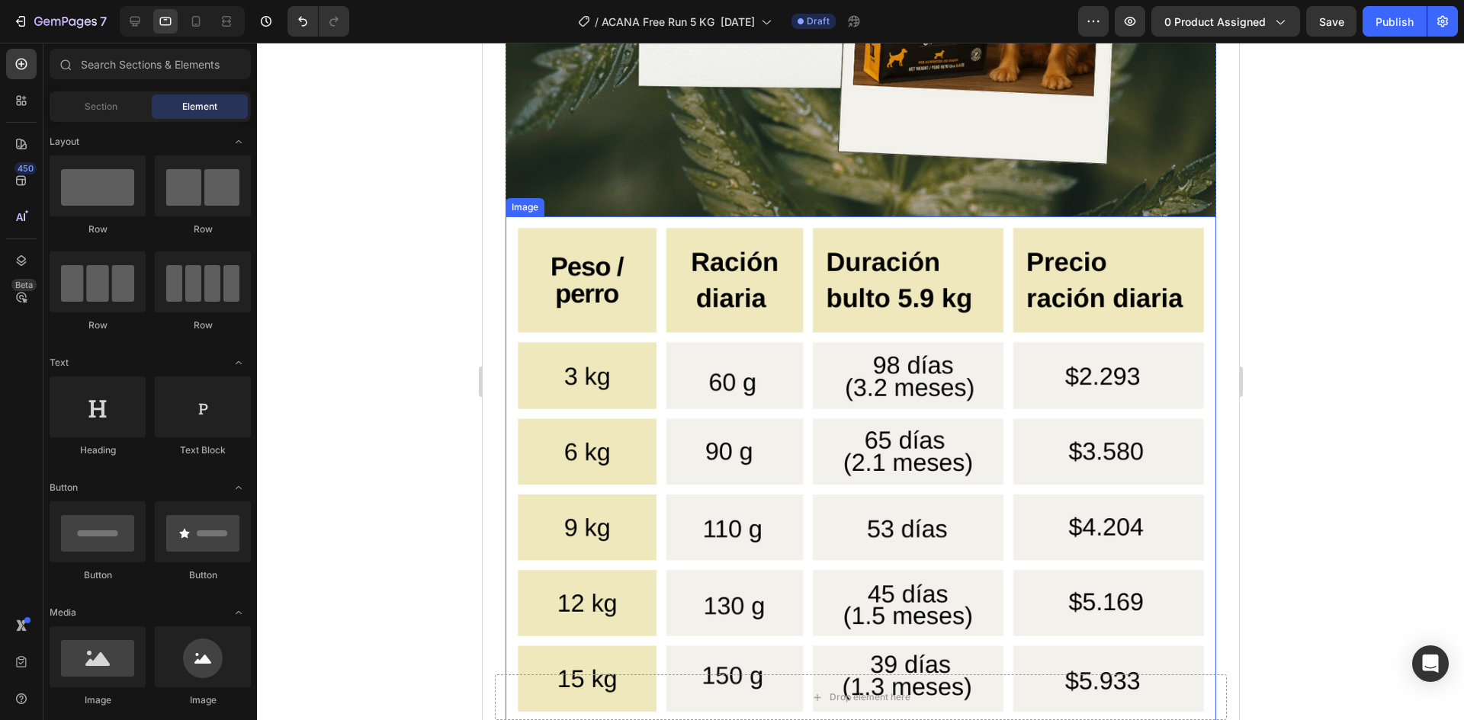
click at [940, 249] on img at bounding box center [860, 660] width 710 height 888
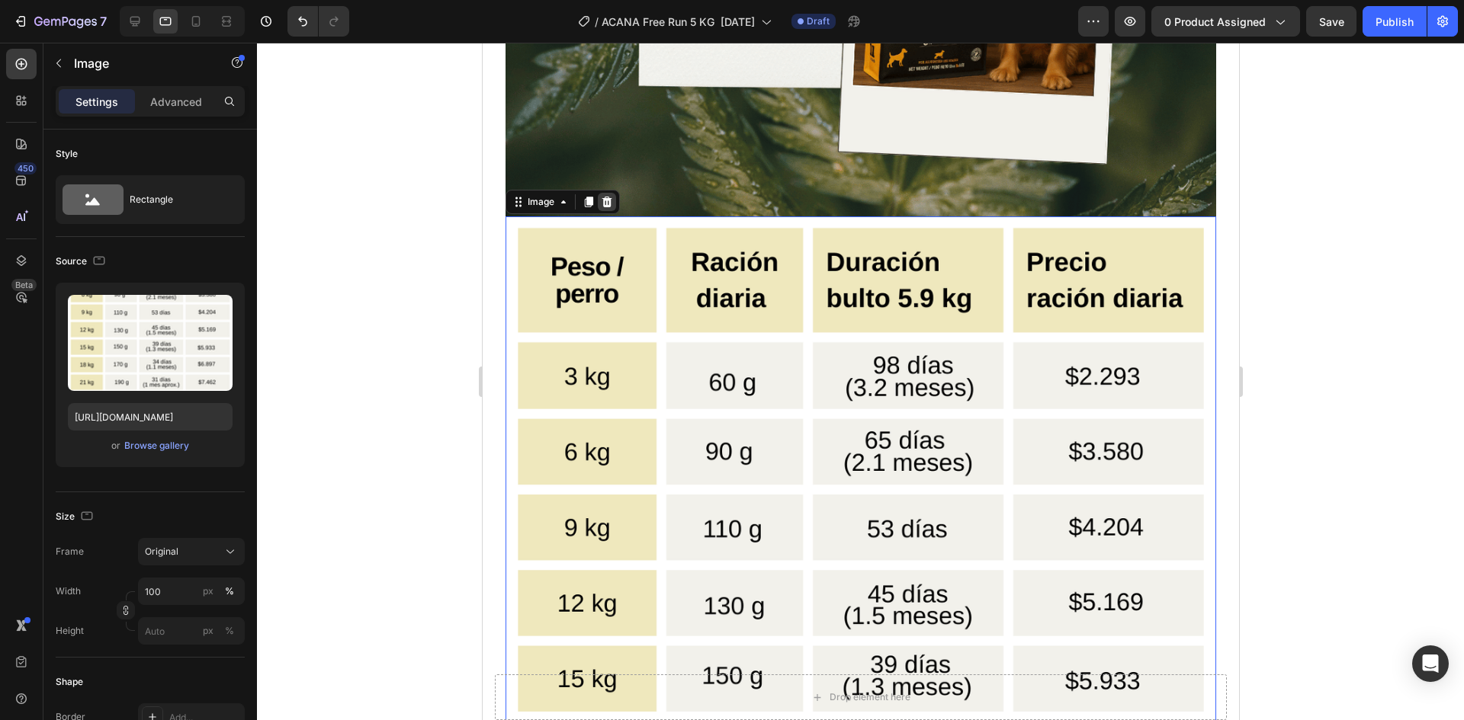
click at [611, 196] on icon at bounding box center [606, 202] width 12 height 12
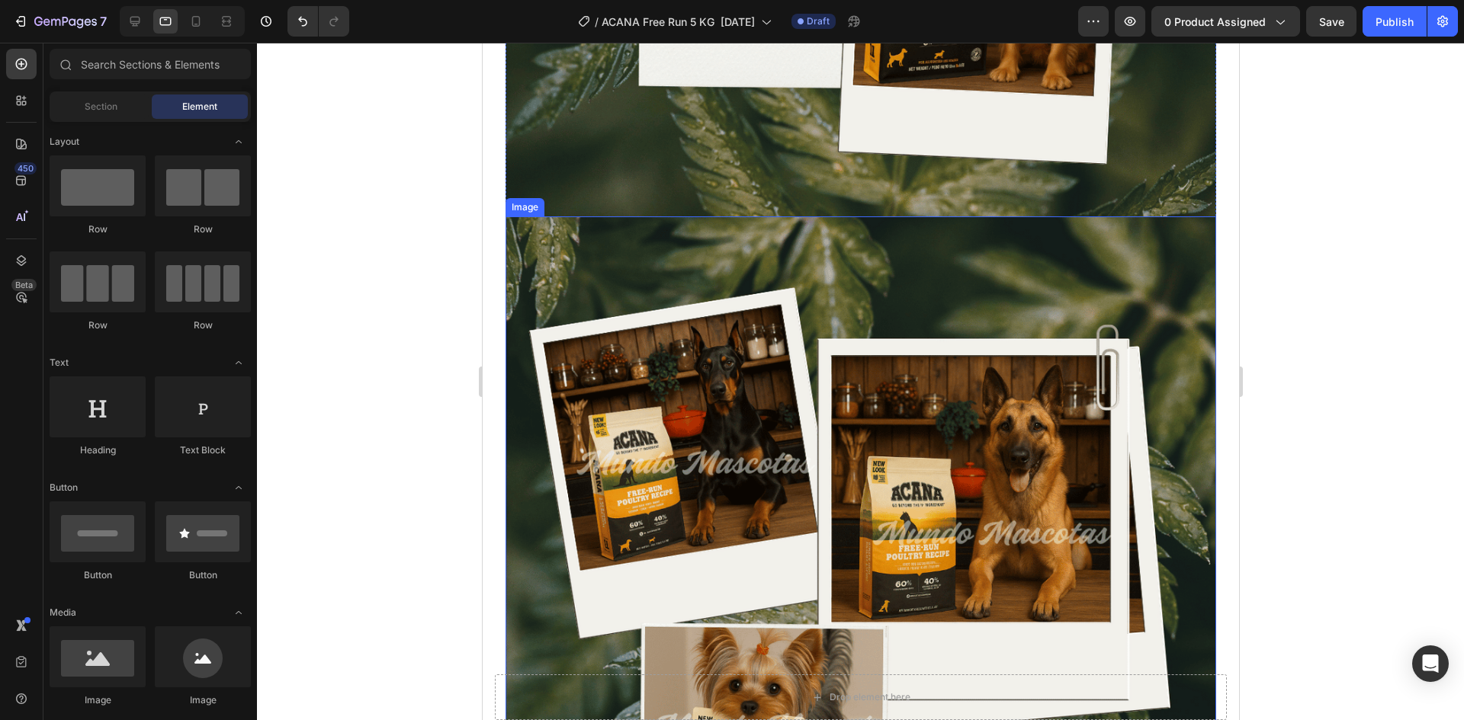
click at [813, 235] on img at bounding box center [860, 660] width 710 height 888
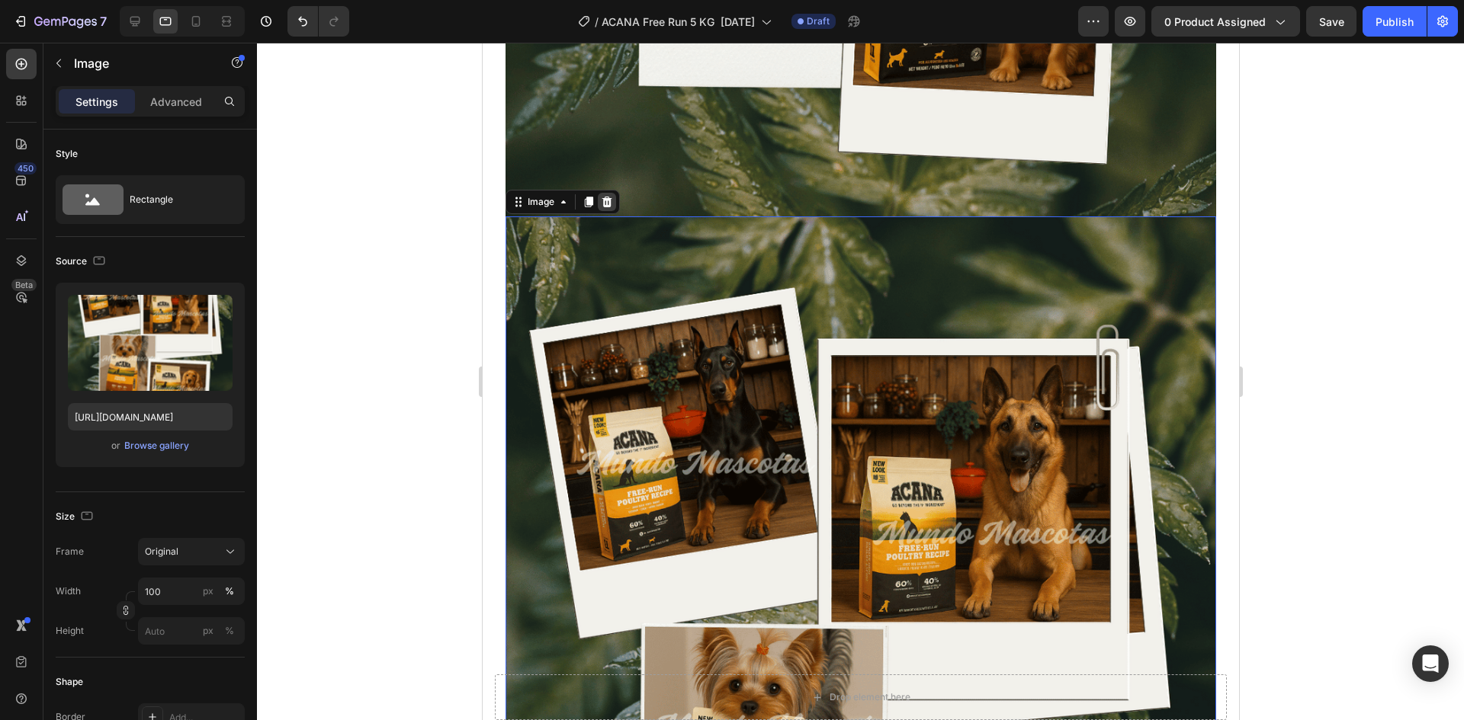
click at [605, 197] on icon at bounding box center [606, 202] width 10 height 11
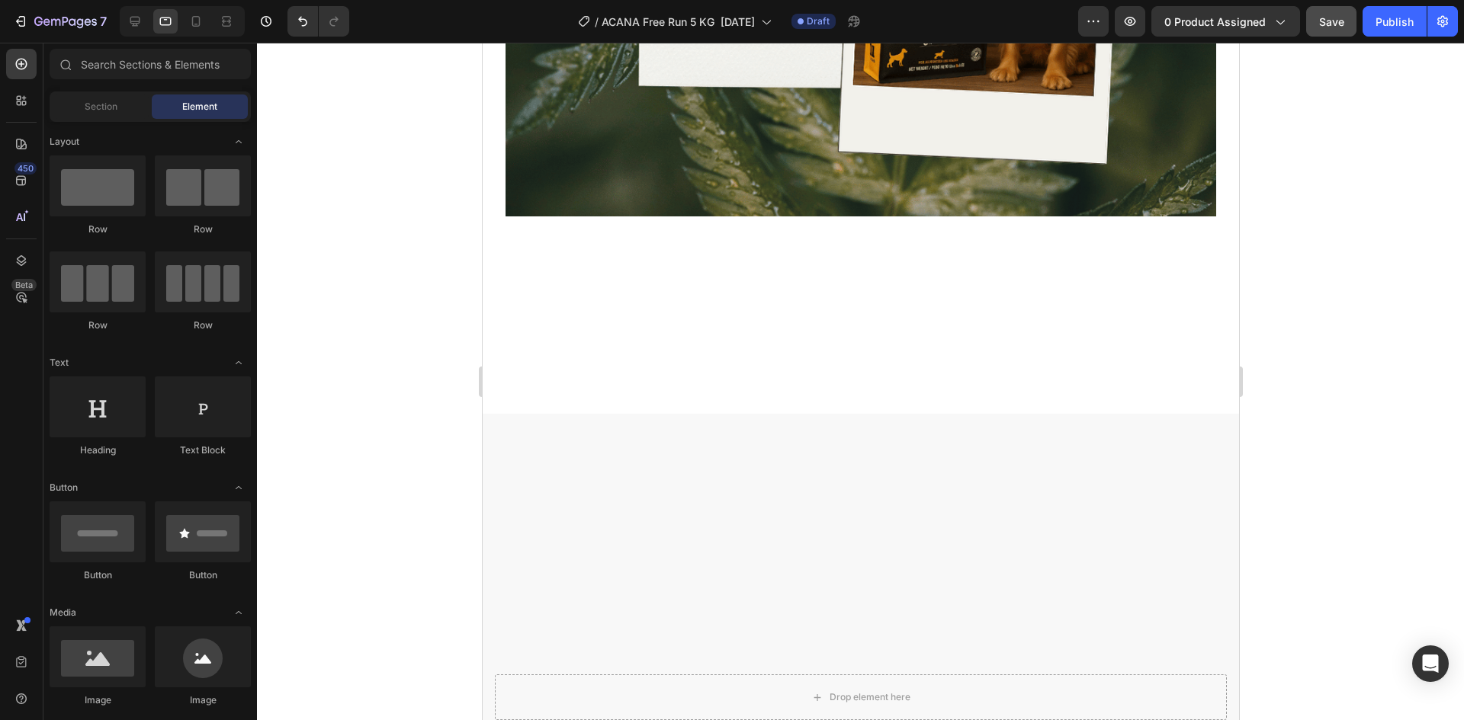
click at [1325, 30] on button "Save" at bounding box center [1331, 21] width 50 height 30
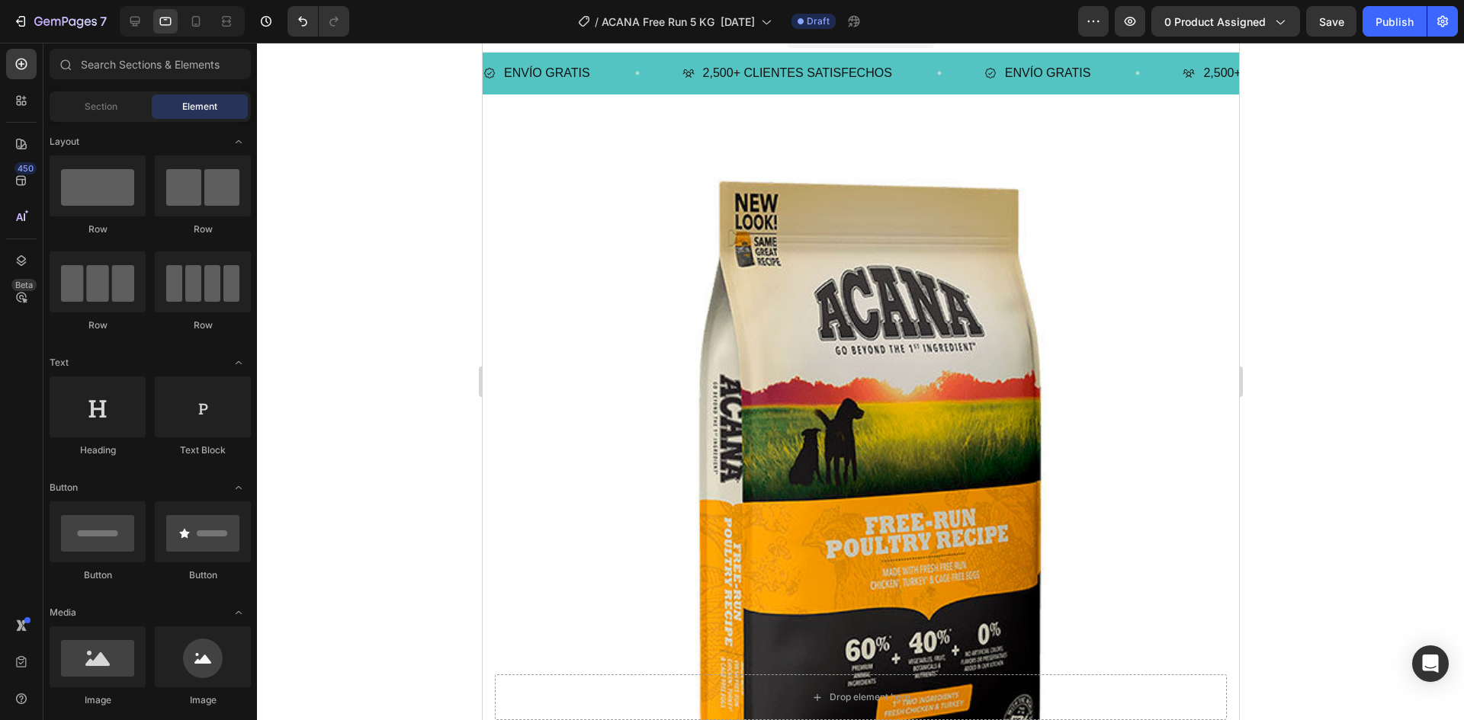
scroll to position [0, 0]
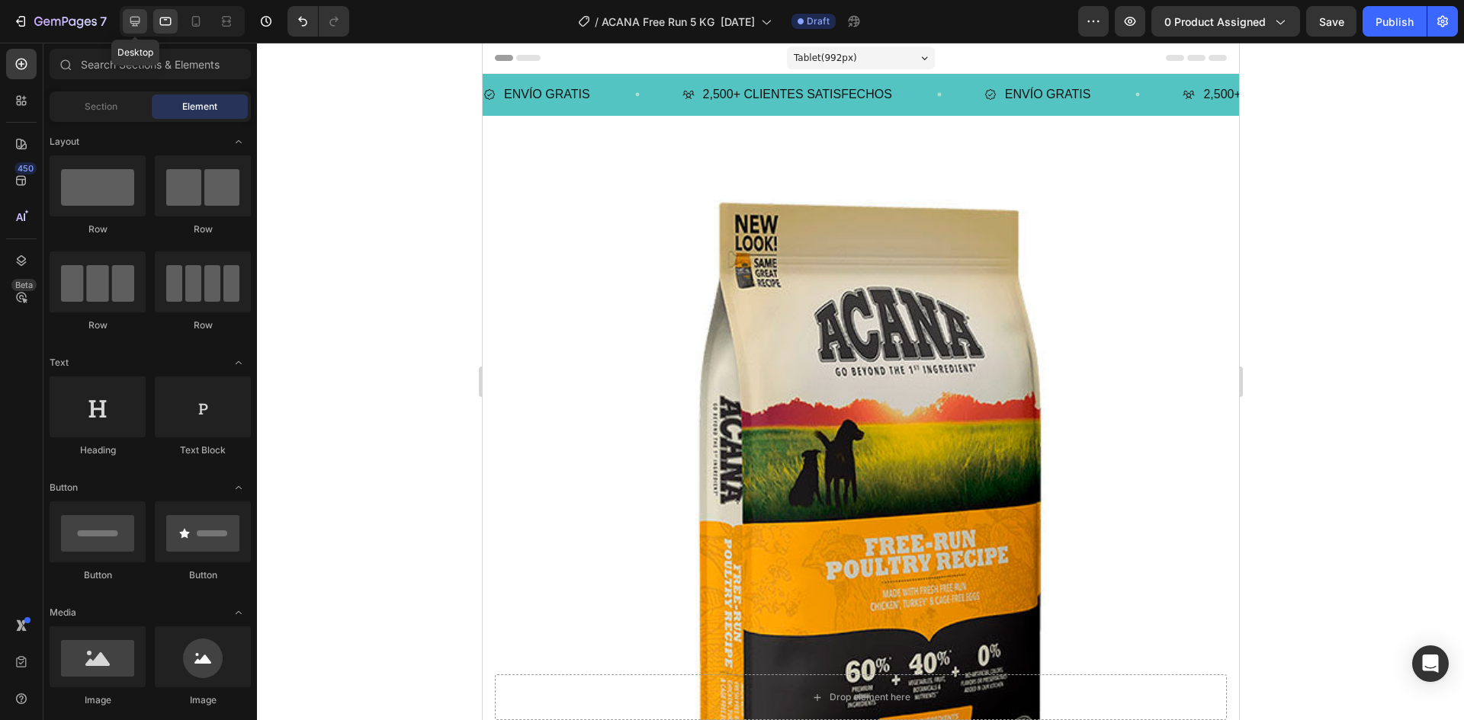
click at [140, 14] on icon at bounding box center [134, 21] width 15 height 15
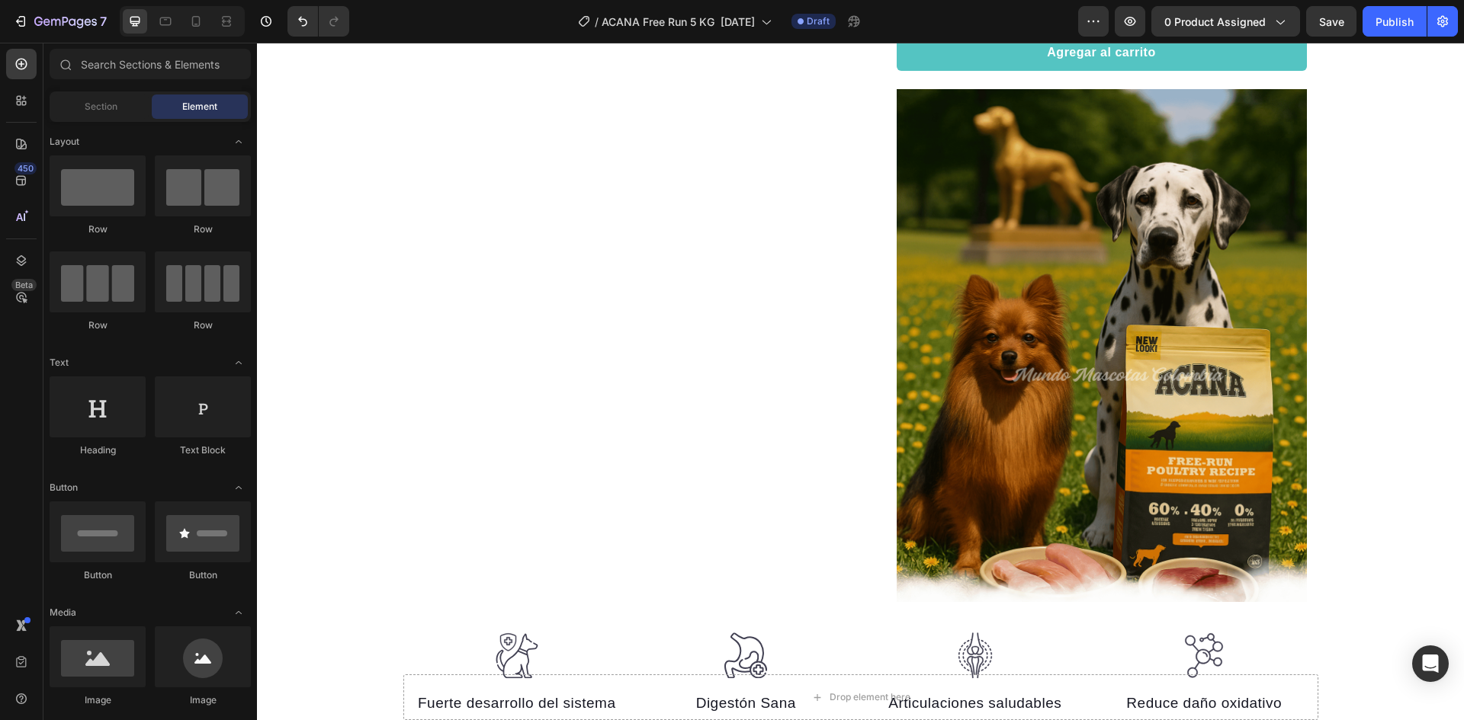
scroll to position [858, 0]
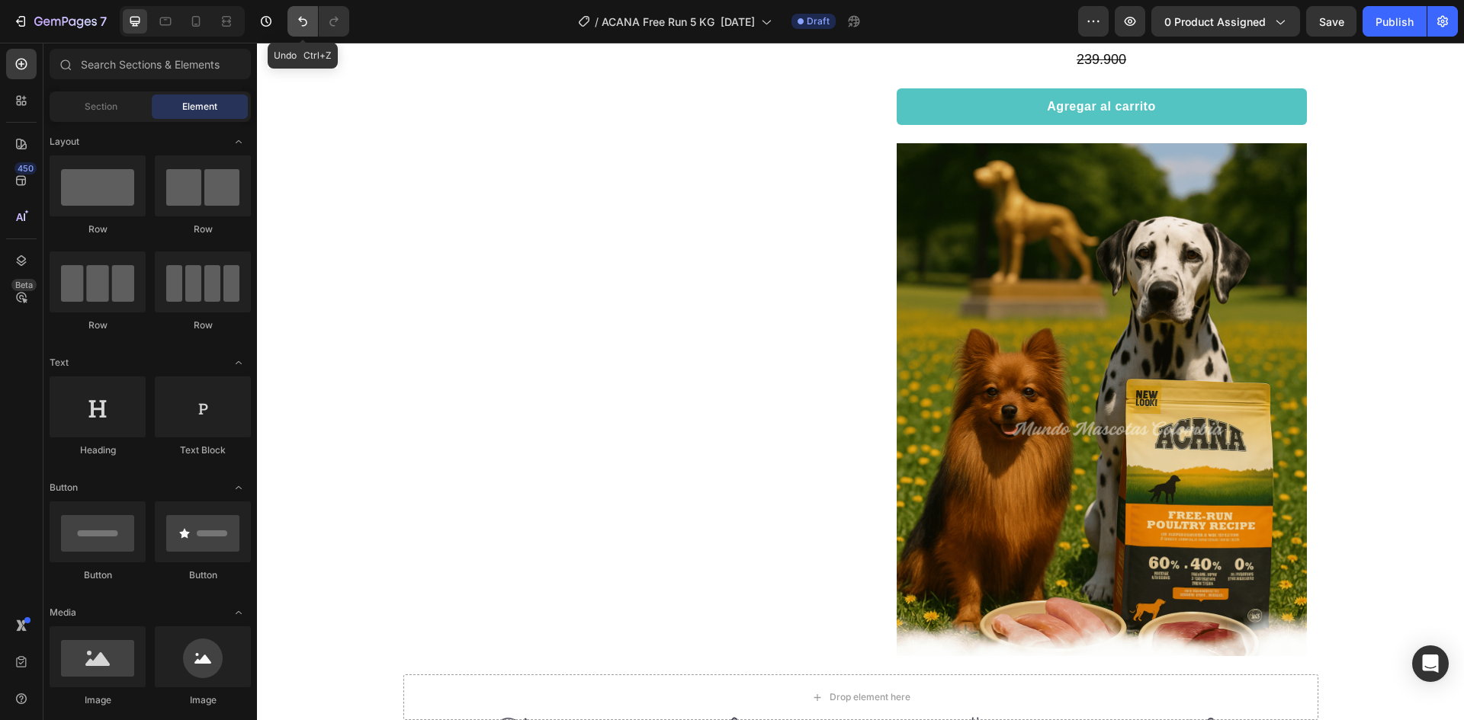
click at [304, 19] on icon "Undo/Redo" at bounding box center [302, 22] width 9 height 10
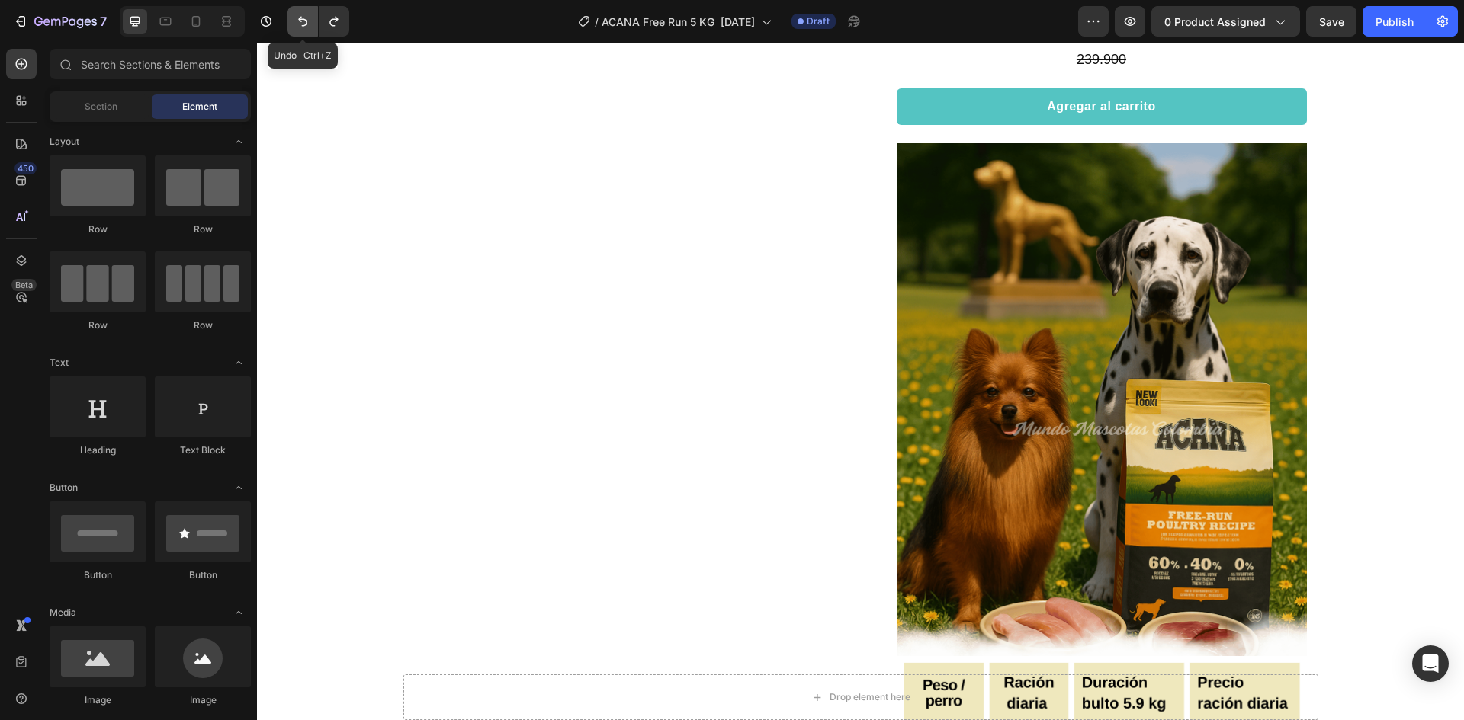
click at [304, 19] on icon "Undo/Redo" at bounding box center [302, 22] width 9 height 10
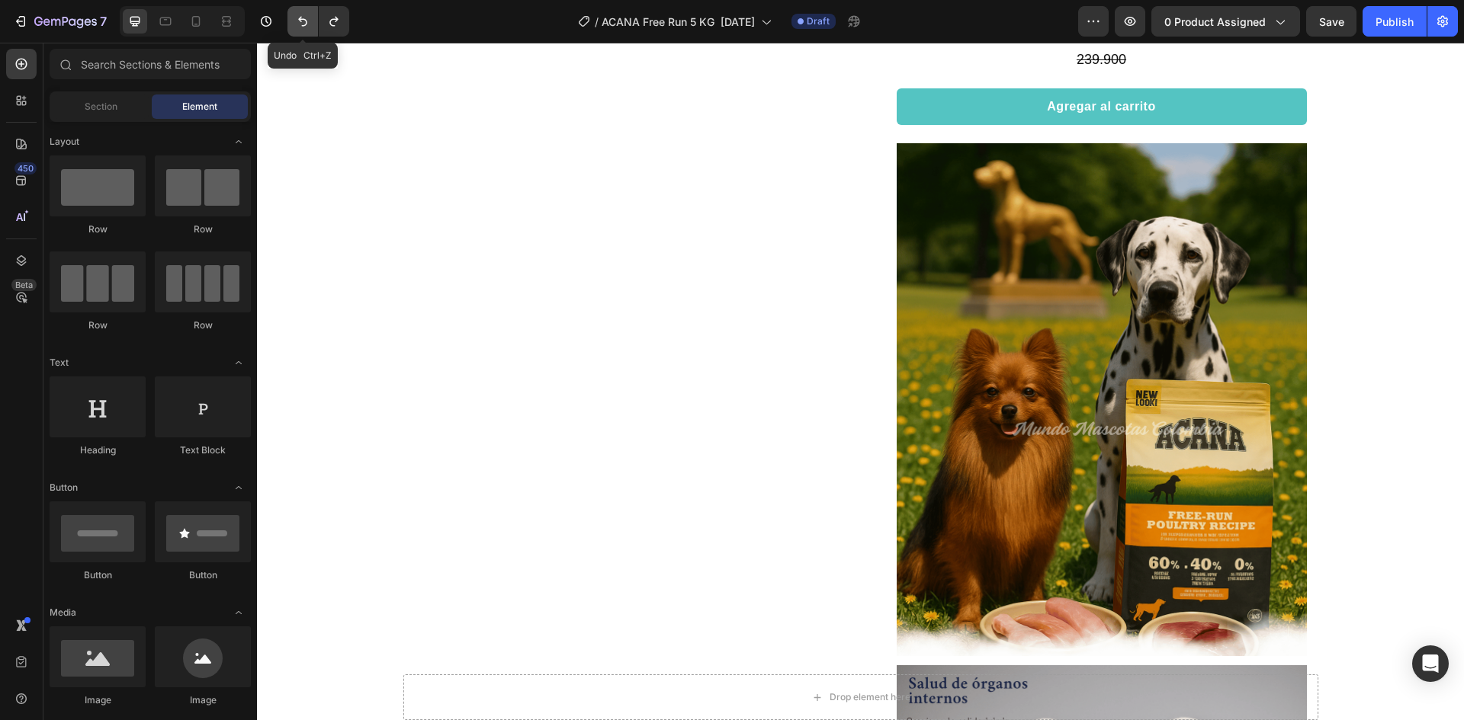
click at [304, 19] on icon "Undo/Redo" at bounding box center [302, 22] width 9 height 10
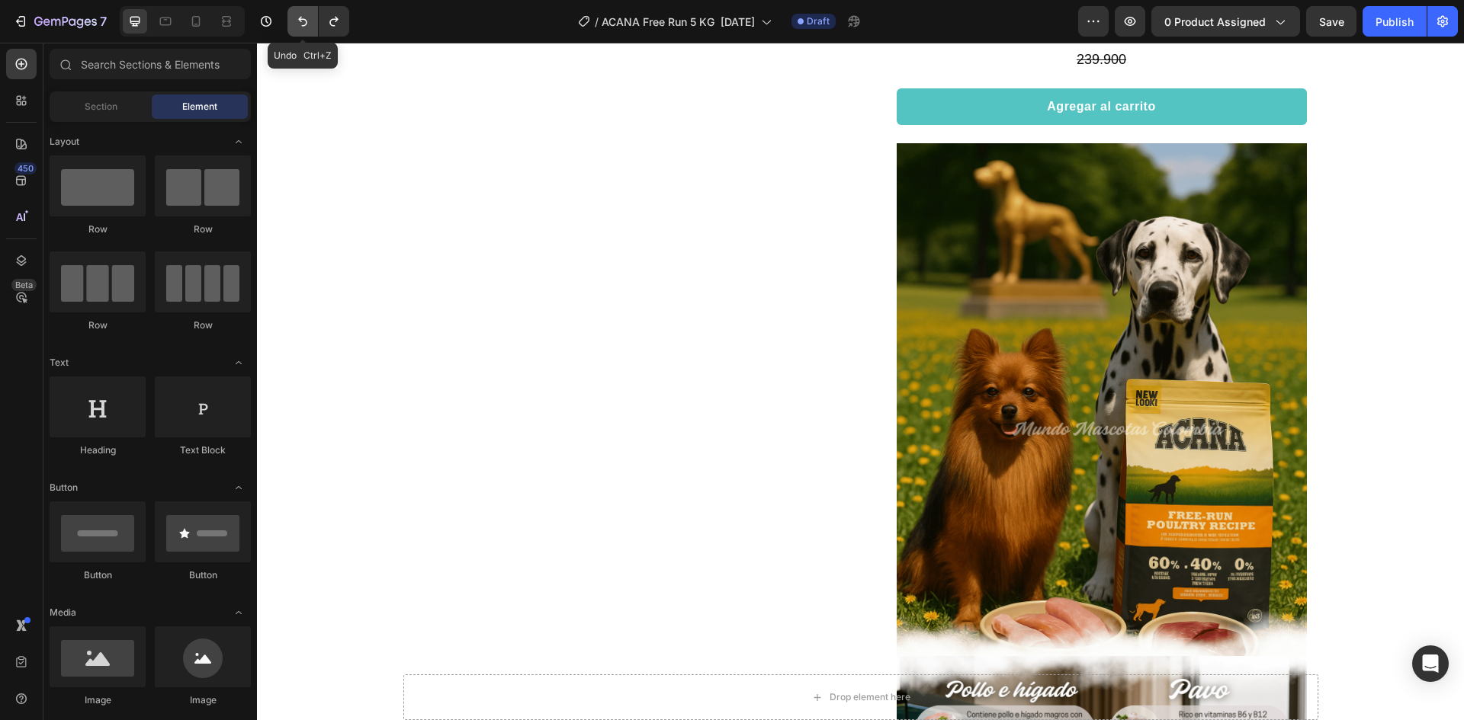
click at [304, 19] on icon "Undo/Redo" at bounding box center [302, 22] width 9 height 10
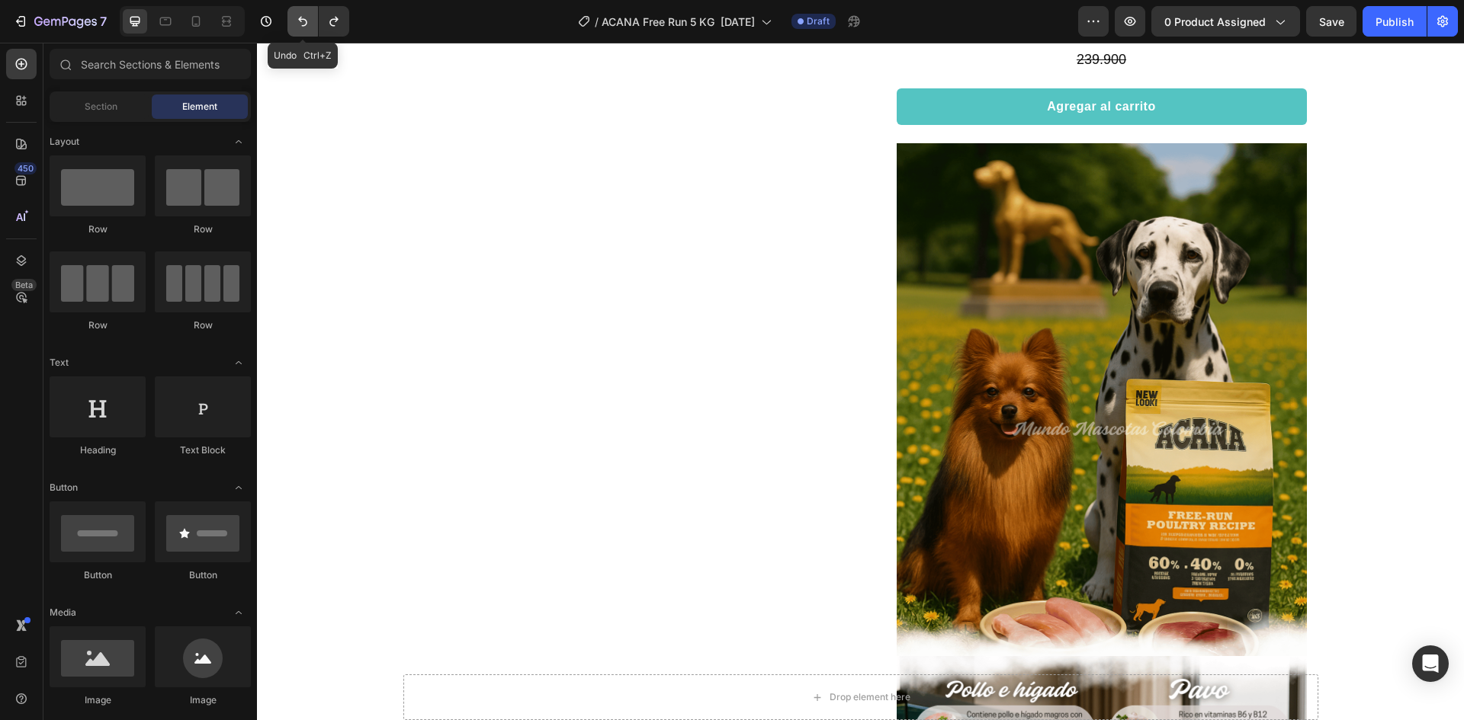
click at [304, 19] on icon "Undo/Redo" at bounding box center [302, 22] width 9 height 10
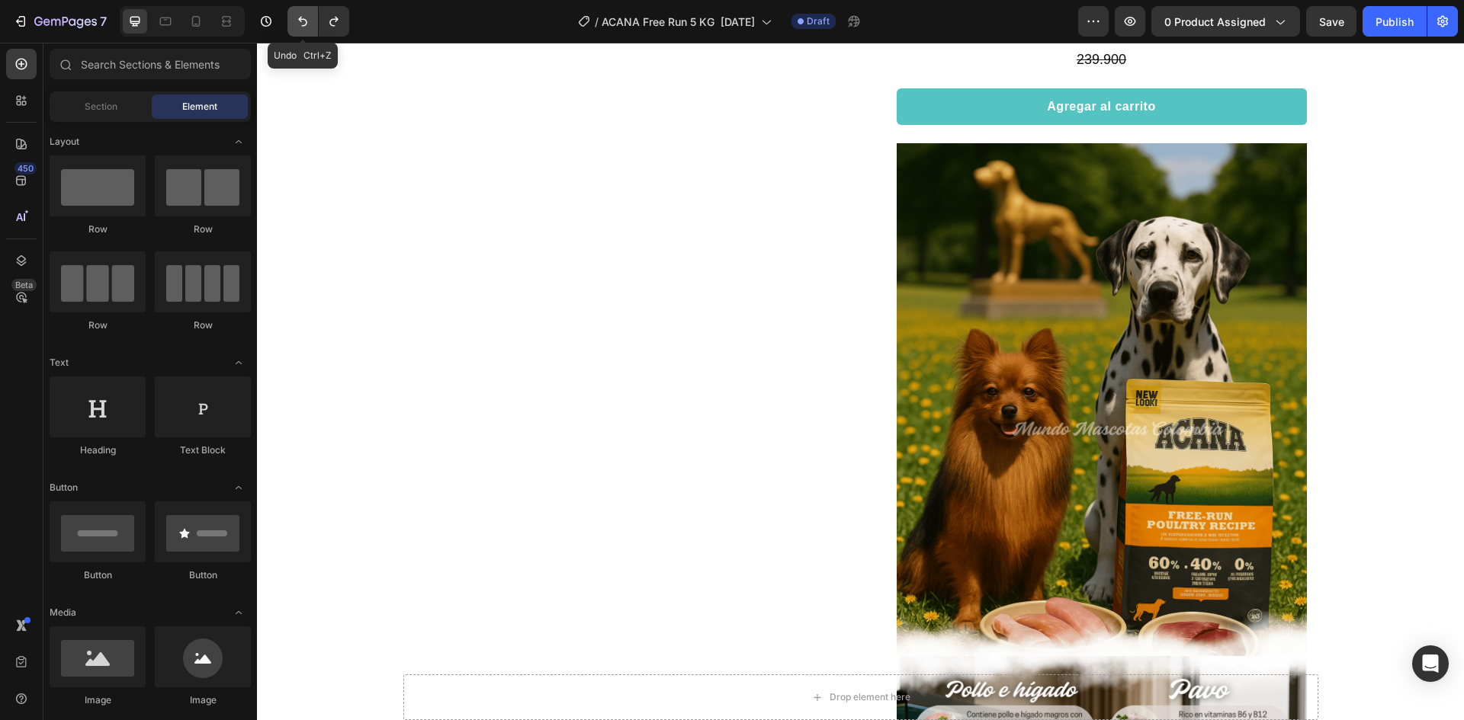
click at [304, 19] on icon "Undo/Redo" at bounding box center [302, 22] width 9 height 10
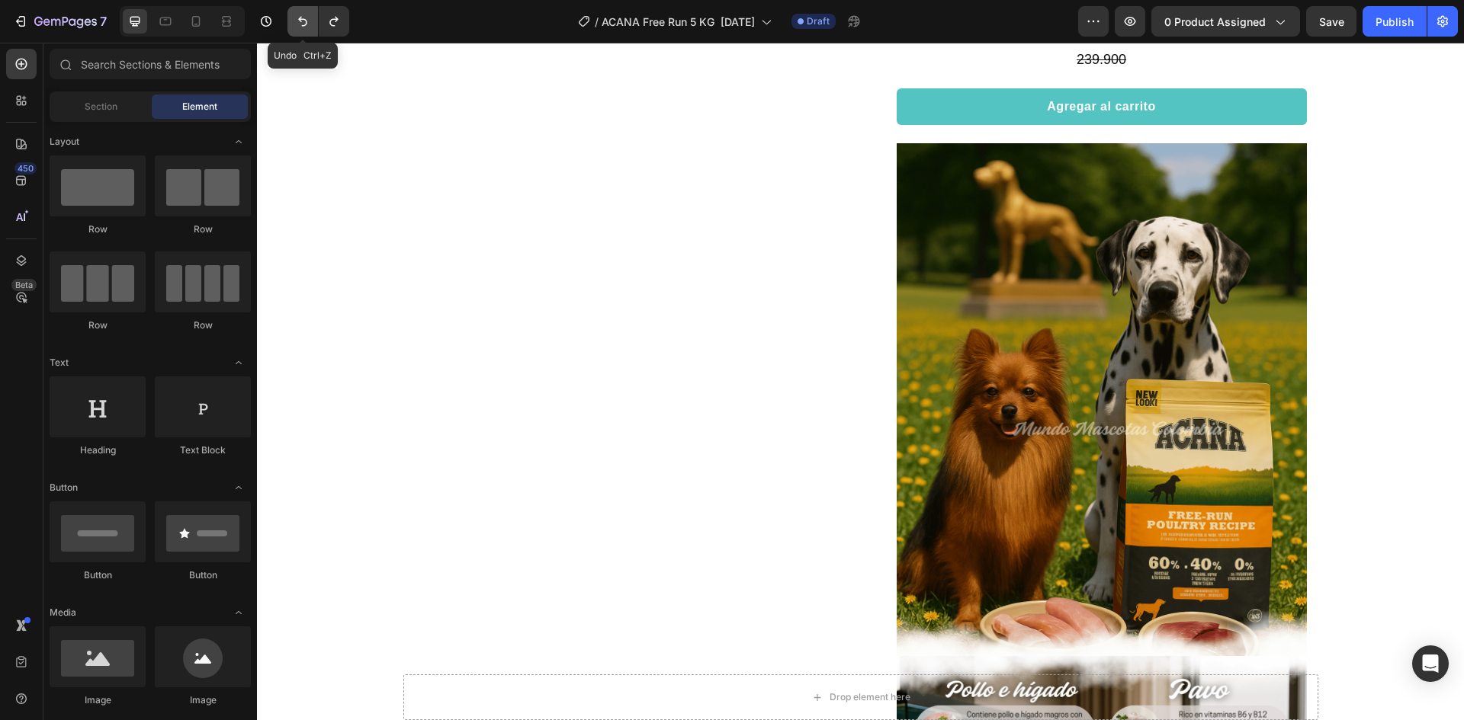
click at [304, 19] on icon "Undo/Redo" at bounding box center [302, 22] width 9 height 10
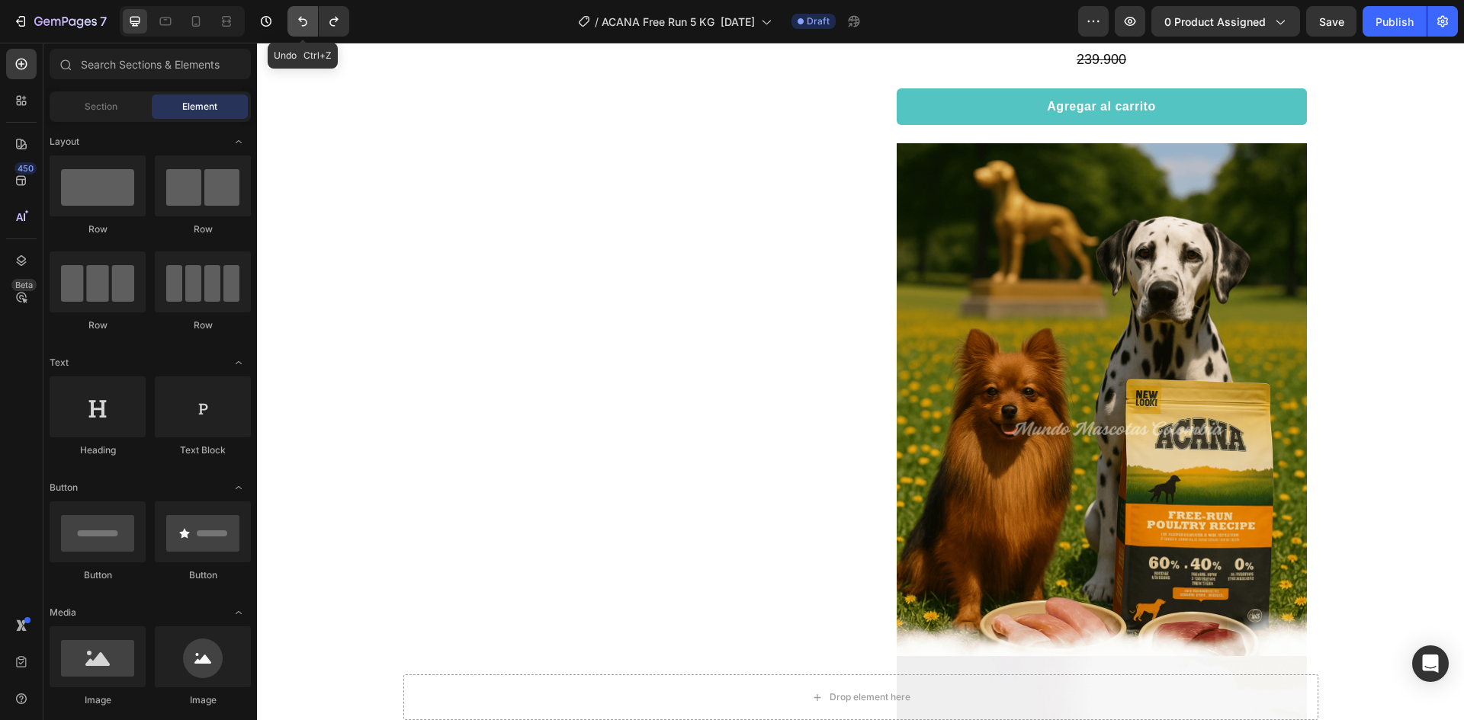
click at [304, 19] on icon "Undo/Redo" at bounding box center [302, 22] width 9 height 10
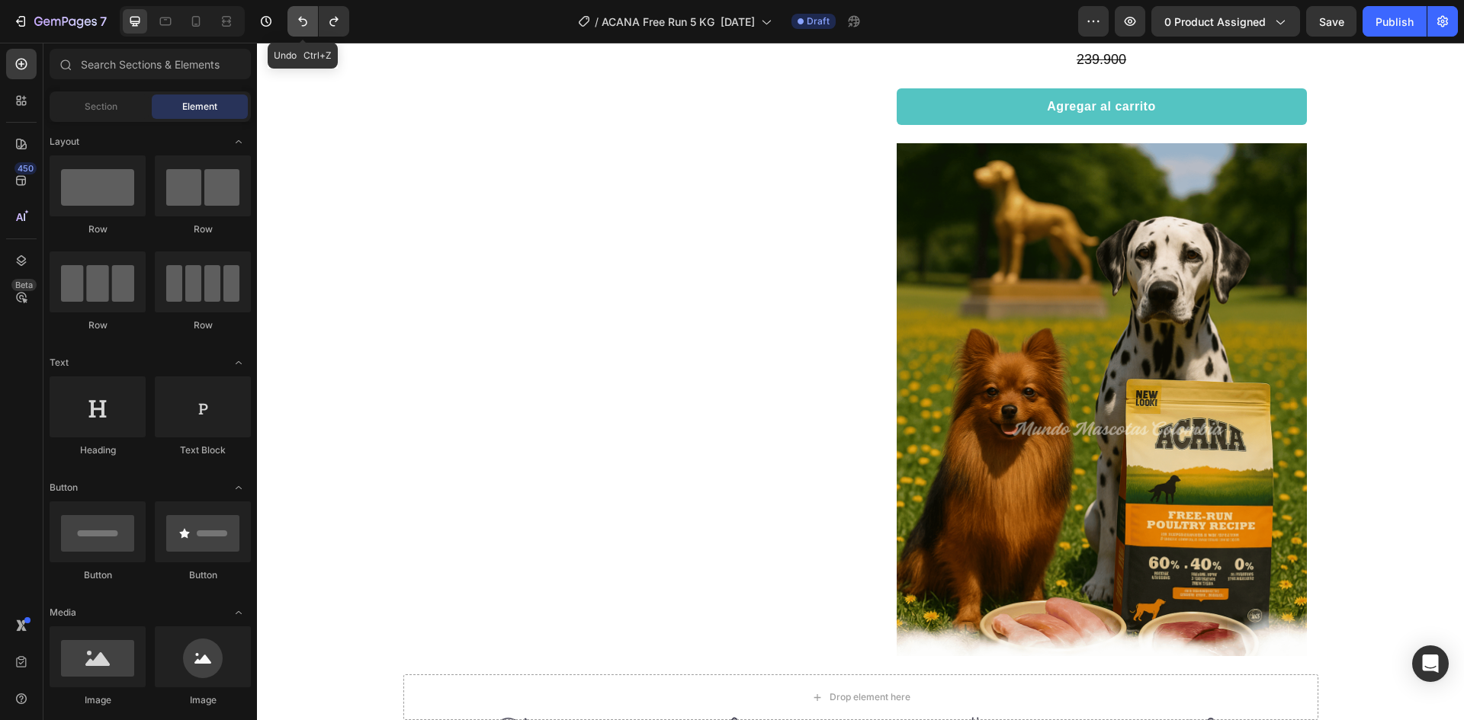
click at [304, 19] on icon "Undo/Redo" at bounding box center [302, 22] width 9 height 10
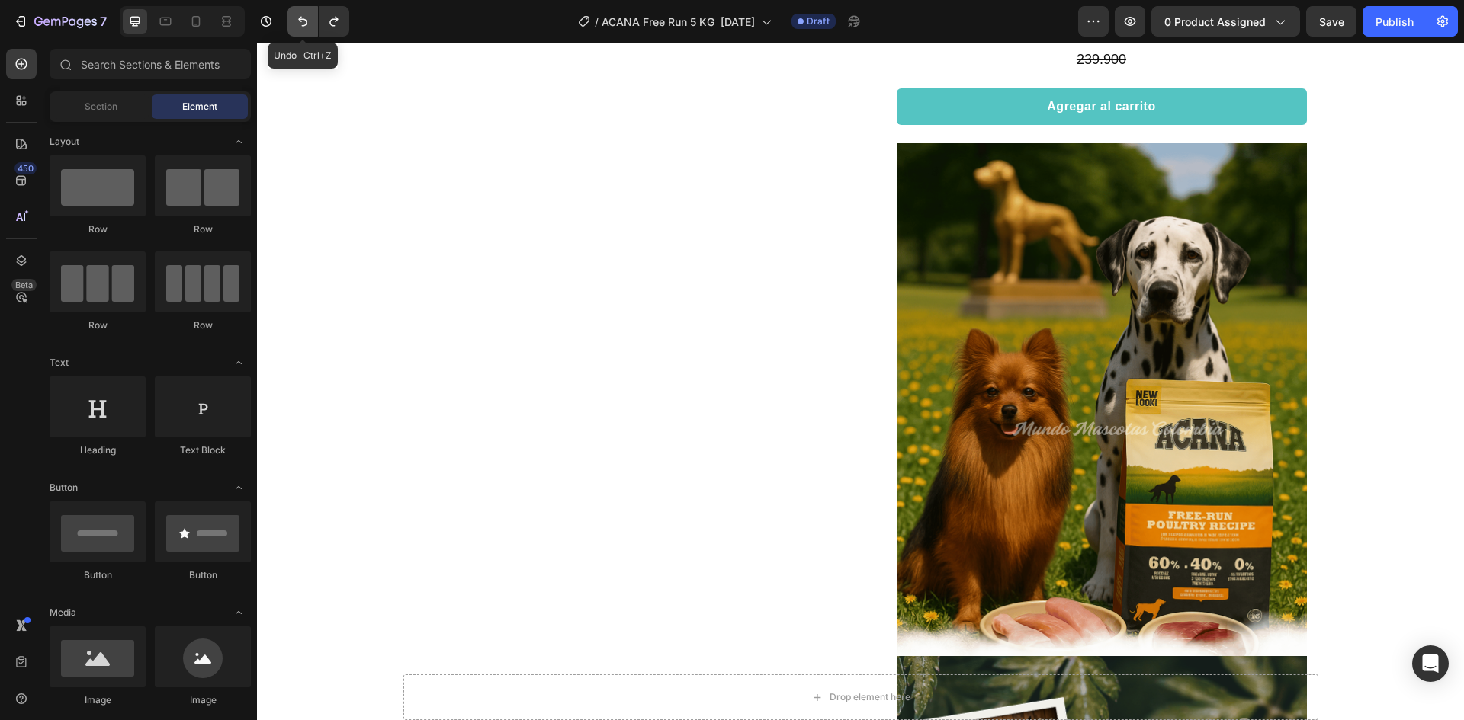
click at [304, 19] on icon "Undo/Redo" at bounding box center [302, 22] width 9 height 10
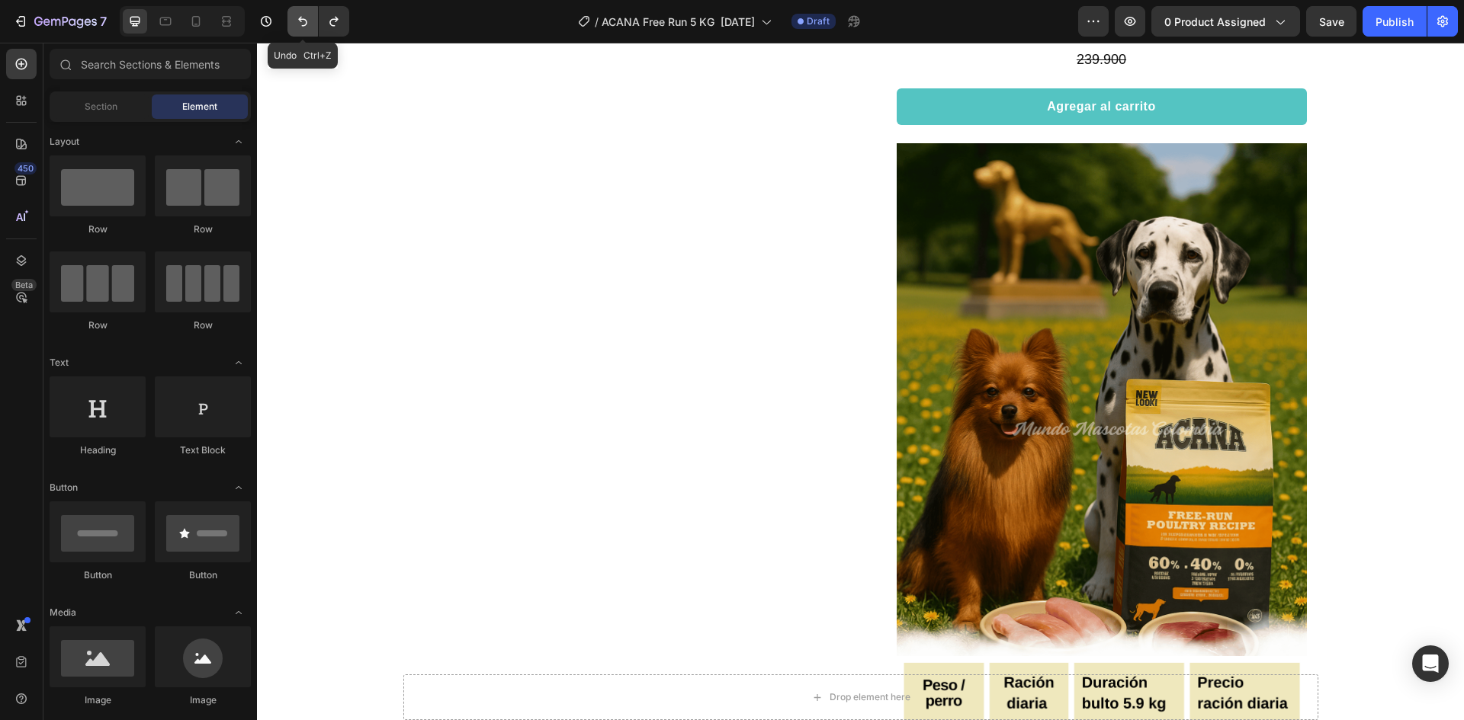
click at [304, 19] on icon "Undo/Redo" at bounding box center [302, 22] width 9 height 10
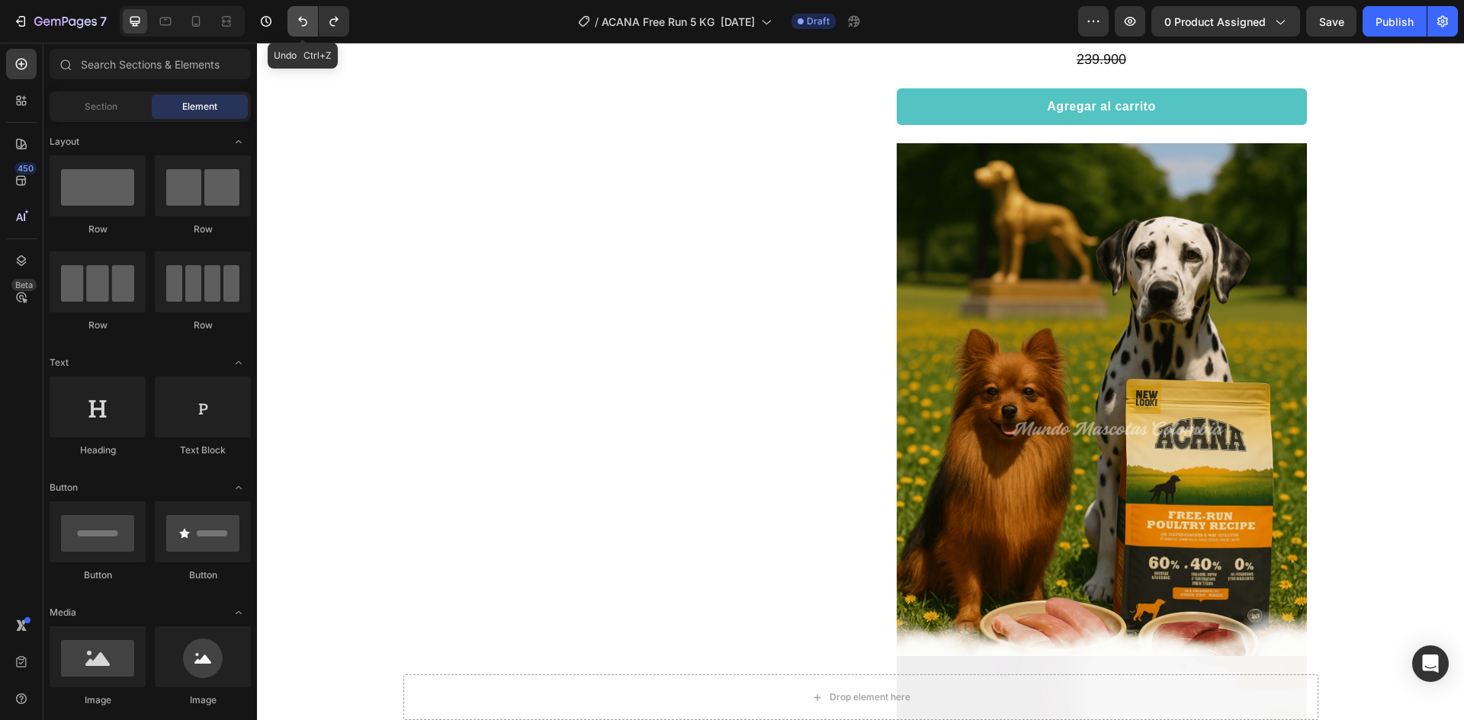
click at [304, 19] on icon "Undo/Redo" at bounding box center [302, 22] width 9 height 10
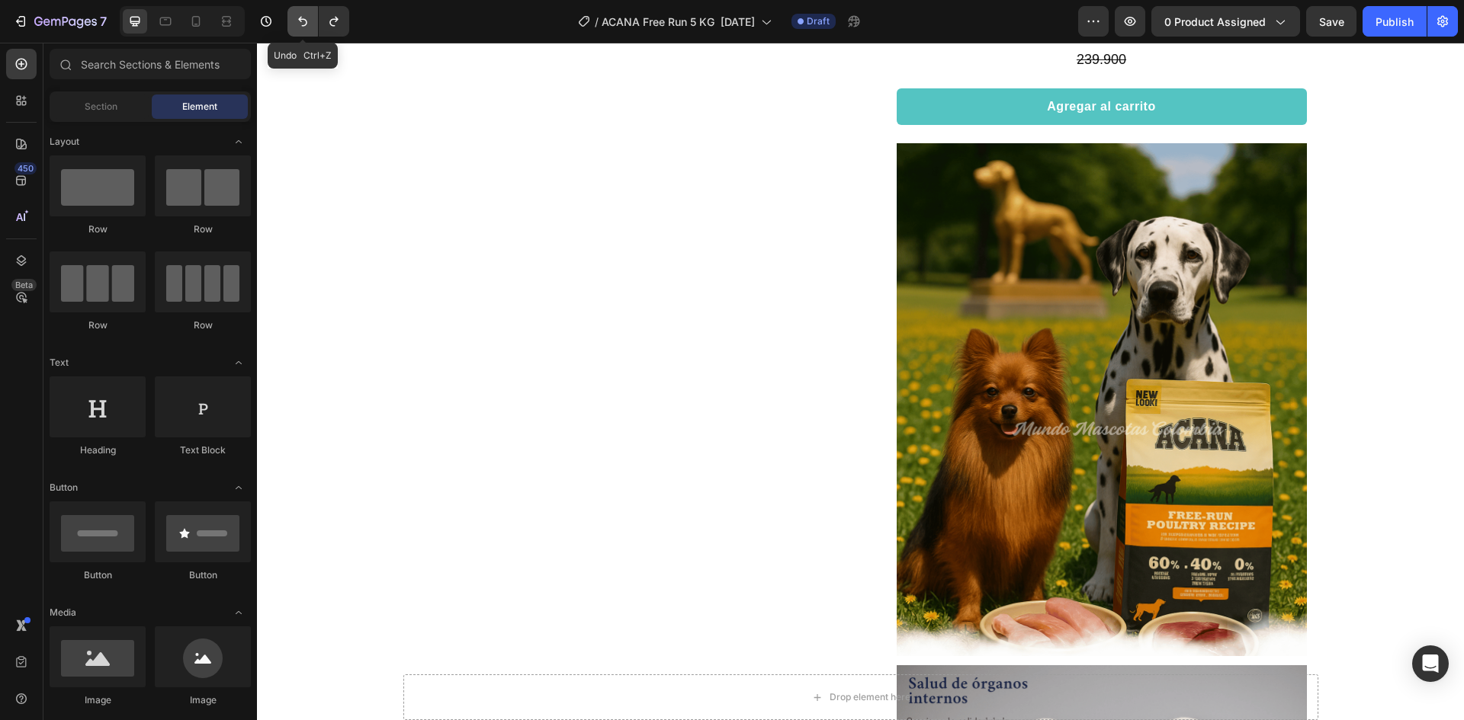
click at [304, 19] on icon "Undo/Redo" at bounding box center [302, 22] width 9 height 10
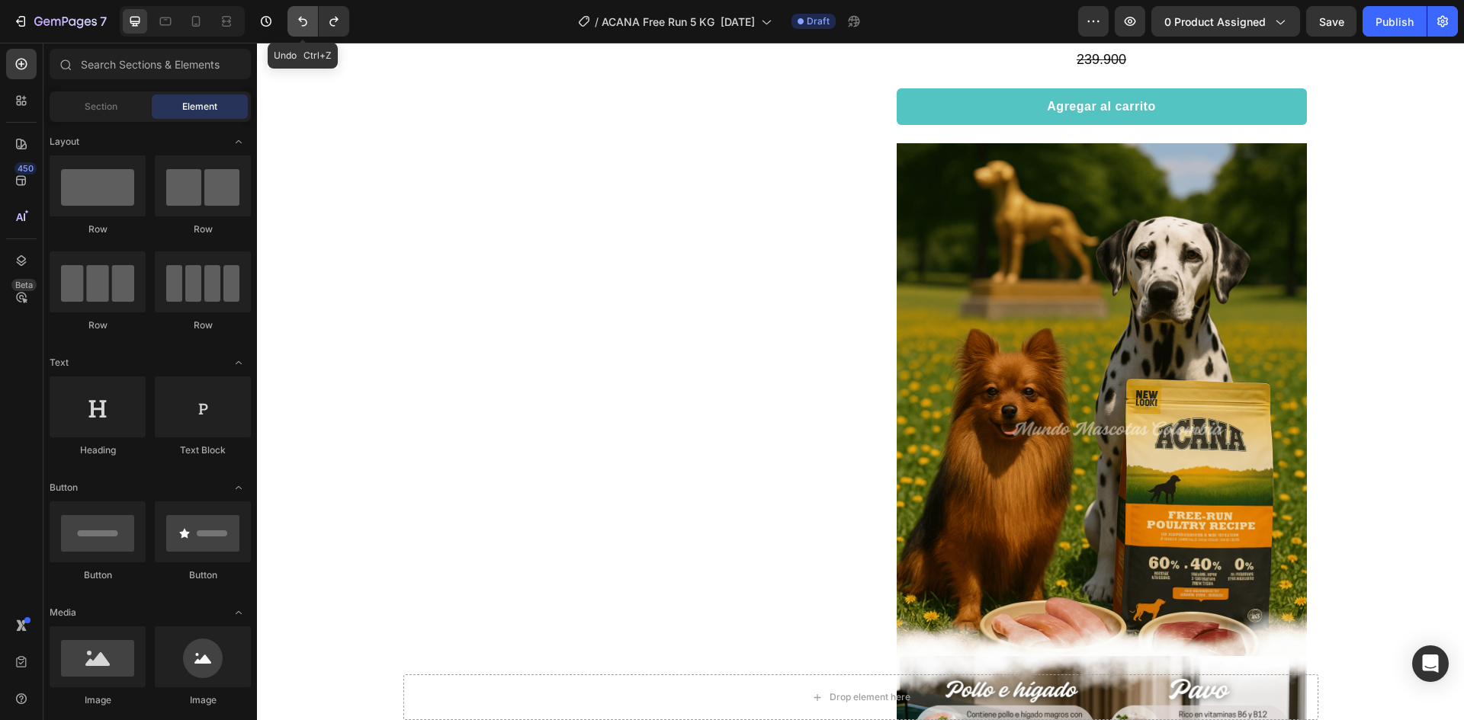
click at [304, 19] on icon "Undo/Redo" at bounding box center [302, 22] width 9 height 10
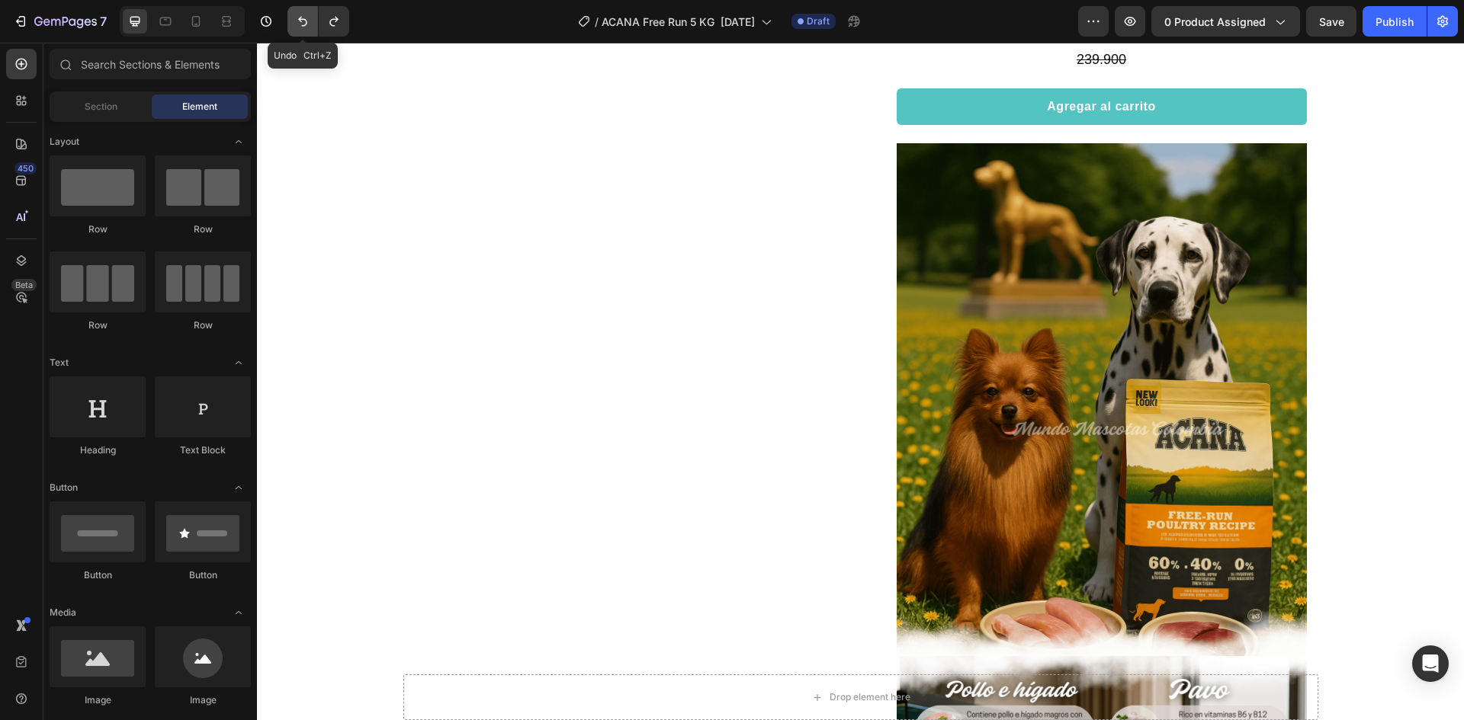
click at [304, 19] on icon "Undo/Redo" at bounding box center [302, 22] width 9 height 10
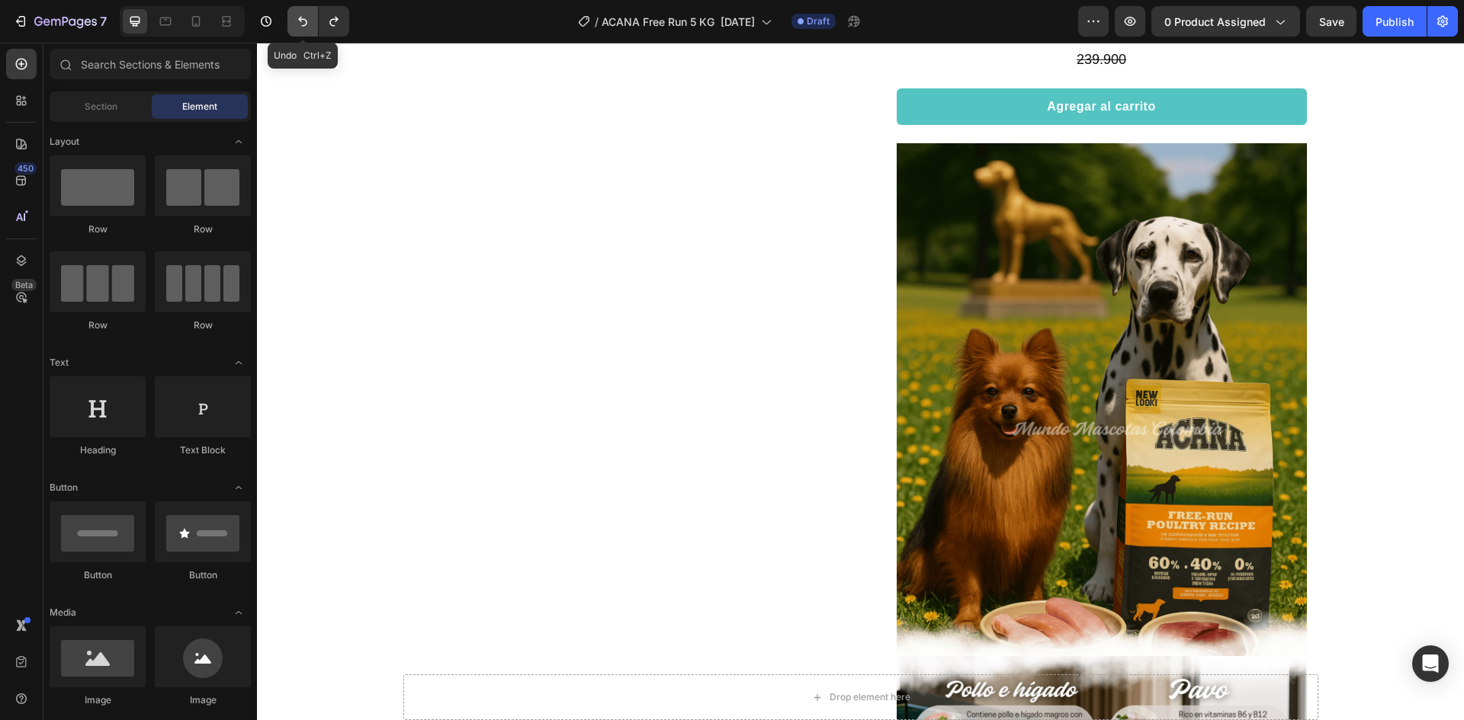
click at [304, 19] on icon "Undo/Redo" at bounding box center [302, 22] width 9 height 10
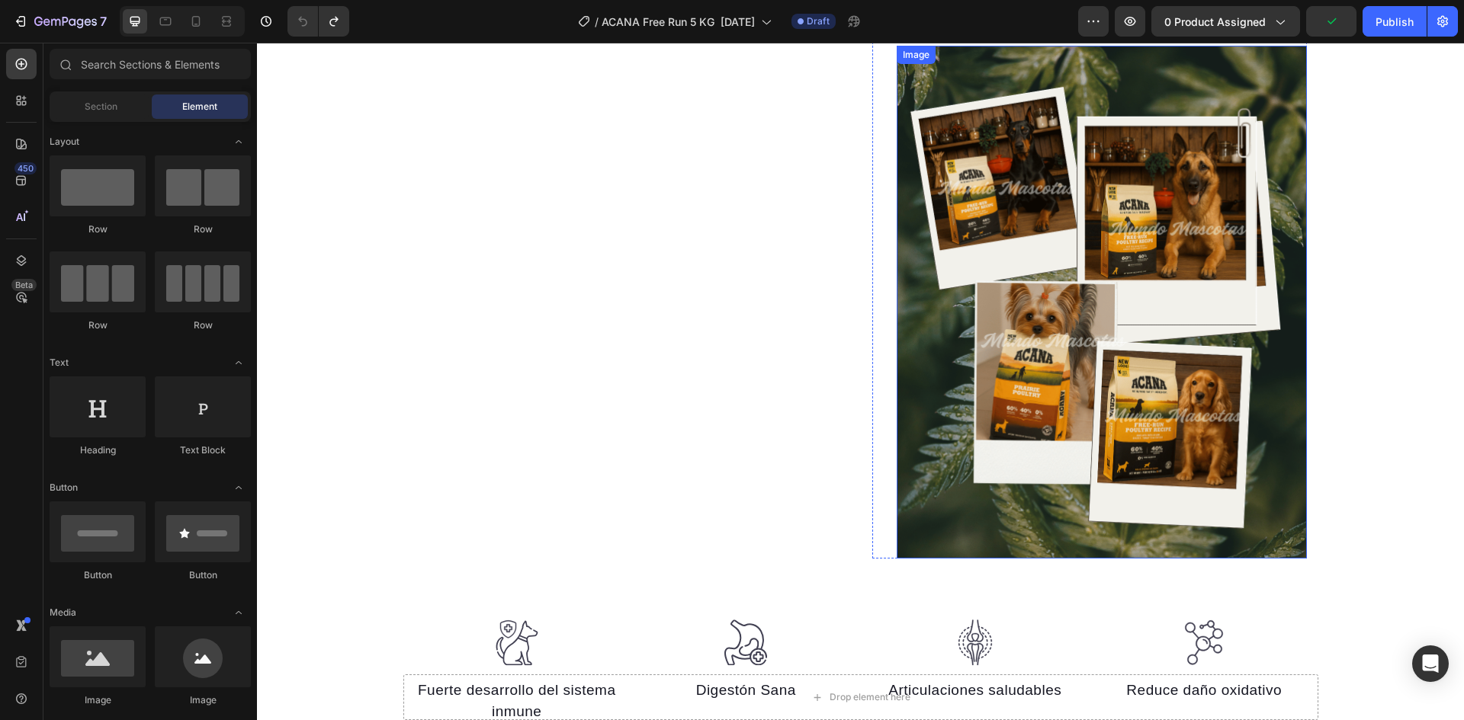
scroll to position [3297, 0]
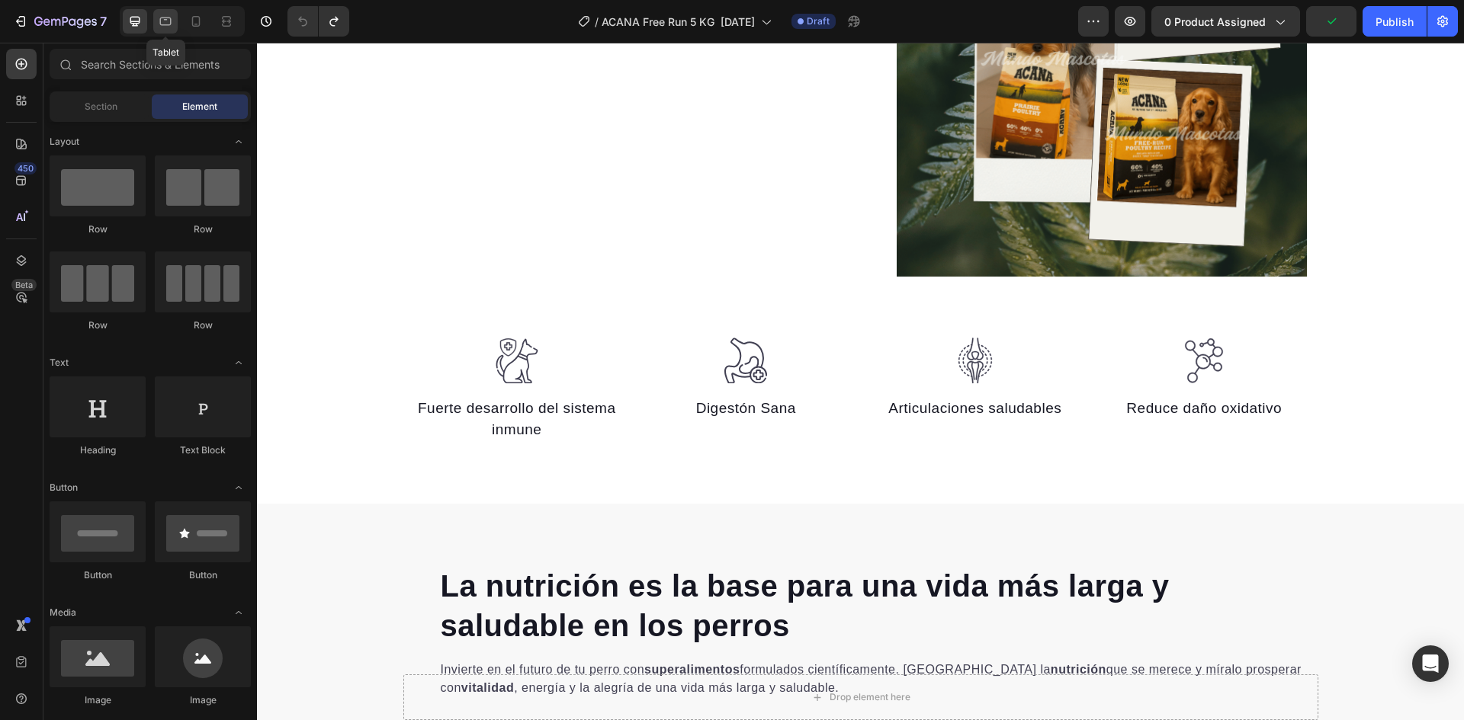
click at [158, 17] on icon at bounding box center [165, 21] width 15 height 15
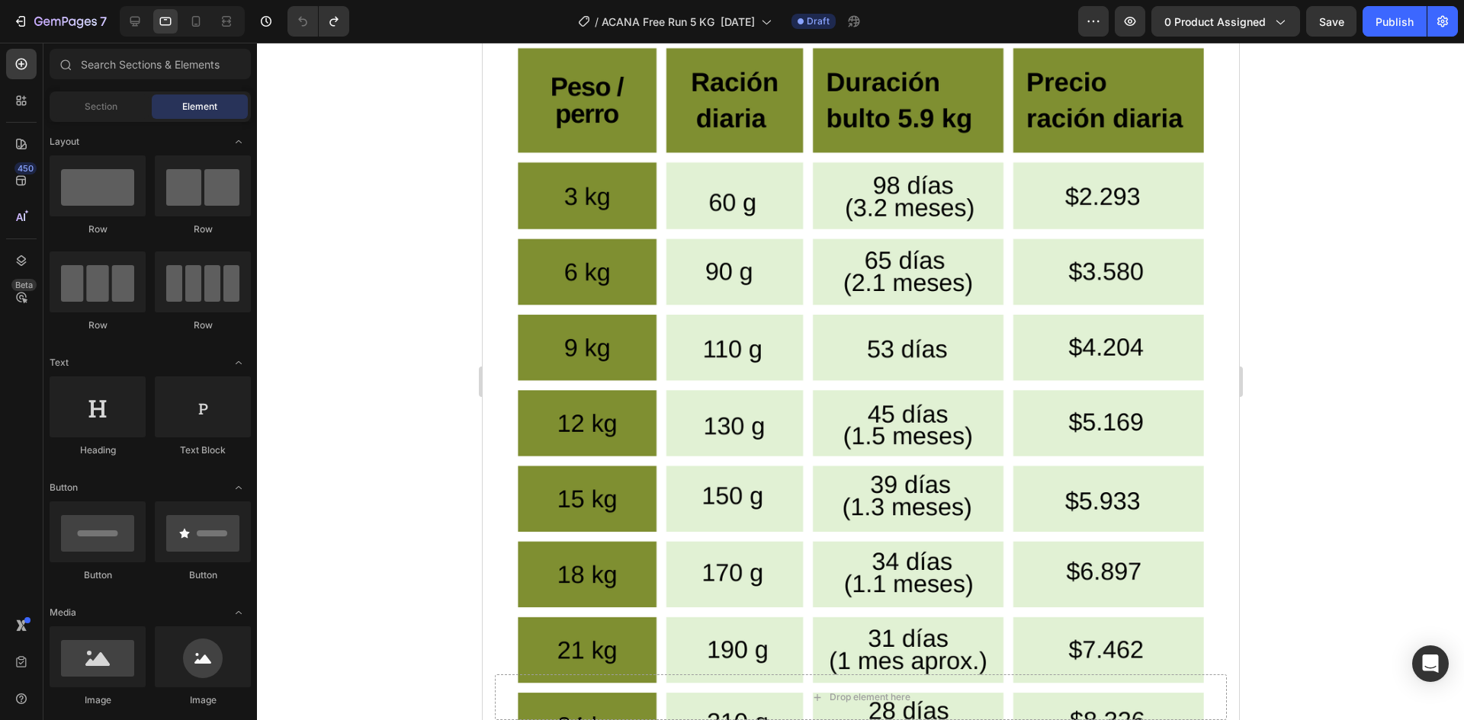
scroll to position [5088, 0]
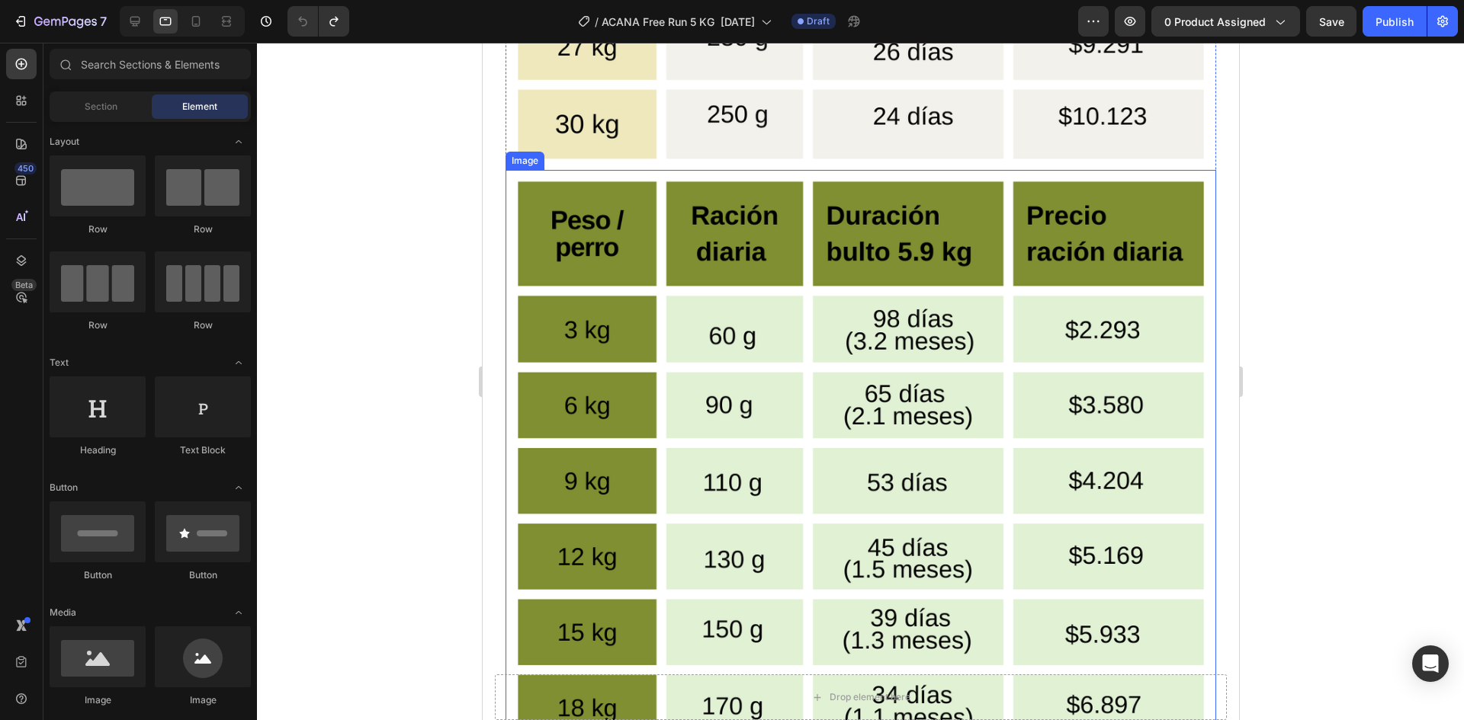
click at [1114, 338] on img at bounding box center [860, 614] width 710 height 888
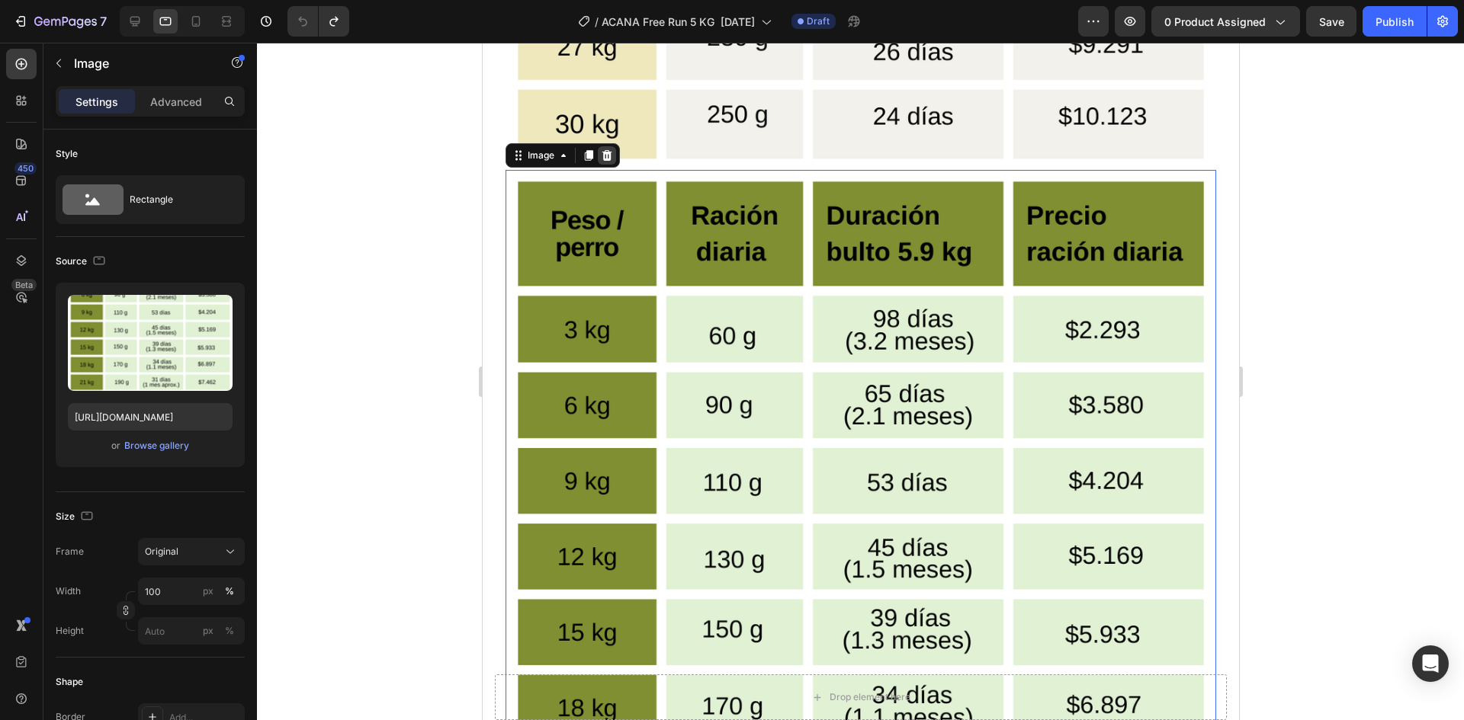
click at [609, 149] on icon at bounding box center [606, 155] width 12 height 12
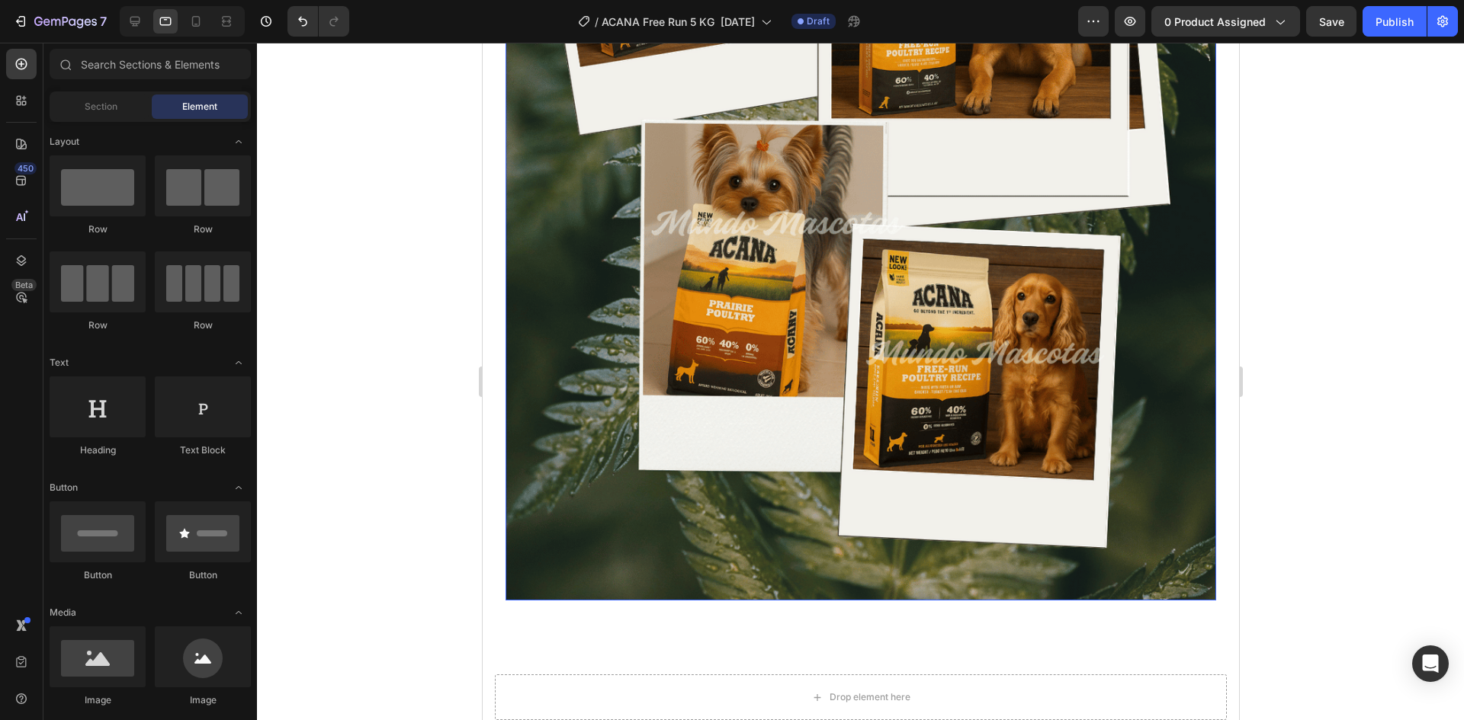
scroll to position [5164, 0]
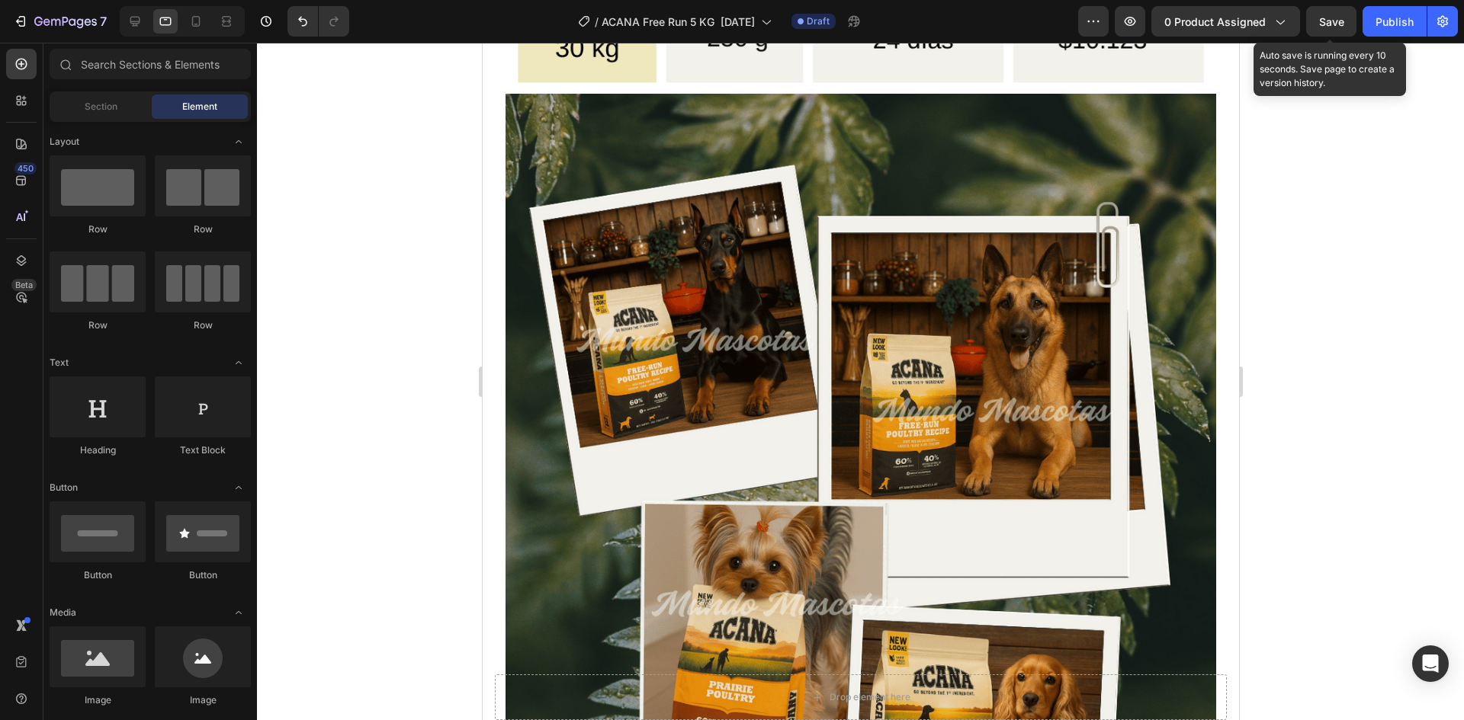
click at [1330, 27] on span "Save" at bounding box center [1331, 21] width 25 height 13
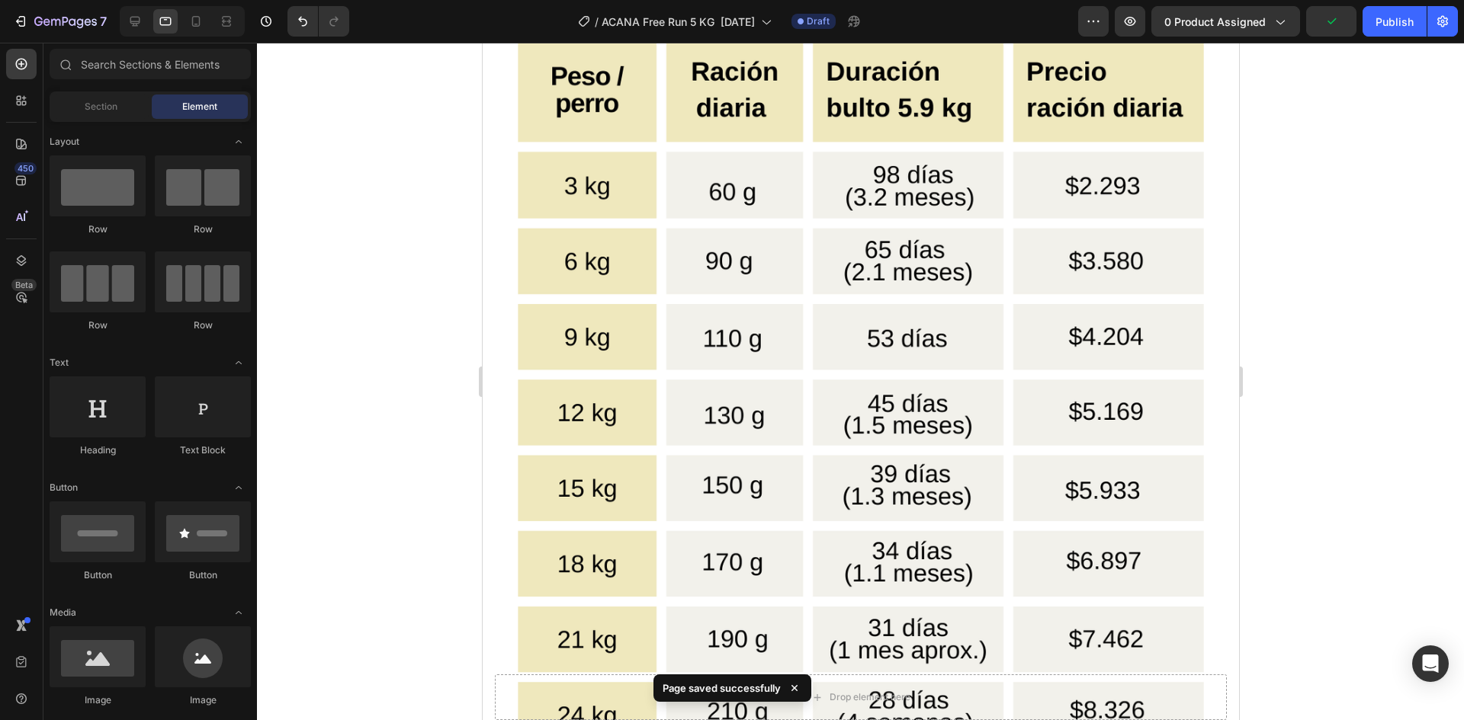
scroll to position [4222, 0]
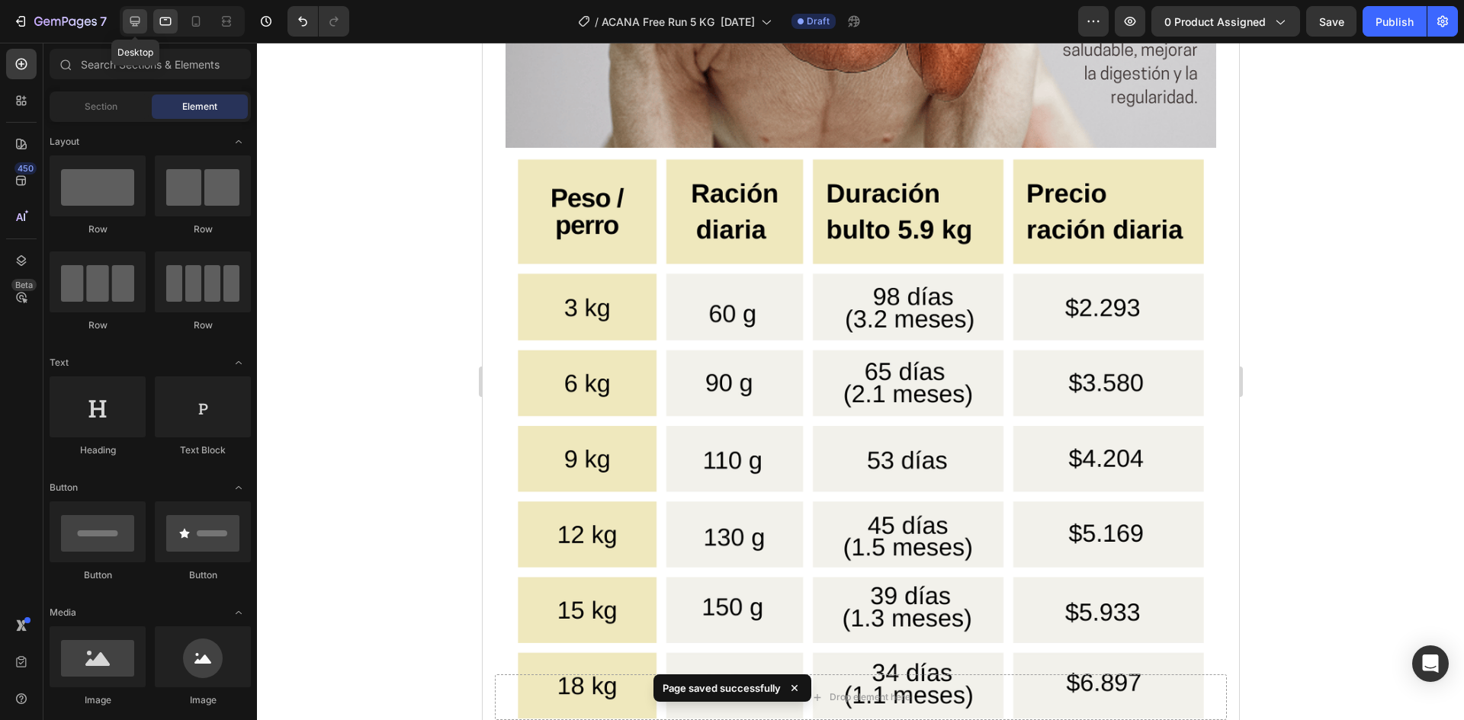
click at [143, 21] on icon at bounding box center [134, 21] width 15 height 15
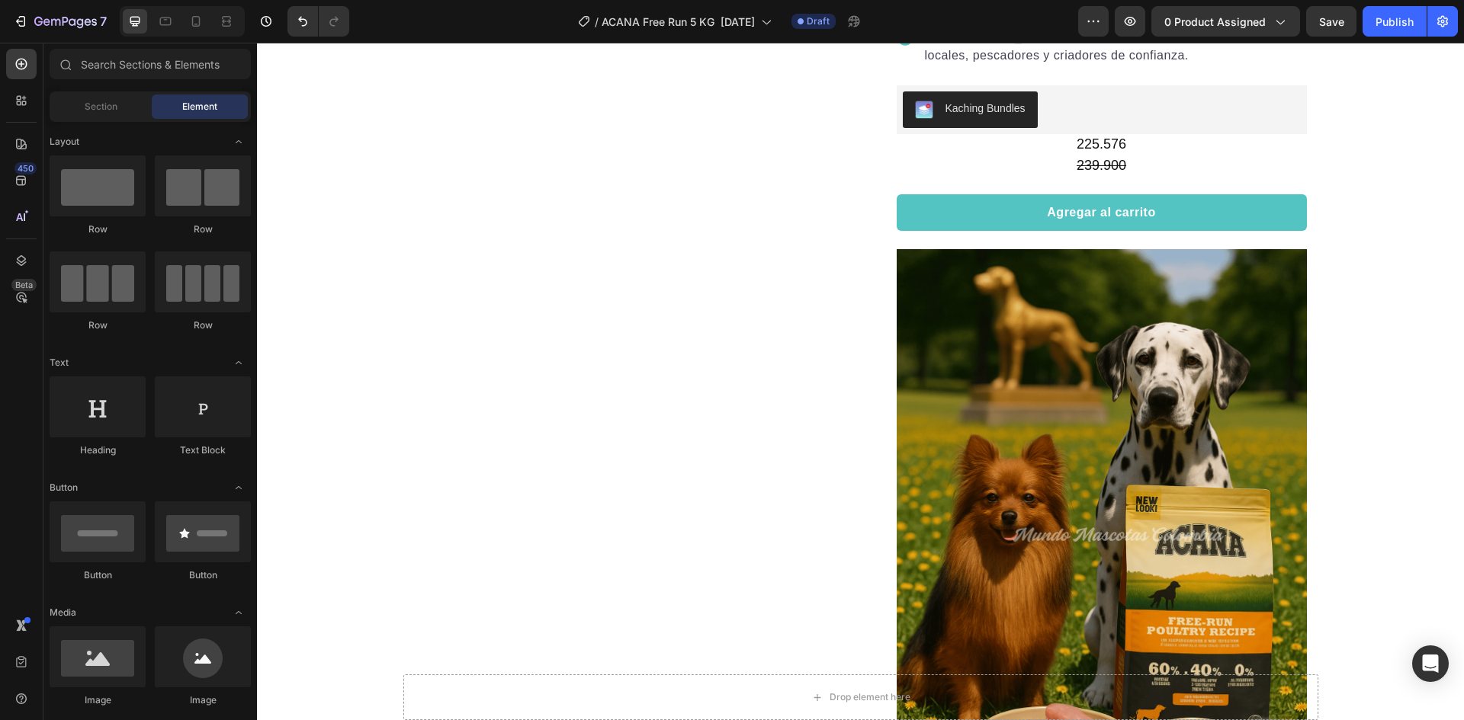
scroll to position [719, 0]
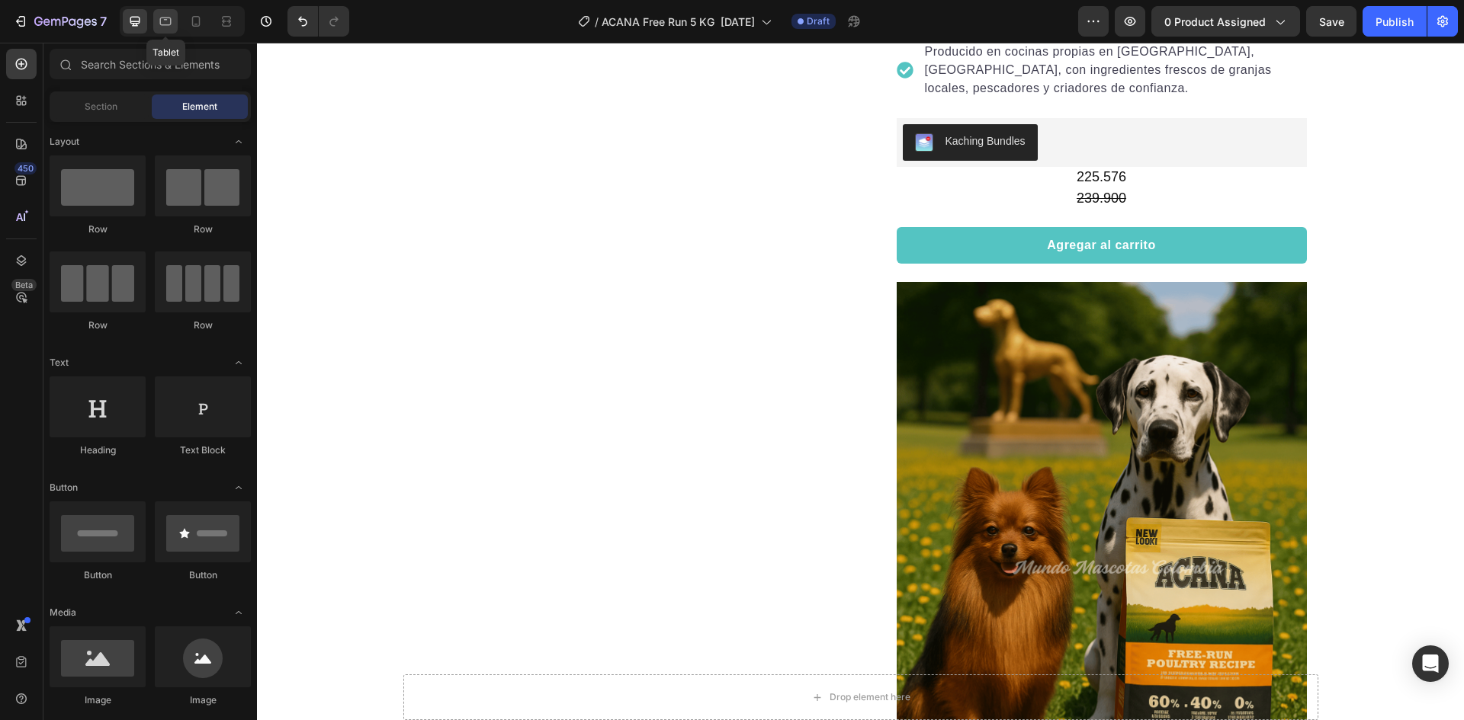
click at [172, 19] on icon at bounding box center [165, 21] width 15 height 15
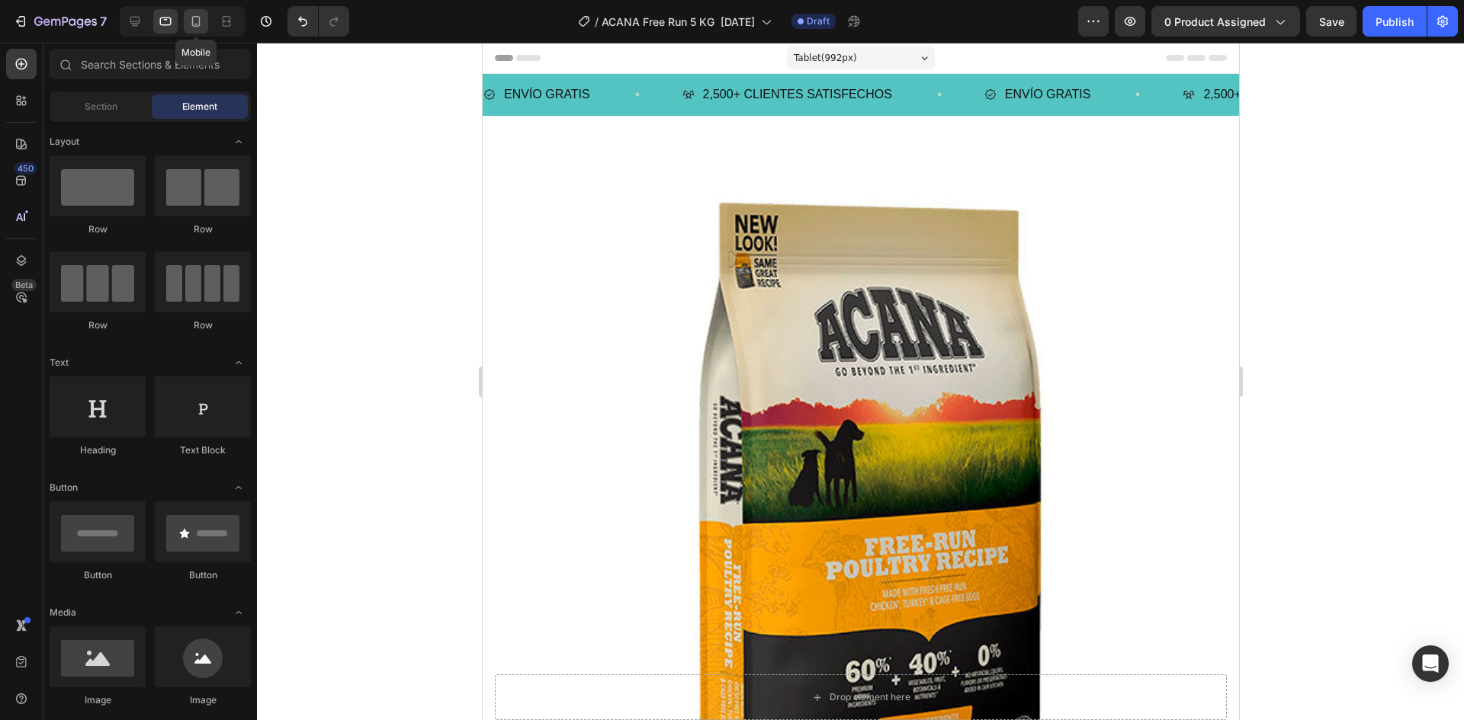
click at [198, 24] on icon at bounding box center [195, 21] width 15 height 15
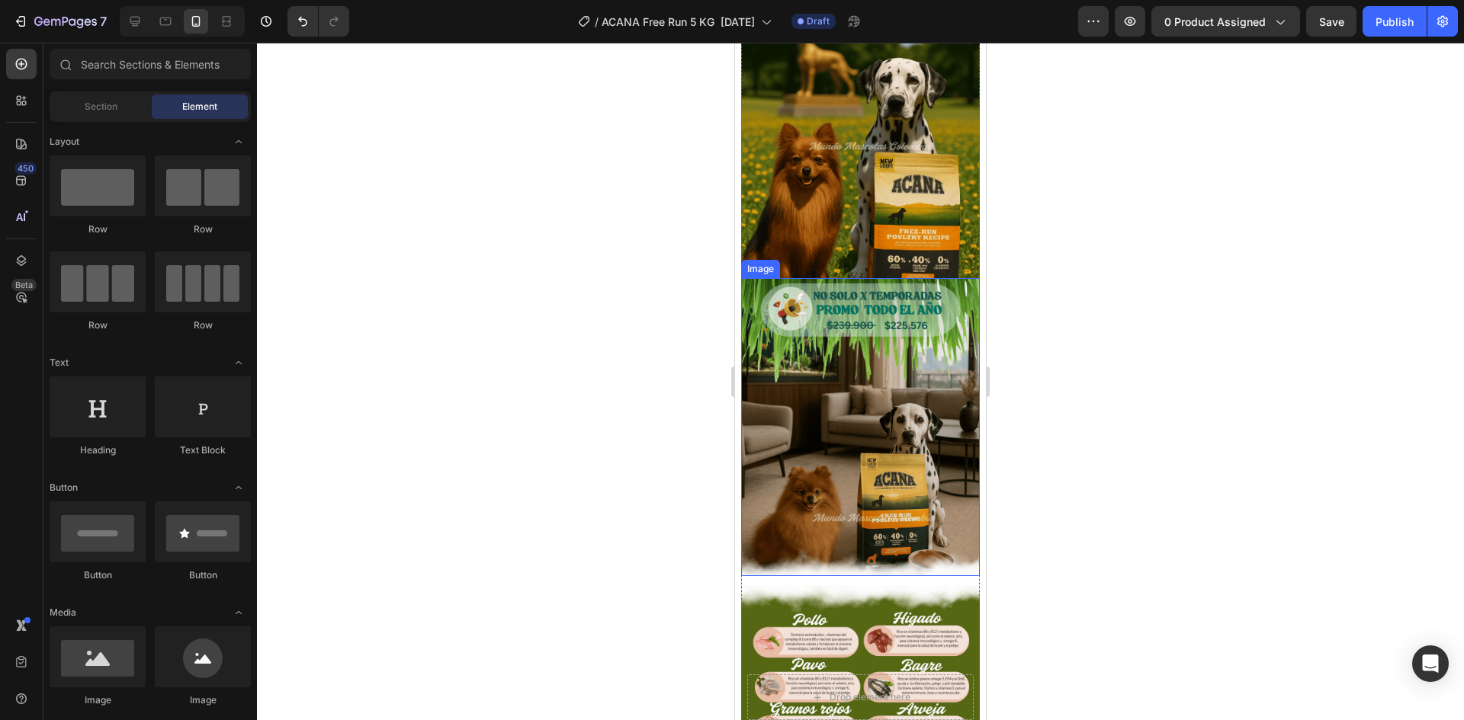
scroll to position [1143, 0]
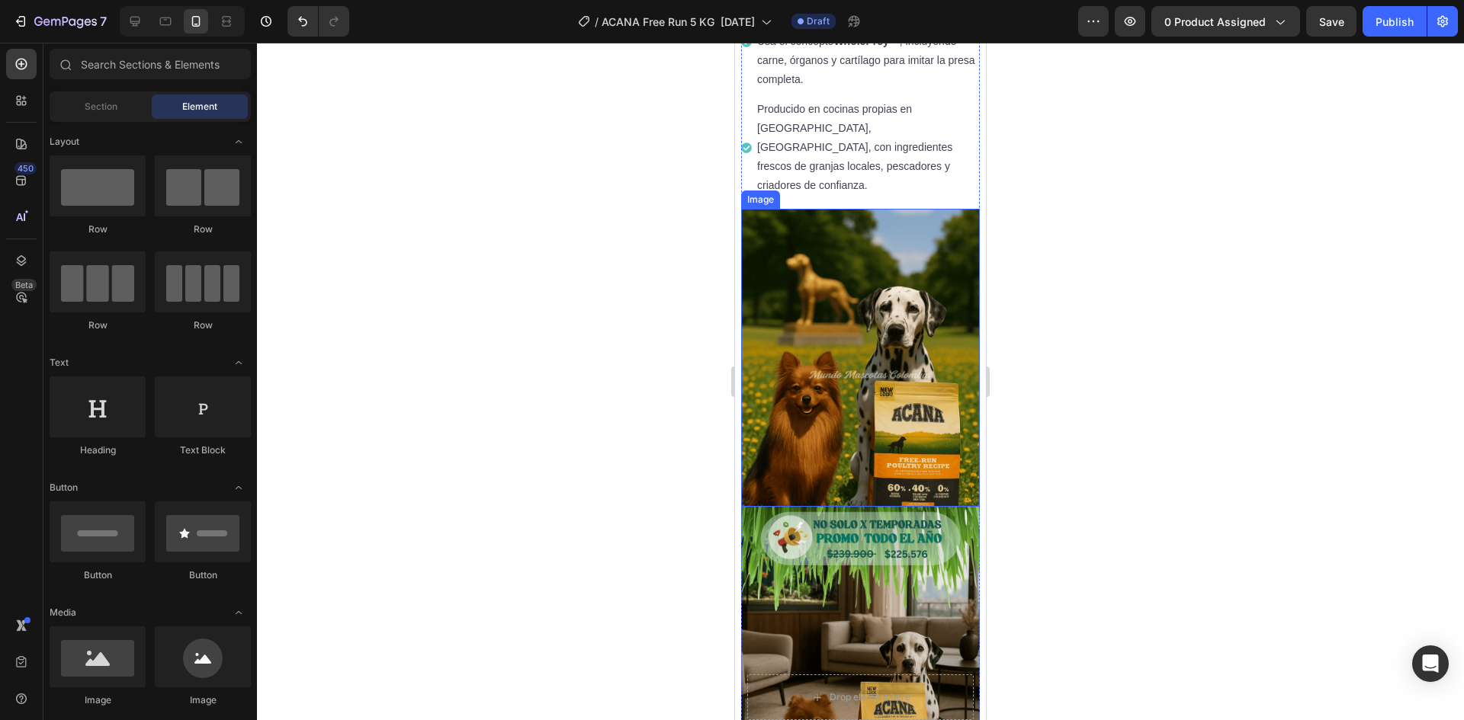
click at [867, 336] on img at bounding box center [860, 358] width 239 height 298
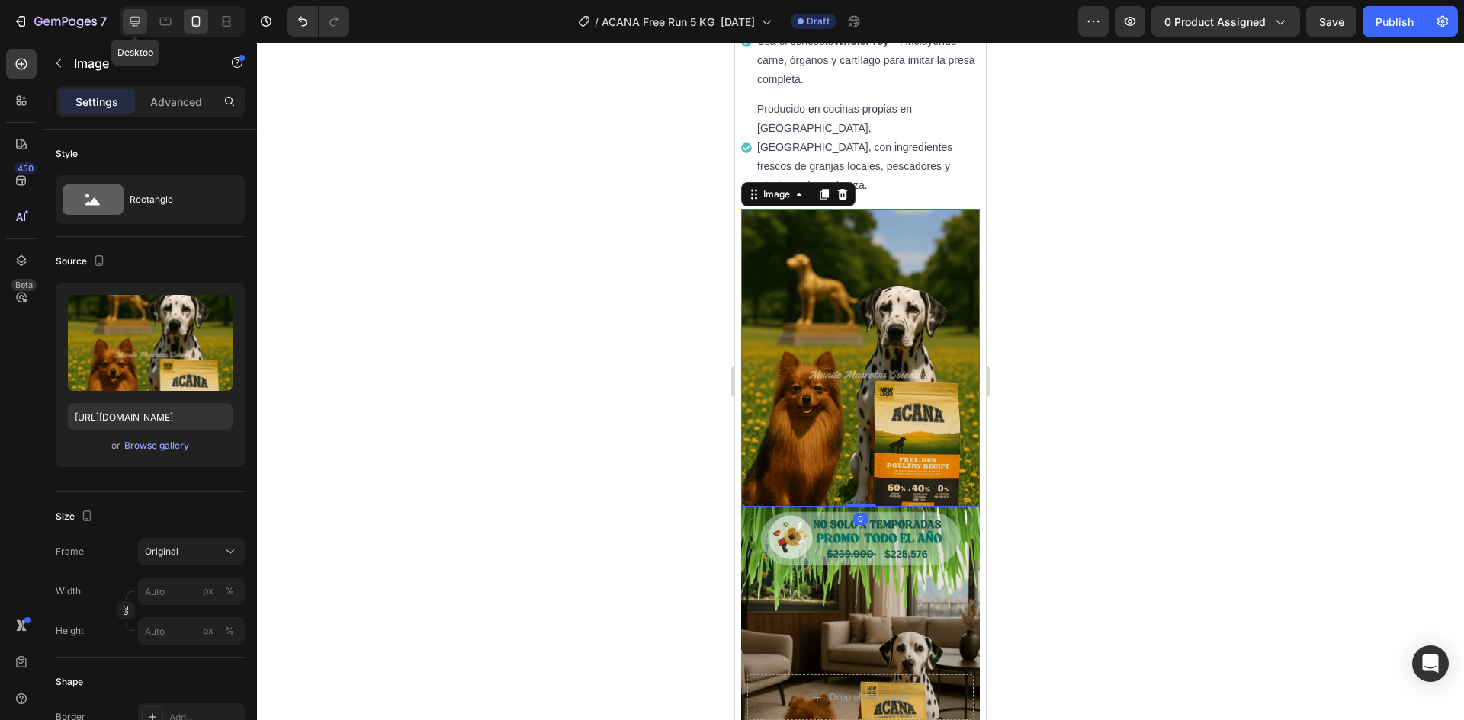
click at [136, 18] on icon at bounding box center [135, 22] width 10 height 10
type input "[URL][DOMAIN_NAME]"
type input "100"
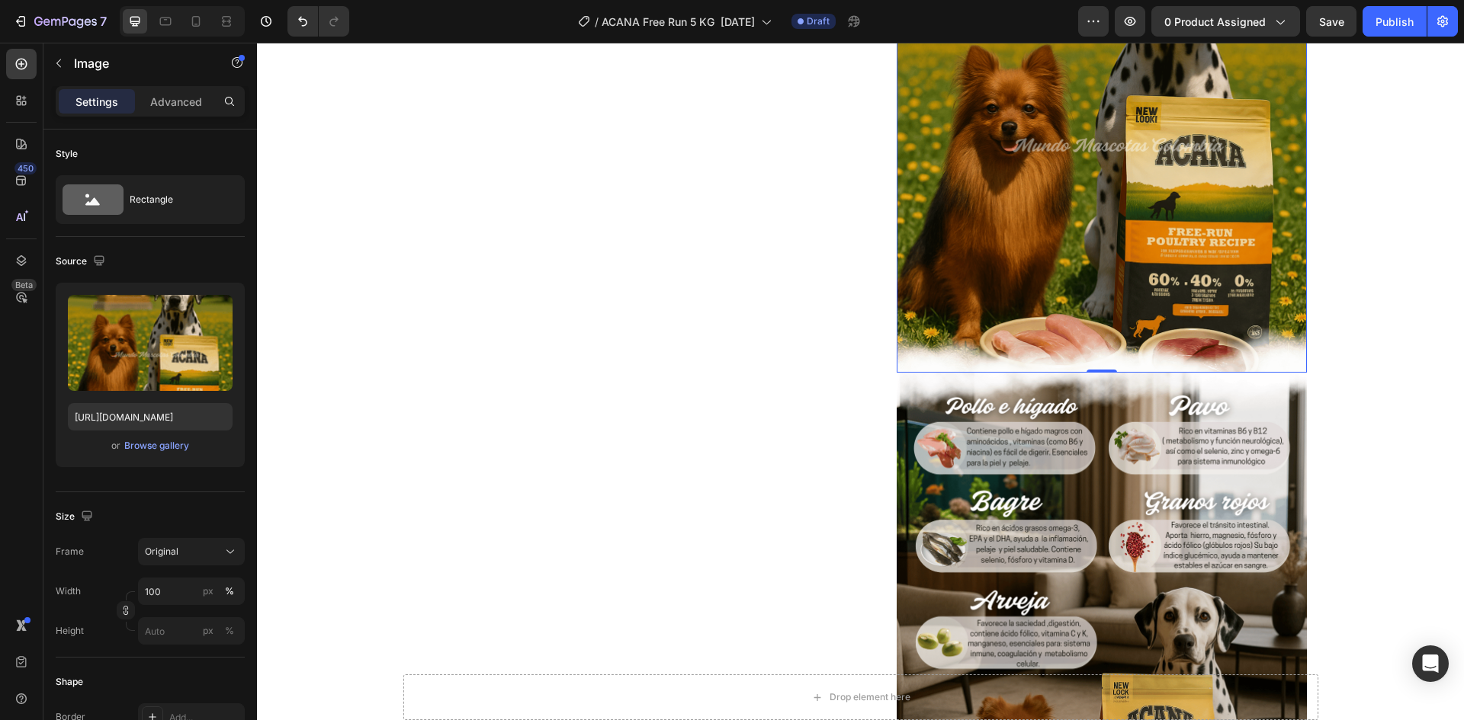
scroll to position [905, 0]
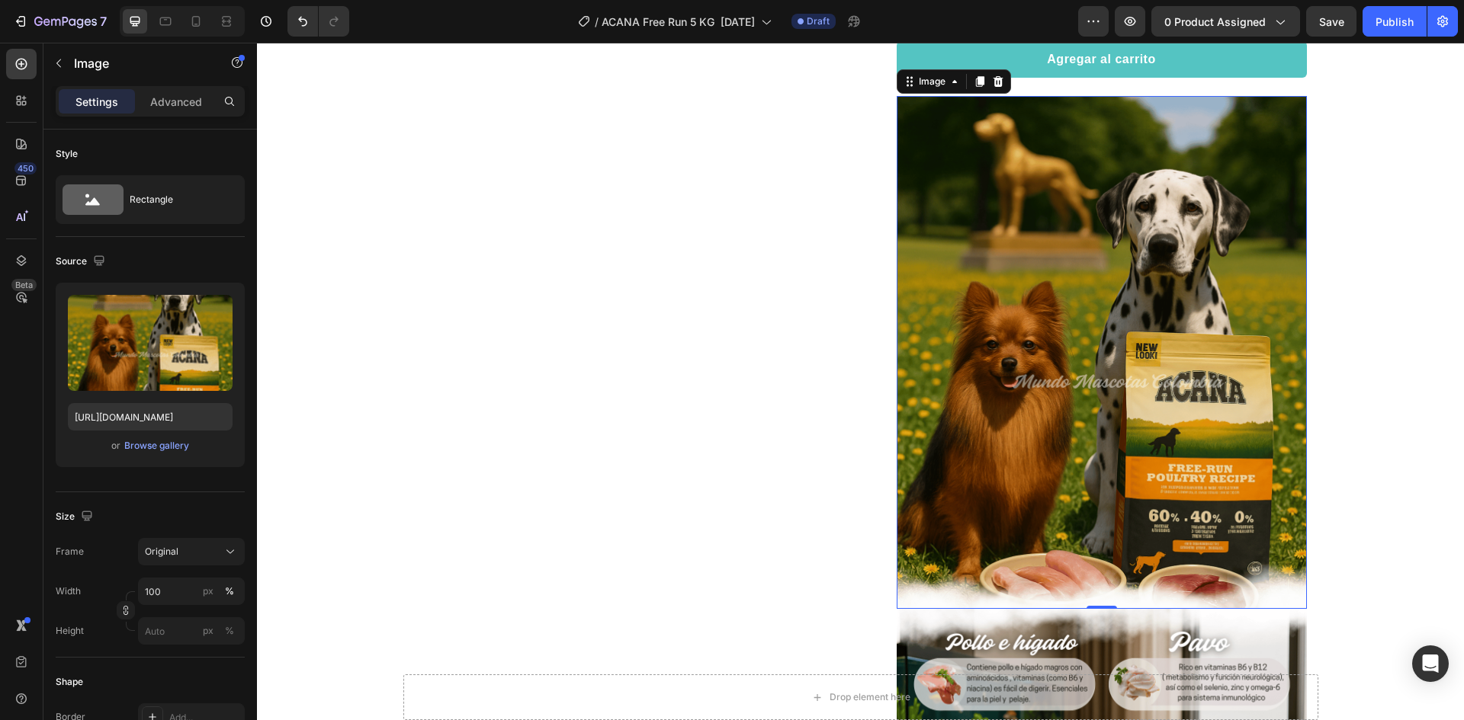
click at [1031, 223] on img at bounding box center [1101, 352] width 410 height 513
click at [143, 414] on input "[URL][DOMAIN_NAME]" at bounding box center [150, 416] width 165 height 27
click at [193, 25] on icon at bounding box center [196, 21] width 8 height 11
type input "[URL][DOMAIN_NAME]"
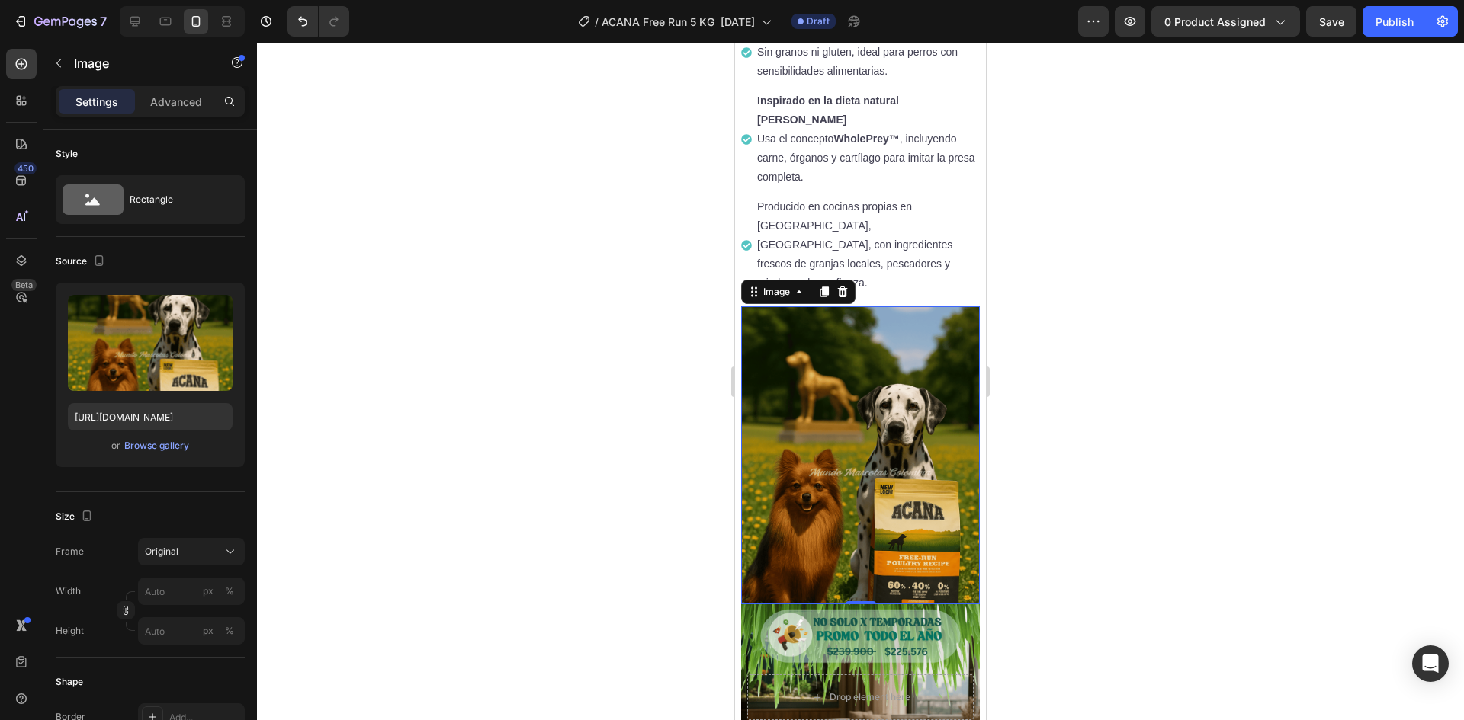
scroll to position [1208, 0]
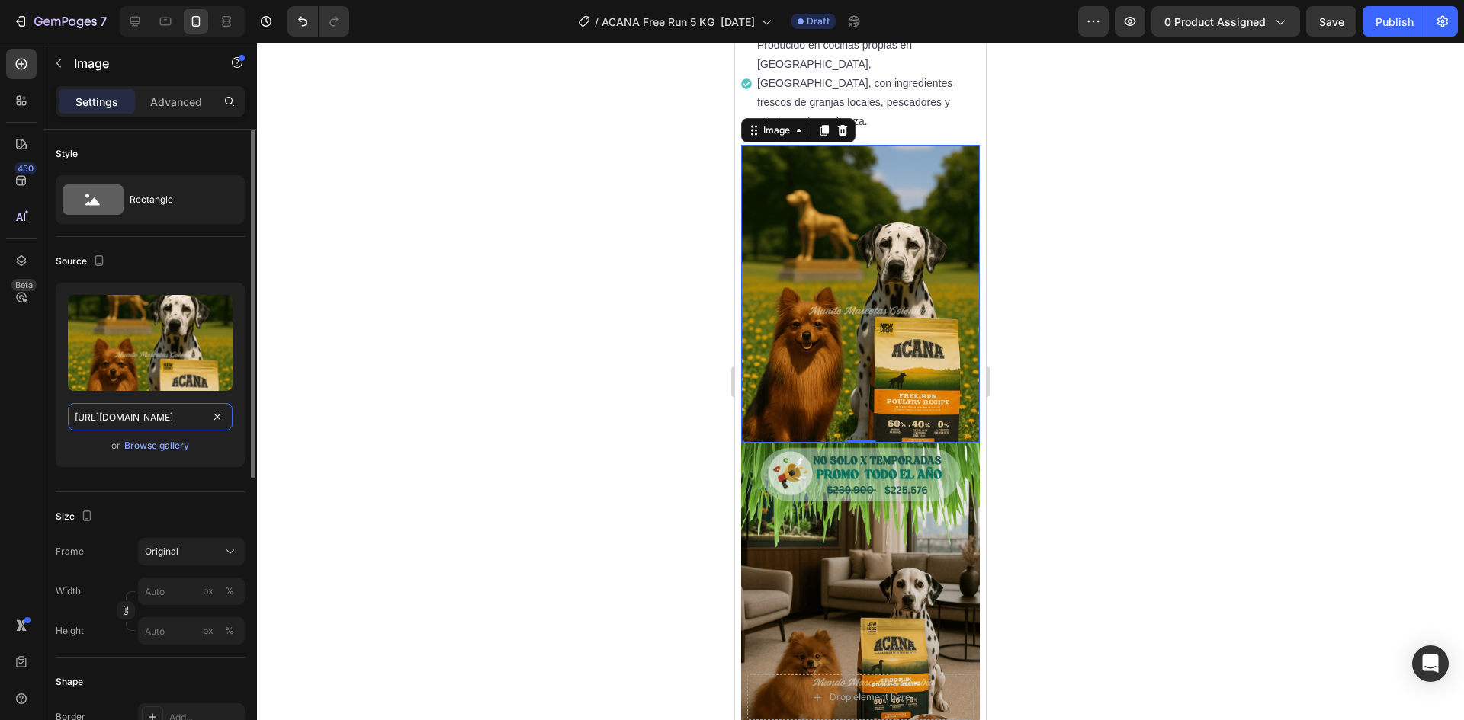
click at [175, 417] on input "[URL][DOMAIN_NAME]" at bounding box center [150, 416] width 165 height 27
paste input "portada_3.png?v=1758848150"
type input "[URL][DOMAIN_NAME]"
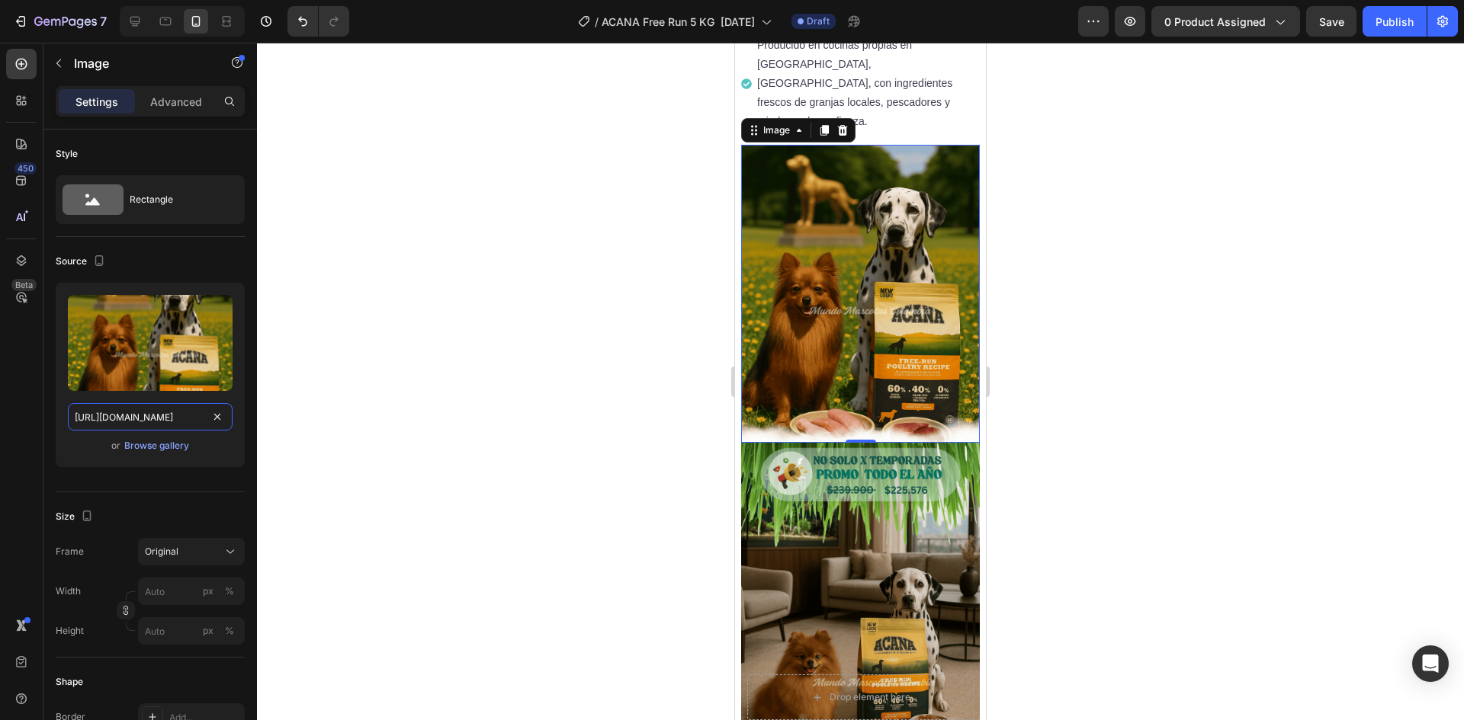
scroll to position [0, 355]
click at [858, 449] on img at bounding box center [860, 592] width 239 height 298
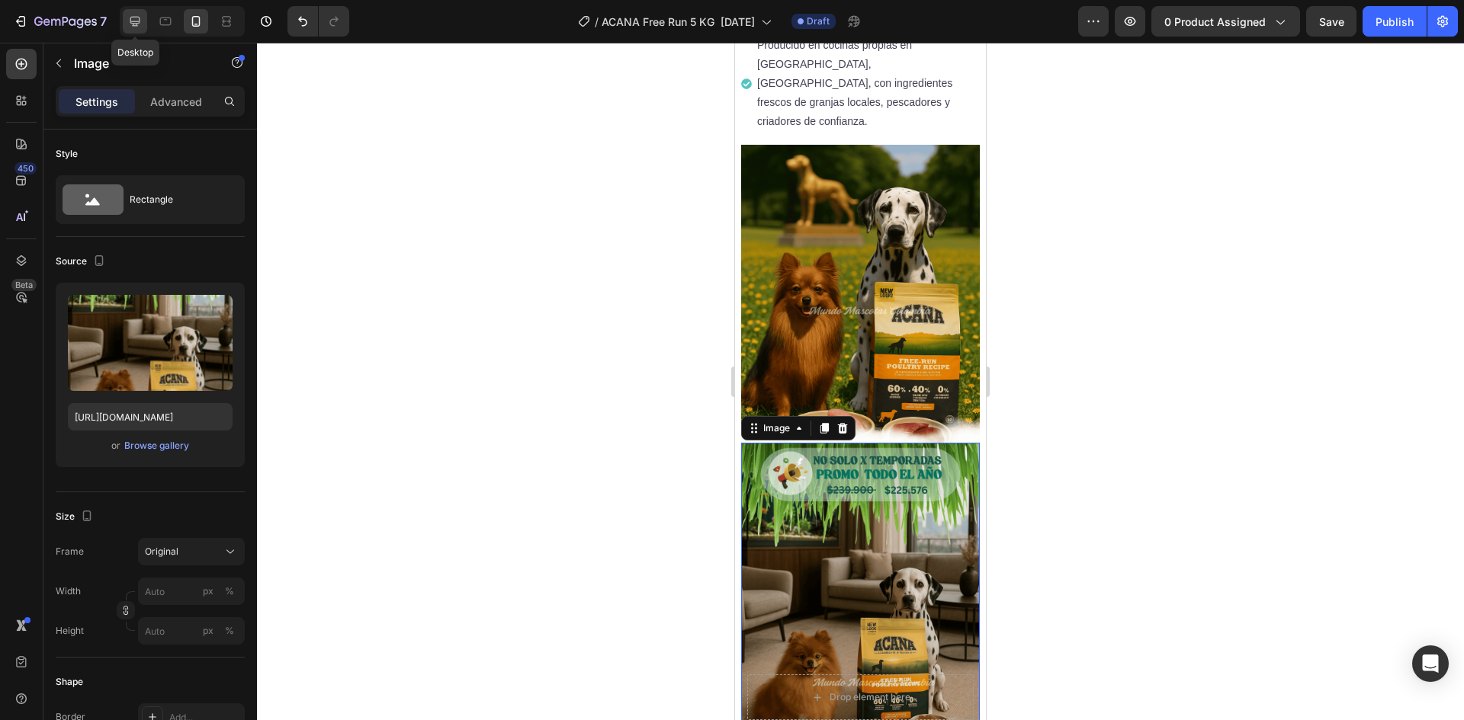
click at [140, 26] on icon at bounding box center [134, 21] width 15 height 15
type input "[URL][DOMAIN_NAME]"
type input "100"
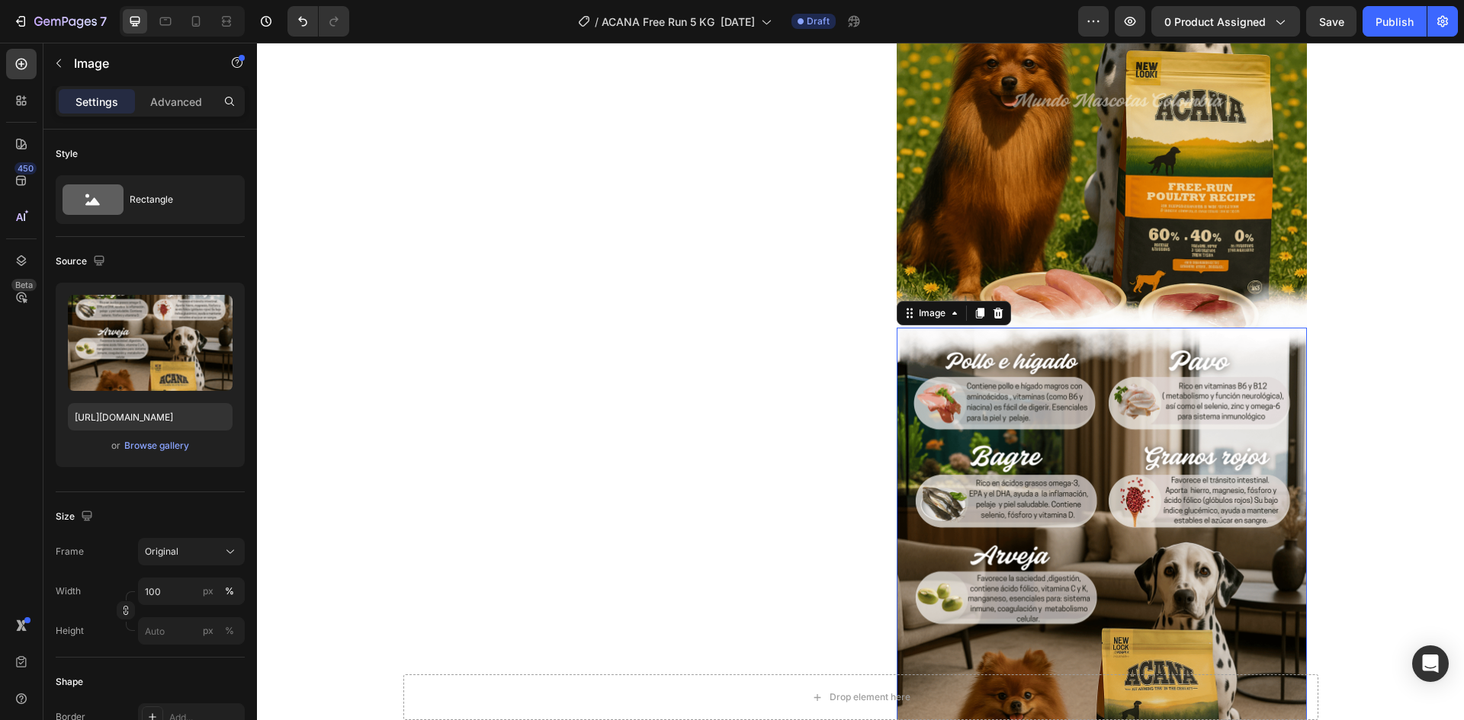
scroll to position [1417, 0]
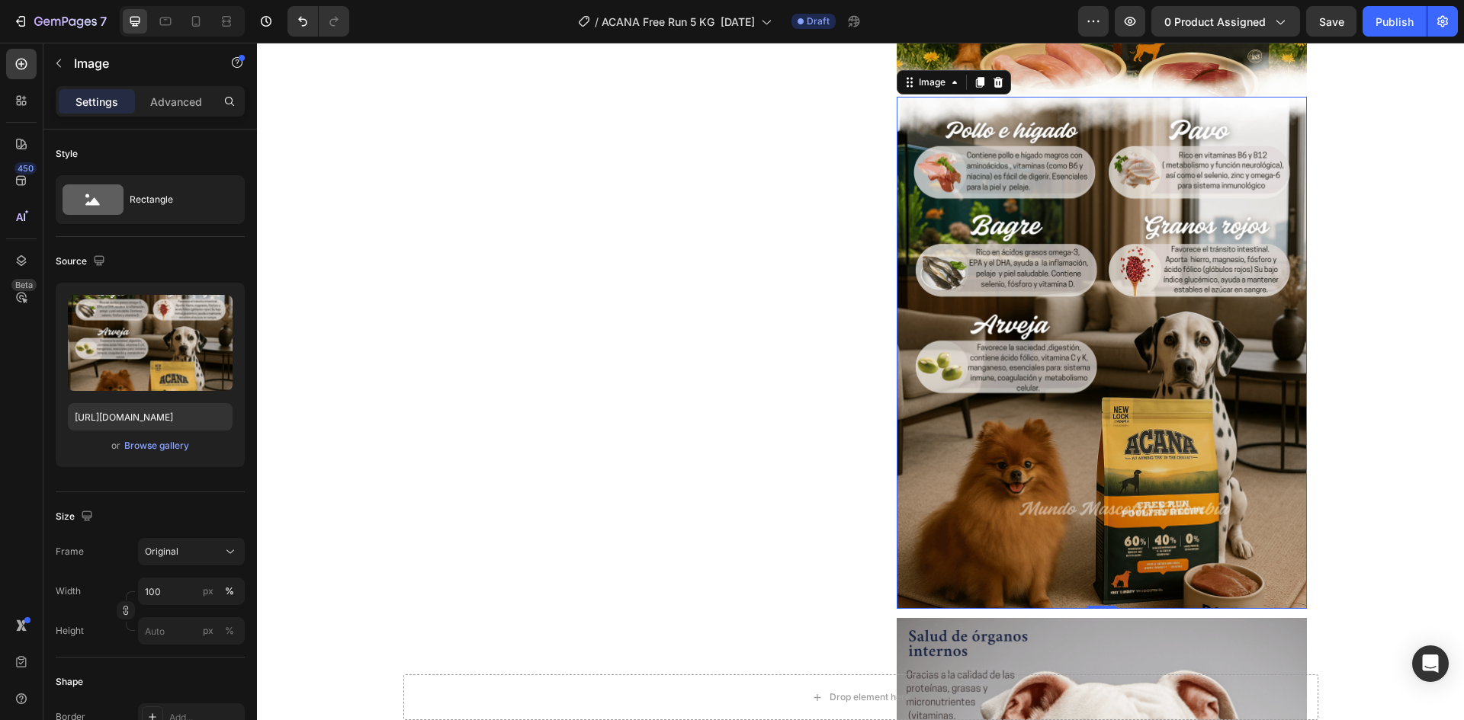
click at [1179, 348] on img at bounding box center [1101, 353] width 410 height 513
click at [188, 411] on input "[URL][DOMAIN_NAME]" at bounding box center [150, 416] width 165 height 27
click at [192, 15] on icon at bounding box center [195, 21] width 15 height 15
type input "[URL][DOMAIN_NAME]"
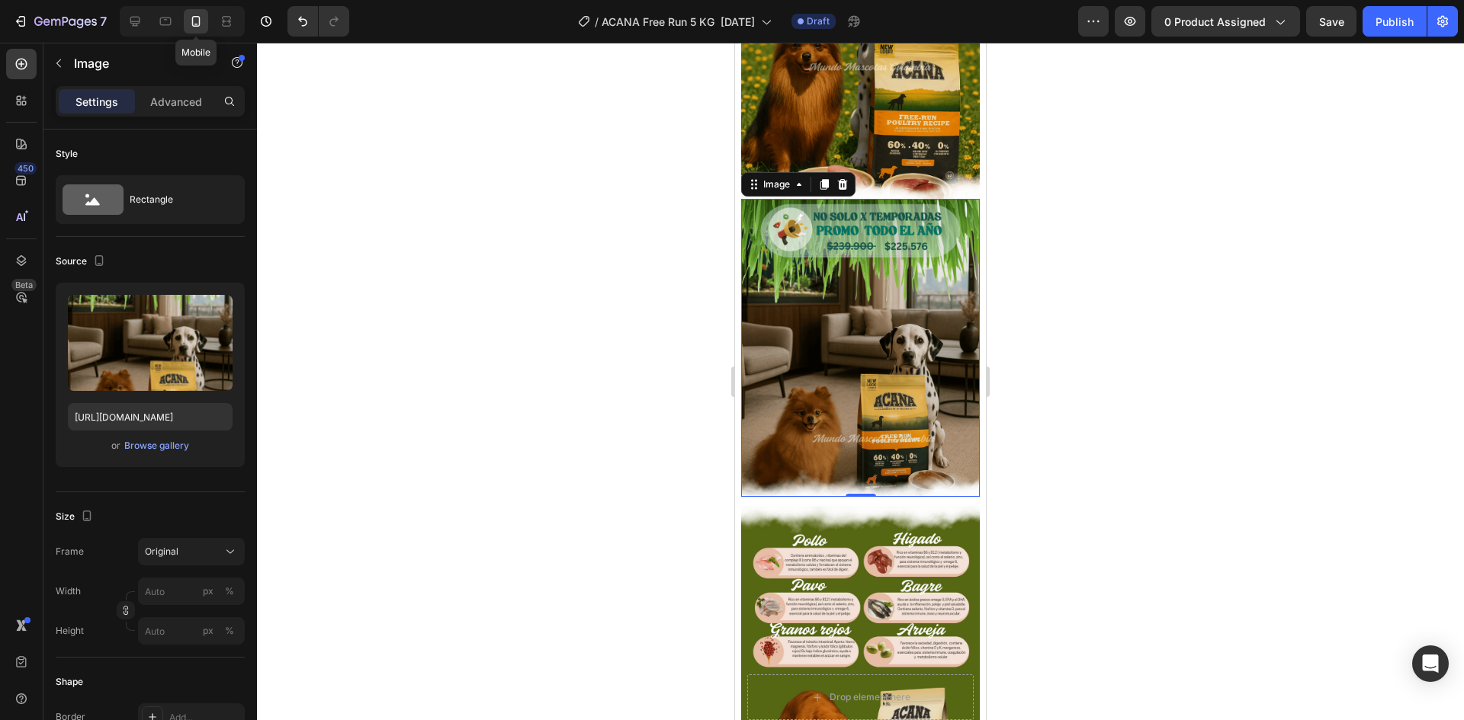
scroll to position [1491, 0]
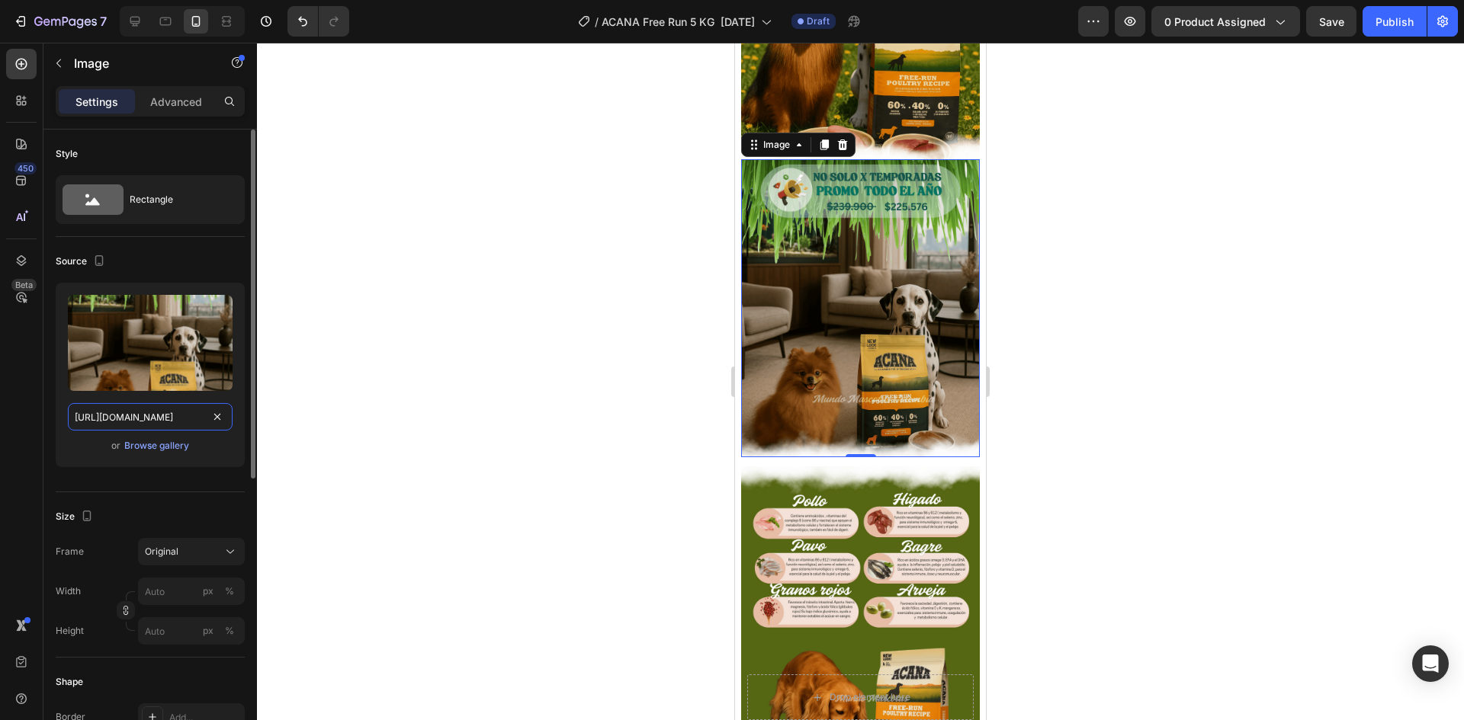
click at [172, 406] on input "[URL][DOMAIN_NAME]" at bounding box center [150, 416] width 165 height 27
paste input "ingredientes_33.png?v=1758848236"
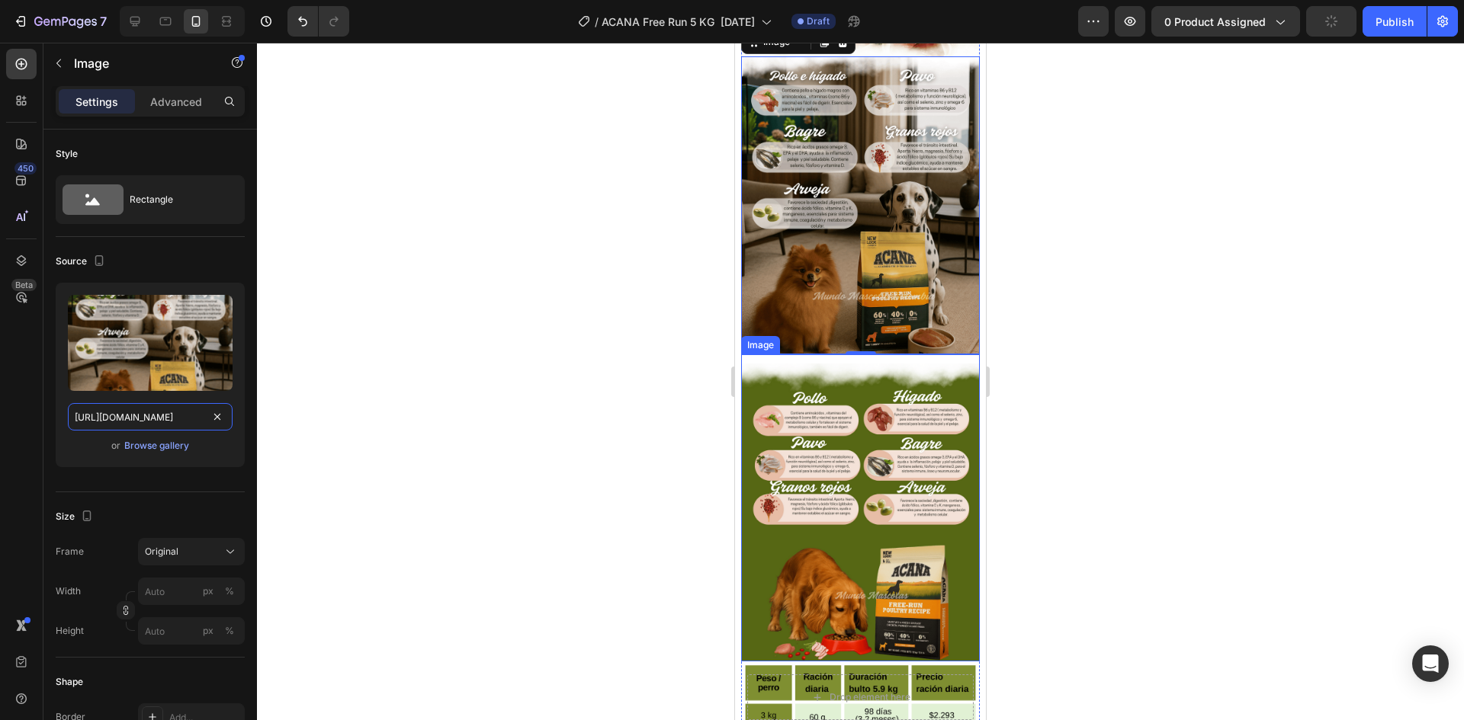
scroll to position [1644, 0]
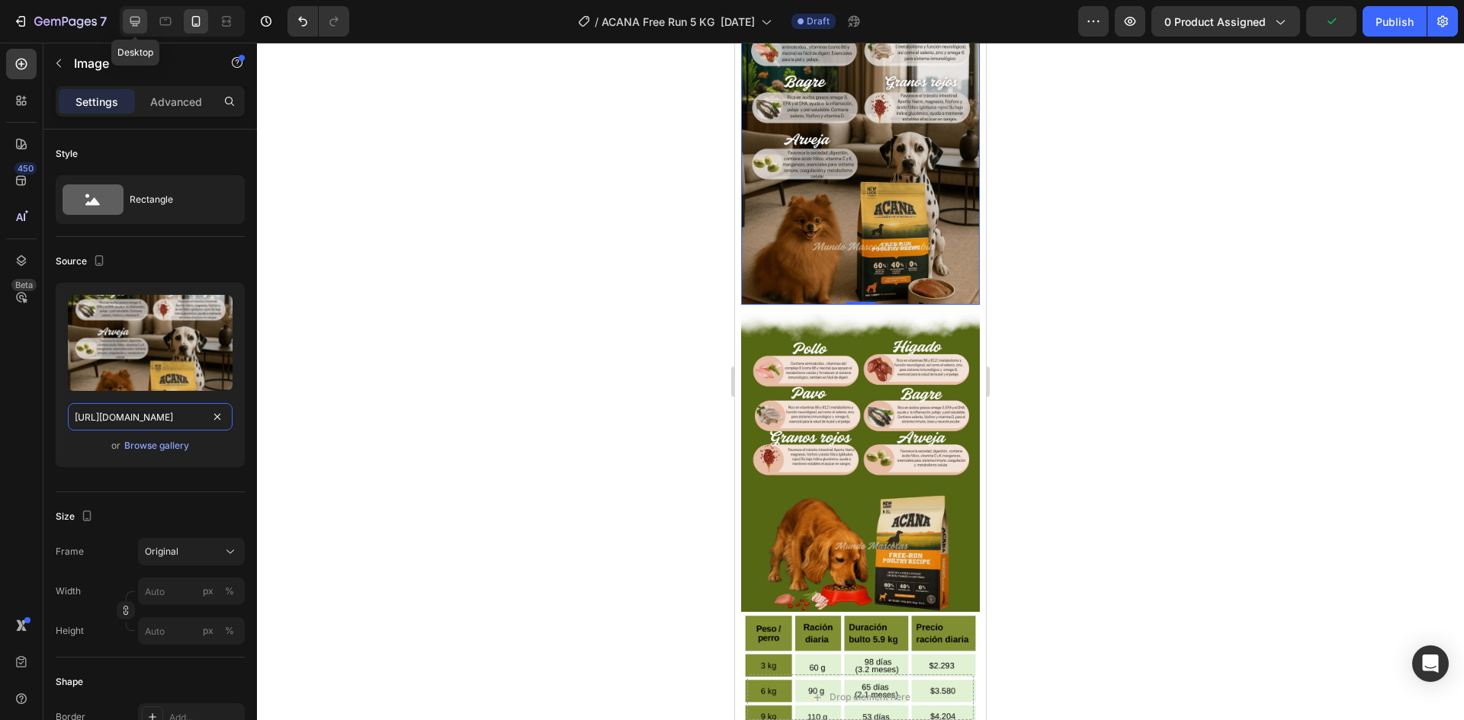
type input "[URL][DOMAIN_NAME]"
click at [138, 29] on div at bounding box center [135, 21] width 24 height 24
type input "100"
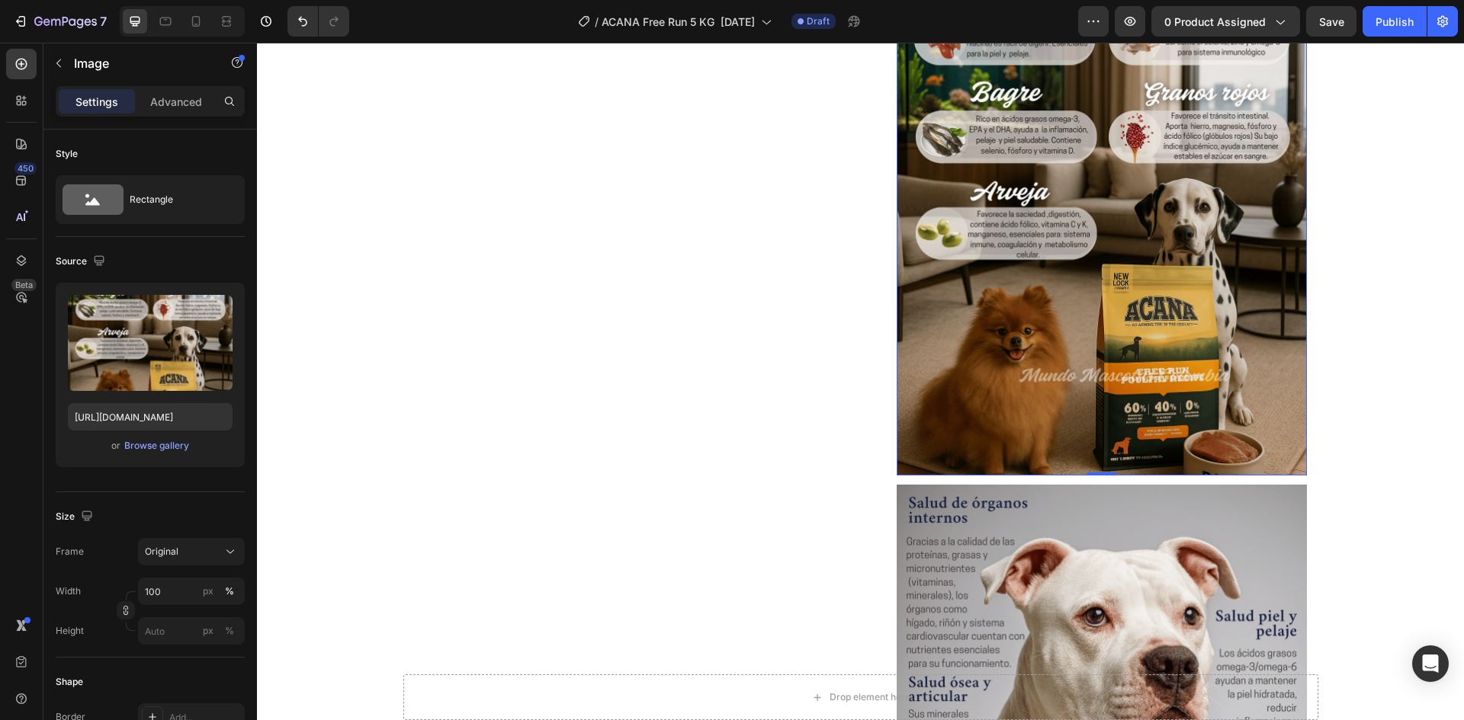
scroll to position [1722, 0]
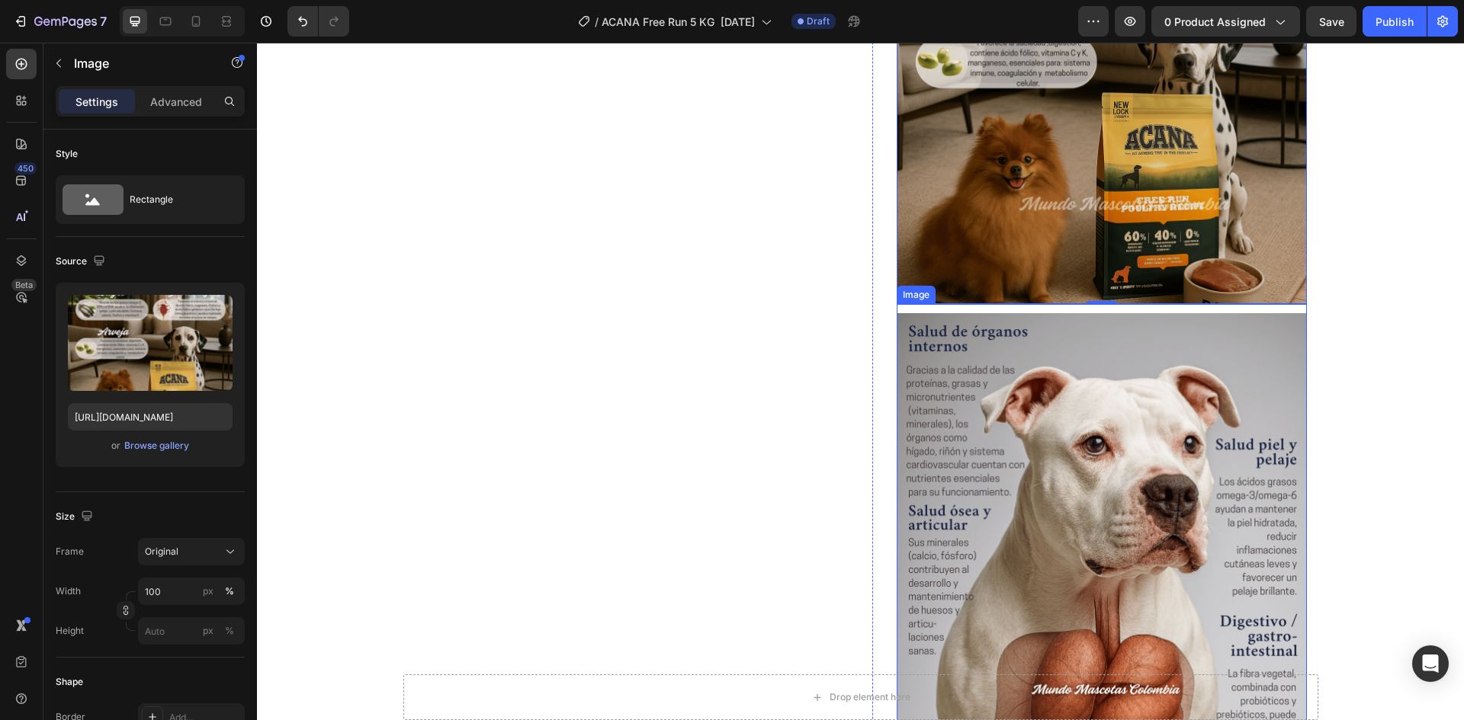
click at [1065, 389] on img at bounding box center [1101, 569] width 410 height 513
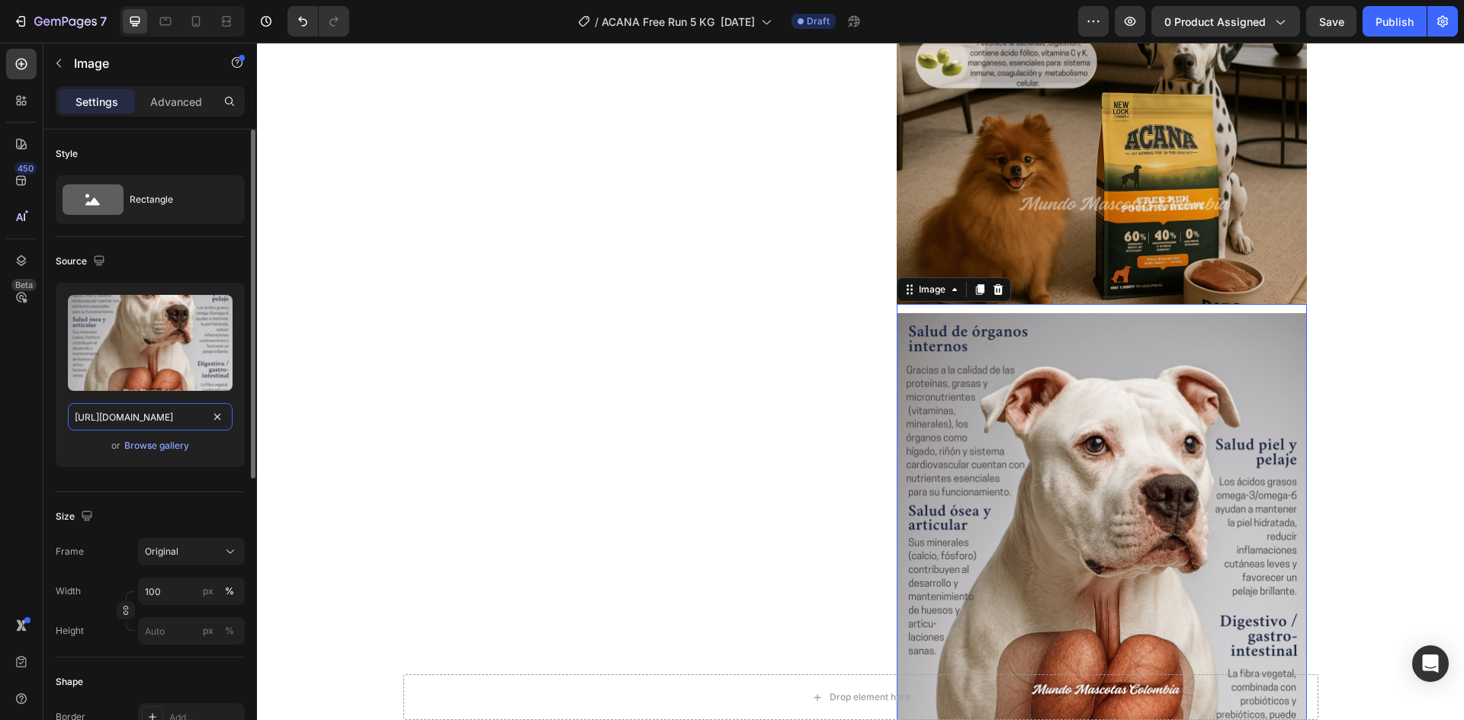
click at [180, 410] on input "[URL][DOMAIN_NAME]" at bounding box center [150, 416] width 165 height 27
click at [183, 19] on div at bounding box center [182, 21] width 125 height 30
click at [191, 20] on icon at bounding box center [195, 21] width 15 height 15
type input "[URL][DOMAIN_NAME]"
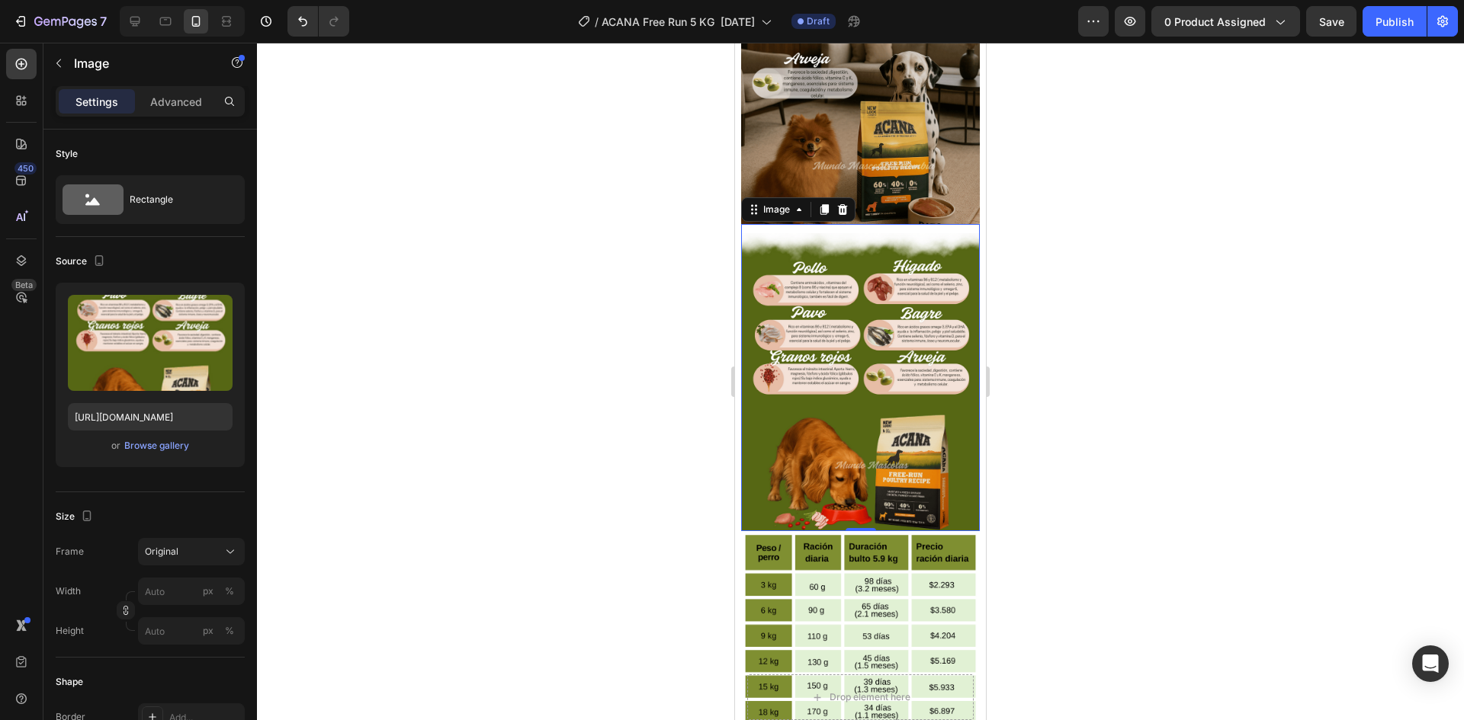
scroll to position [1775, 0]
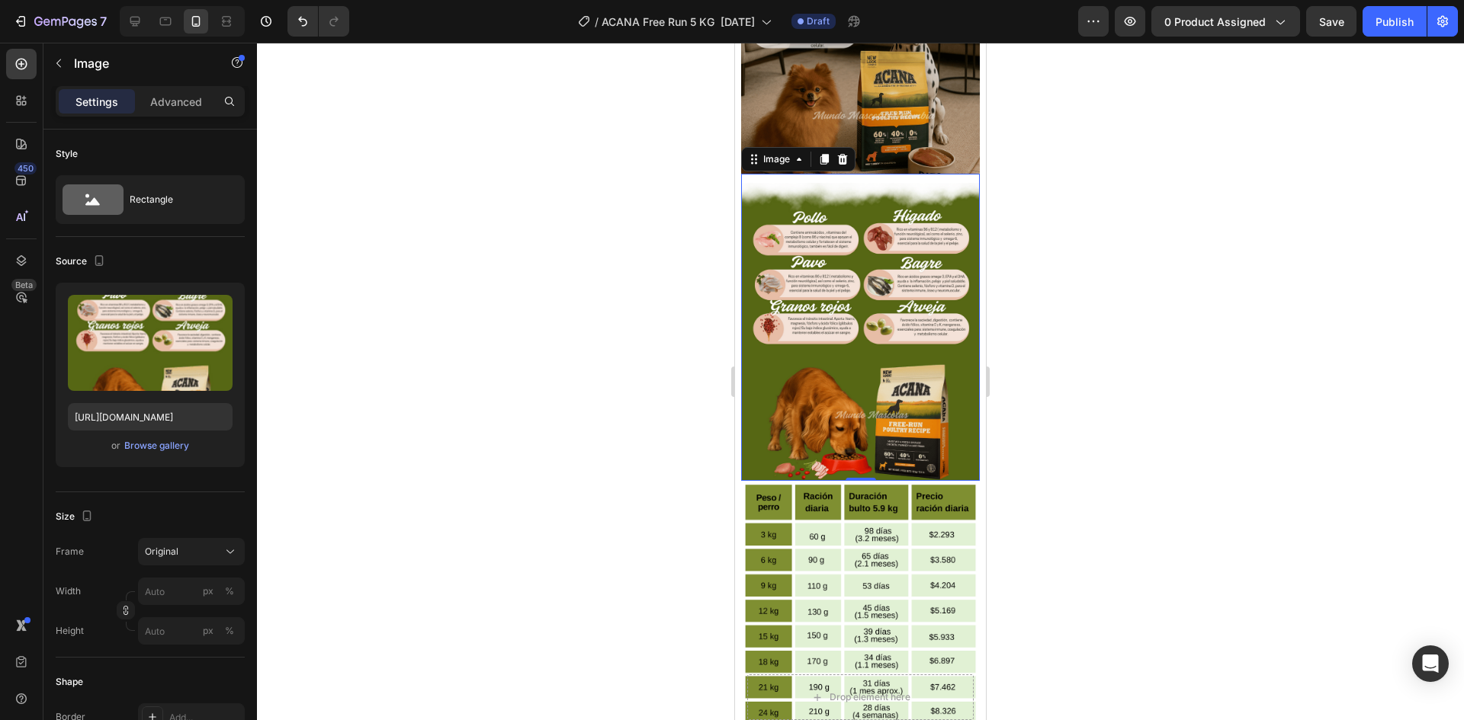
click at [848, 233] on img at bounding box center [860, 332] width 239 height 298
click at [158, 427] on input "[URL][DOMAIN_NAME]" at bounding box center [150, 416] width 165 height 27
paste input "topografico_free_run_poultry.png?v=1758850085"
type input "[URL][DOMAIN_NAME]"
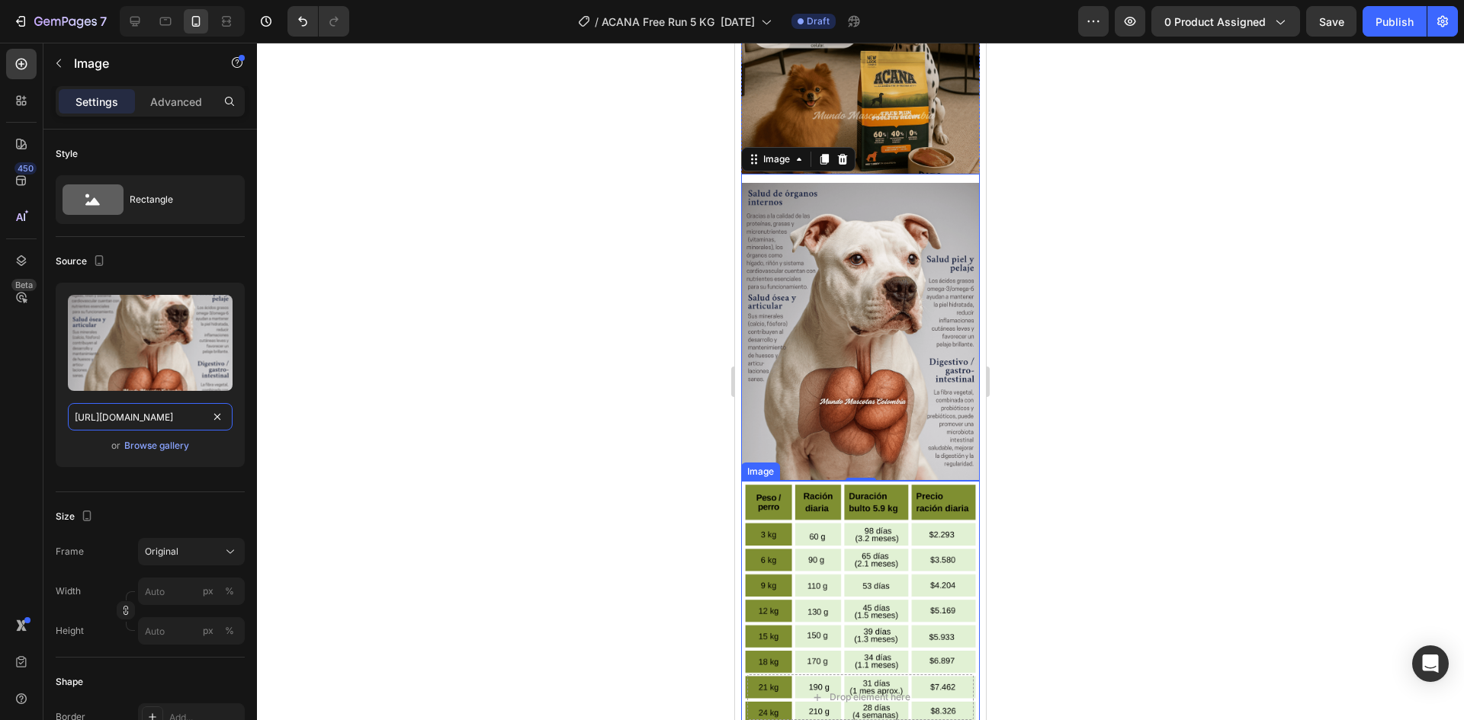
scroll to position [1927, 0]
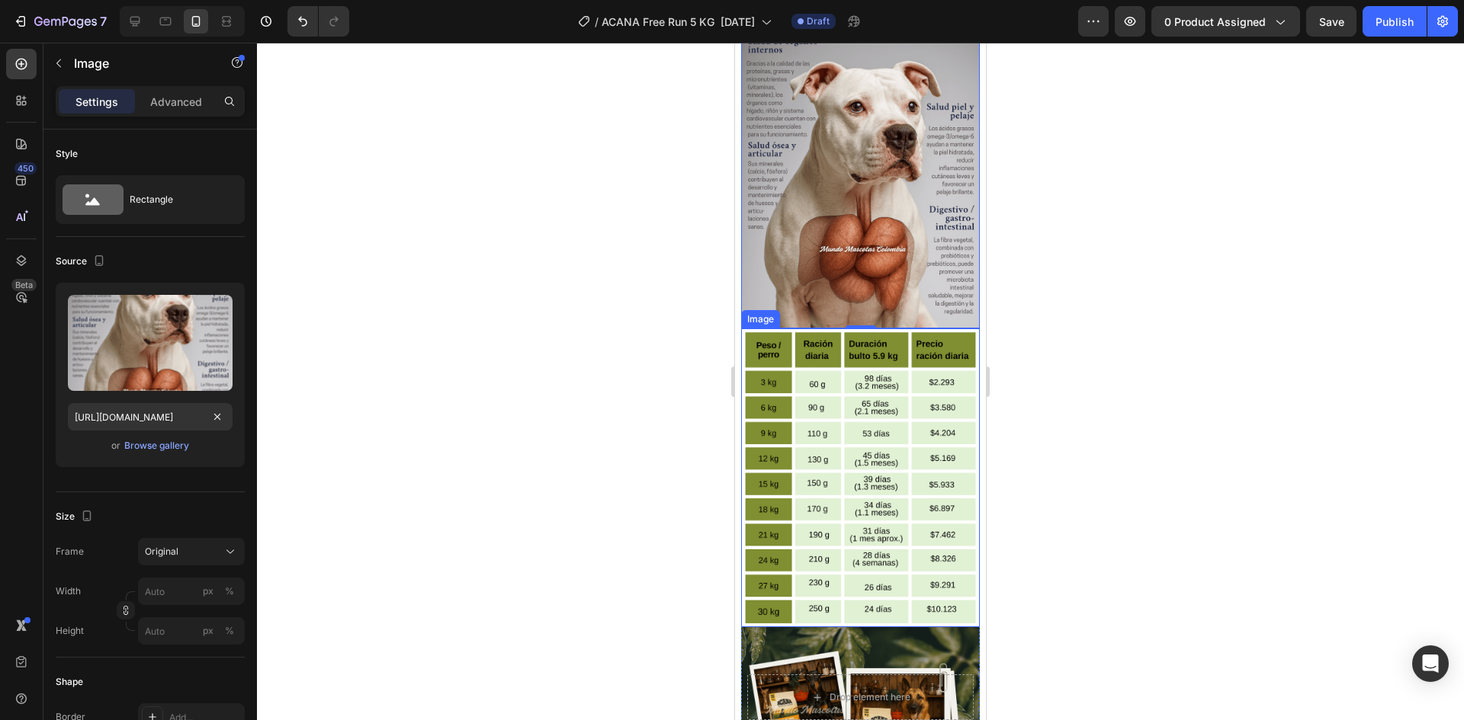
click at [864, 398] on img at bounding box center [860, 478] width 239 height 298
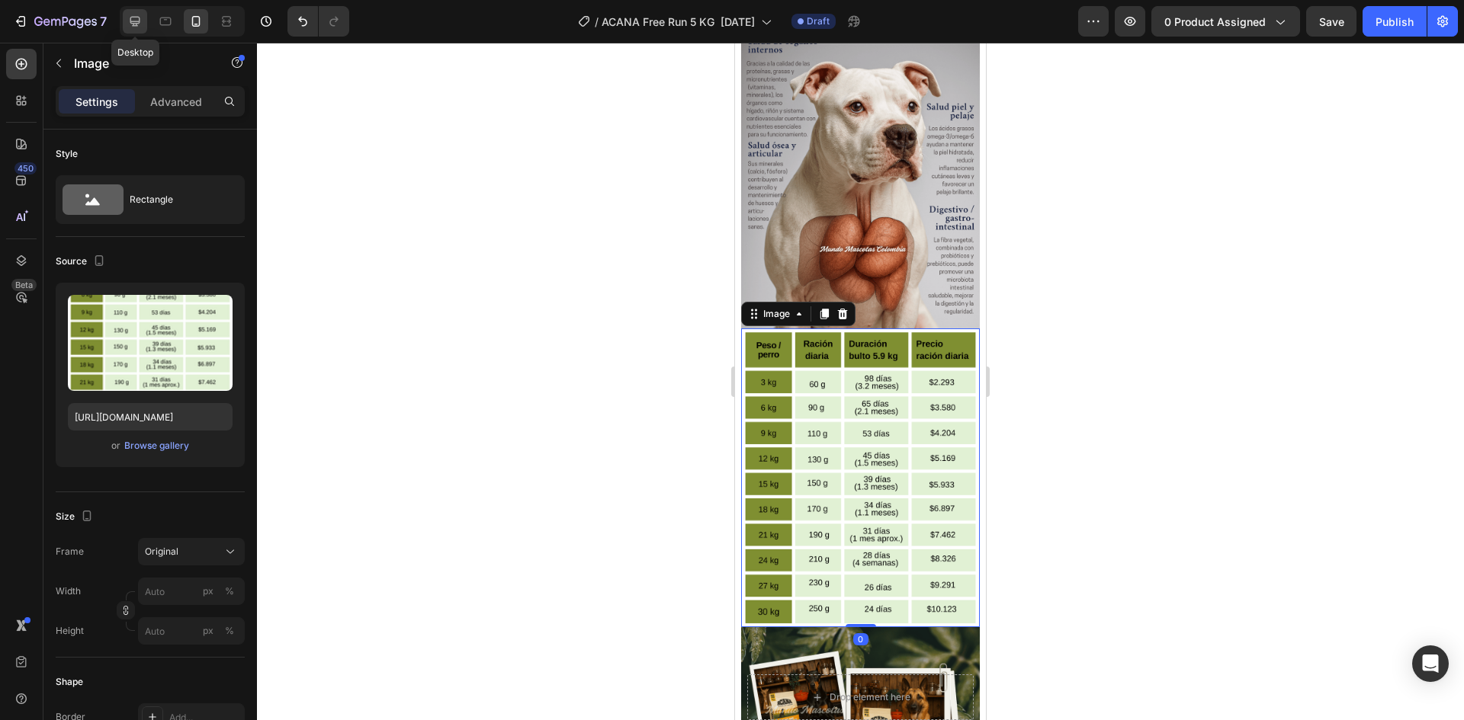
click at [133, 20] on icon at bounding box center [134, 21] width 15 height 15
type input "[URL][DOMAIN_NAME]"
type input "100"
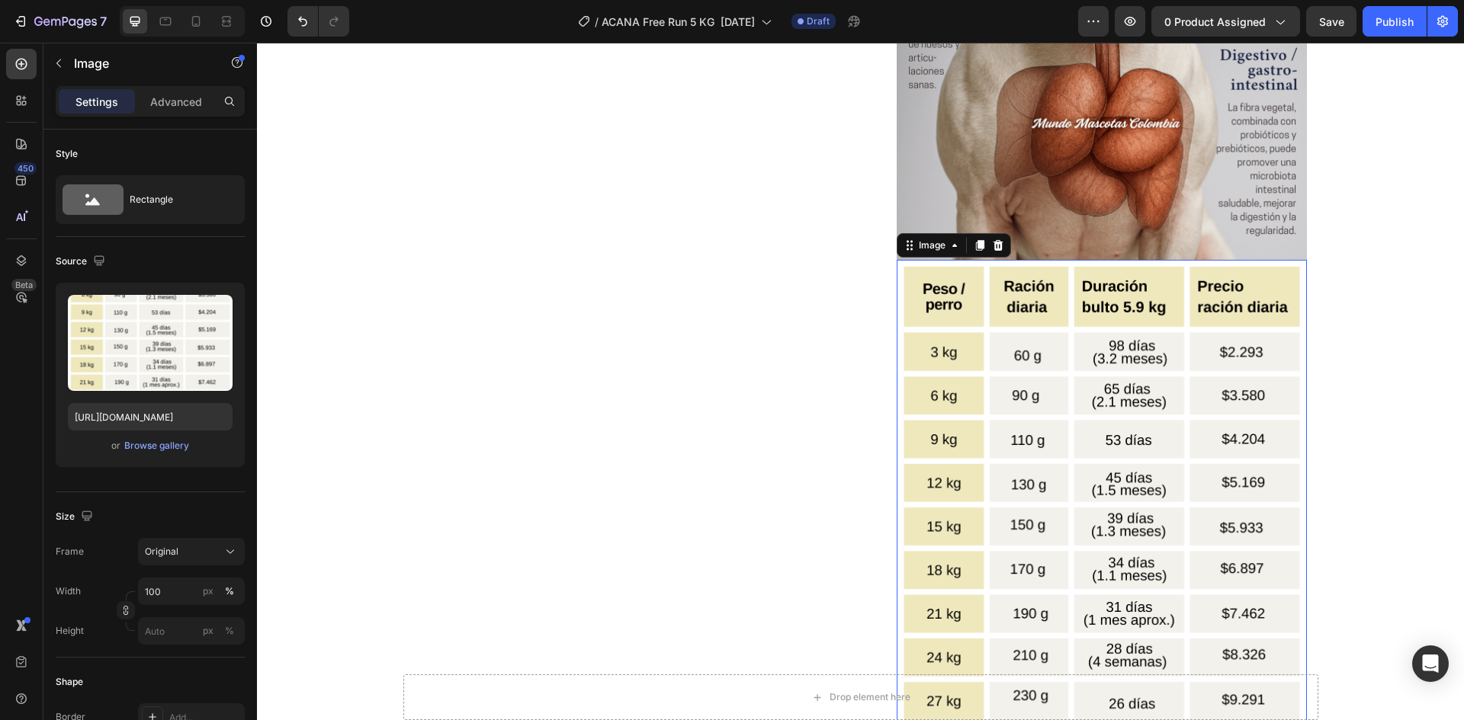
scroll to position [2452, 0]
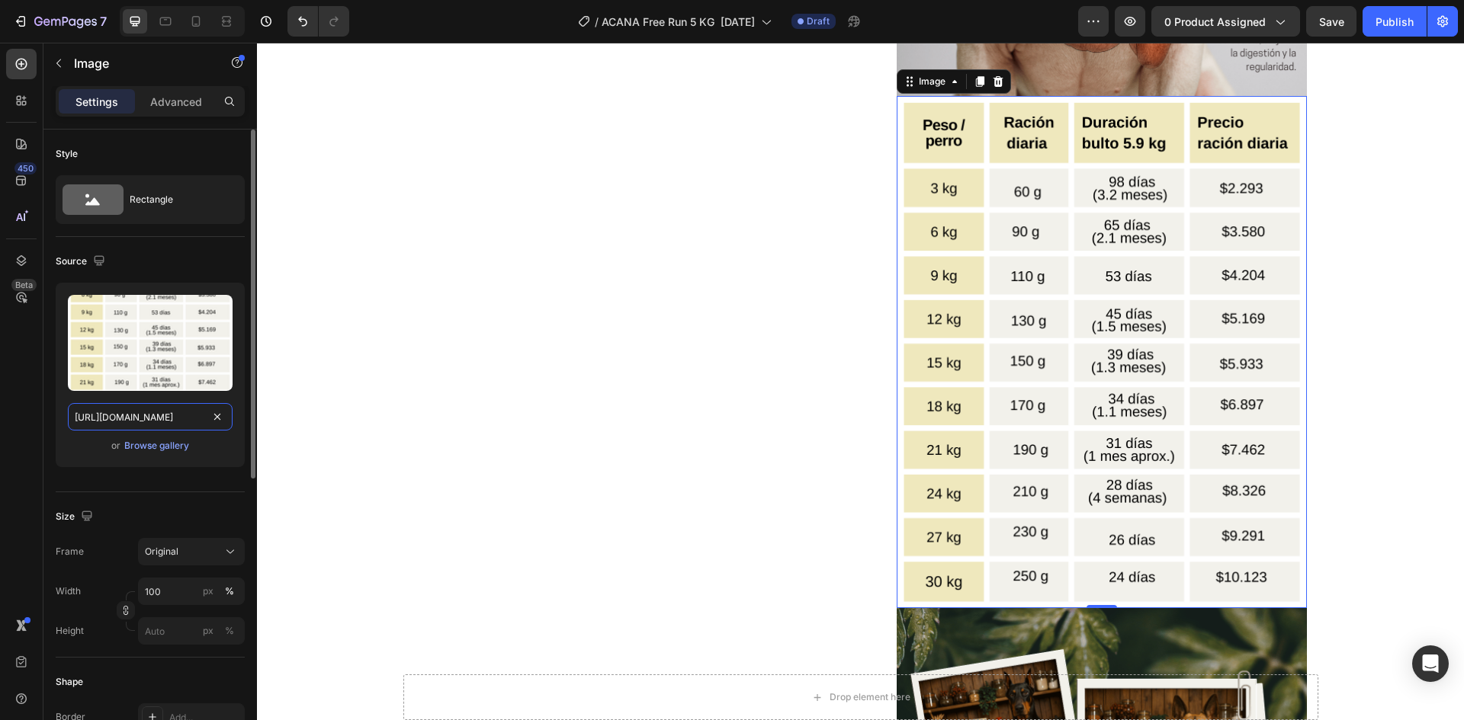
click at [175, 412] on input "[URL][DOMAIN_NAME]" at bounding box center [150, 416] width 165 height 27
click at [193, 12] on div at bounding box center [196, 21] width 24 height 24
type input "[URL][DOMAIN_NAME]"
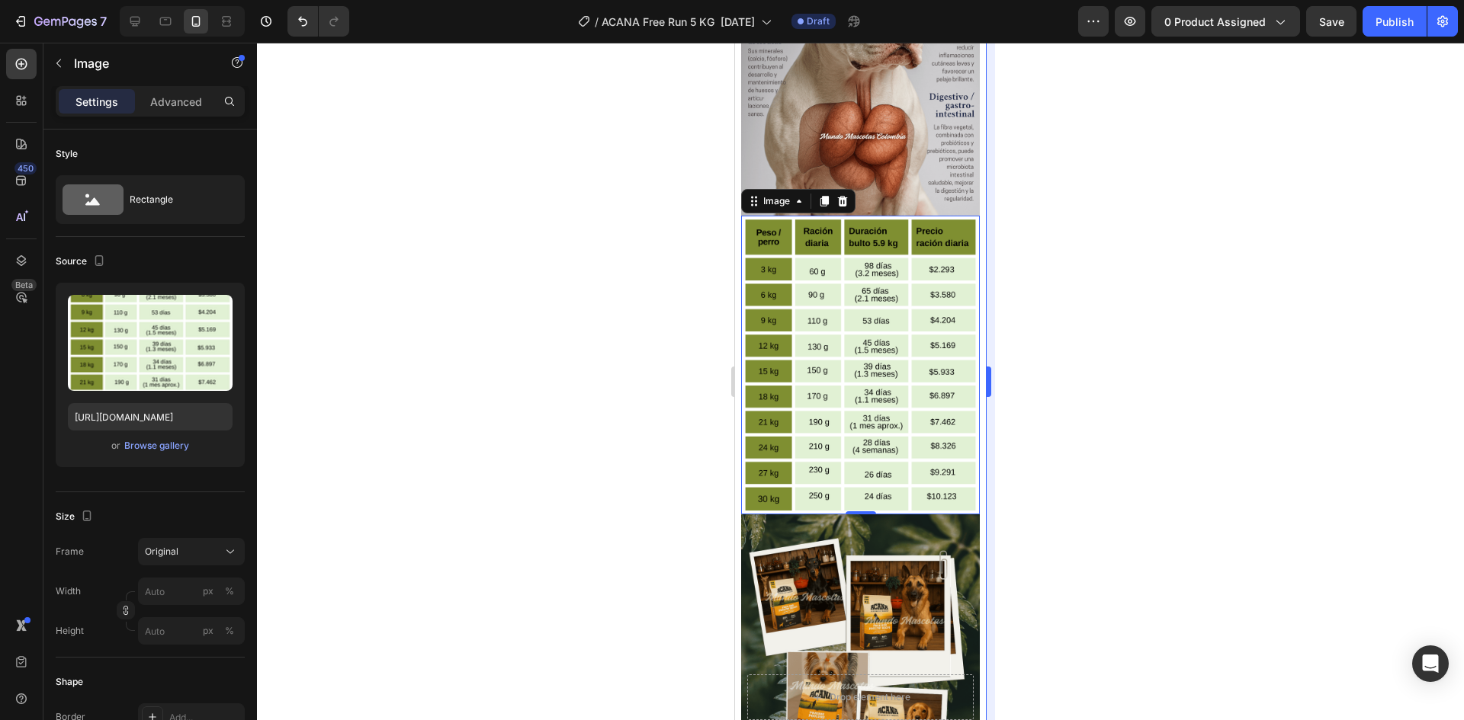
scroll to position [2067, 0]
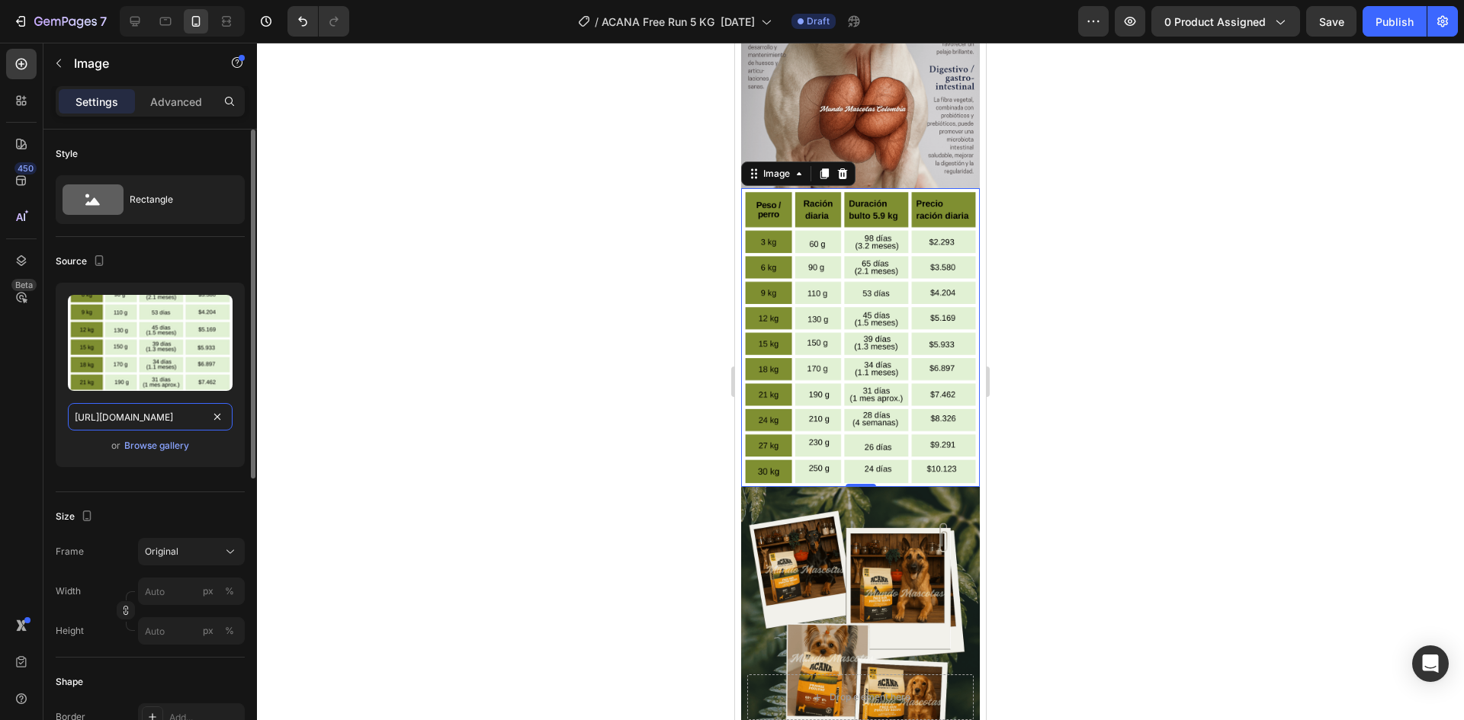
click at [168, 419] on input "[URL][DOMAIN_NAME]" at bounding box center [150, 416] width 165 height 27
paste input "tabla_PAQUETE_SEMI_BULTO.png?v=1758915226"
type input "[URL][DOMAIN_NAME]"
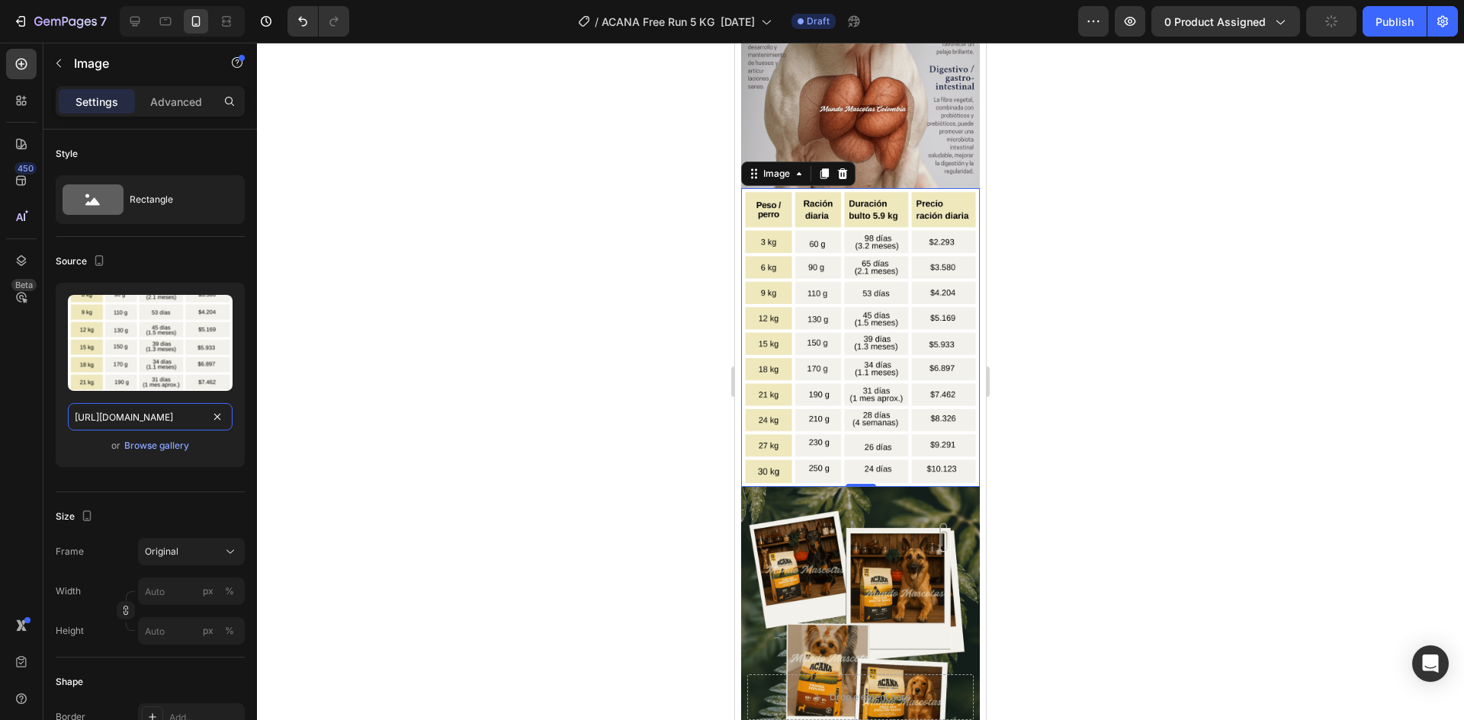
scroll to position [2220, 0]
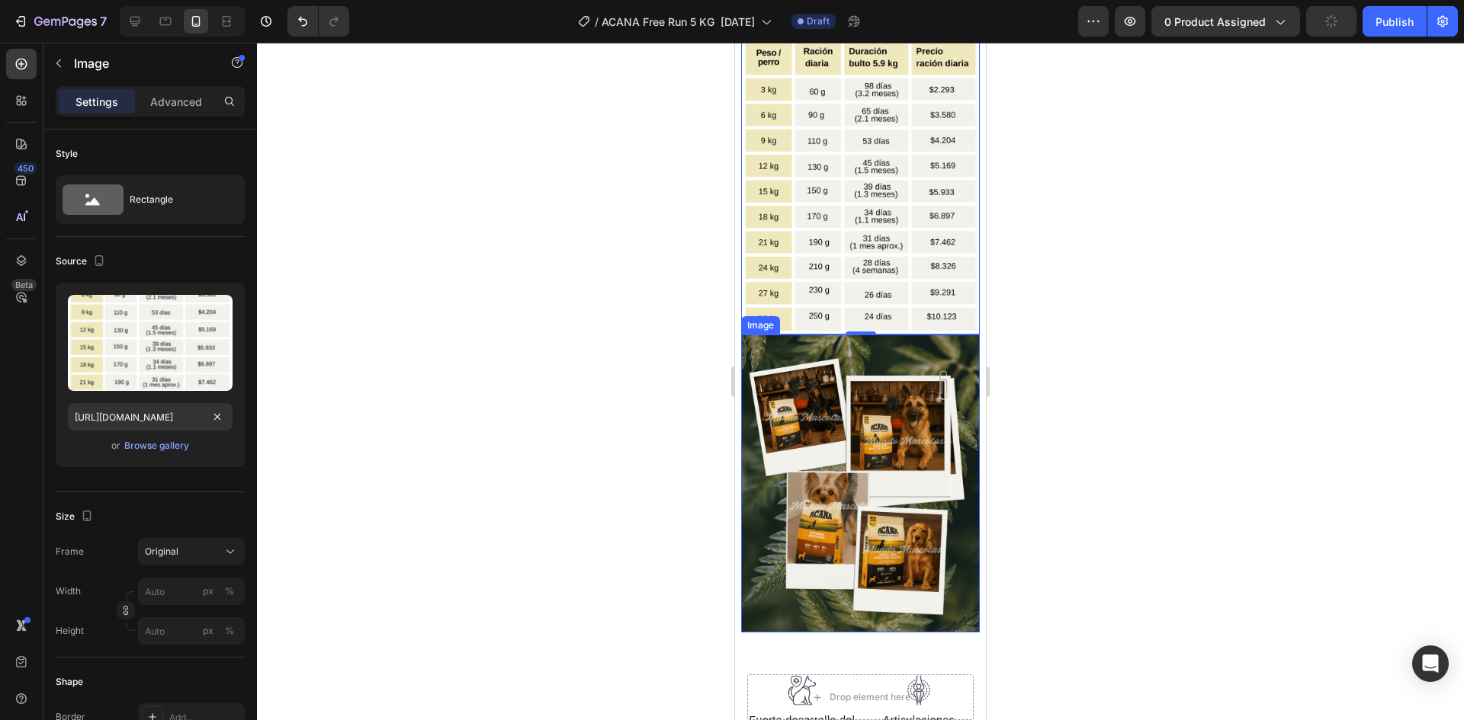
click at [858, 335] on img at bounding box center [860, 484] width 239 height 298
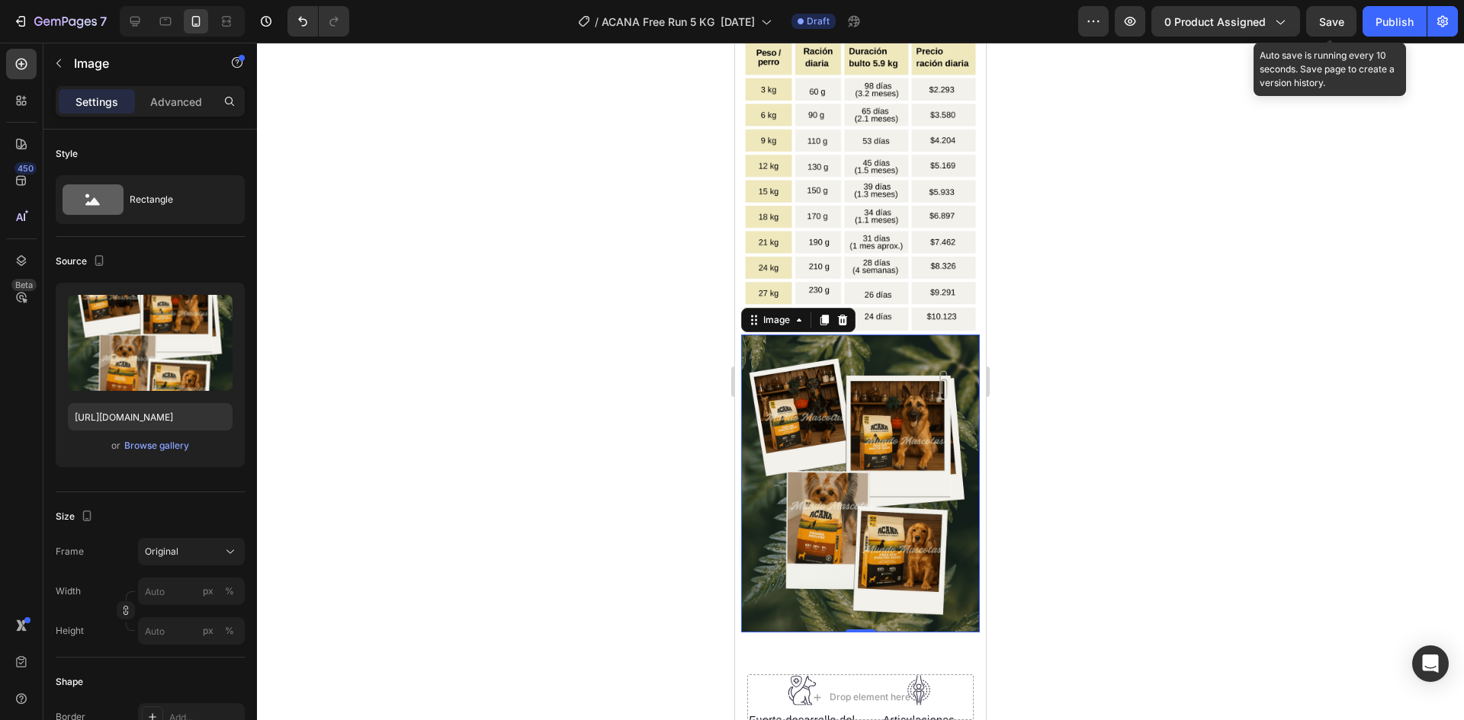
click at [1336, 21] on span "Save" at bounding box center [1331, 21] width 25 height 13
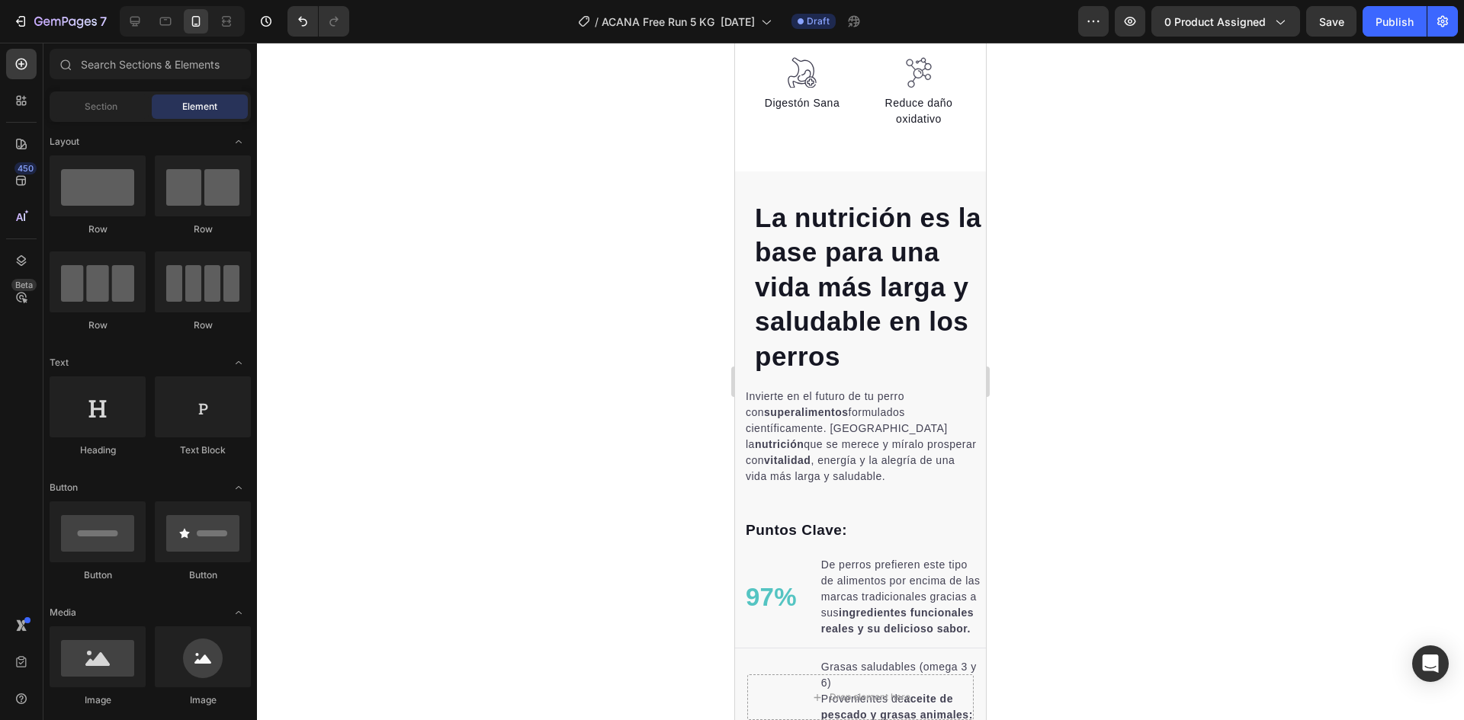
scroll to position [0, 0]
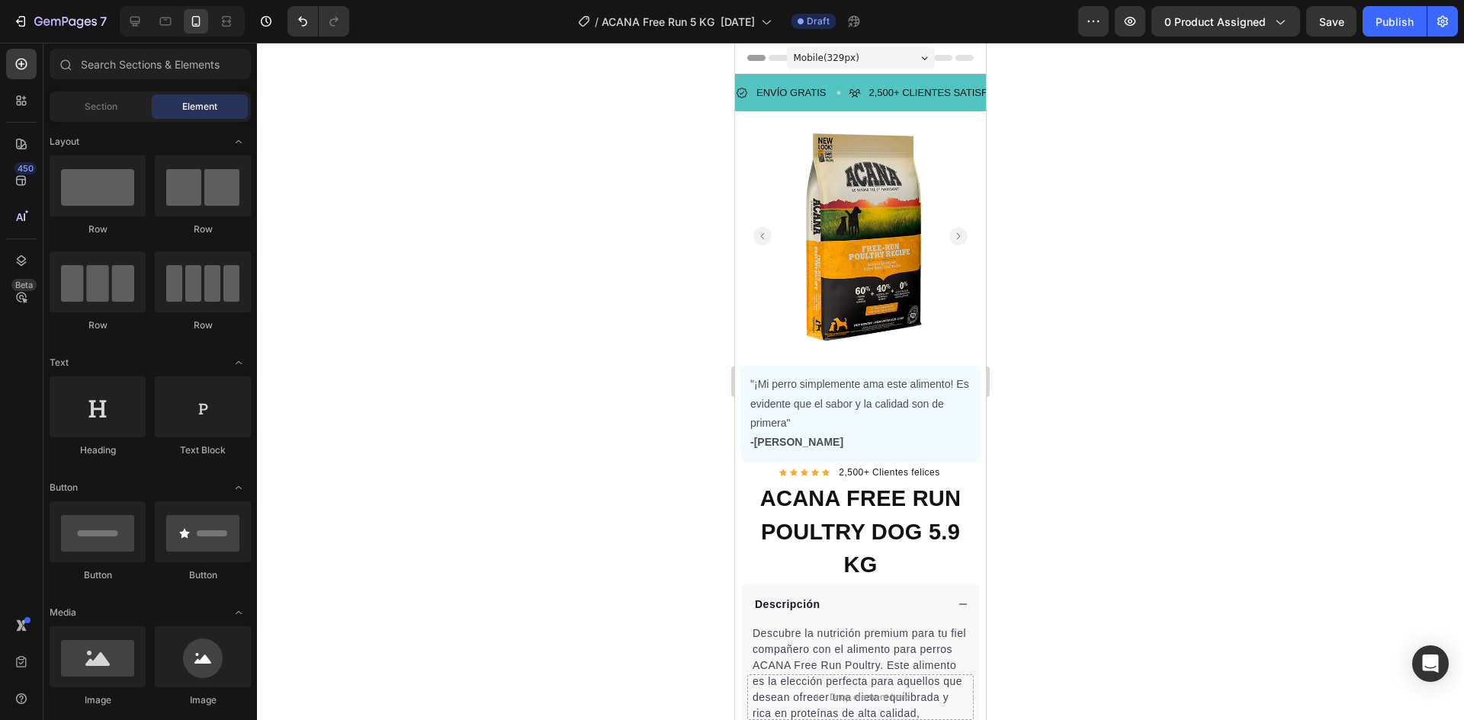
click at [1006, 81] on div at bounding box center [860, 382] width 1207 height 678
click at [1331, 27] on span "Save" at bounding box center [1331, 21] width 25 height 13
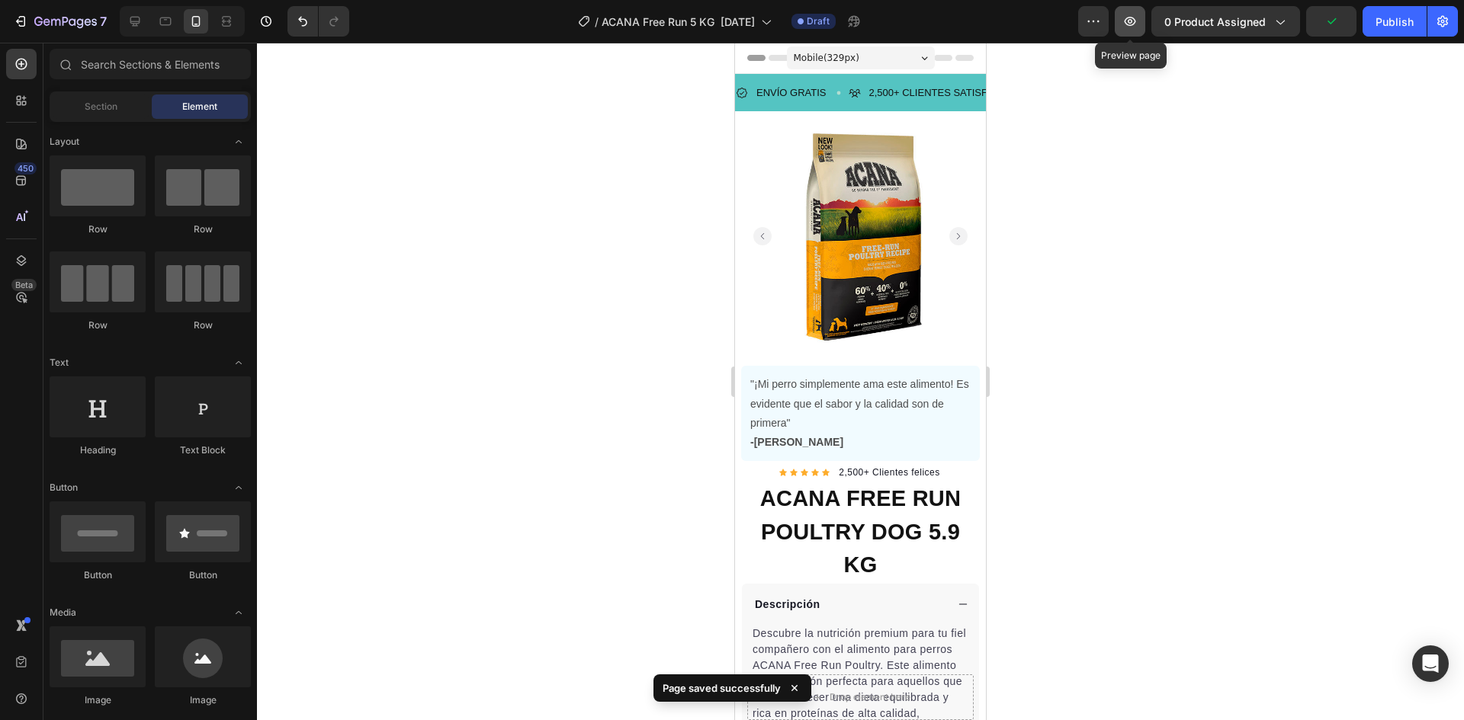
click at [1128, 27] on icon "button" at bounding box center [1129, 21] width 15 height 15
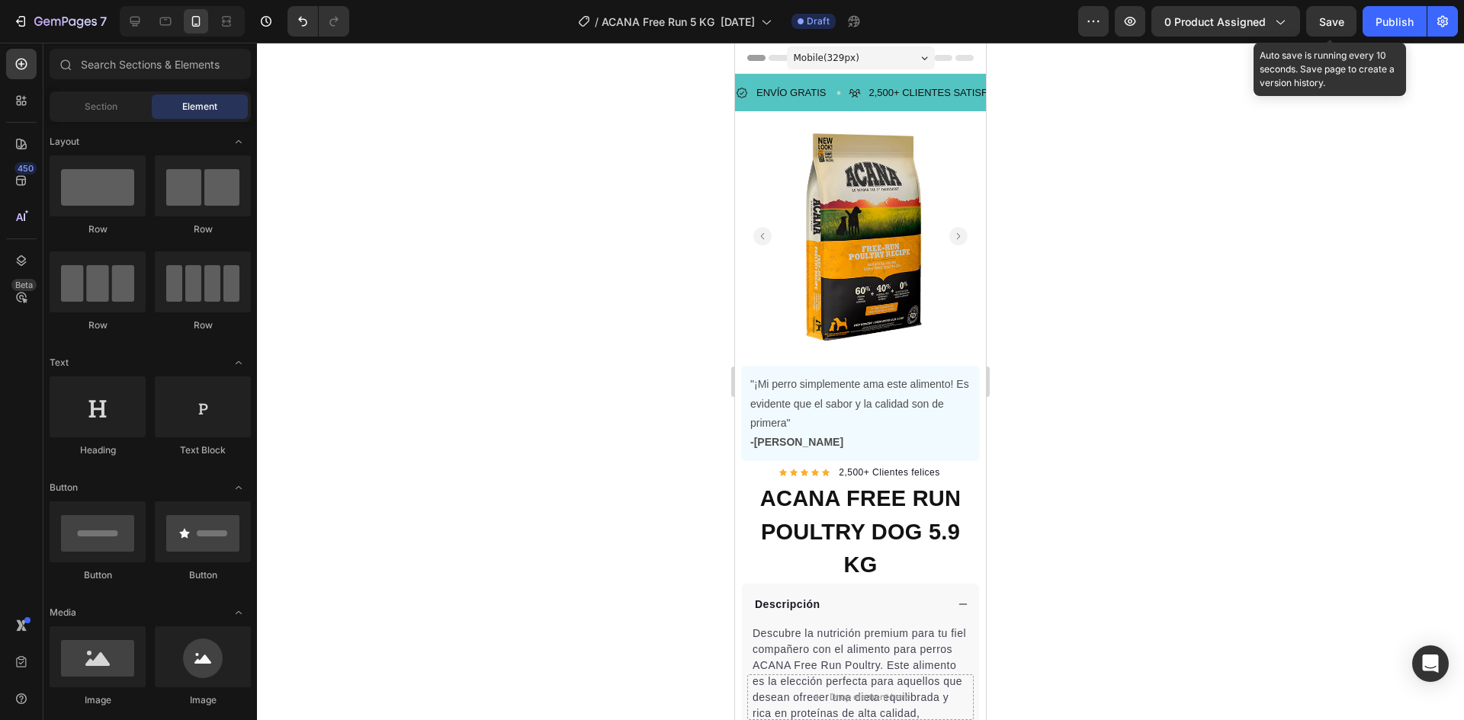
click at [1340, 21] on span "Save" at bounding box center [1331, 21] width 25 height 13
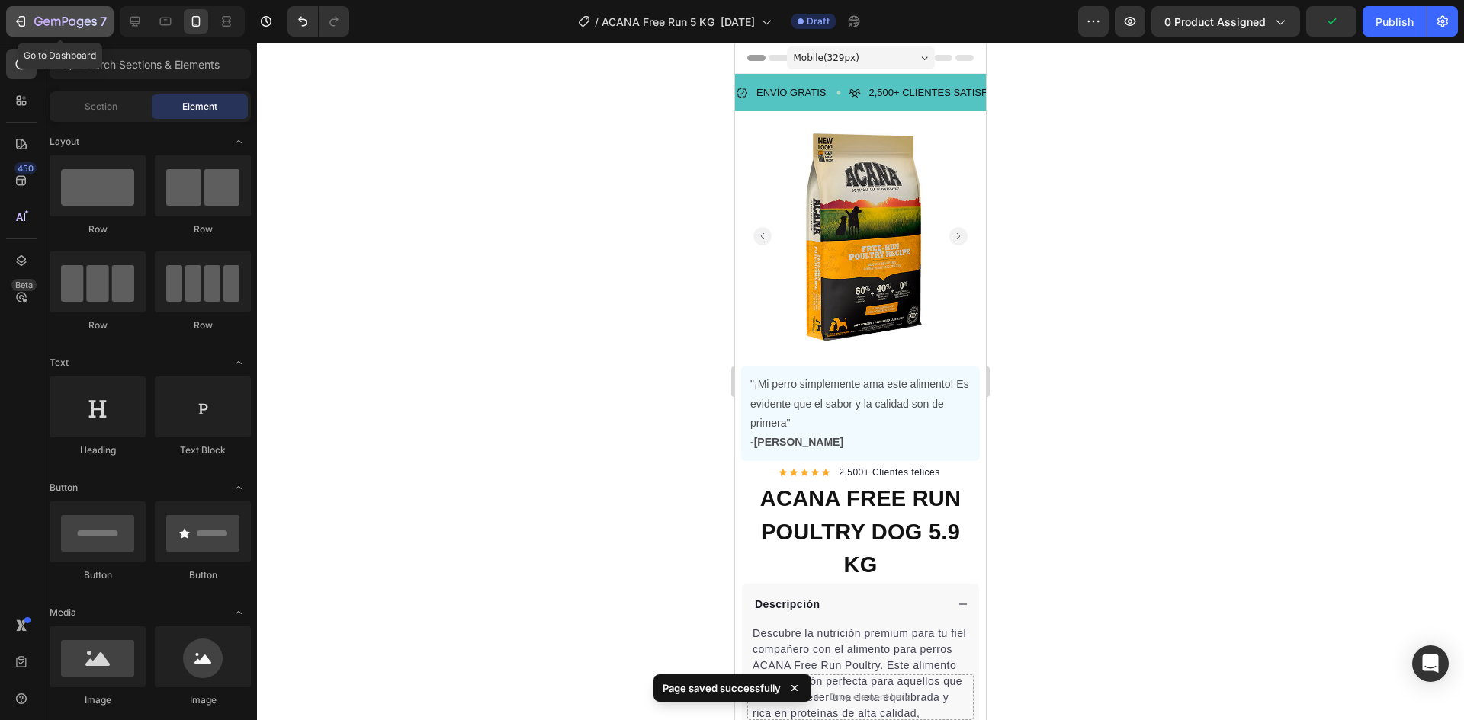
click at [54, 27] on icon "button" at bounding box center [65, 22] width 63 height 13
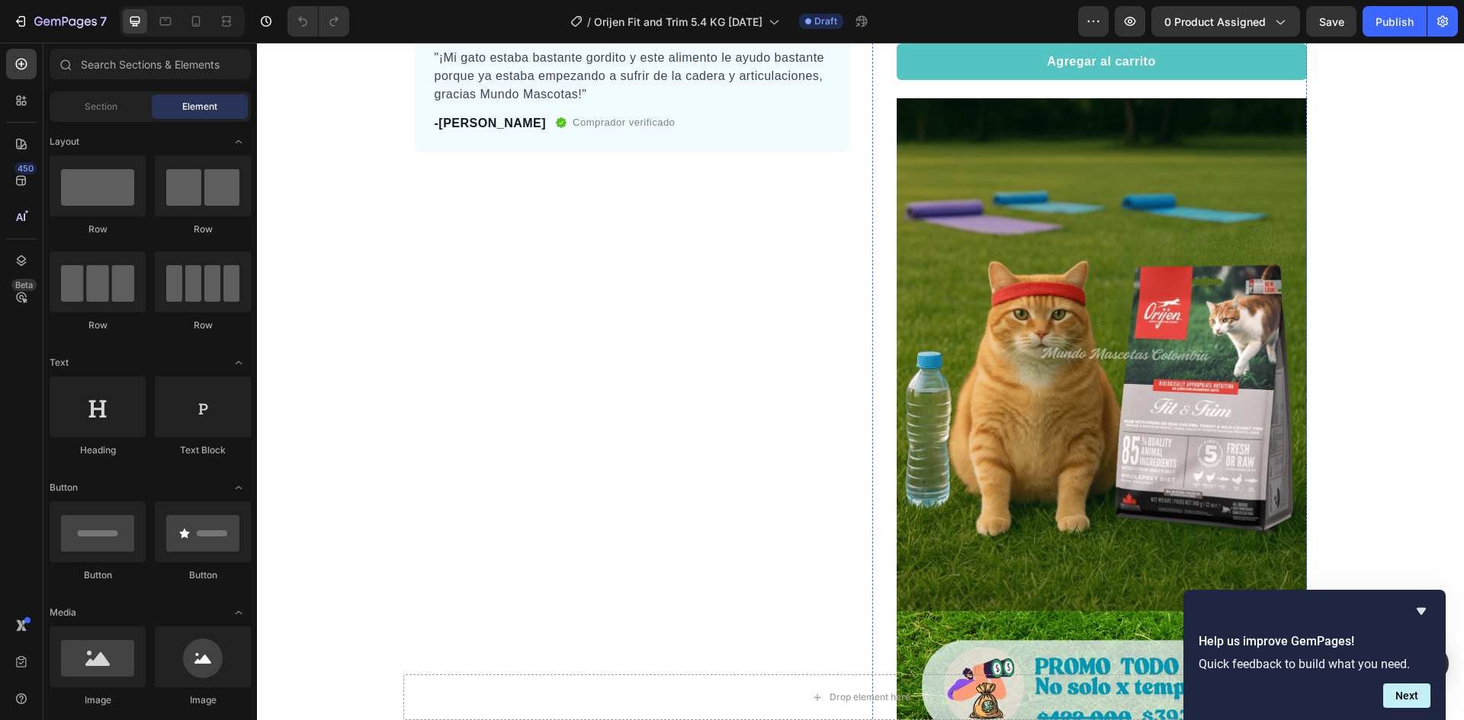
scroll to position [534, 0]
